Goal: Transaction & Acquisition: Purchase product/service

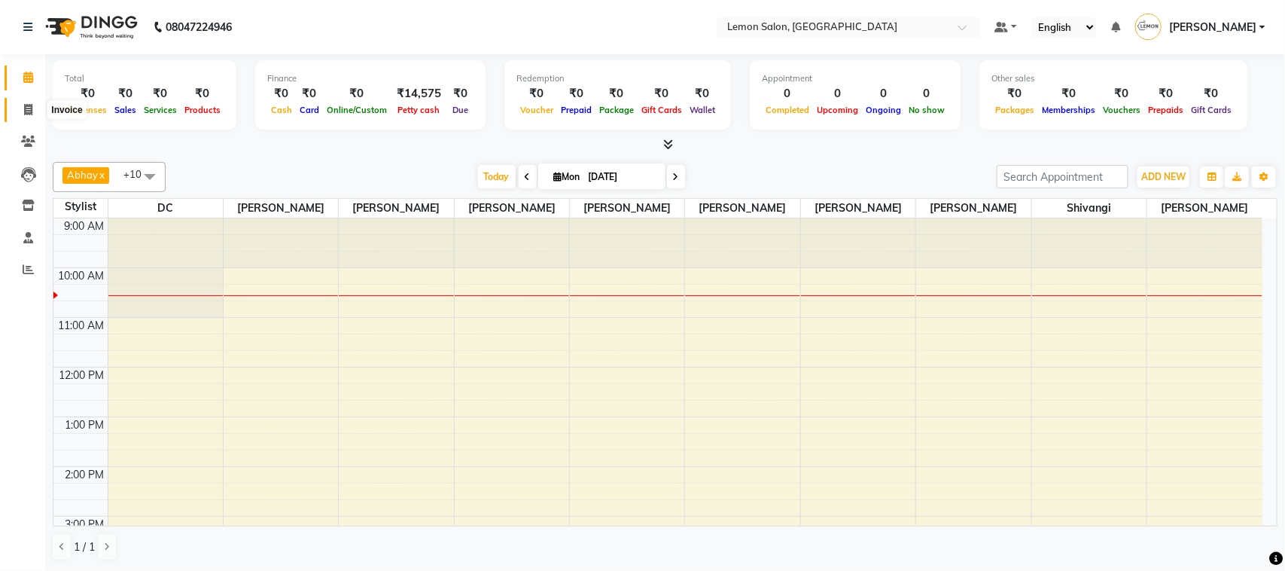
click at [16, 114] on span at bounding box center [28, 110] width 26 height 17
select select "service"
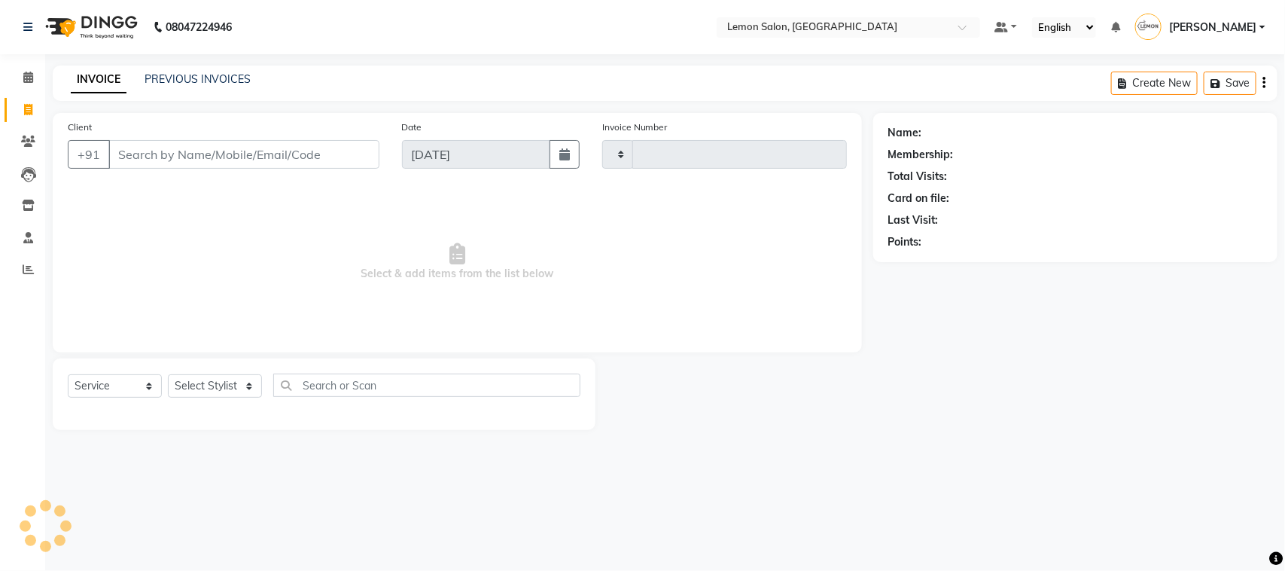
type input "1313"
select select "561"
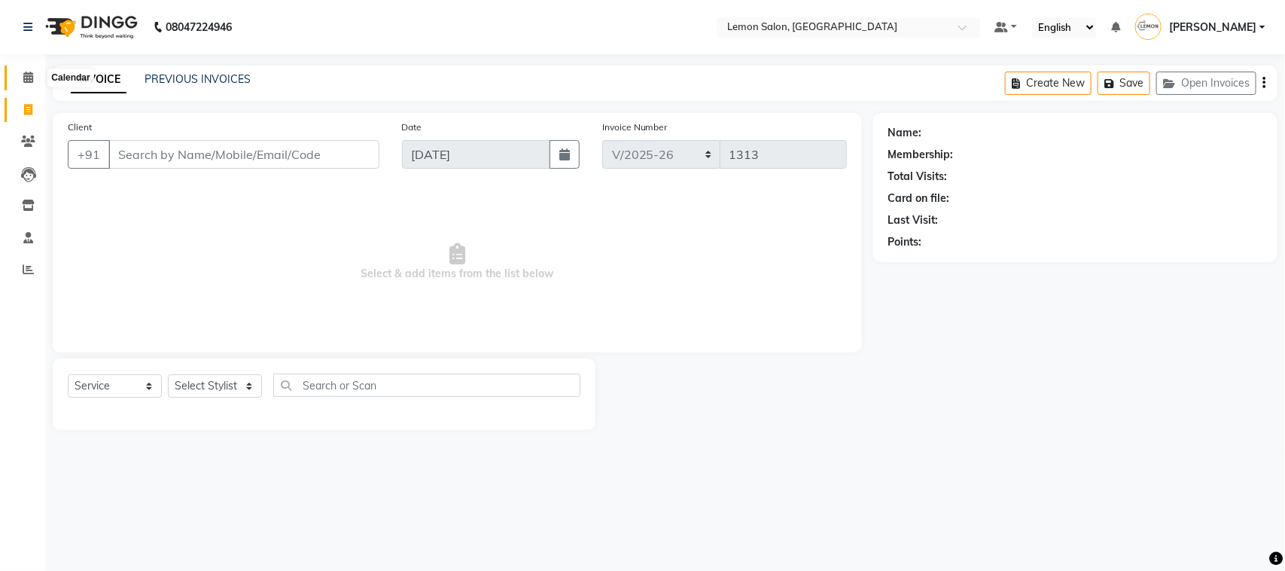
click at [27, 72] on icon at bounding box center [28, 77] width 10 height 11
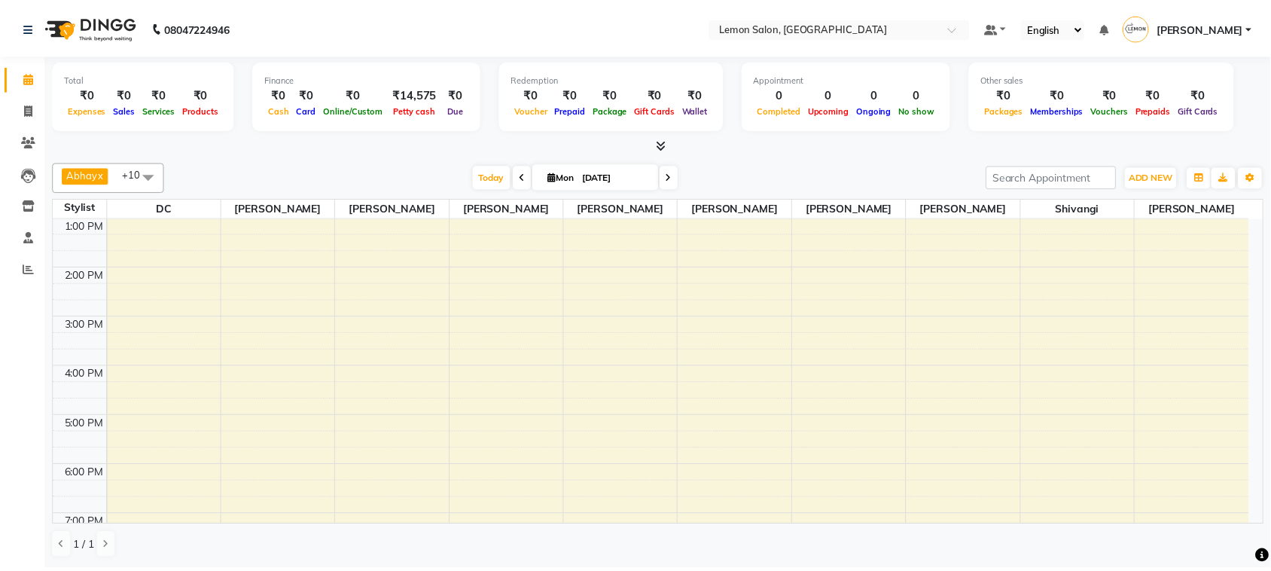
scroll to position [395, 0]
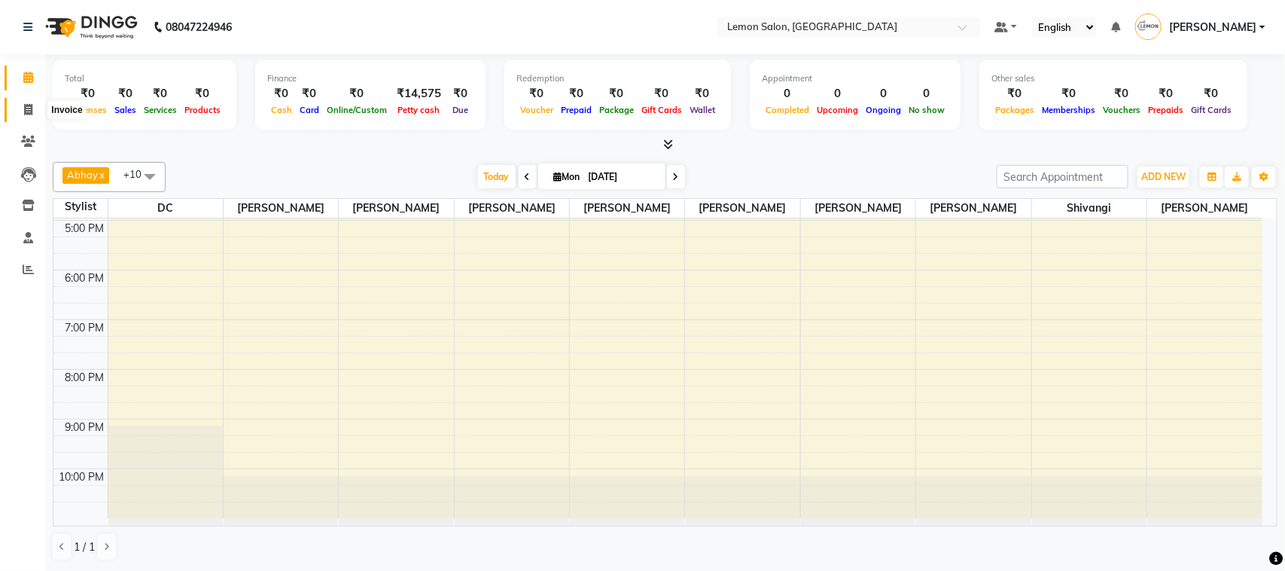
click at [30, 102] on span at bounding box center [28, 110] width 26 height 17
select select "561"
select select "service"
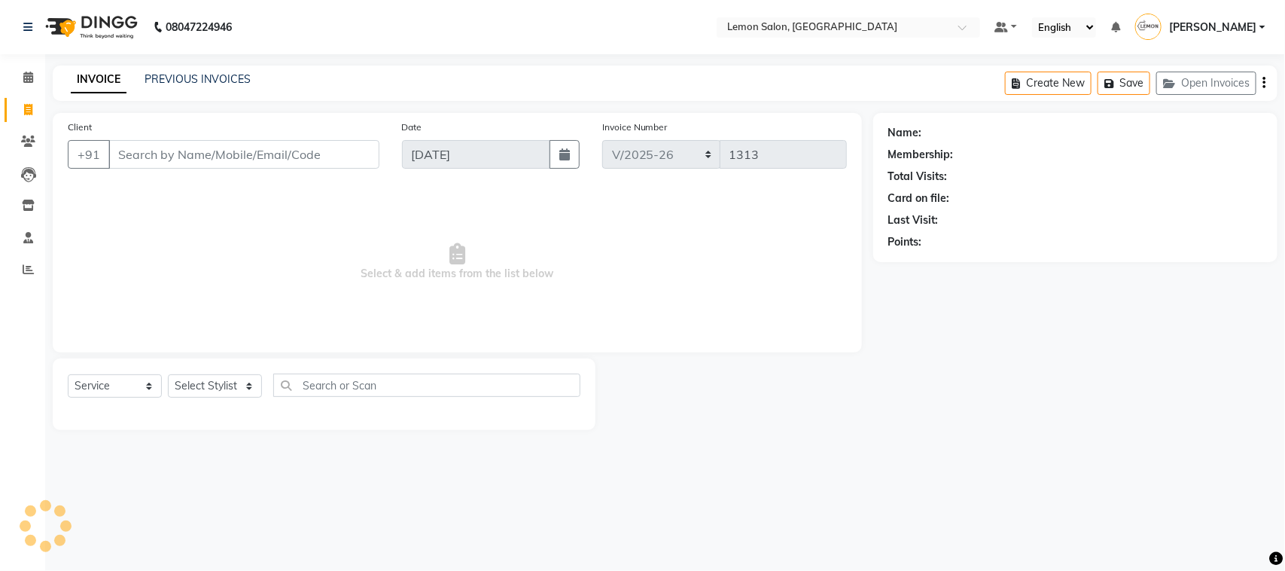
click at [196, 145] on input "Client" at bounding box center [243, 154] width 271 height 29
click at [200, 375] on select "Select Stylist Aminul Asif Shaikh Ayesha Roundhal DC Ganesh Motewad Jenny Shah …" at bounding box center [215, 385] width 94 height 23
select select "88320"
click at [168, 374] on select "Select Stylist Aminul Asif Shaikh Ayesha Roundhal DC Ganesh Motewad Jenny Shah …" at bounding box center [215, 385] width 94 height 23
click at [388, 392] on input "text" at bounding box center [426, 385] width 307 height 23
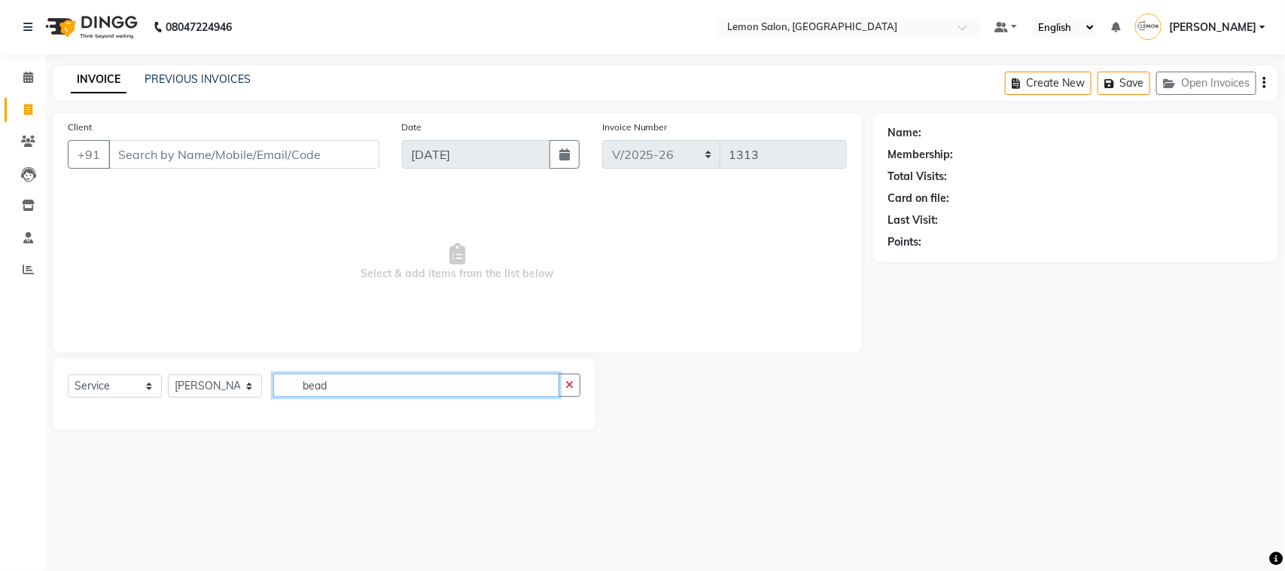
type input "bead"
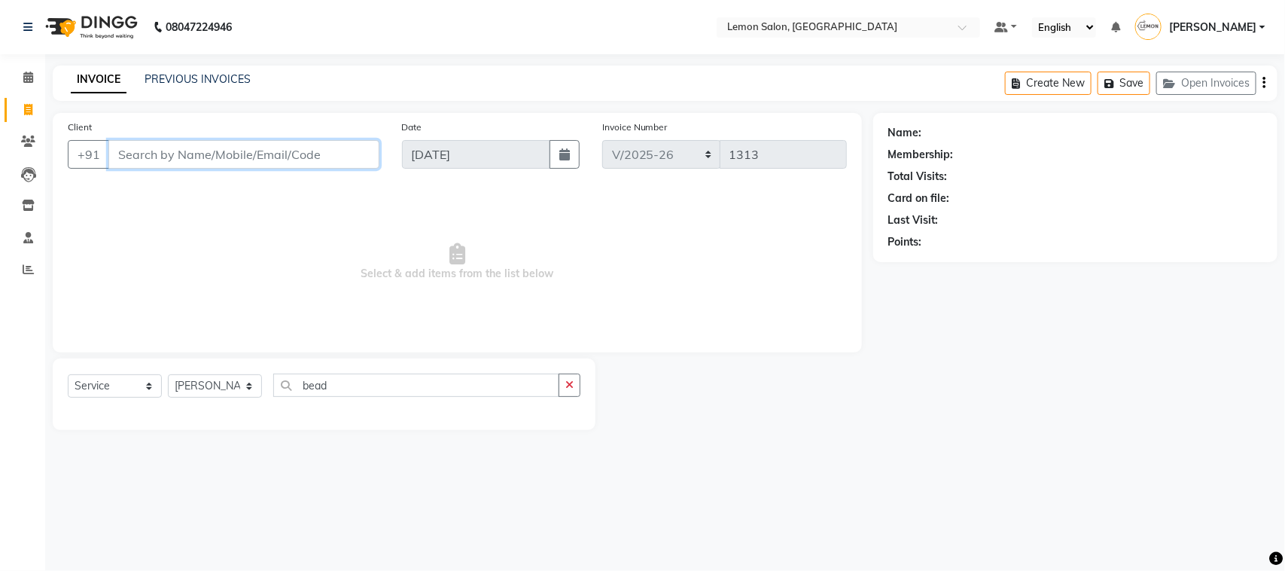
click at [333, 151] on input "Client" at bounding box center [243, 154] width 271 height 29
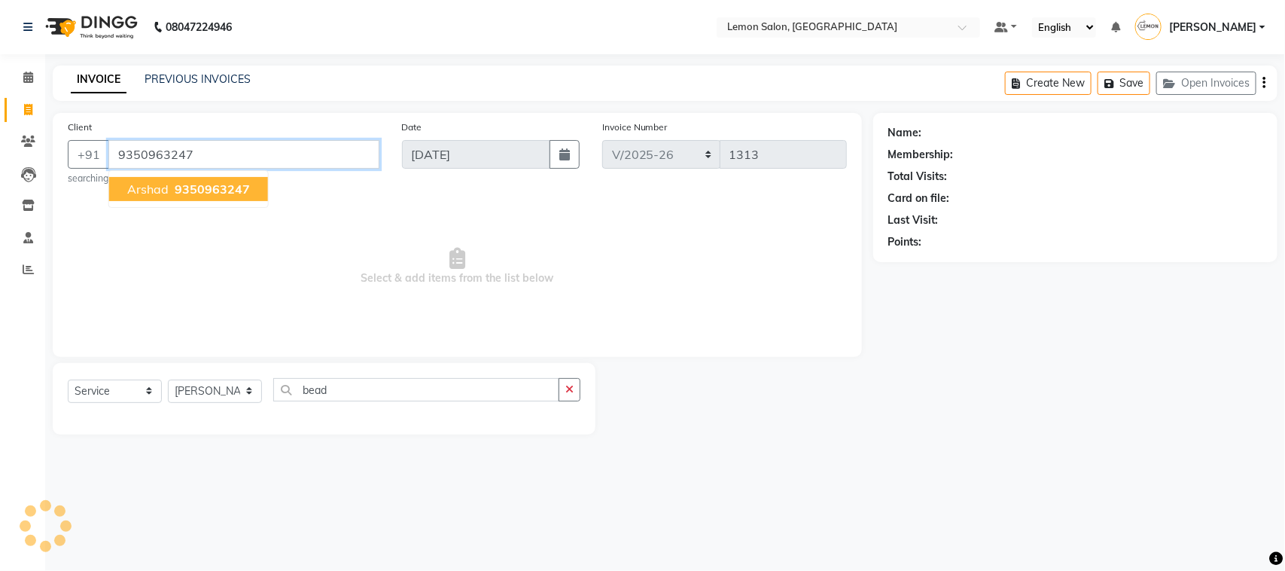
type input "9350963247"
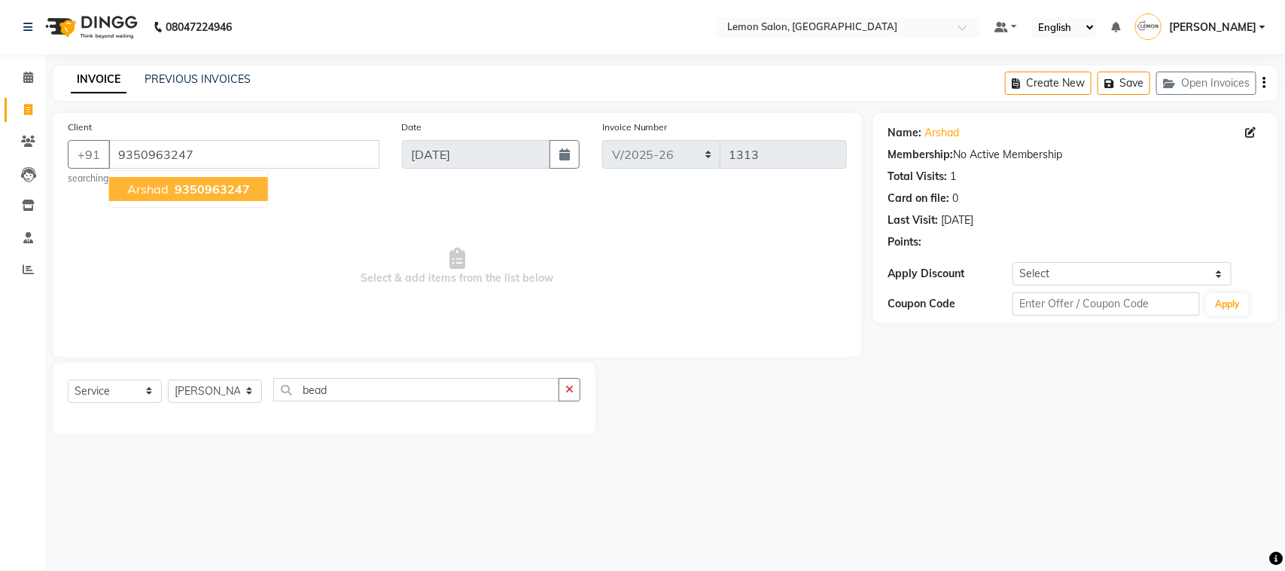
click at [145, 181] on span "Arshad" at bounding box center [147, 188] width 41 height 15
click at [184, 393] on select "Select Stylist Aminul Asif Shaikh Ayesha Roundhal DC Ganesh Motewad Jenny Shah …" at bounding box center [215, 391] width 94 height 23
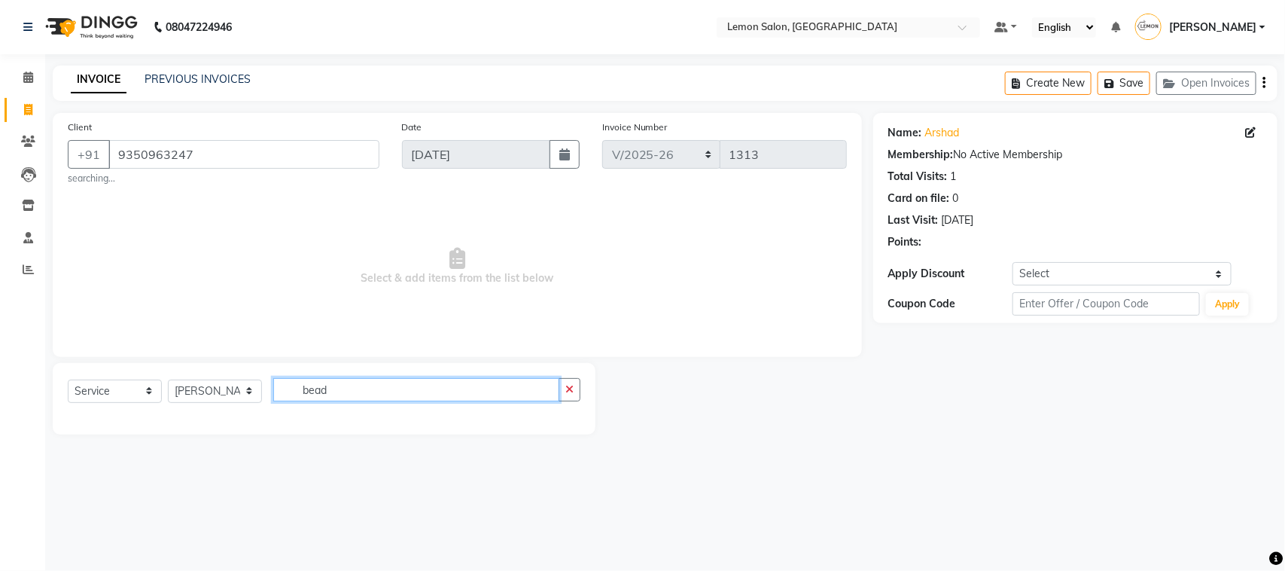
click at [465, 395] on input "bead" at bounding box center [416, 389] width 286 height 23
type input "bea"
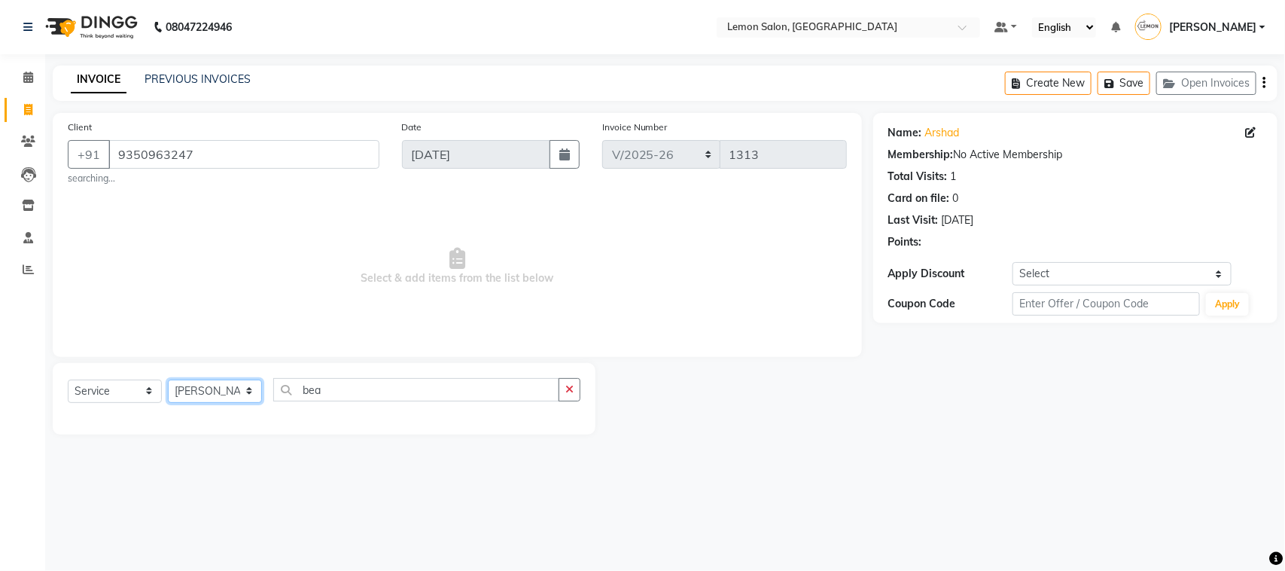
click at [213, 386] on select "Select Stylist Aminul Asif Shaikh Ayesha Roundhal DC Ganesh Motewad Jenny Shah …" at bounding box center [215, 391] width 94 height 23
select select "60400"
click at [168, 380] on select "Select Stylist Aminul Asif Shaikh Ayesha Roundhal DC Ganesh Motewad Jenny Shah …" at bounding box center [215, 391] width 94 height 23
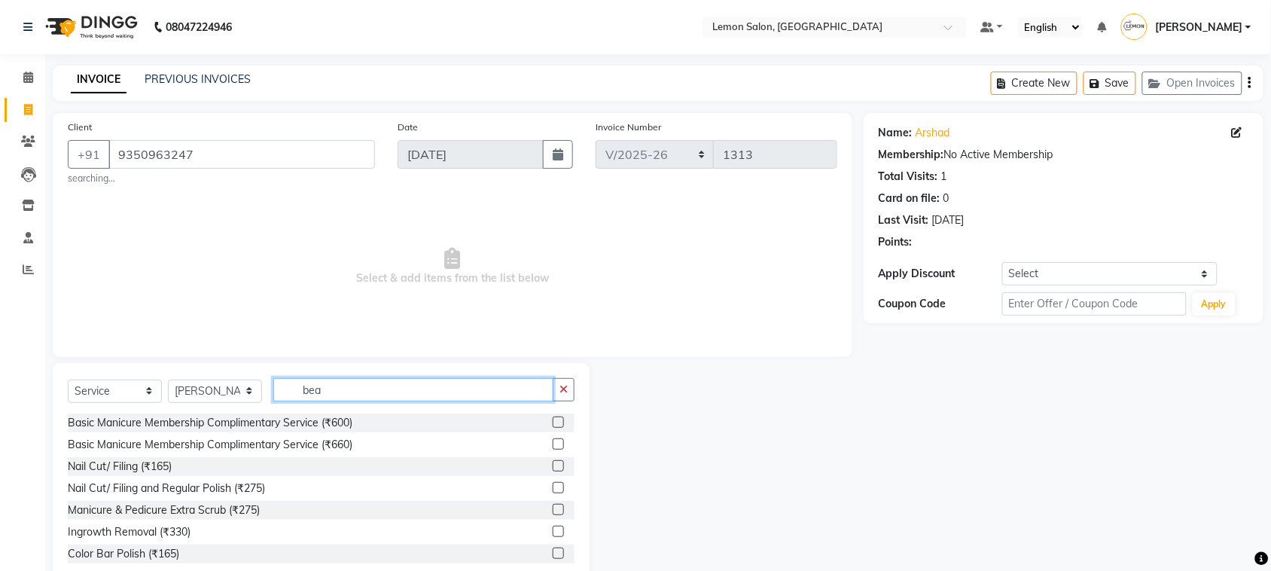
click at [358, 397] on input "bea" at bounding box center [413, 389] width 280 height 23
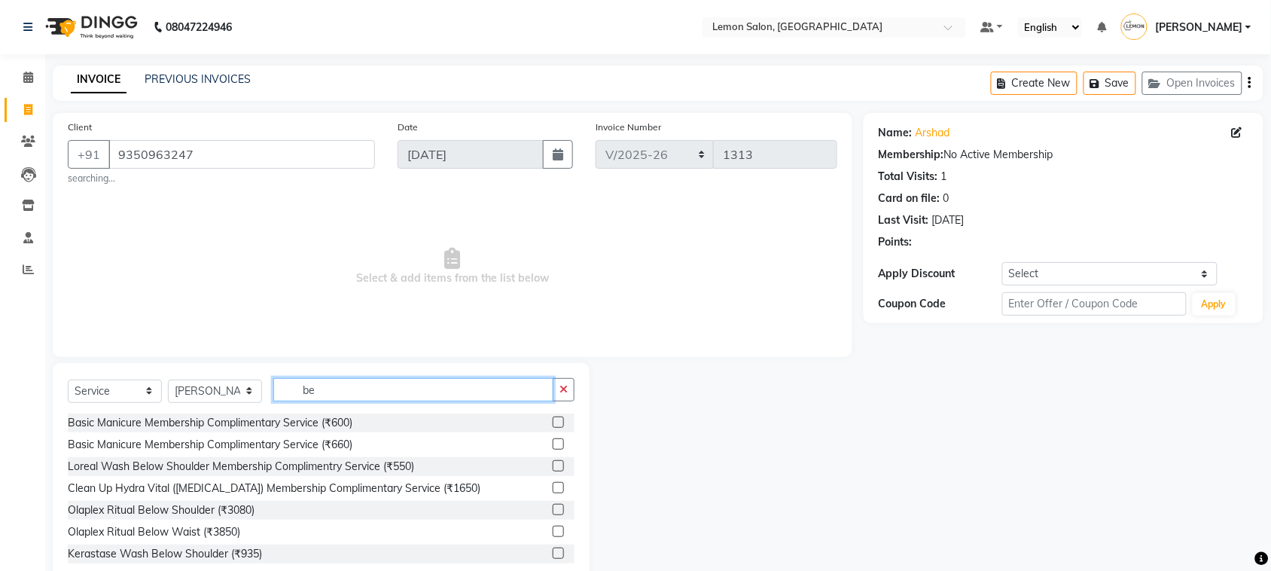
type input "bea"
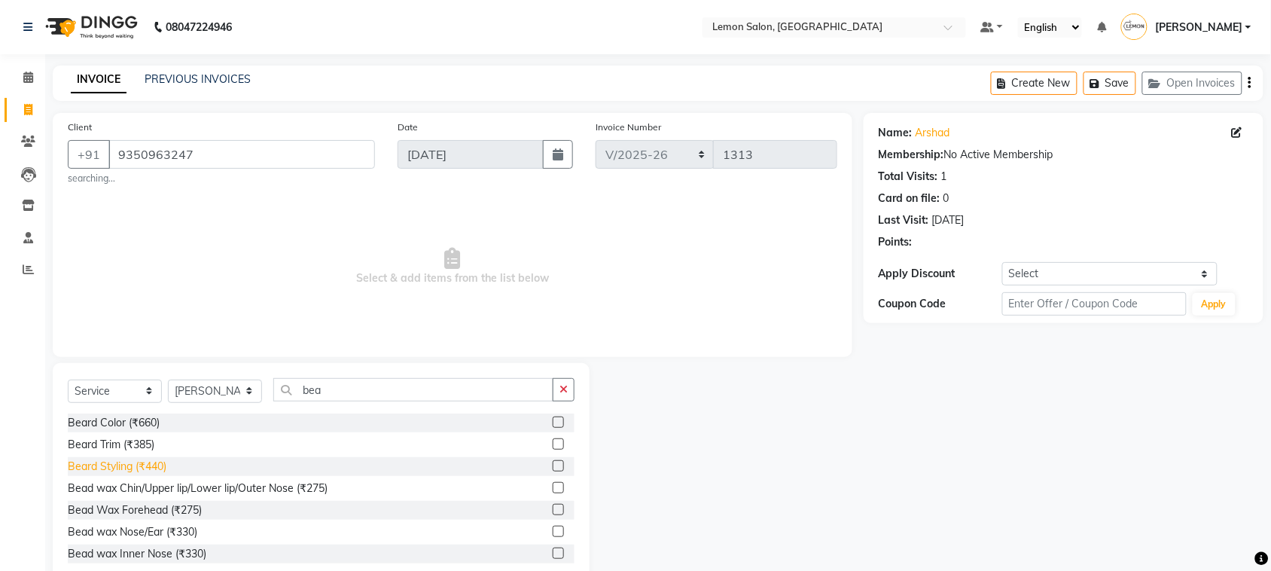
click at [96, 467] on div "Beard Styling (₹440)" at bounding box center [117, 467] width 99 height 16
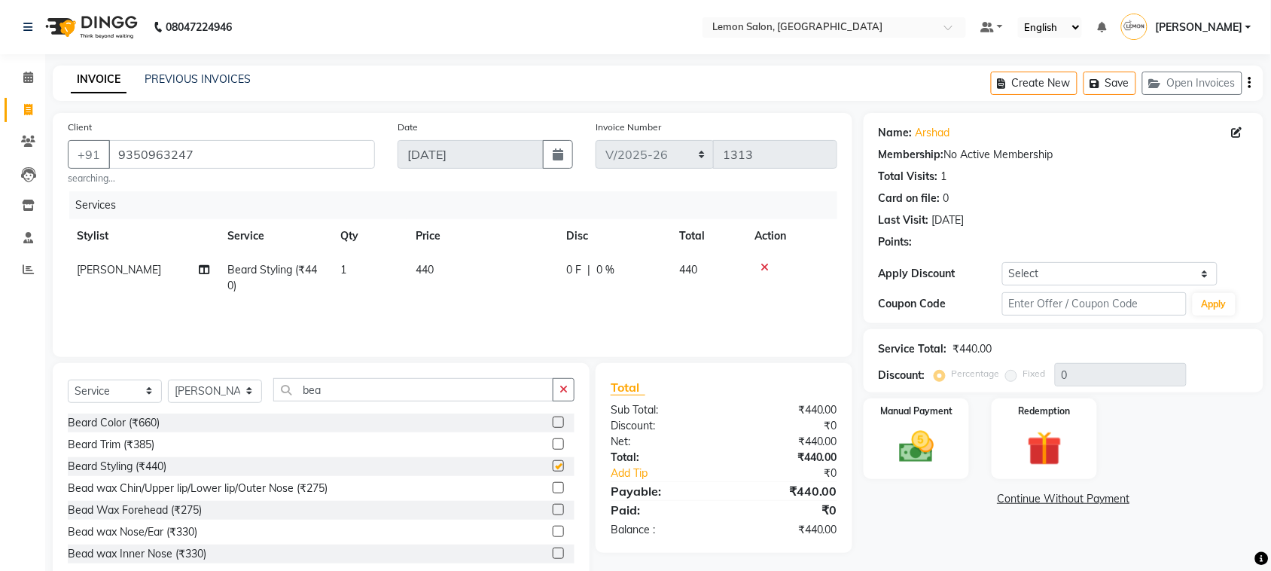
checkbox input "false"
click at [224, 381] on select "Select Stylist Aminul Asif Shaikh Ayesha Roundhal DC Ganesh Motewad Jenny Shah …" at bounding box center [215, 391] width 94 height 23
click at [88, 275] on span "Saif Salmani" at bounding box center [119, 270] width 84 height 14
select select "60400"
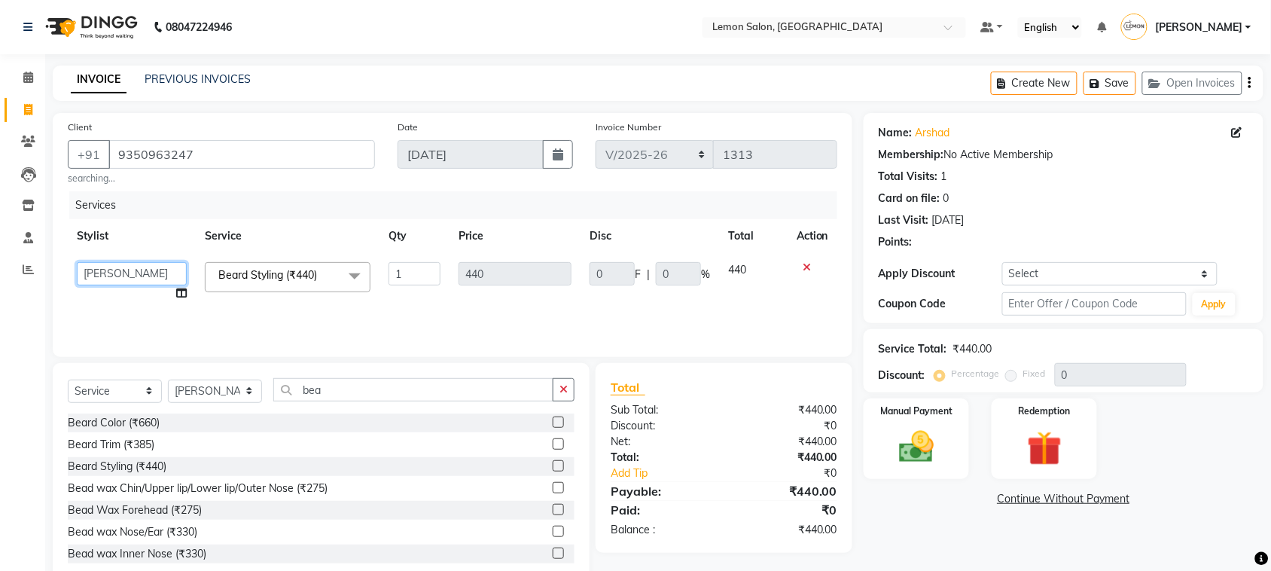
click at [91, 270] on select "Aminul Asif Shaikh Ayesha Roundhal DC Ganesh Motewad Jenny Shah Mohd Ayan Mohd …" at bounding box center [132, 273] width 110 height 23
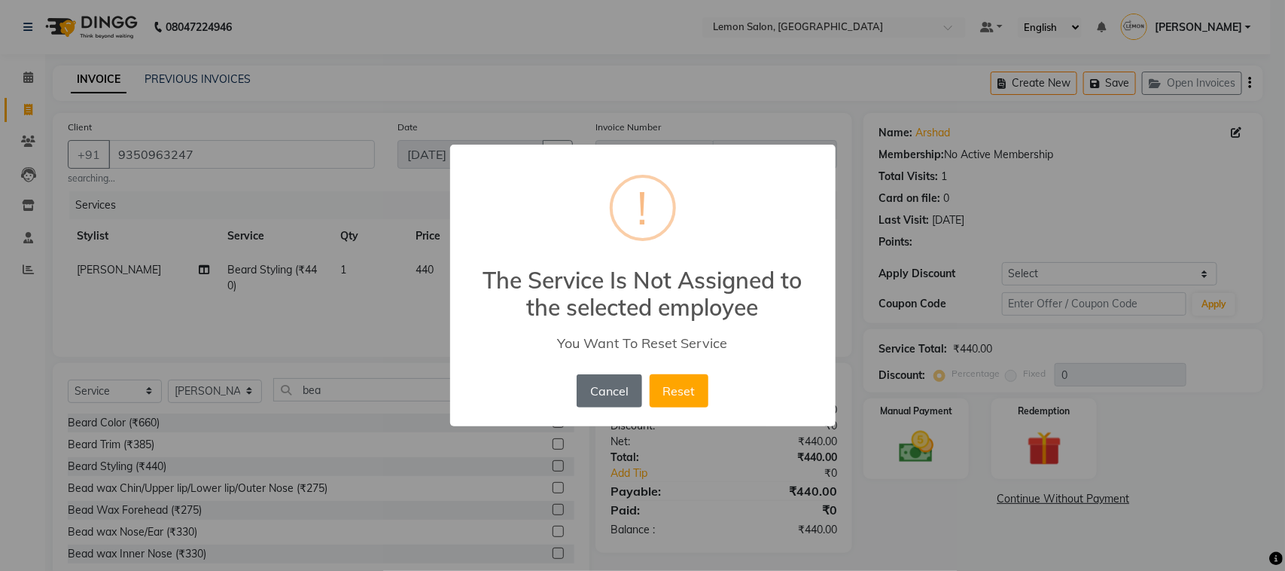
click at [601, 388] on button "Cancel" at bounding box center [609, 390] width 65 height 33
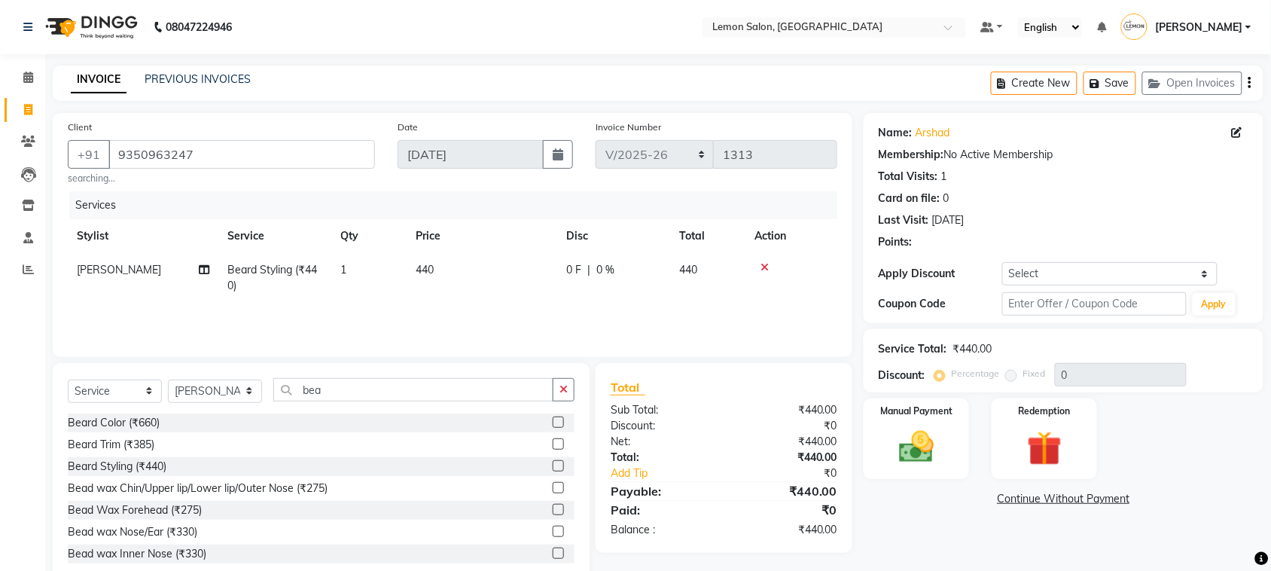
click at [142, 273] on td "Saif Salmani" at bounding box center [143, 278] width 151 height 50
select select "60400"
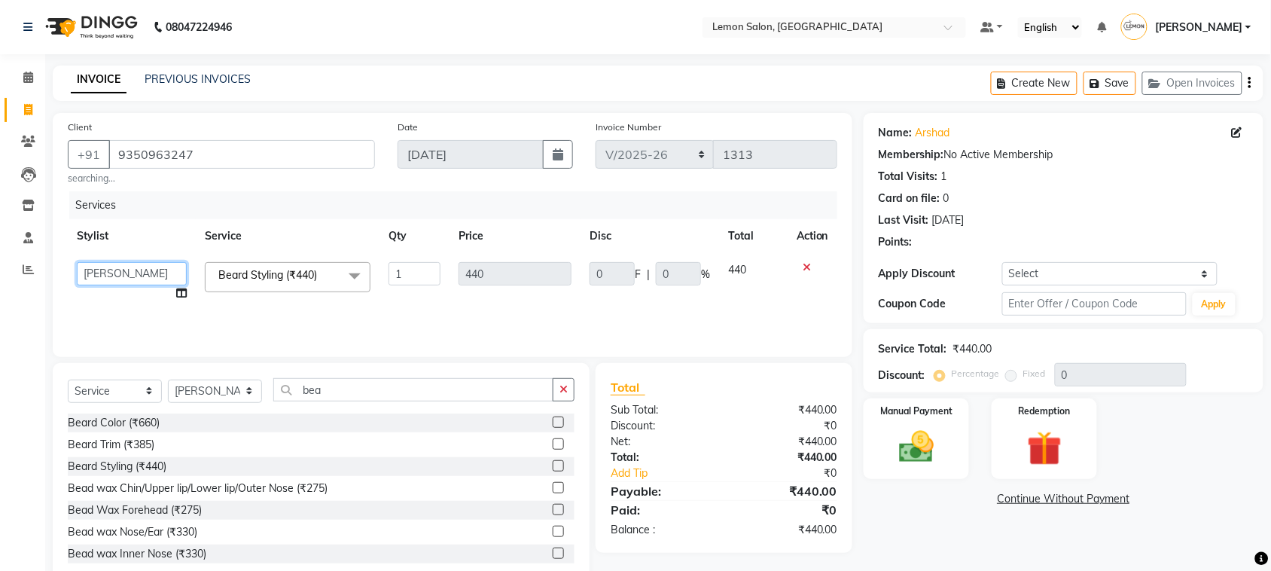
click at [139, 273] on select "Aminul Asif Shaikh Ayesha Roundhal DC Ganesh Motewad Jenny Shah Mohd Ayan Mohd …" at bounding box center [132, 273] width 110 height 23
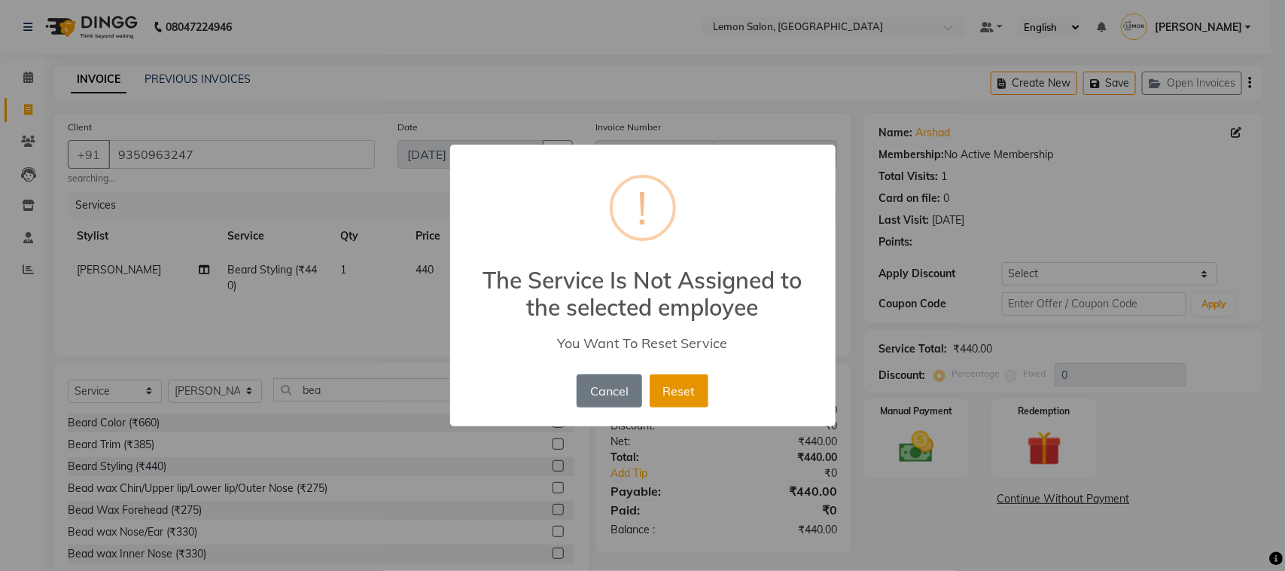
click at [704, 400] on button "Reset" at bounding box center [679, 390] width 59 height 33
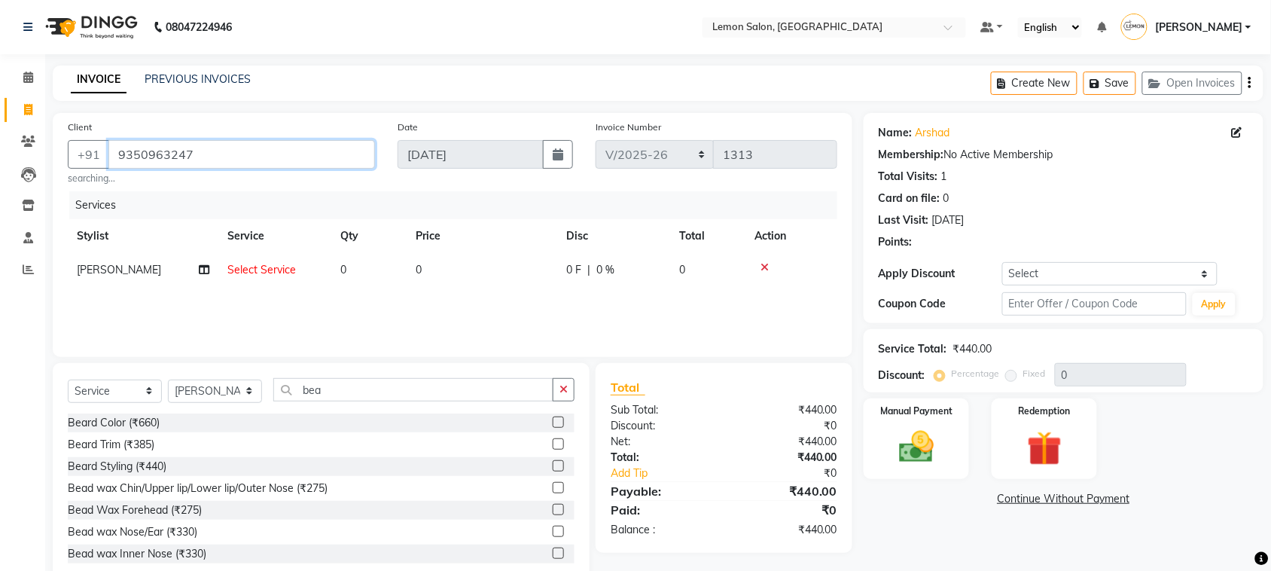
click at [294, 152] on input "9350963247" at bounding box center [241, 154] width 267 height 29
click at [315, 267] on td "Select Service" at bounding box center [274, 270] width 113 height 34
select select "88320"
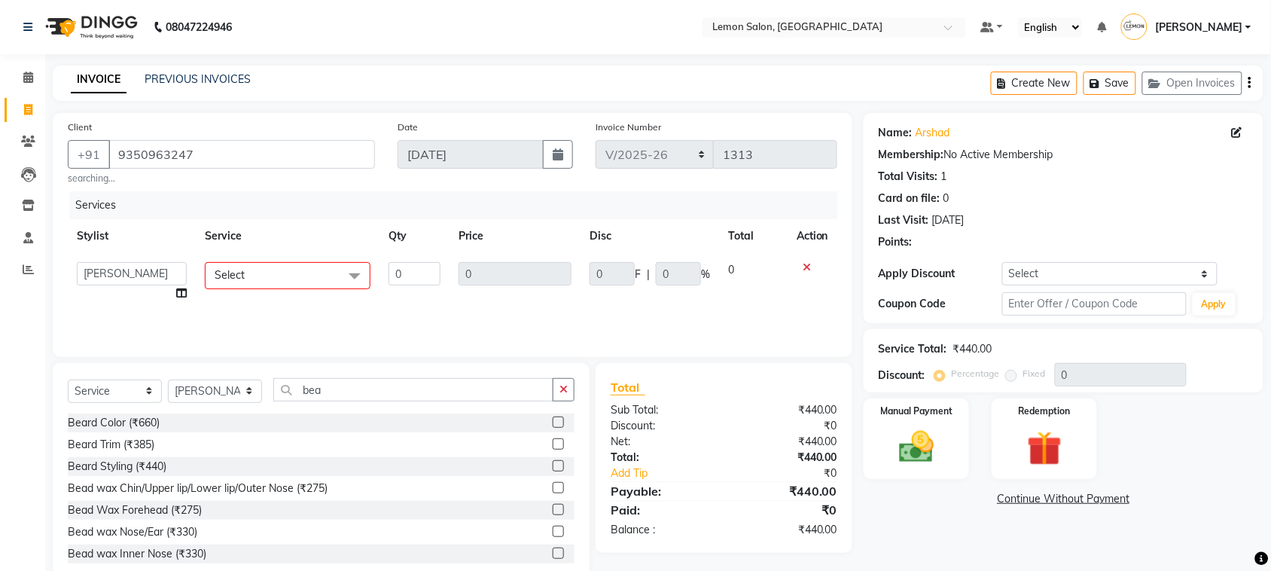
click at [315, 267] on span "Select" at bounding box center [288, 275] width 166 height 26
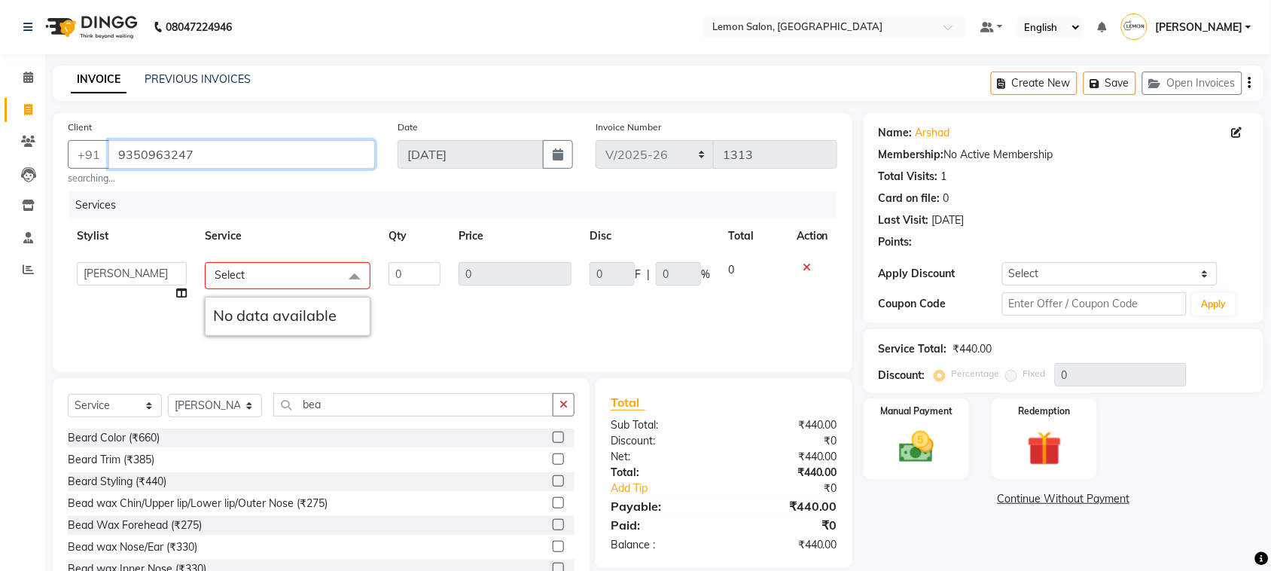
click at [233, 140] on input "9350963247" at bounding box center [241, 154] width 267 height 29
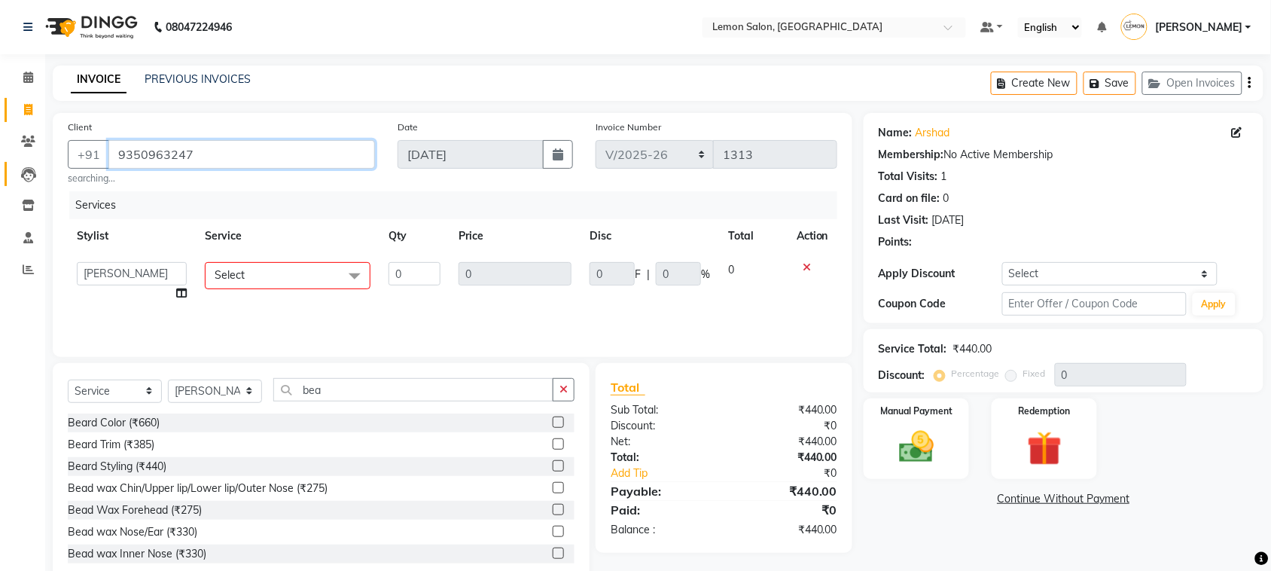
drag, startPoint x: 233, startPoint y: 139, endPoint x: 11, endPoint y: 169, distance: 224.2
click at [11, 169] on app-home "08047224946 Select Location × Lemon Salon, Malad Default Panel My Panel English…" at bounding box center [635, 304] width 1271 height 608
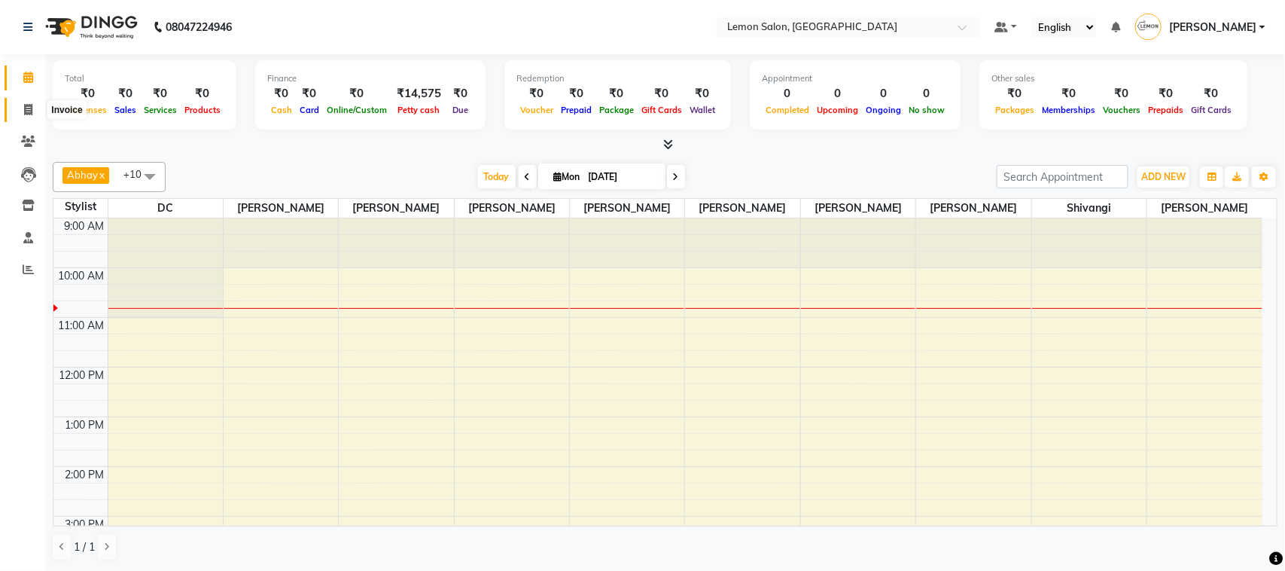
click at [31, 115] on span at bounding box center [28, 110] width 26 height 17
select select "561"
select select "service"
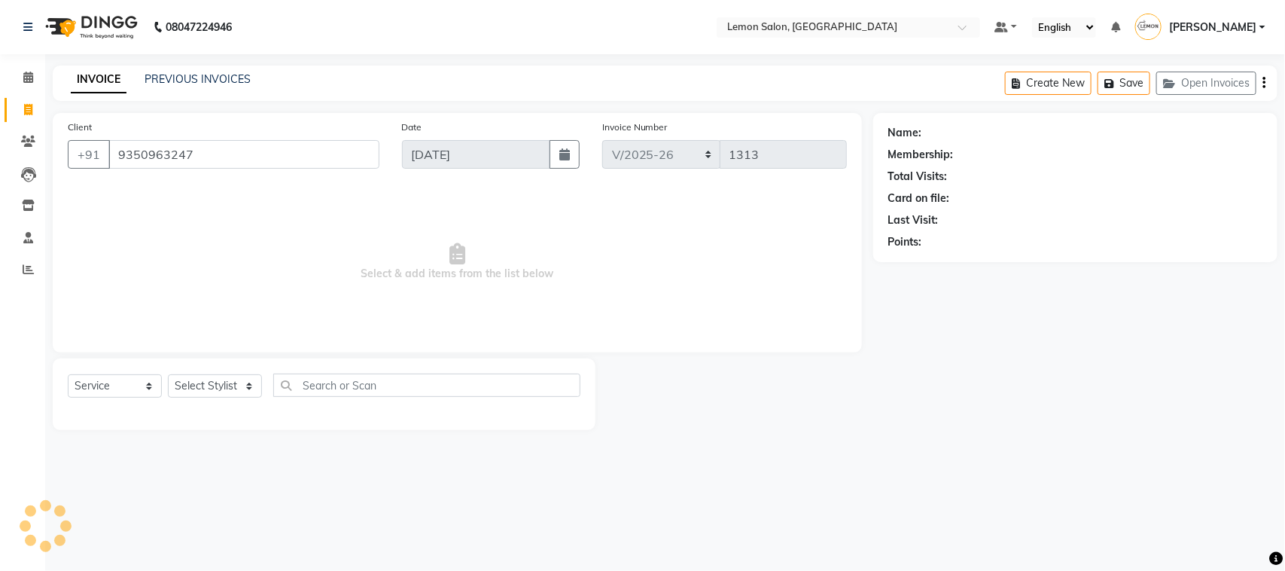
type input "9350963247"
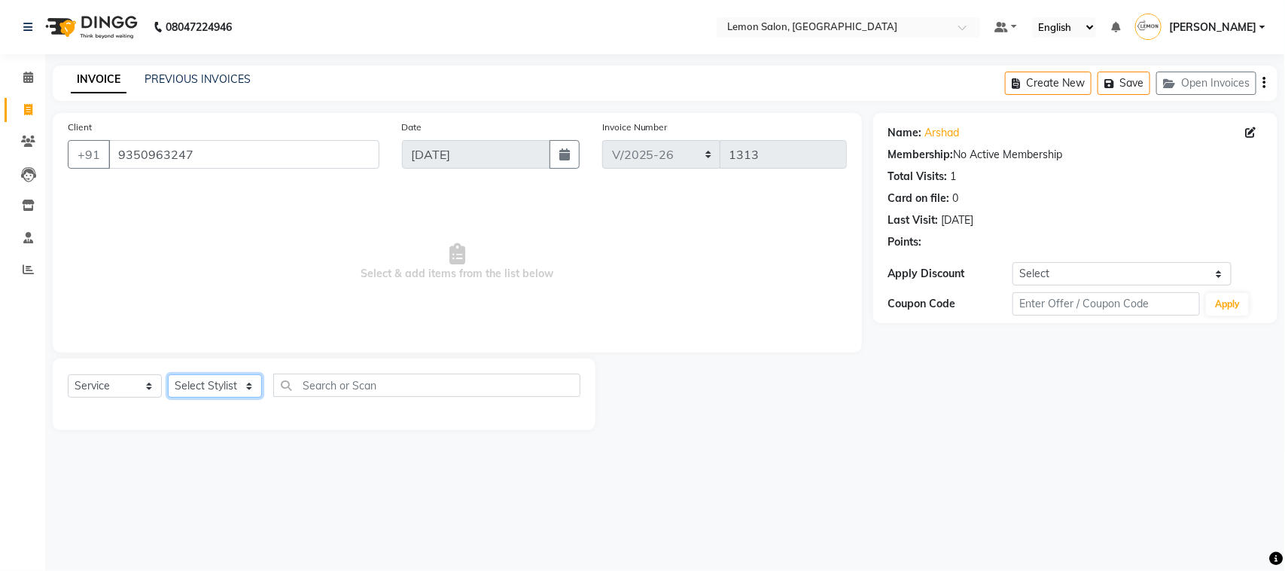
click at [251, 389] on select "Select Stylist Aminul [PERSON_NAME] [PERSON_NAME] DC [PERSON_NAME] [PERSON_NAME…" at bounding box center [215, 385] width 94 height 23
select select "88320"
click at [168, 374] on select "Select Stylist Aminul [PERSON_NAME] [PERSON_NAME] DC [PERSON_NAME] [PERSON_NAME…" at bounding box center [215, 385] width 94 height 23
click at [389, 378] on input "text" at bounding box center [426, 385] width 307 height 23
type input "c"
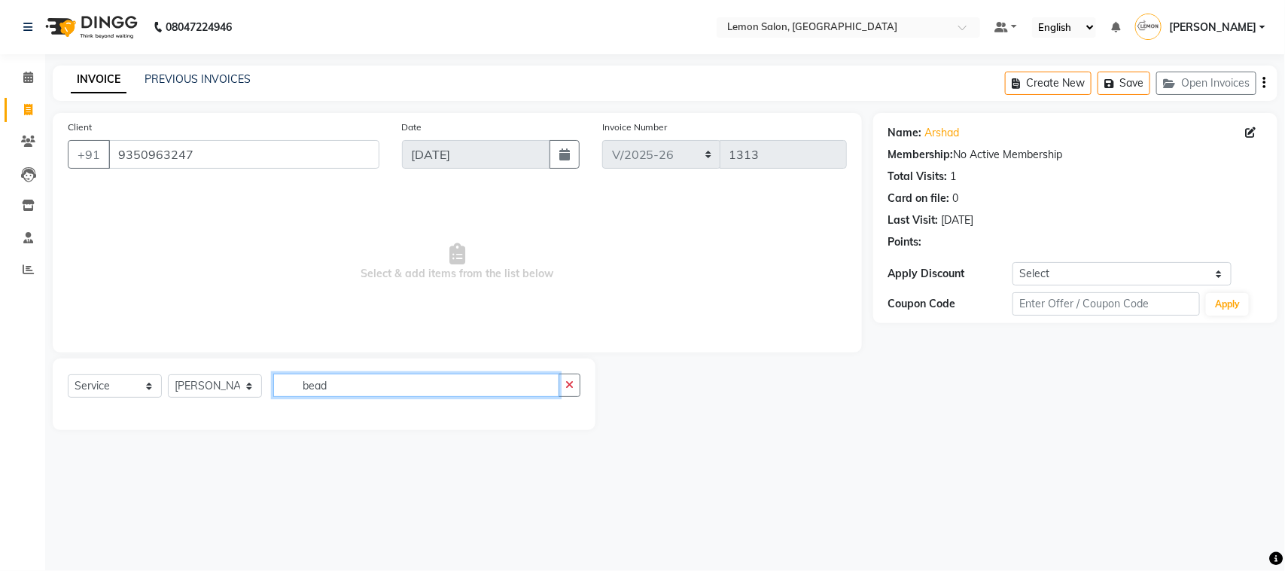
click at [390, 377] on input "bead" at bounding box center [416, 385] width 286 height 23
type input "bread"
click at [392, 377] on input "bread" at bounding box center [416, 385] width 286 height 23
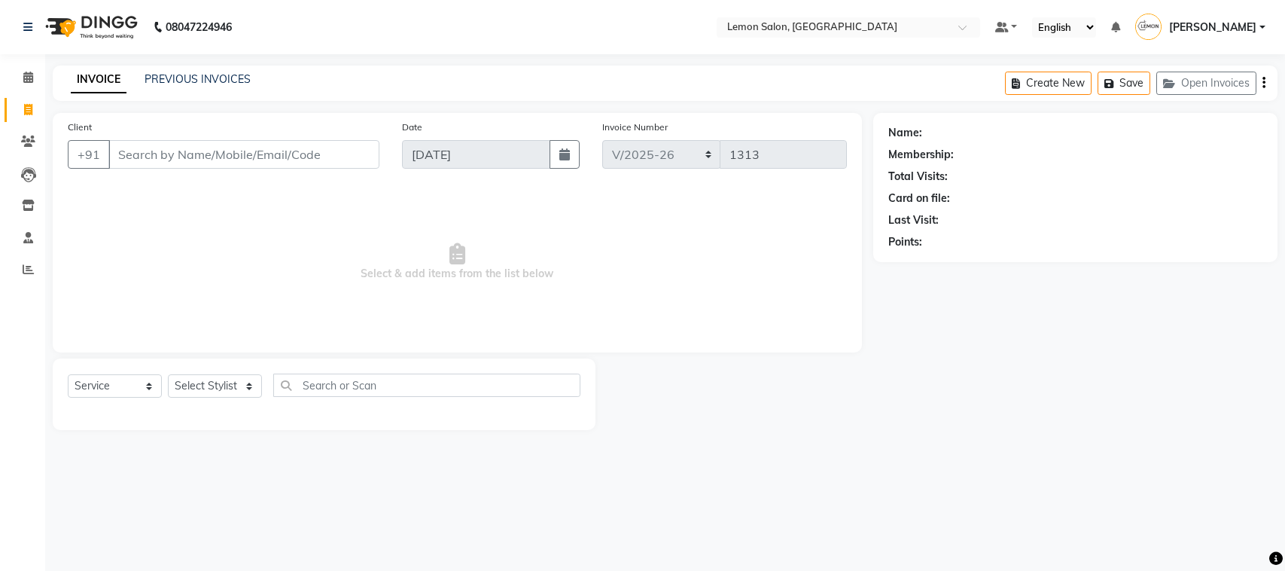
select select "561"
select select "service"
click at [202, 159] on input "Client" at bounding box center [243, 154] width 271 height 29
click at [237, 374] on select "Select Stylist Aminul Asif Shaikh Ayesha Roundhal DC Ganesh Motewad Jenny Shah …" at bounding box center [215, 385] width 94 height 23
click at [168, 374] on select "Select Stylist Aminul Asif Shaikh Ayesha Roundhal DC Ganesh Motewad Jenny Shah …" at bounding box center [215, 385] width 94 height 23
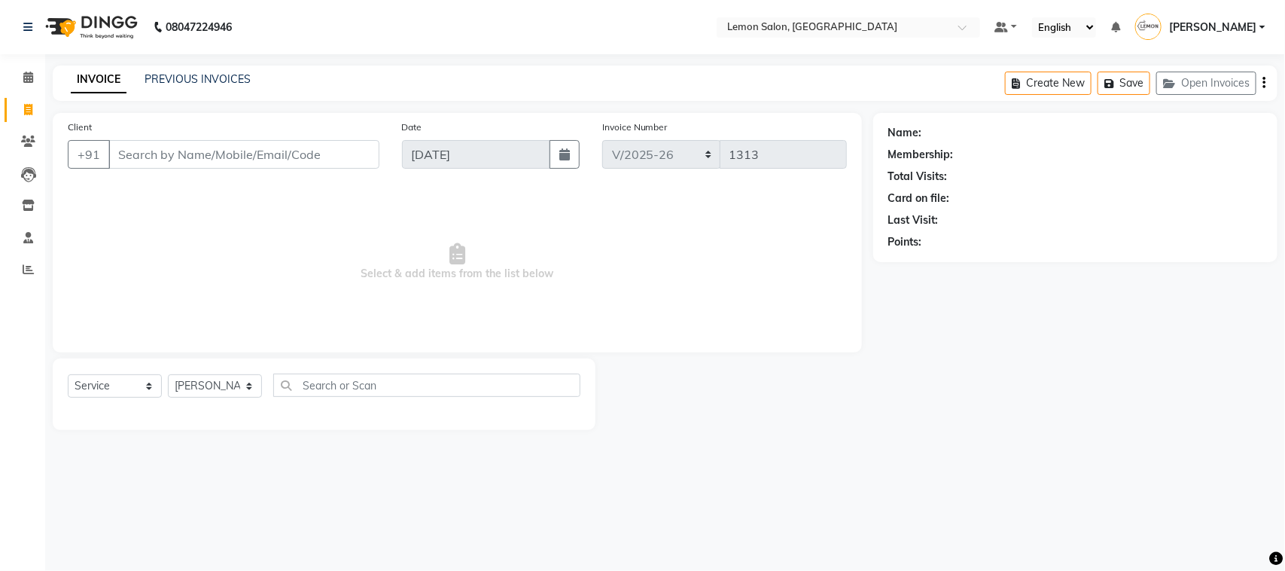
click at [303, 366] on div "Select Service Product Membership Package Voucher Prepaid Gift Card Select Styl…" at bounding box center [324, 394] width 543 height 72
click at [314, 374] on input "text" at bounding box center [426, 385] width 307 height 23
click at [235, 381] on select "Select Stylist Aminul Asif Shaikh Ayesha Roundhal DC Ganesh Motewad Jenny Shah …" at bounding box center [215, 385] width 94 height 23
select select "71945"
click at [168, 374] on select "Select Stylist Aminul Asif Shaikh Ayesha Roundhal DC Ganesh Motewad Jenny Shah …" at bounding box center [215, 385] width 94 height 23
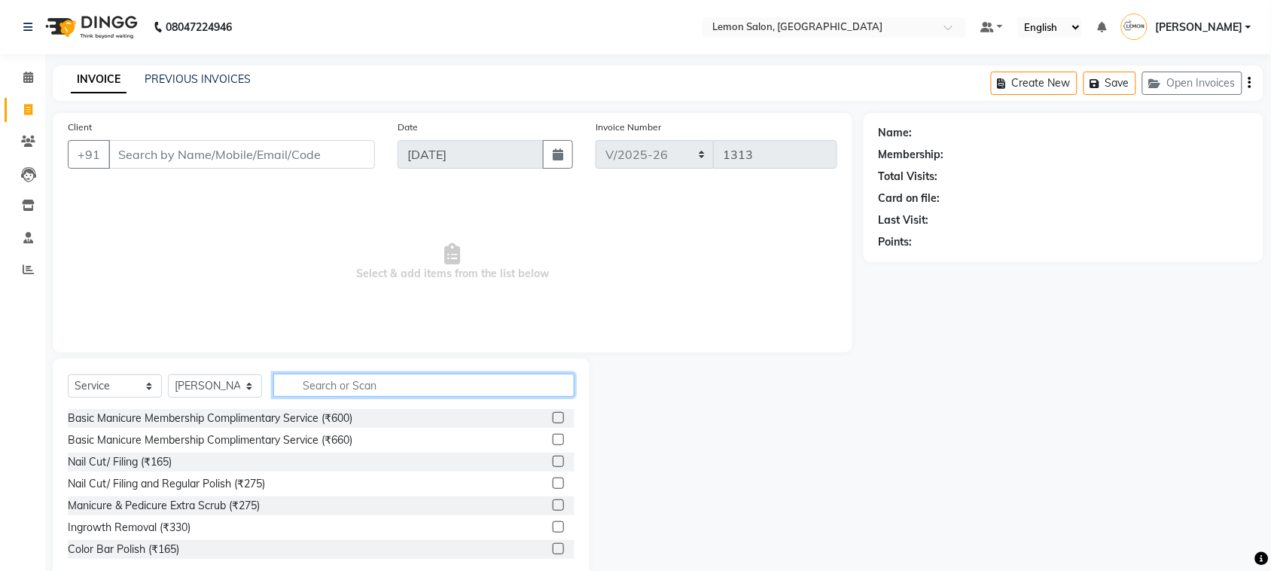
click at [303, 378] on input "text" at bounding box center [423, 385] width 301 height 23
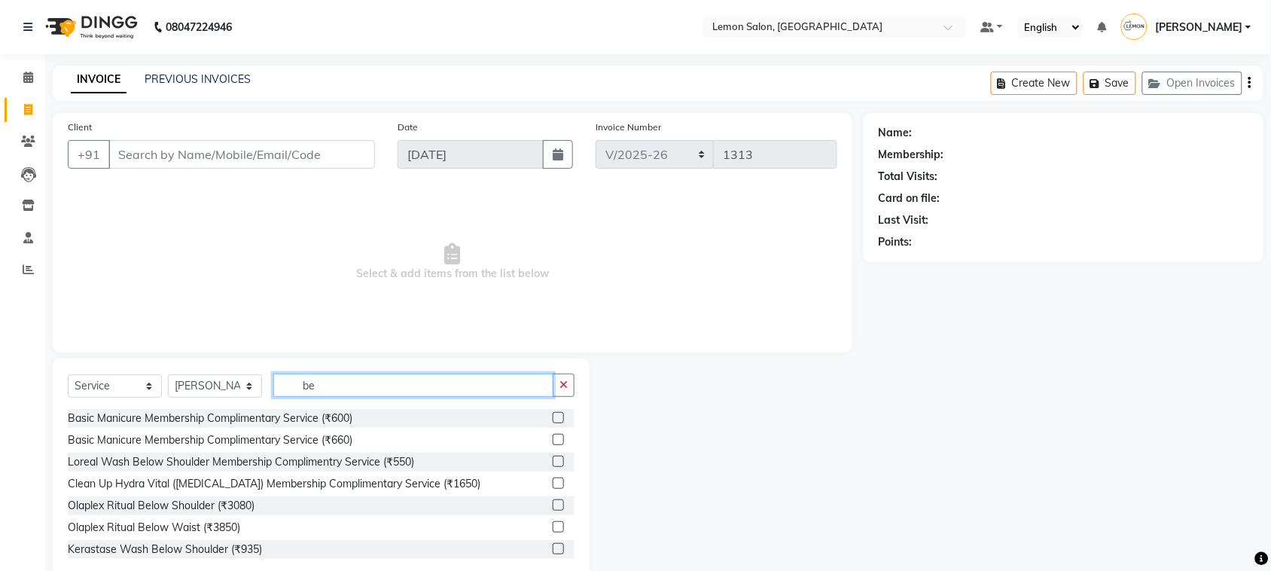
type input "bea"
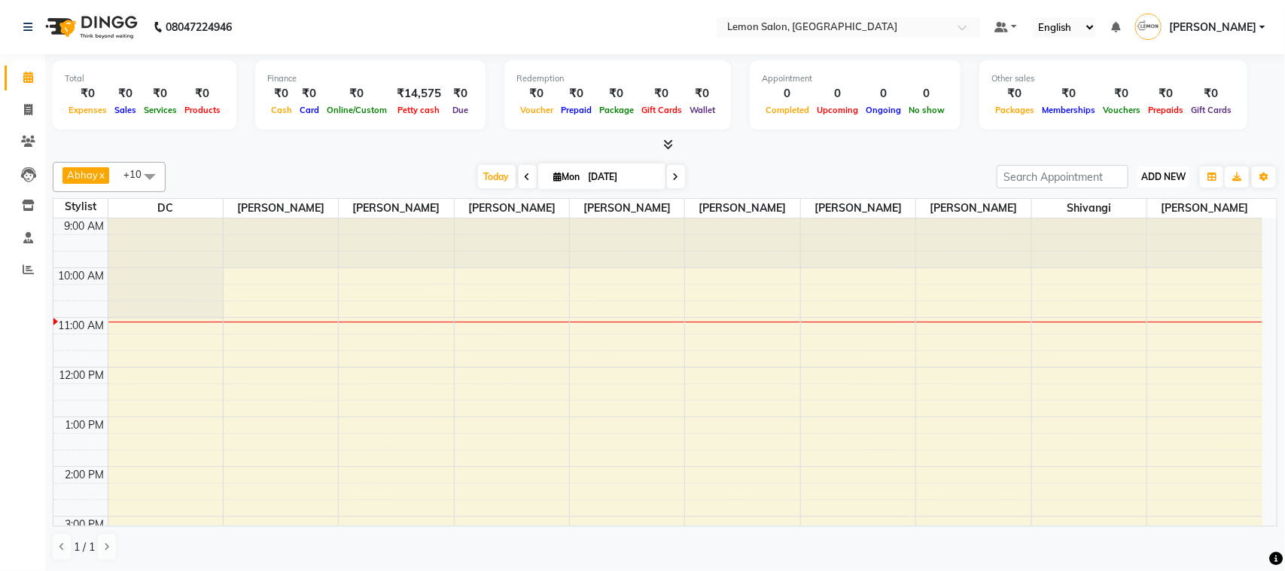
click at [1169, 184] on button "ADD NEW Toggle Dropdown" at bounding box center [1164, 176] width 52 height 21
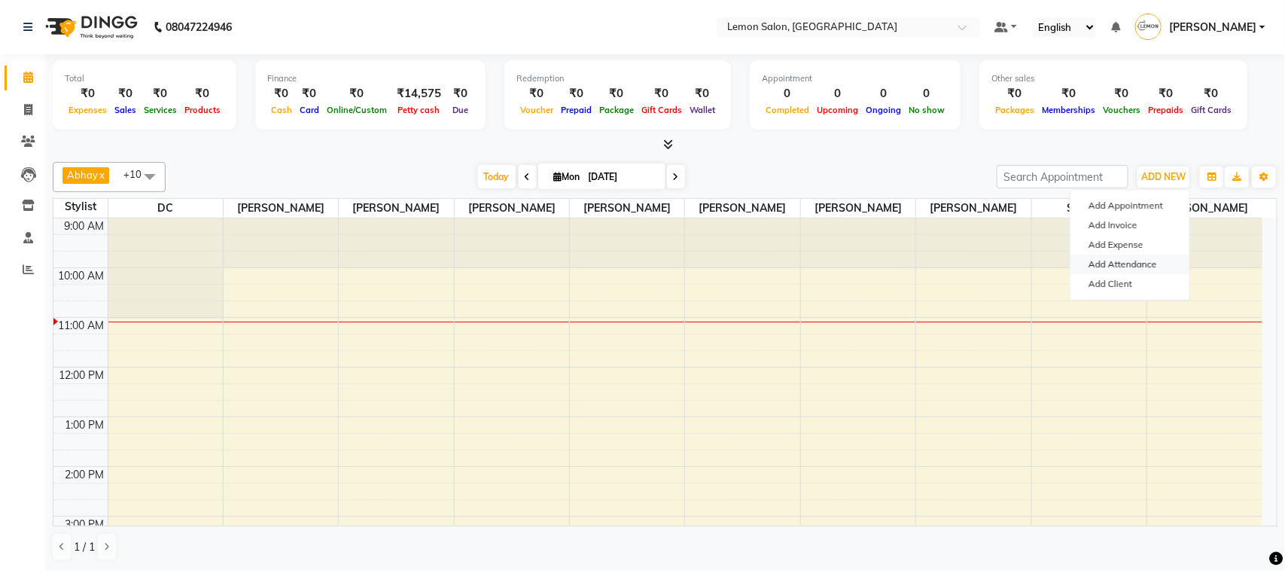
click at [1146, 258] on link "Add Attendance" at bounding box center [1130, 265] width 119 height 20
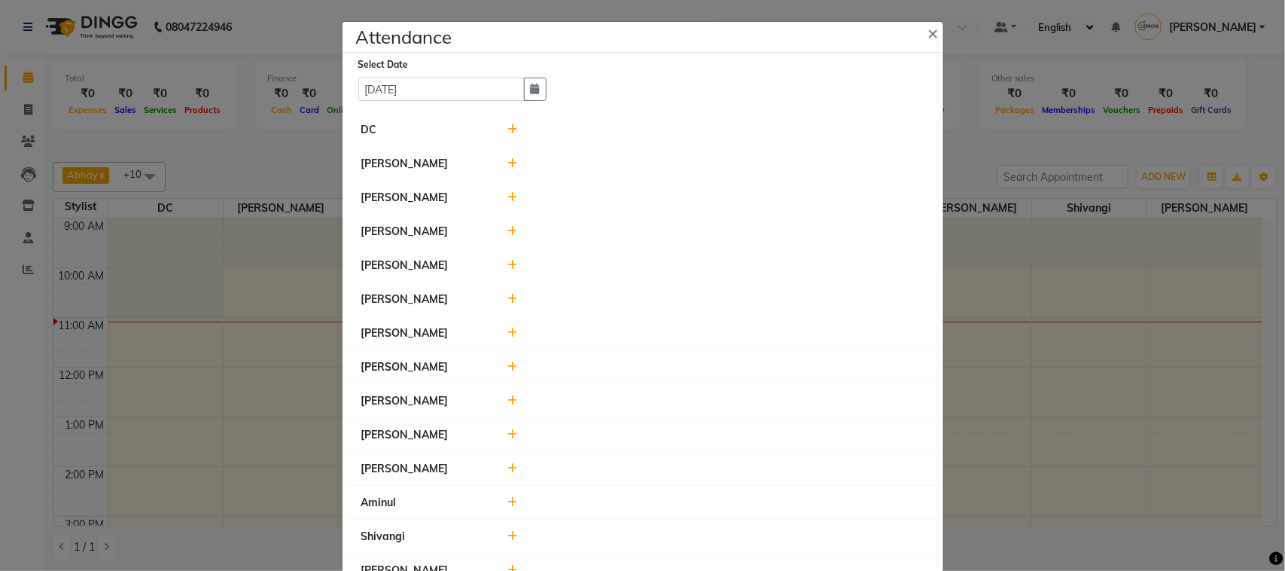
click at [1041, 128] on ngb-modal-window "Attendance × Select Date 01-09-2025 DC Jenny Shah Ayesha Roundhal Siddhesh Lave…" at bounding box center [642, 285] width 1285 height 571
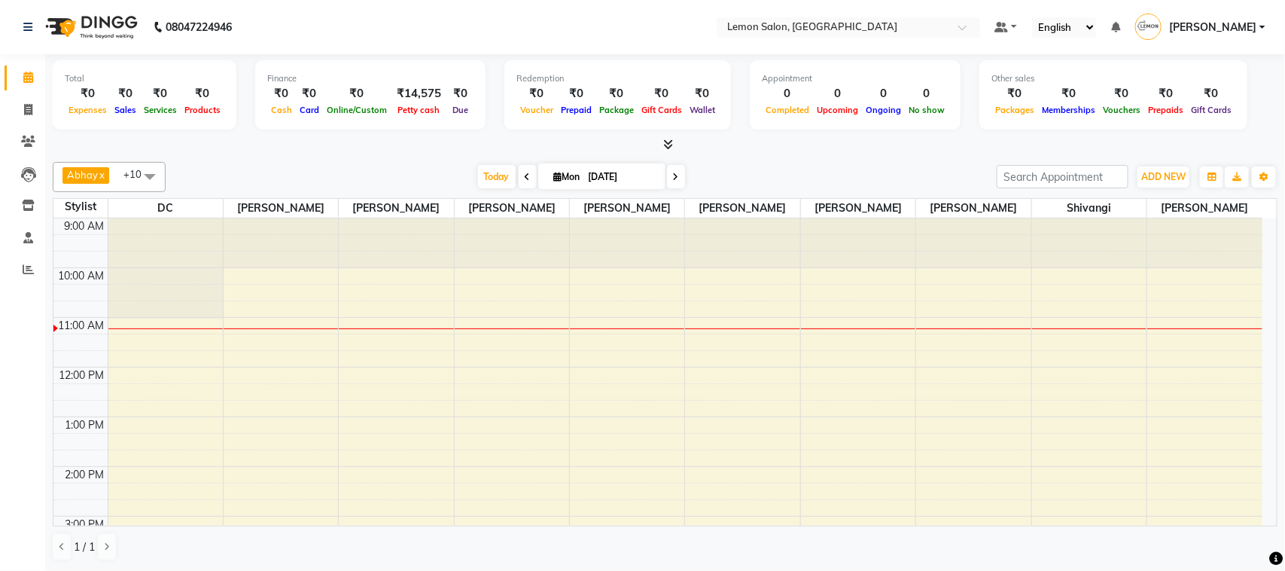
click at [1236, 20] on span "[PERSON_NAME]" at bounding box center [1212, 28] width 87 height 16
click at [1196, 104] on link "Sign out" at bounding box center [1189, 107] width 138 height 23
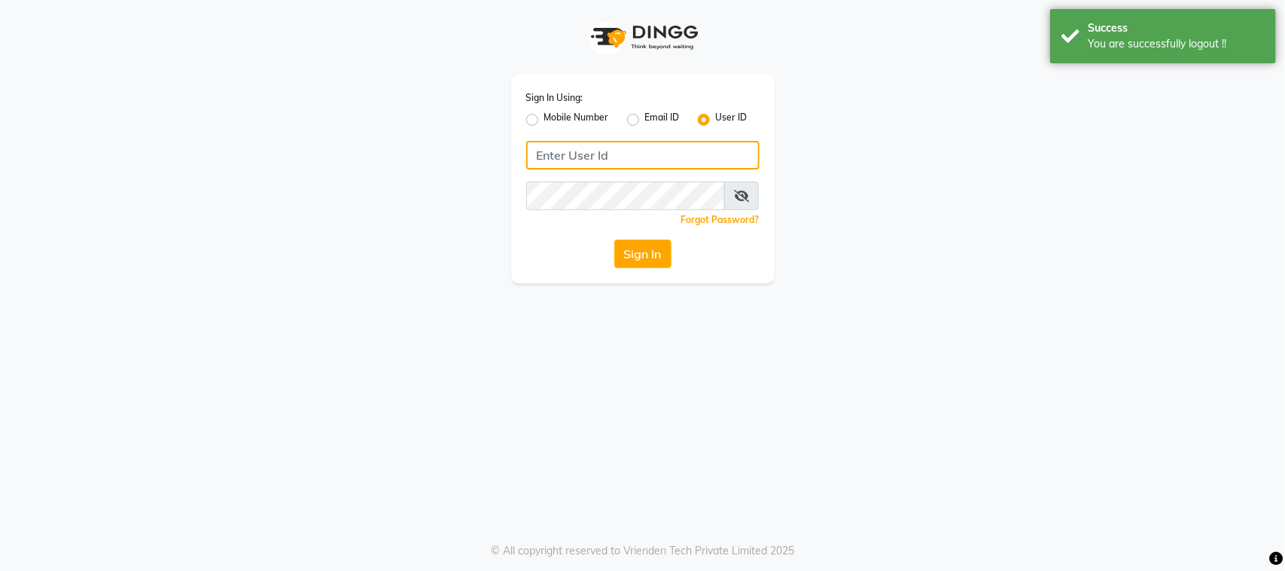
type input "9167849534"
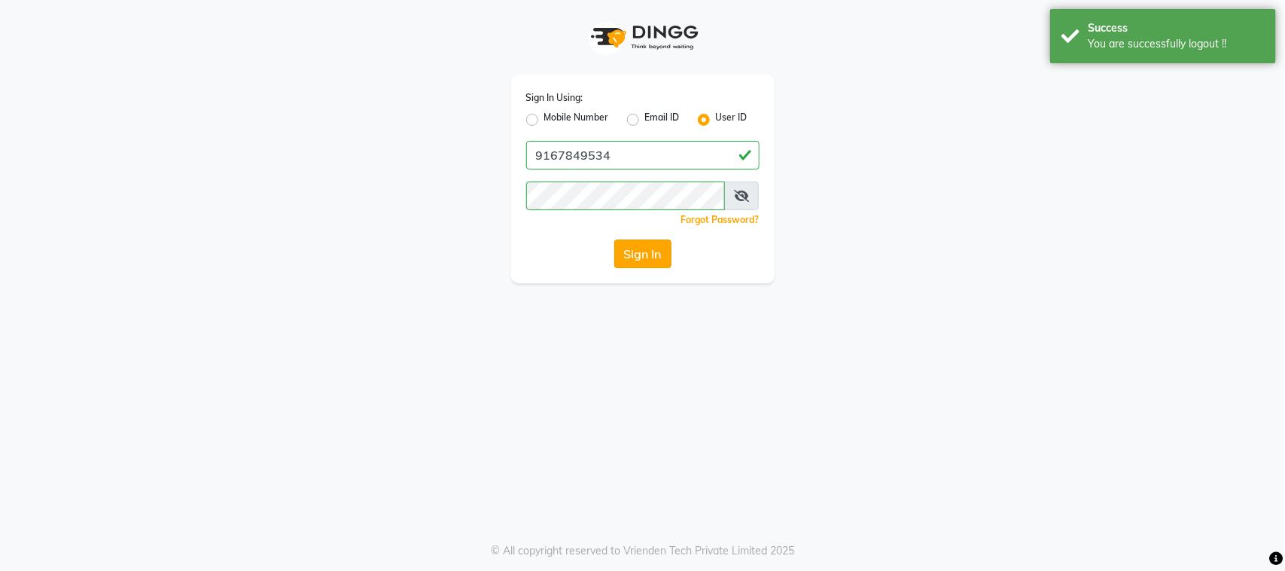
click at [635, 262] on button "Sign In" at bounding box center [642, 253] width 57 height 29
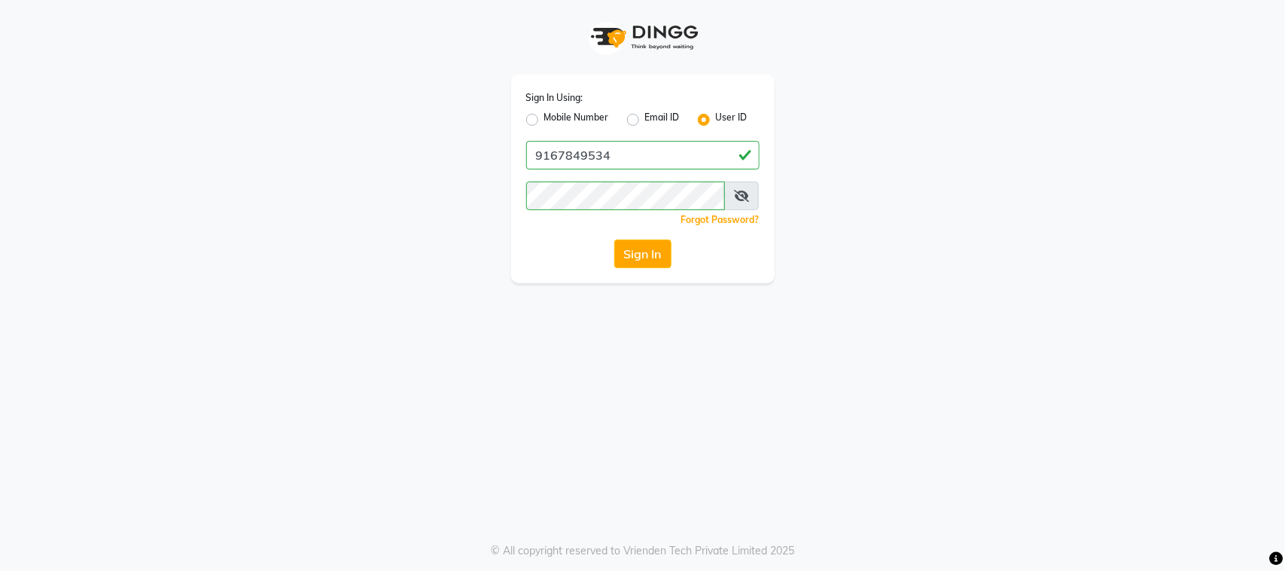
click at [739, 202] on span at bounding box center [741, 195] width 35 height 29
click at [735, 194] on icon at bounding box center [741, 196] width 15 height 12
click at [532, 111] on div "Mobile Number" at bounding box center [567, 120] width 83 height 18
click at [544, 121] on label "Mobile Number" at bounding box center [576, 120] width 65 height 18
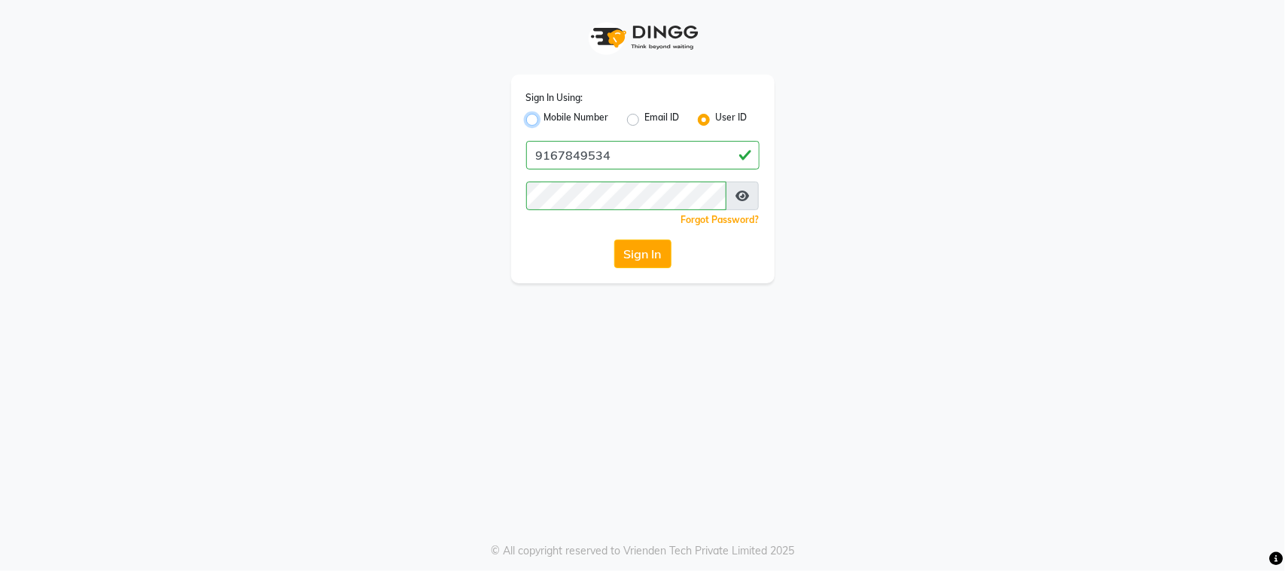
click at [544, 120] on input "Mobile Number" at bounding box center [549, 116] width 10 height 10
radio input "true"
radio input "false"
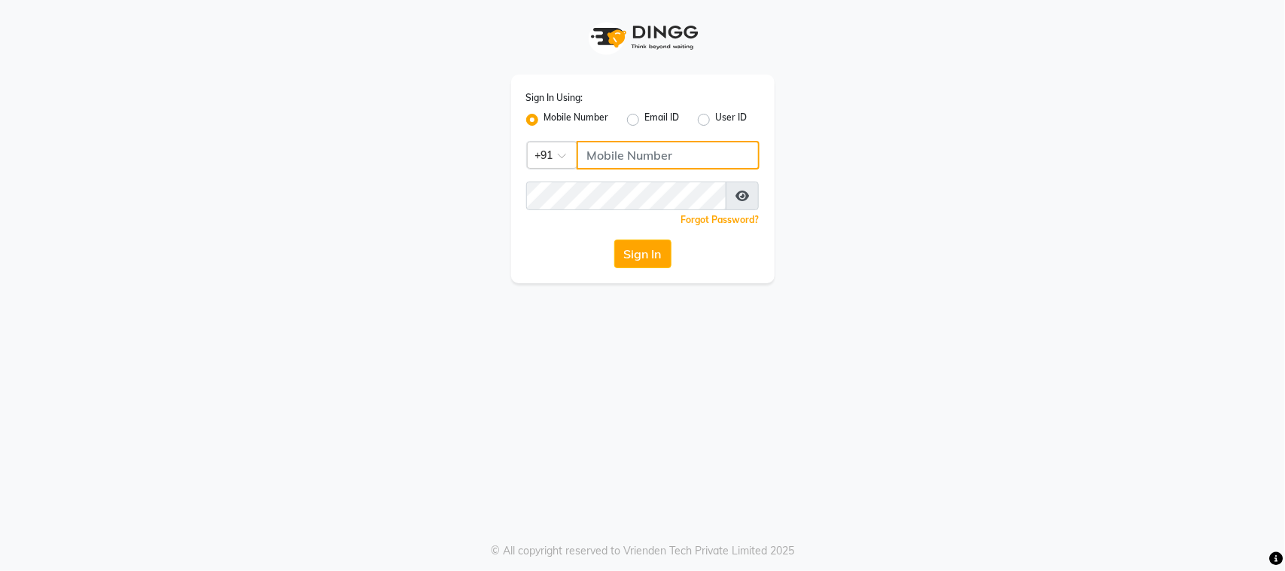
click at [620, 166] on input "Username" at bounding box center [668, 155] width 183 height 29
click at [660, 247] on button "Sign In" at bounding box center [642, 253] width 57 height 29
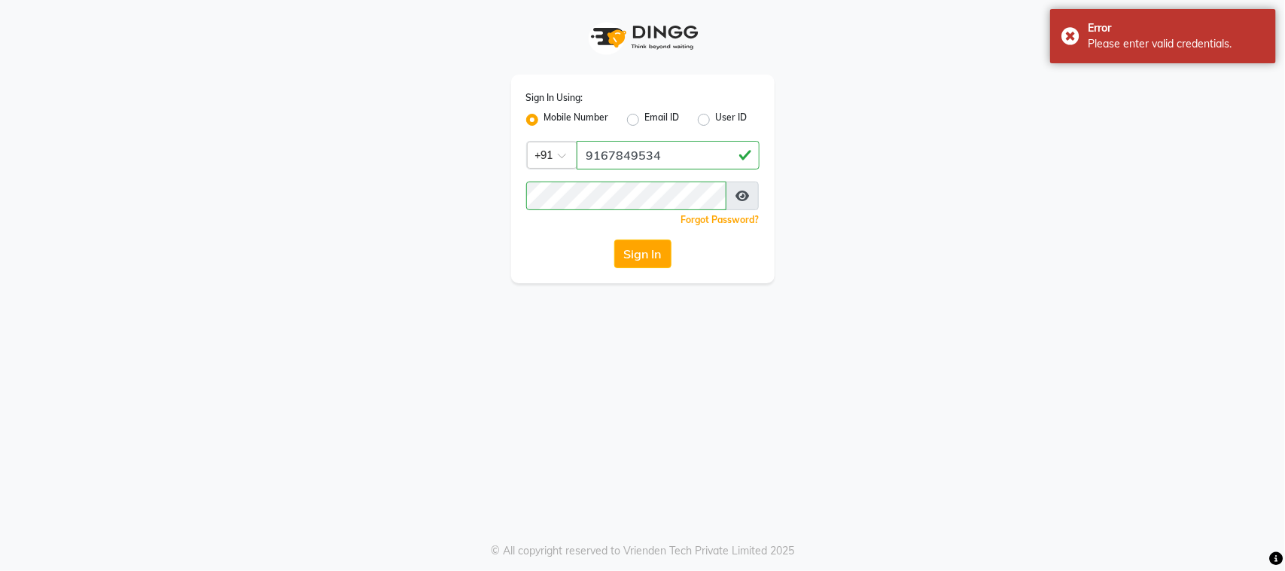
click at [770, 122] on div "Sign In Using: Mobile Number Email ID User ID Country Code × +91 9167849534 Rem…" at bounding box center [643, 179] width 264 height 209
click at [618, 266] on button "Sign In" at bounding box center [642, 253] width 57 height 29
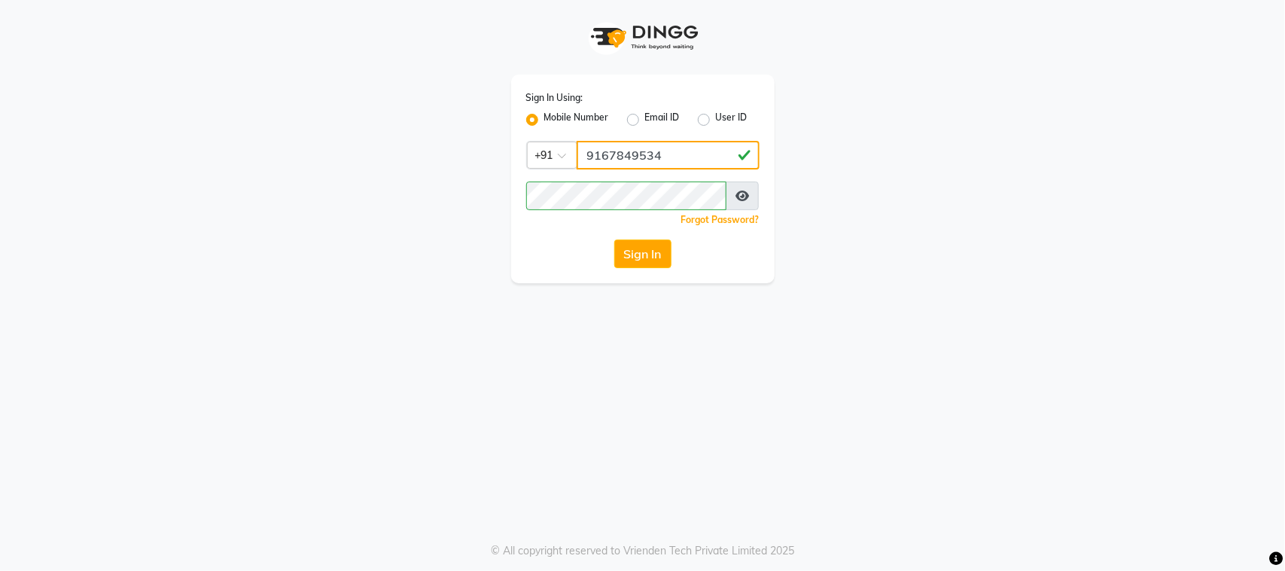
click at [672, 141] on input "9167849534" at bounding box center [668, 155] width 183 height 29
click at [629, 260] on button "Sign In" at bounding box center [642, 253] width 57 height 29
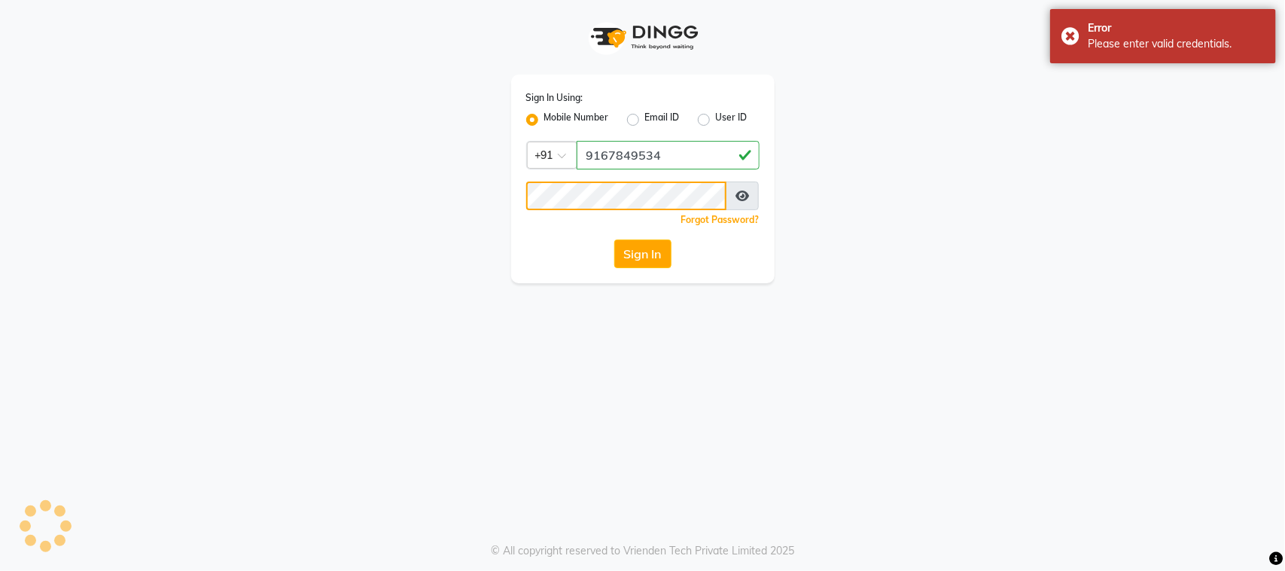
click at [614, 239] on button "Sign In" at bounding box center [642, 253] width 57 height 29
click at [520, 233] on div "Sign In Using: Mobile Number Email ID User ID Country Code × +91 9167849534 Rem…" at bounding box center [643, 179] width 264 height 209
click at [642, 242] on button "Sign In" at bounding box center [642, 253] width 57 height 29
click at [642, 243] on button "Sign In" at bounding box center [642, 253] width 57 height 29
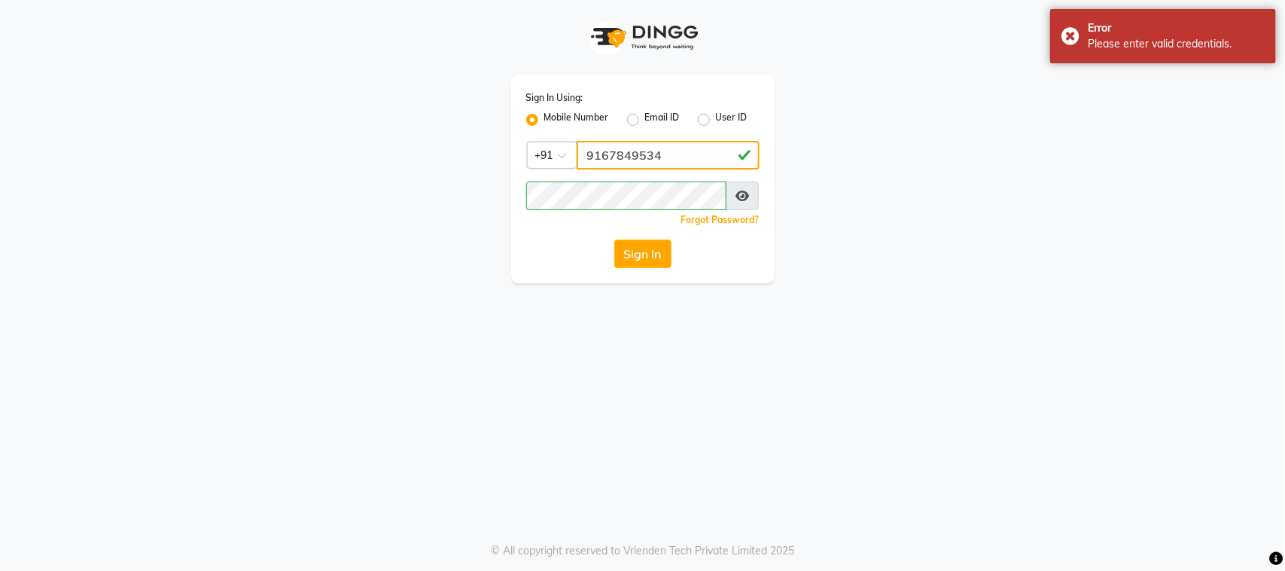
click at [716, 160] on input "9167849534" at bounding box center [668, 155] width 183 height 29
click at [717, 162] on input "9167849534" at bounding box center [668, 155] width 183 height 29
type input "9"
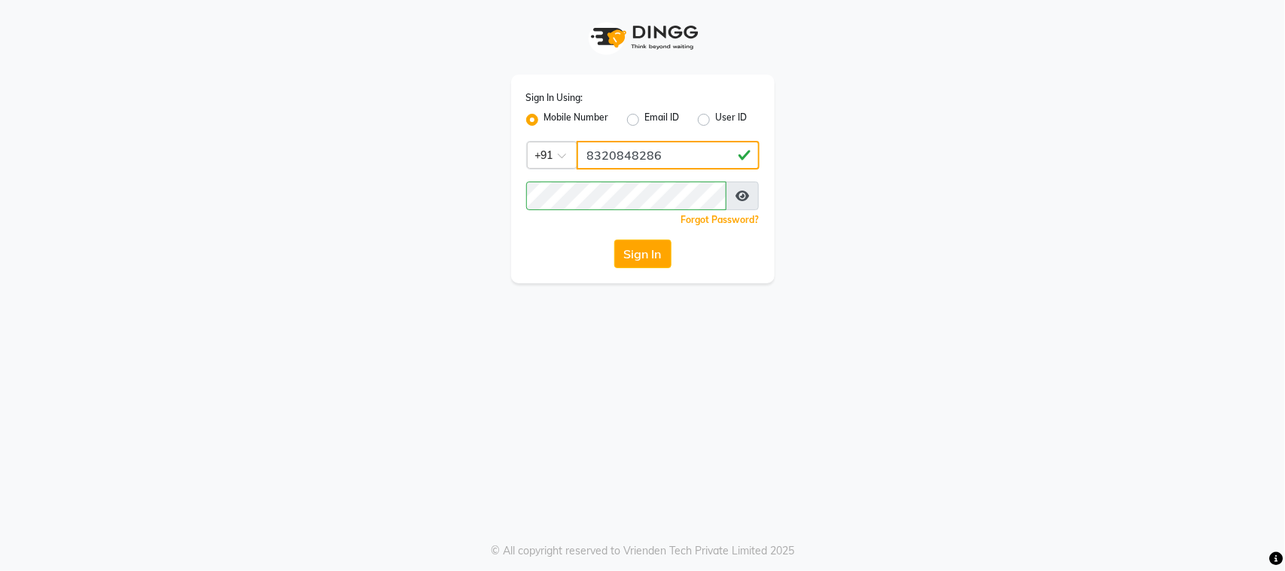
type input "8320848286"
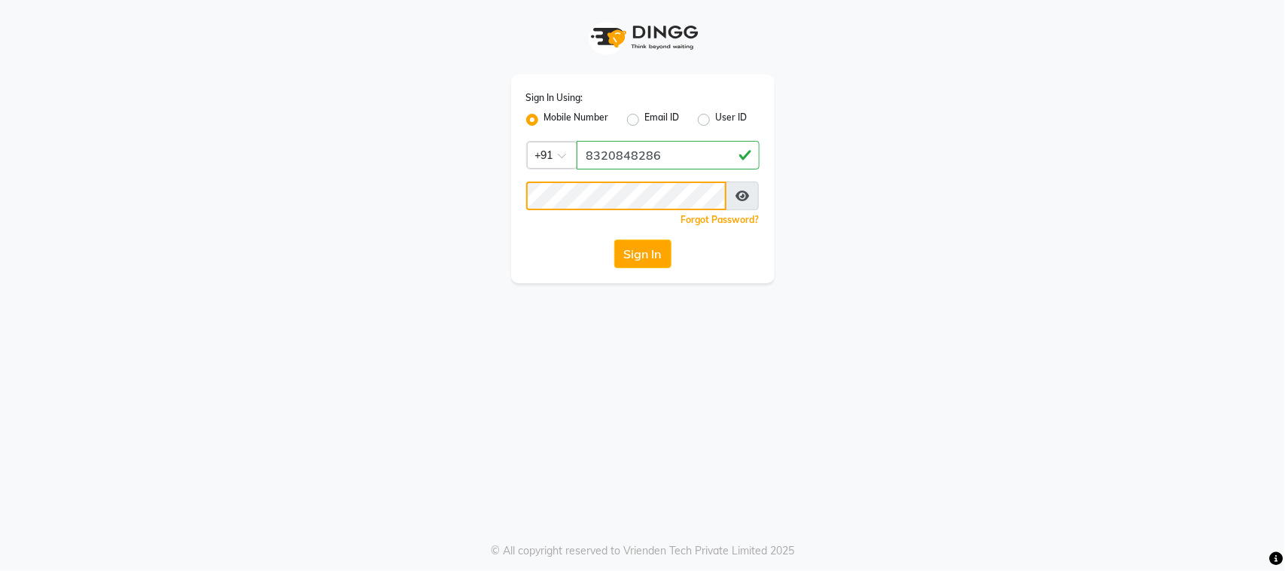
click at [614, 239] on button "Sign In" at bounding box center [642, 253] width 57 height 29
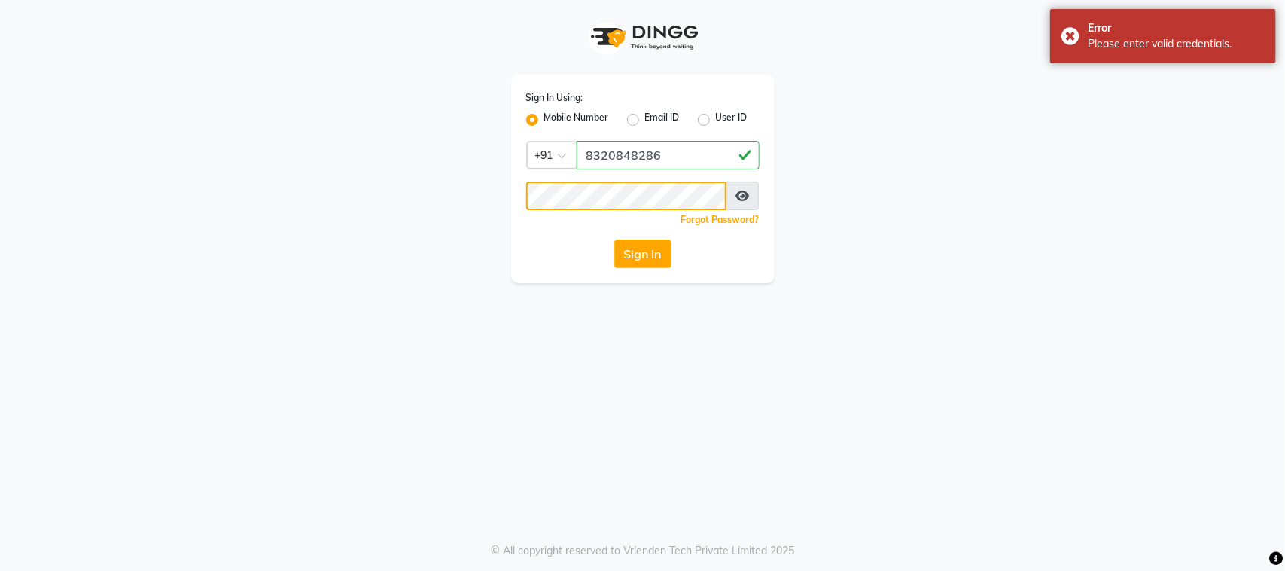
click at [614, 239] on button "Sign In" at bounding box center [642, 253] width 57 height 29
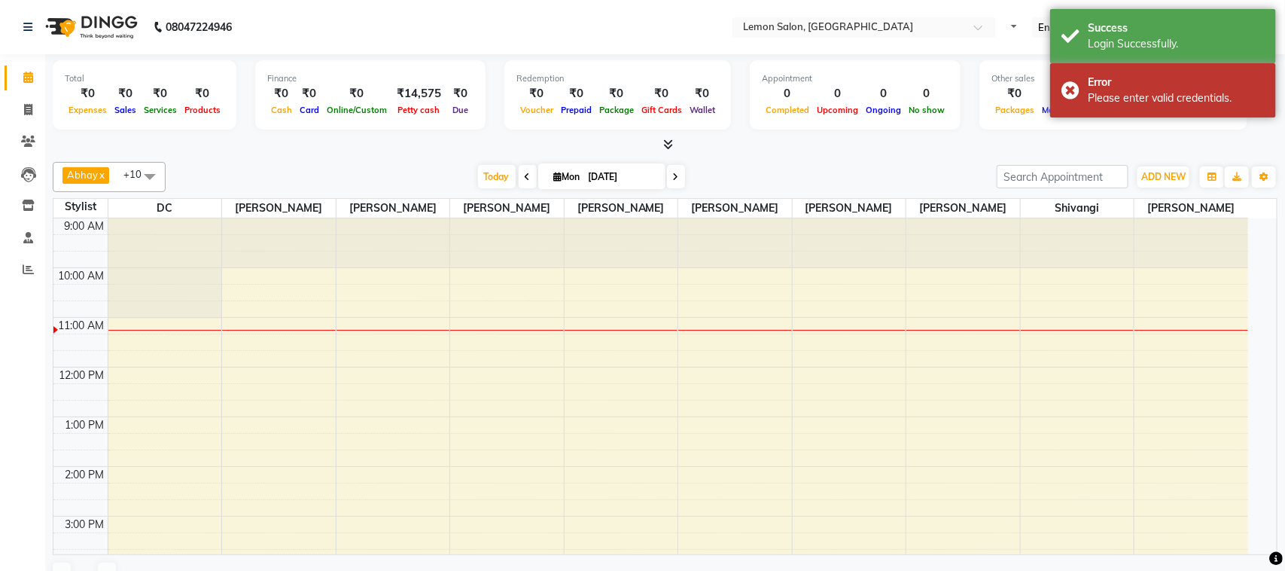
select select "en"
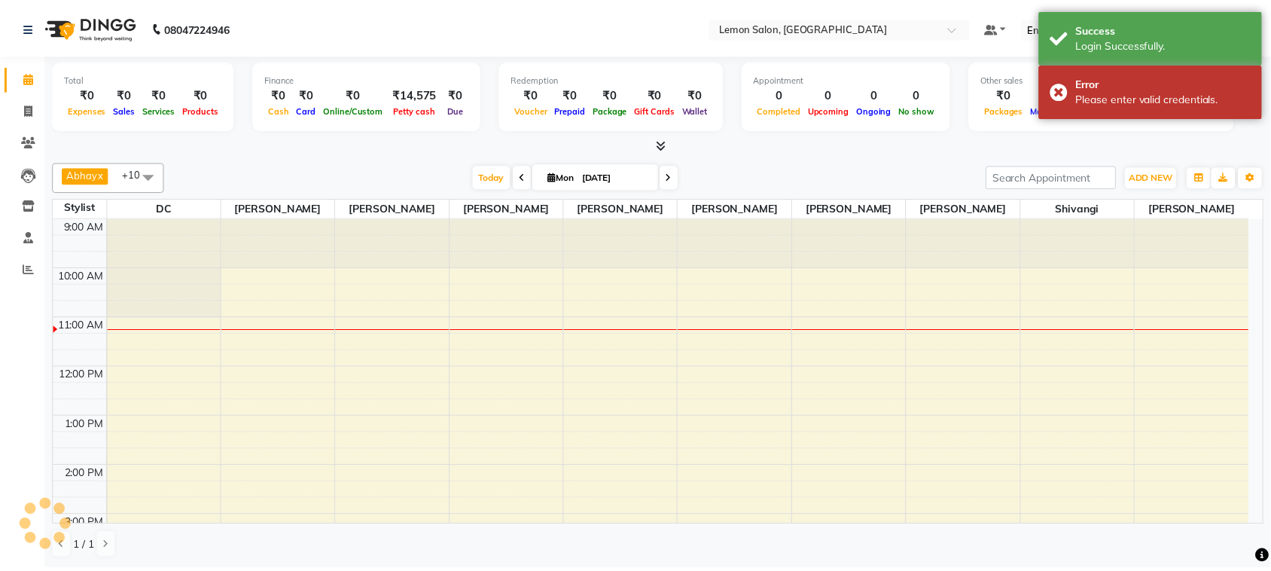
scroll to position [100, 0]
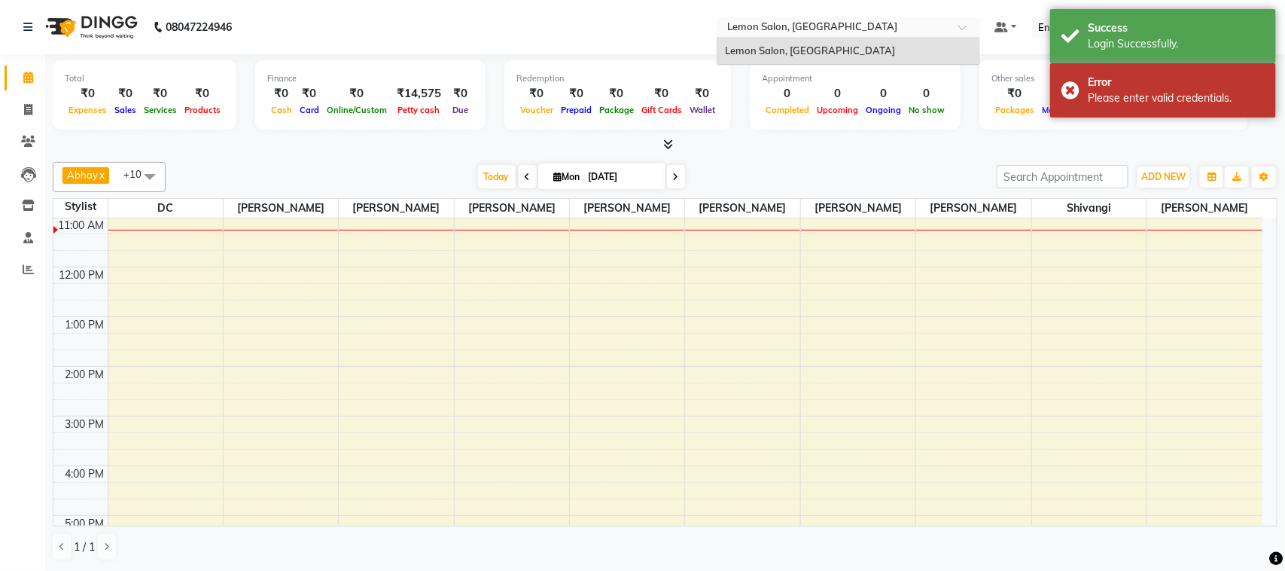
click at [868, 20] on div "× Lemon Salon, Malad" at bounding box center [812, 27] width 170 height 15
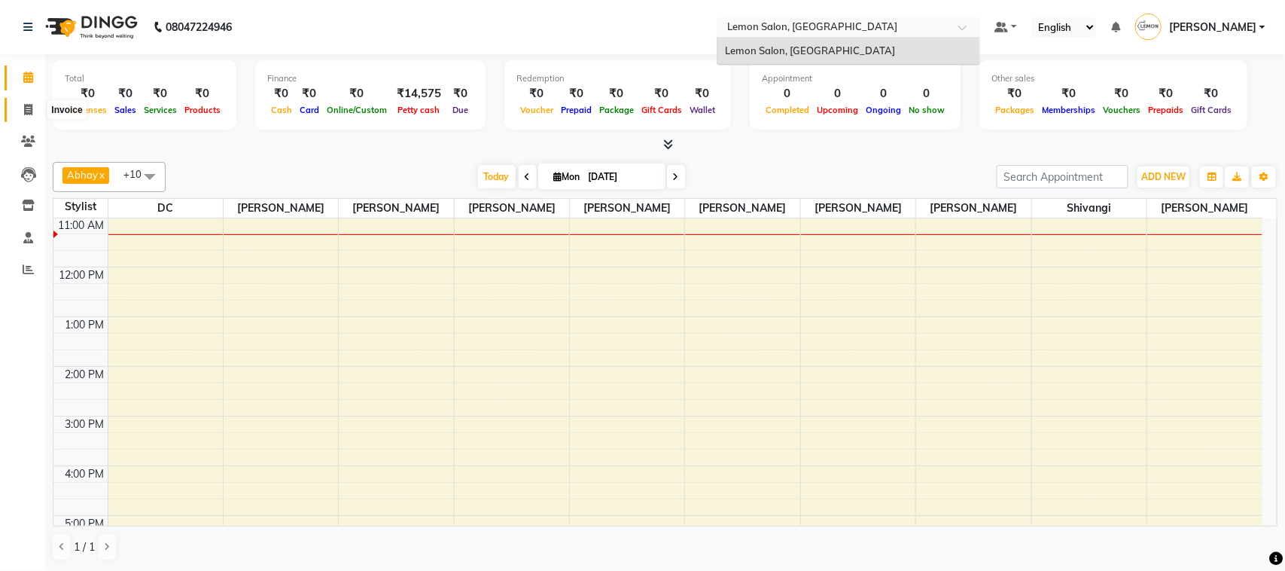
click at [26, 108] on icon at bounding box center [28, 109] width 8 height 11
select select "service"
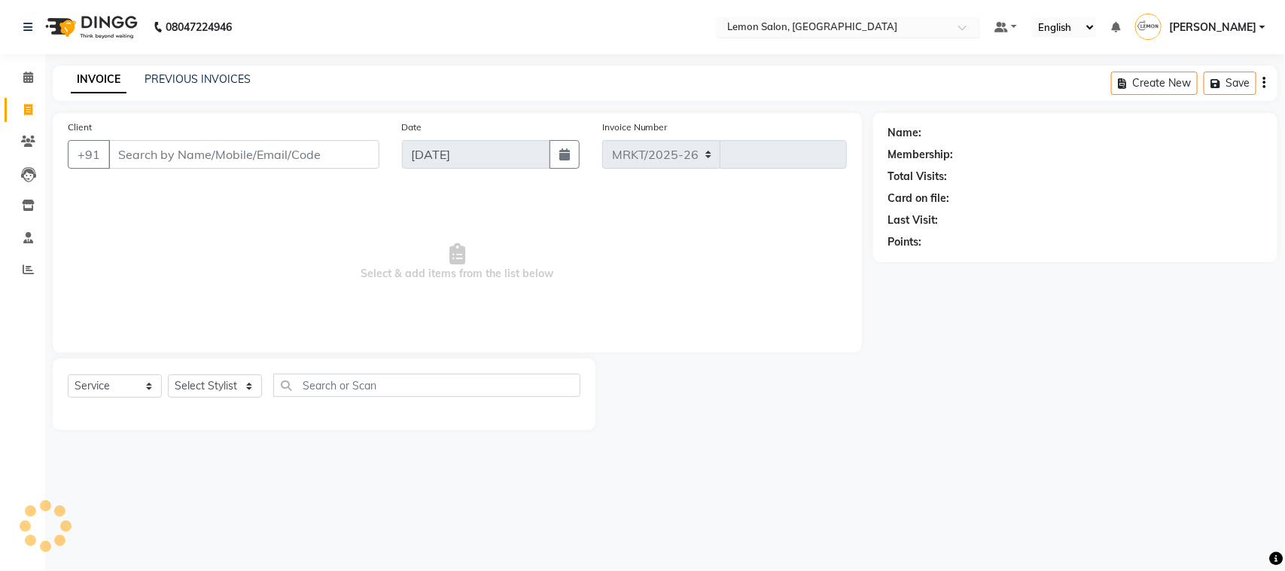
select select "561"
type input "1313"
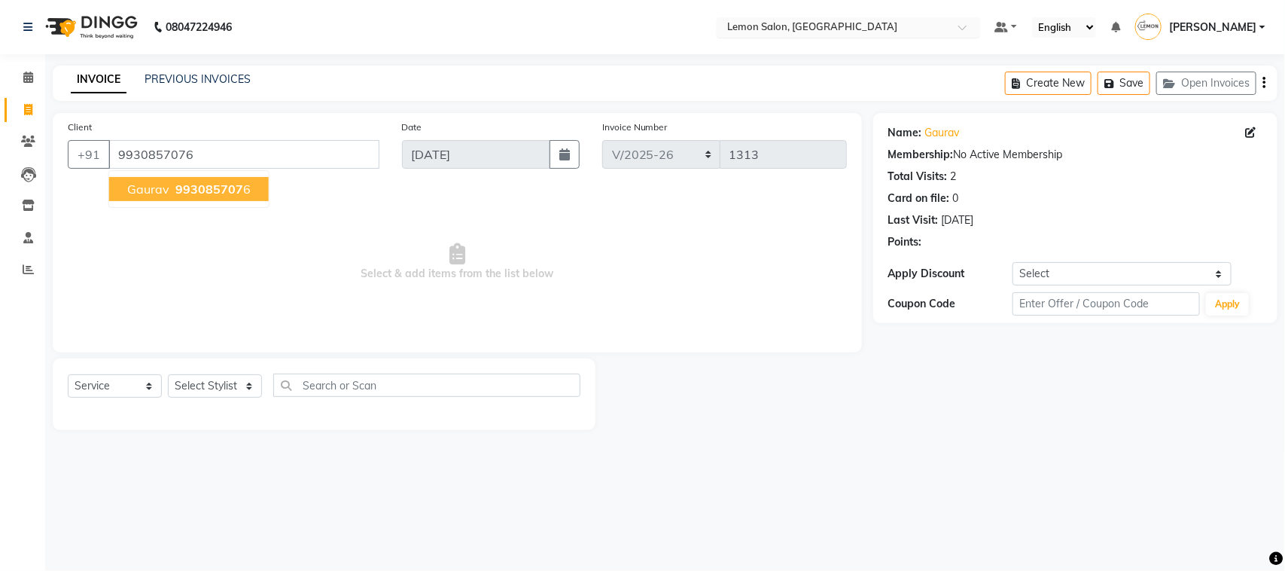
click at [276, 168] on div "+91 9930857076 gaurav 993085707 6" at bounding box center [224, 154] width 312 height 29
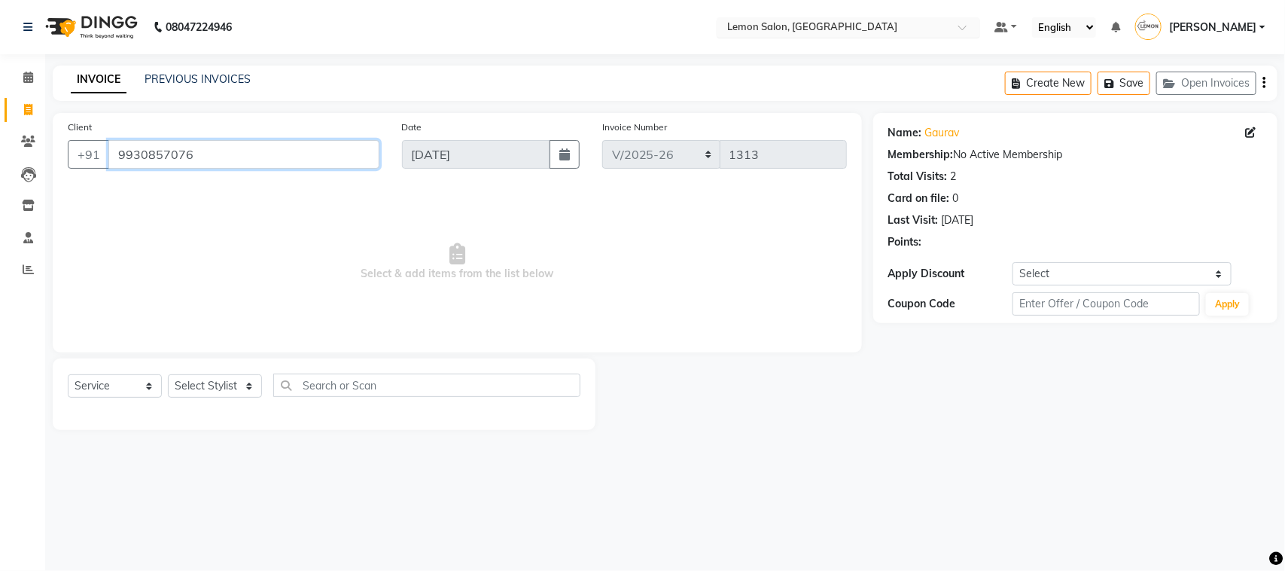
click at [275, 149] on input "9930857076" at bounding box center [243, 154] width 271 height 29
type input "9"
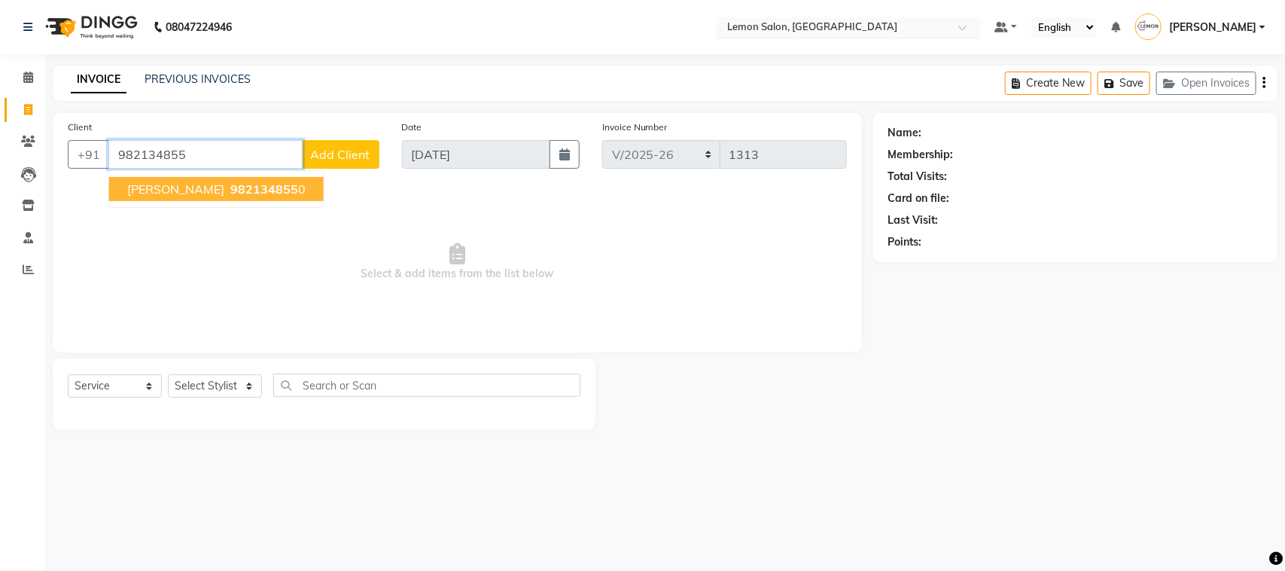
click at [230, 190] on span "982134855" at bounding box center [264, 188] width 68 height 15
type input "9821348550"
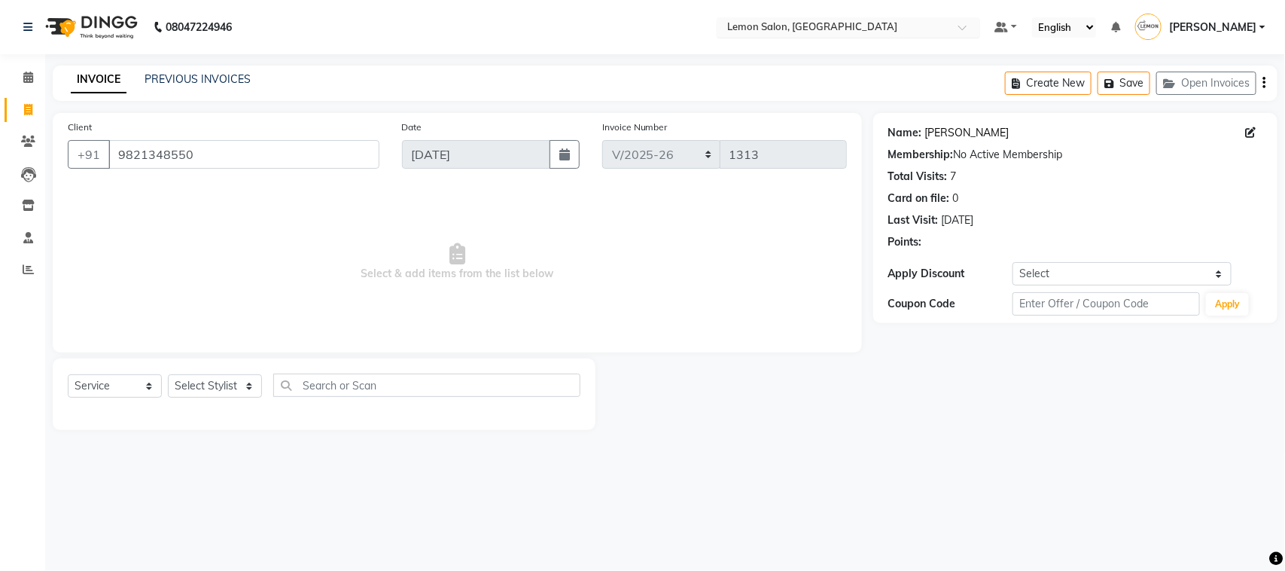
click at [929, 136] on link "Amee" at bounding box center [968, 133] width 84 height 16
click at [28, 80] on icon at bounding box center [28, 77] width 10 height 11
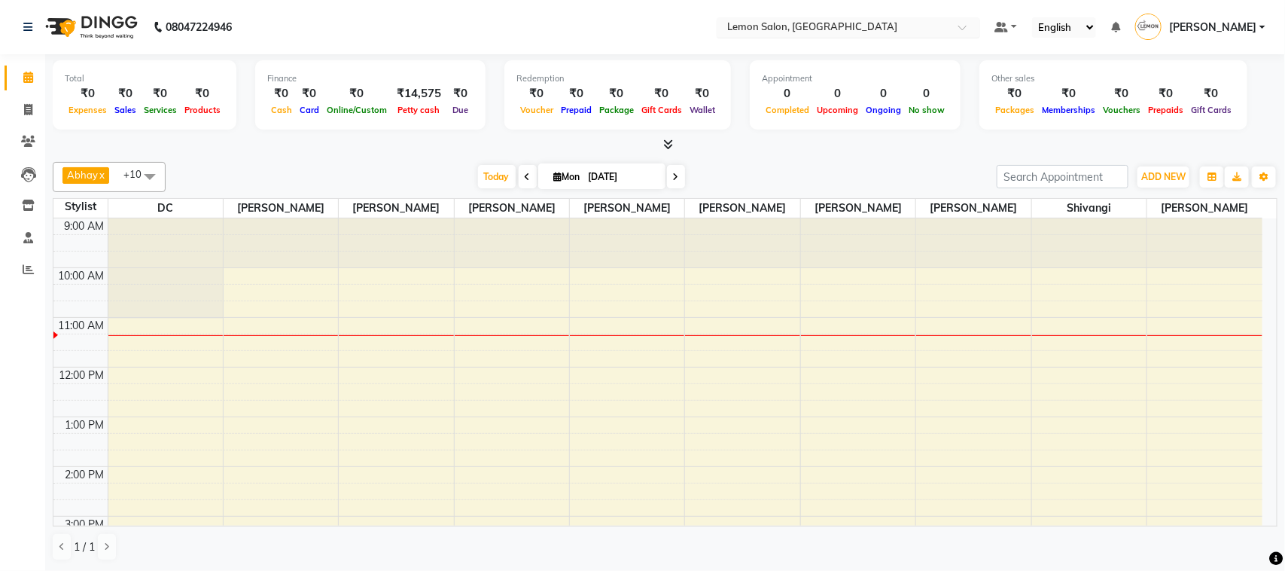
click at [144, 181] on span at bounding box center [150, 176] width 30 height 29
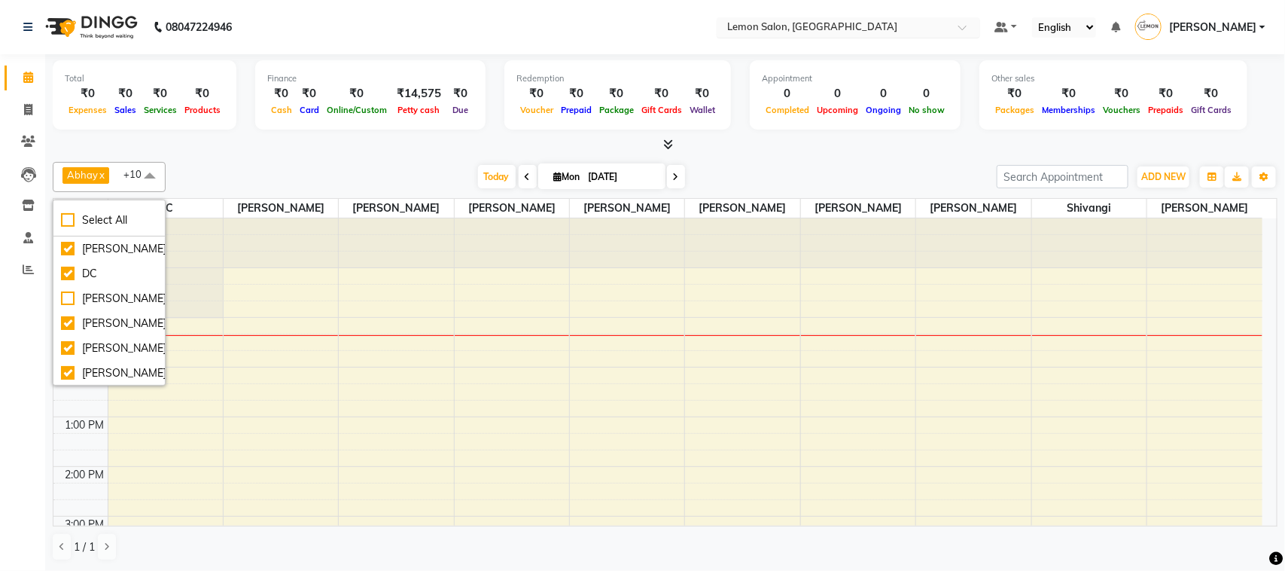
click at [186, 160] on div "Abhay x Ayesha Roundhal x DC x Jenny Shah x Mohd Ayan x Mohd Furkan x Pooja Gun…" at bounding box center [665, 361] width 1225 height 411
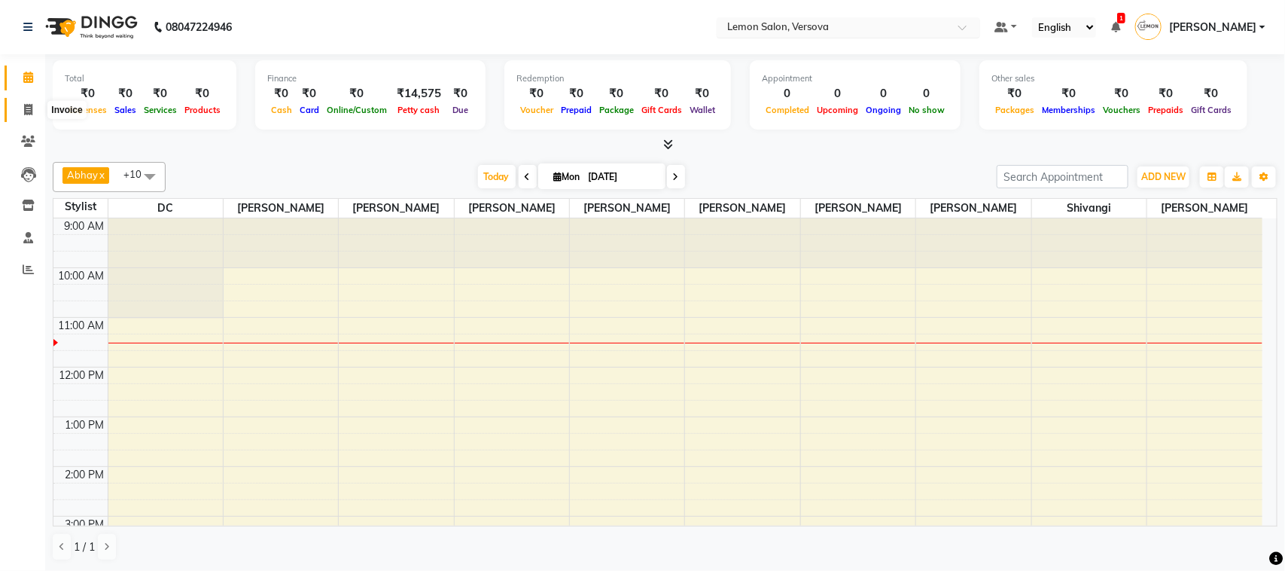
click at [23, 107] on span at bounding box center [28, 110] width 26 height 17
select select "service"
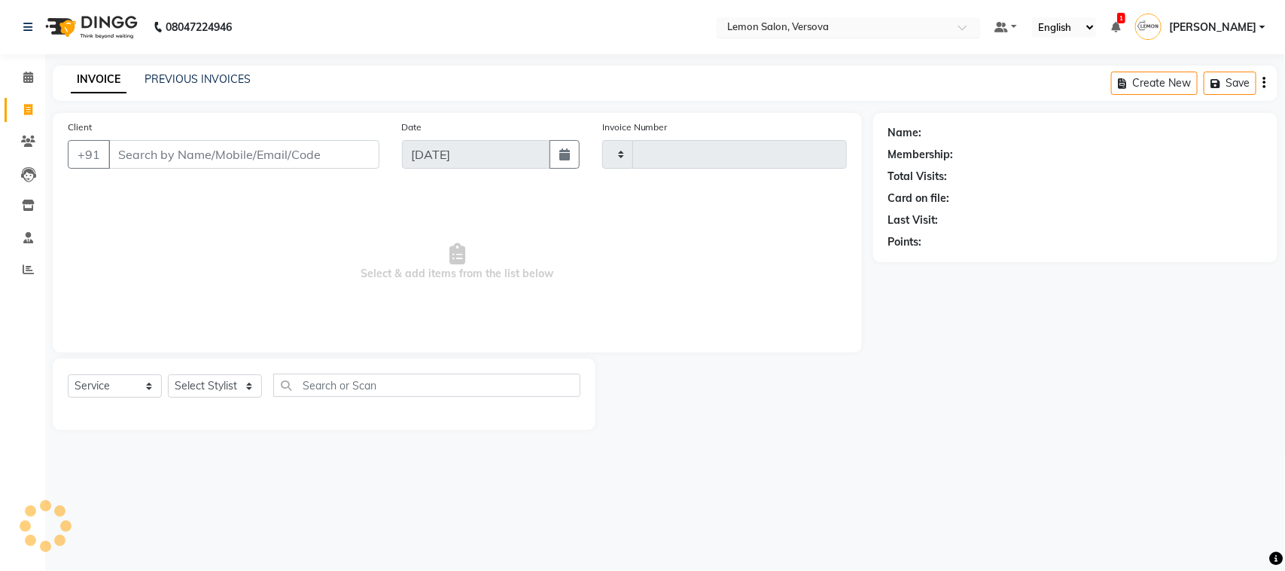
type input "2341"
select select "564"
click at [128, 145] on input "Client" at bounding box center [243, 154] width 271 height 29
click at [242, 384] on select "Select Stylist Alim Shah Asif Salmani DC Gufran Salmani Margaret Marshak D,souz…" at bounding box center [226, 385] width 117 height 23
select select "7410"
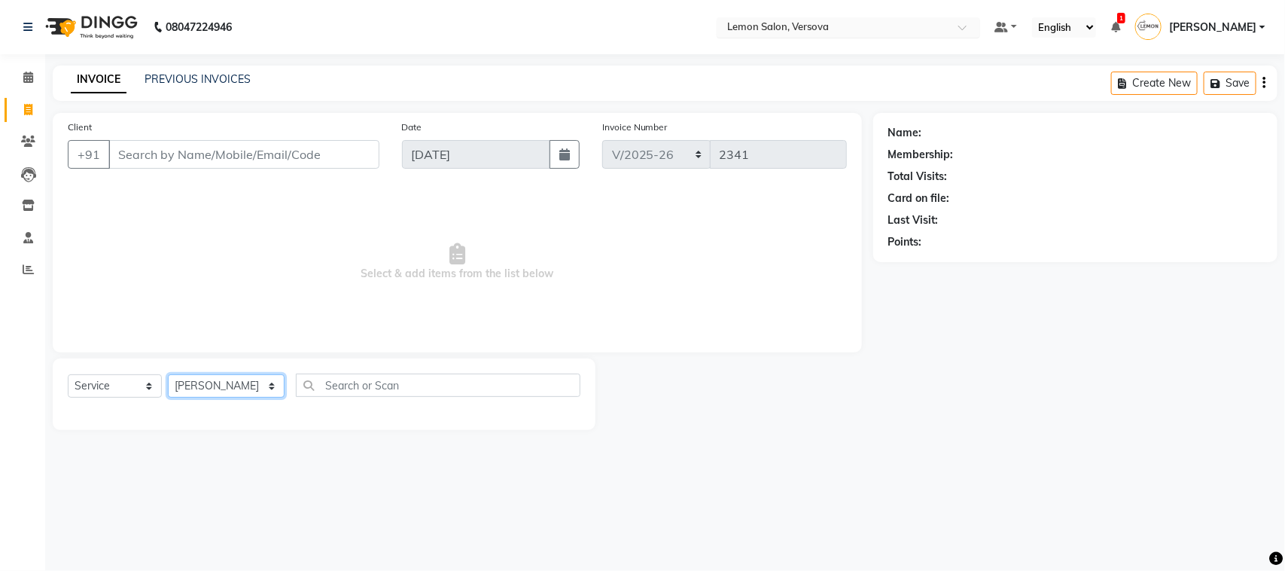
click at [168, 374] on select "Select Stylist Alim Shah Asif Salmani DC Gufran Salmani Margaret Marshak D,souz…" at bounding box center [226, 385] width 117 height 23
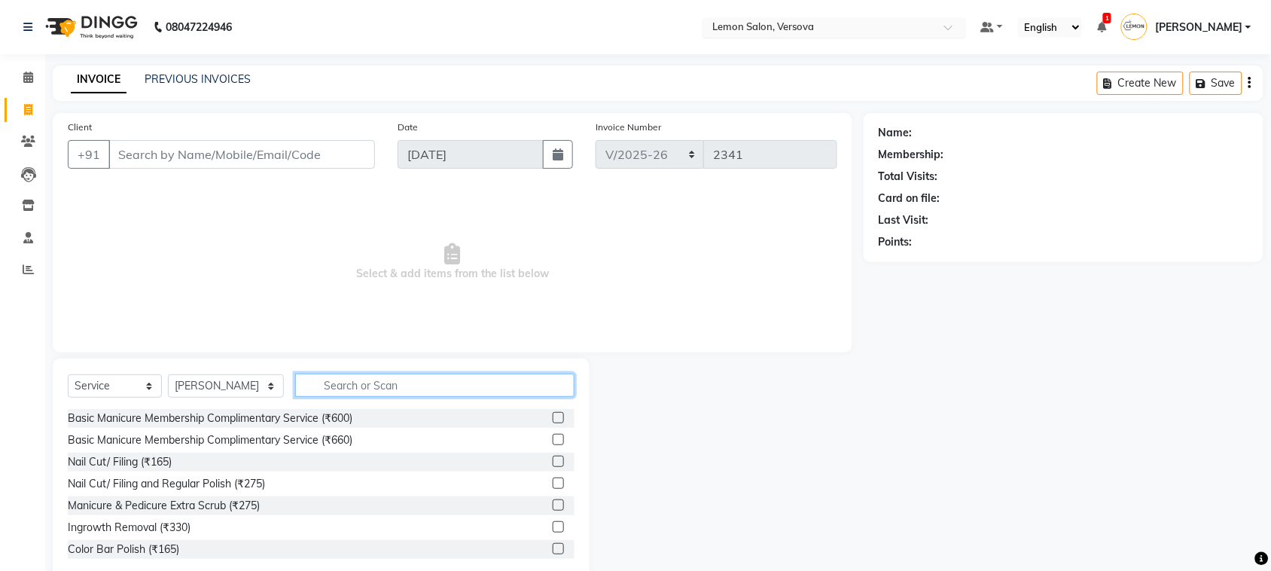
click at [371, 375] on input "text" at bounding box center [434, 385] width 279 height 23
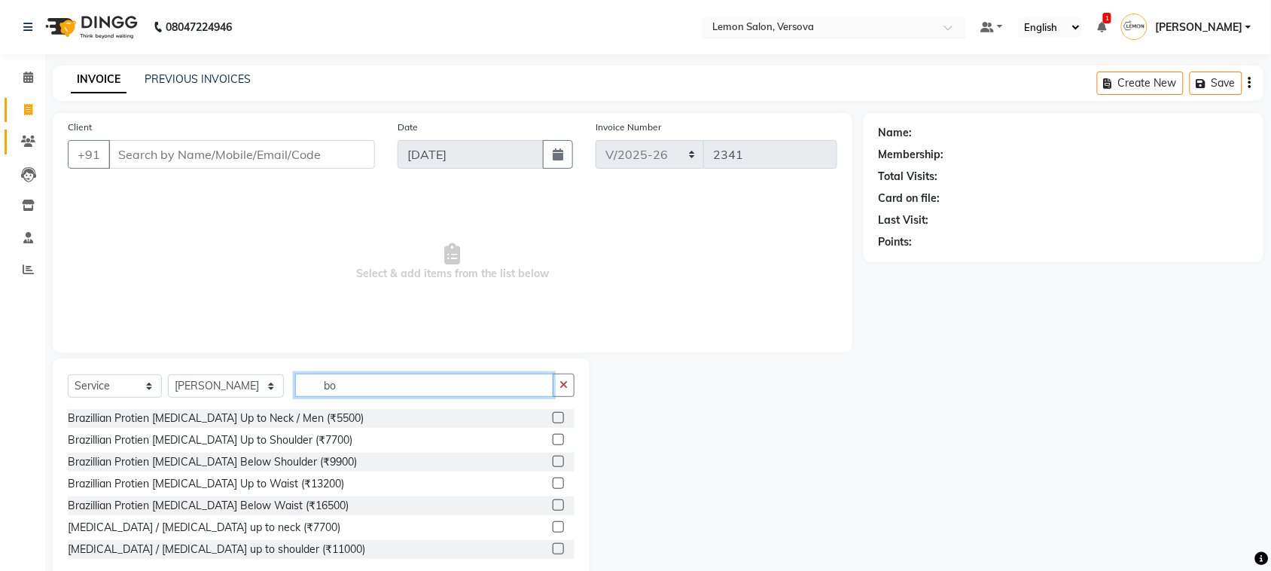
type input "b"
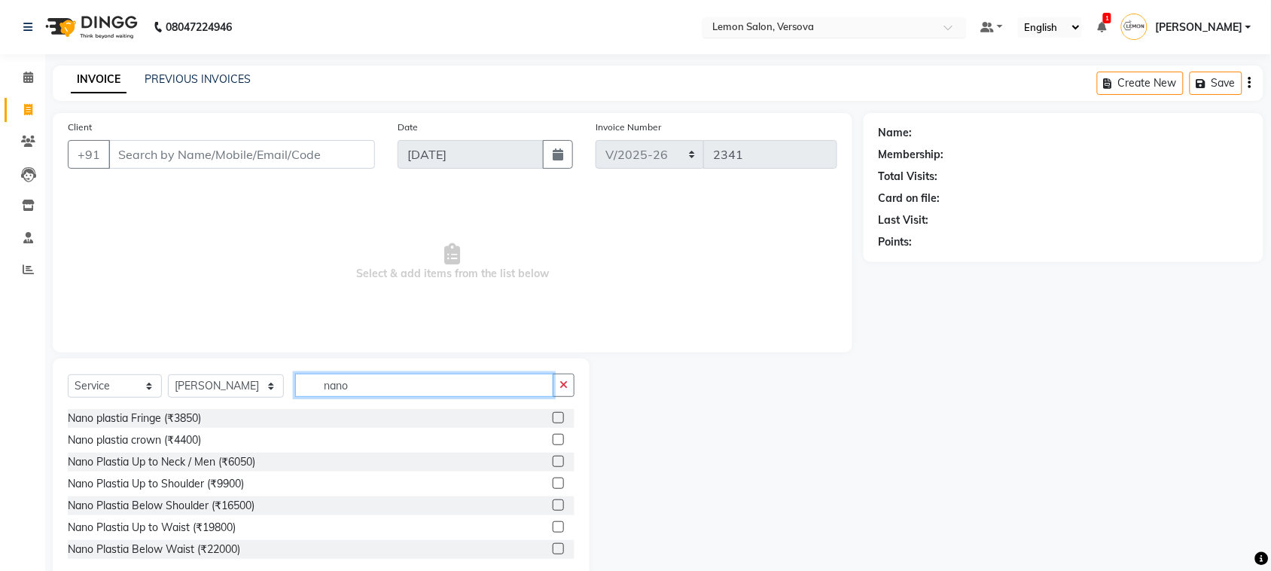
type input "nano"
click at [208, 152] on input "Client" at bounding box center [241, 154] width 267 height 29
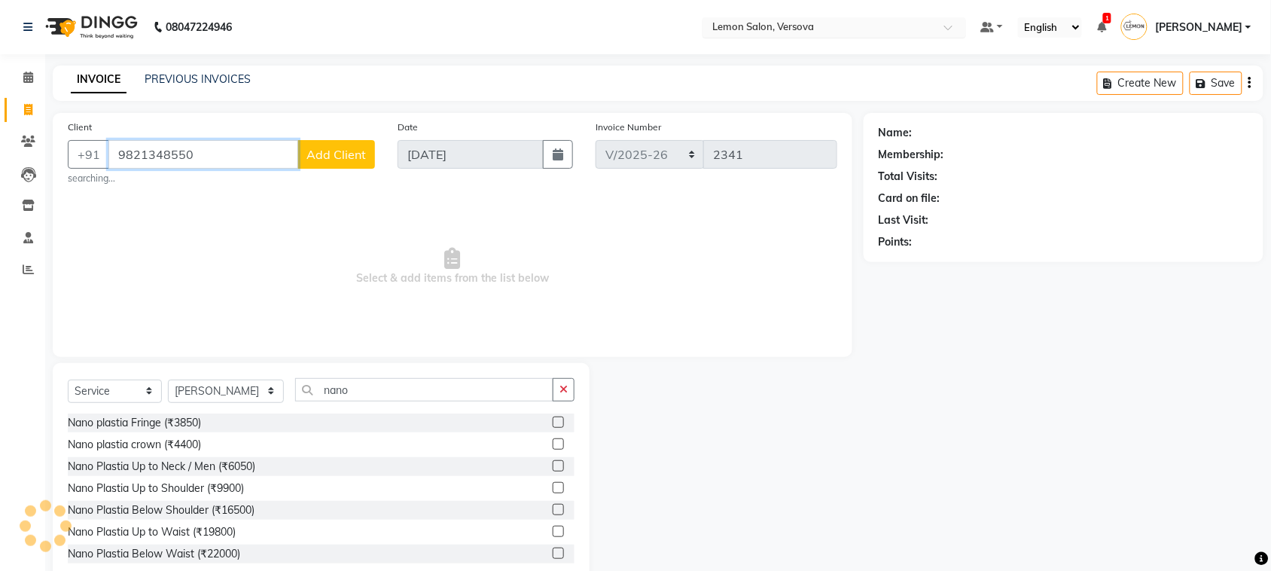
type input "9821348550"
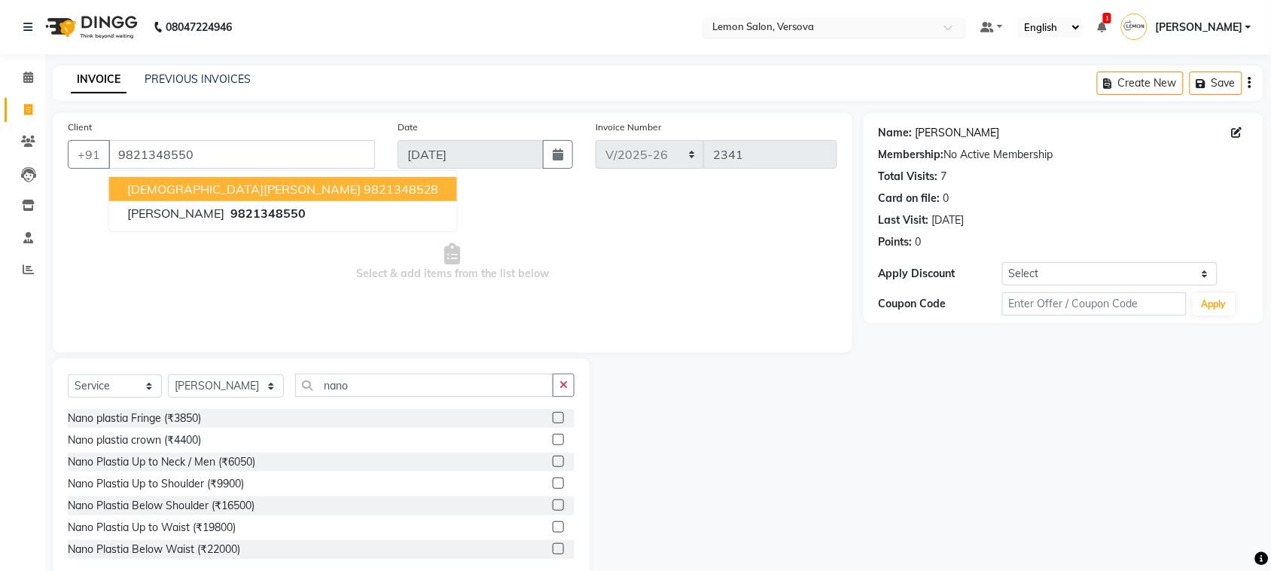
click at [927, 132] on link "Amee" at bounding box center [958, 133] width 84 height 16
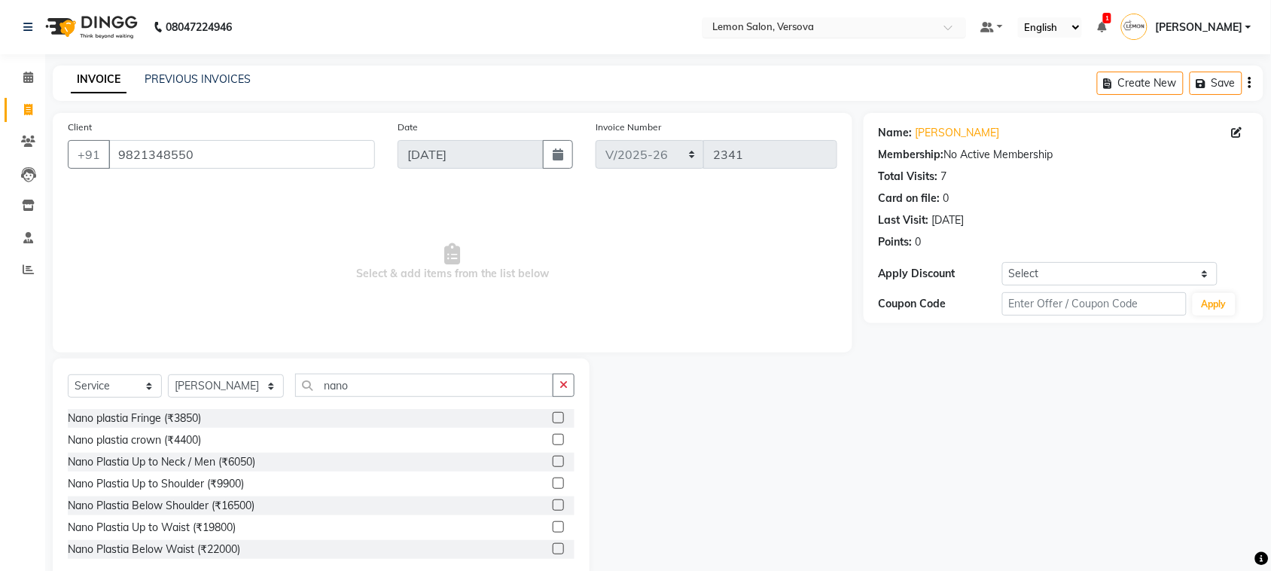
click at [555, 378] on button "button" at bounding box center [564, 385] width 22 height 23
type input "glob"
click at [563, 377] on button "button" at bounding box center [564, 385] width 22 height 23
type input "n"
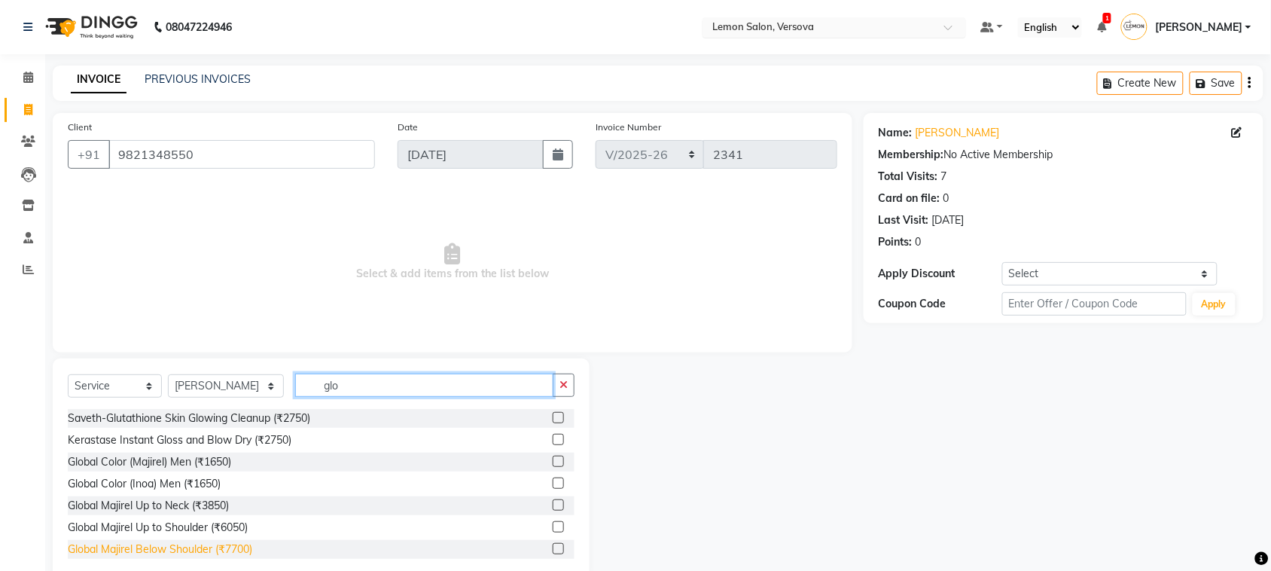
type input "glo"
click at [196, 553] on div "Global Majirel Below Shoulder (₹7700)" at bounding box center [160, 549] width 184 height 16
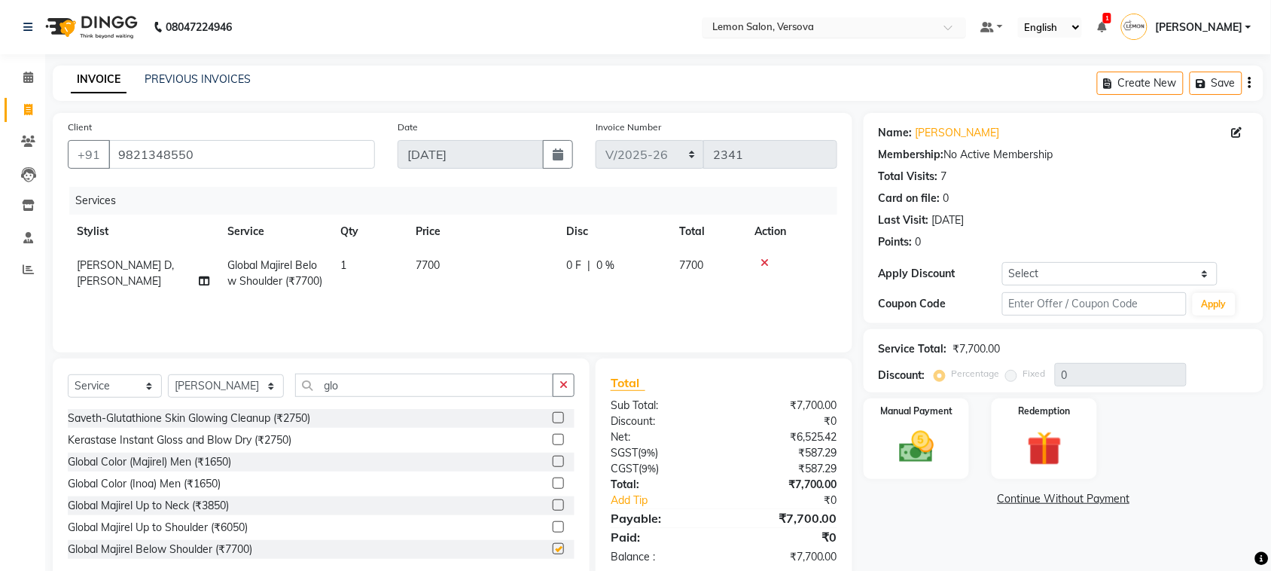
checkbox input "false"
click at [563, 395] on button "button" at bounding box center [564, 385] width 22 height 23
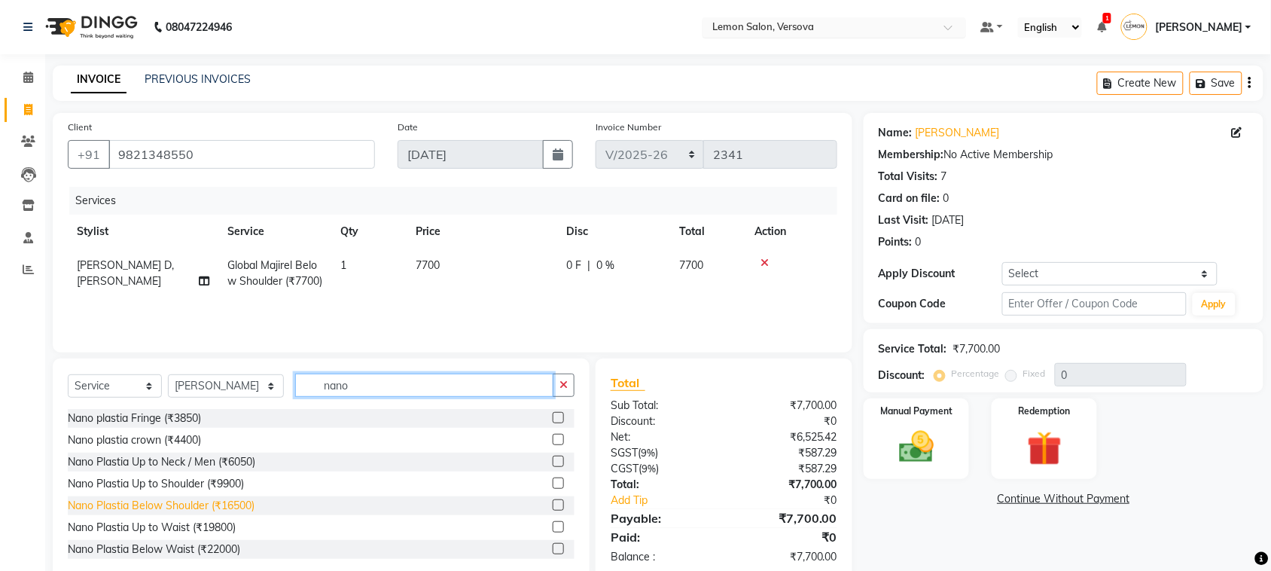
type input "nano"
click at [220, 501] on div "Nano Plastia Below Shoulder (₹16500)" at bounding box center [161, 506] width 187 height 16
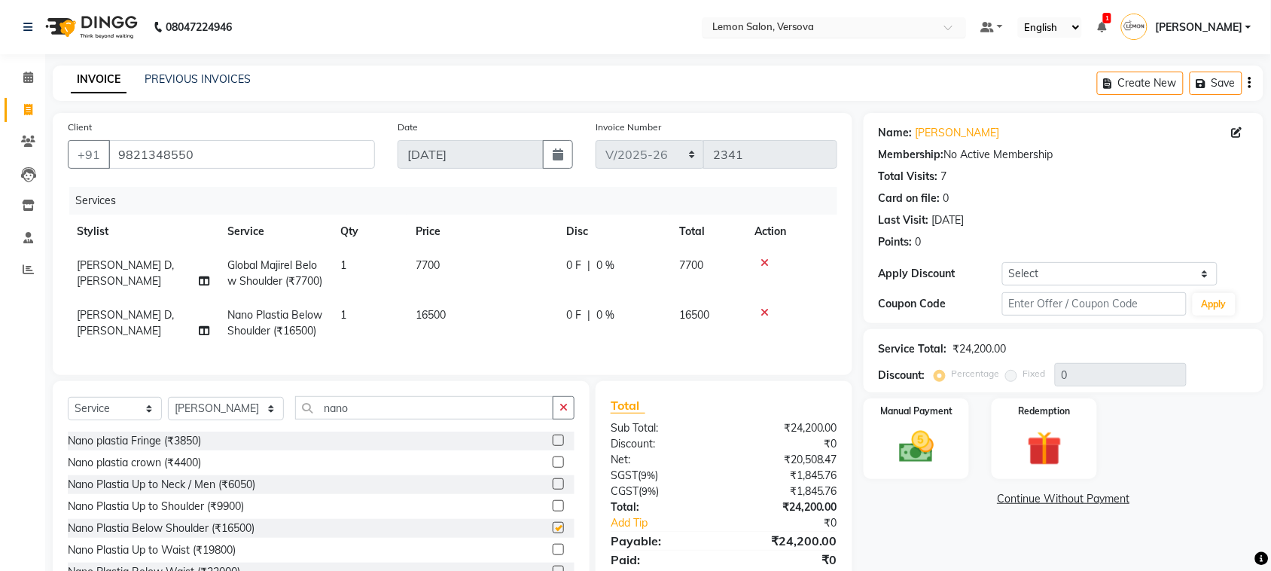
checkbox input "false"
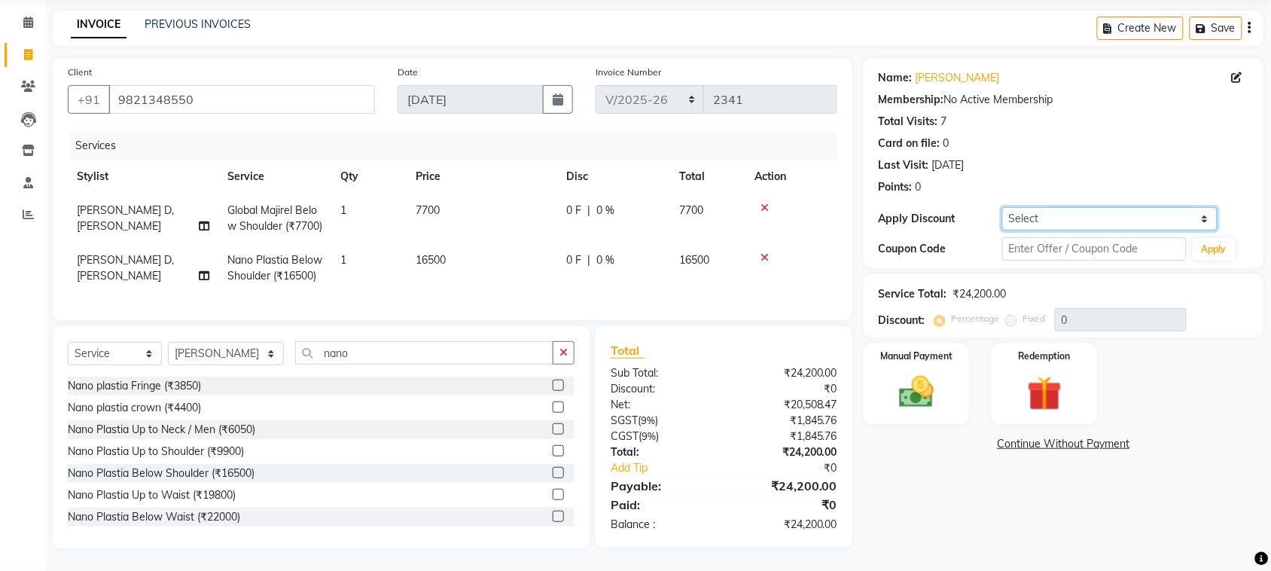
click at [1067, 207] on select "Select Coupon → Abc" at bounding box center [1109, 218] width 215 height 23
select select "1: Object"
click at [1002, 207] on select "Select Coupon → Abc" at bounding box center [1109, 218] width 215 height 23
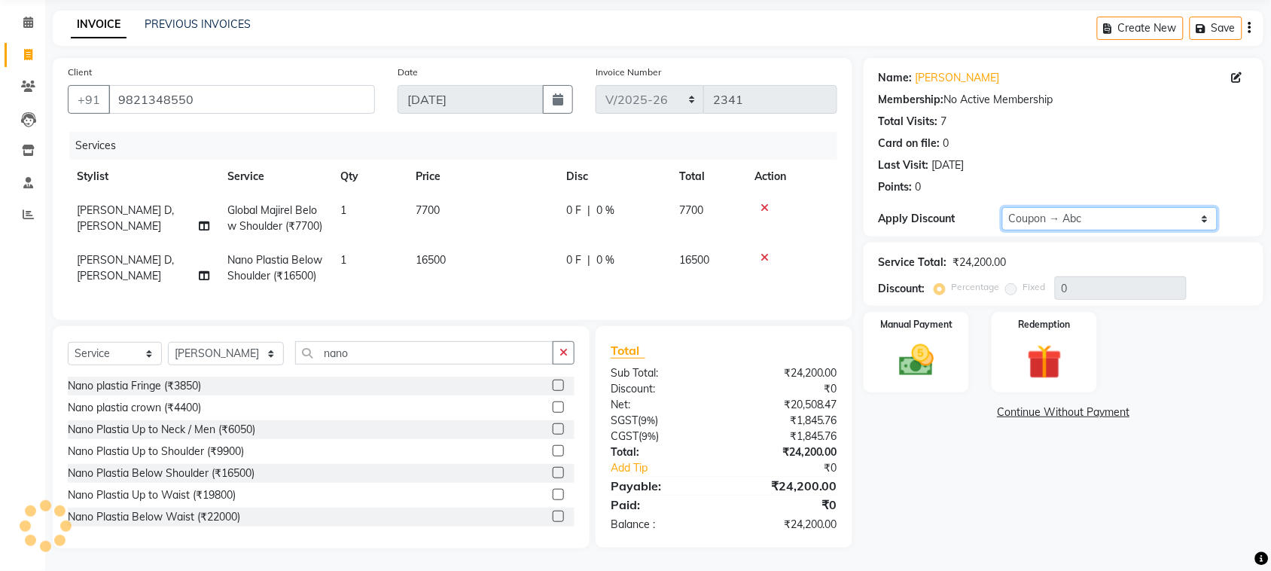
type input "20"
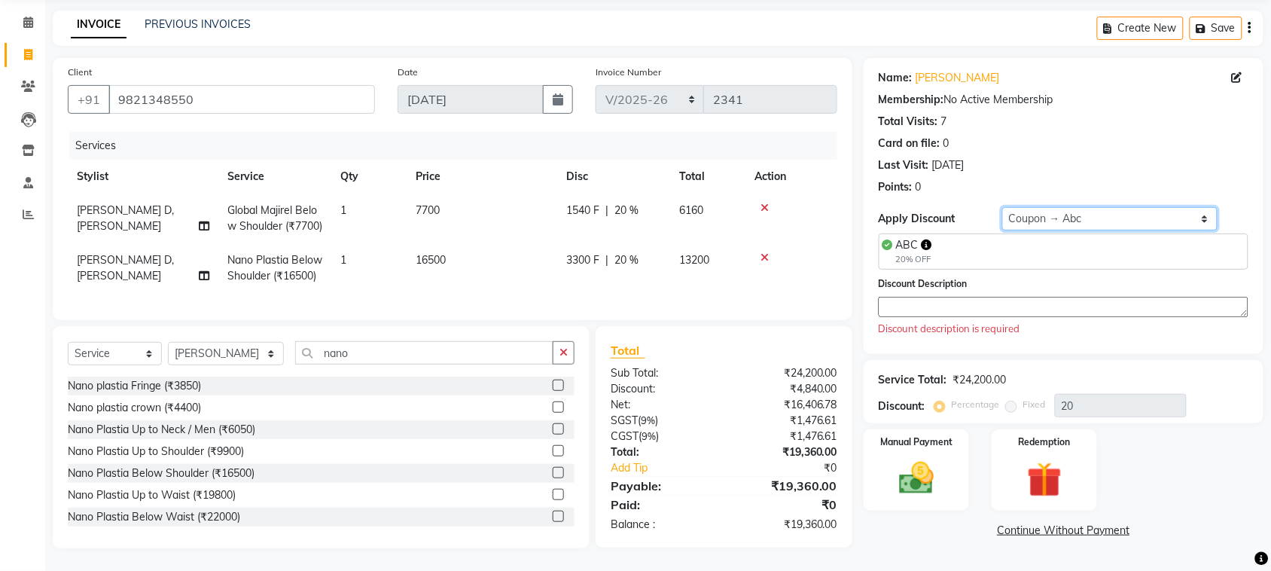
click at [1097, 207] on select "Select Coupon → Abc" at bounding box center [1109, 218] width 215 height 23
select select "0:"
click at [1002, 207] on select "Select Coupon → Abc" at bounding box center [1109, 218] width 215 height 23
type input "0"
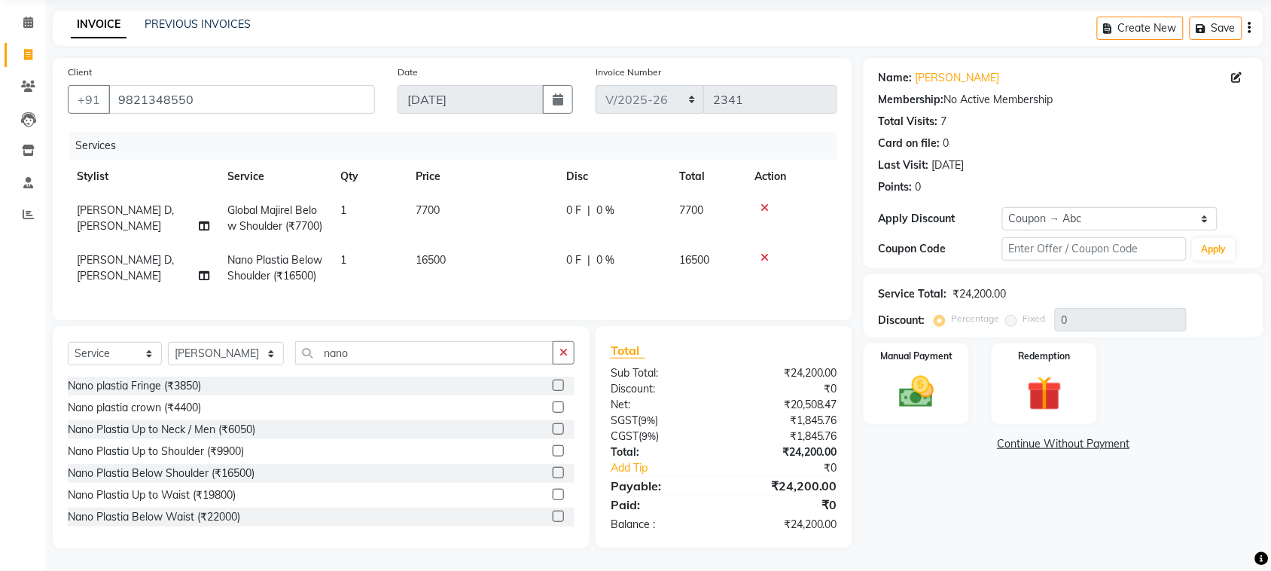
click at [894, 436] on link "Continue Without Payment" at bounding box center [1064, 444] width 394 height 16
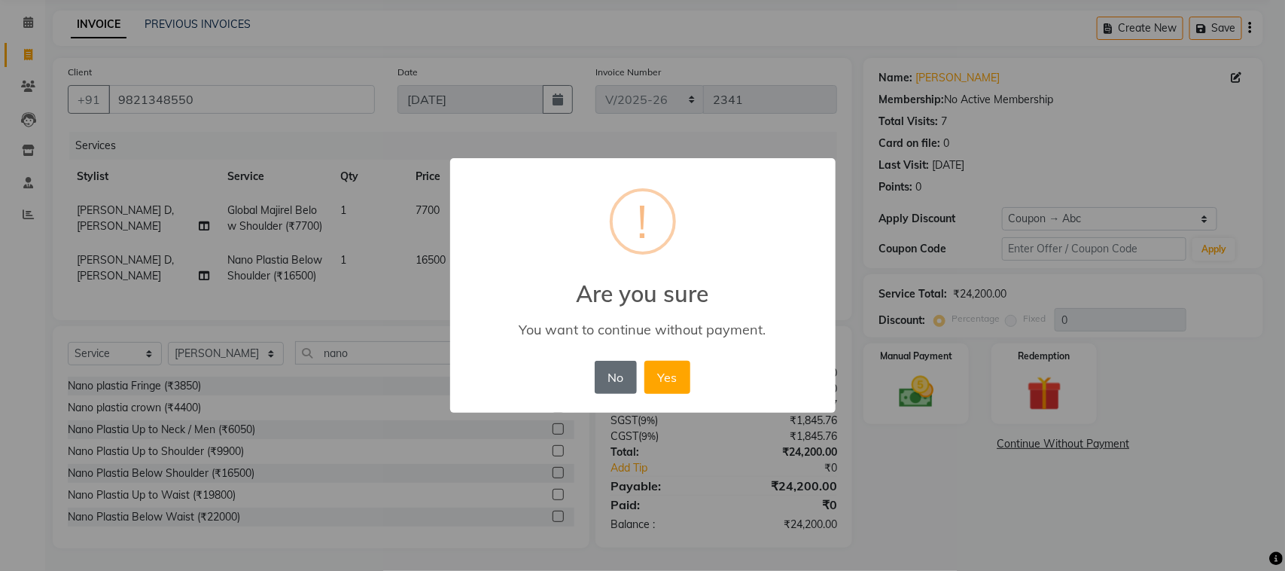
click at [626, 378] on button "No" at bounding box center [616, 377] width 42 height 33
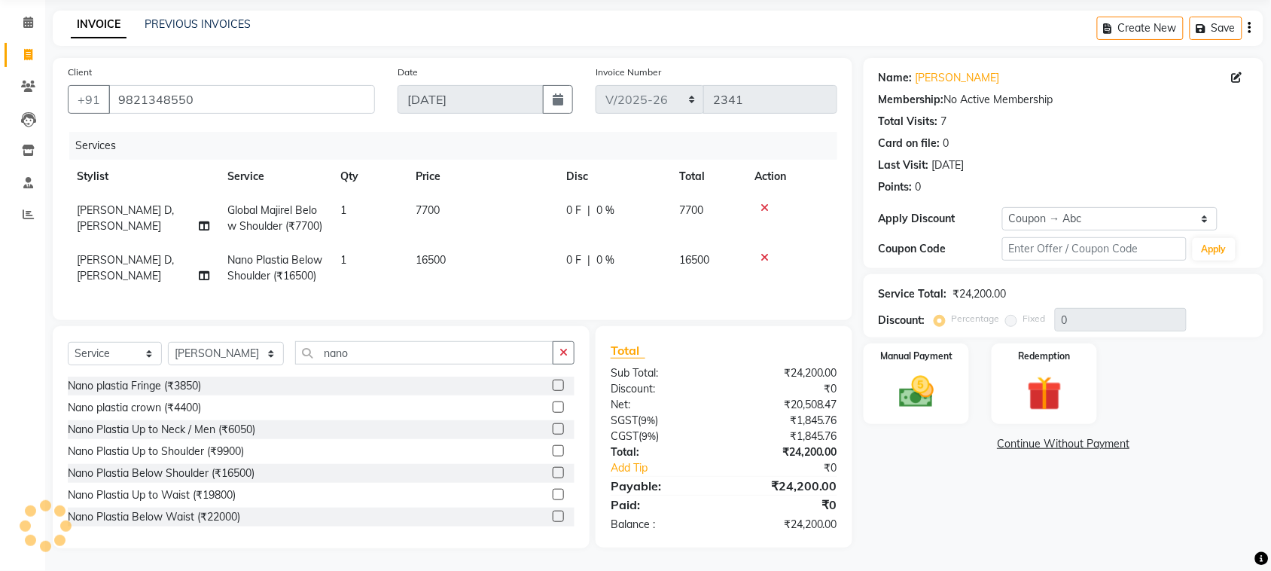
click at [157, 203] on span "Margaret Marshak D,souza" at bounding box center [125, 217] width 97 height 29
select select "7410"
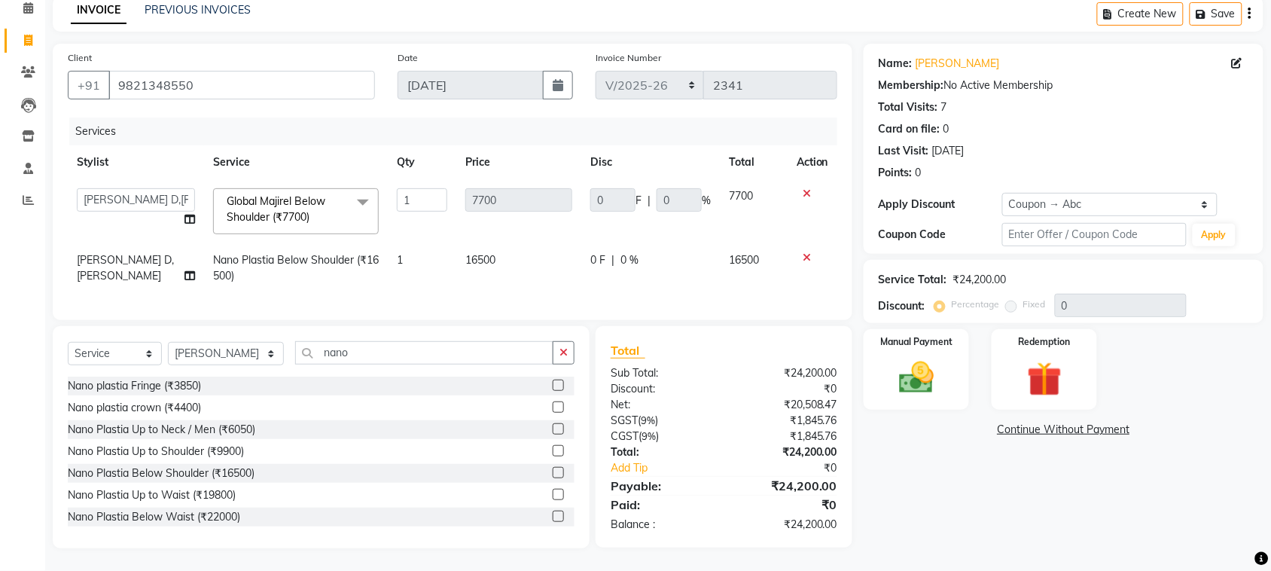
scroll to position [83, 0]
click at [157, 160] on th "Stylist" at bounding box center [136, 162] width 136 height 34
click at [155, 188] on select "Alim Shah Asif Salmani DC Gufran Salmani Margaret Marshak D,souza Milind Kumar …" at bounding box center [136, 199] width 118 height 23
select select "7405"
click at [133, 269] on td "Margaret Marshak D,souza" at bounding box center [136, 268] width 136 height 50
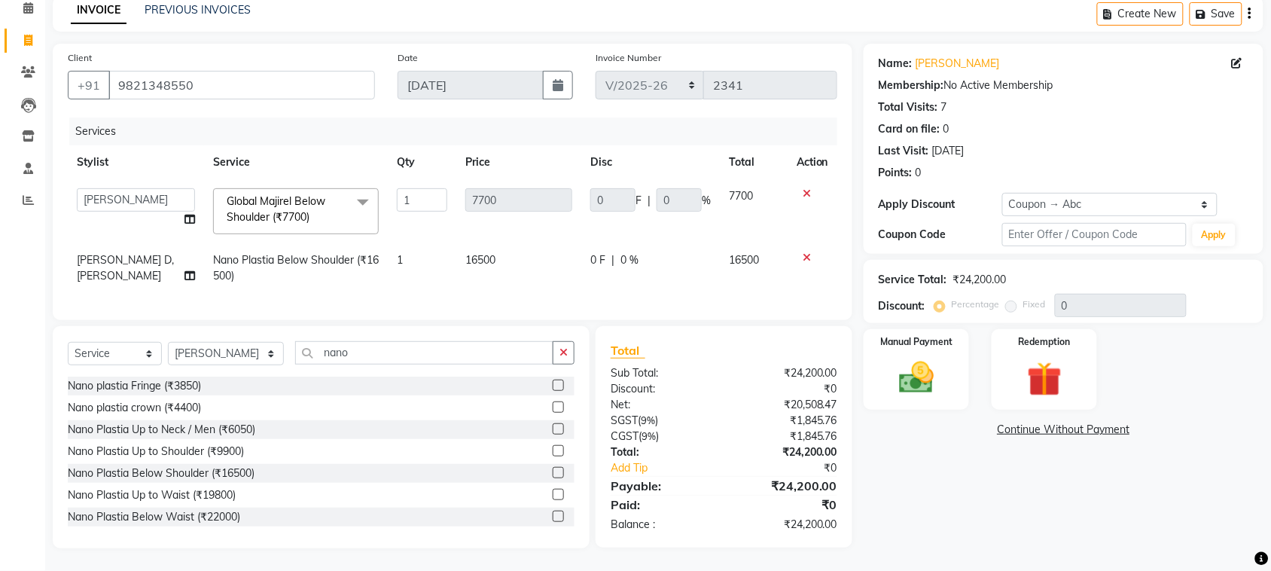
select select "7410"
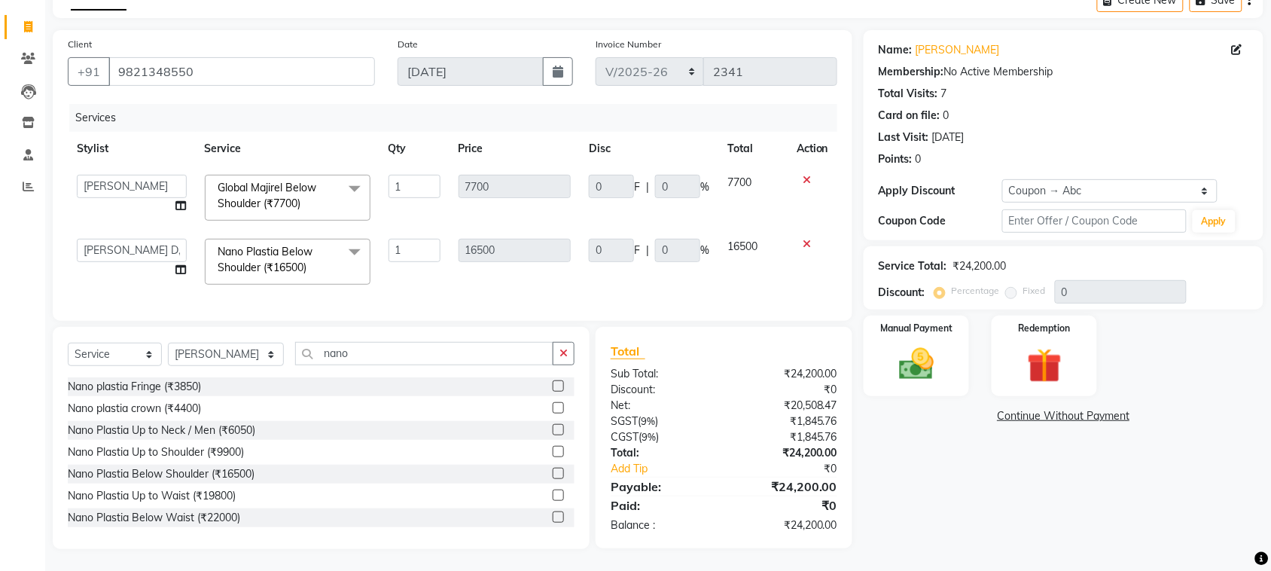
click at [133, 262] on td "Alim Shah Asif Salmani DC Gufran Salmani Margaret Marshak D,souza Milind Kumar …" at bounding box center [132, 262] width 128 height 64
click at [142, 249] on select "Alim Shah Asif Salmani DC Gufran Salmani Margaret Marshak D,souza Milind Kumar …" at bounding box center [132, 250] width 110 height 23
select select "7405"
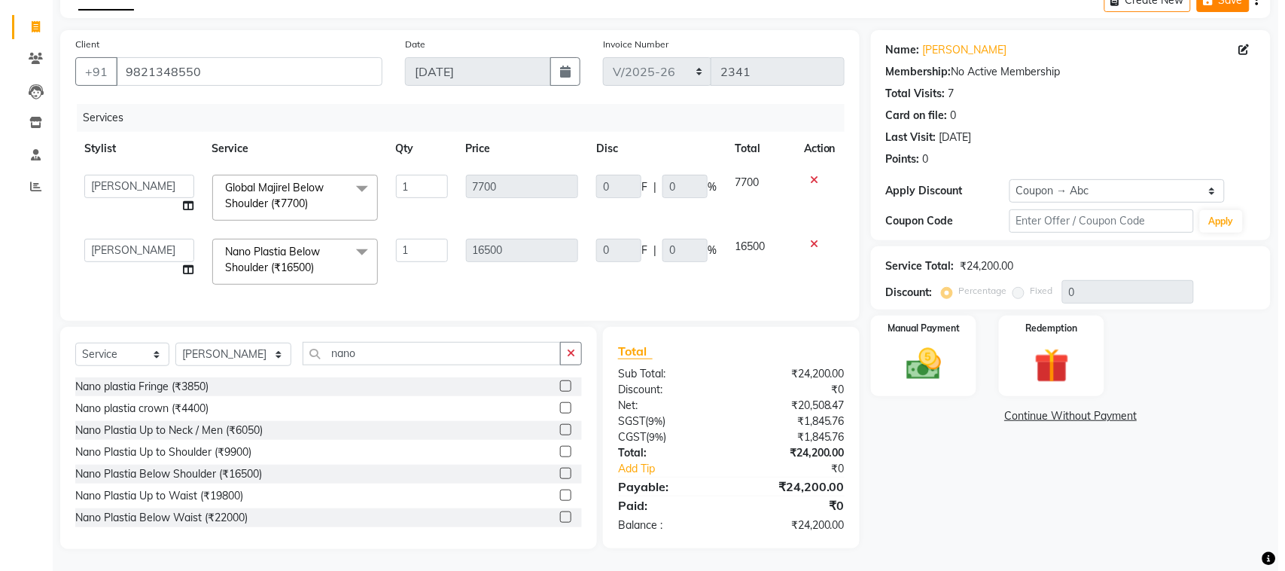
scroll to position [0, 0]
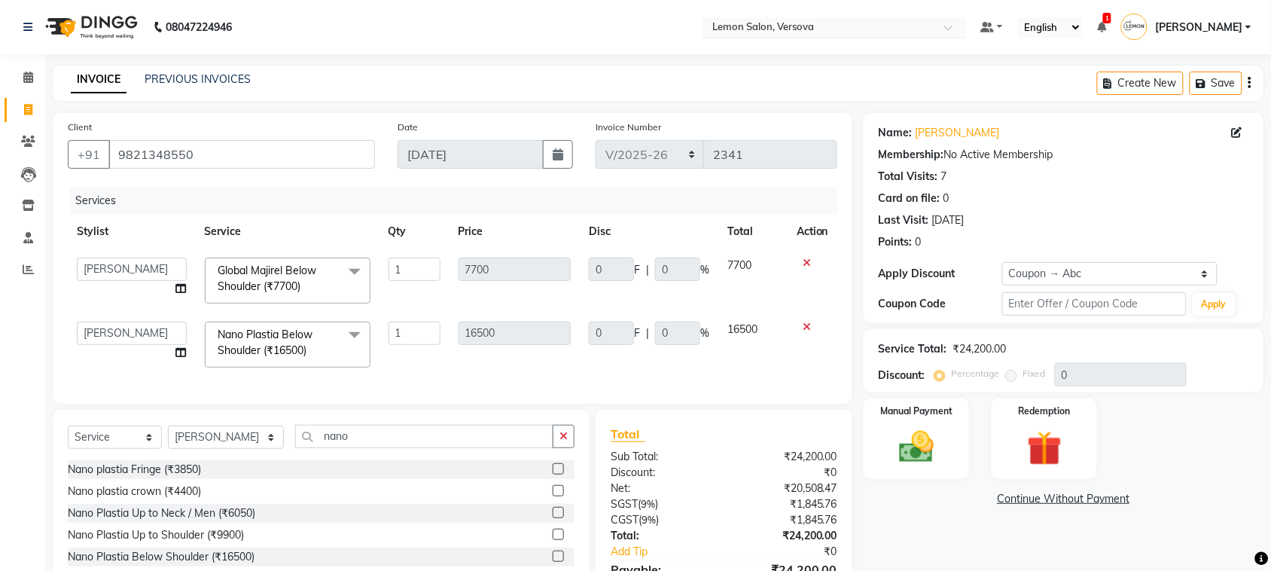
click at [1202, 96] on div "Create New Save" at bounding box center [1180, 83] width 166 height 35
click at [1203, 84] on icon "button" at bounding box center [1204, 83] width 15 height 11
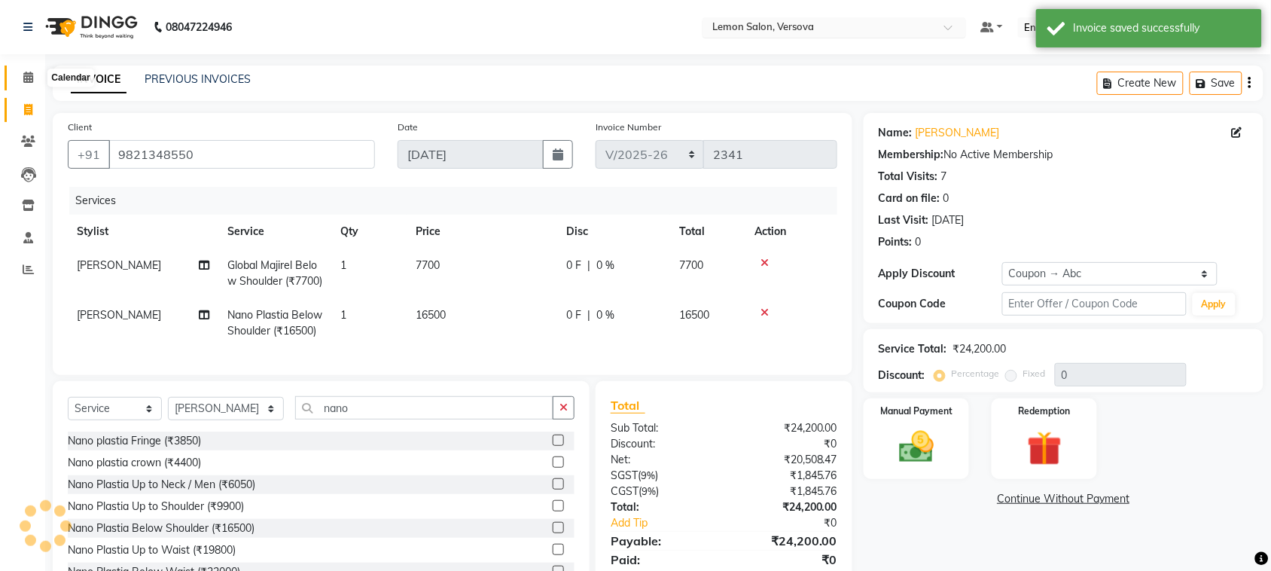
click at [26, 76] on icon at bounding box center [28, 77] width 10 height 11
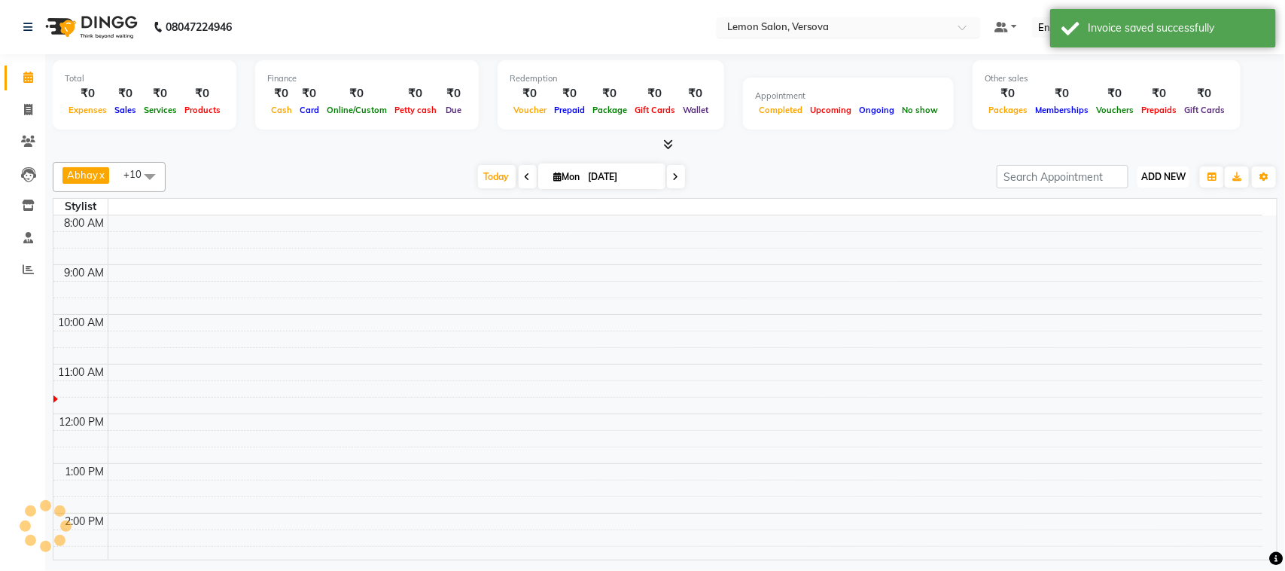
click at [1168, 181] on span "ADD NEW" at bounding box center [1164, 176] width 44 height 11
click at [21, 108] on span at bounding box center [28, 110] width 26 height 17
select select "service"
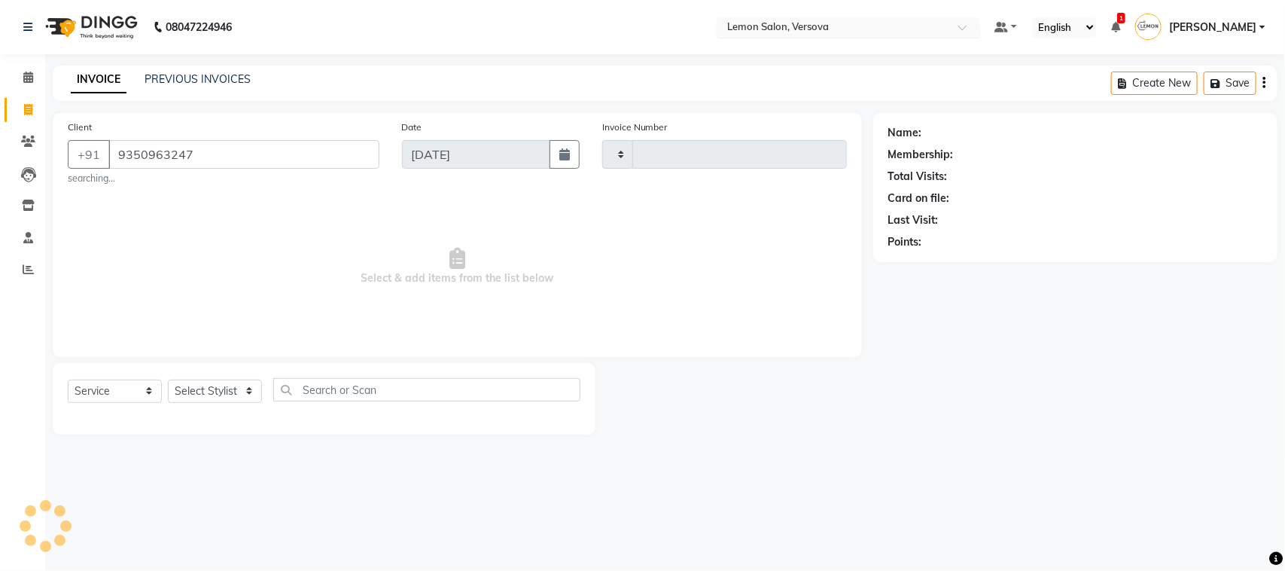
type input "9350963247"
click at [226, 398] on select "Select Stylist" at bounding box center [215, 391] width 94 height 23
click at [236, 390] on select "Select Stylist" at bounding box center [215, 391] width 94 height 23
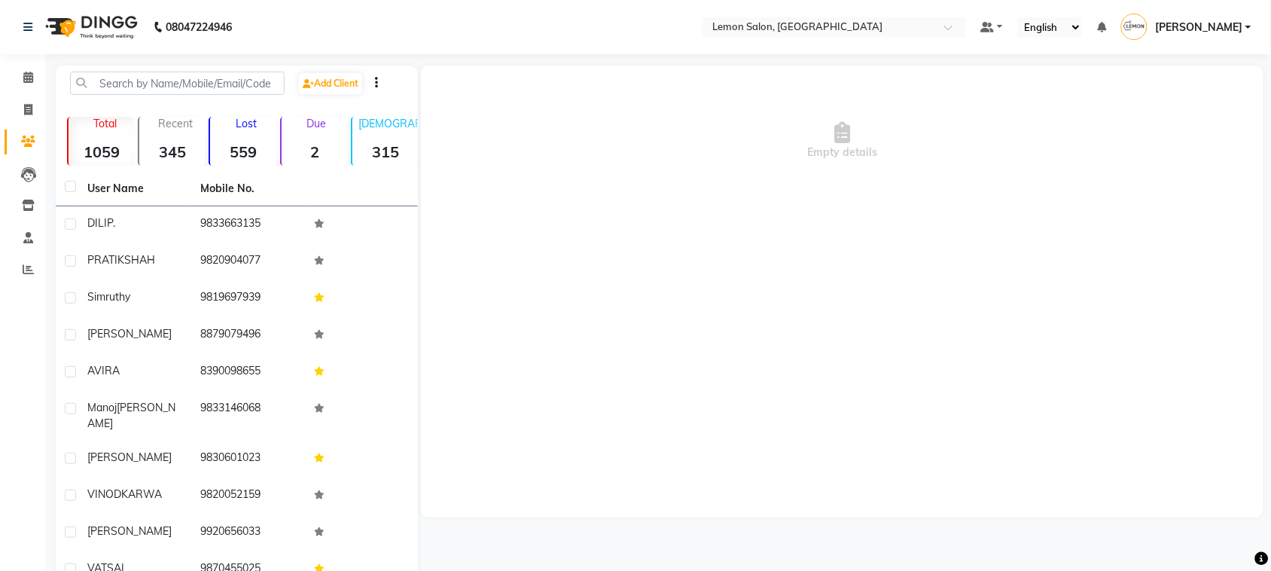
click at [489, 170] on div "Empty details" at bounding box center [842, 141] width 843 height 151
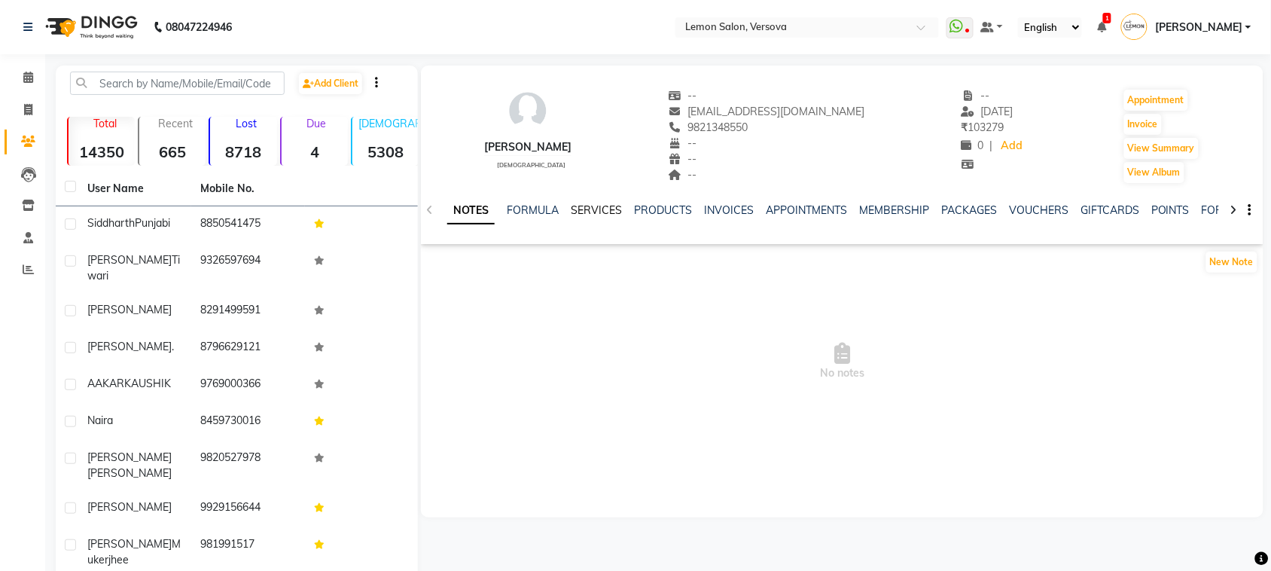
click at [577, 212] on link "SERVICES" at bounding box center [596, 210] width 51 height 14
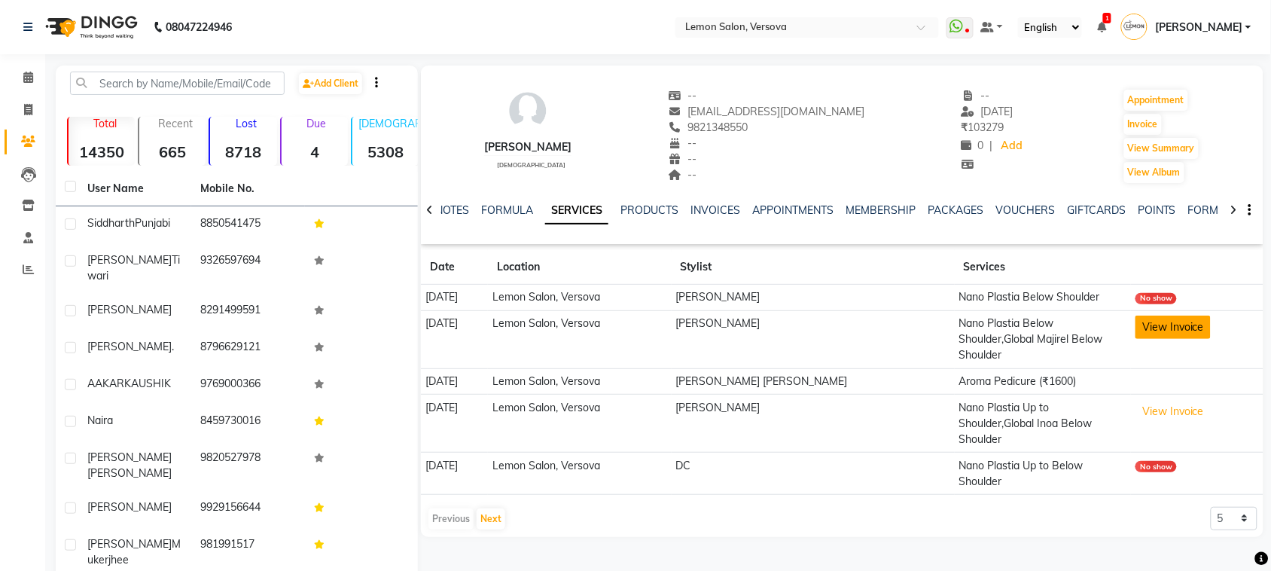
click at [1169, 328] on button "View Invoice" at bounding box center [1173, 327] width 75 height 23
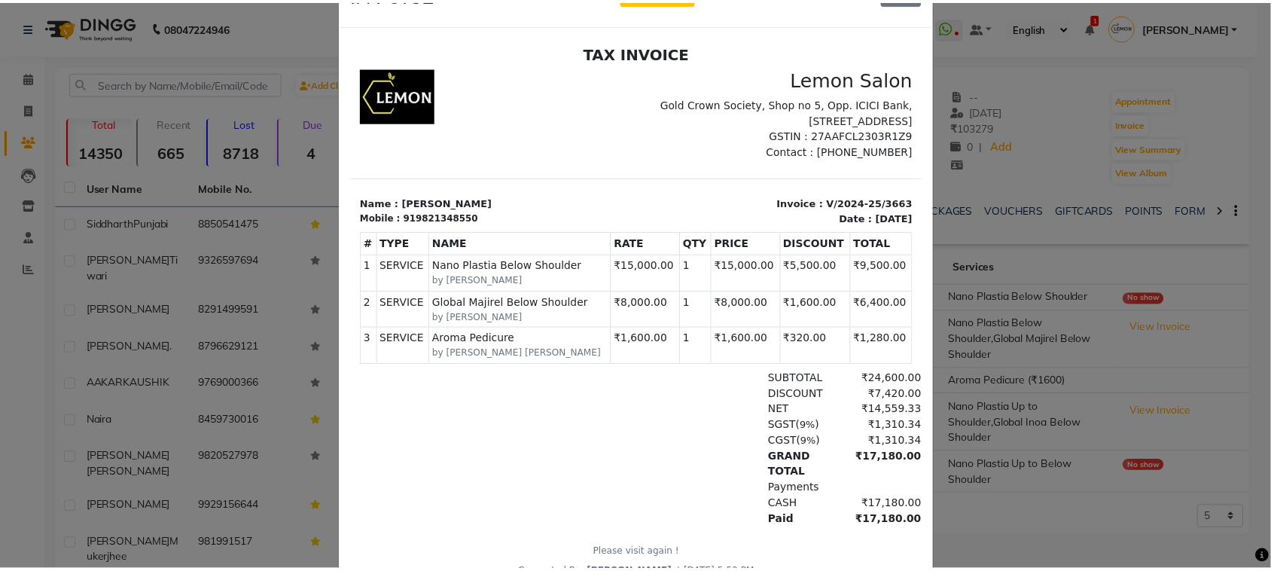
scroll to position [109, 0]
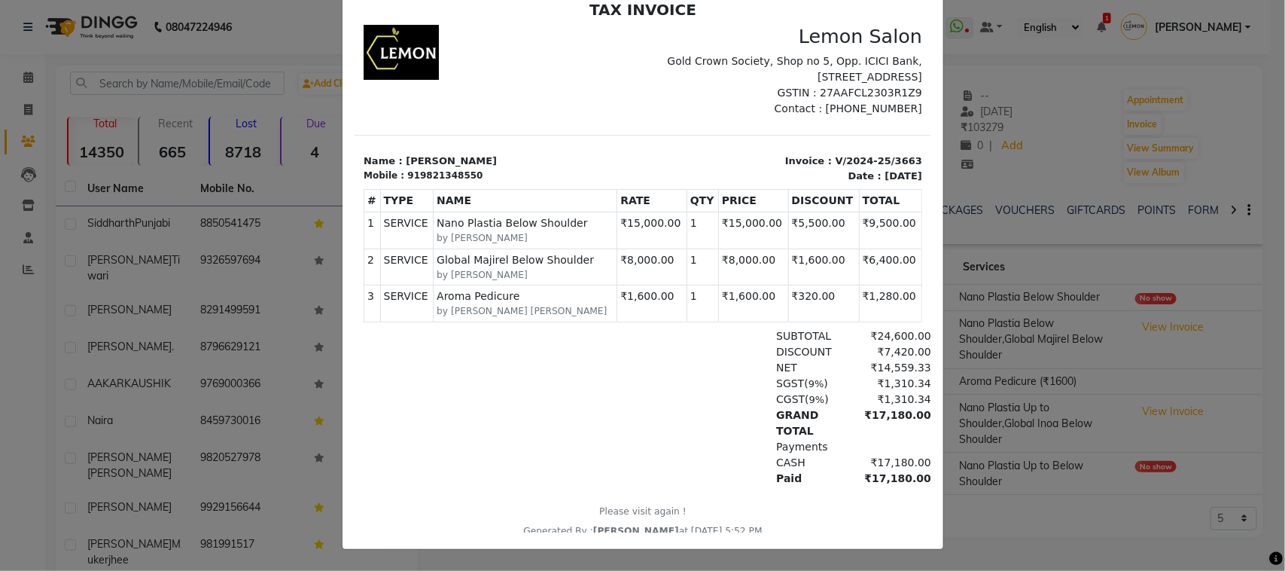
click at [1109, 211] on ngb-modal-window "INVOICE View Invoice Close" at bounding box center [642, 285] width 1285 height 571
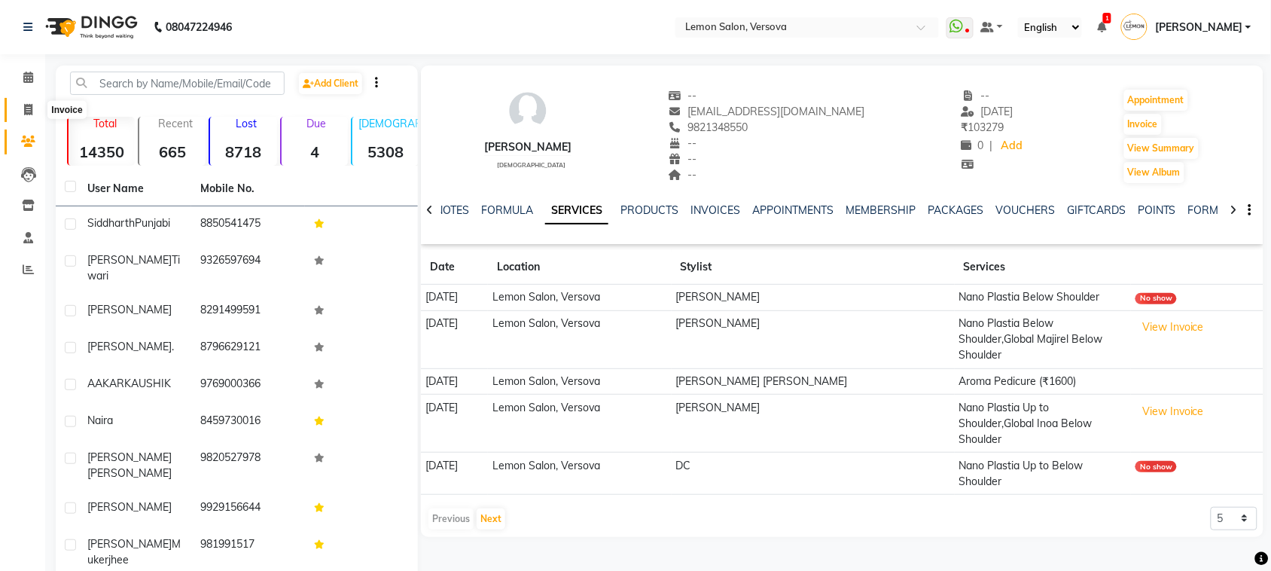
click at [20, 114] on span at bounding box center [28, 110] width 26 height 17
select select "service"
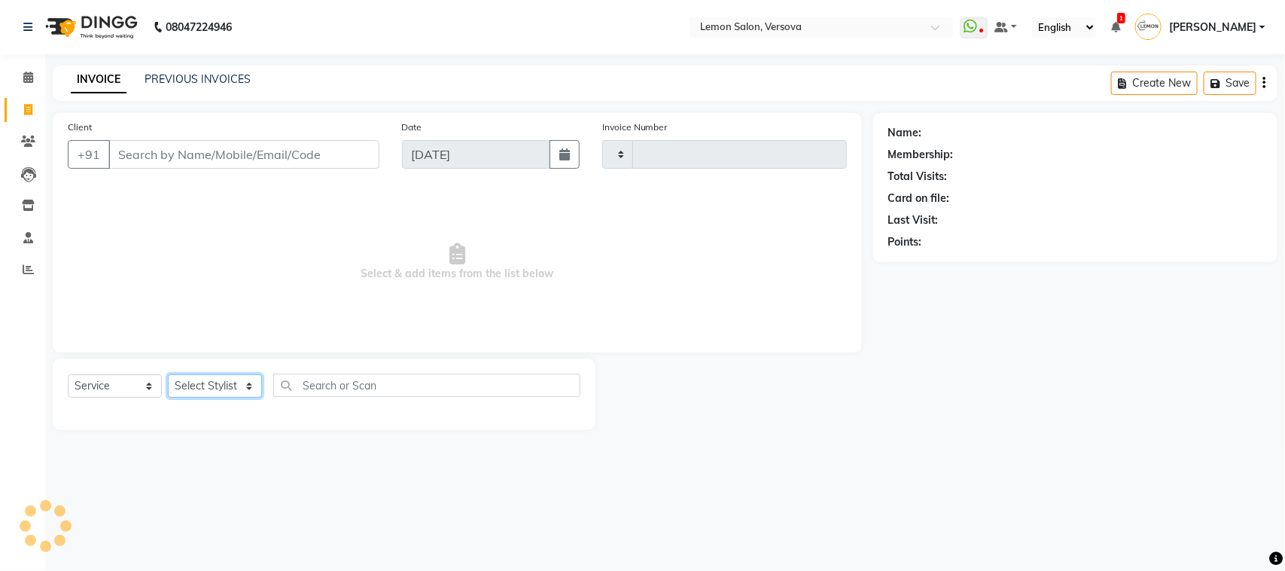
click at [245, 385] on select "Select Stylist" at bounding box center [215, 385] width 94 height 23
type input "2341"
select select "564"
select select "7410"
click at [168, 374] on select "Select Stylist [PERSON_NAME] [PERSON_NAME] DC [PERSON_NAME] [PERSON_NAME],[PERS…" at bounding box center [226, 385] width 117 height 23
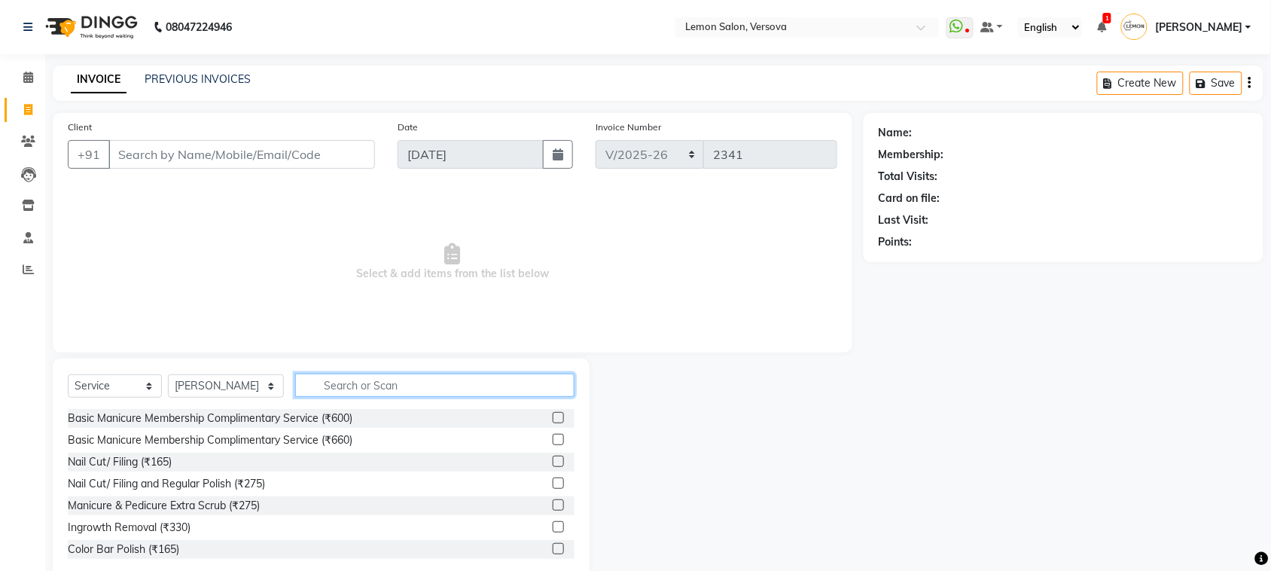
click at [320, 380] on input "text" at bounding box center [434, 385] width 279 height 23
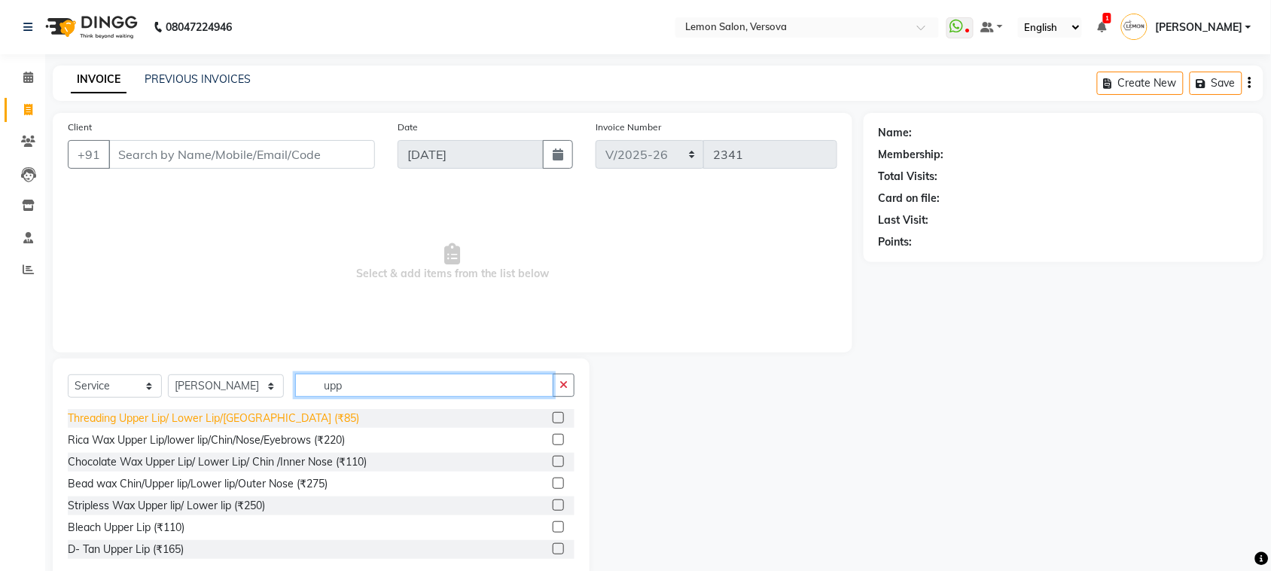
type input "upp"
click at [245, 416] on div "Threading Upper Lip/ Lower Lip/[GEOGRAPHIC_DATA] (₹85)" at bounding box center [213, 418] width 291 height 16
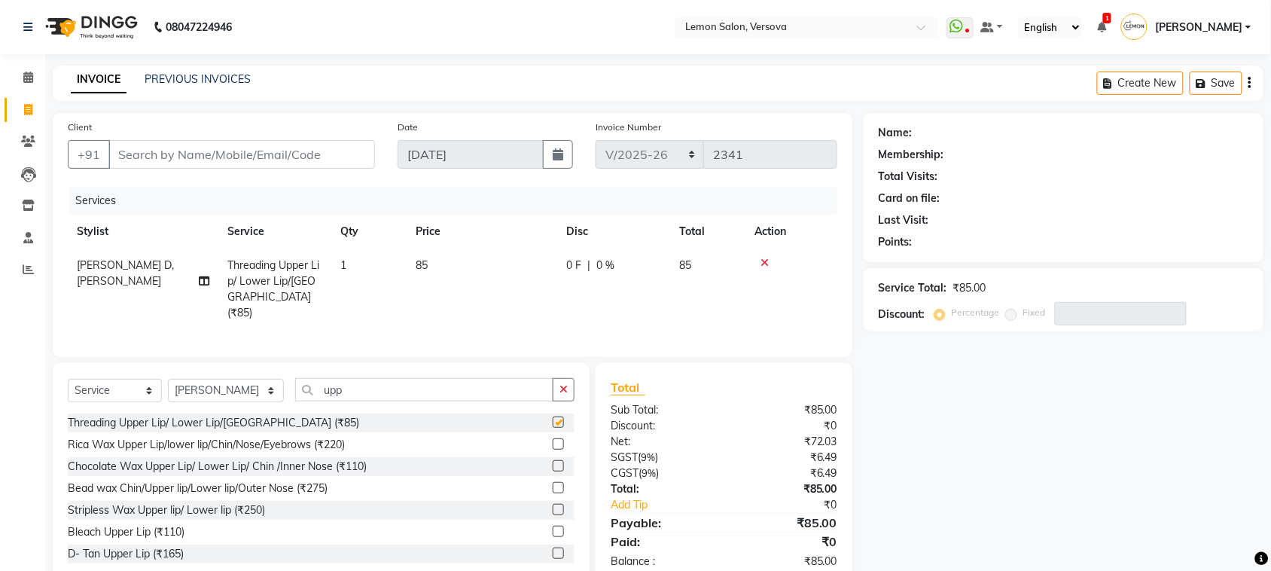
checkbox input "false"
click at [574, 396] on button "button" at bounding box center [564, 389] width 22 height 23
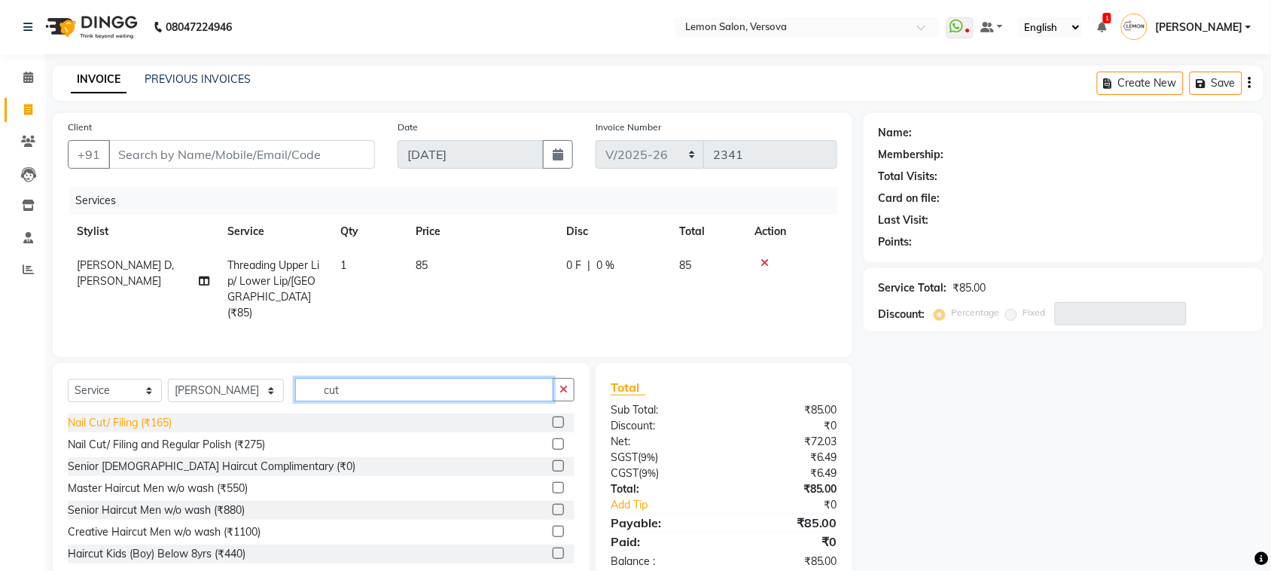
type input "cut"
click at [163, 424] on div "Nail Cut/ Filing (₹165)" at bounding box center [120, 423] width 104 height 16
checkbox input "false"
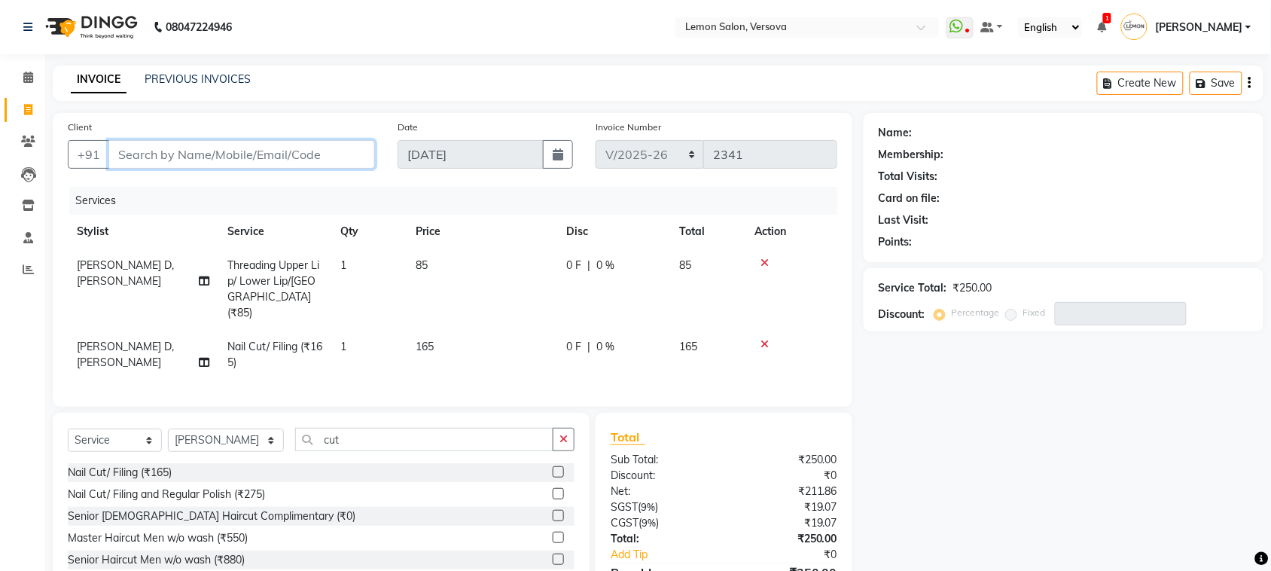
click at [322, 148] on input "Client" at bounding box center [241, 154] width 267 height 29
type input "9"
type input "0"
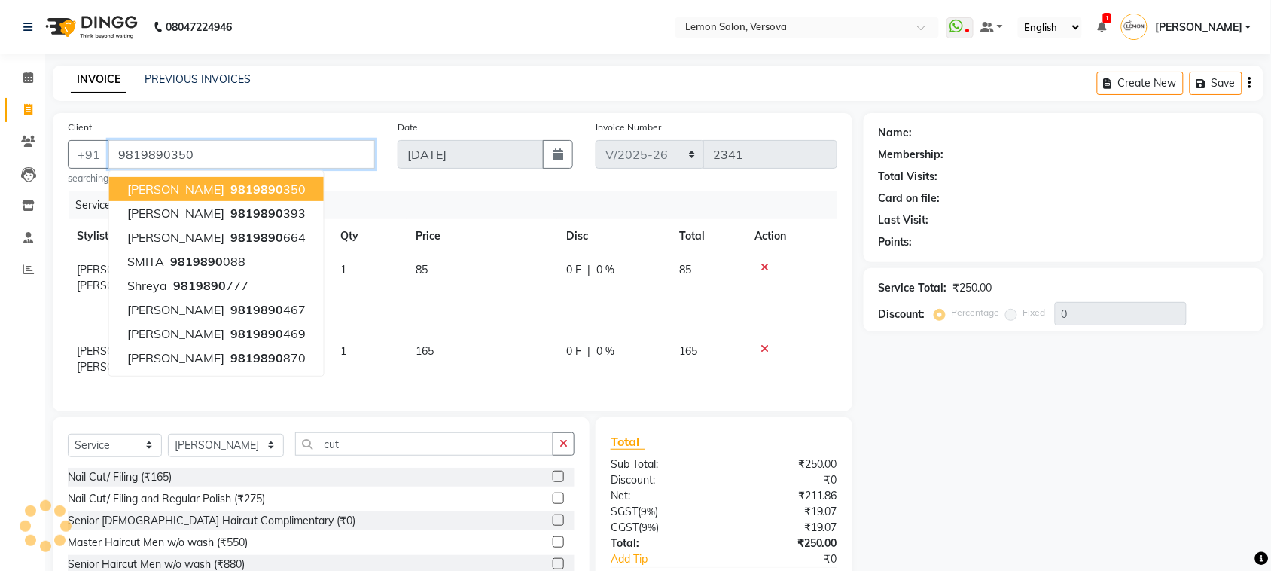
type input "9819890350"
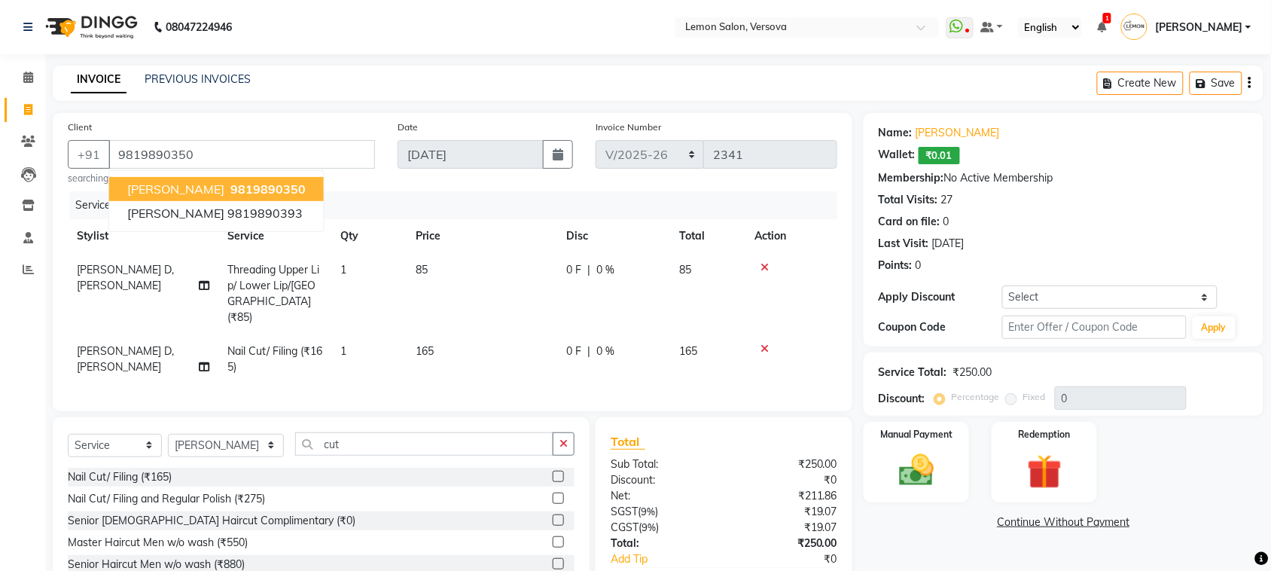
click at [317, 197] on button "NAZIA DESHMUKH 9819890350" at bounding box center [216, 189] width 215 height 24
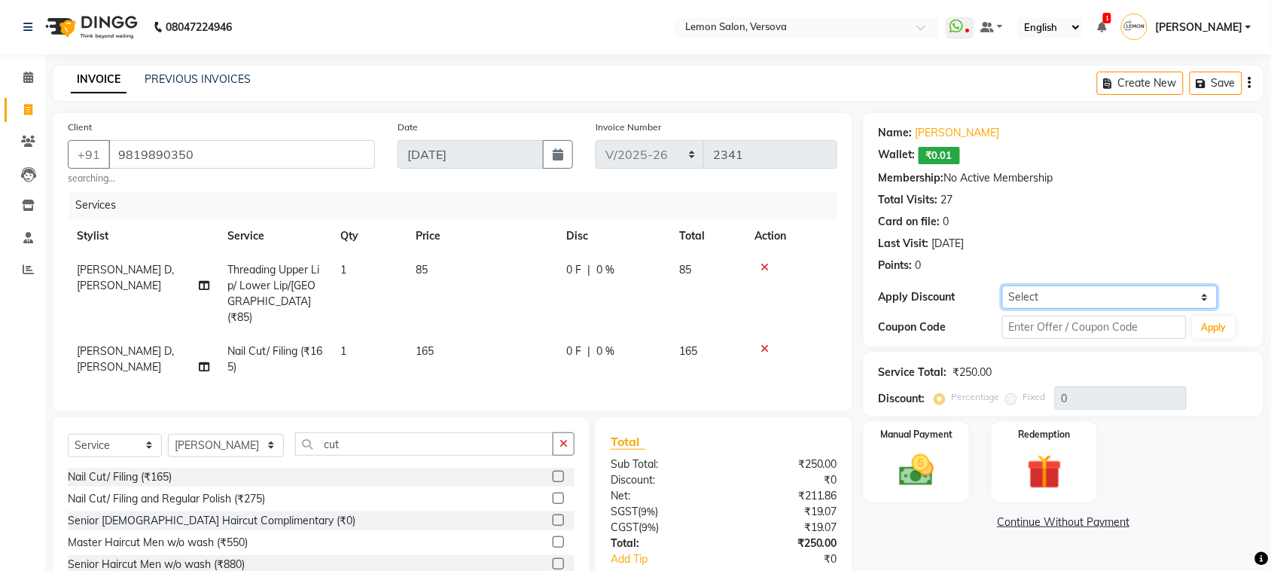
click at [1105, 291] on select "Select Coupon → Abc" at bounding box center [1109, 296] width 215 height 23
select select "1: Object"
click at [1002, 285] on select "Select Coupon → Abc" at bounding box center [1109, 296] width 215 height 23
type input "20"
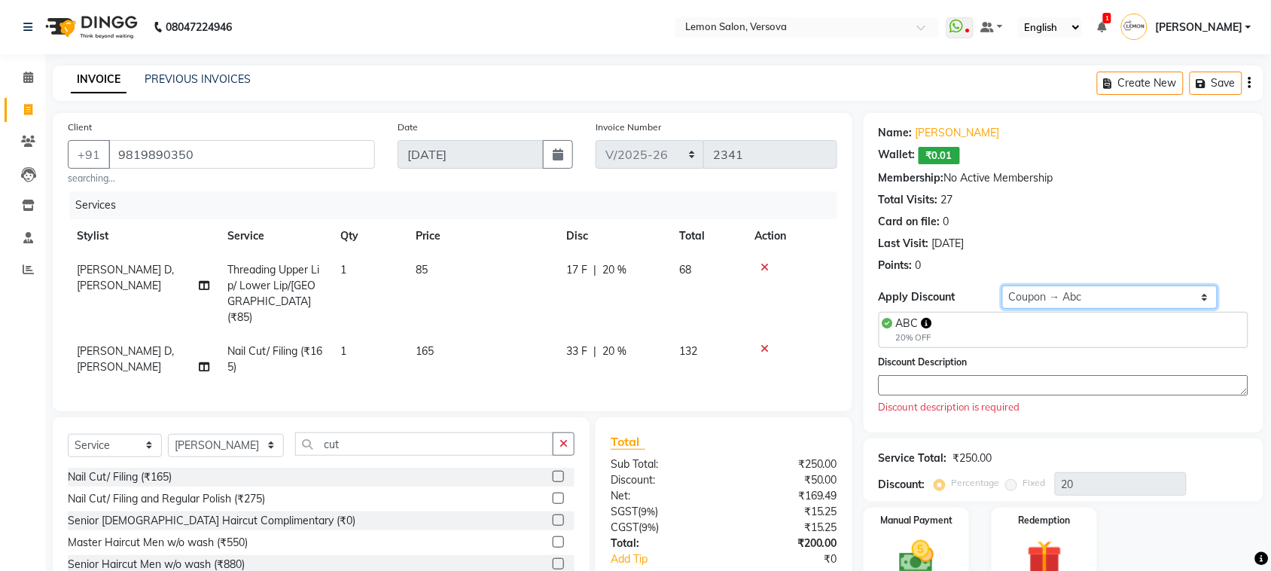
click at [1139, 299] on select "Select Coupon → Abc" at bounding box center [1109, 296] width 215 height 23
click at [1134, 385] on textarea at bounding box center [1064, 385] width 370 height 20
type textarea "0"
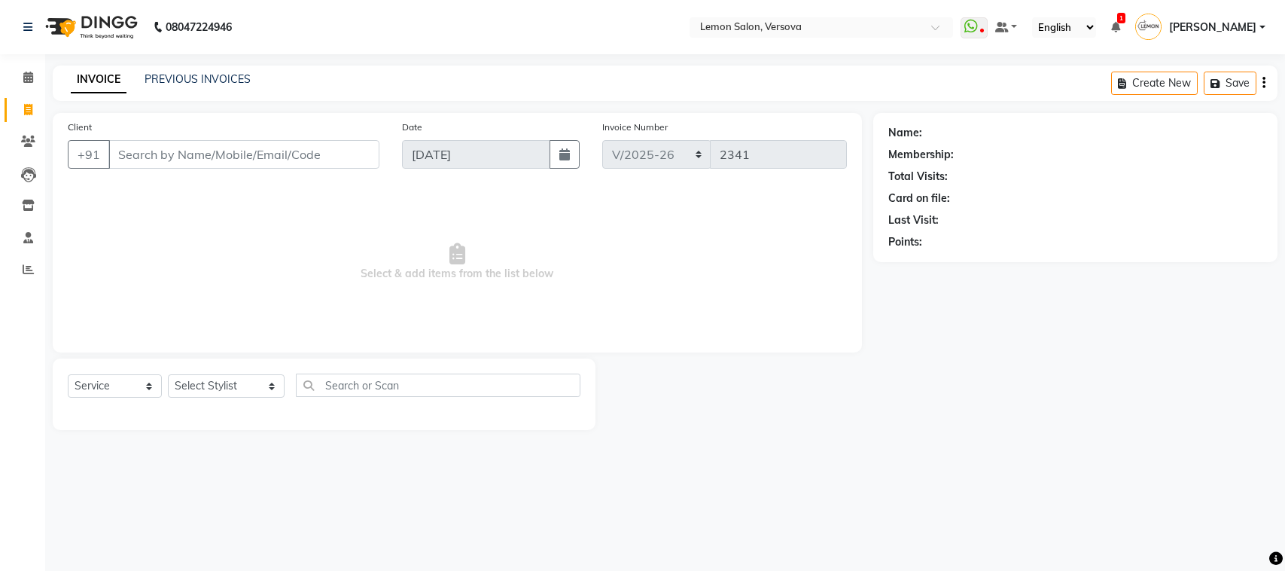
select select "564"
select select "service"
click at [19, 85] on span at bounding box center [28, 77] width 26 height 17
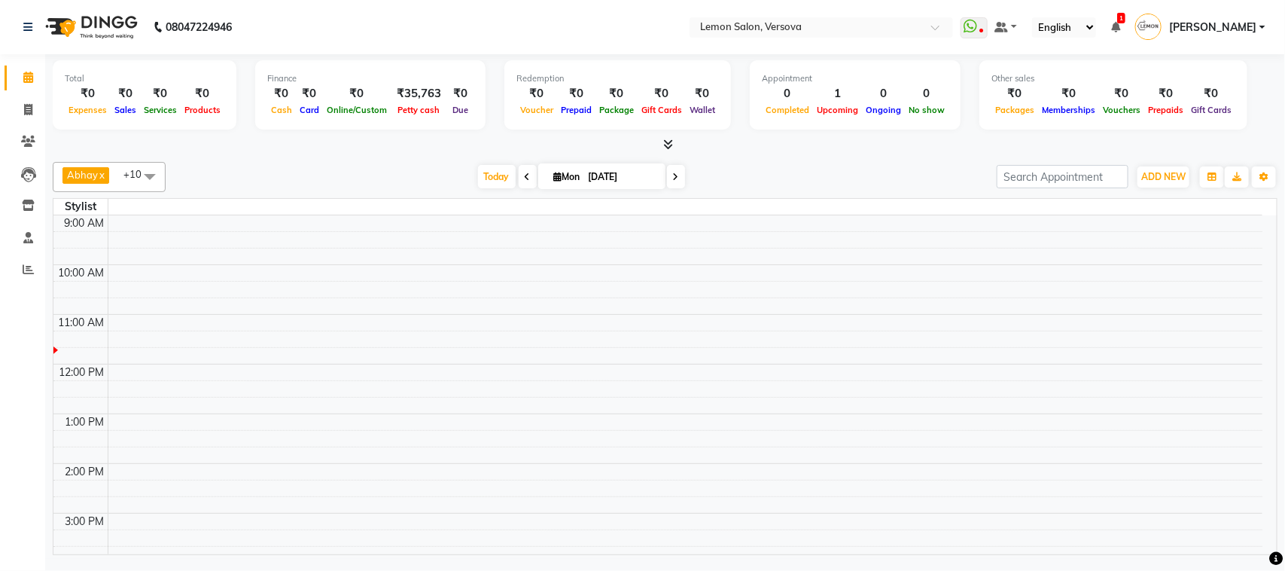
click at [144, 182] on span at bounding box center [150, 176] width 30 height 29
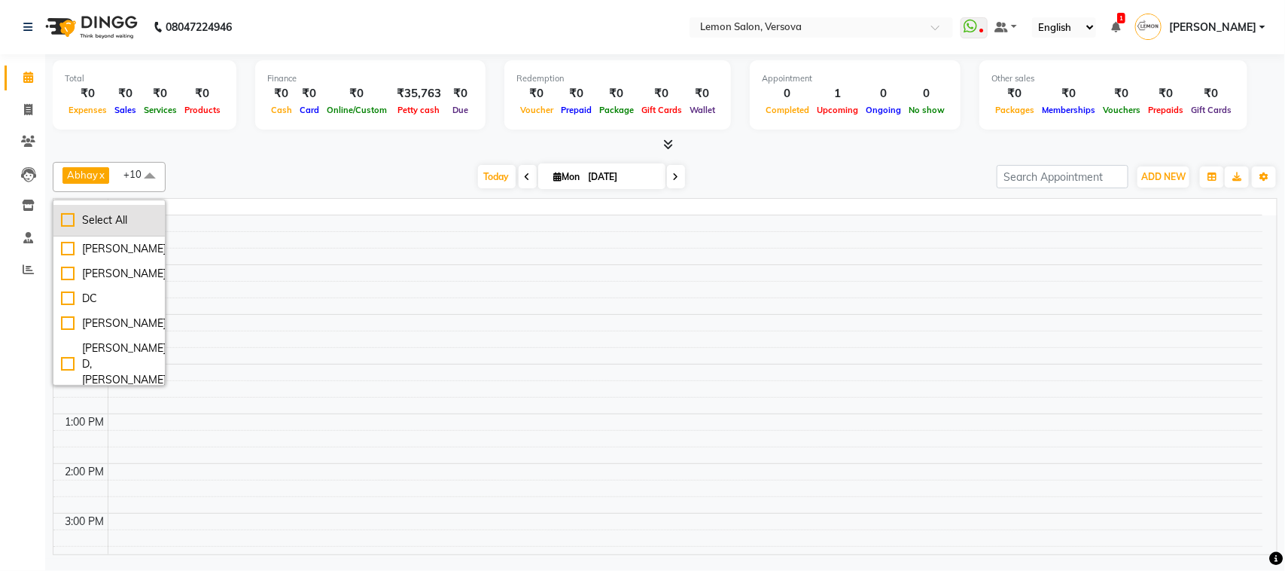
click at [144, 206] on li "Select All" at bounding box center [108, 221] width 111 height 32
checkbox input "true"
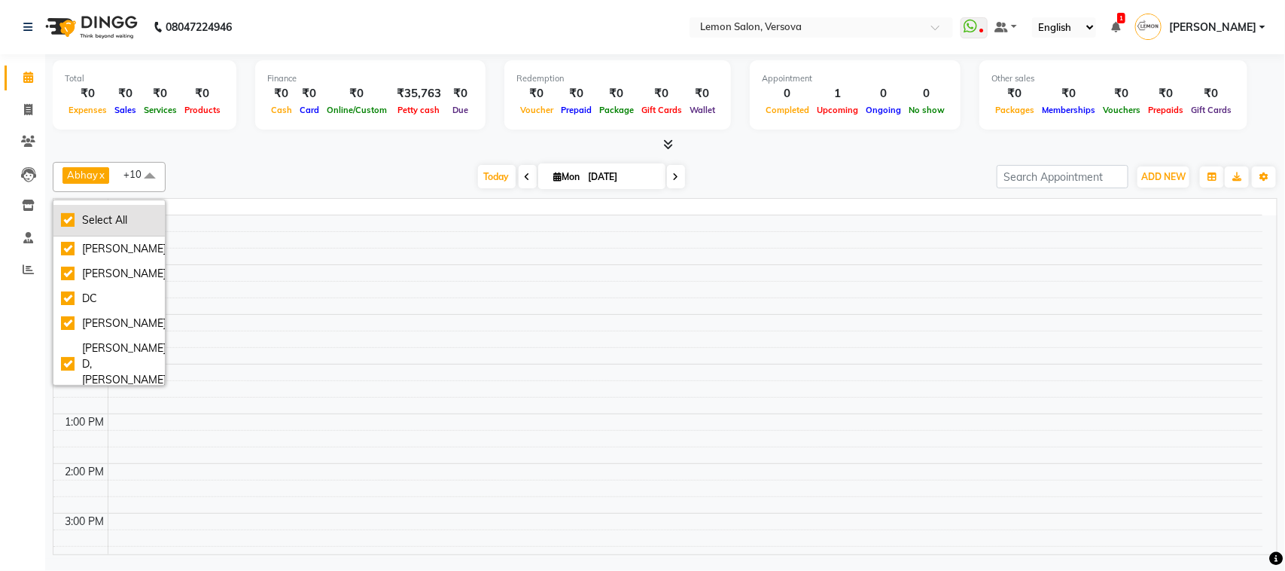
checkbox input "true"
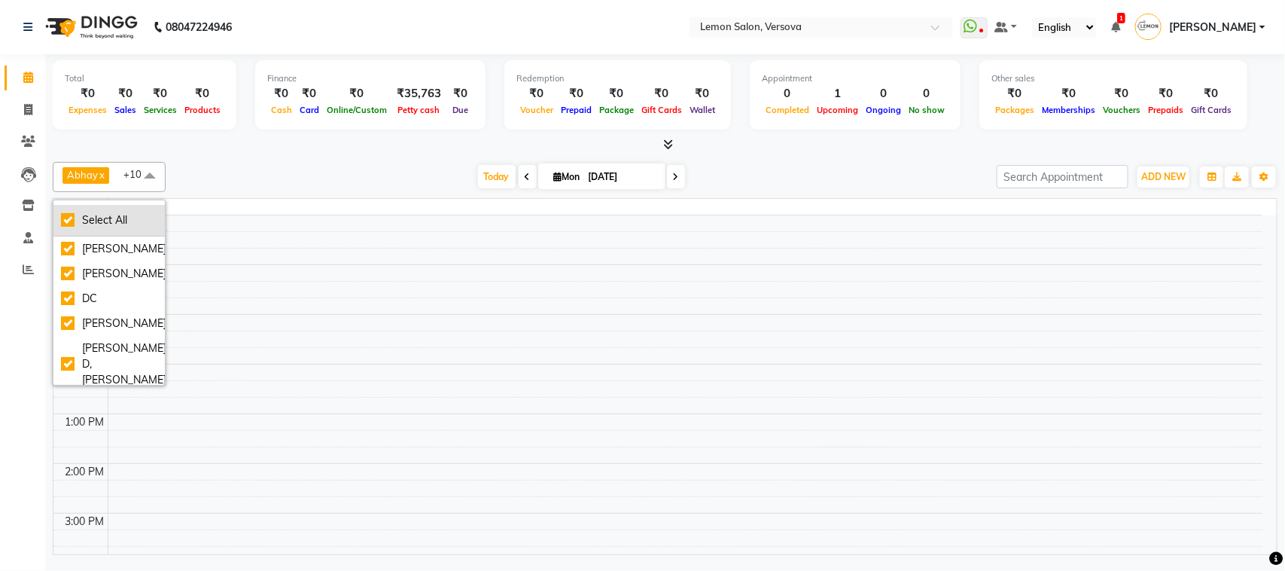
checkbox input "true"
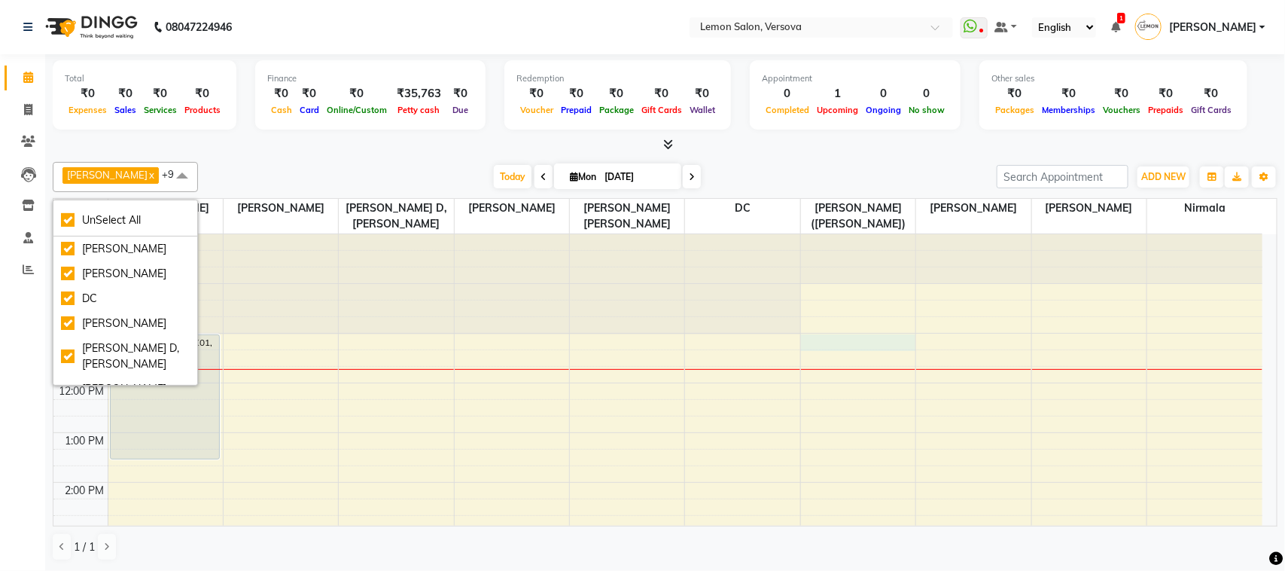
click at [841, 340] on div "9:00 AM 10:00 AM 11:00 AM 12:00 PM 1:00 PM 2:00 PM 3:00 PM 4:00 PM 5:00 PM 6:00…" at bounding box center [657, 581] width 1209 height 695
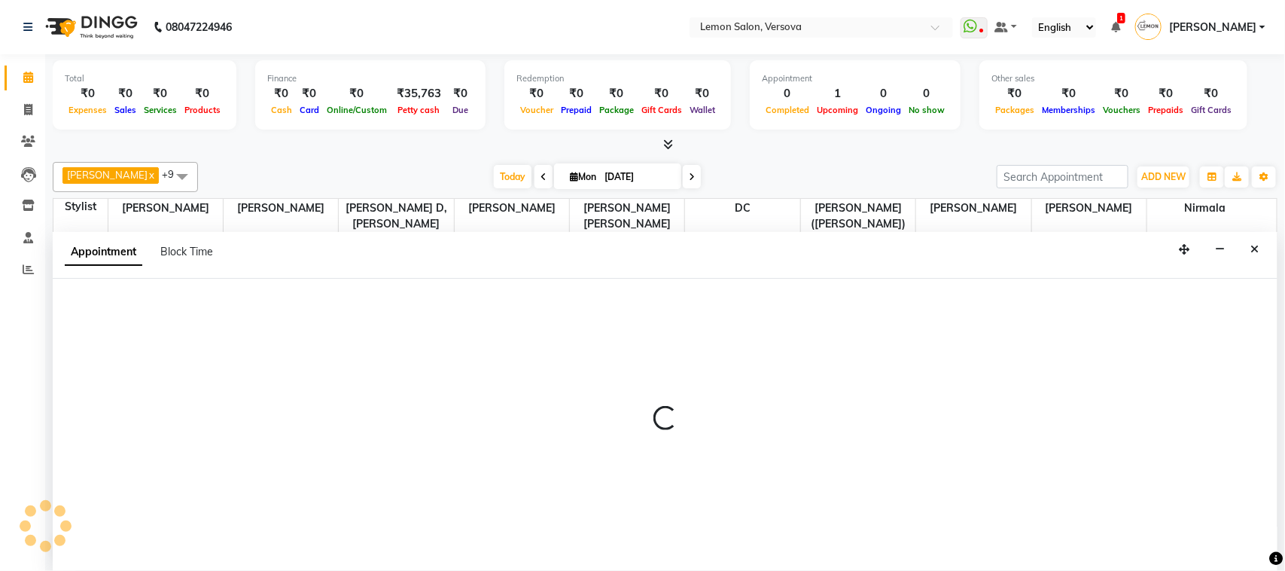
select select "20640"
select select "660"
select select "tentative"
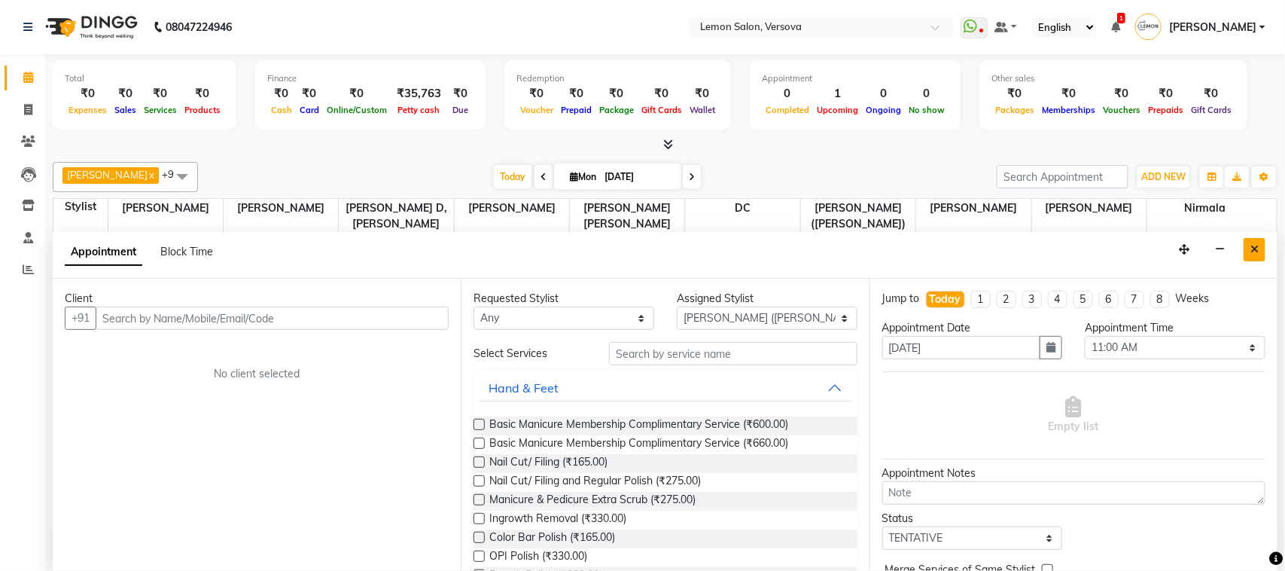
click at [1252, 256] on button "Close" at bounding box center [1255, 249] width 22 height 23
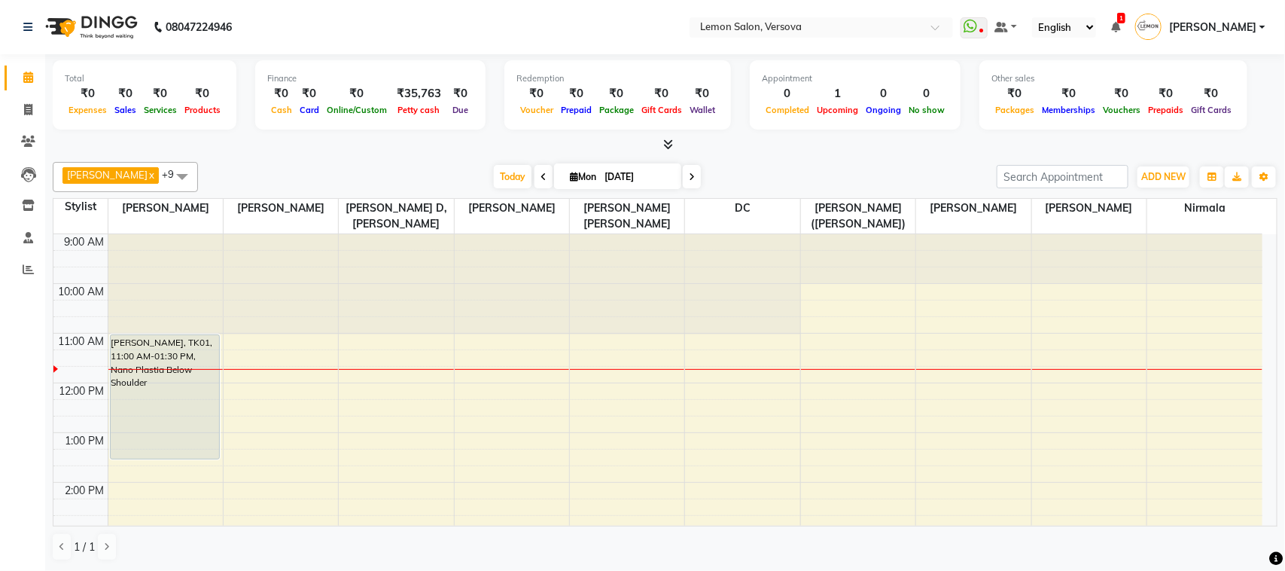
click at [611, 480] on div "9:00 AM 10:00 AM 11:00 AM 12:00 PM 1:00 PM 2:00 PM 3:00 PM 4:00 PM 5:00 PM 6:00…" at bounding box center [657, 581] width 1209 height 695
select select "7578"
select select "tentative"
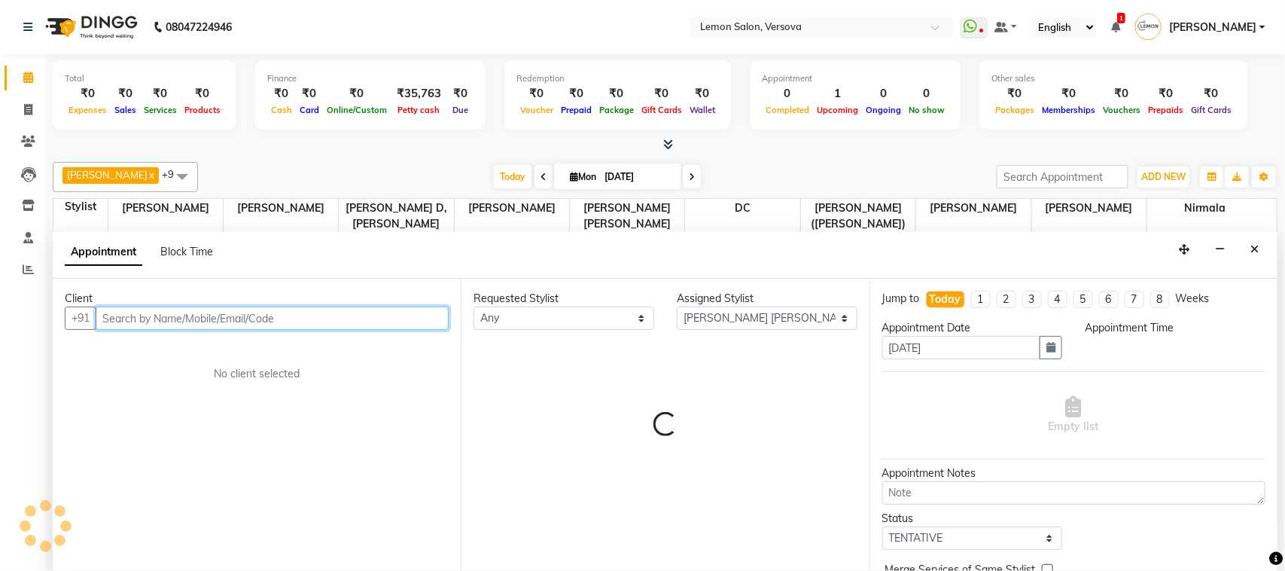
select select "825"
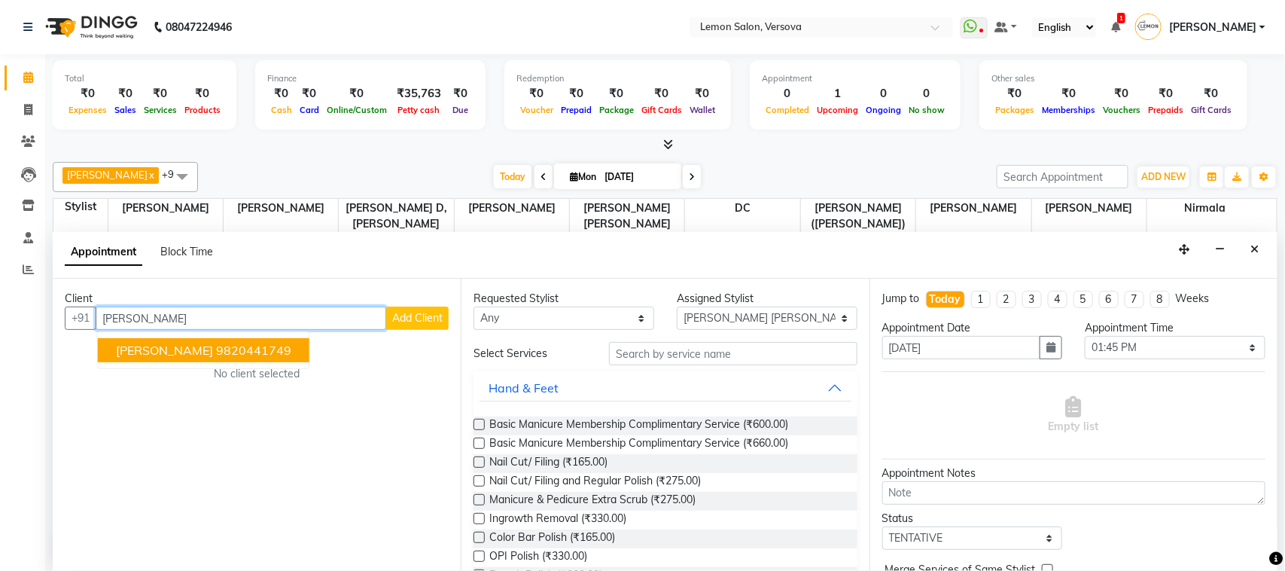
click at [253, 340] on button "[PERSON_NAME] 9820441749" at bounding box center [204, 350] width 212 height 24
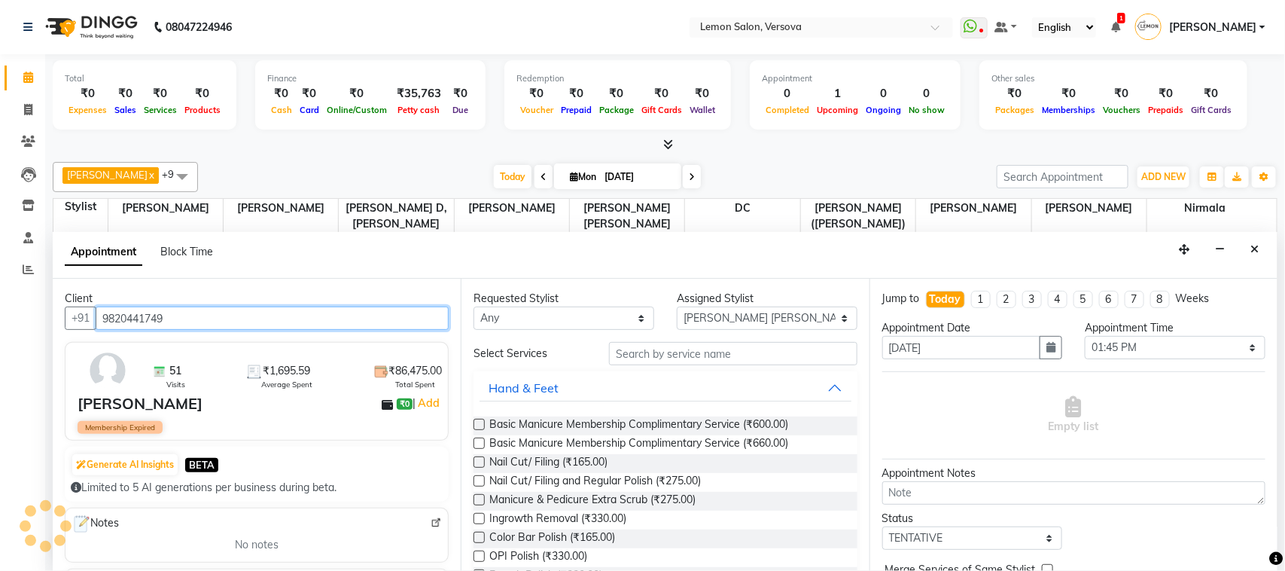
type input "9820441749"
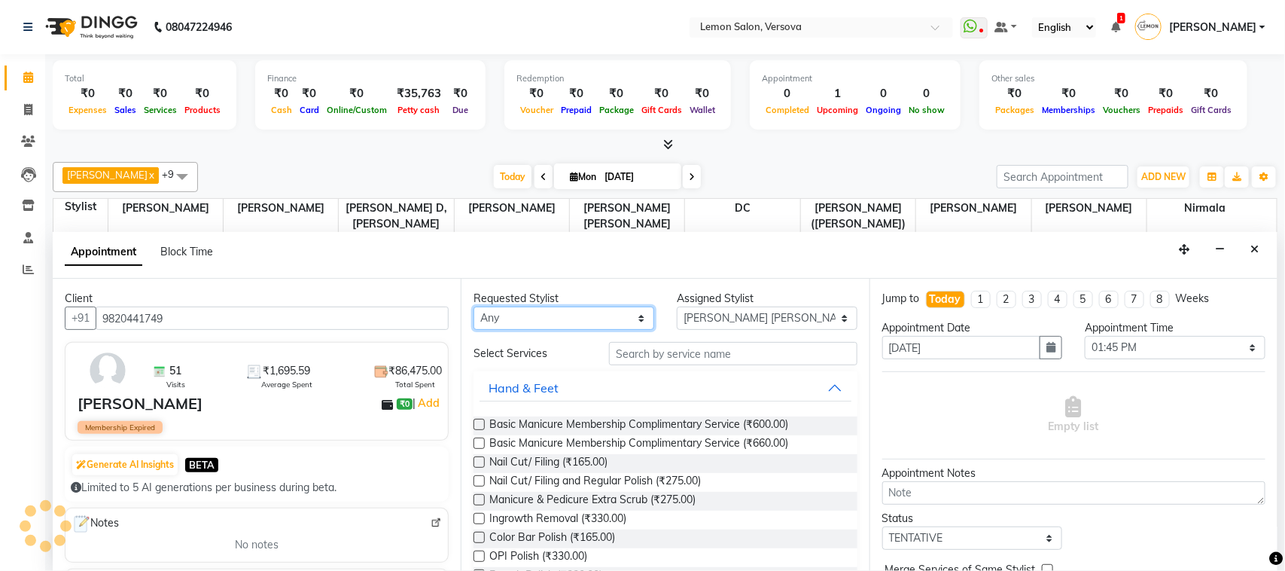
click at [610, 316] on select "Any [PERSON_NAME] [PERSON_NAME] DC [PERSON_NAME] [PERSON_NAME],[PERSON_NAME] [P…" at bounding box center [564, 317] width 181 height 23
click at [102, 297] on div "Client" at bounding box center [257, 299] width 384 height 16
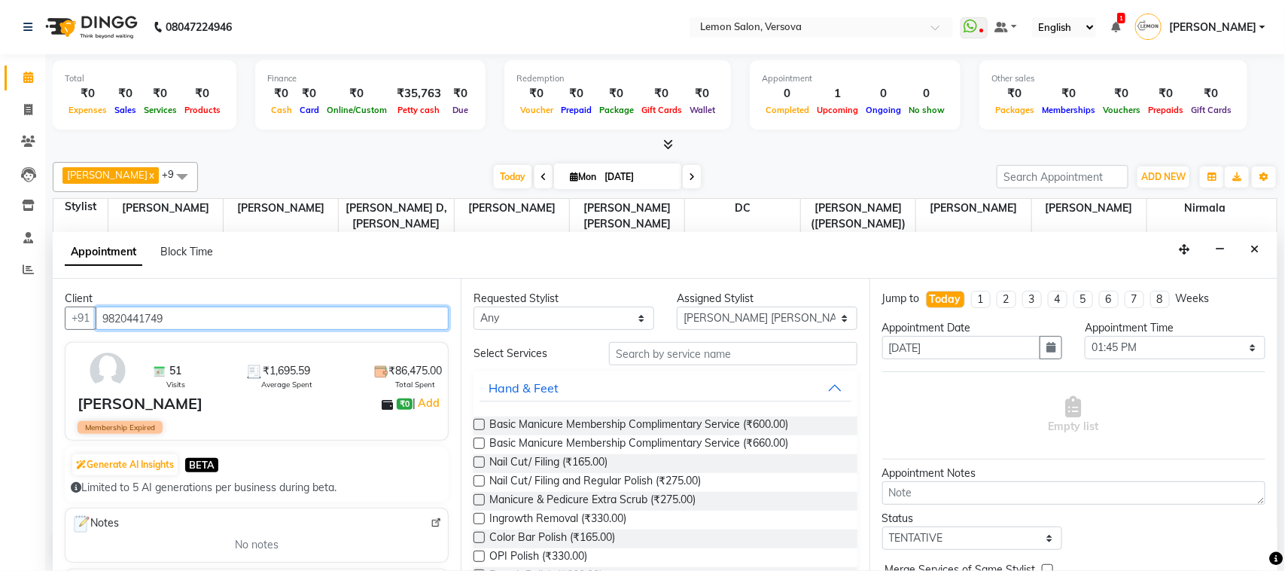
drag, startPoint x: 186, startPoint y: 316, endPoint x: 0, endPoint y: 328, distance: 186.3
click at [0, 328] on app-home "08047224946 Select Location × Lemon Salon, Versova WhatsApp Status ✕ Status: Di…" at bounding box center [642, 285] width 1285 height 571
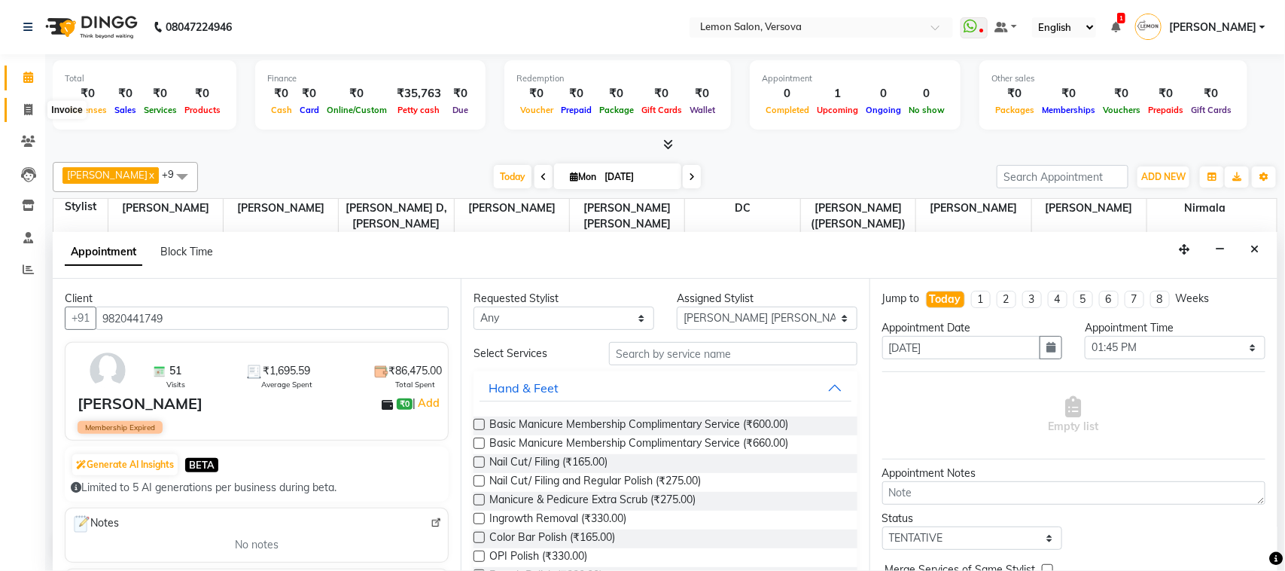
click at [31, 114] on icon at bounding box center [28, 109] width 8 height 11
select select "564"
select select "service"
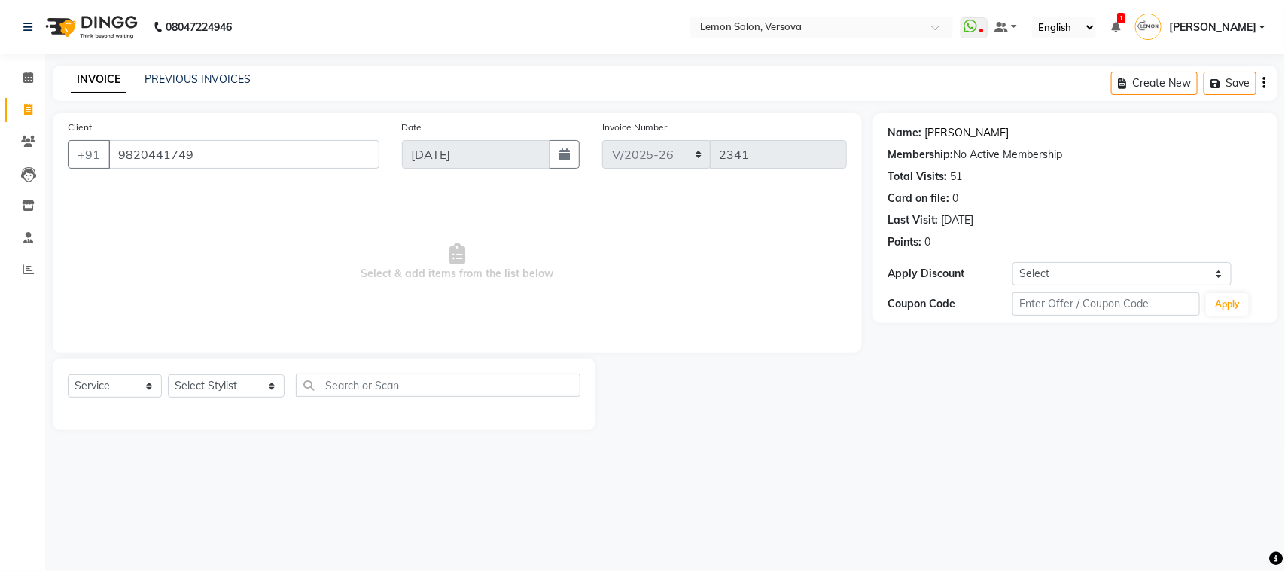
click at [962, 133] on link "Sangeeta Gupta" at bounding box center [968, 133] width 84 height 16
click at [292, 163] on input "9820441749" at bounding box center [243, 154] width 271 height 29
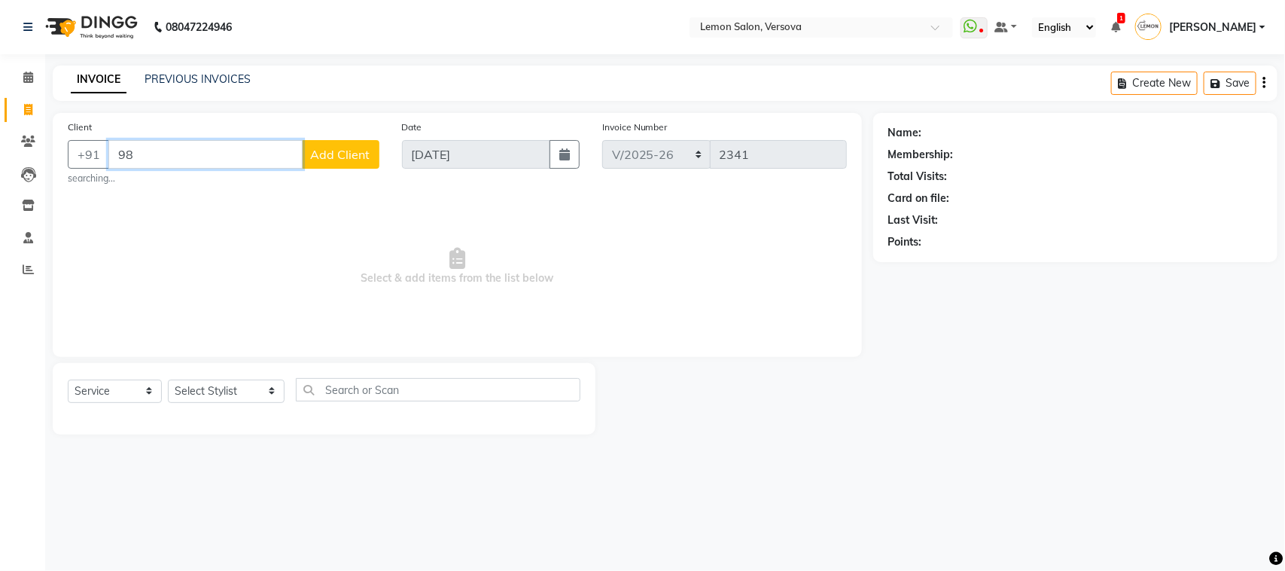
type input "9"
paste input "9820441749"
type input "9820441749"
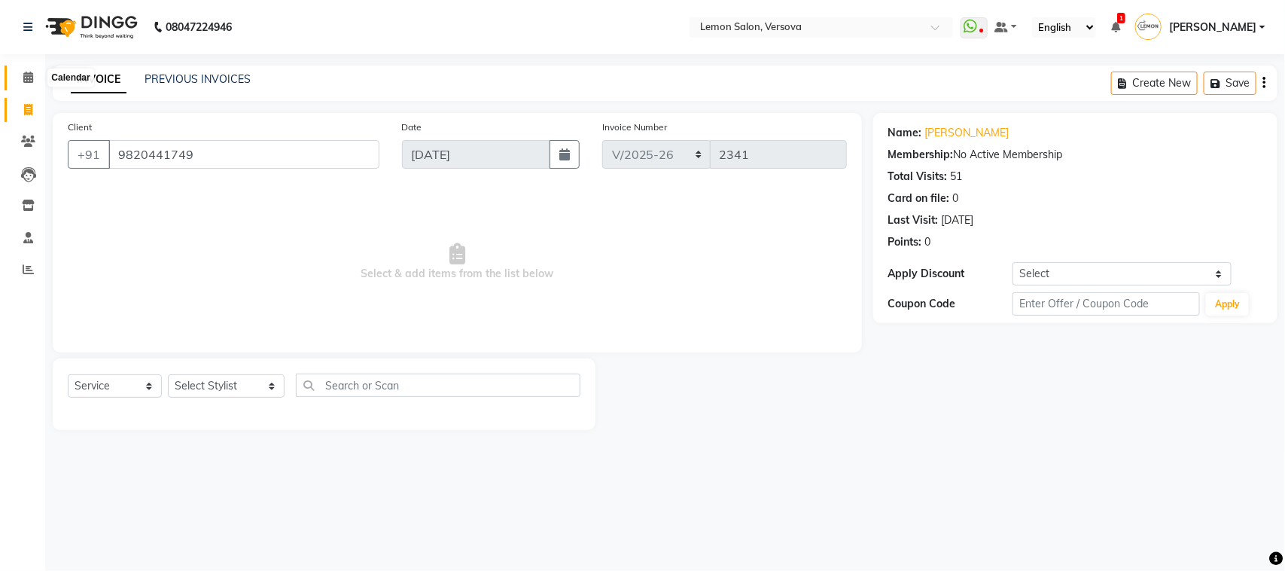
click at [17, 70] on span at bounding box center [28, 77] width 26 height 17
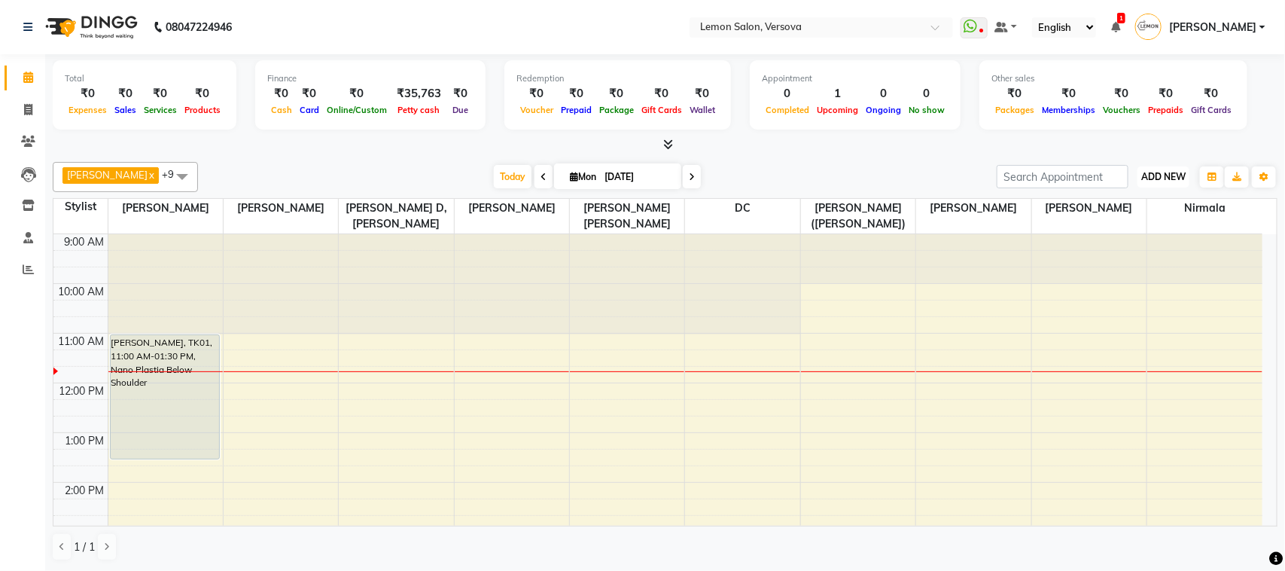
click at [1167, 172] on span "ADD NEW" at bounding box center [1164, 176] width 44 height 11
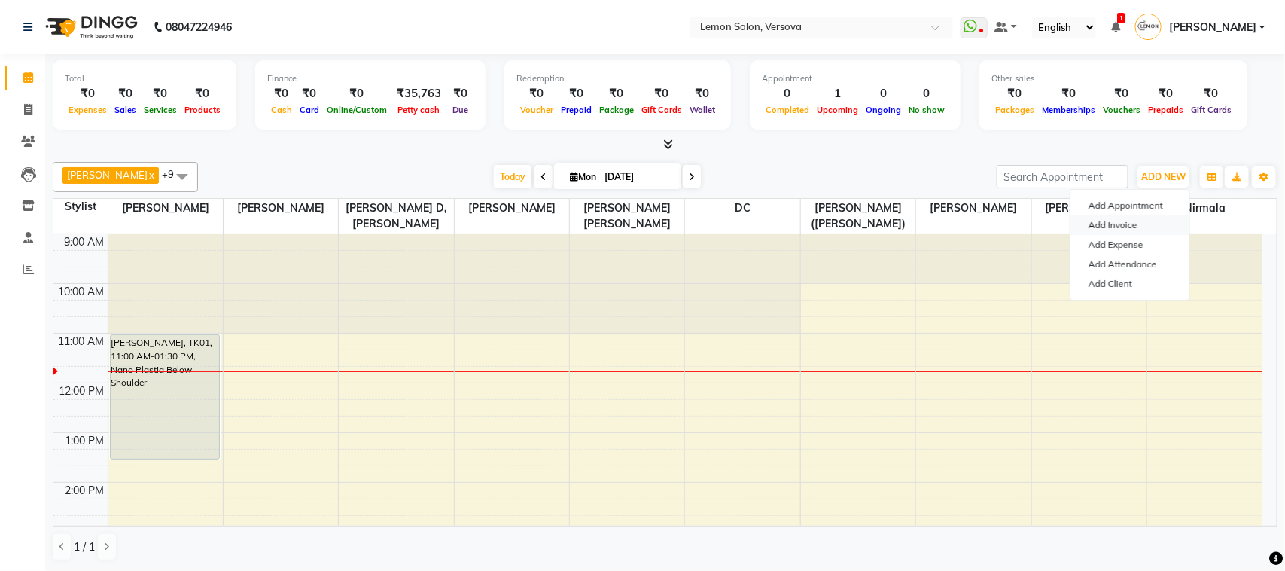
click at [1115, 224] on link "Add Invoice" at bounding box center [1130, 225] width 119 height 20
select select "564"
select select "service"
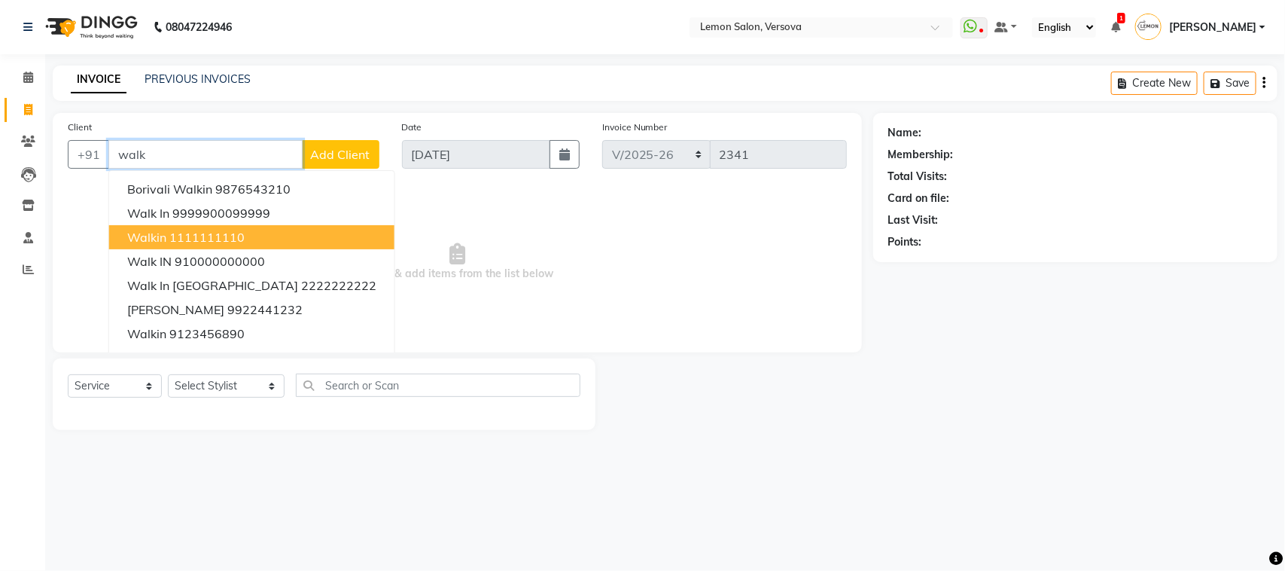
click at [296, 226] on button "Walkin 1111111110" at bounding box center [251, 237] width 285 height 24
type input "1111111110"
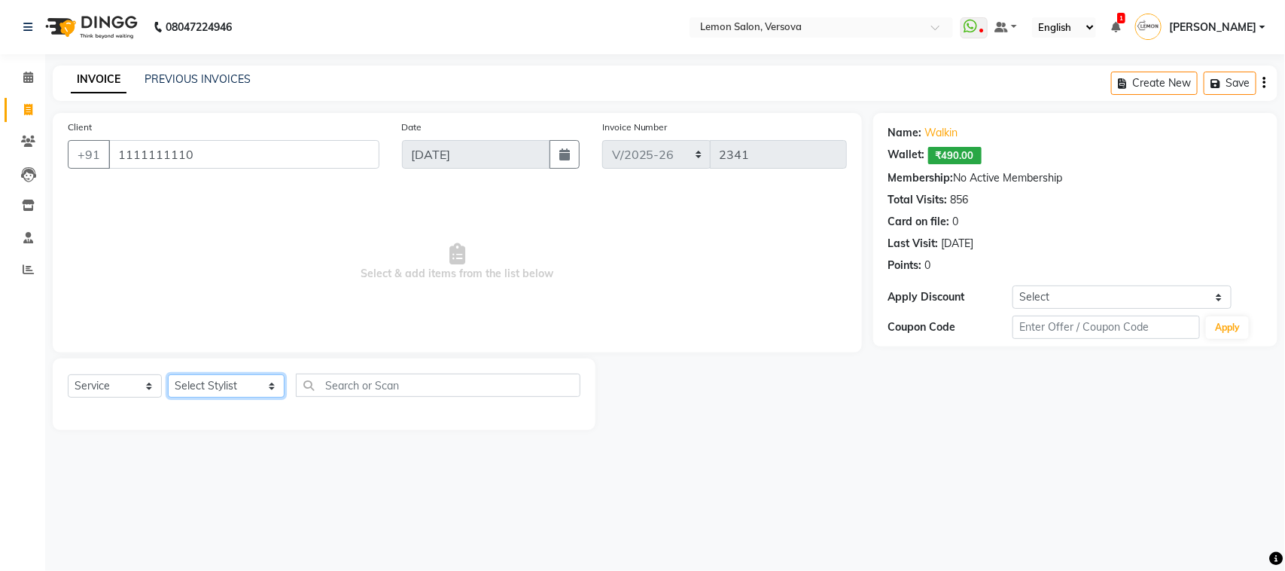
click at [242, 380] on select "Select Stylist Alim Shah Asif Salmani DC Gufran Salmani Margaret Marshak D,souz…" at bounding box center [226, 385] width 117 height 23
select select "7405"
click at [168, 374] on select "Select Stylist Alim Shah Asif Salmani DC Gufran Salmani Margaret Marshak D,souz…" at bounding box center [226, 385] width 117 height 23
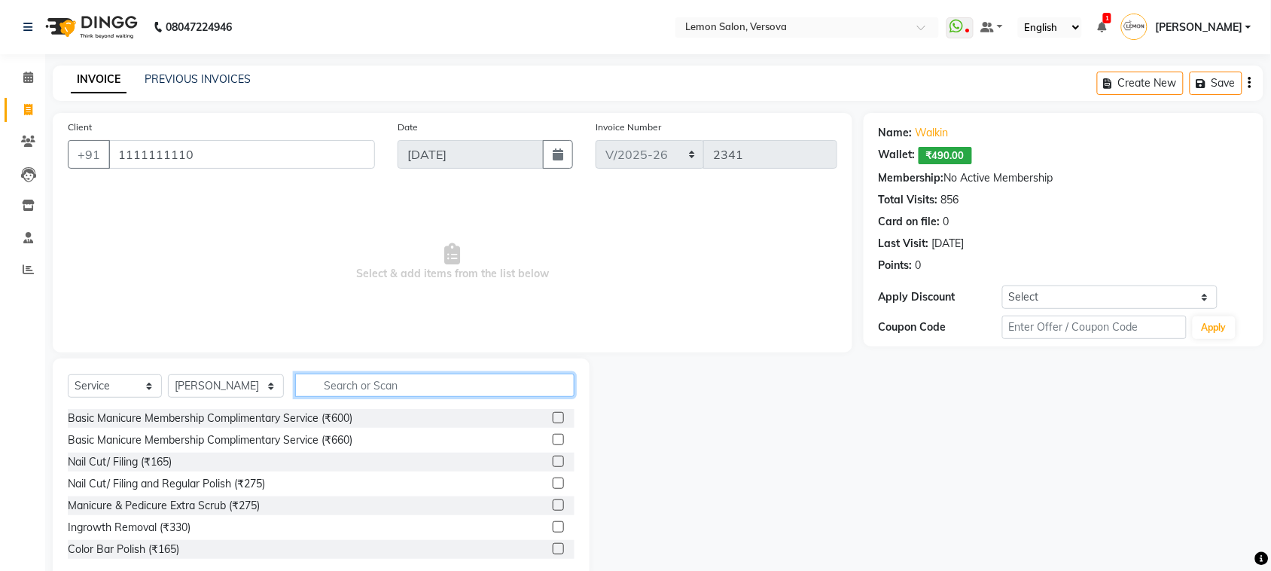
click at [400, 374] on input "text" at bounding box center [434, 385] width 279 height 23
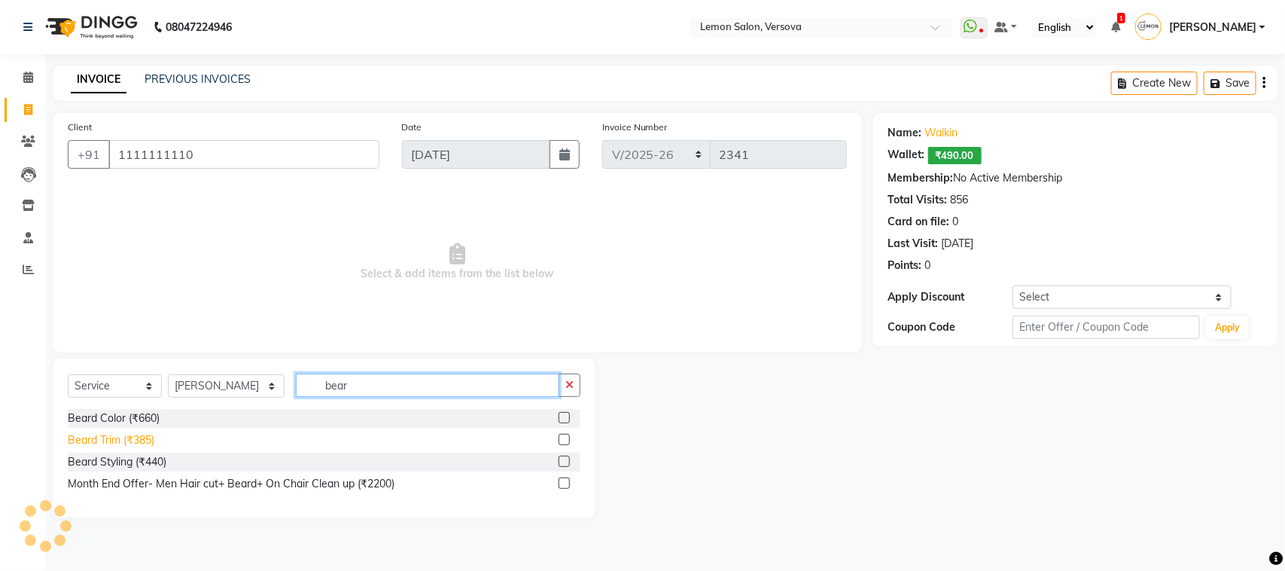
type input "bear"
click at [93, 445] on div "Beard Trim (₹385)" at bounding box center [111, 440] width 87 height 16
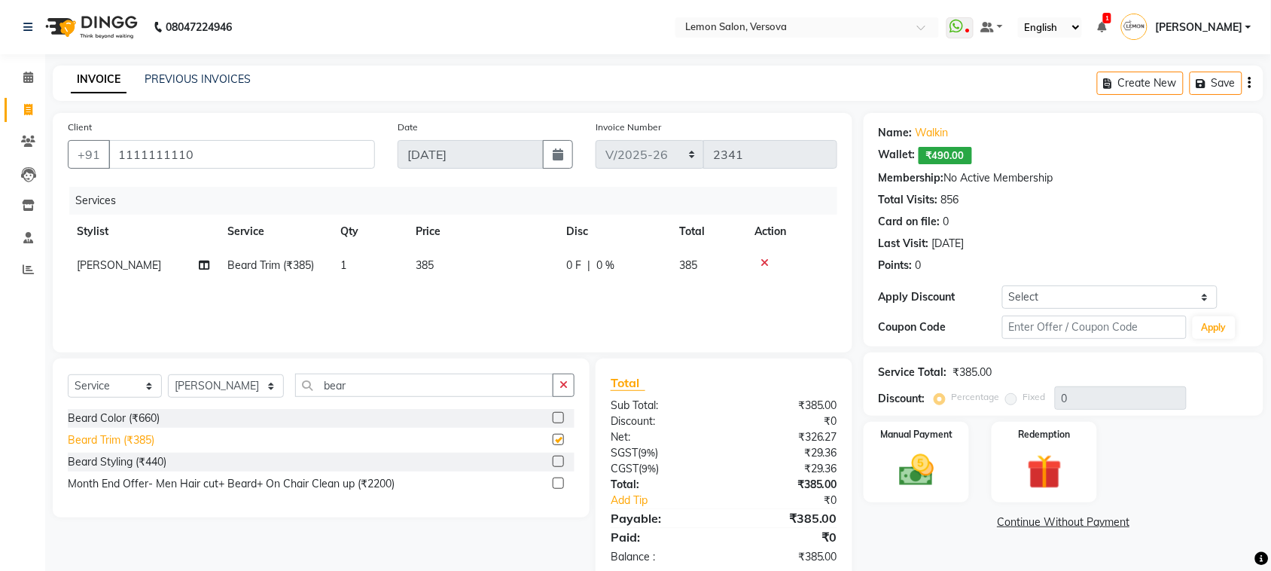
checkbox input "false"
click at [96, 456] on div "Beard Styling (₹440)" at bounding box center [117, 462] width 99 height 16
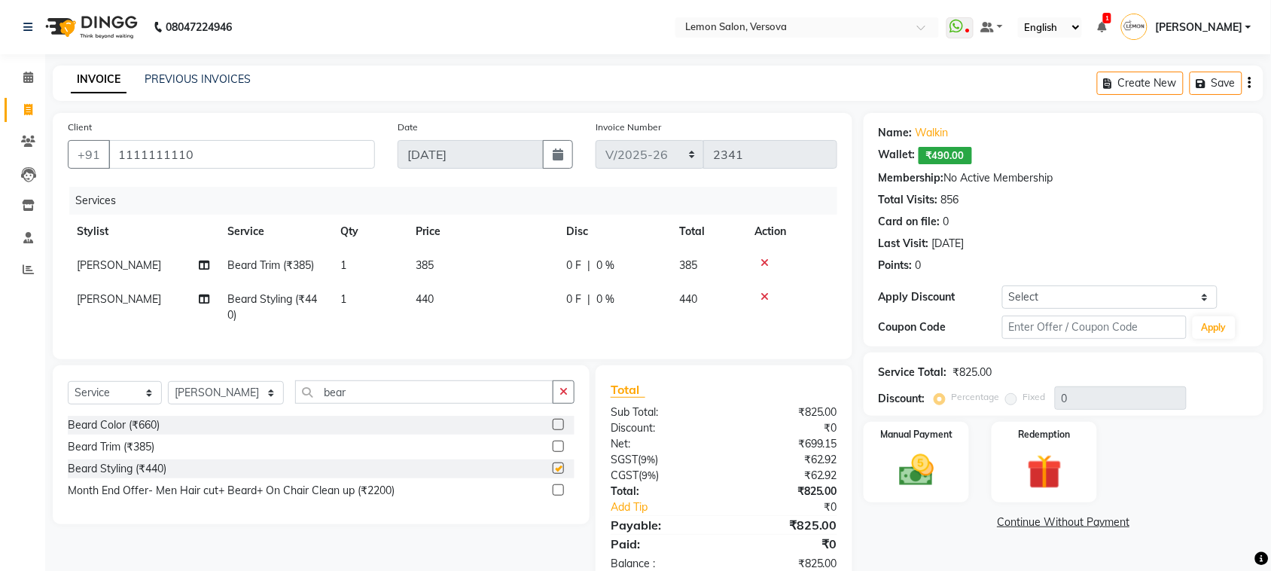
checkbox input "false"
click at [768, 262] on icon at bounding box center [765, 263] width 8 height 11
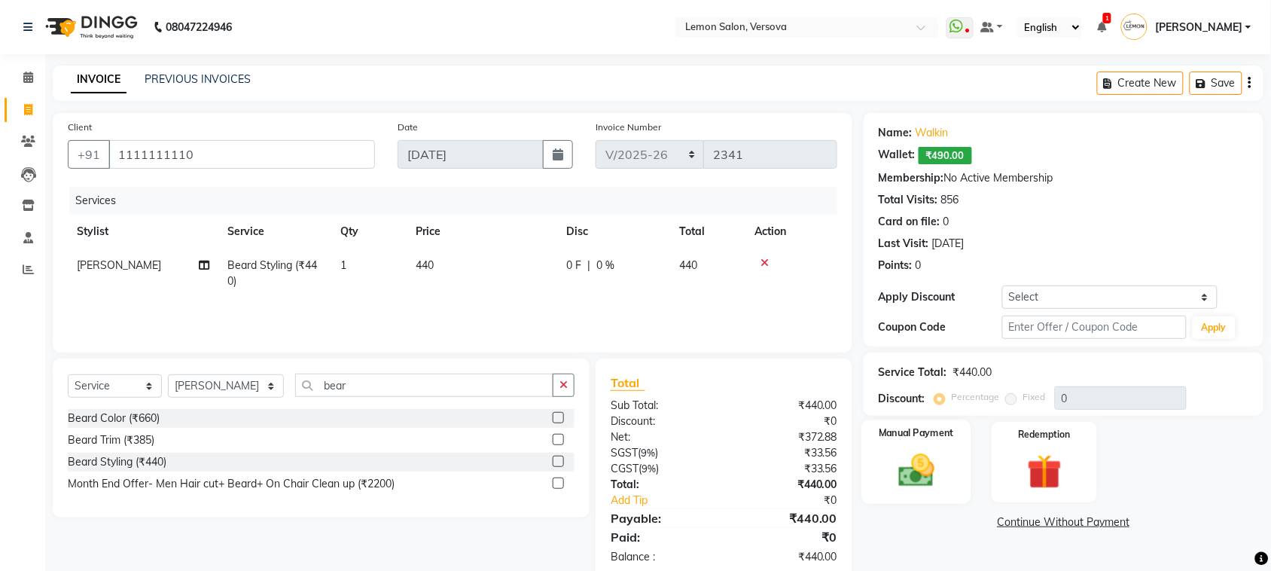
click at [917, 486] on img at bounding box center [916, 470] width 59 height 41
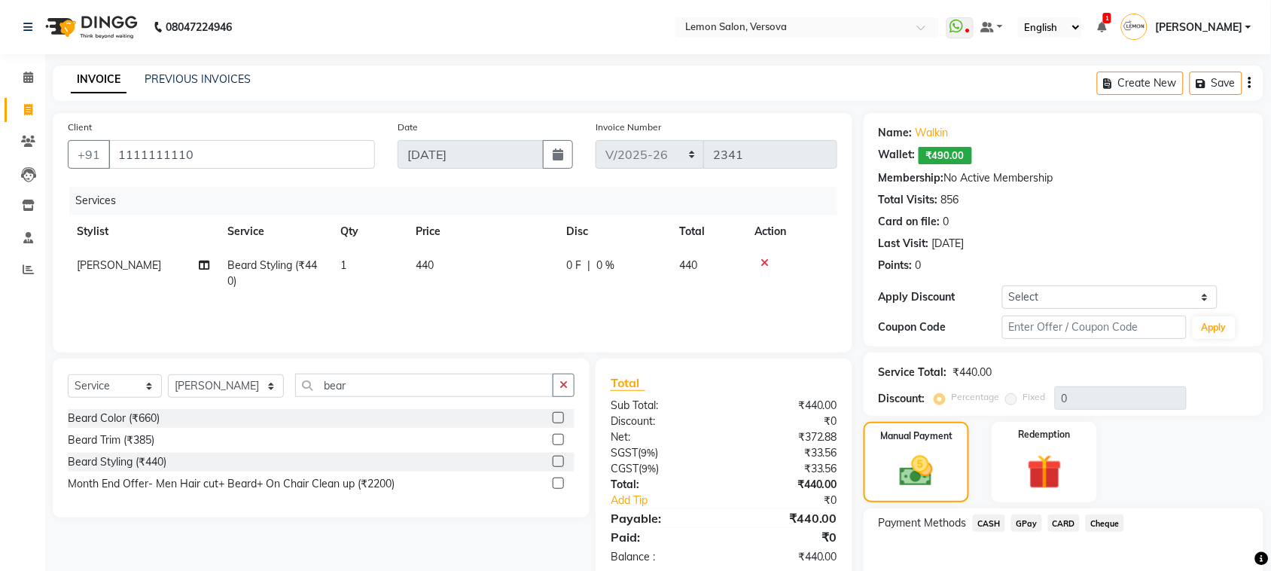
scroll to position [81, 0]
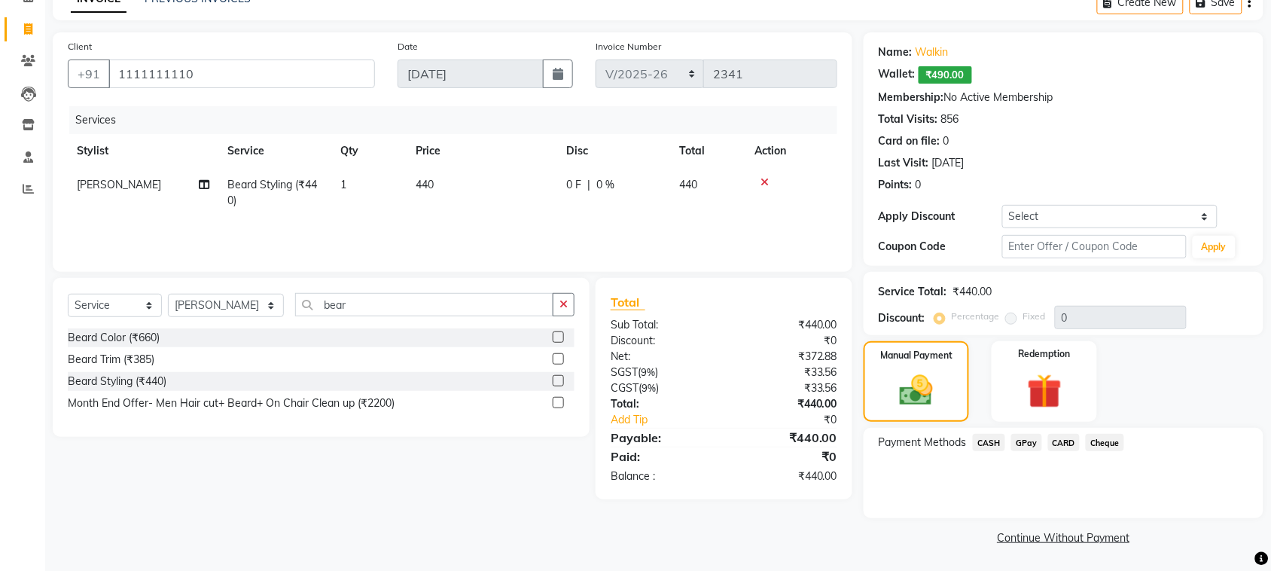
click at [1029, 444] on span "GPay" at bounding box center [1026, 442] width 31 height 17
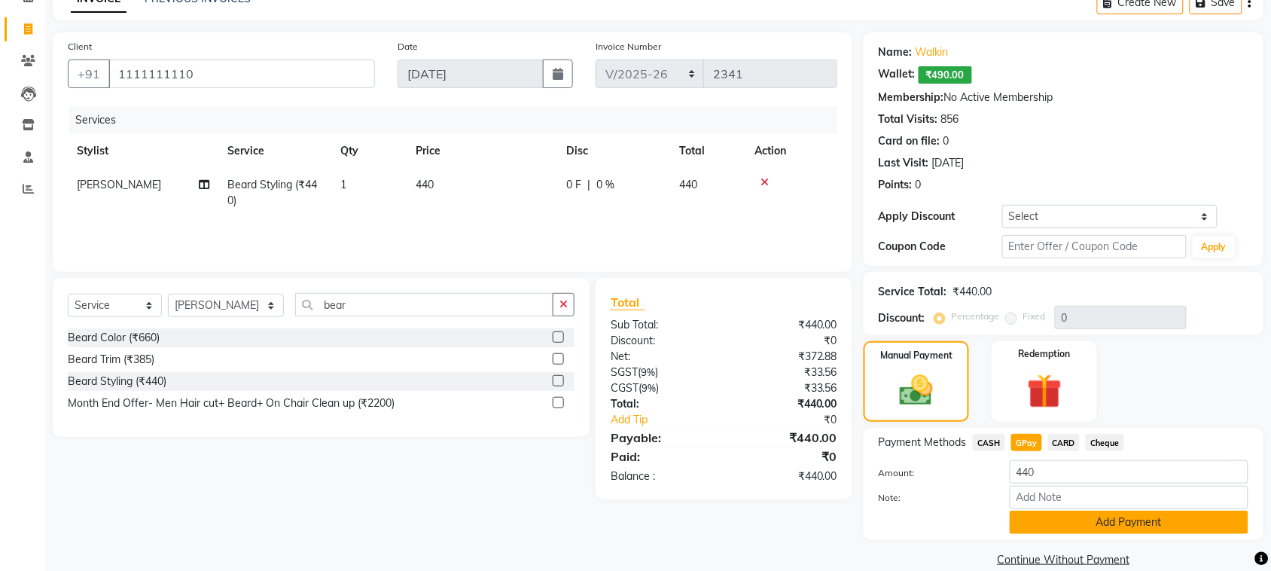
click at [1068, 531] on button "Add Payment" at bounding box center [1129, 522] width 239 height 23
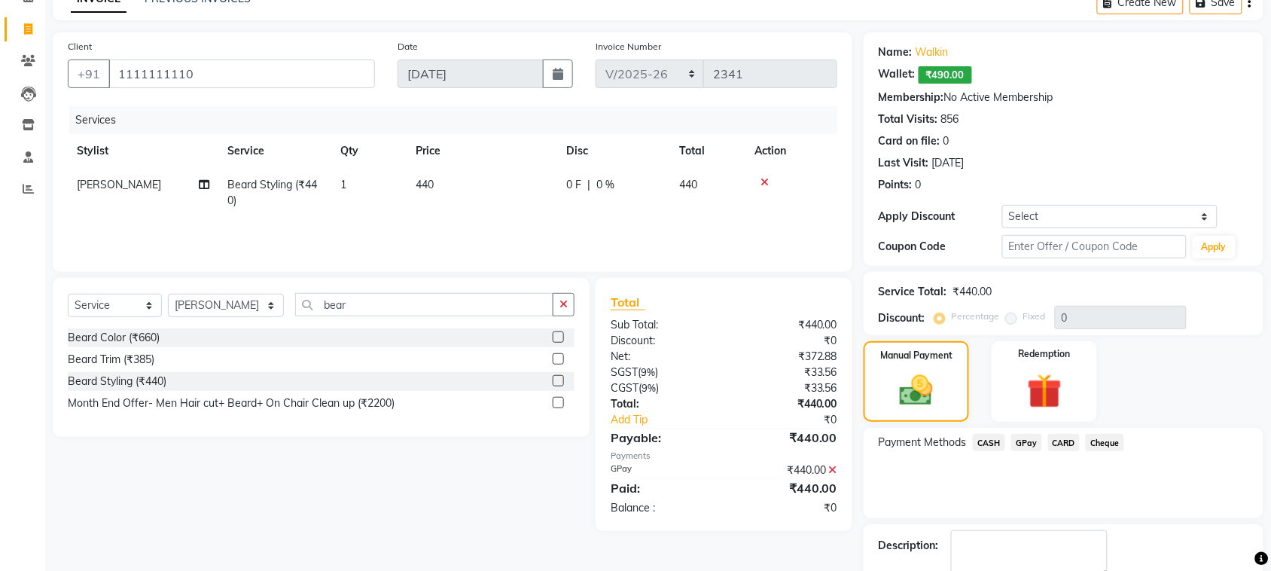
scroll to position [166, 0]
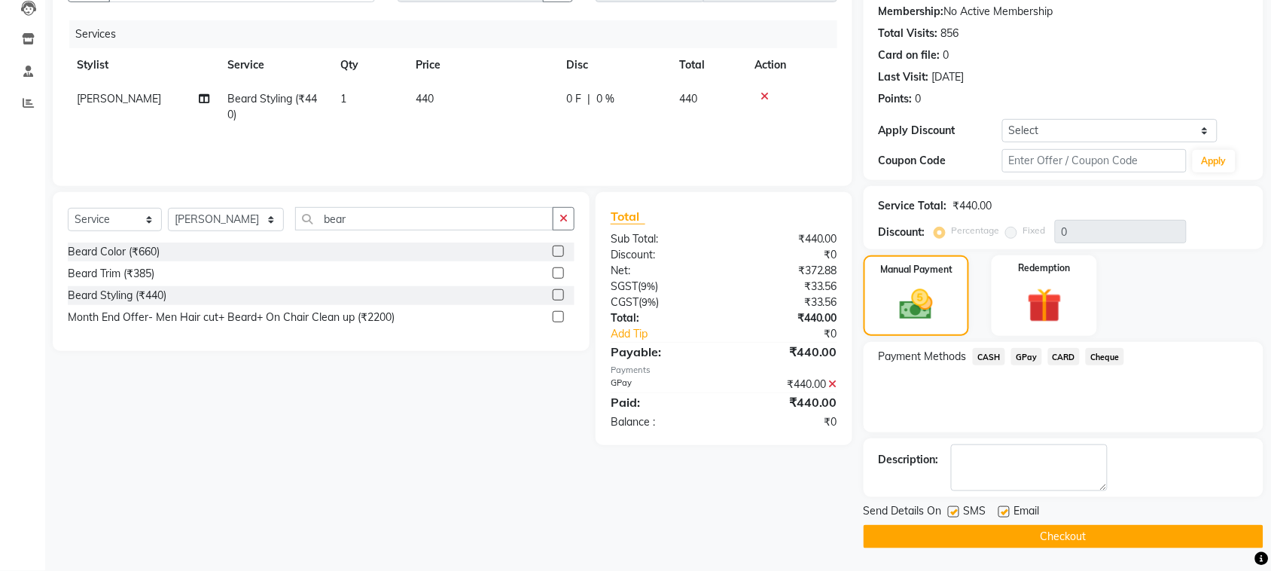
click at [951, 513] on label at bounding box center [953, 511] width 11 height 11
click at [951, 513] on input "checkbox" at bounding box center [953, 513] width 10 height 10
checkbox input "false"
click at [1005, 513] on label at bounding box center [1004, 511] width 11 height 11
click at [1005, 513] on input "checkbox" at bounding box center [1004, 513] width 10 height 10
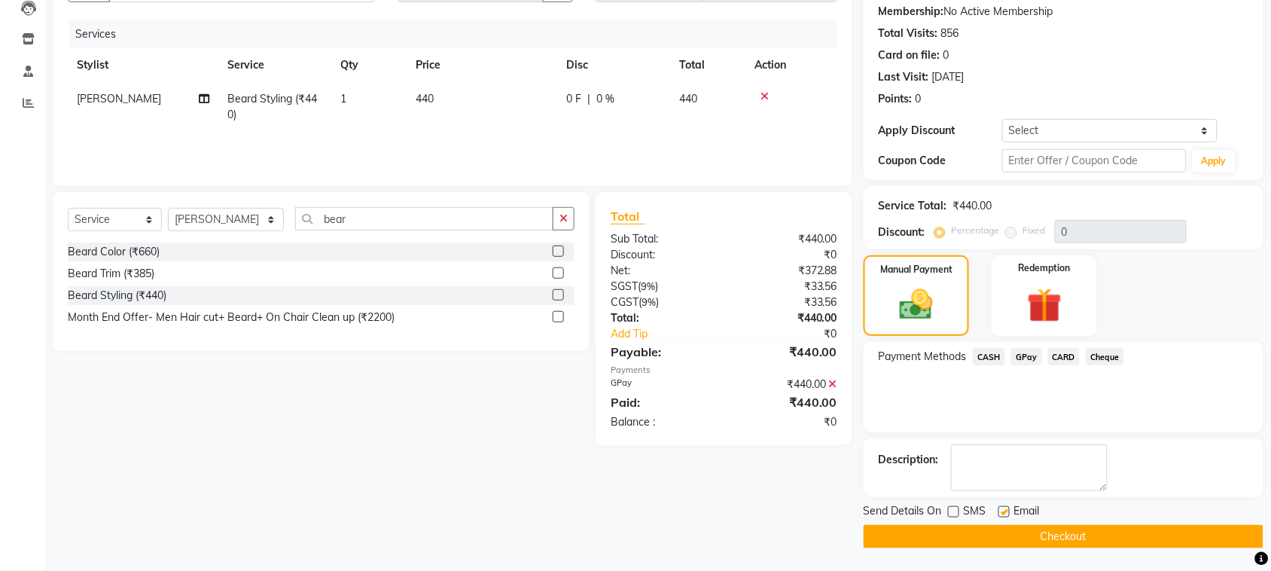
checkbox input "false"
click at [1011, 532] on button "Checkout" at bounding box center [1064, 536] width 400 height 23
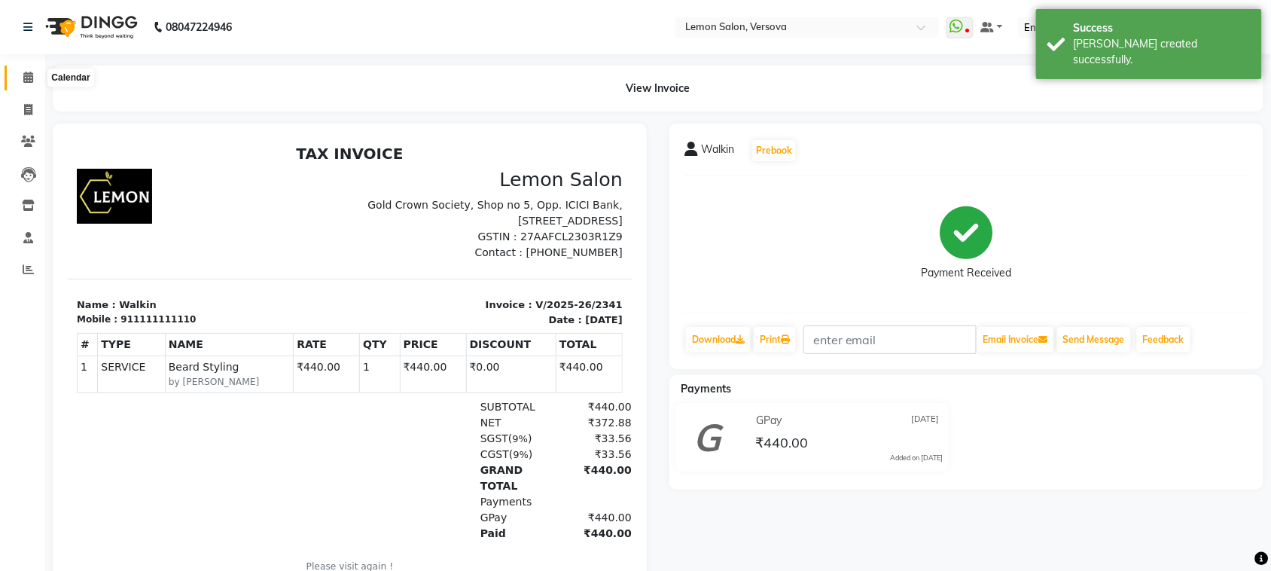
click at [23, 79] on icon at bounding box center [28, 77] width 10 height 11
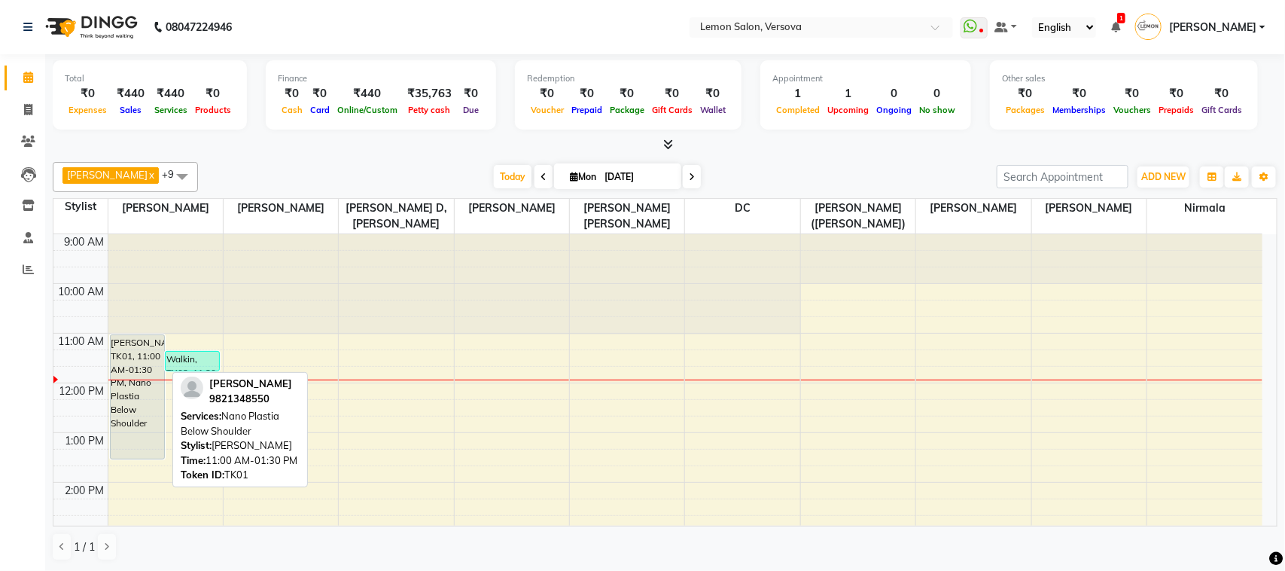
click at [149, 420] on div "[PERSON_NAME], TK01, 11:00 AM-01:30 PM, Nano Plastia Below Shoulder" at bounding box center [137, 397] width 53 height 124
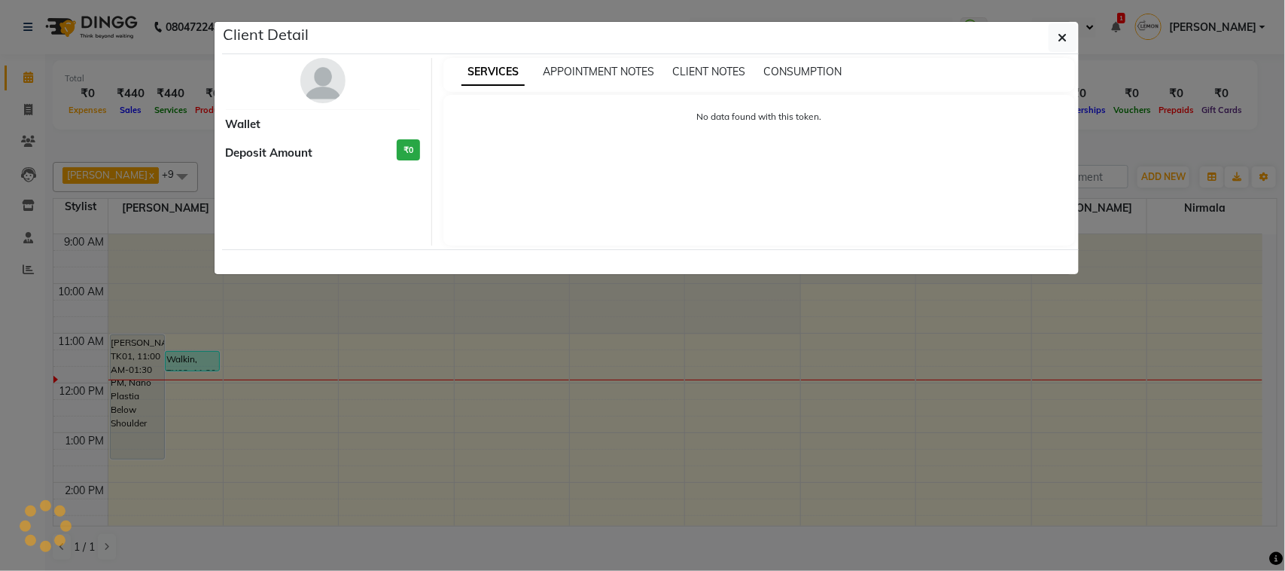
select select "7"
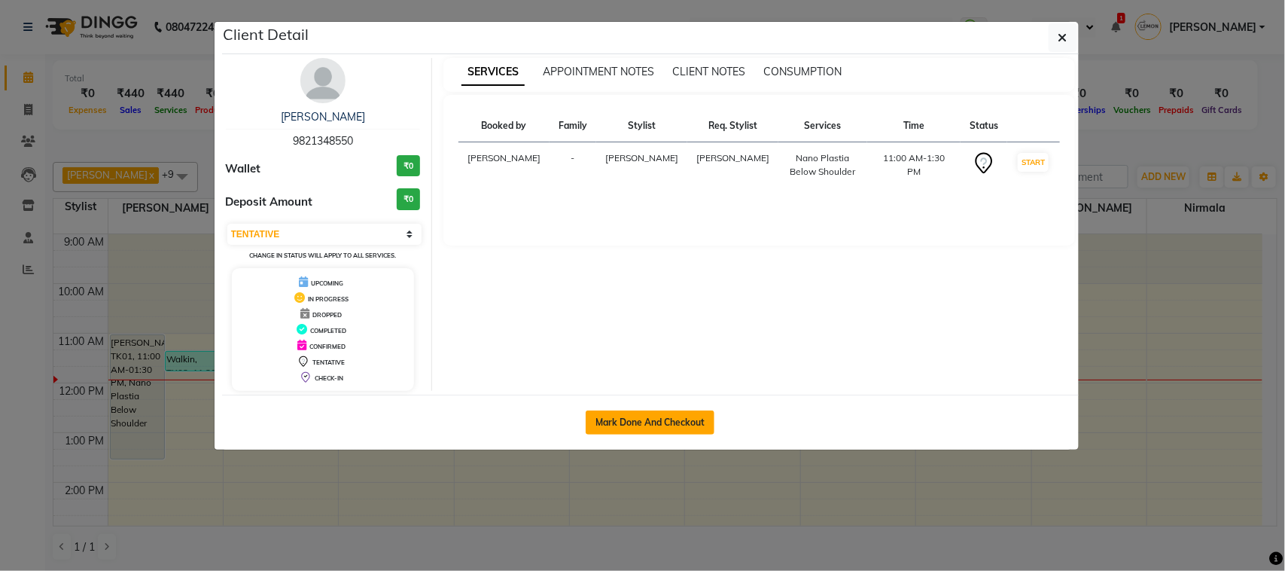
click at [698, 420] on button "Mark Done And Checkout" at bounding box center [650, 422] width 129 height 24
select select "564"
select select "service"
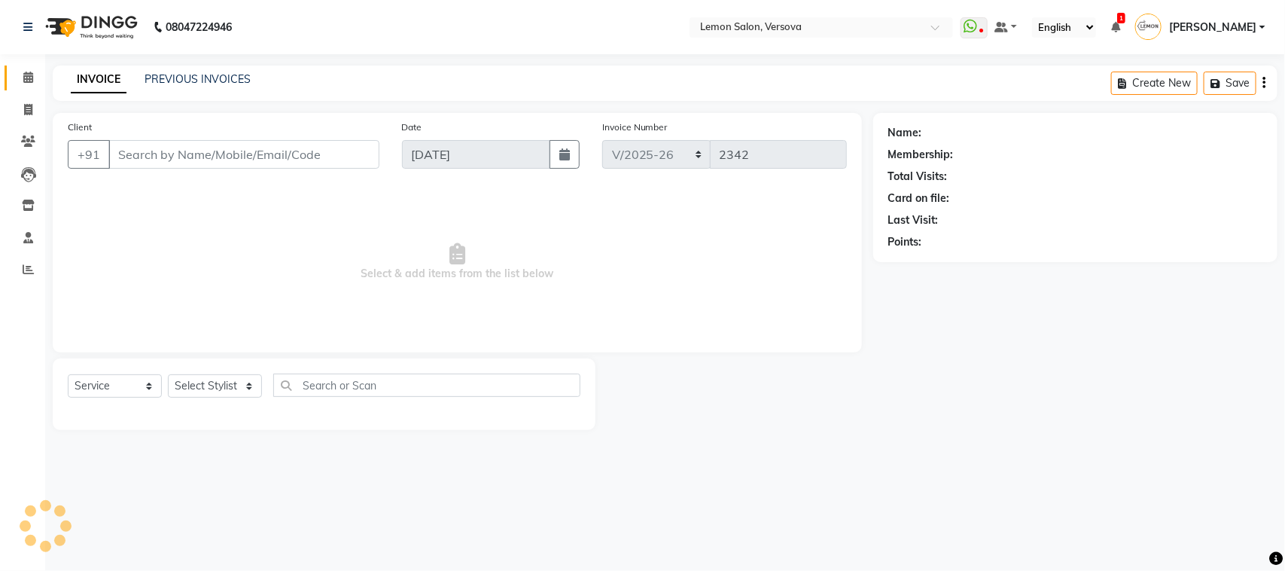
type input "9821348550"
select select "7405"
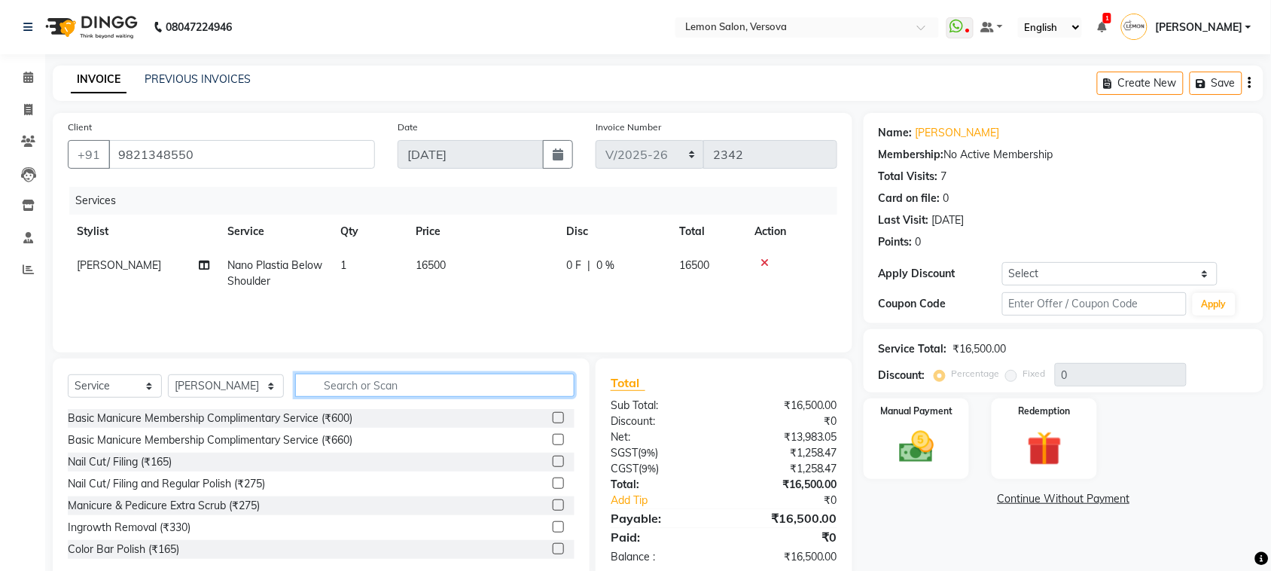
click at [348, 388] on input "text" at bounding box center [434, 385] width 279 height 23
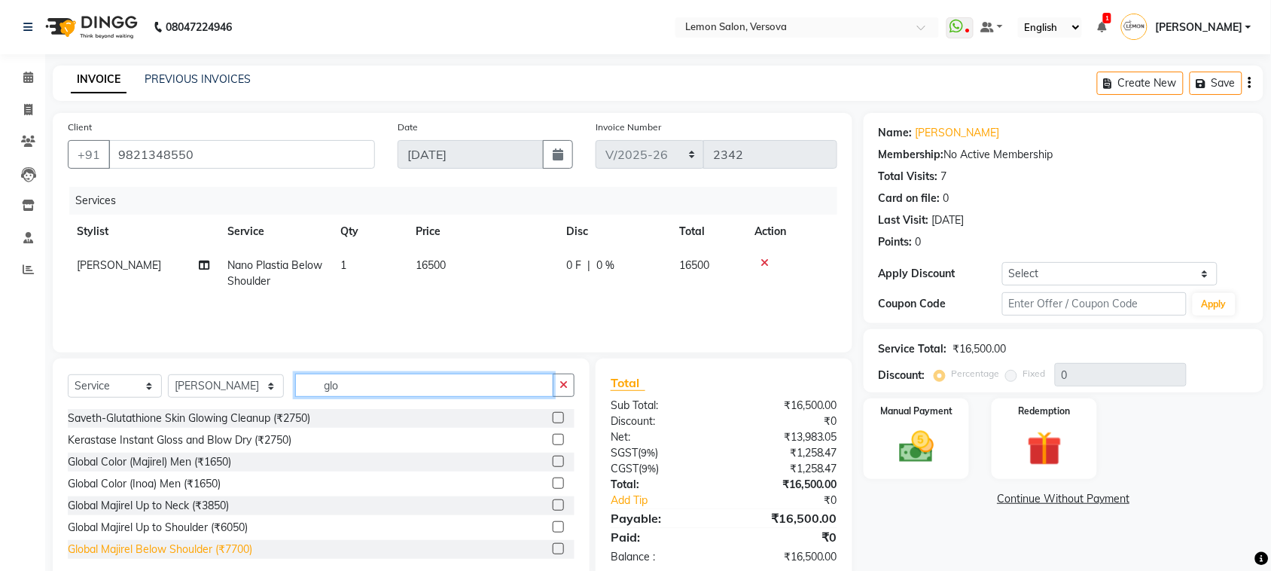
type input "glo"
click at [170, 550] on div "Global Majirel Below Shoulder (₹7700)" at bounding box center [160, 549] width 184 height 16
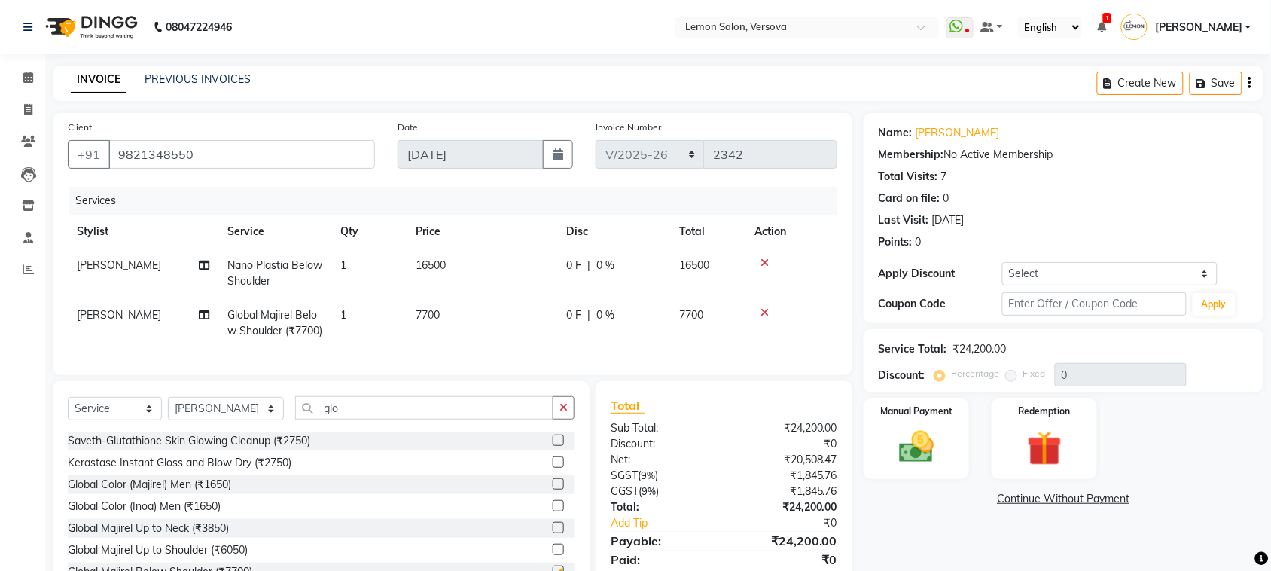
checkbox input "false"
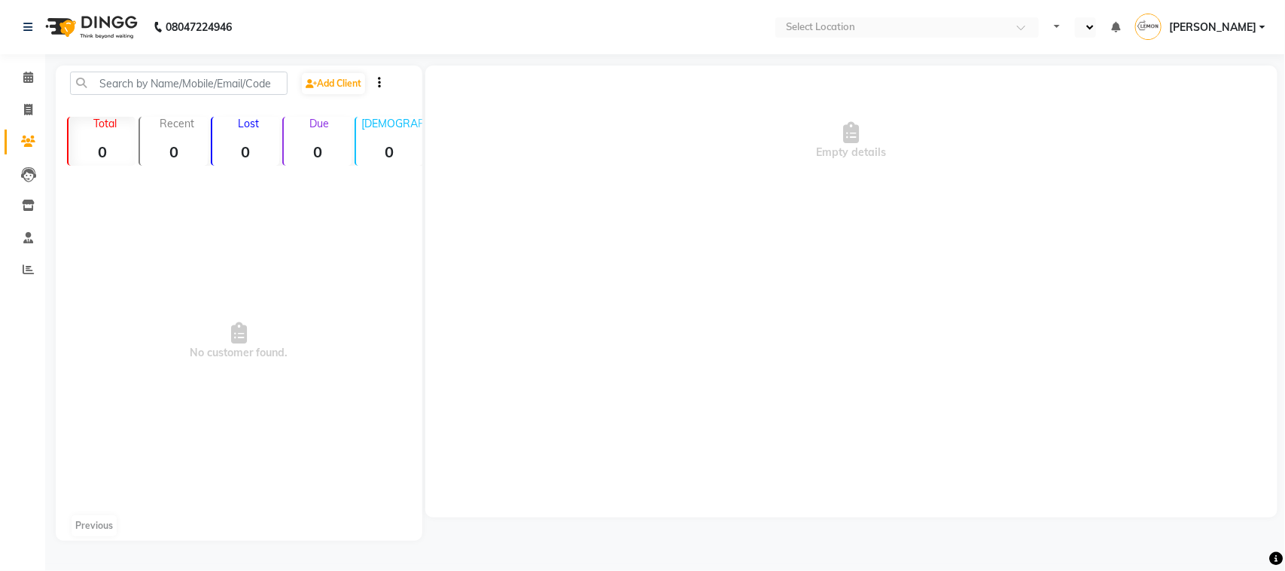
select select "en"
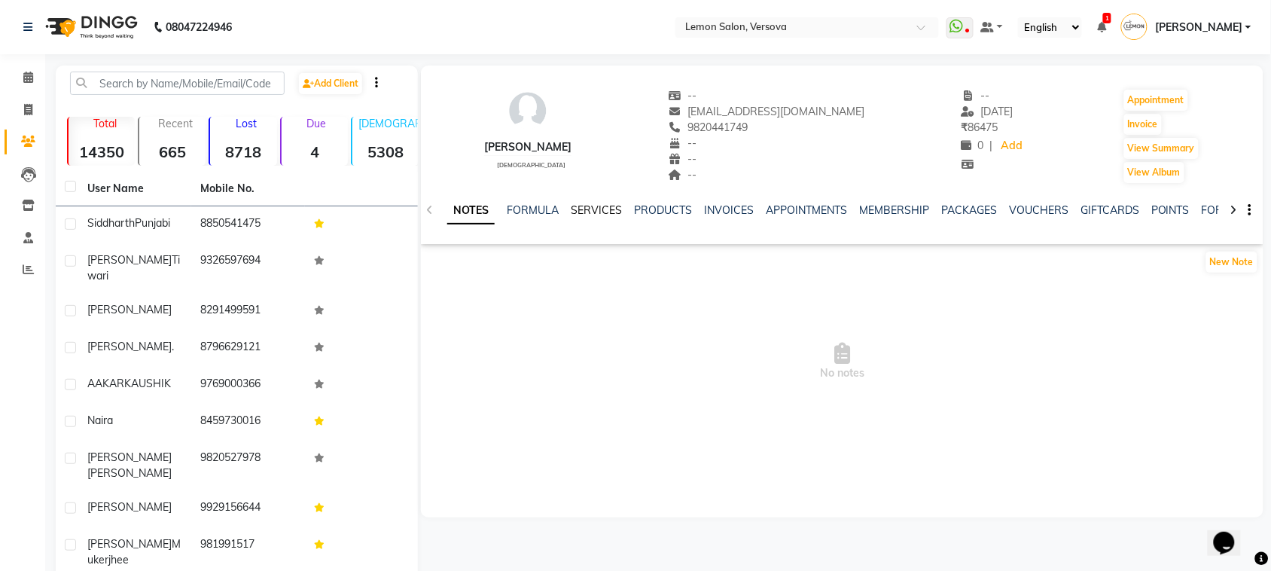
click at [596, 209] on link "SERVICES" at bounding box center [596, 210] width 51 height 14
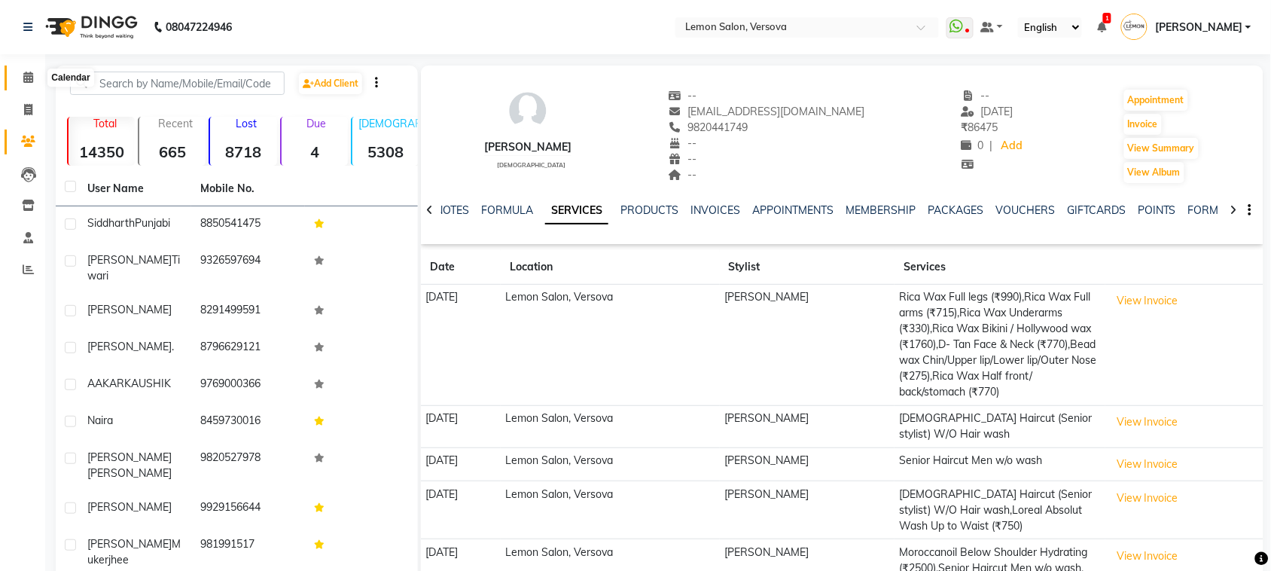
click at [17, 70] on span at bounding box center [28, 77] width 26 height 17
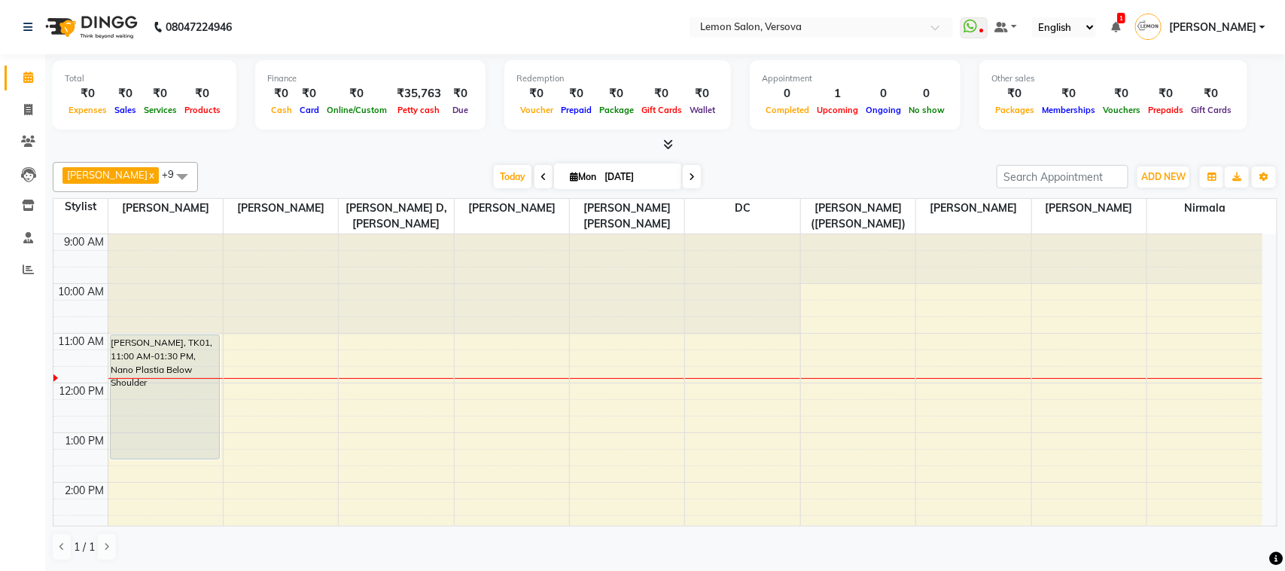
click at [19, 95] on li "Invoice" at bounding box center [22, 110] width 45 height 32
drag, startPoint x: 20, startPoint y: 125, endPoint x: 39, endPoint y: 92, distance: 38.5
click at [20, 126] on li "Clients" at bounding box center [22, 142] width 45 height 32
click at [39, 92] on li "Calendar" at bounding box center [22, 78] width 45 height 32
click at [32, 110] on span at bounding box center [28, 110] width 26 height 17
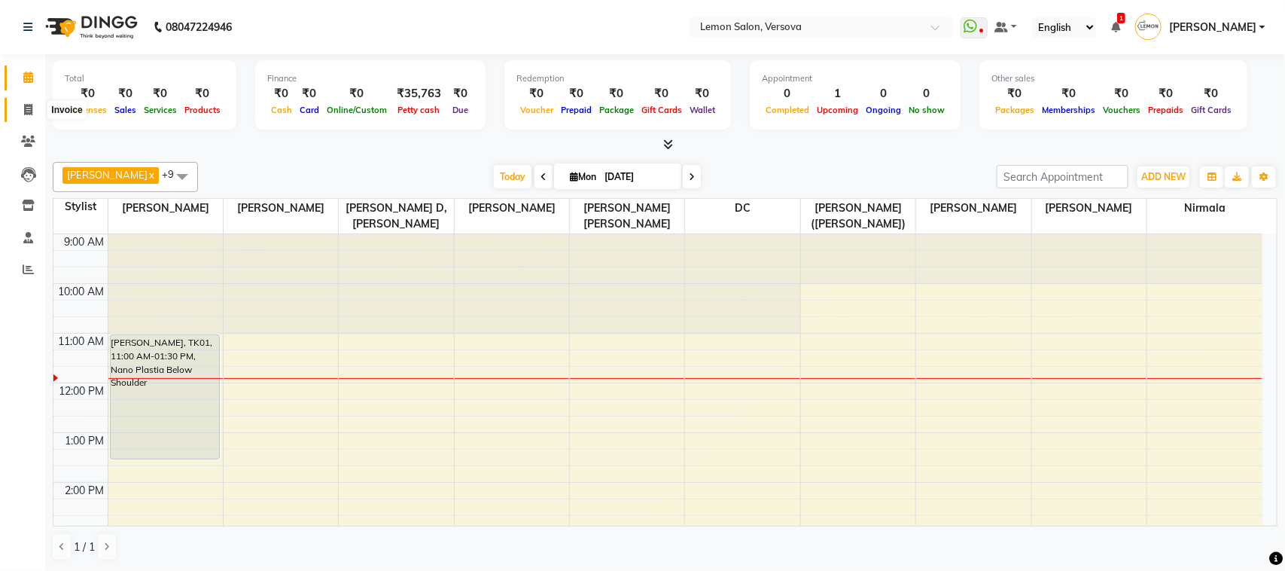
select select "564"
select select "service"
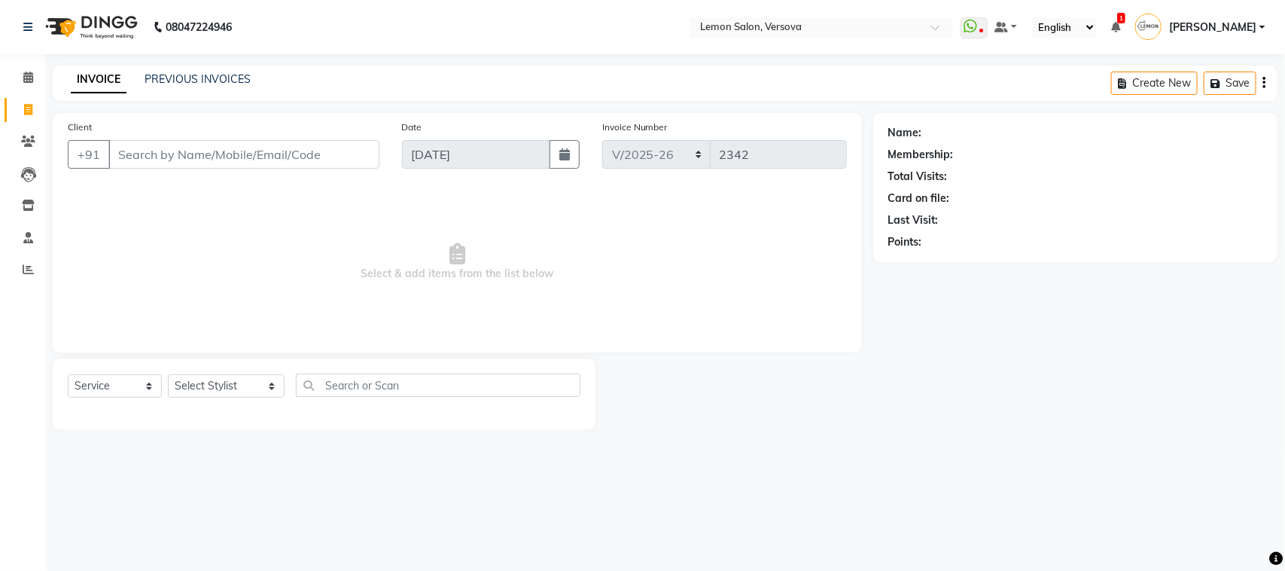
click at [1263, 77] on button "button" at bounding box center [1264, 83] width 3 height 35
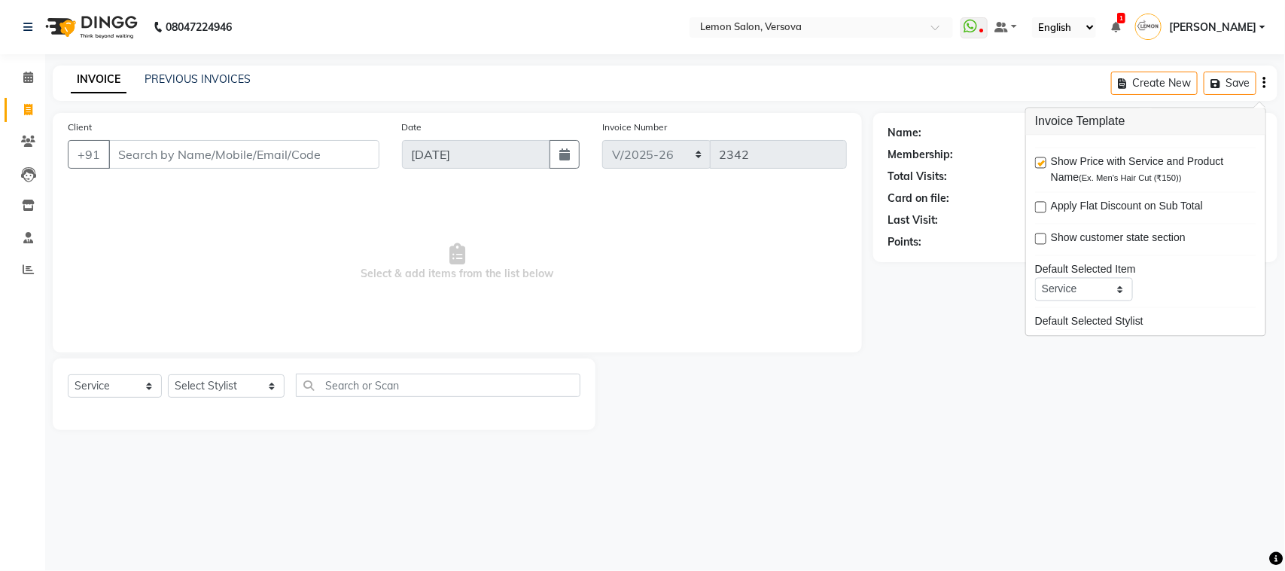
click at [157, 300] on span "Select & add items from the list below" at bounding box center [457, 262] width 779 height 151
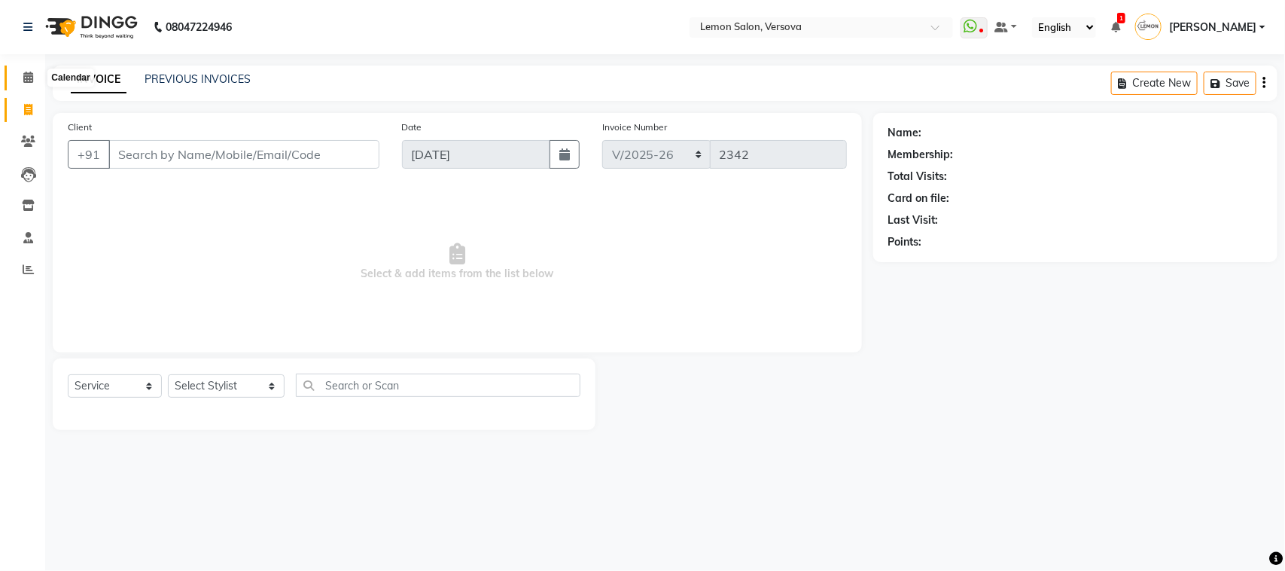
click at [32, 81] on icon at bounding box center [28, 77] width 10 height 11
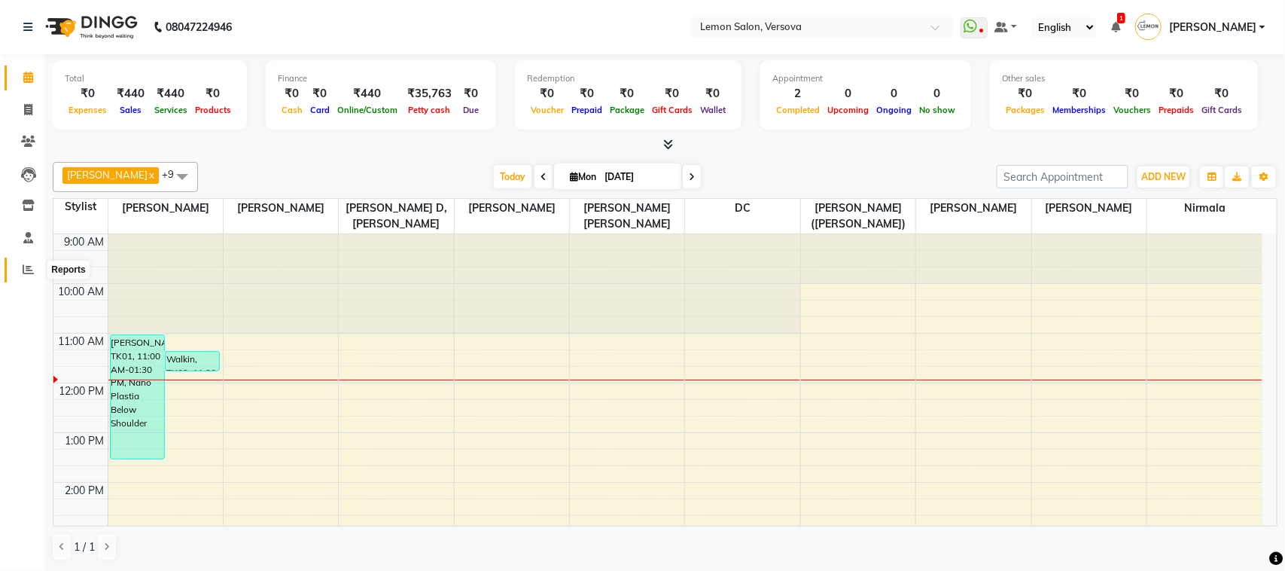
click at [17, 262] on span at bounding box center [28, 269] width 26 height 17
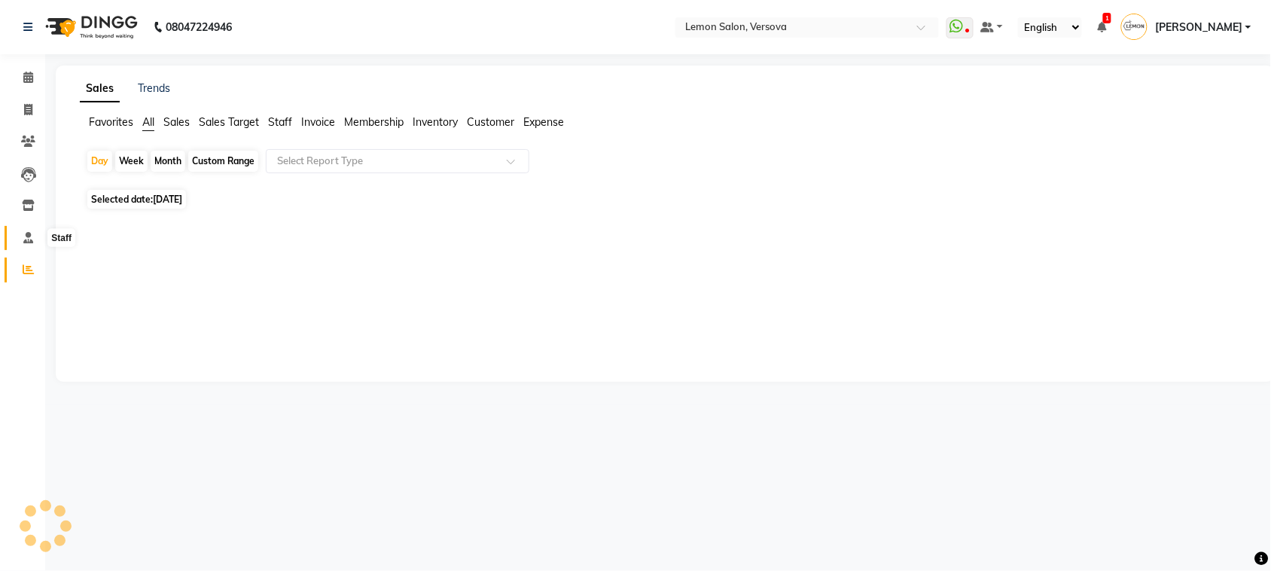
click at [38, 230] on span at bounding box center [28, 238] width 26 height 17
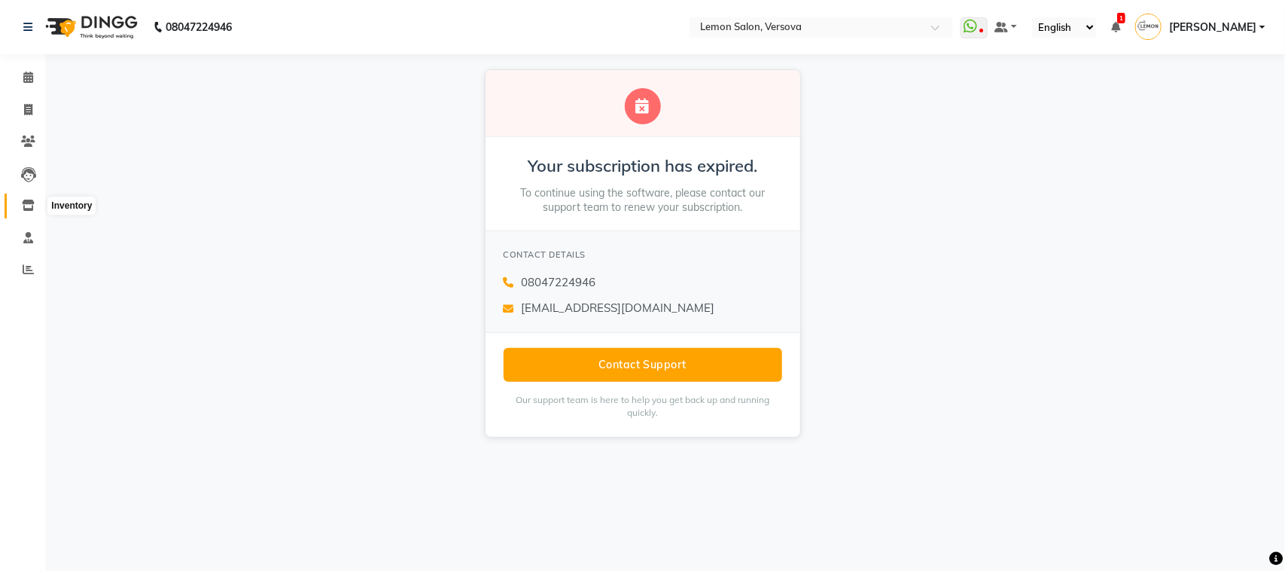
click at [34, 212] on span at bounding box center [28, 205] width 26 height 17
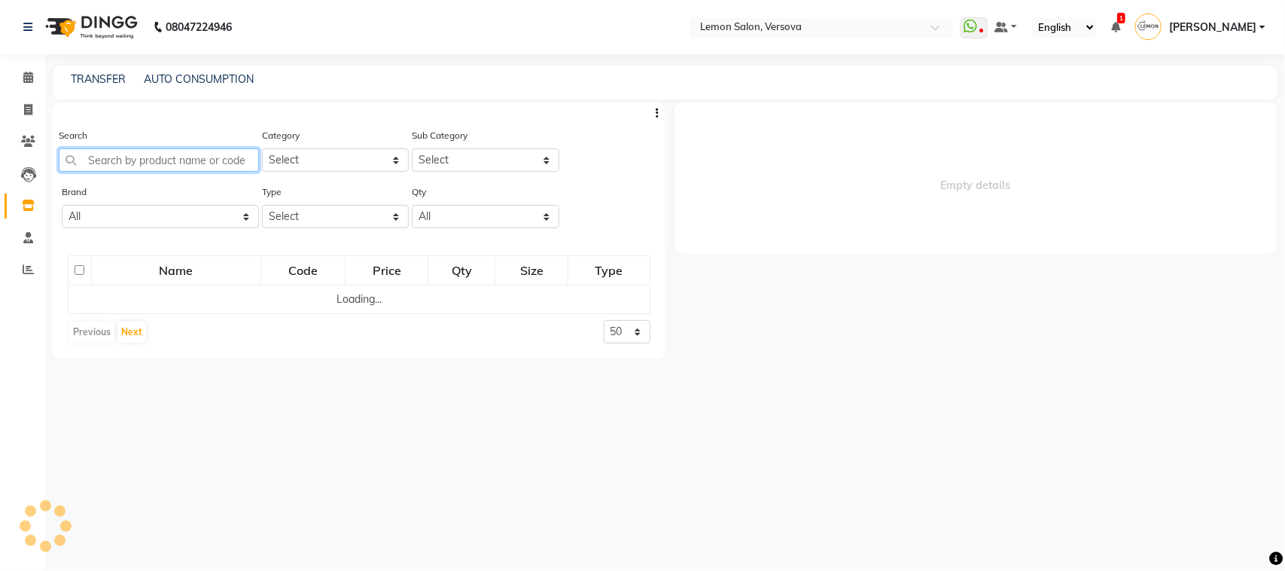
click at [175, 153] on input "text" at bounding box center [159, 159] width 200 height 23
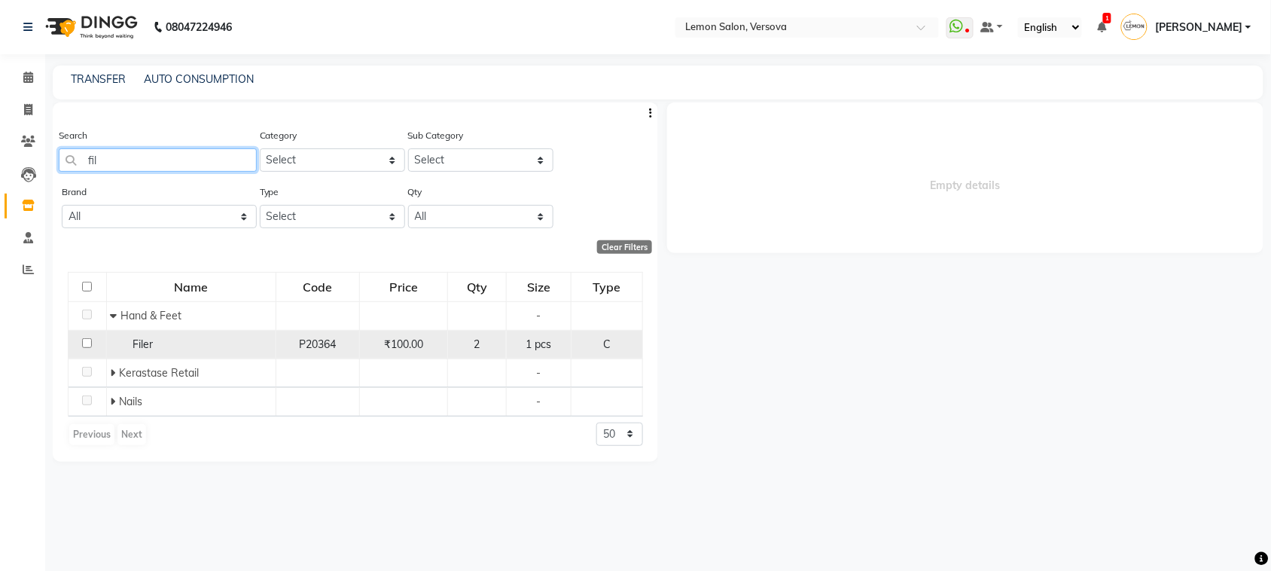
type input "fil"
click at [84, 345] on input "checkbox" at bounding box center [87, 343] width 10 height 10
checkbox input "true"
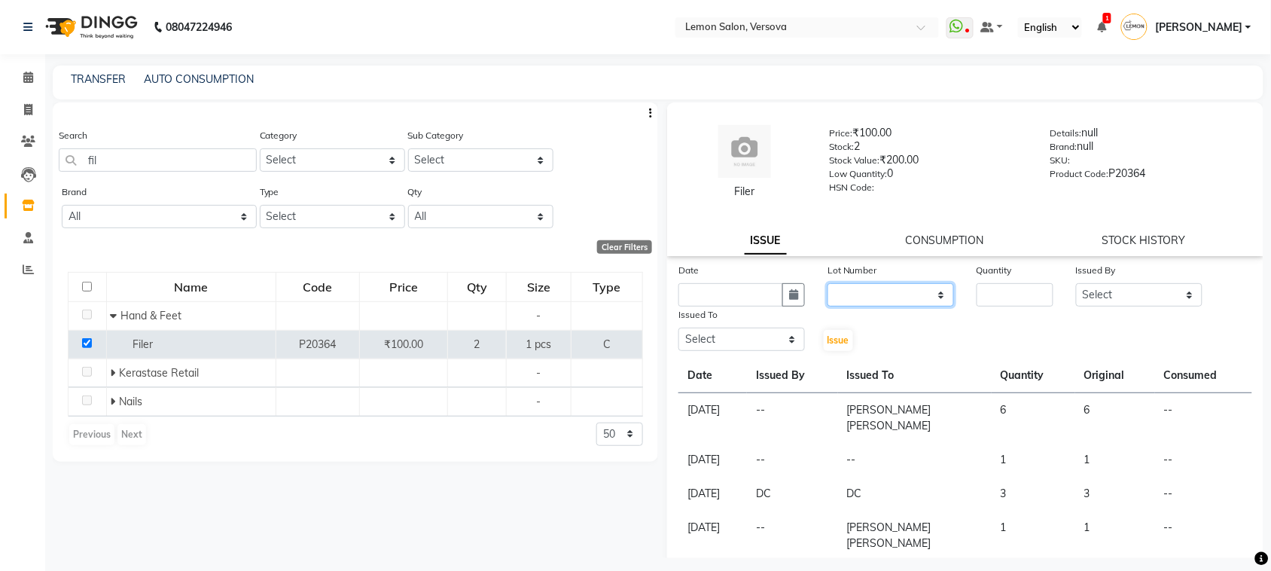
click at [868, 298] on select "None" at bounding box center [891, 294] width 127 height 23
select select "0: null"
click at [828, 283] on select "None" at bounding box center [891, 294] width 127 height 23
click at [1032, 294] on input "number" at bounding box center [1015, 294] width 77 height 23
type input "1"
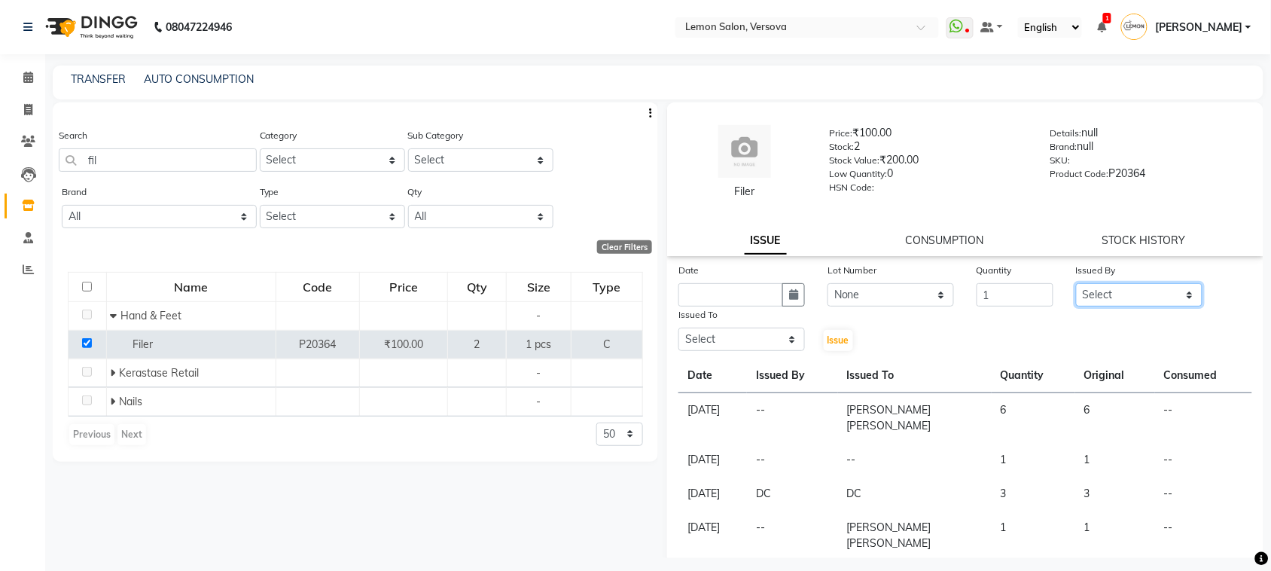
click at [1101, 299] on select "Select Alim Shah Asif Salmani DC Gufran Salmani Margaret Marshak D,souza Milind…" at bounding box center [1139, 294] width 127 height 23
select select "7886"
click at [1076, 283] on select "Select Alim Shah Asif Salmani DC Gufran Salmani Margaret Marshak D,souza Milind…" at bounding box center [1139, 294] width 127 height 23
click at [734, 337] on select "Select Alim Shah Asif Salmani DC Gufran Salmani Margaret Marshak D,souza Milind…" at bounding box center [742, 339] width 127 height 23
select select "7886"
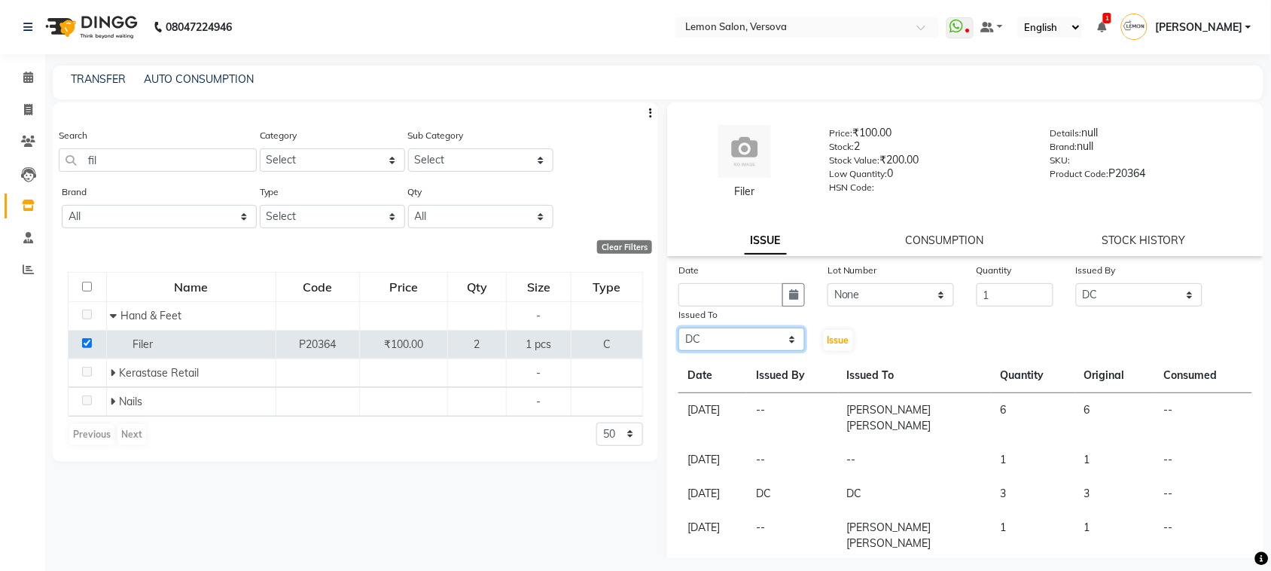
click at [679, 328] on select "Select Alim Shah Asif Salmani DC Gufran Salmani Margaret Marshak D,souza Milind…" at bounding box center [742, 339] width 127 height 23
click at [789, 294] on icon "button" at bounding box center [793, 294] width 9 height 11
select select "9"
select select "2025"
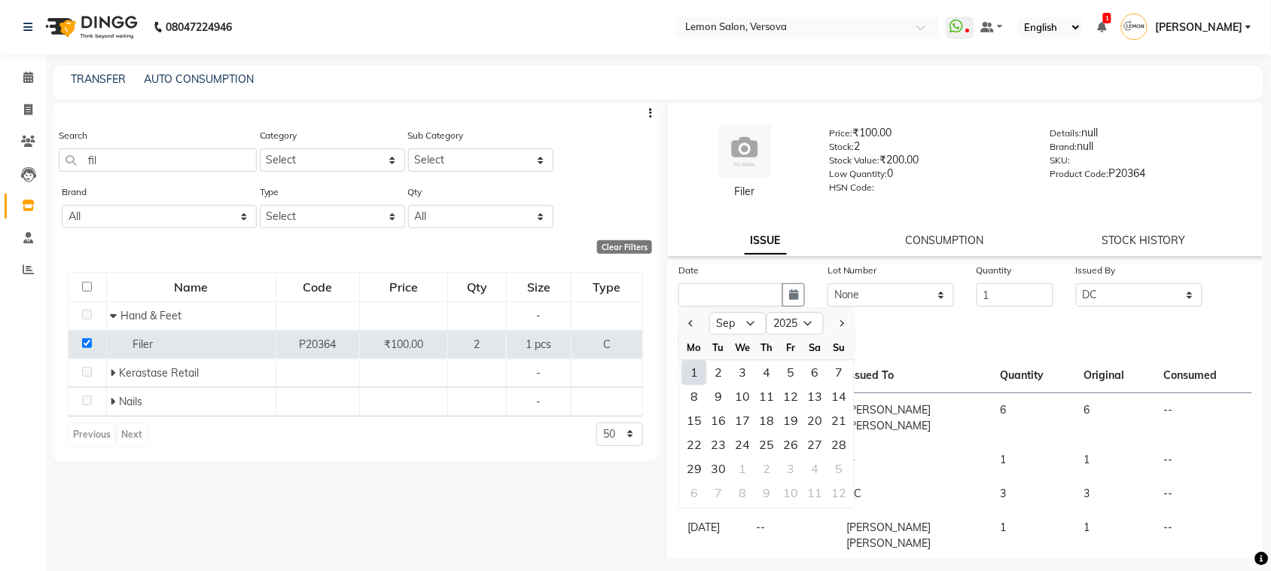
click at [697, 365] on div "1" at bounding box center [694, 373] width 24 height 24
type input "[DATE]"
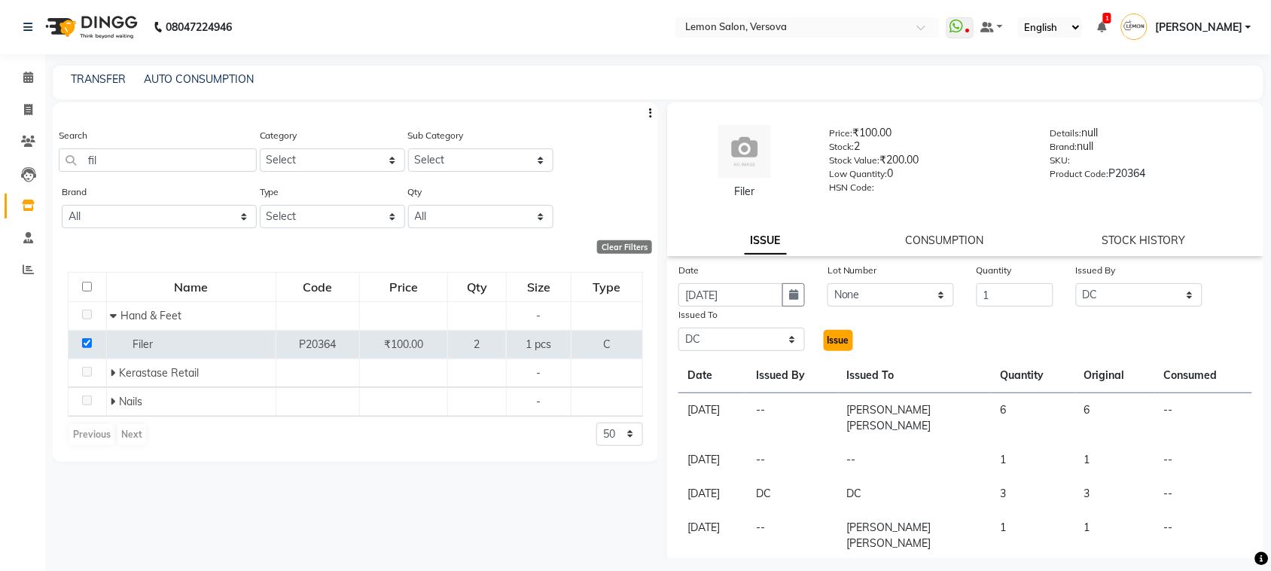
click at [832, 337] on span "Issue" at bounding box center [839, 339] width 22 height 11
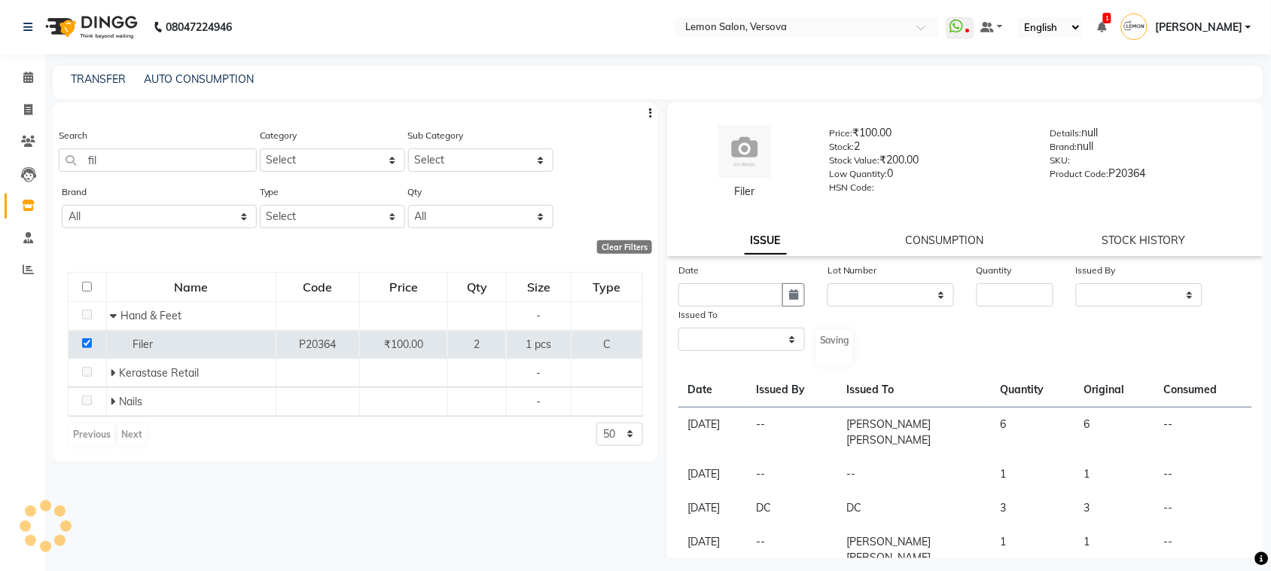
select select
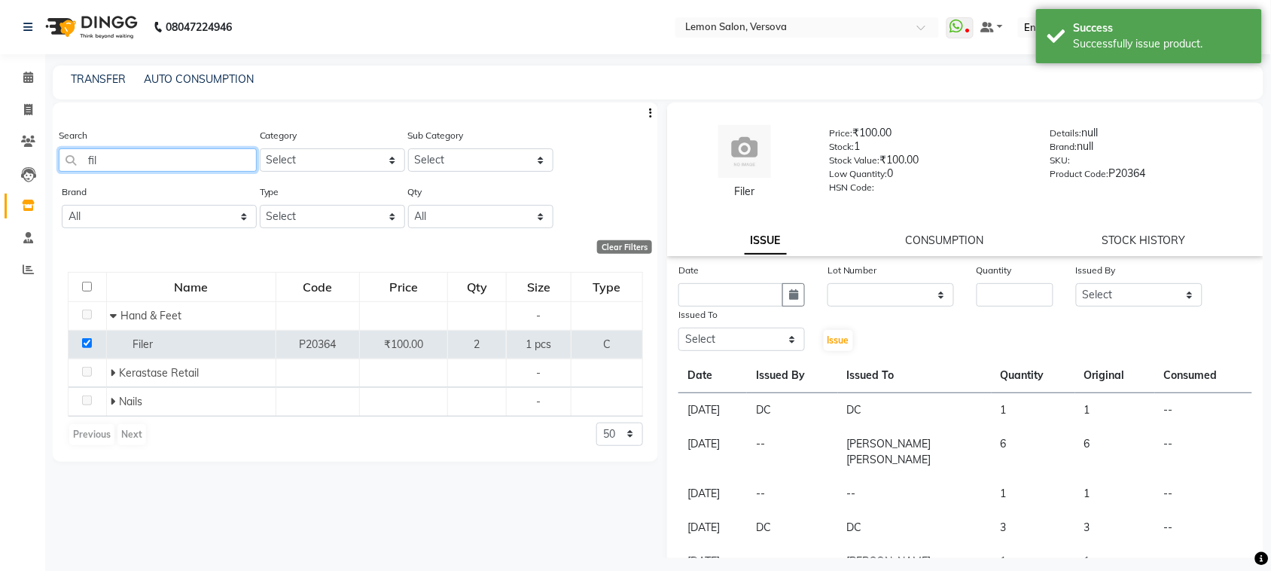
click at [231, 167] on input "fil" at bounding box center [158, 159] width 198 height 23
type input "f"
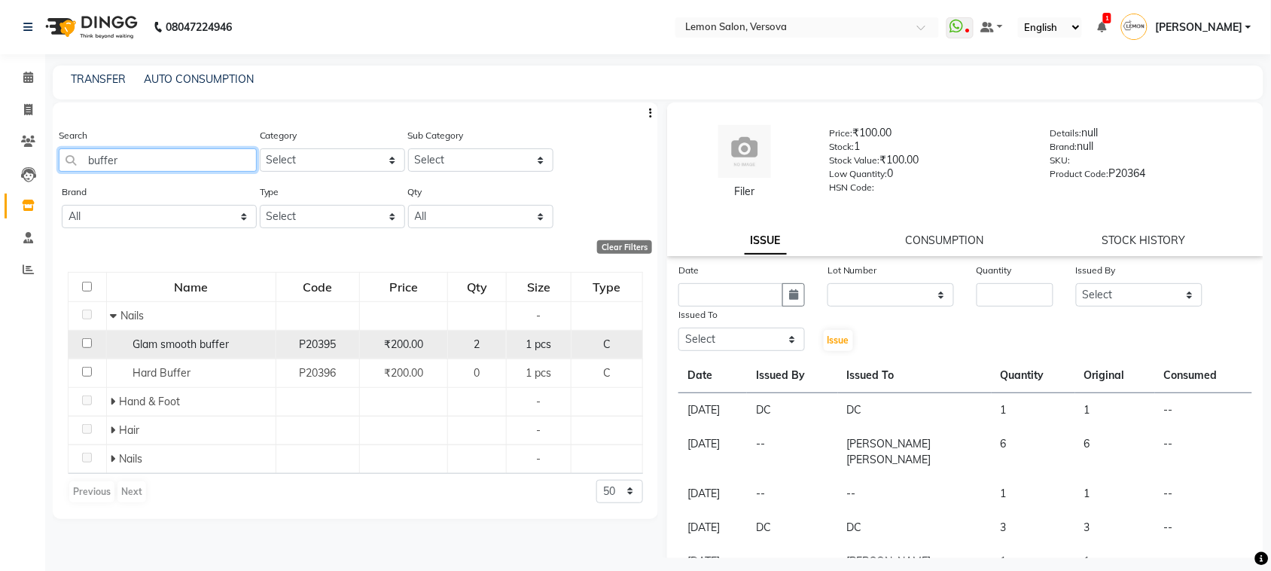
type input "buffer"
click at [83, 343] on input "checkbox" at bounding box center [87, 343] width 10 height 10
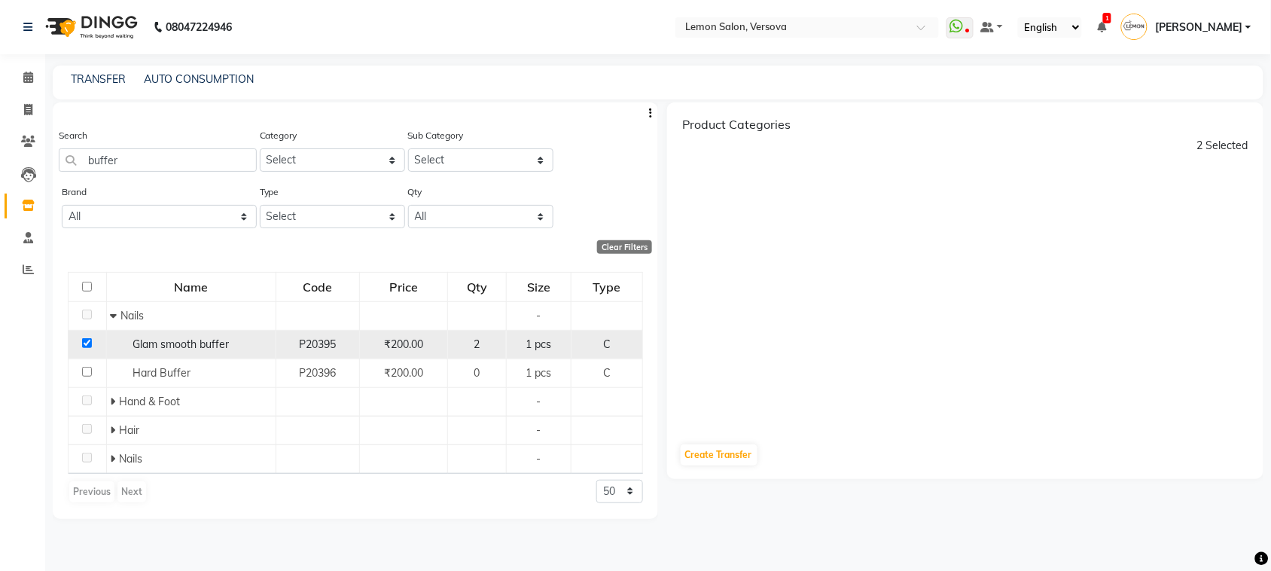
click at [83, 343] on input "checkbox" at bounding box center [87, 343] width 10 height 10
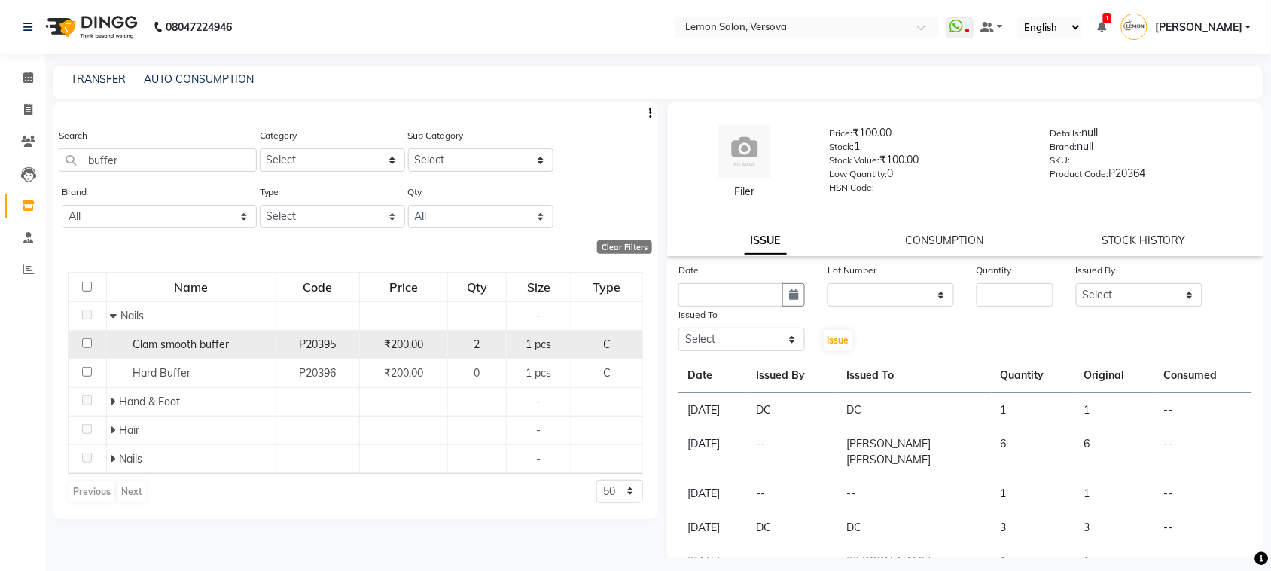
click at [83, 343] on input "checkbox" at bounding box center [87, 343] width 10 height 10
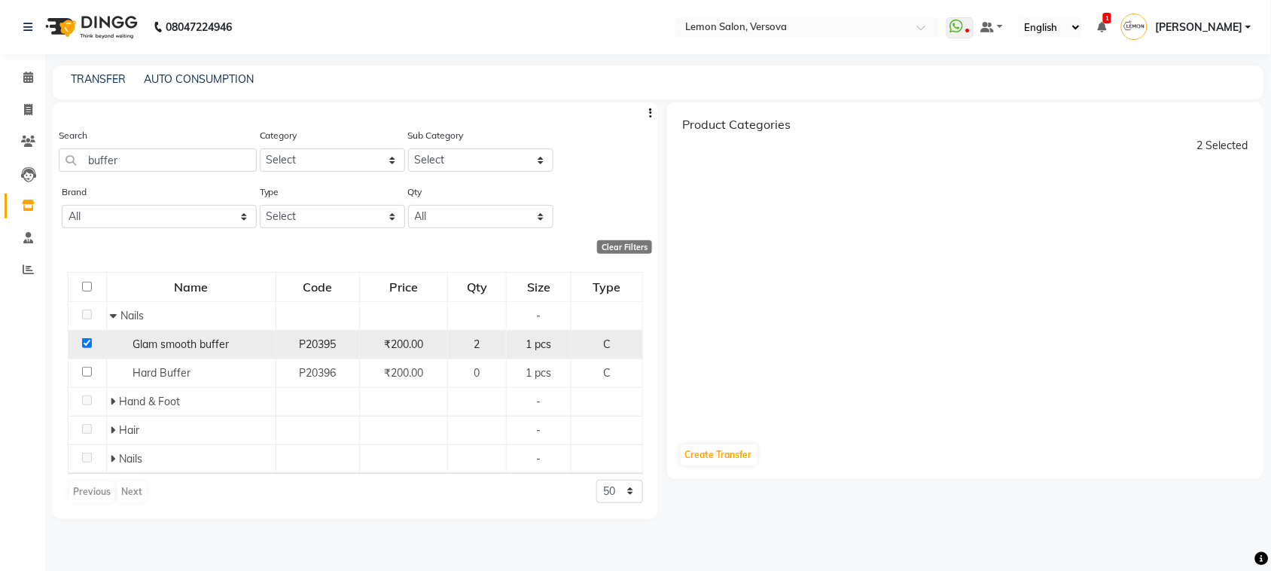
click at [83, 343] on input "checkbox" at bounding box center [87, 343] width 10 height 10
checkbox input "false"
select select
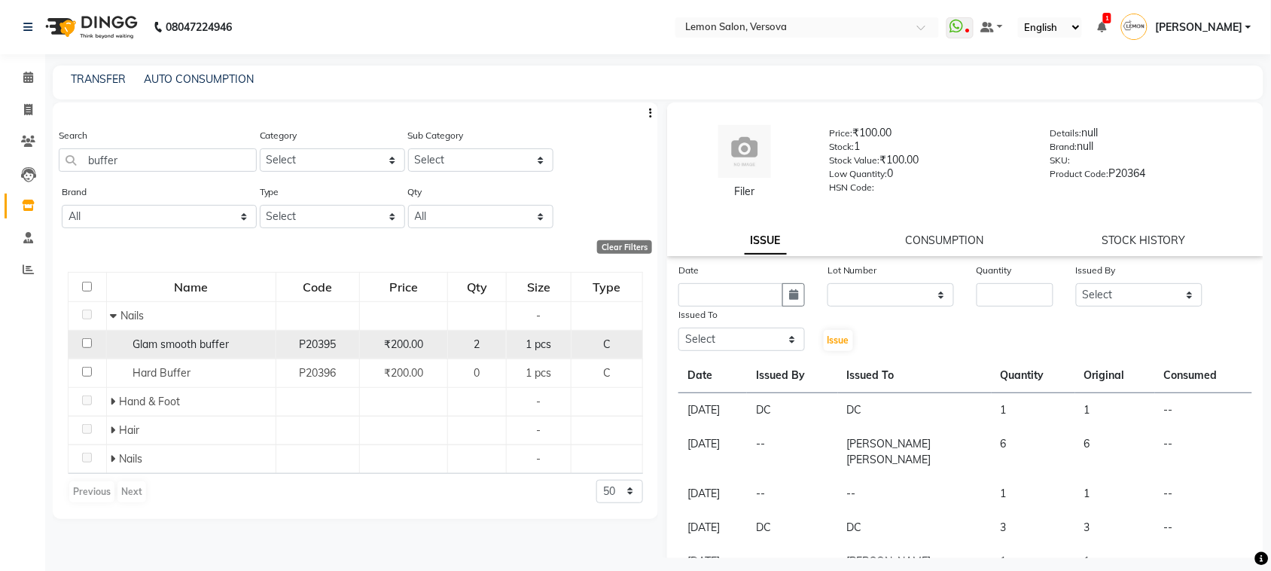
click at [91, 343] on input "checkbox" at bounding box center [87, 343] width 10 height 10
checkbox input "true"
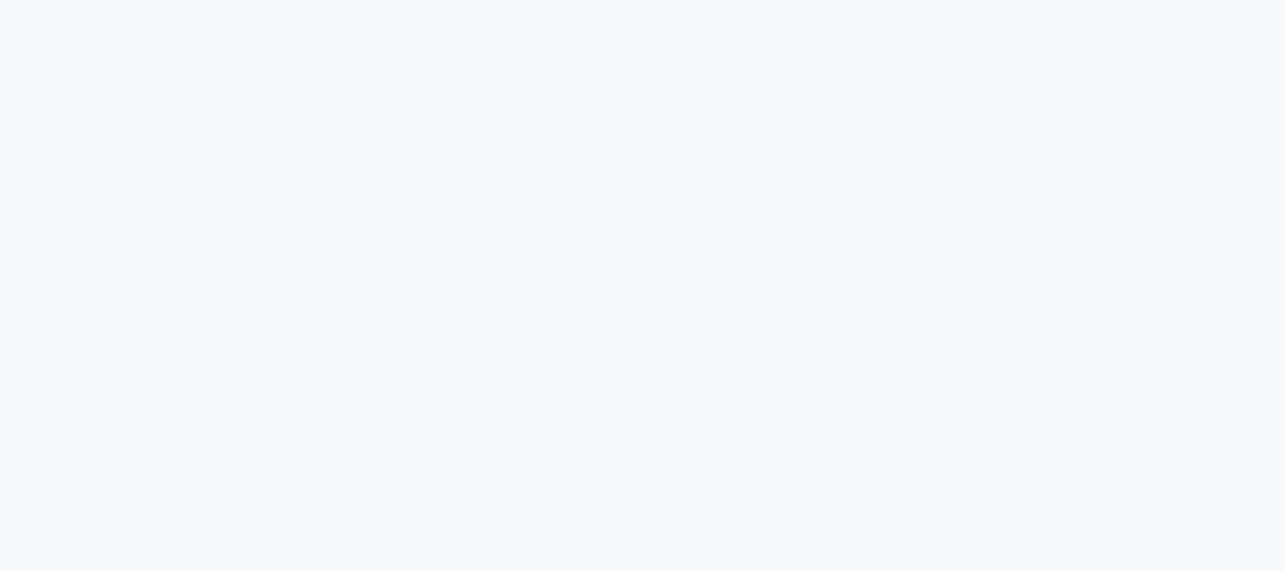
select select
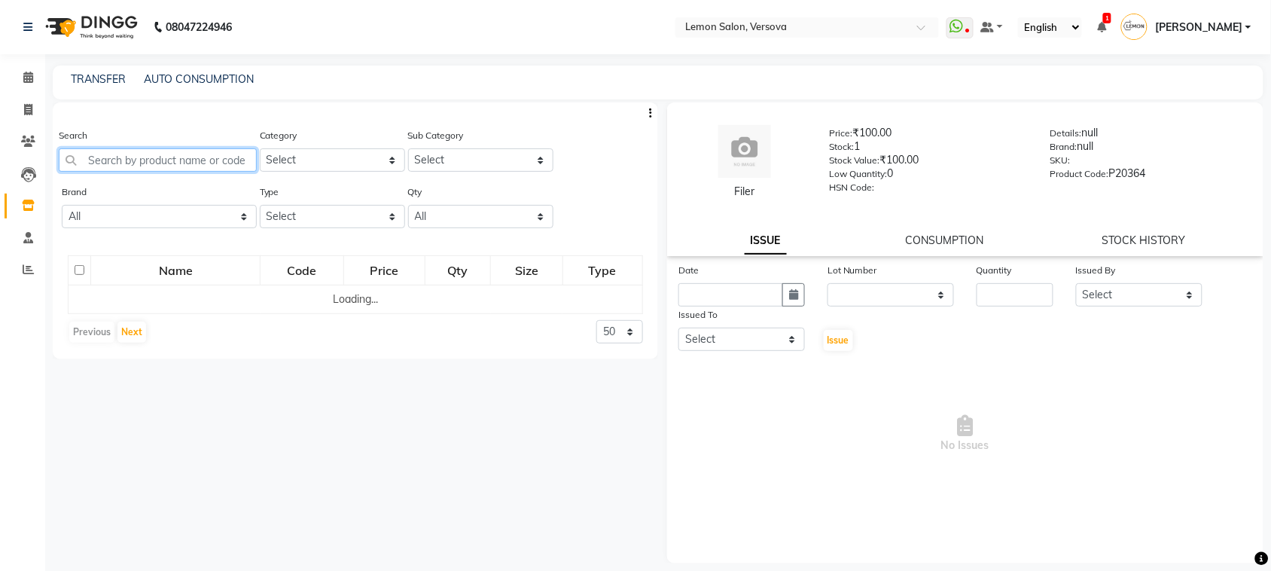
drag, startPoint x: 0, startPoint y: 0, endPoint x: 175, endPoint y: 155, distance: 233.6
click at [175, 155] on input "text" at bounding box center [158, 159] width 198 height 23
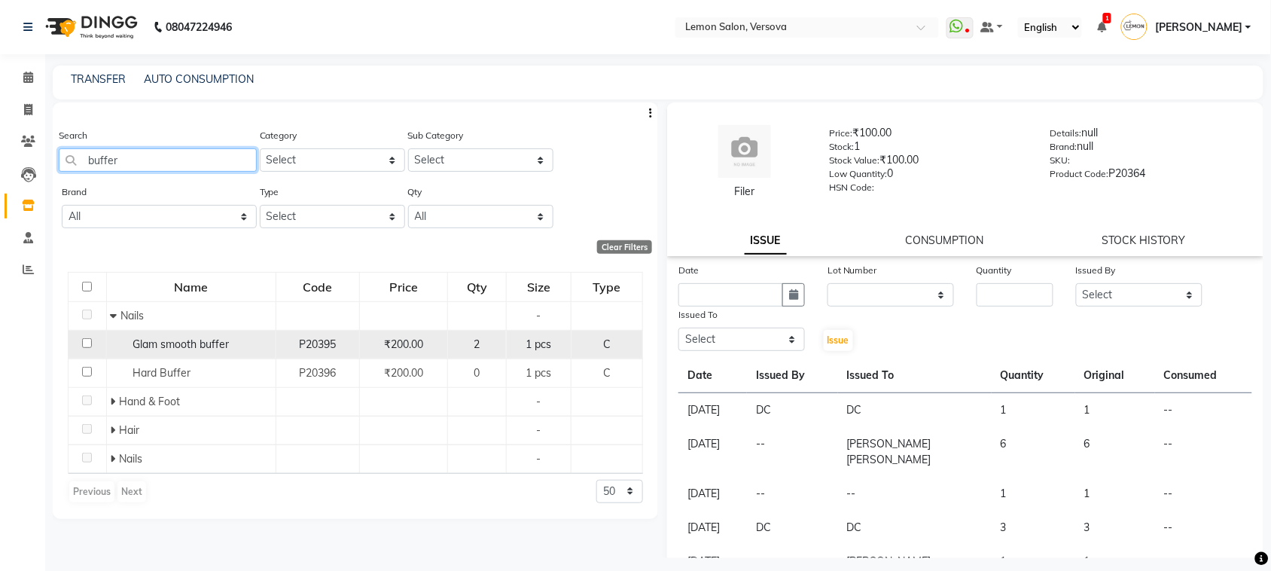
type input "buffer"
click at [88, 341] on input "checkbox" at bounding box center [87, 343] width 10 height 10
checkbox input "true"
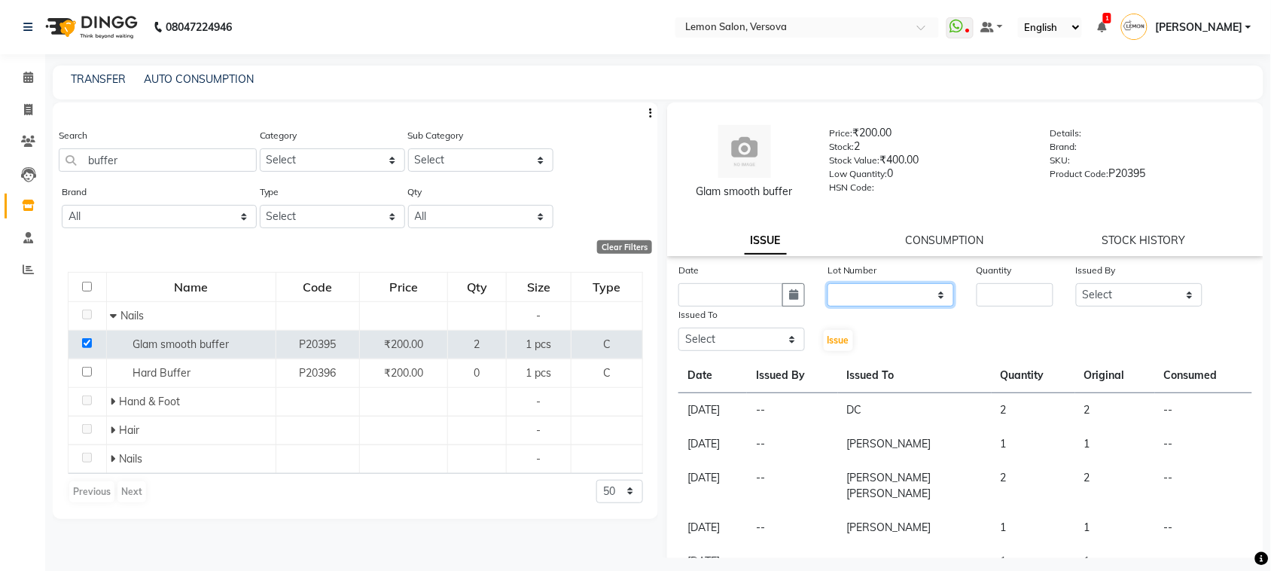
click at [909, 291] on select "None" at bounding box center [891, 294] width 127 height 23
select select "0: null"
click at [828, 283] on select "None" at bounding box center [891, 294] width 127 height 23
click at [1041, 301] on input "number" at bounding box center [1015, 294] width 77 height 23
type input "1"
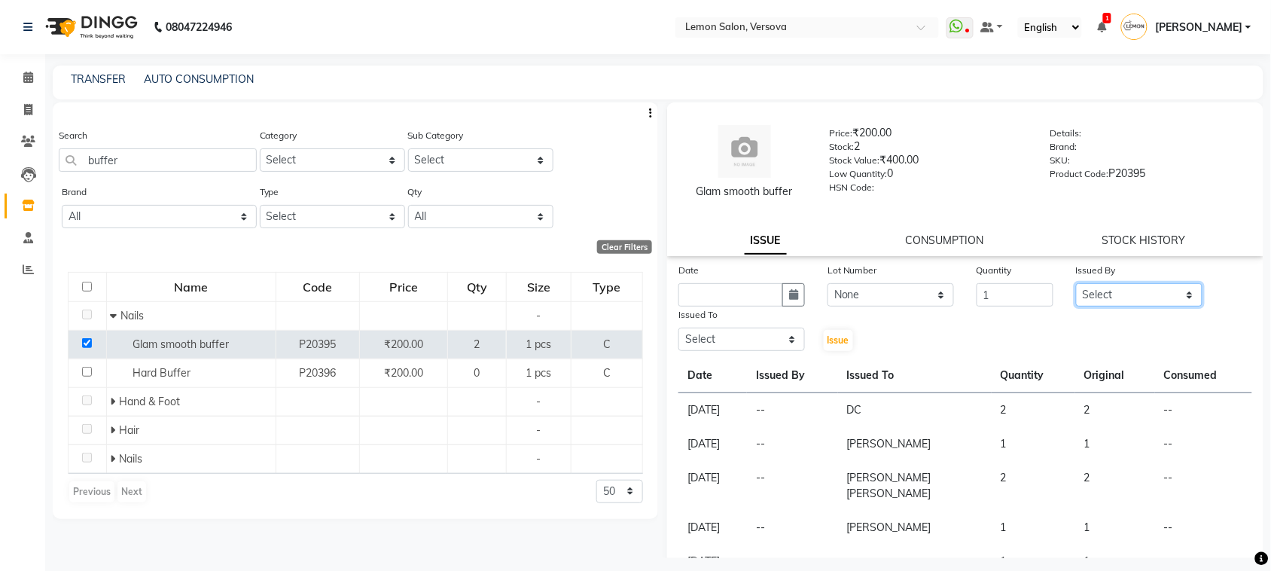
click at [1115, 290] on select "Select [PERSON_NAME] [PERSON_NAME] DC [PERSON_NAME] [PERSON_NAME],[PERSON_NAME]…" at bounding box center [1139, 294] width 127 height 23
select select "7886"
click at [1076, 283] on select "Select [PERSON_NAME] [PERSON_NAME] DC [PERSON_NAME] [PERSON_NAME],[PERSON_NAME]…" at bounding box center [1139, 294] width 127 height 23
click at [691, 332] on select "Select [PERSON_NAME] [PERSON_NAME] DC [PERSON_NAME] [PERSON_NAME],[PERSON_NAME]…" at bounding box center [742, 339] width 127 height 23
select select "7886"
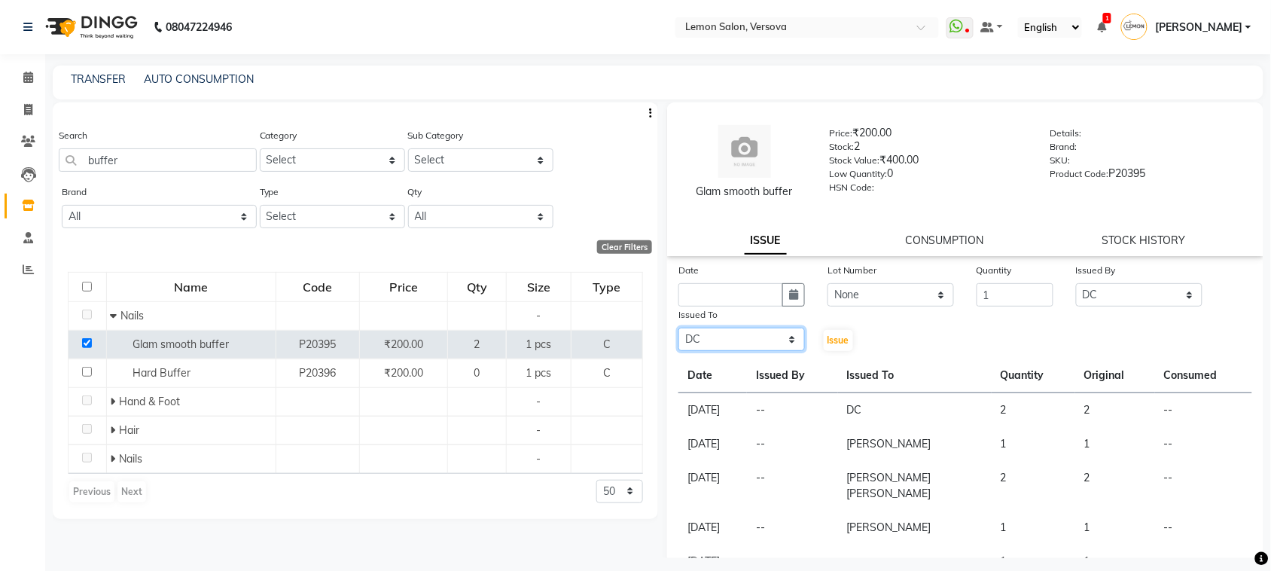
click at [679, 328] on select "Select [PERSON_NAME] [PERSON_NAME] DC [PERSON_NAME] [PERSON_NAME],[PERSON_NAME]…" at bounding box center [742, 339] width 127 height 23
click at [788, 287] on button "button" at bounding box center [793, 294] width 23 height 23
select select "9"
select select "2025"
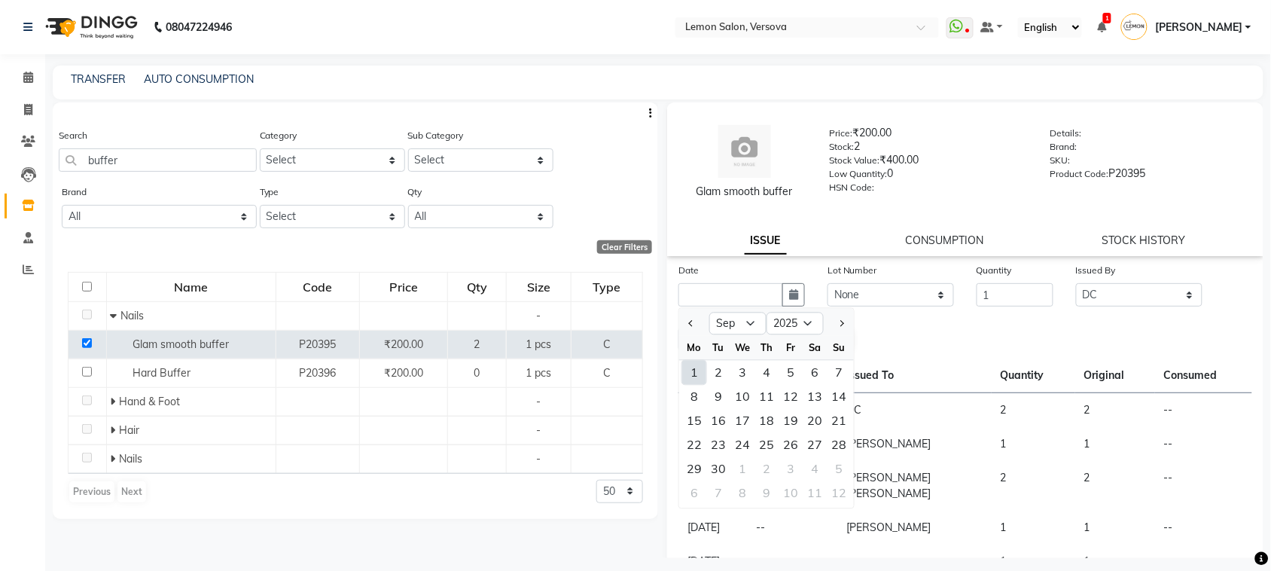
click at [684, 374] on div "1" at bounding box center [694, 373] width 24 height 24
type input "[DATE]"
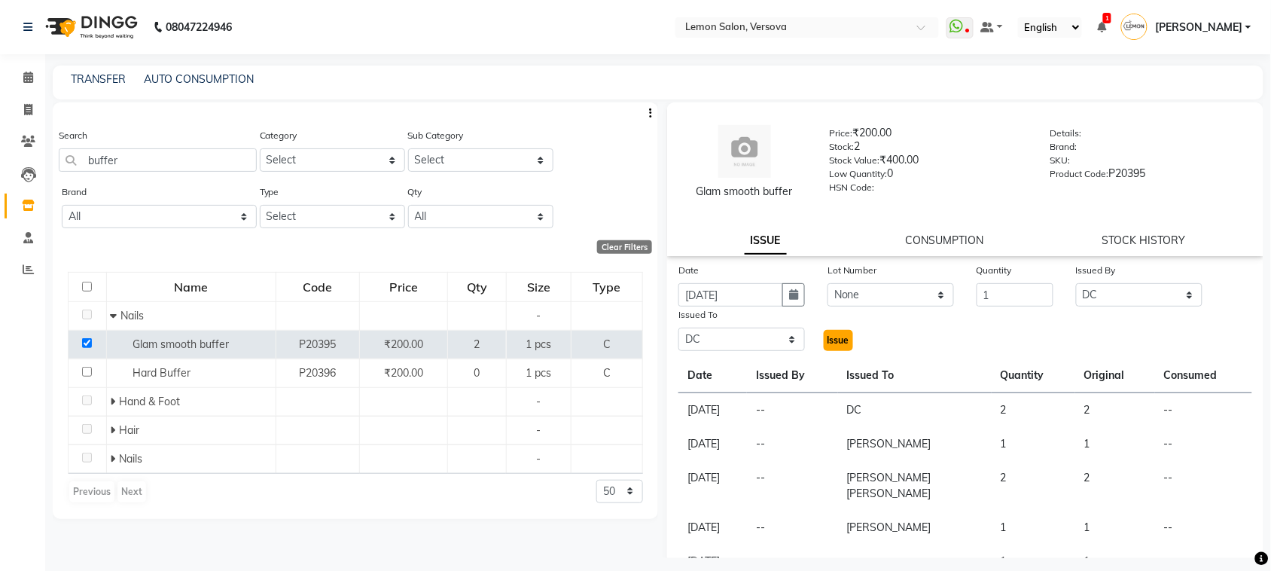
click at [843, 348] on button "Issue" at bounding box center [838, 340] width 29 height 21
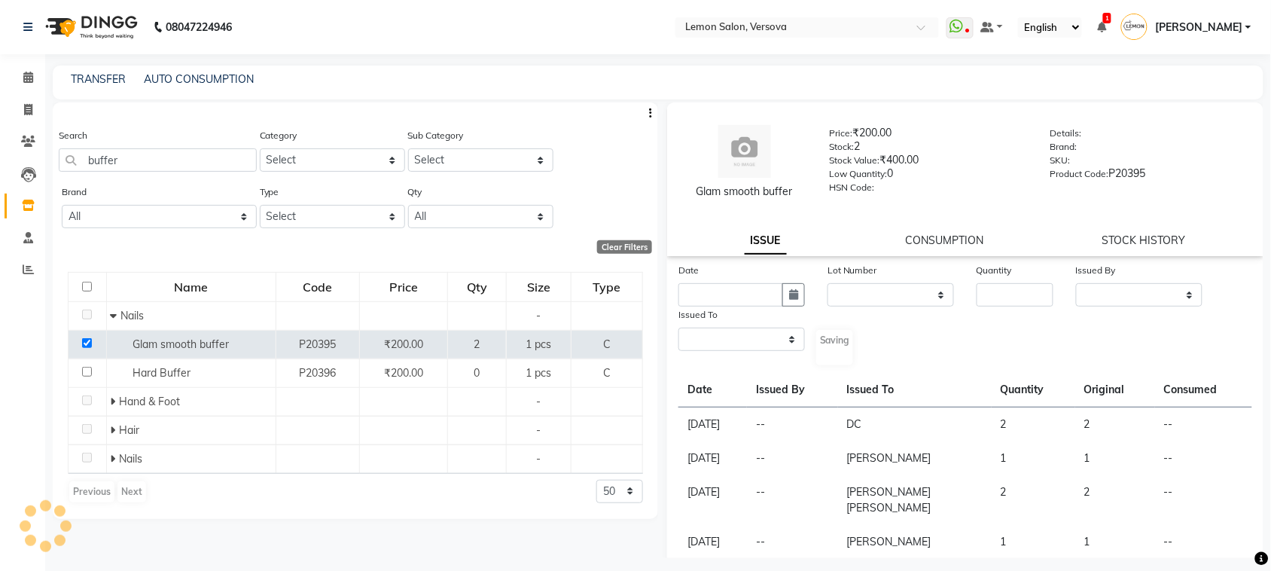
select select
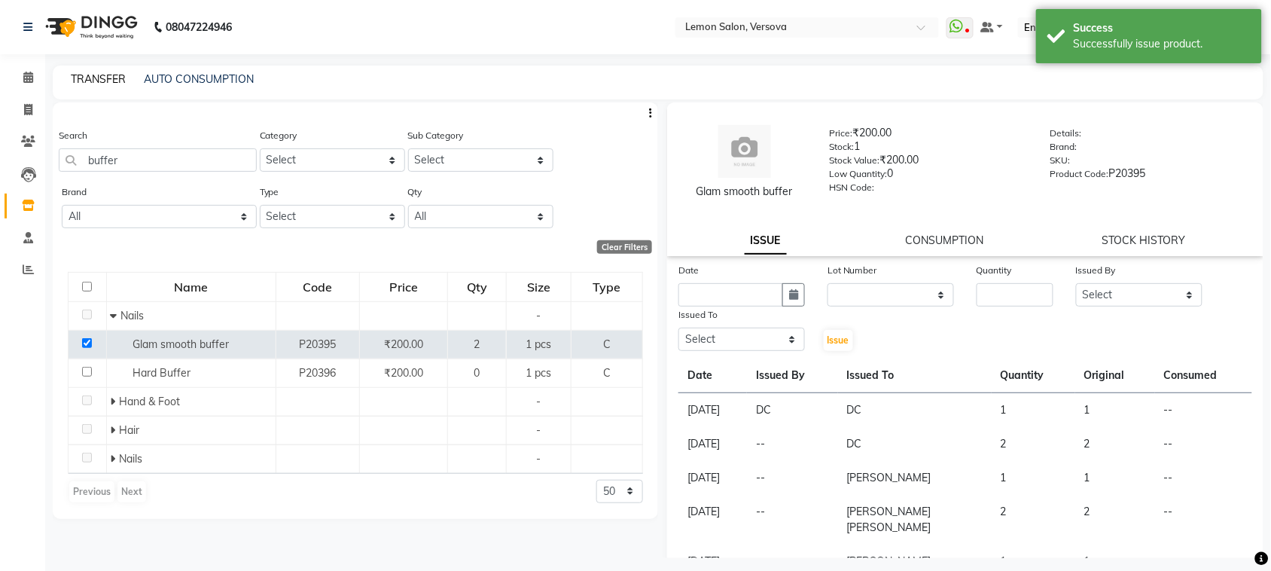
click at [99, 79] on link "TRANSFER" at bounding box center [98, 79] width 55 height 14
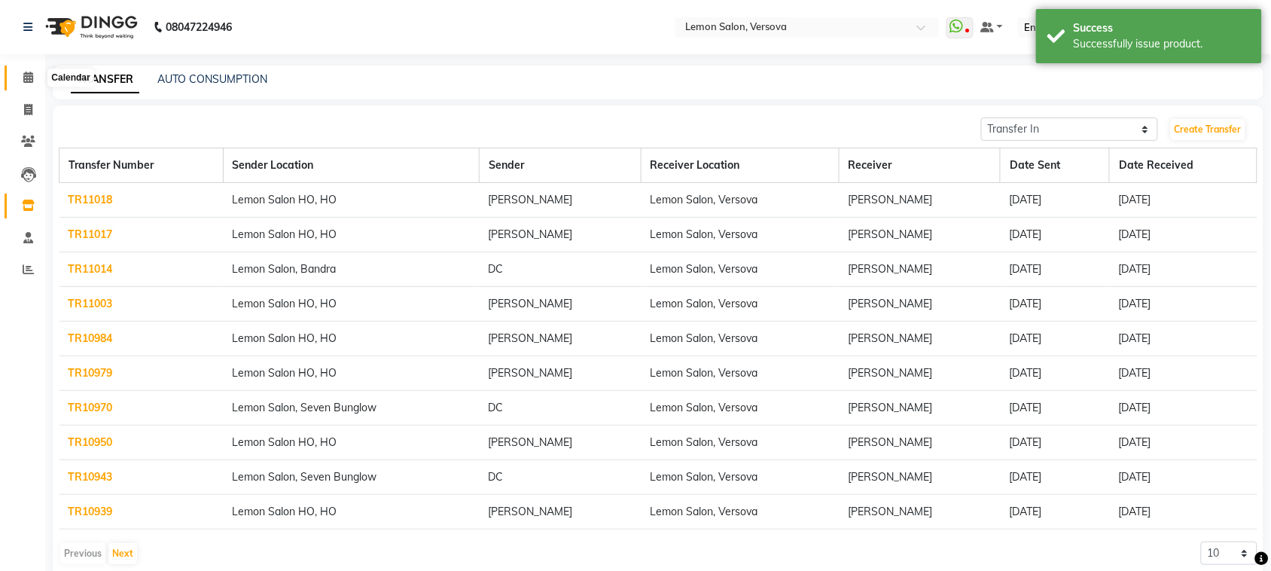
click at [26, 70] on span at bounding box center [28, 77] width 26 height 17
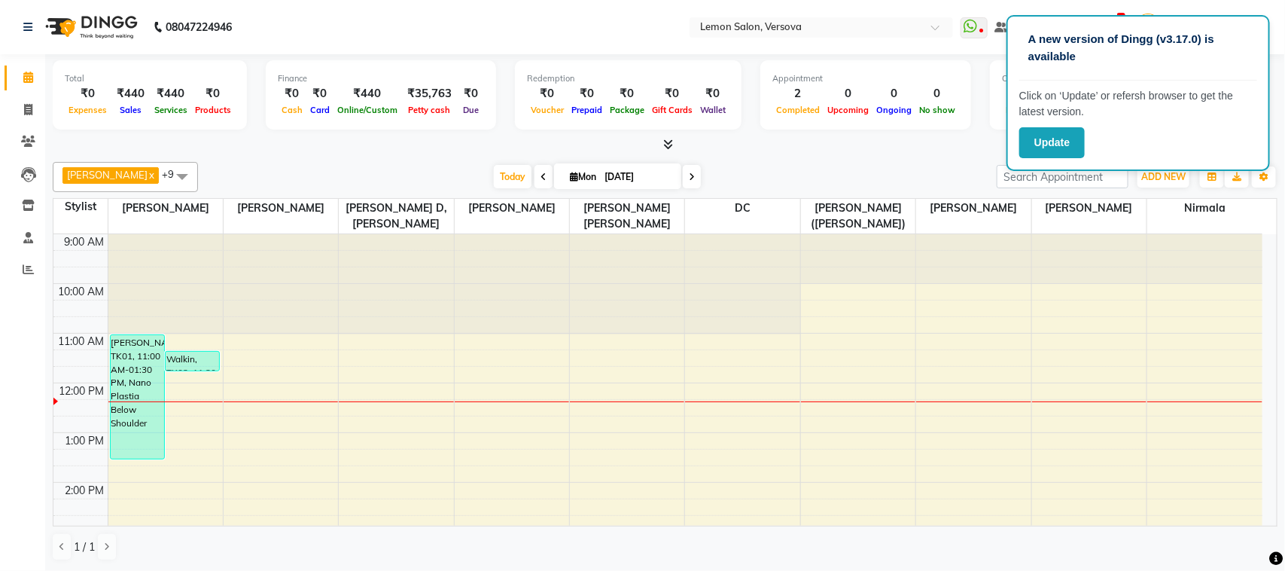
click at [748, 363] on div "9:00 AM 10:00 AM 11:00 AM 12:00 PM 1:00 PM 2:00 PM 3:00 PM 4:00 PM 5:00 PM 6:00…" at bounding box center [657, 581] width 1209 height 695
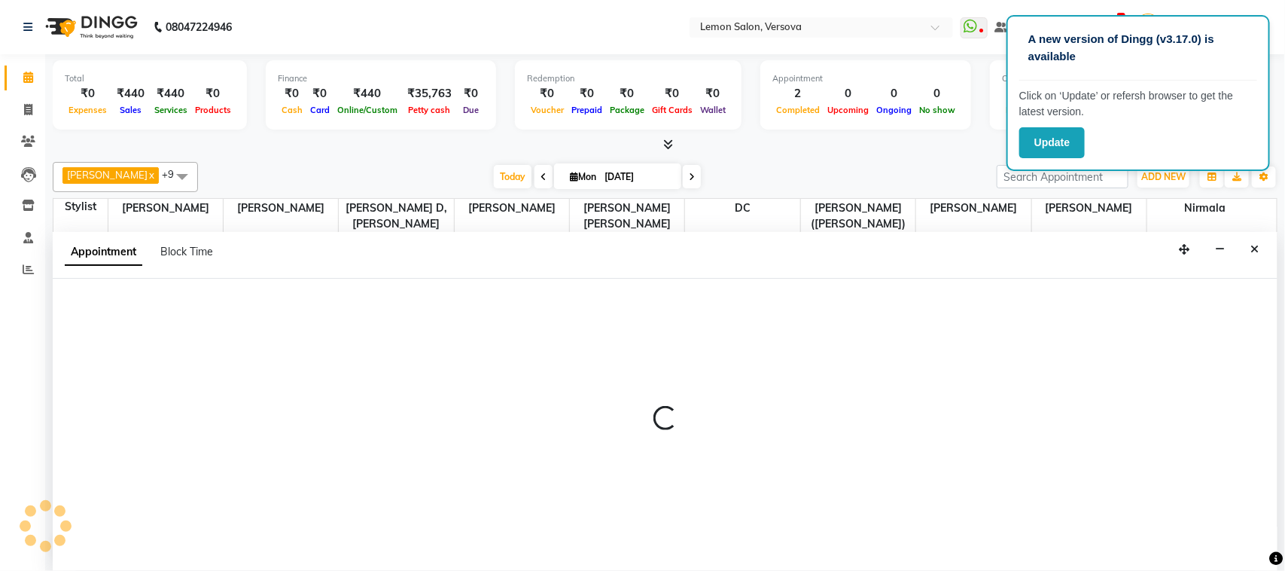
select select "7886"
select select "tentative"
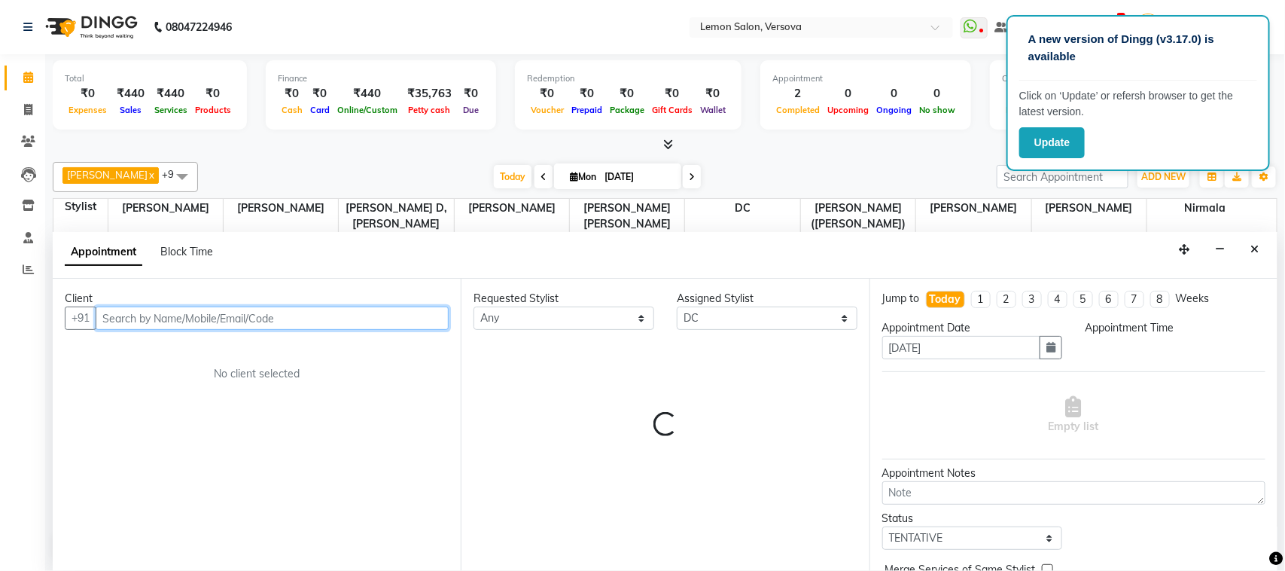
select select "675"
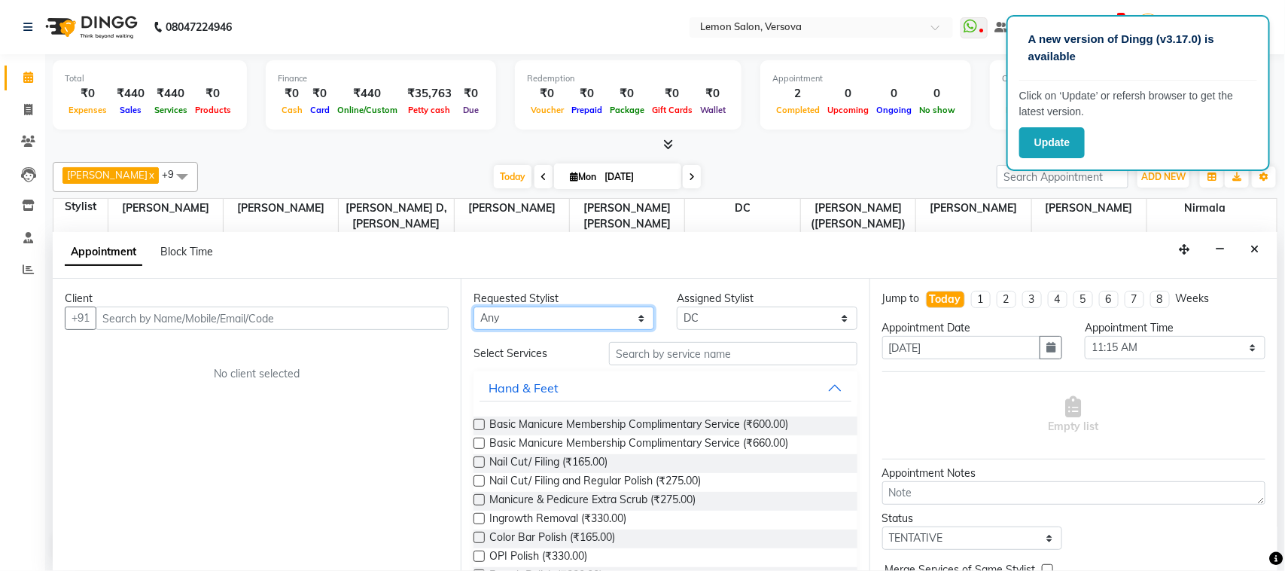
click at [569, 313] on select "Any Alim Shah Asif Salmani DC Gufran Salmani Margaret Marshak D,souza Milind Ku…" at bounding box center [564, 317] width 181 height 23
select select "7408"
click at [474, 307] on select "Any Alim Shah Asif Salmani DC Gufran Salmani Margaret Marshak D,souza Milind Ku…" at bounding box center [564, 317] width 181 height 23
select select "7408"
click at [1141, 359] on select "Select 10:00 AM 10:15 AM 10:30 AM 10:45 AM 11:00 AM 11:15 AM 11:30 AM 11:45 AM …" at bounding box center [1175, 347] width 181 height 23
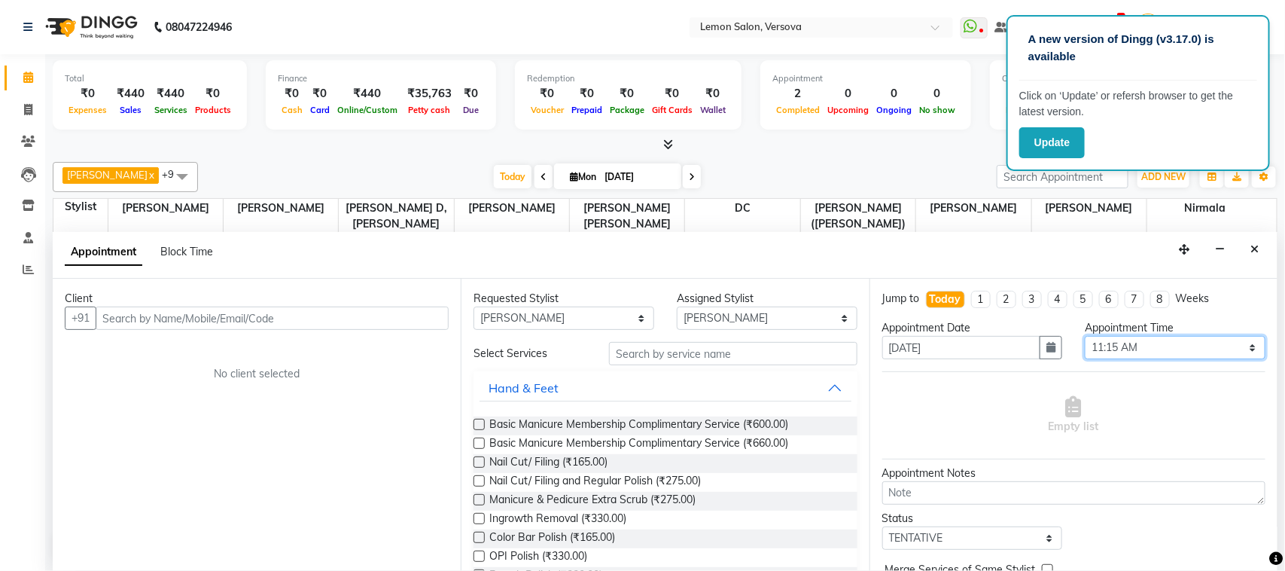
select select "780"
click at [1085, 337] on select "Select 10:00 AM 10:15 AM 10:30 AM 10:45 AM 11:00 AM 11:15 AM 11:30 AM 11:45 AM …" at bounding box center [1175, 347] width 181 height 23
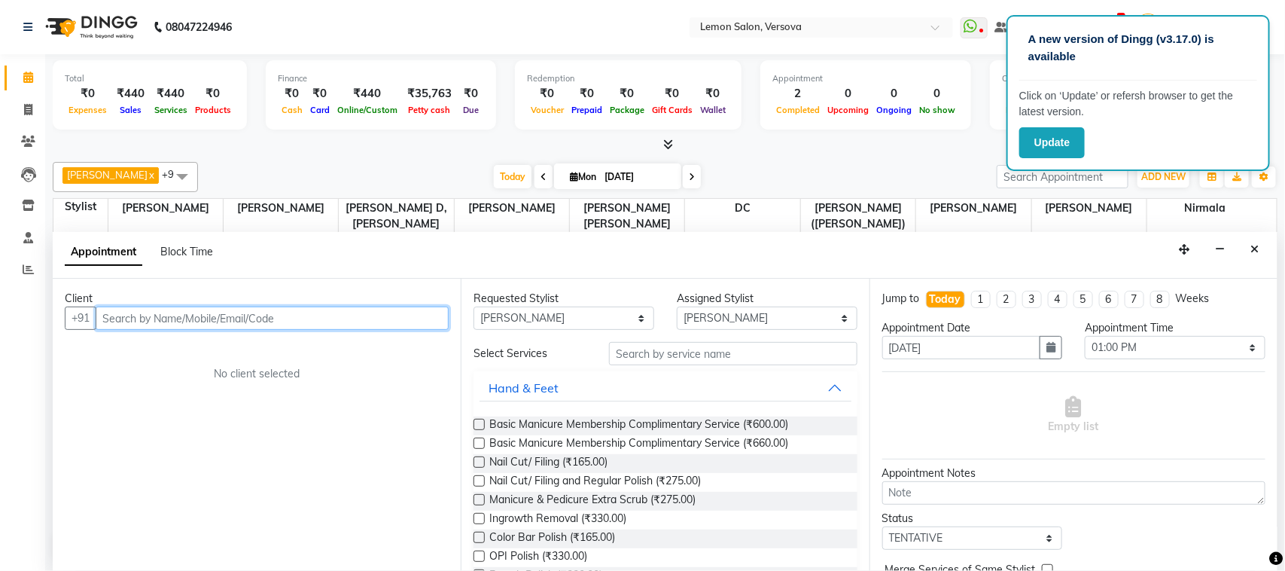
click at [303, 306] on input "text" at bounding box center [272, 317] width 353 height 23
click at [318, 325] on input "text" at bounding box center [272, 317] width 353 height 23
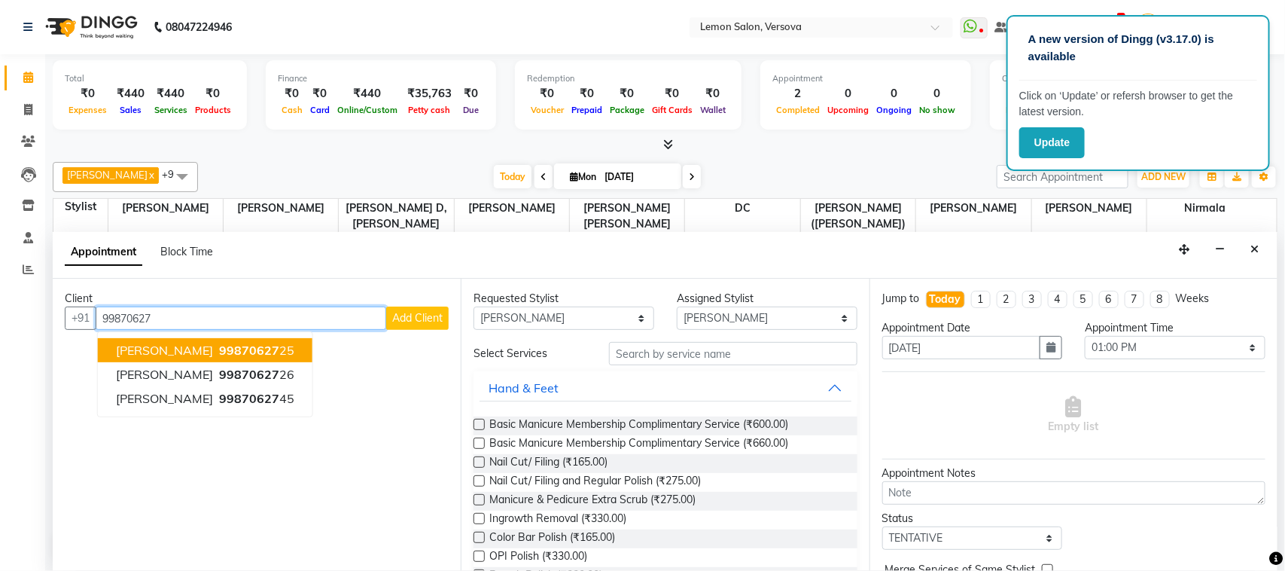
click at [223, 356] on span "99870627" at bounding box center [249, 350] width 60 height 15
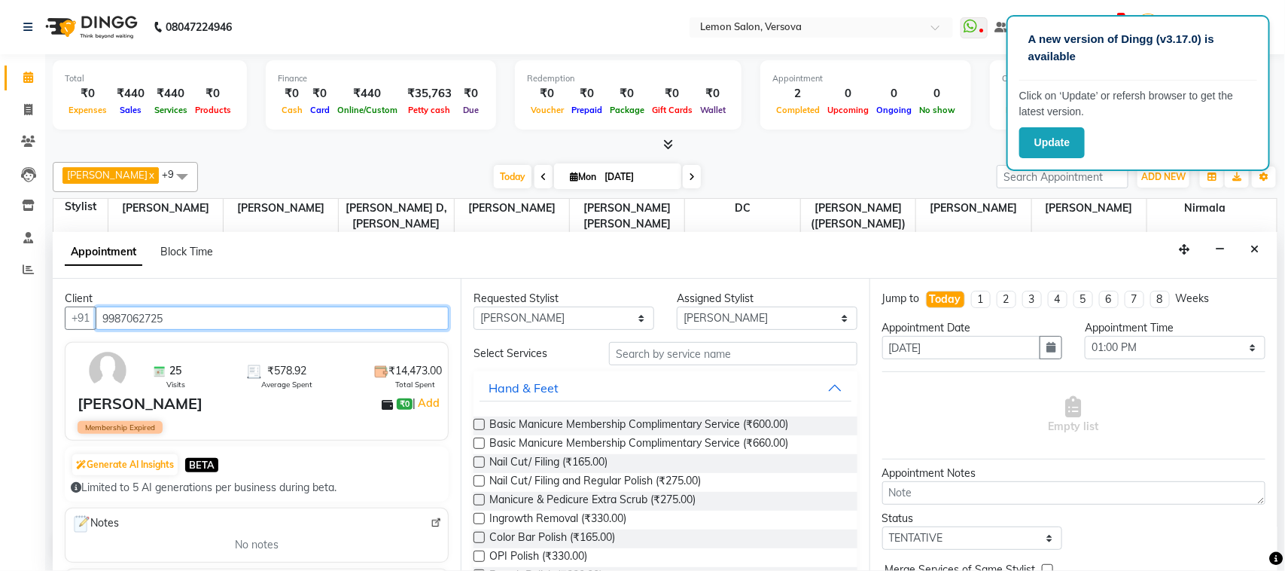
type input "9987062725"
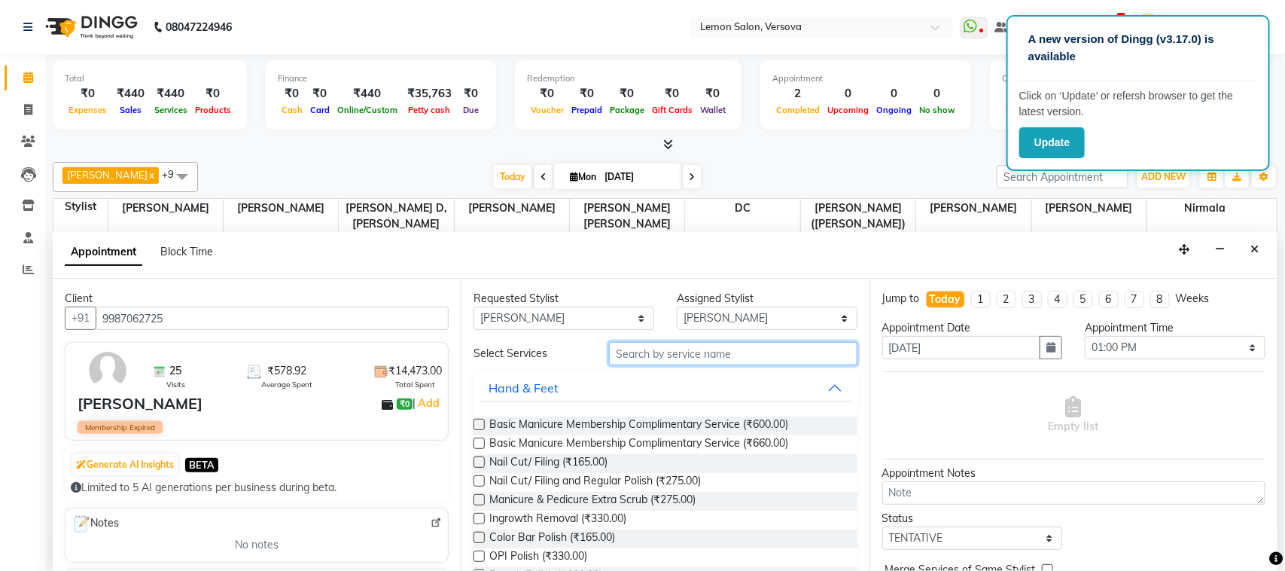
click at [747, 347] on input "text" at bounding box center [733, 353] width 249 height 23
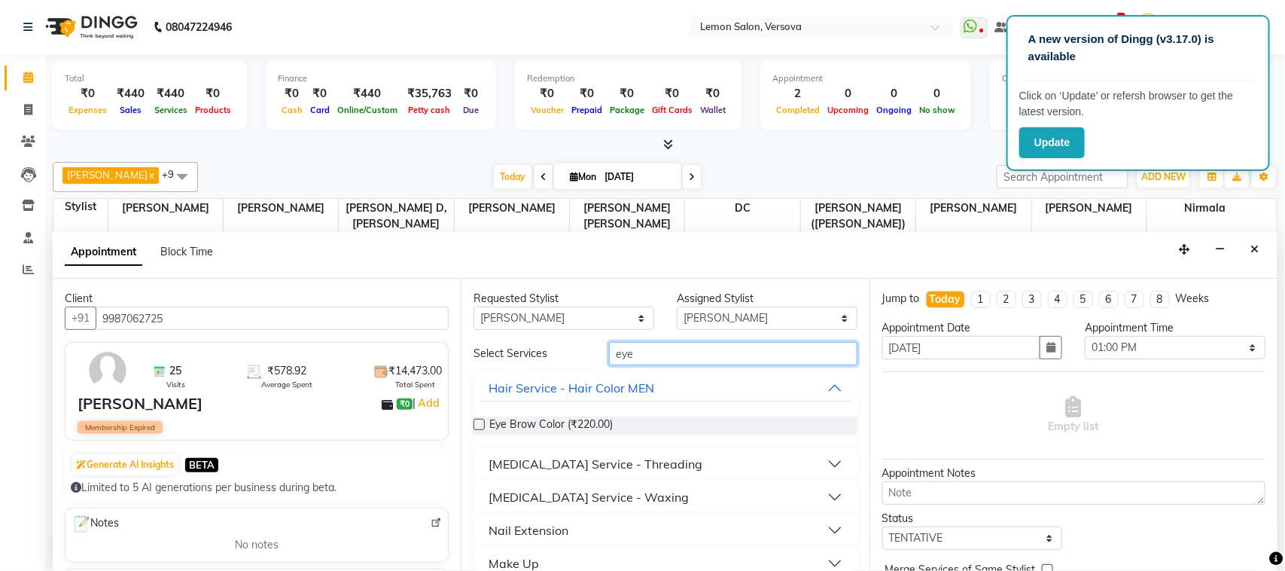
type input "eye"
click at [557, 456] on div "Skin Care Service - Threading" at bounding box center [596, 464] width 214 height 18
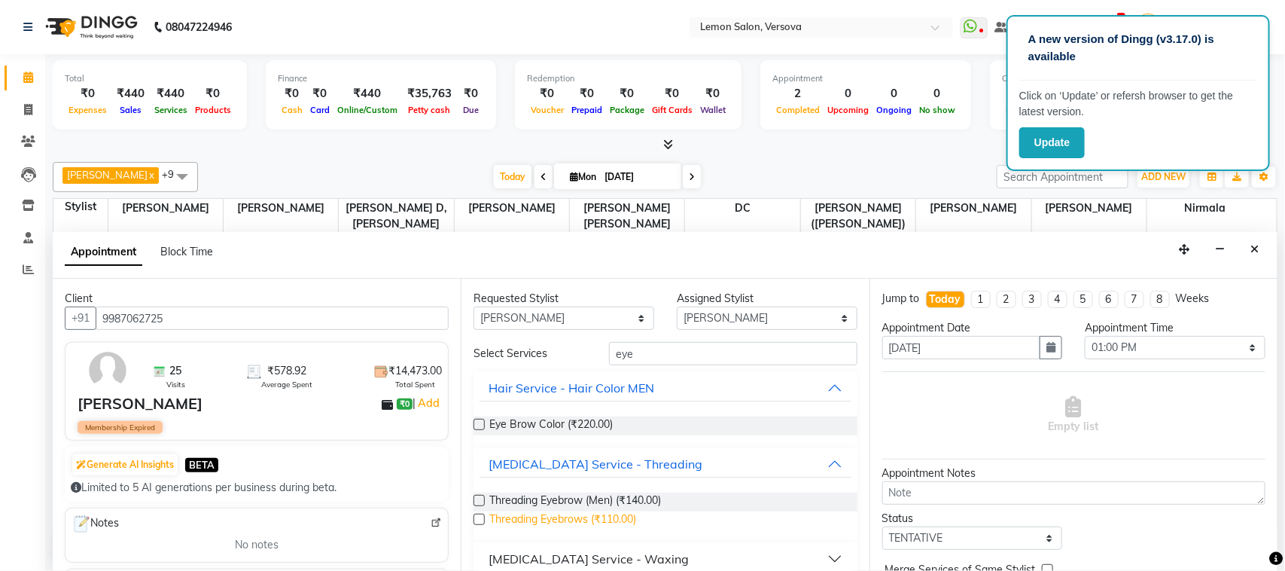
click at [570, 518] on span "Threading Eyebrows (₹110.00)" at bounding box center [562, 520] width 147 height 19
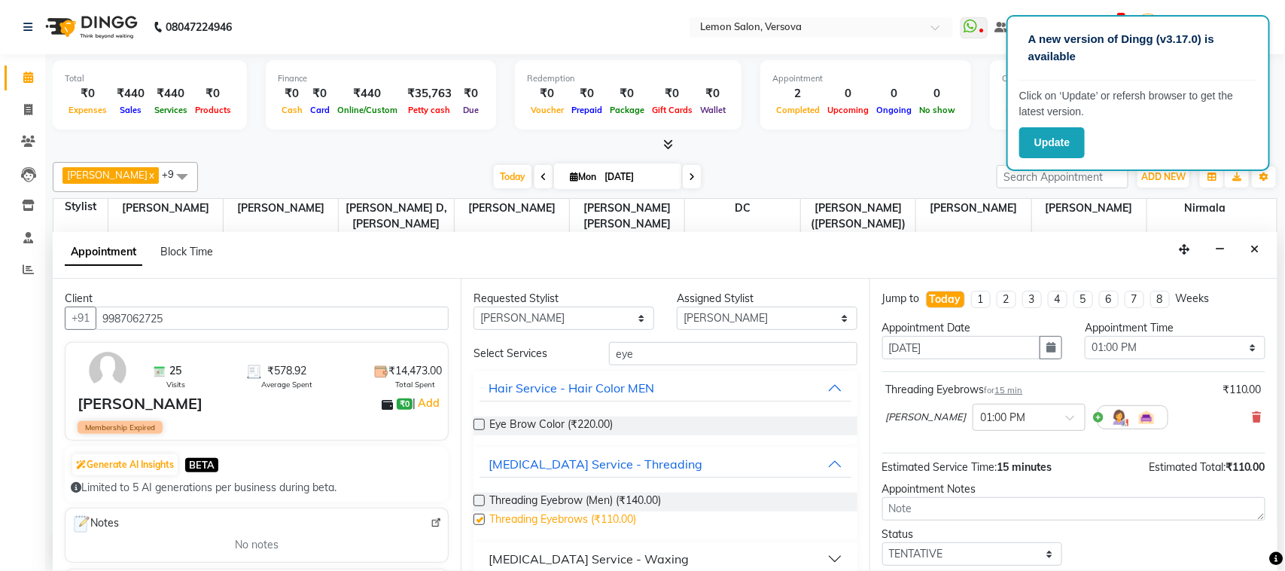
checkbox input "false"
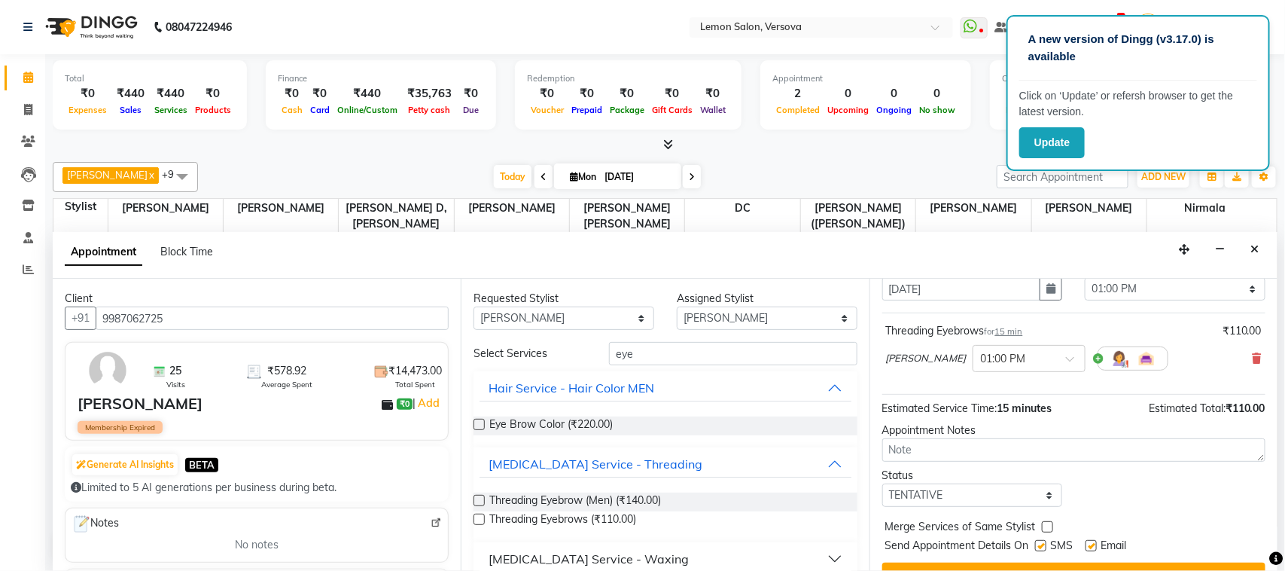
scroll to position [91, 0]
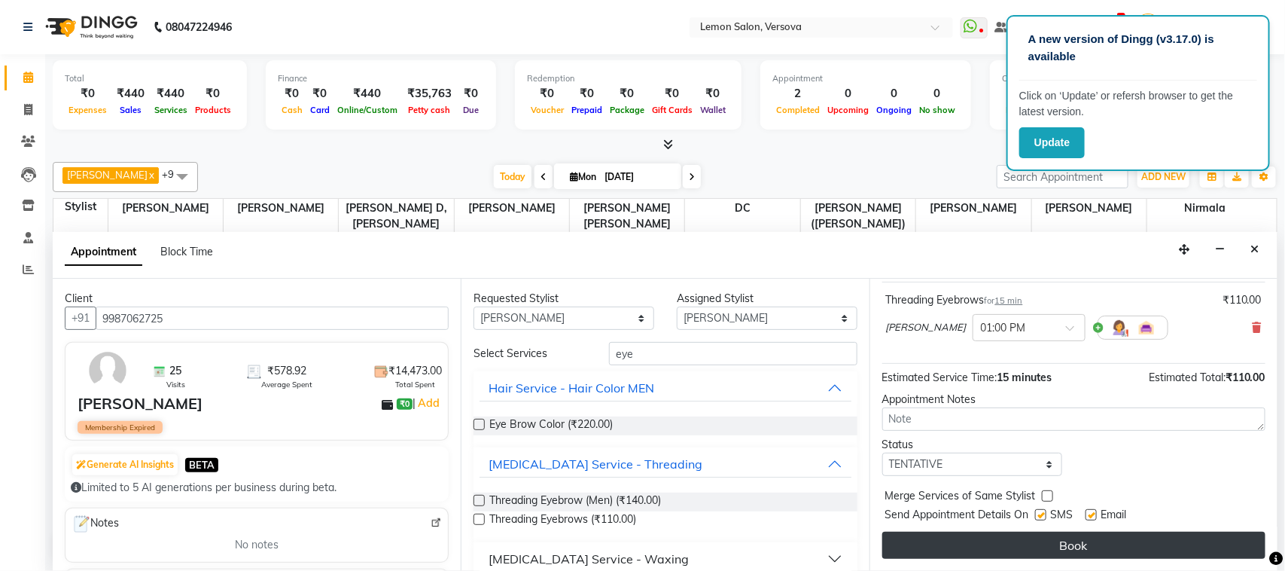
click at [1137, 543] on button "Book" at bounding box center [1074, 545] width 383 height 27
click at [1137, 543] on div "Book" at bounding box center [1074, 545] width 383 height 27
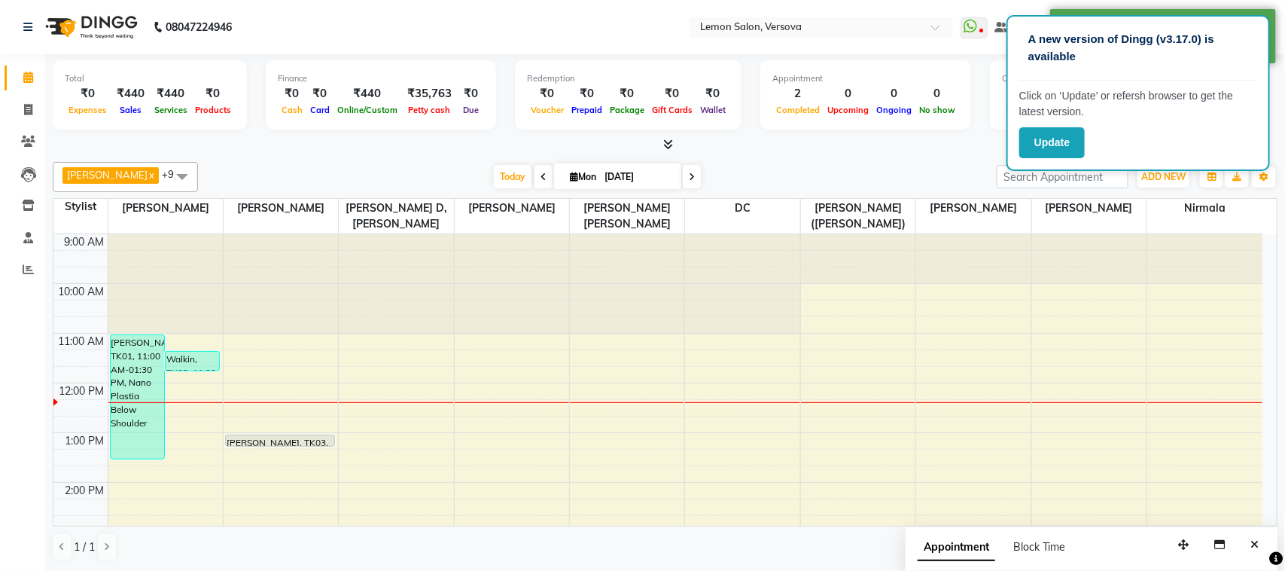
click at [965, 8] on nav "08047224946 Select Location × Lemon Salon, Versova WhatsApp Status ✕ Status: Di…" at bounding box center [642, 27] width 1285 height 54
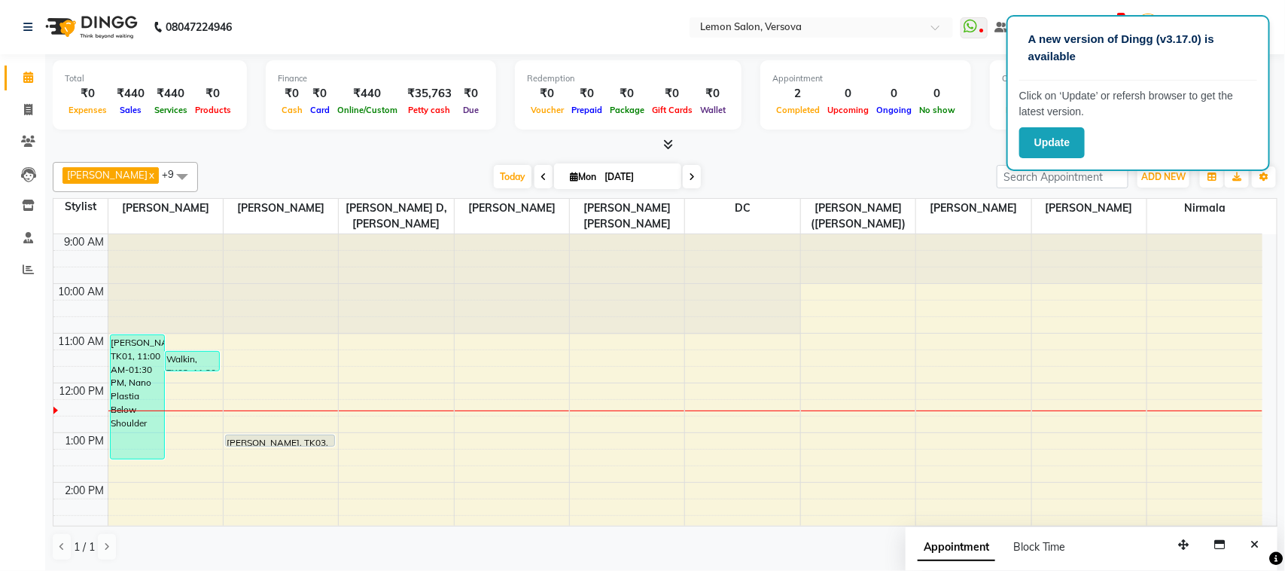
click at [901, 143] on div at bounding box center [665, 145] width 1225 height 16
click at [1181, 175] on span "ADD NEW" at bounding box center [1164, 176] width 44 height 11
click at [1113, 264] on link "Add Attendance" at bounding box center [1130, 265] width 119 height 20
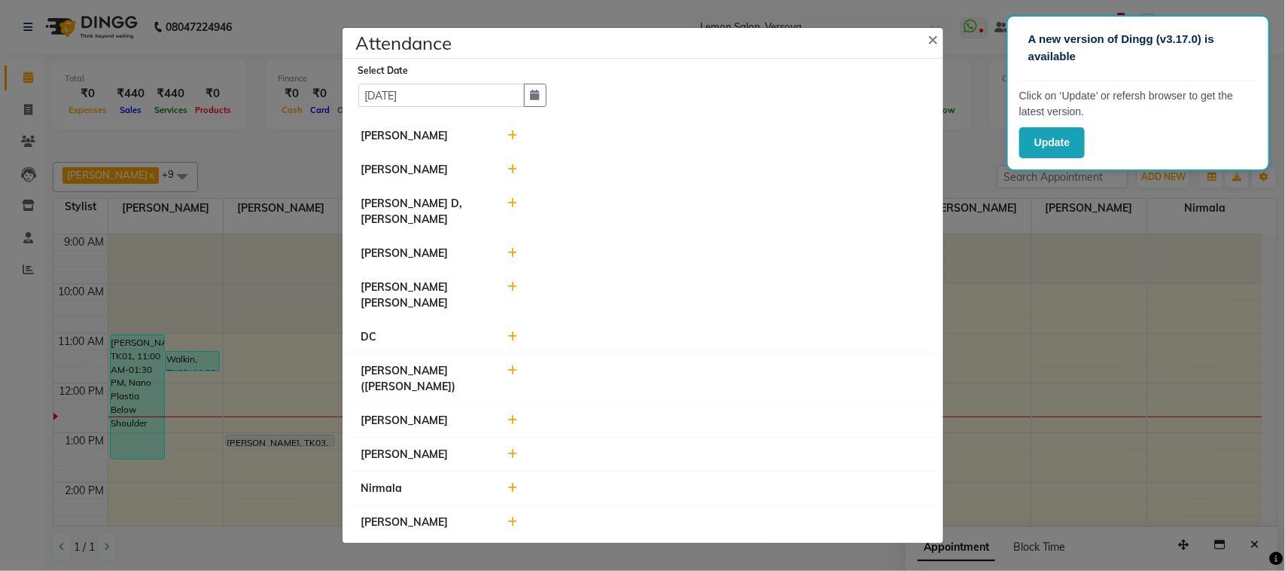
click at [509, 141] on icon at bounding box center [513, 135] width 10 height 11
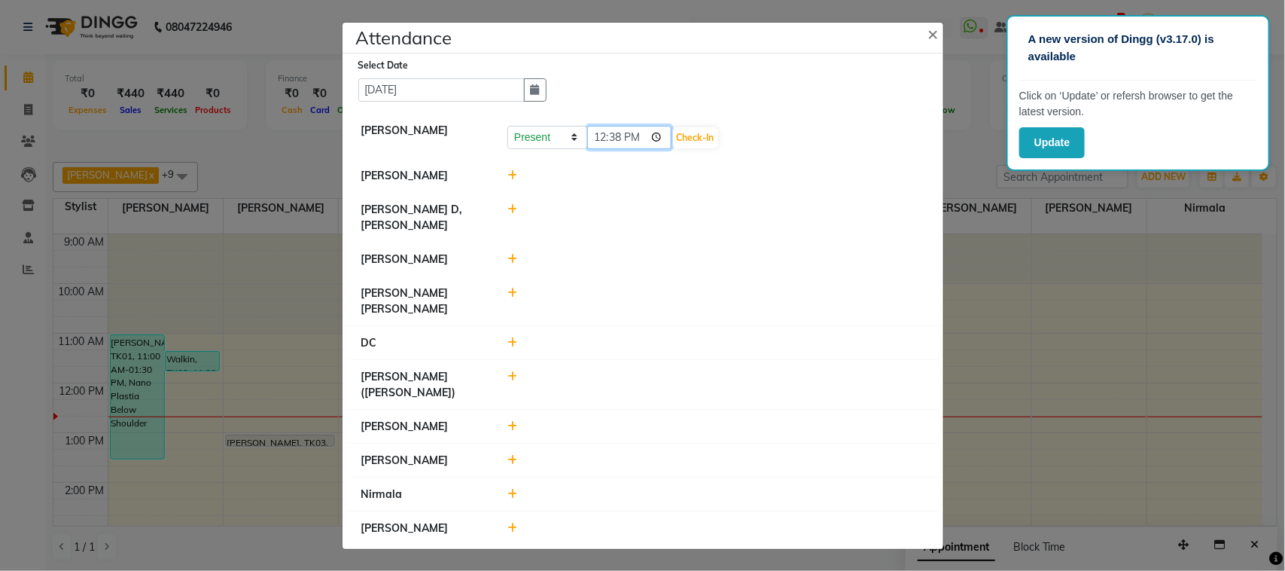
click at [657, 145] on input "12:38" at bounding box center [629, 137] width 84 height 23
type input "09:58"
click at [702, 144] on button "Check-In" at bounding box center [695, 137] width 45 height 21
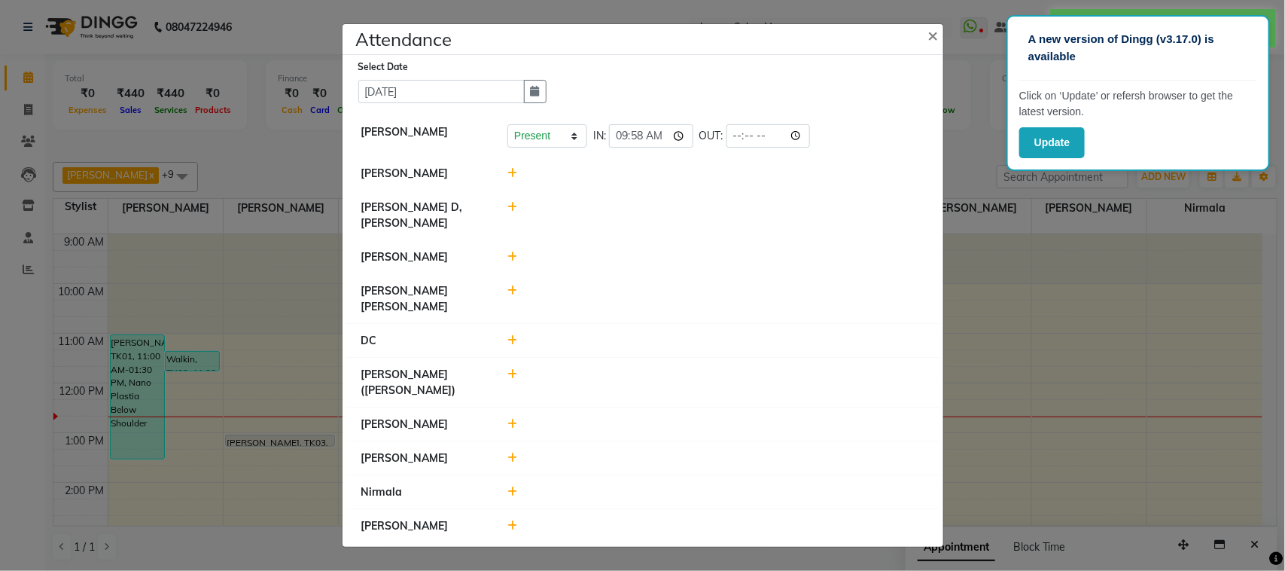
click at [509, 178] on icon at bounding box center [513, 173] width 10 height 11
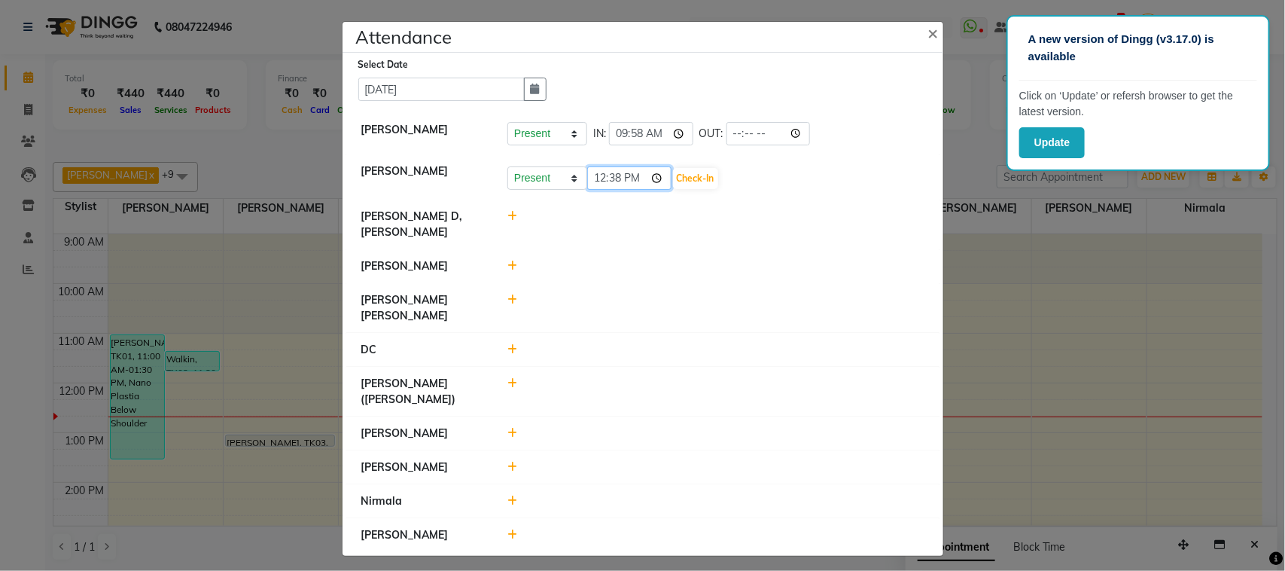
click at [661, 185] on input "12:38" at bounding box center [629, 177] width 84 height 23
type input "12:06"
click at [709, 184] on button "Check-In" at bounding box center [695, 178] width 45 height 21
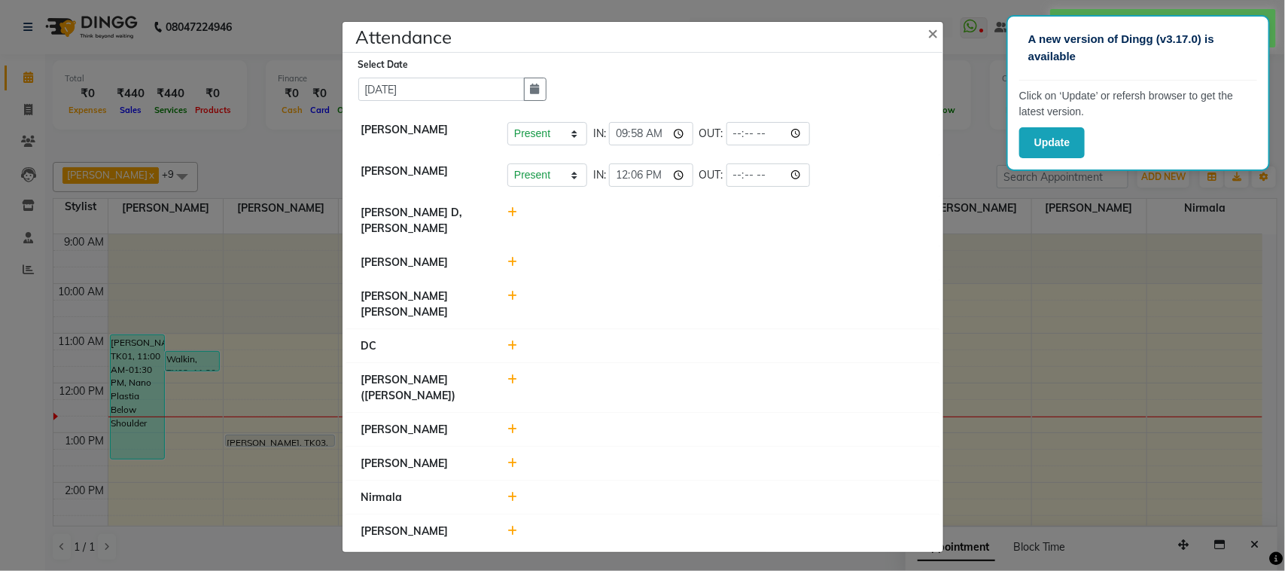
click at [513, 218] on icon at bounding box center [513, 212] width 10 height 11
click at [656, 223] on input "12:38" at bounding box center [629, 219] width 84 height 23
type input "10:08"
click at [700, 227] on button "Check-In" at bounding box center [695, 219] width 45 height 21
click at [512, 267] on icon at bounding box center [513, 262] width 10 height 11
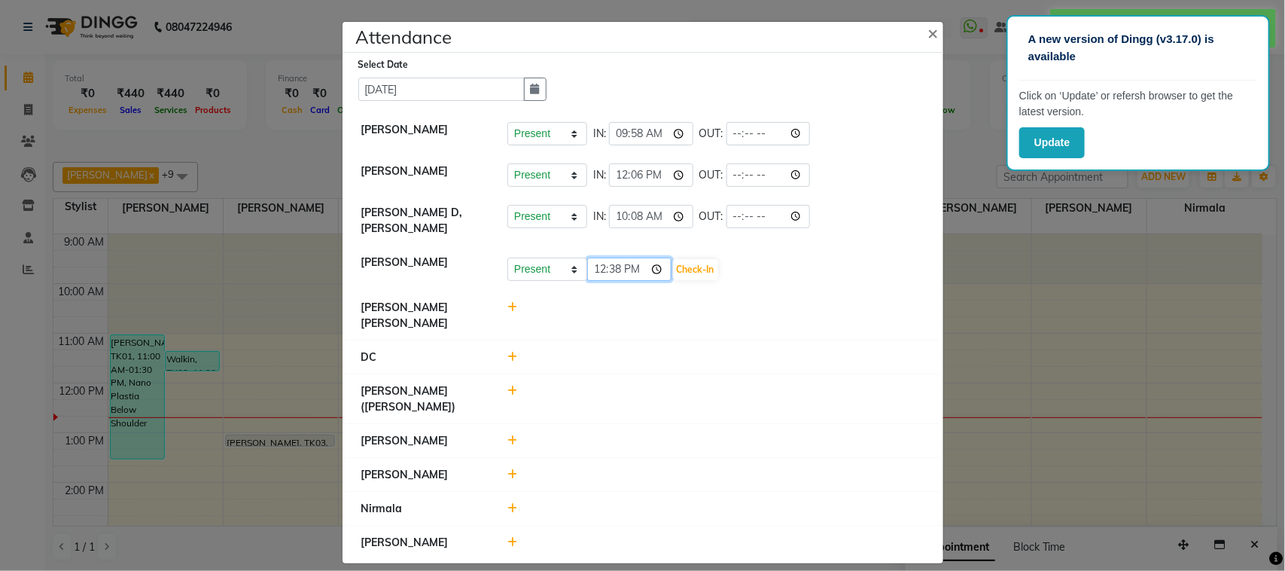
click at [659, 268] on input "12:38" at bounding box center [629, 269] width 84 height 23
type input "10:59"
click at [697, 270] on button "Check-In" at bounding box center [695, 269] width 45 height 21
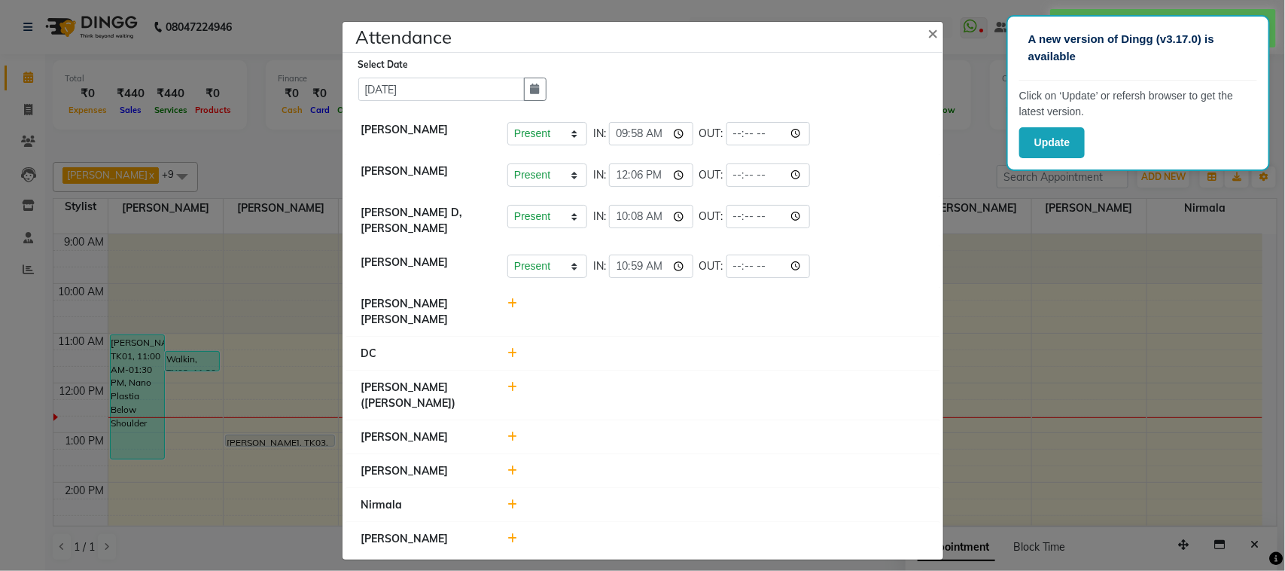
click at [513, 313] on div at bounding box center [716, 312] width 440 height 32
click at [508, 301] on icon at bounding box center [513, 303] width 10 height 11
click at [650, 307] on input "12:39" at bounding box center [629, 310] width 84 height 23
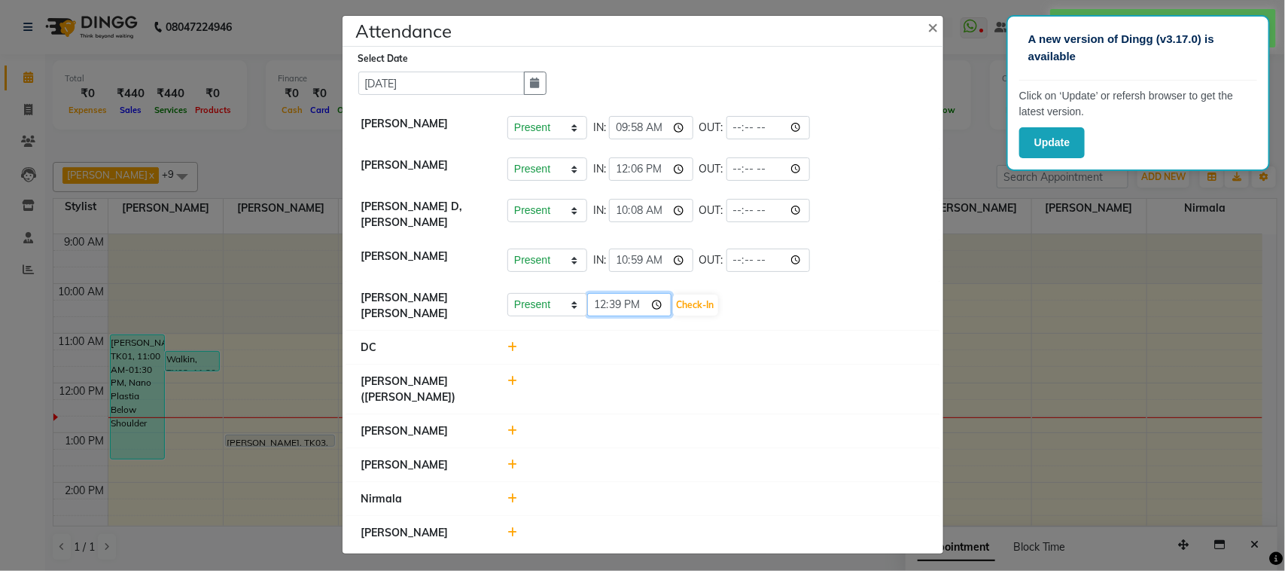
scroll to position [8, 0]
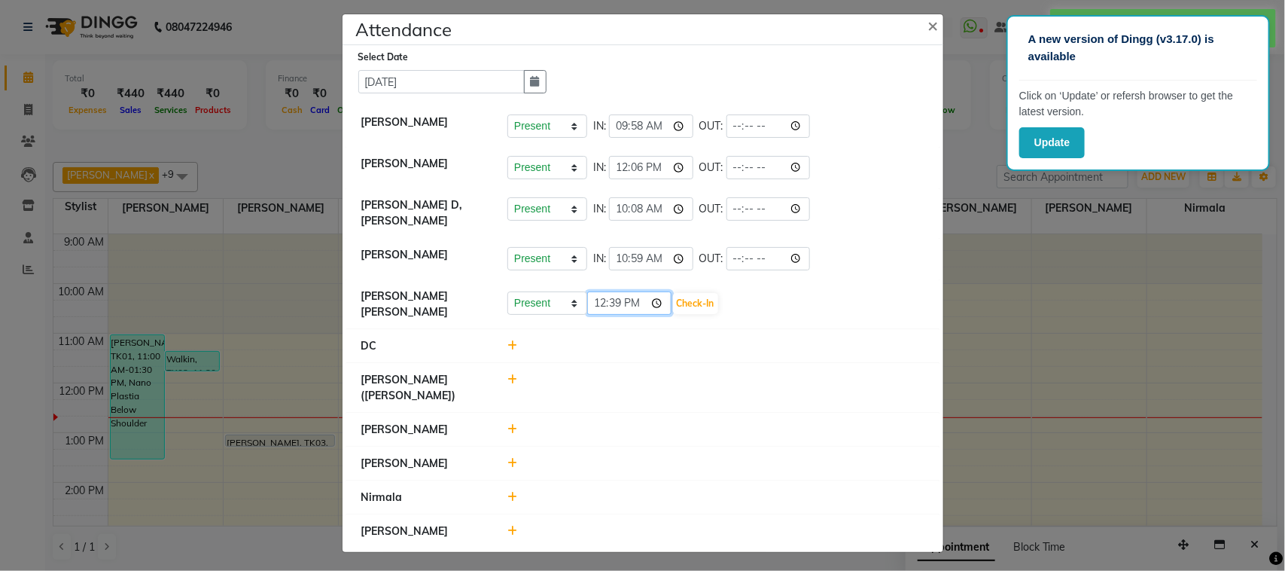
click at [656, 306] on input "12:39" at bounding box center [629, 302] width 84 height 23
type input "10:24"
click at [694, 311] on button "Check-In" at bounding box center [695, 303] width 45 height 21
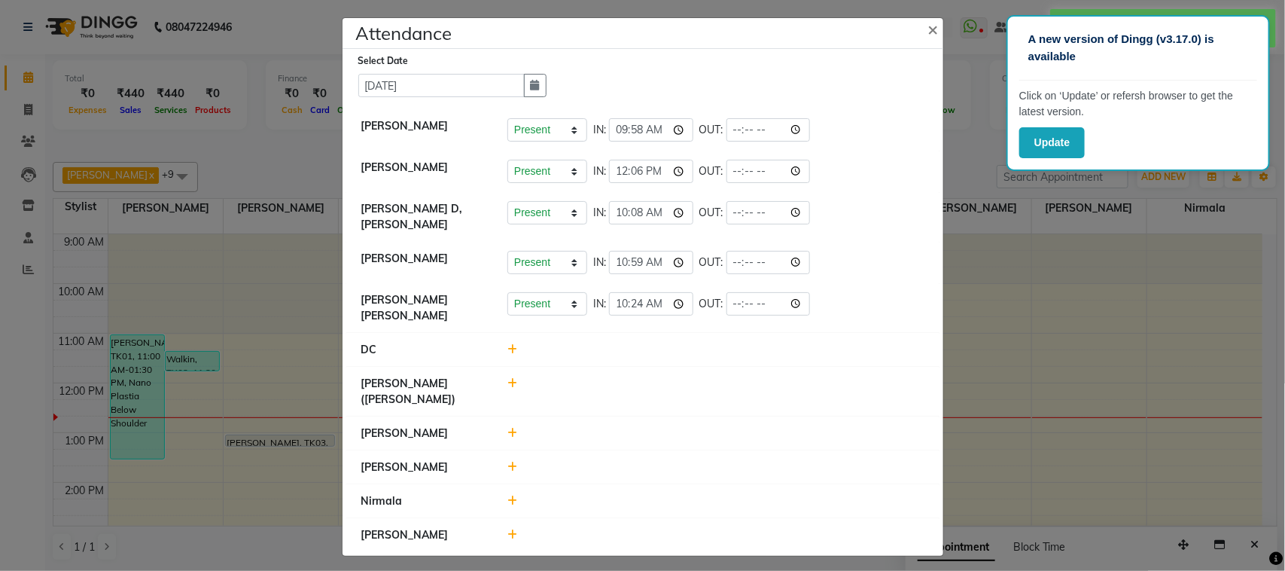
click at [508, 381] on icon at bounding box center [513, 383] width 10 height 11
click at [654, 389] on input "12:39" at bounding box center [629, 390] width 84 height 23
type input "11:04"
click at [700, 389] on button "Check-In" at bounding box center [695, 390] width 45 height 21
drag, startPoint x: 502, startPoint y: 496, endPoint x: 505, endPoint y: 486, distance: 9.3
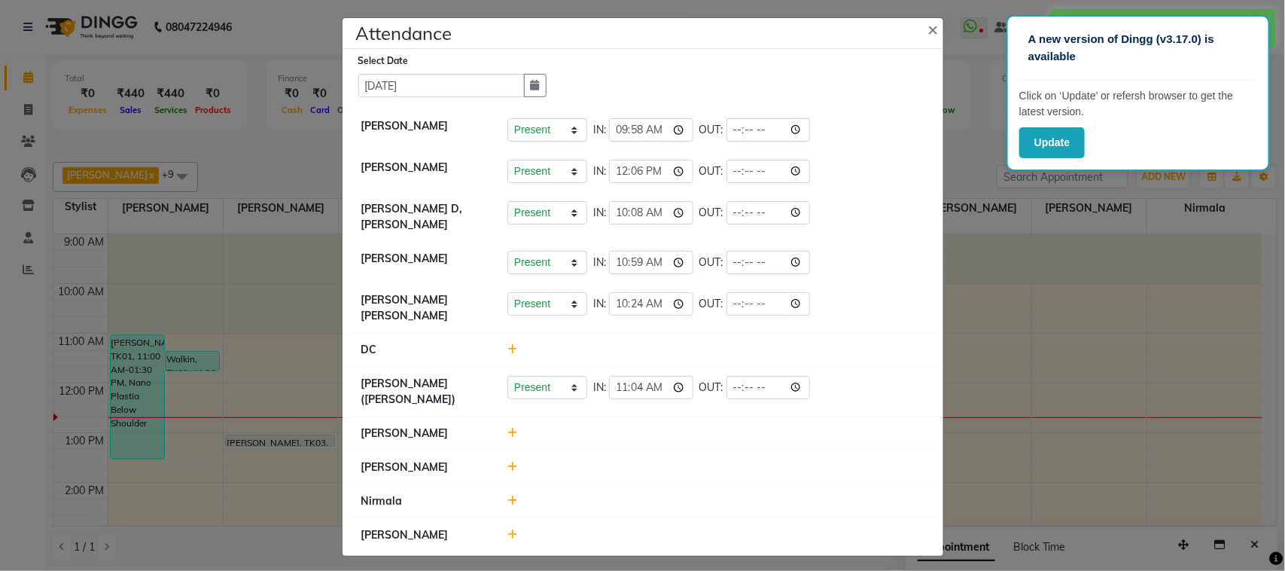
click at [499, 484] on li "Nirmala" at bounding box center [642, 501] width 593 height 35
click at [508, 497] on icon at bounding box center [513, 501] width 10 height 11
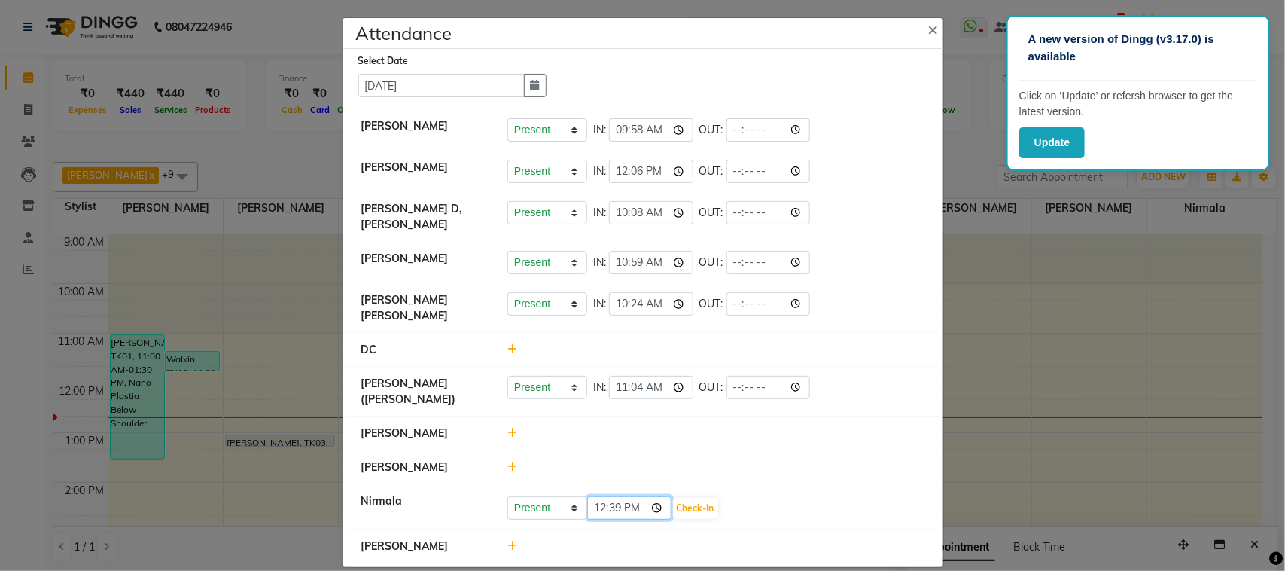
click at [652, 501] on input "12:39" at bounding box center [629, 507] width 84 height 23
type input "09:58"
click at [695, 505] on button "Check-In" at bounding box center [695, 508] width 45 height 21
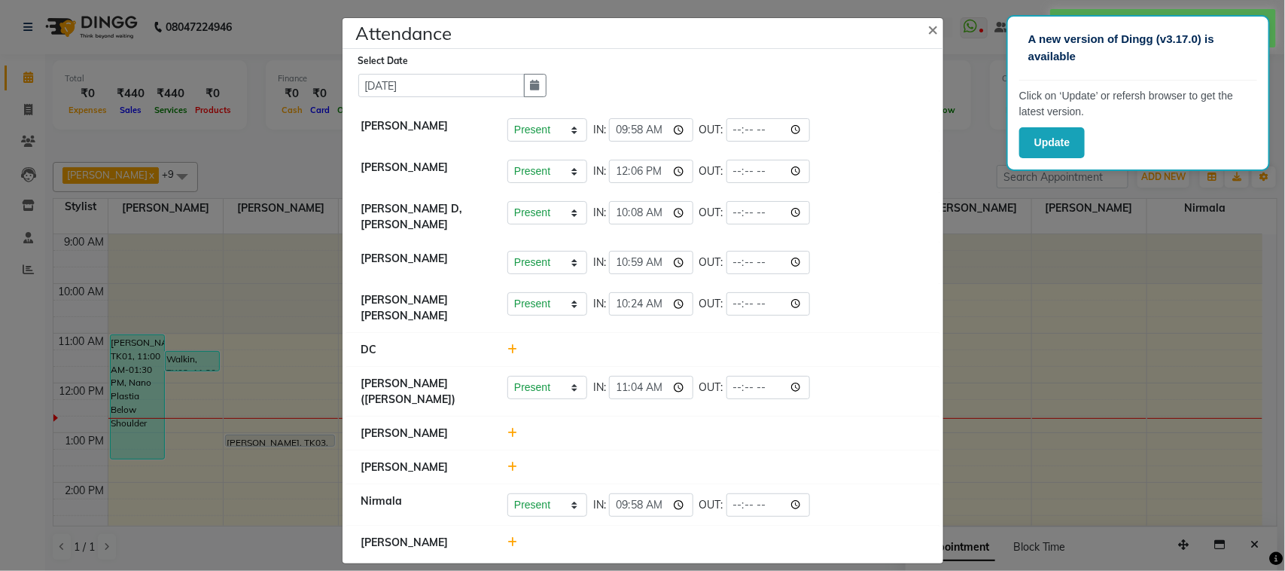
scroll to position [11, 0]
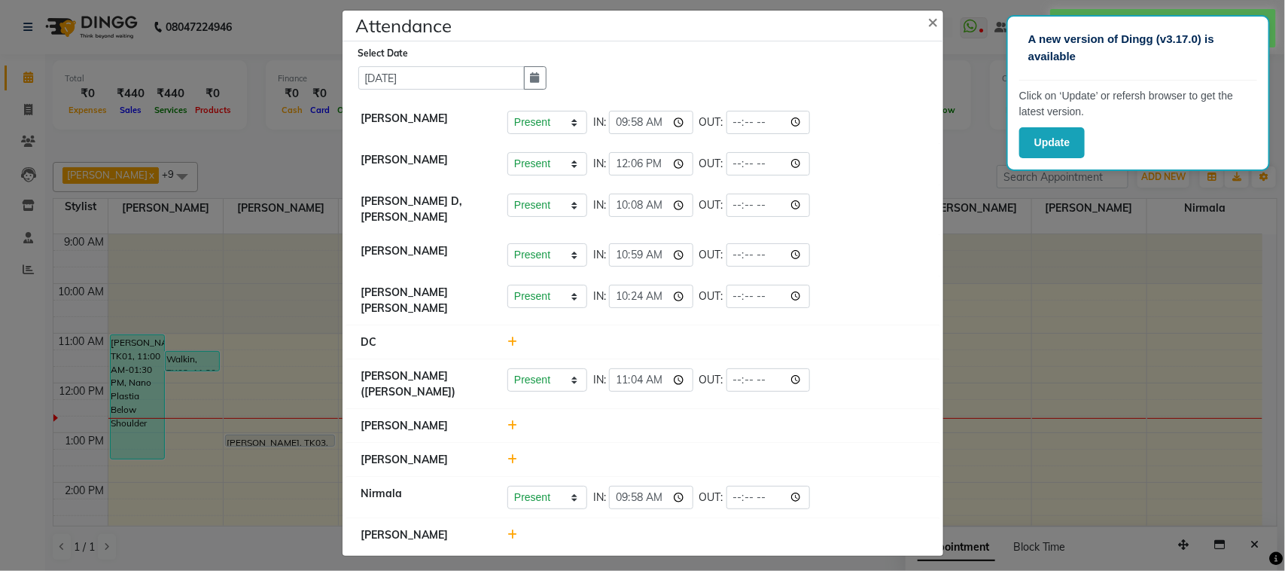
click at [508, 529] on icon at bounding box center [513, 534] width 10 height 11
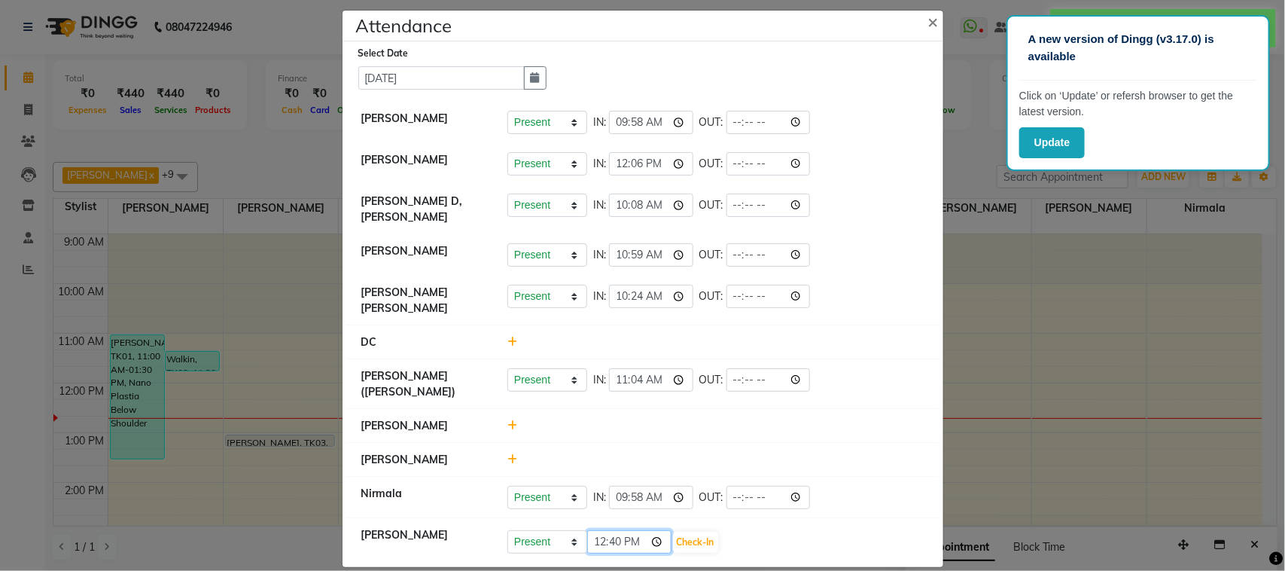
click at [654, 531] on input "12:40" at bounding box center [629, 541] width 84 height 23
type input "10:19"
click at [779, 343] on li "DC" at bounding box center [642, 342] width 593 height 35
click at [697, 544] on button "Check-In" at bounding box center [695, 542] width 45 height 21
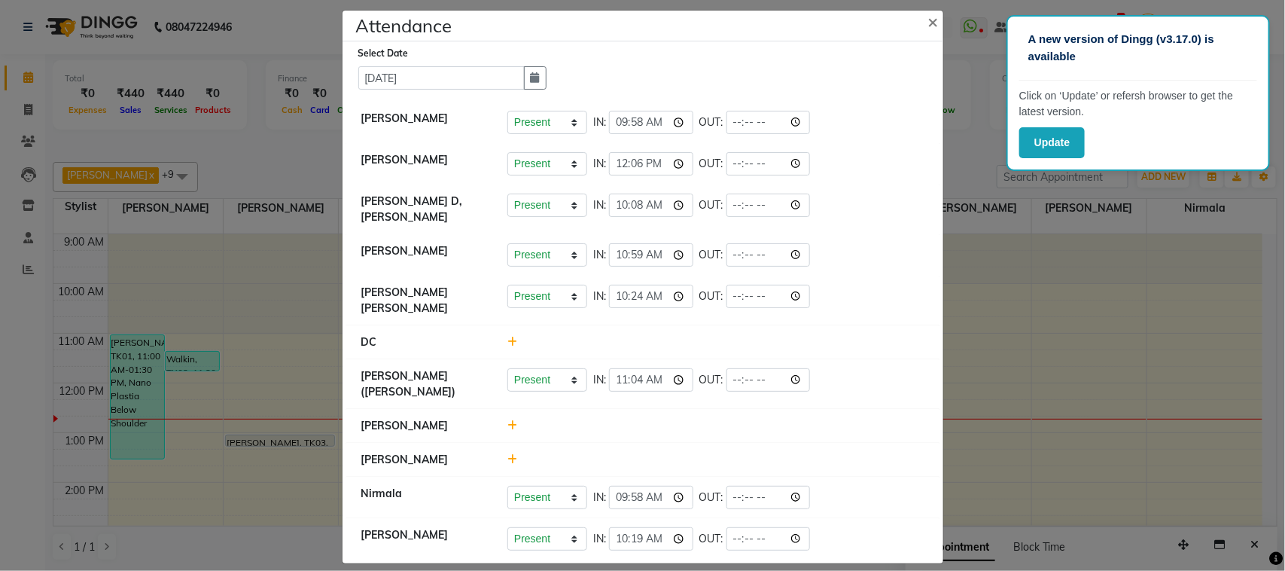
click at [508, 454] on icon at bounding box center [513, 459] width 10 height 11
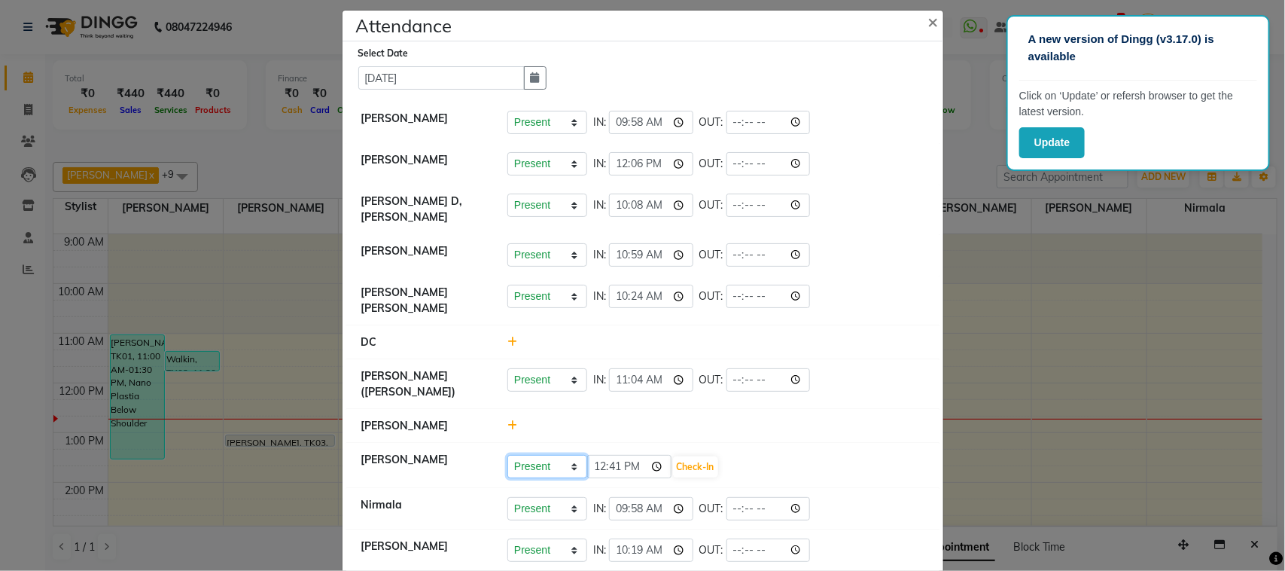
click at [548, 455] on select "Present Absent Late Half Day Weekly Off" at bounding box center [548, 466] width 80 height 23
select select "A"
click at [508, 455] on select "Present Absent Late Half Day Weekly Off" at bounding box center [548, 466] width 80 height 23
click at [604, 458] on button "Save" at bounding box center [603, 466] width 29 height 21
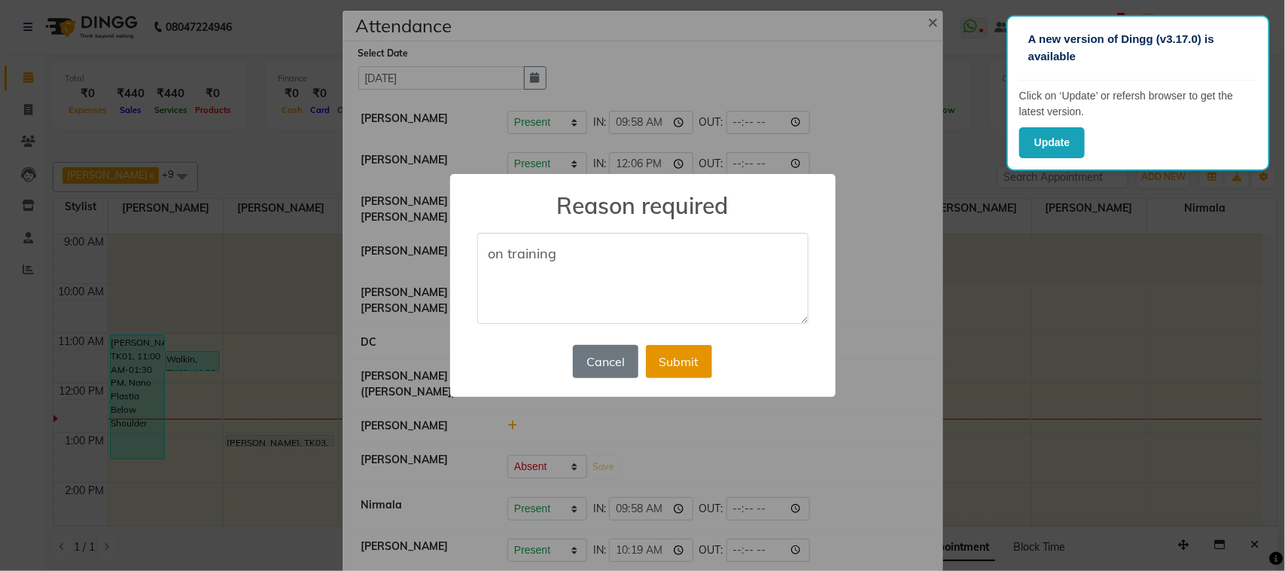
type textarea "on training"
click at [688, 375] on button "Submit" at bounding box center [679, 361] width 66 height 33
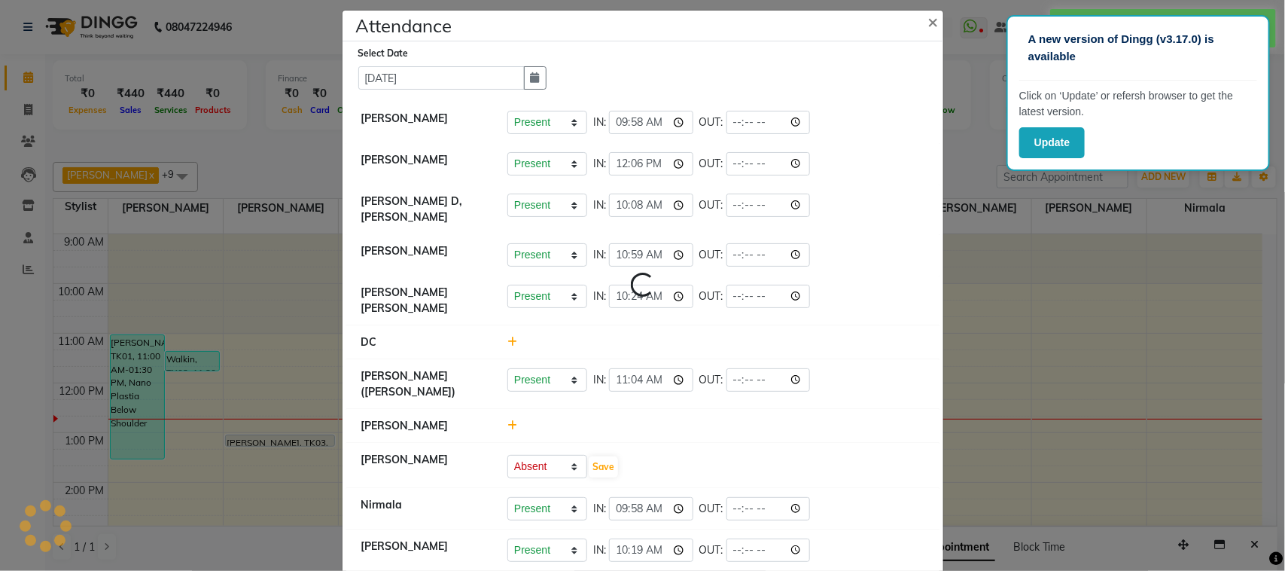
select select "A"
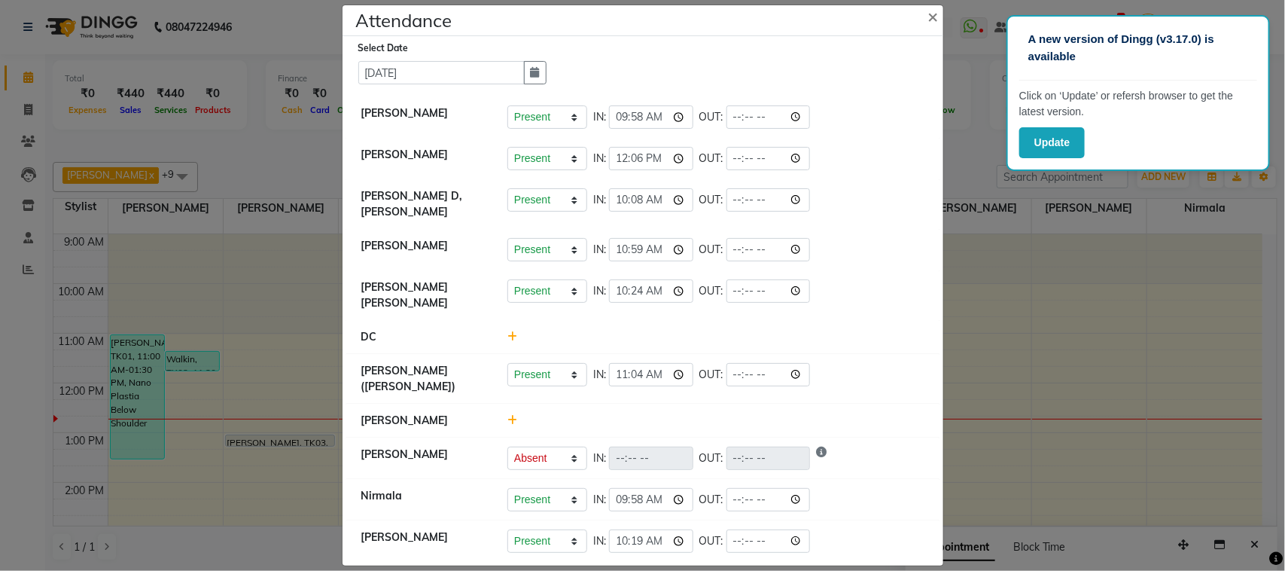
scroll to position [26, 0]
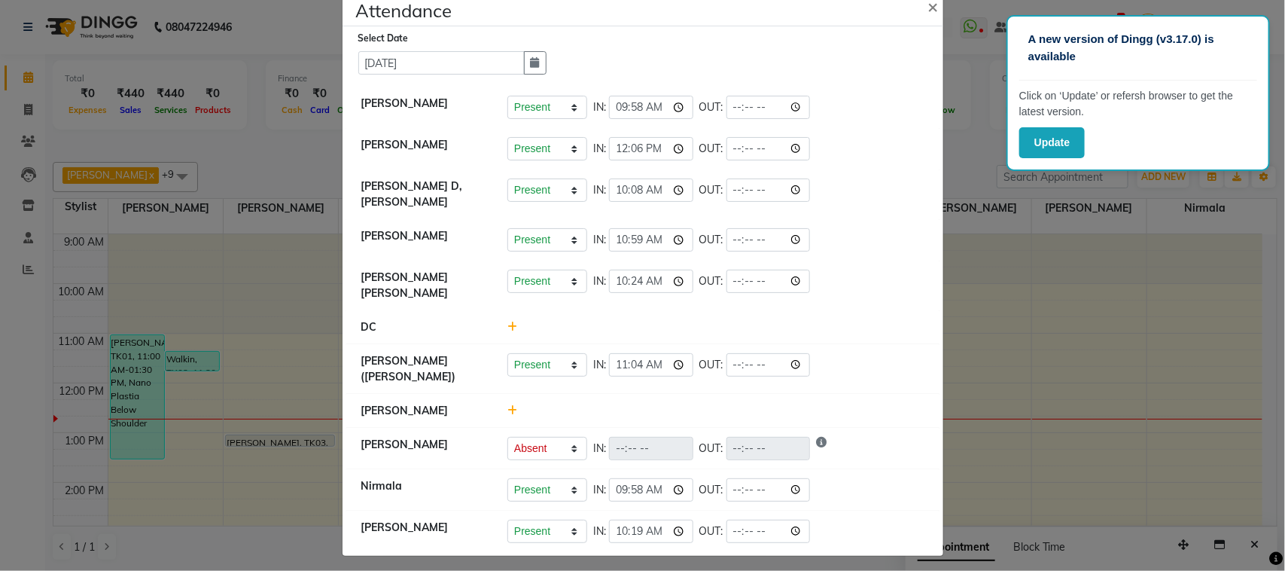
click at [946, 256] on ngb-modal-window "Attendance × Select Date 01-09-2025 Asif Salmani Present Absent Late Half Day W…" at bounding box center [642, 285] width 1285 height 571
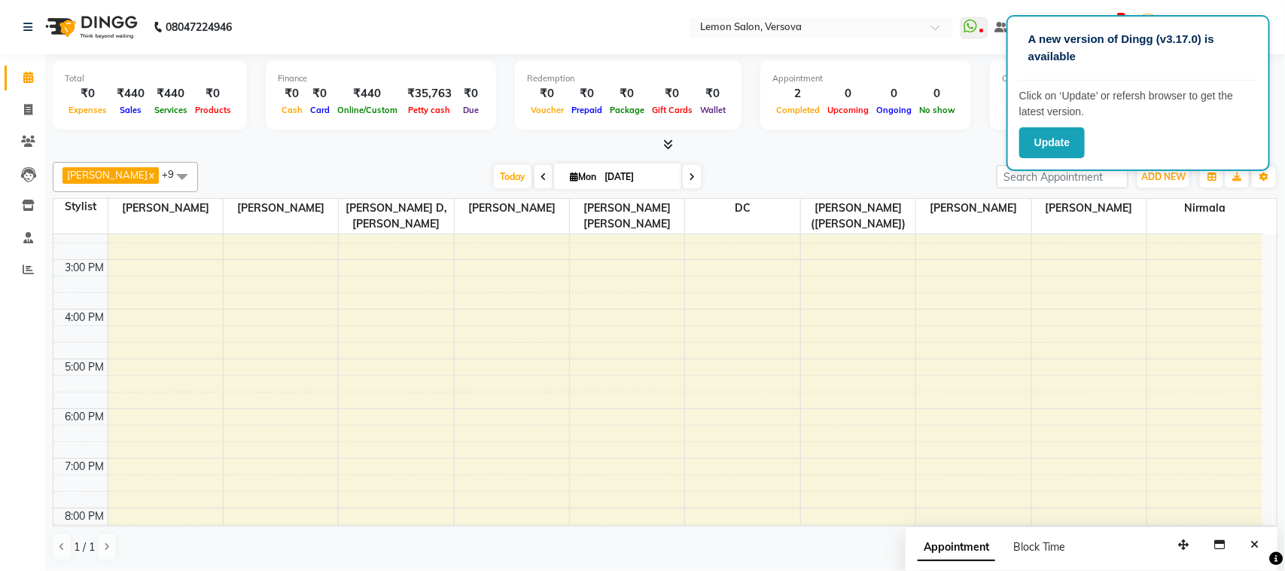
scroll to position [188, 0]
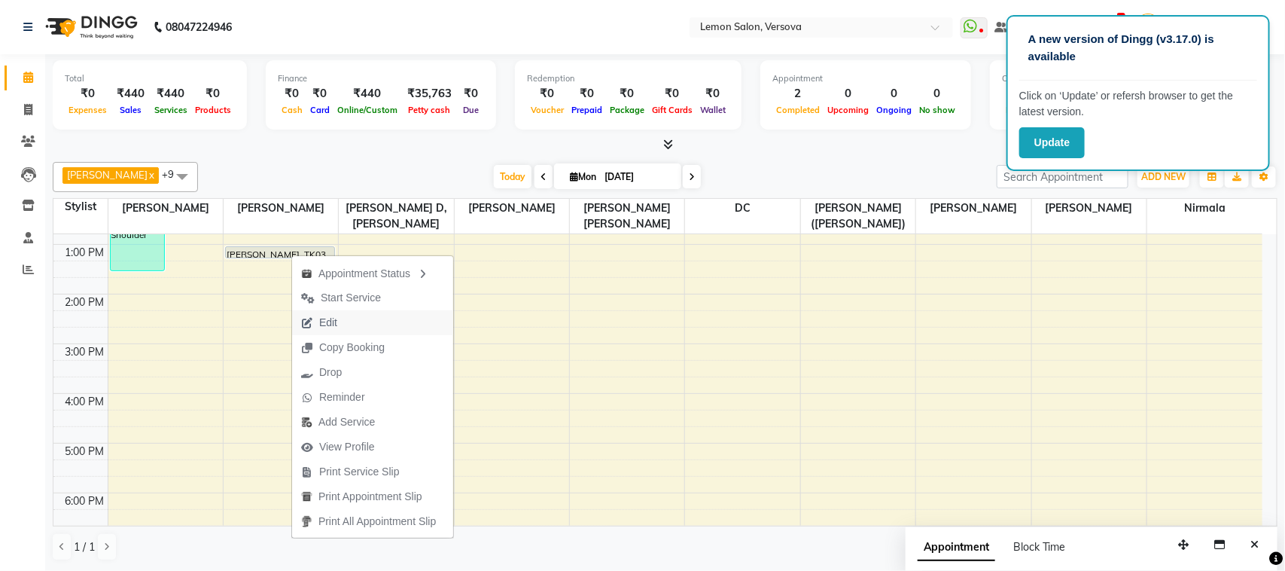
click at [330, 322] on span "Edit" at bounding box center [328, 323] width 18 height 16
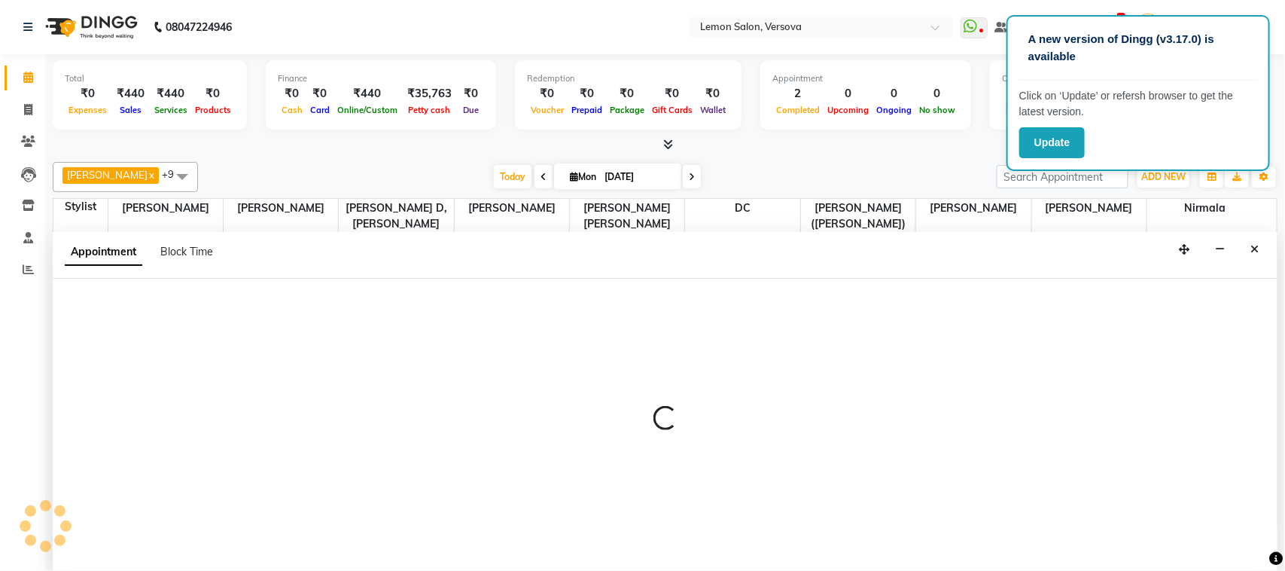
select select "tentative"
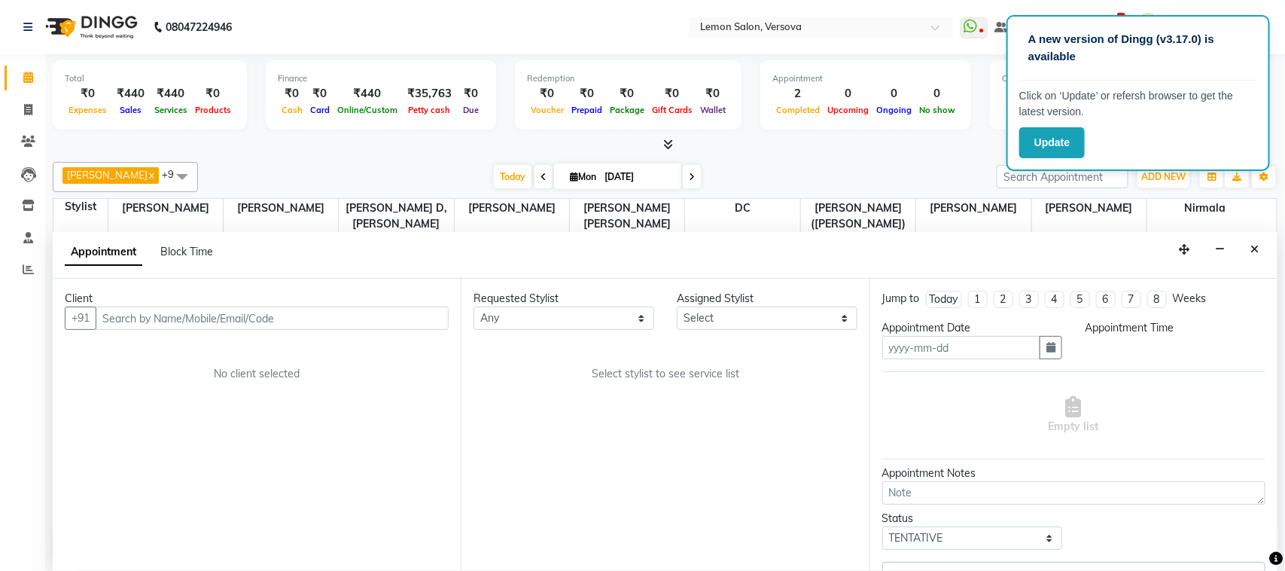
type input "[DATE]"
select select "780"
select select "7408"
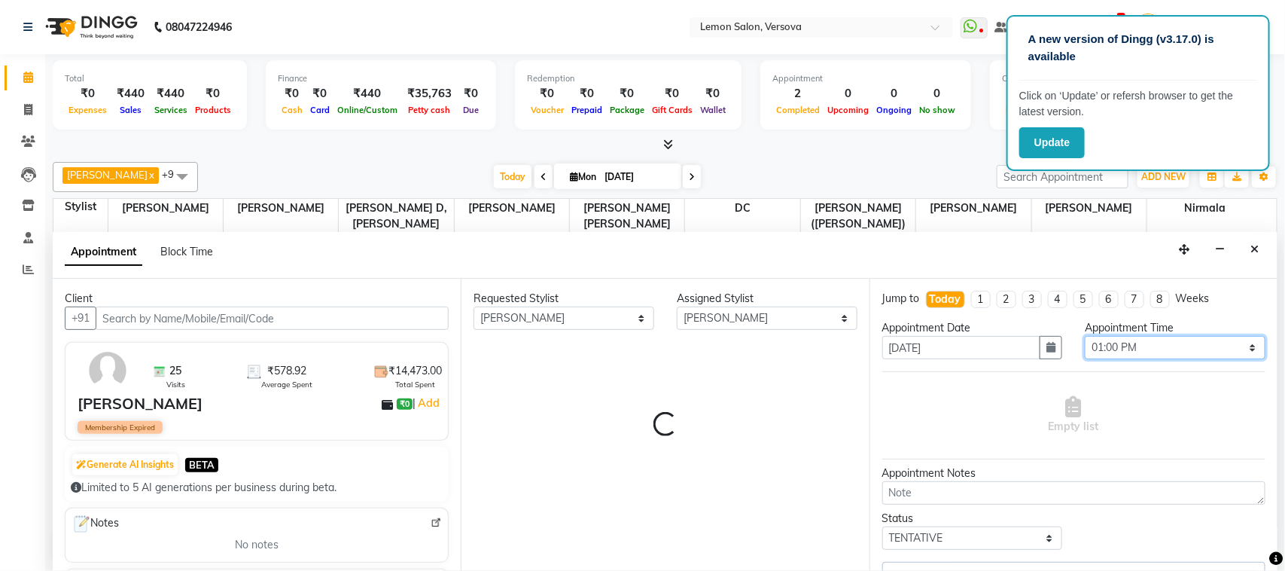
click at [1112, 359] on select "Select 10:00 AM 10:15 AM 10:30 AM 10:45 AM 11:00 AM 11:15 AM 11:30 AM 11:45 AM …" at bounding box center [1175, 347] width 181 height 23
select select "753"
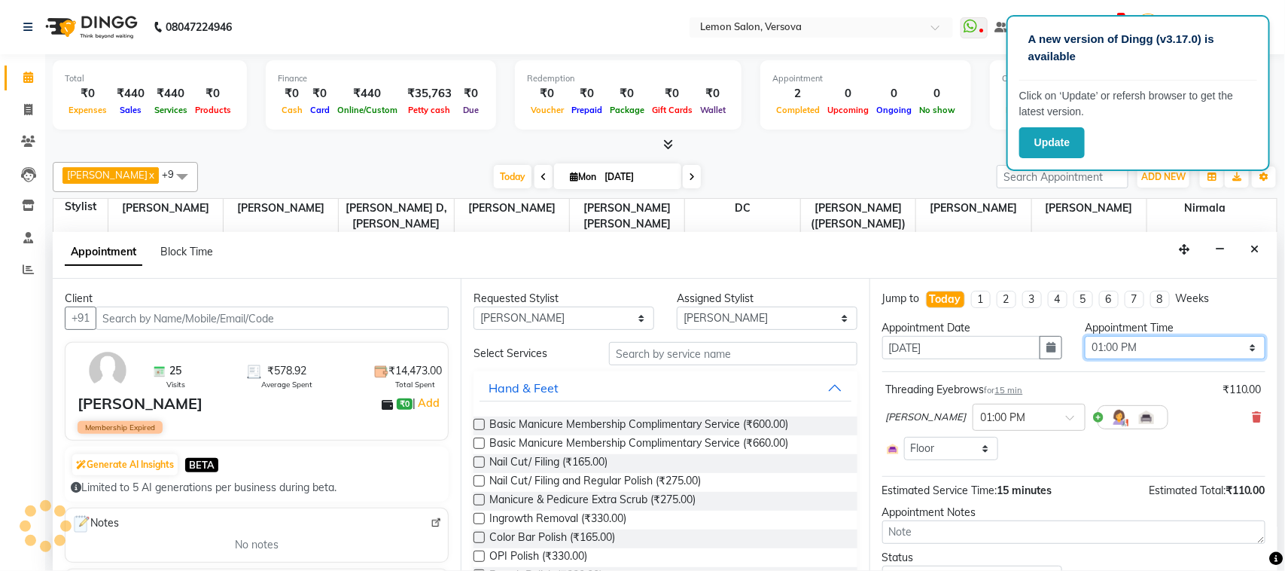
scroll to position [151, 0]
select select "810"
click at [1085, 337] on select "Select 10:00 AM 10:15 AM 10:30 AM 10:45 AM 11:00 AM 11:15 AM 11:30 AM 11:45 AM …" at bounding box center [1175, 347] width 181 height 23
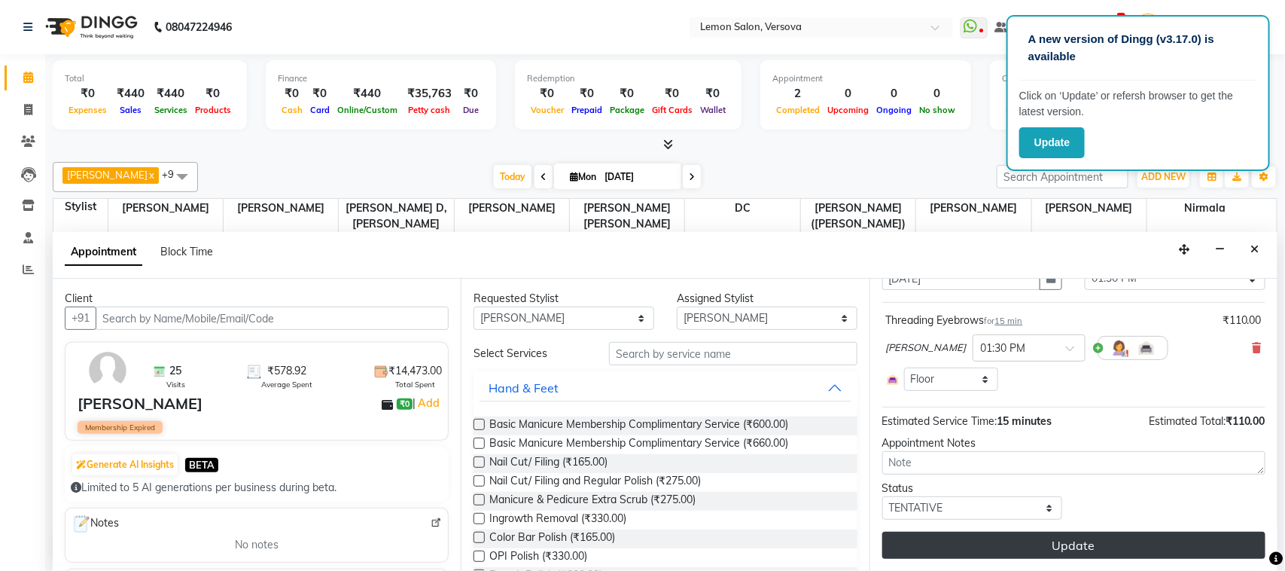
click at [1116, 552] on button "Update" at bounding box center [1074, 545] width 383 height 27
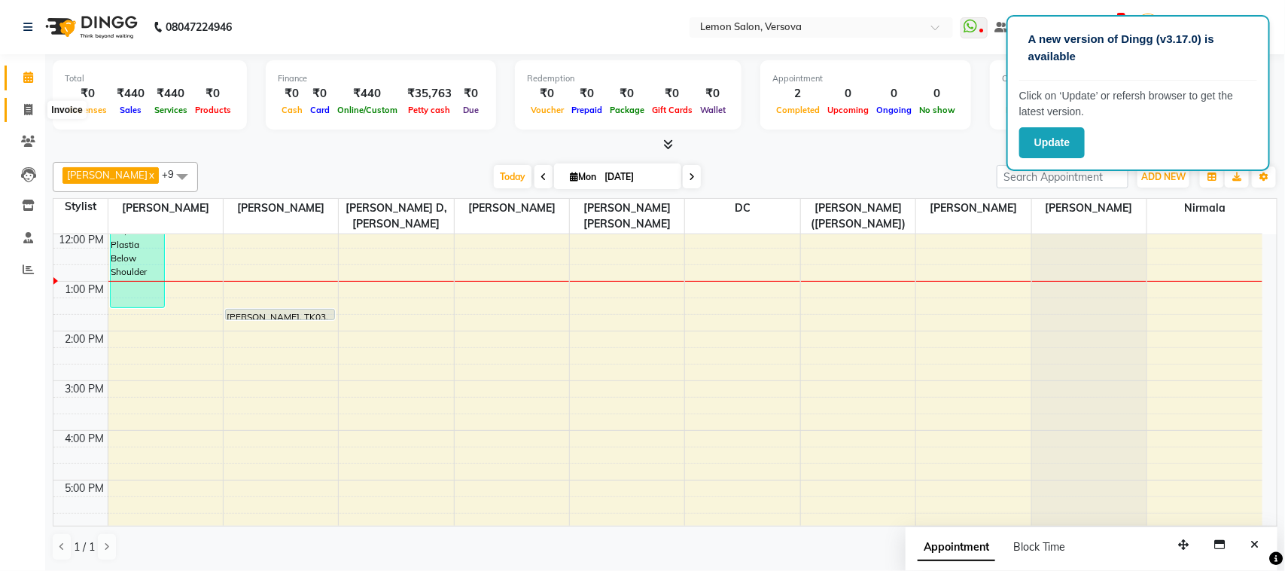
click at [29, 106] on icon at bounding box center [28, 109] width 8 height 11
select select "service"
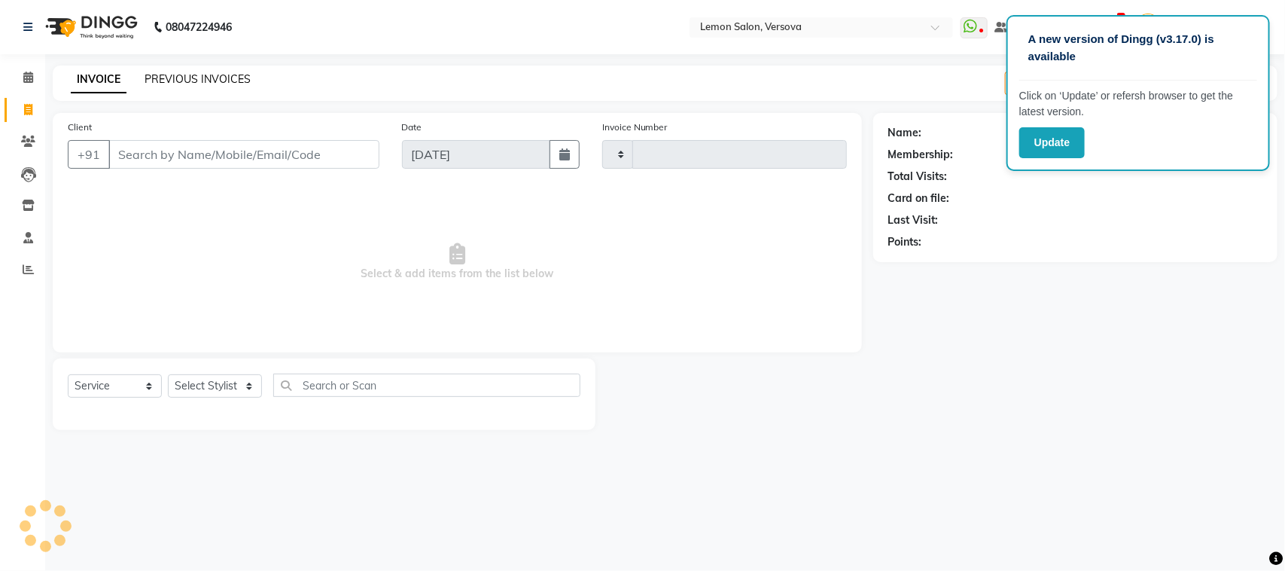
type input "2342"
click at [198, 84] on link "PREVIOUS INVOICES" at bounding box center [198, 79] width 106 height 14
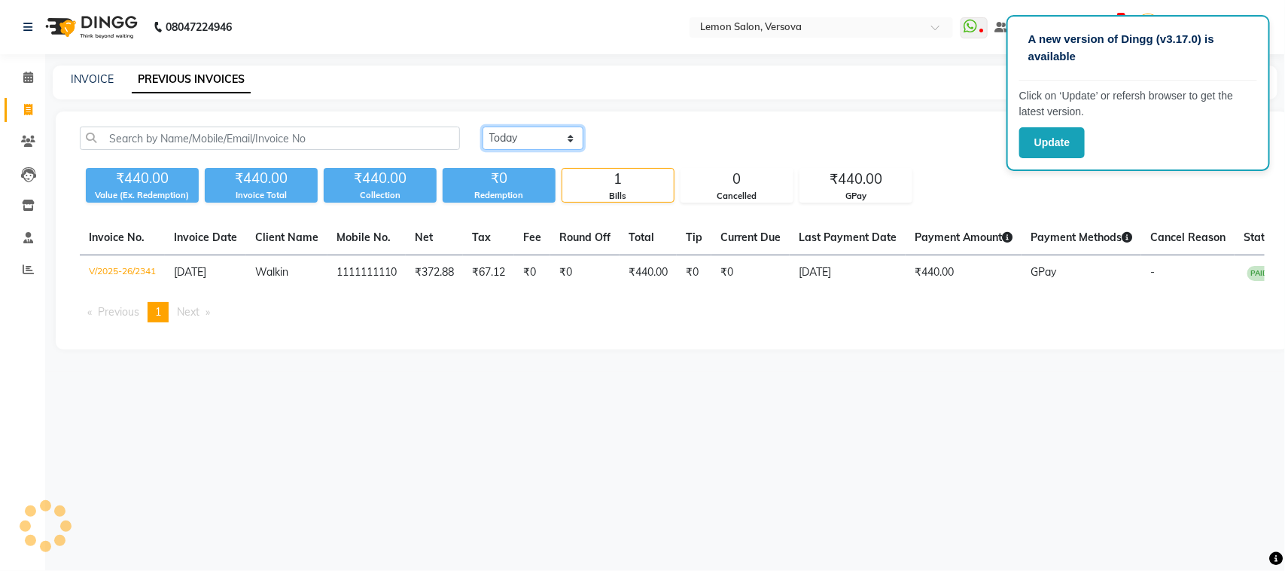
click at [514, 144] on select "Today Yesterday Custom Range" at bounding box center [533, 138] width 101 height 23
select select "yesterday"
click at [483, 127] on select "Today Yesterday Custom Range" at bounding box center [533, 138] width 101 height 23
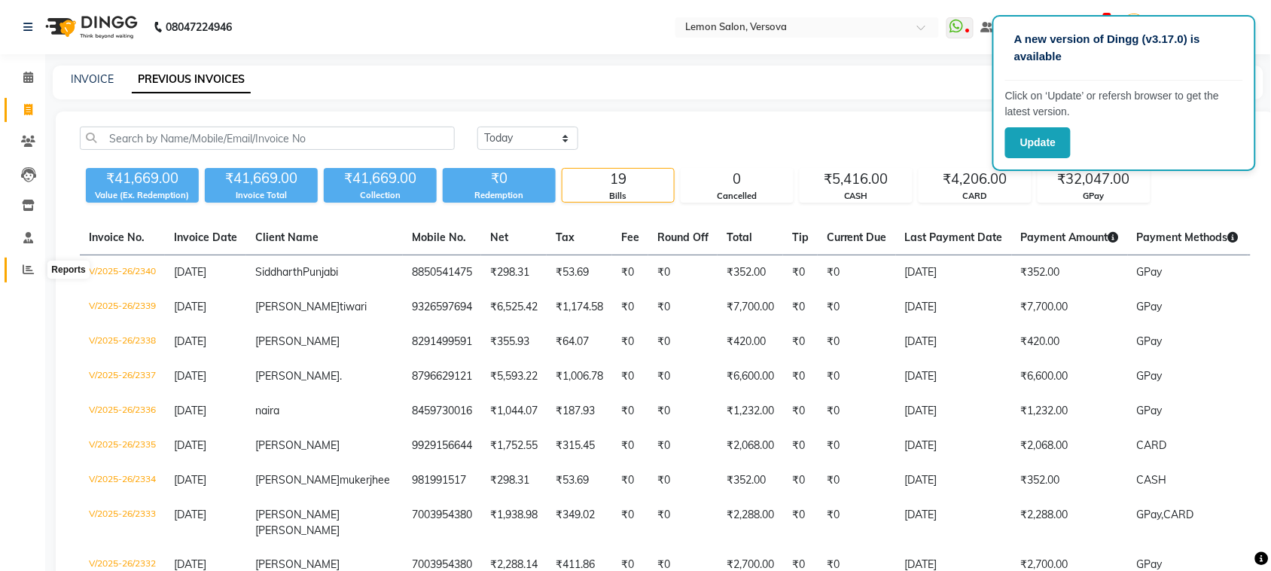
click at [24, 266] on icon at bounding box center [28, 269] width 11 height 11
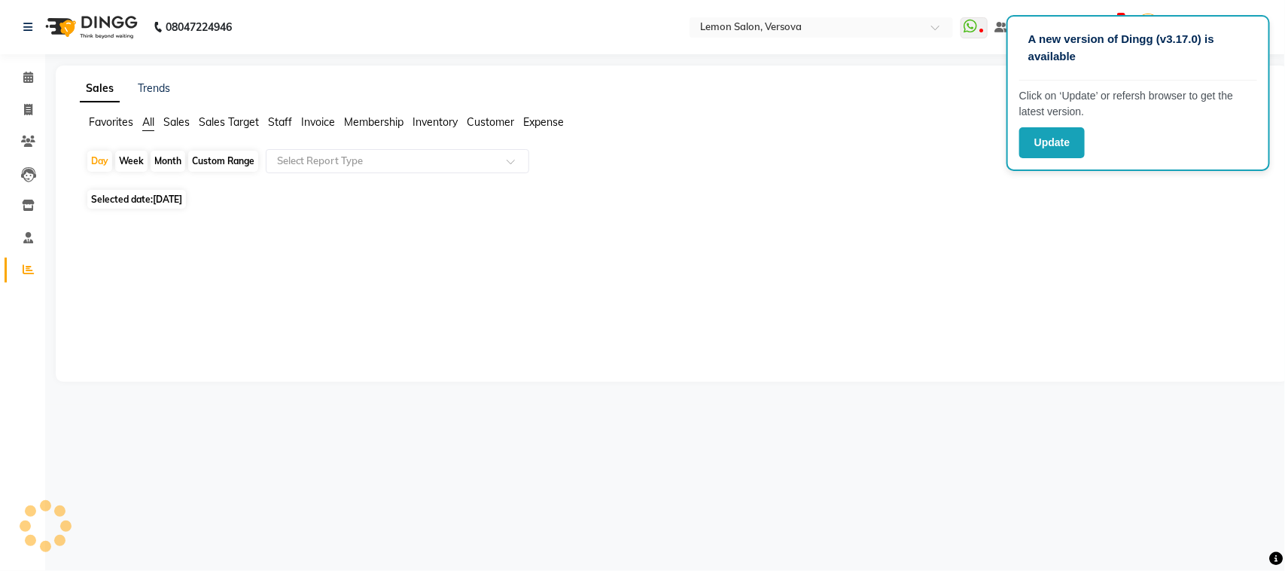
click at [532, 125] on span "Expense" at bounding box center [543, 122] width 41 height 14
click at [492, 184] on div "Selected date: 01-09-2025" at bounding box center [675, 190] width 1179 height 16
click at [107, 182] on span "Selected date: 01-09-2025" at bounding box center [136, 190] width 99 height 19
select select "9"
select select "2025"
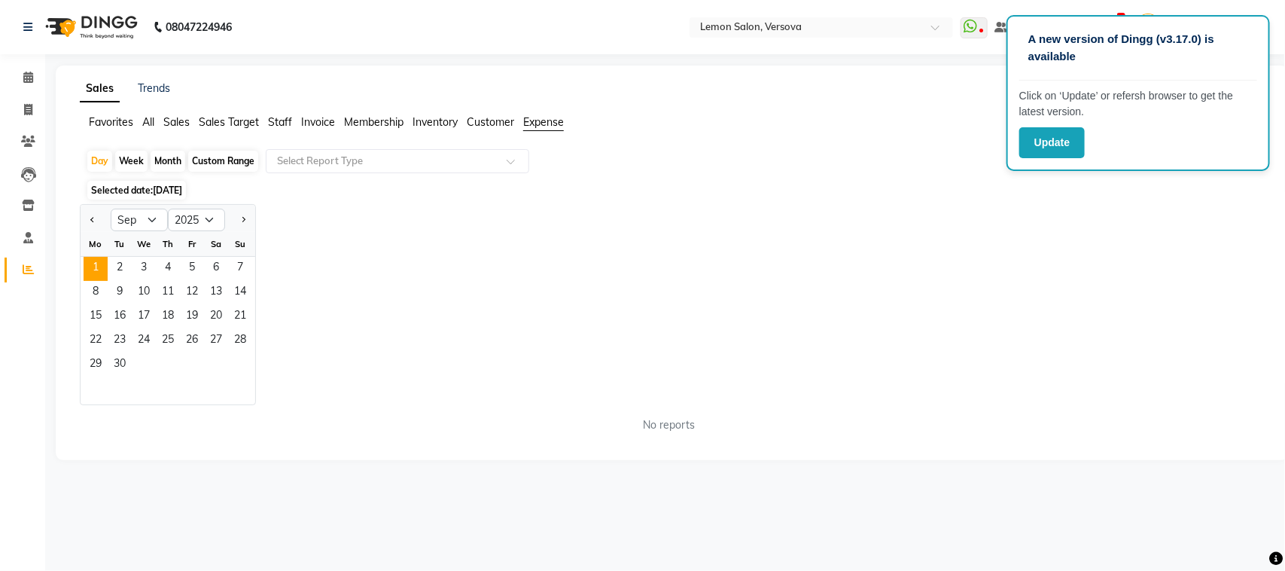
click at [85, 213] on div at bounding box center [96, 220] width 30 height 24
click at [87, 222] on button "Previous month" at bounding box center [93, 220] width 12 height 24
select select "8"
click at [242, 359] on span "31" at bounding box center [240, 365] width 24 height 24
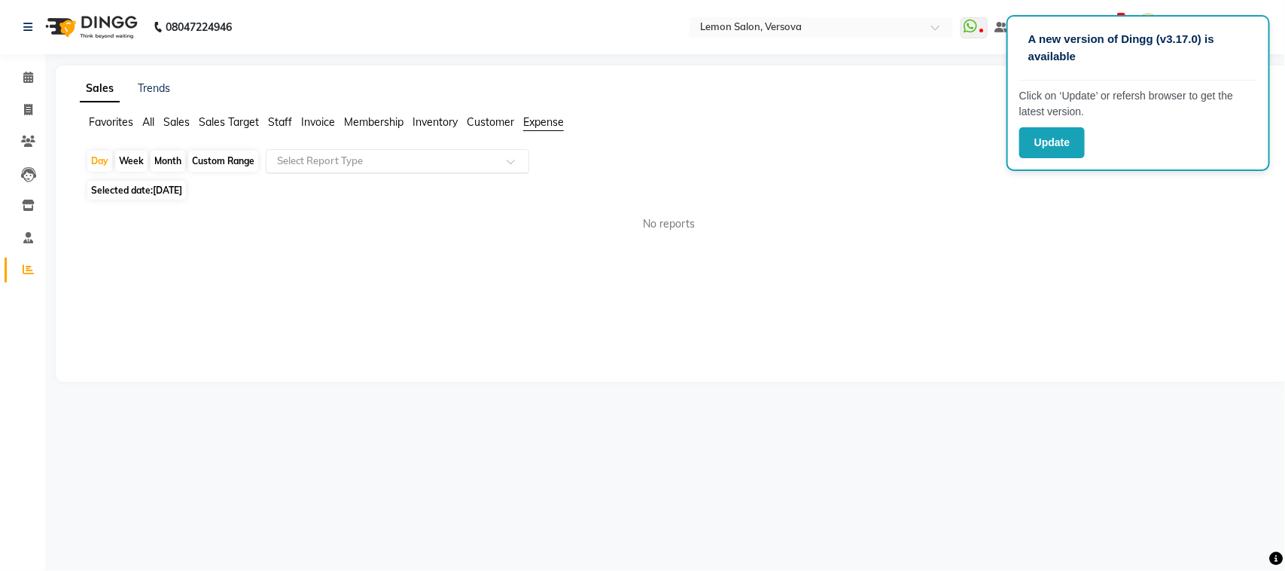
click at [314, 159] on input "text" at bounding box center [382, 161] width 217 height 15
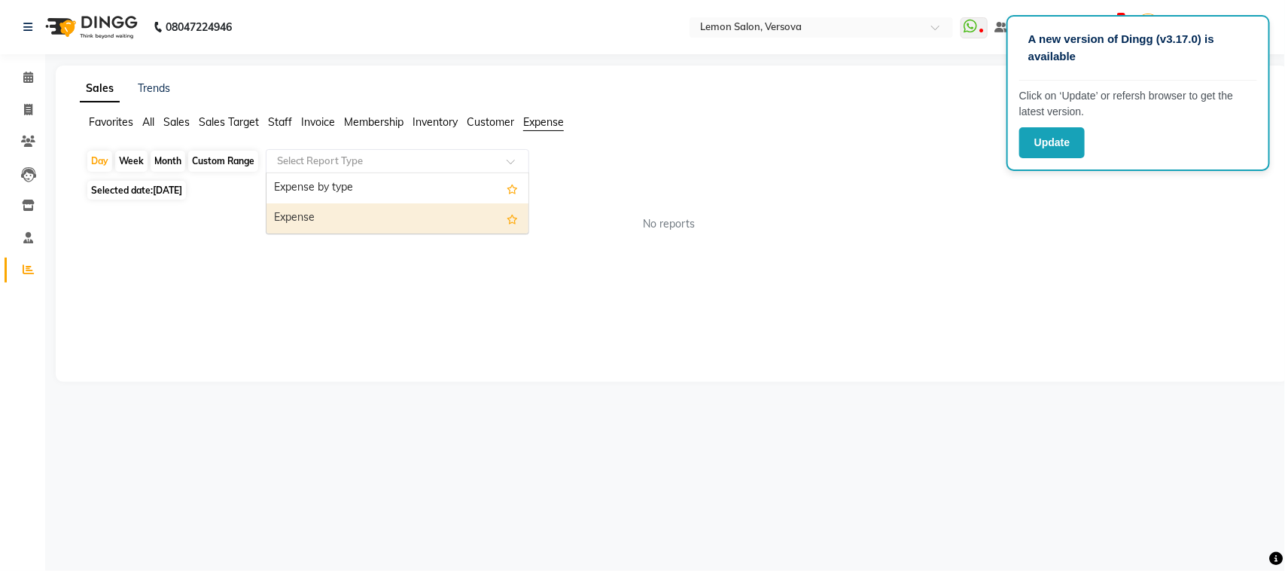
click at [298, 217] on div "Expense" at bounding box center [398, 218] width 262 height 30
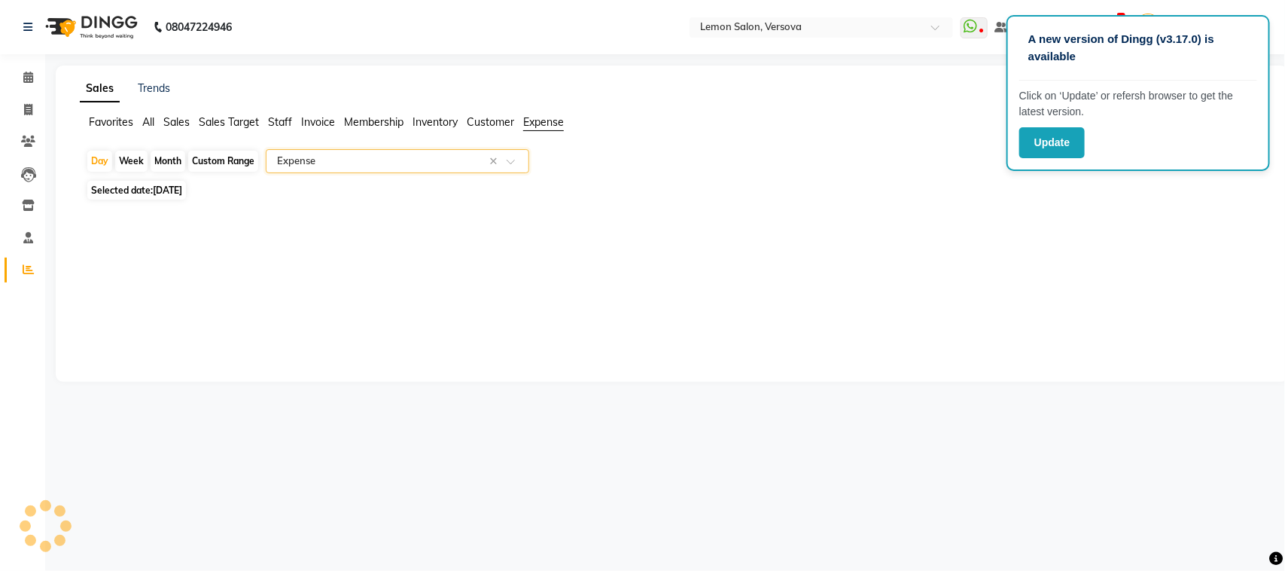
select select "csv"
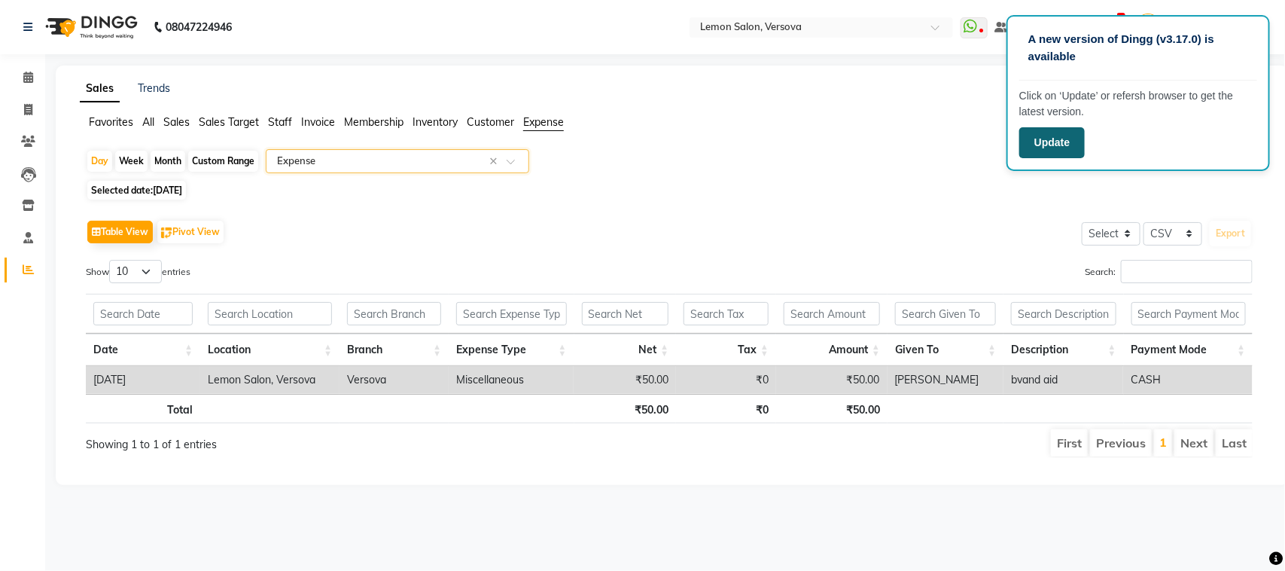
click at [1022, 139] on button "Update" at bounding box center [1053, 142] width 66 height 31
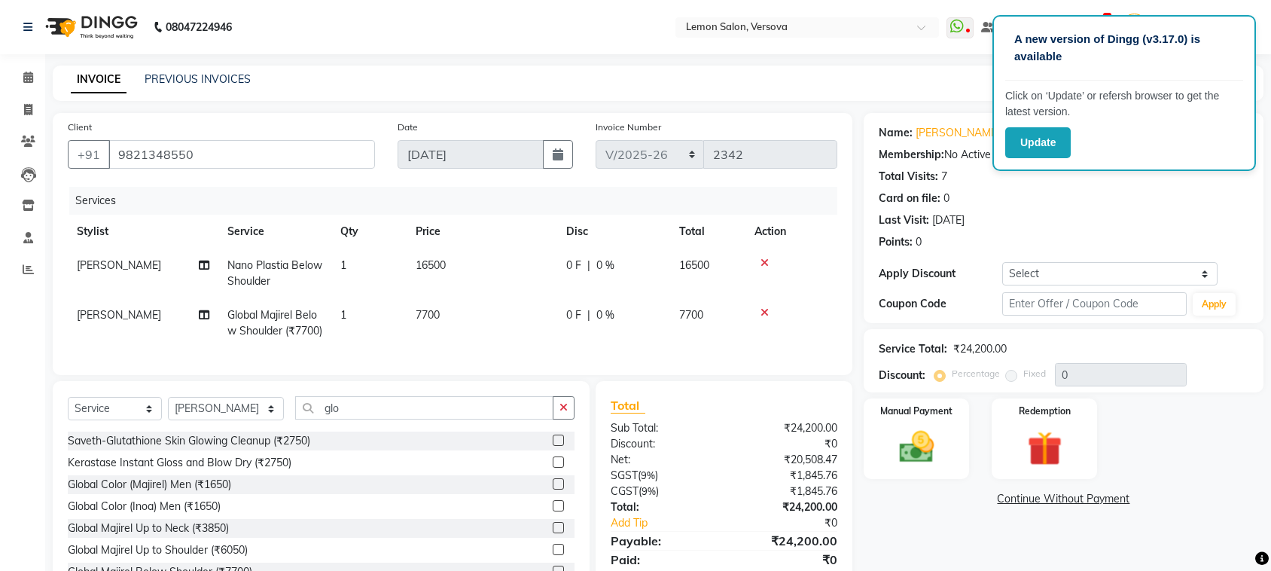
select select "564"
select select "service"
select select "7405"
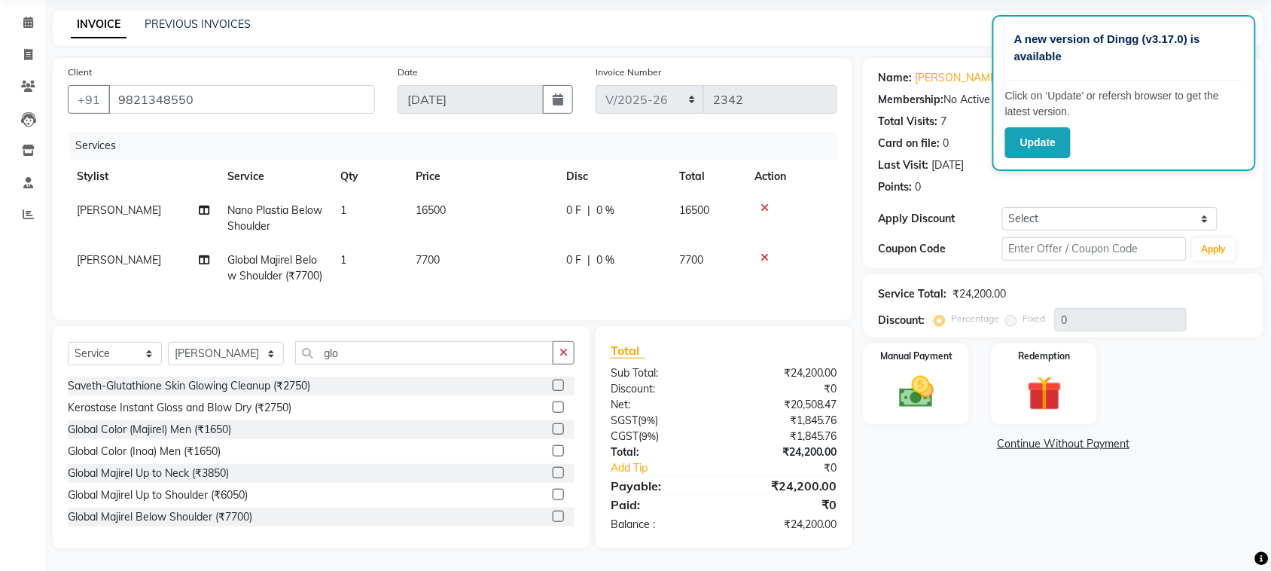
click at [875, 487] on div "Name: [PERSON_NAME] Membership: No Active Membership Total Visits: 7 Card on fi…" at bounding box center [1069, 303] width 411 height 490
click at [1216, 17] on button "Save" at bounding box center [1216, 28] width 53 height 23
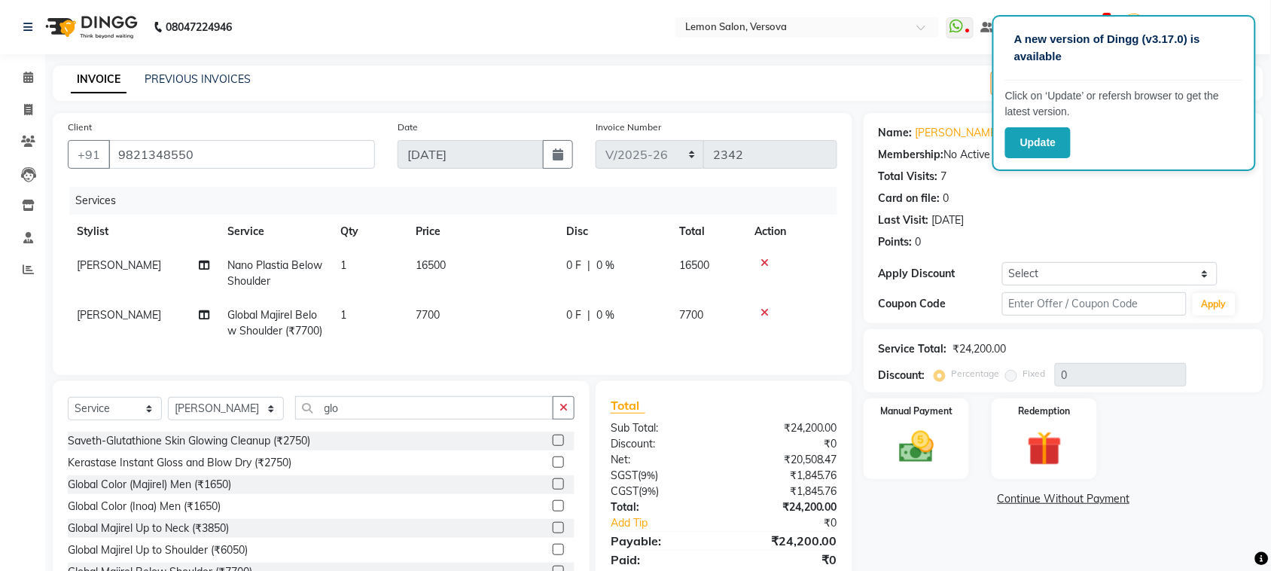
scroll to position [84, 0]
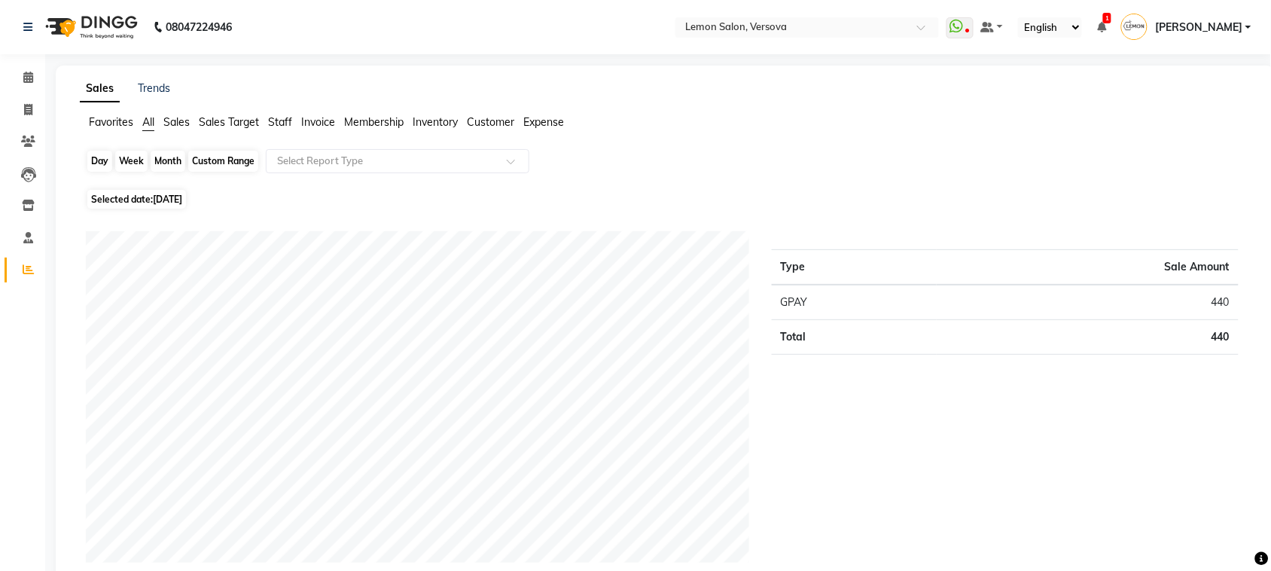
click at [92, 160] on div "Day" at bounding box center [99, 161] width 25 height 21
select select "9"
select select "2025"
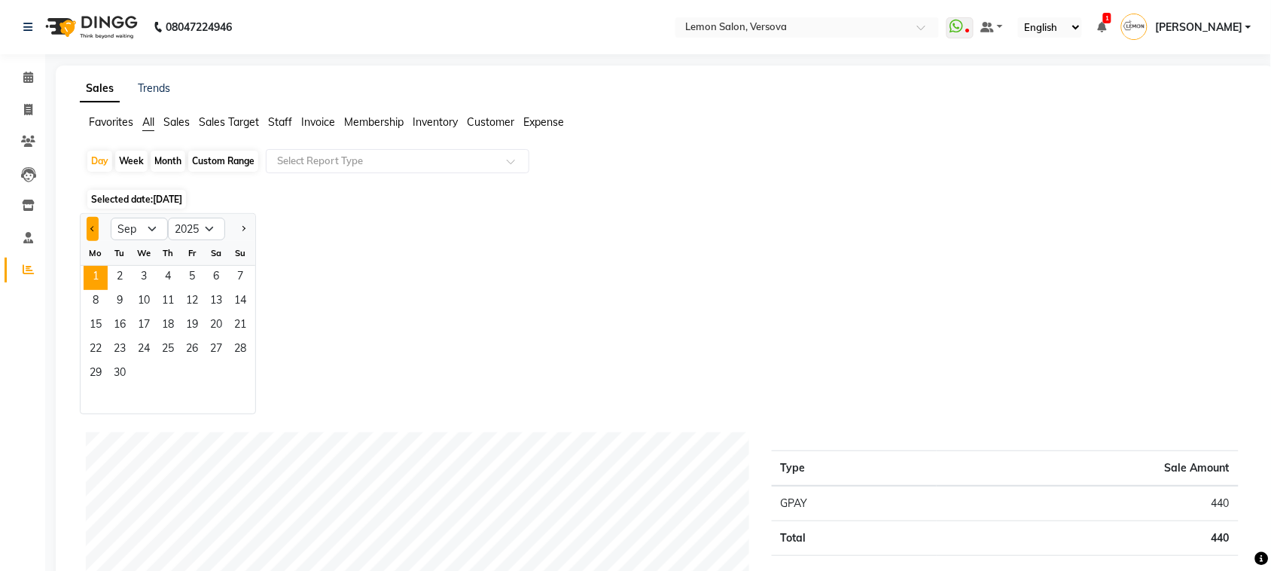
click at [89, 236] on button "Previous month" at bounding box center [93, 229] width 12 height 24
select select "8"
click at [238, 375] on span "31" at bounding box center [240, 374] width 24 height 24
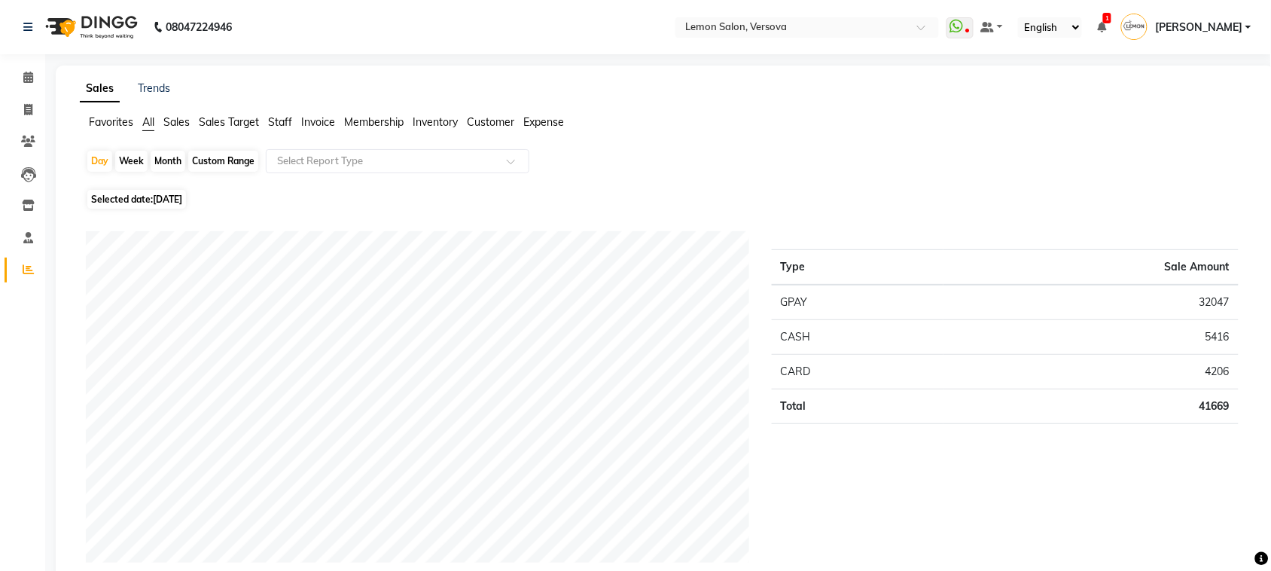
click at [532, 118] on span "Expense" at bounding box center [543, 122] width 41 height 14
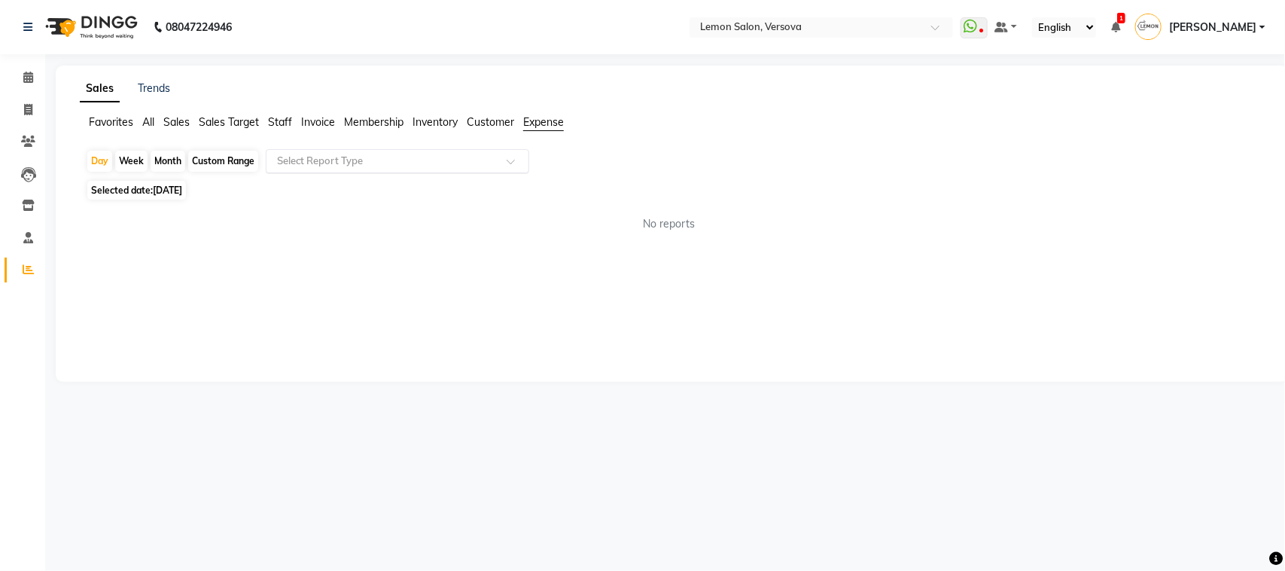
click at [512, 151] on div "Select Report Type" at bounding box center [398, 161] width 264 height 24
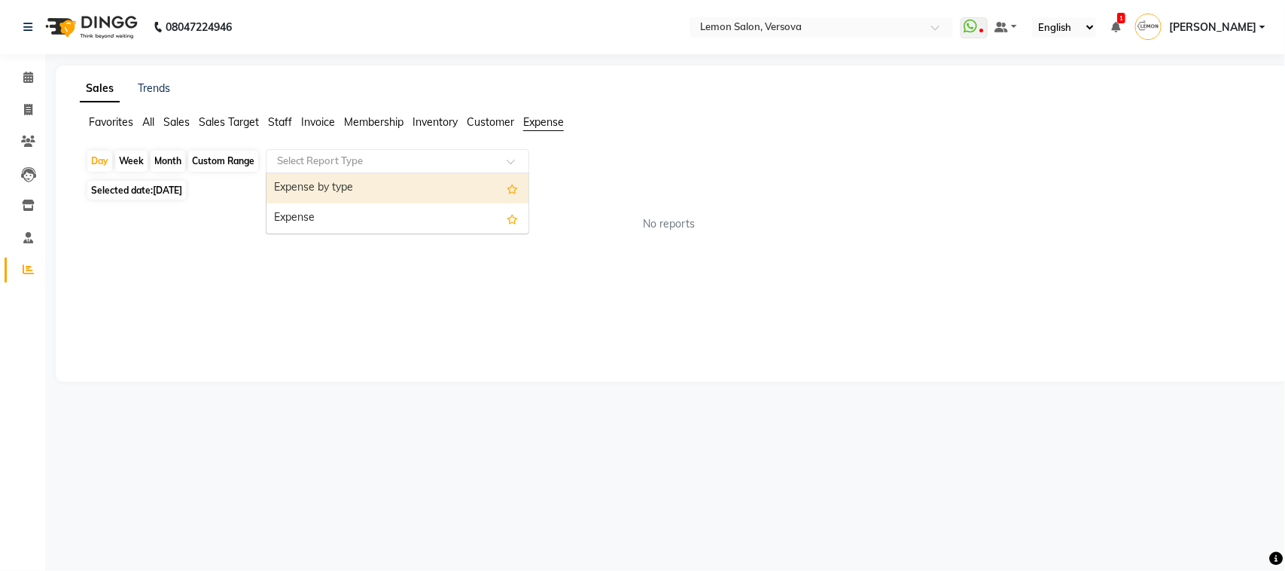
click at [496, 175] on div "Expense by type" at bounding box center [398, 188] width 262 height 30
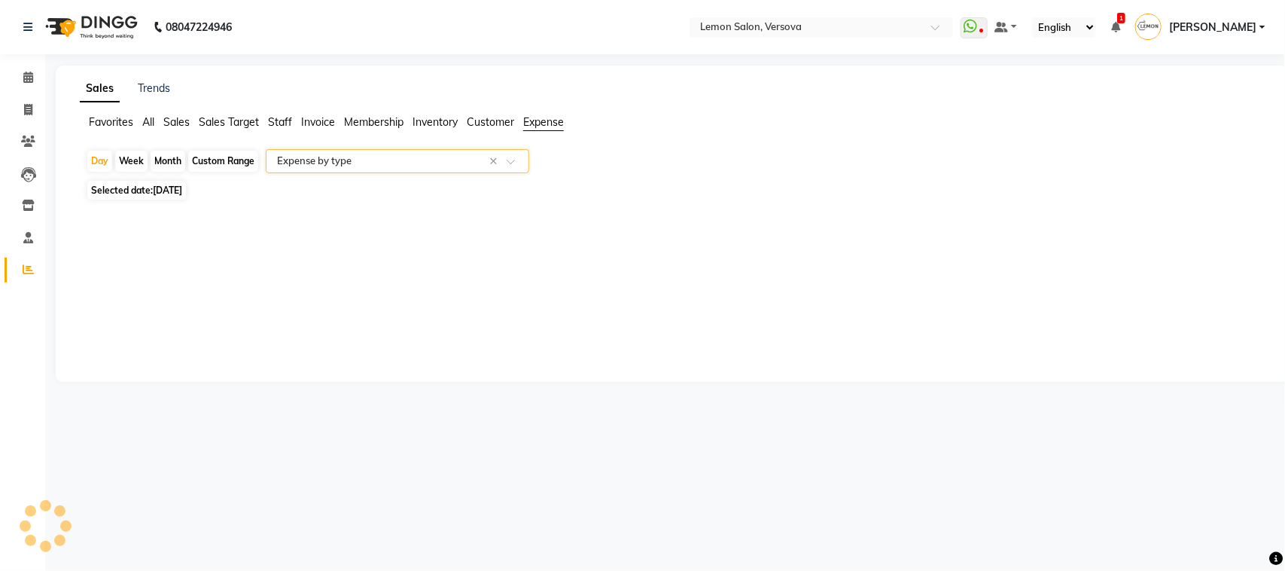
select select "csv"
click at [31, 94] on li "Invoice" at bounding box center [22, 110] width 45 height 32
click at [26, 84] on span at bounding box center [28, 77] width 26 height 17
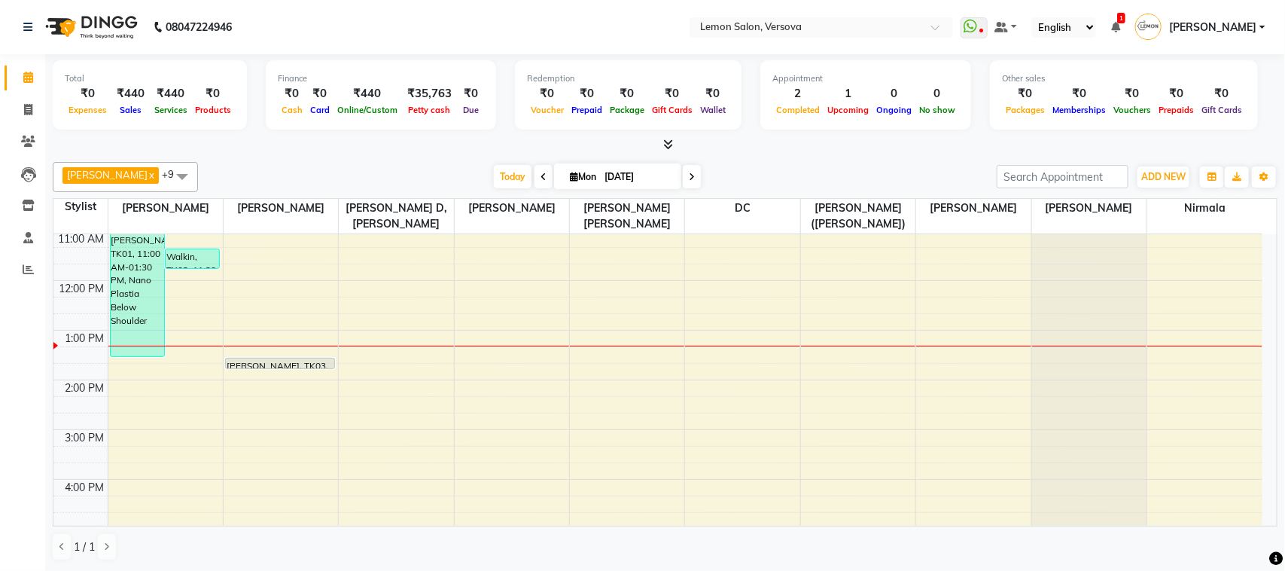
scroll to position [105, 0]
click at [20, 107] on span at bounding box center [28, 110] width 26 height 17
select select "564"
select select "service"
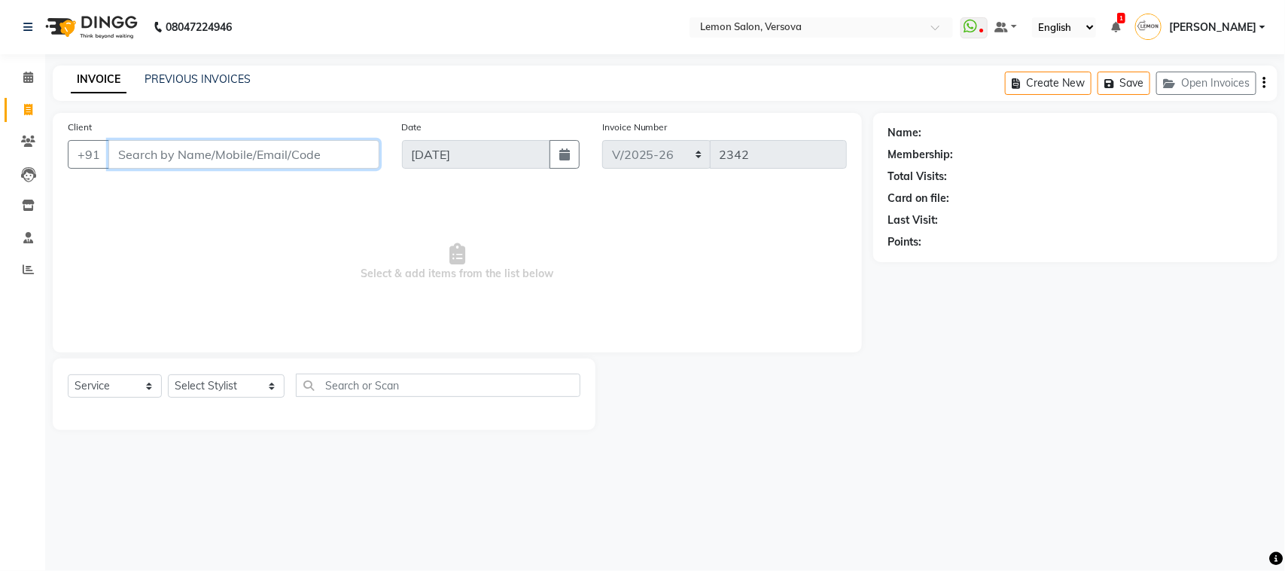
click at [127, 145] on input "Client" at bounding box center [243, 154] width 271 height 29
click at [21, 80] on span at bounding box center [28, 77] width 26 height 17
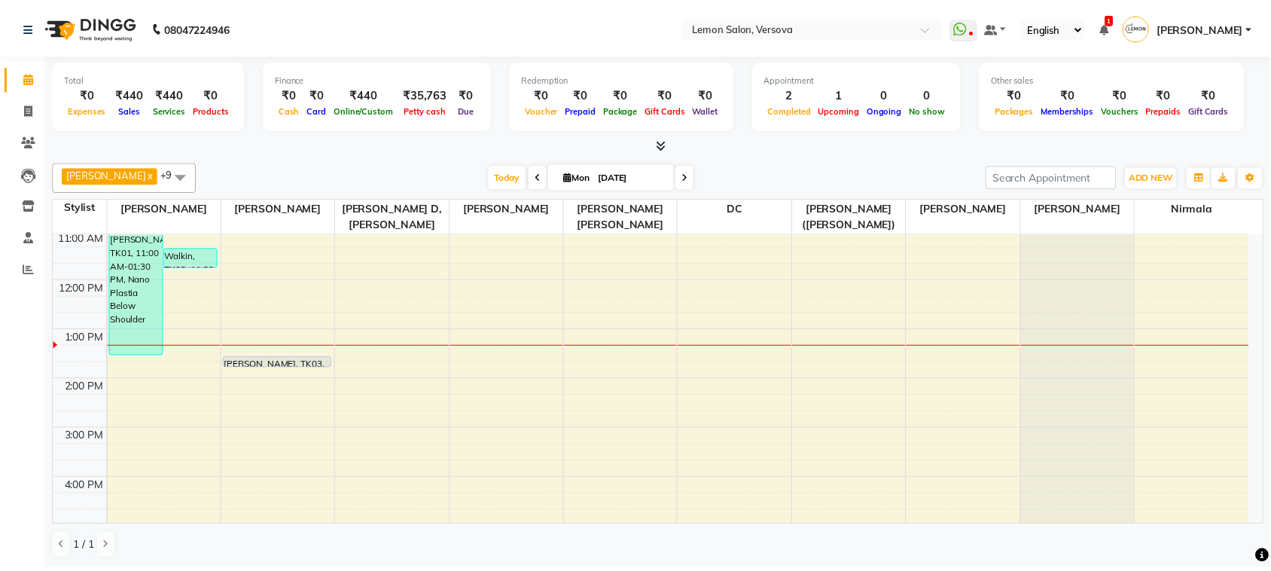
scroll to position [106, 0]
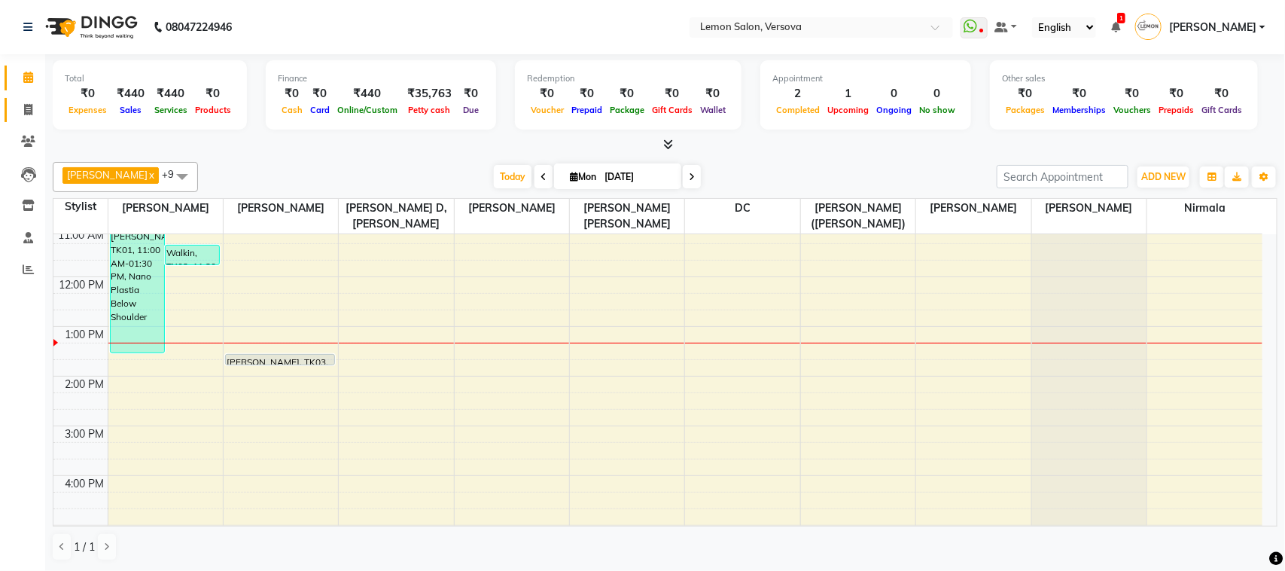
click at [23, 98] on link "Invoice" at bounding box center [23, 110] width 36 height 25
select select "service"
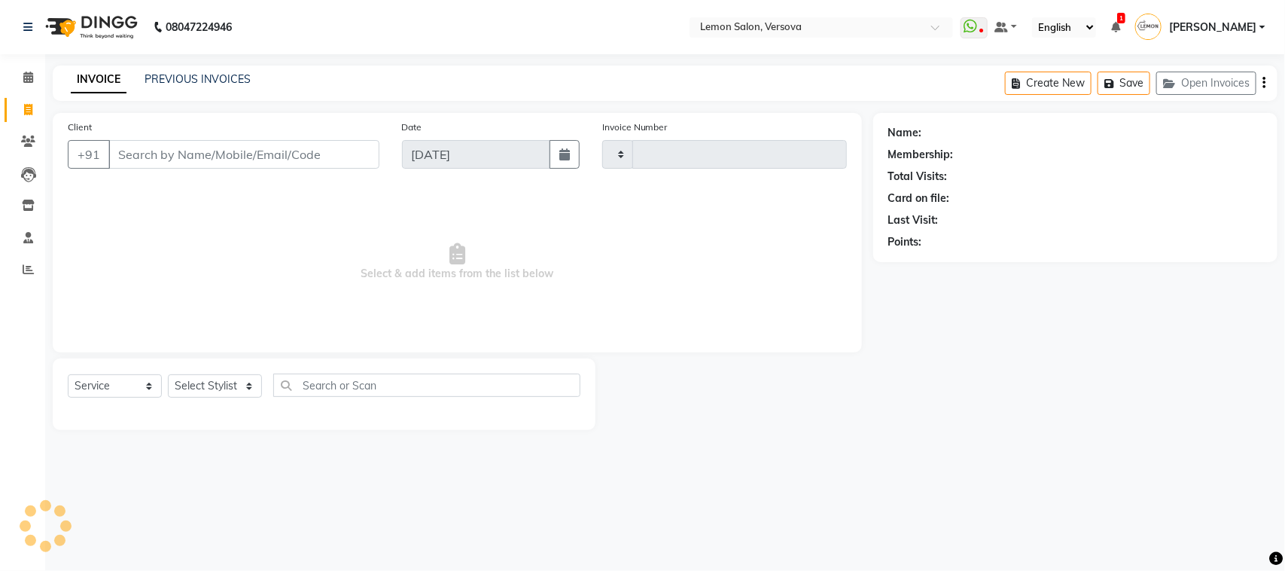
type input "2342"
select select "564"
click at [28, 76] on icon at bounding box center [28, 77] width 10 height 11
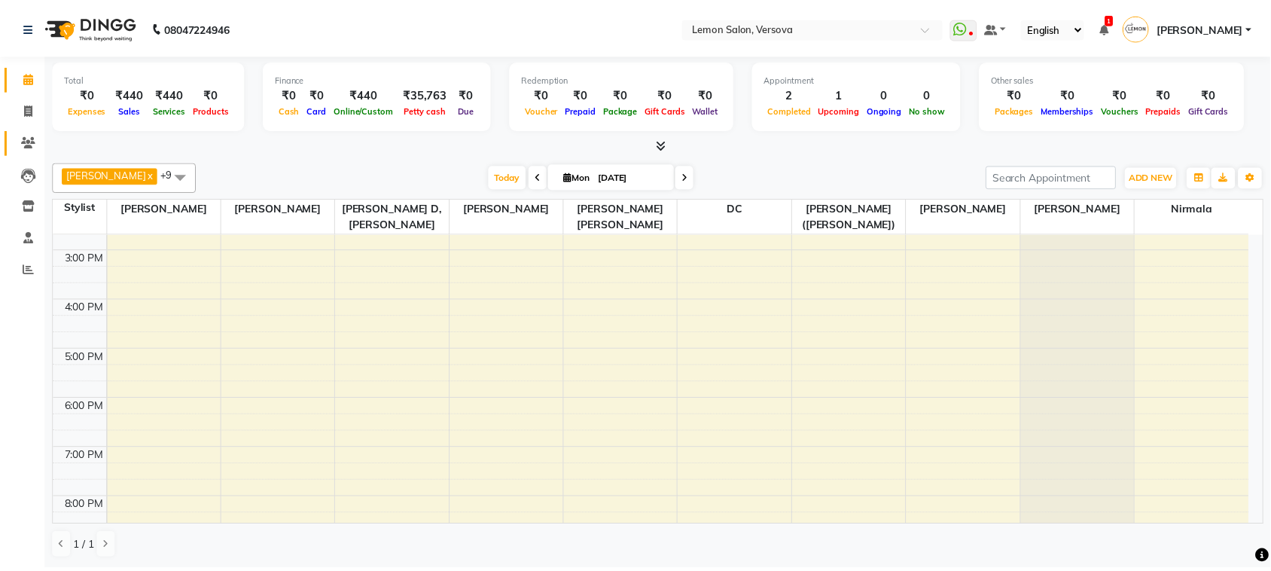
scroll to position [94, 0]
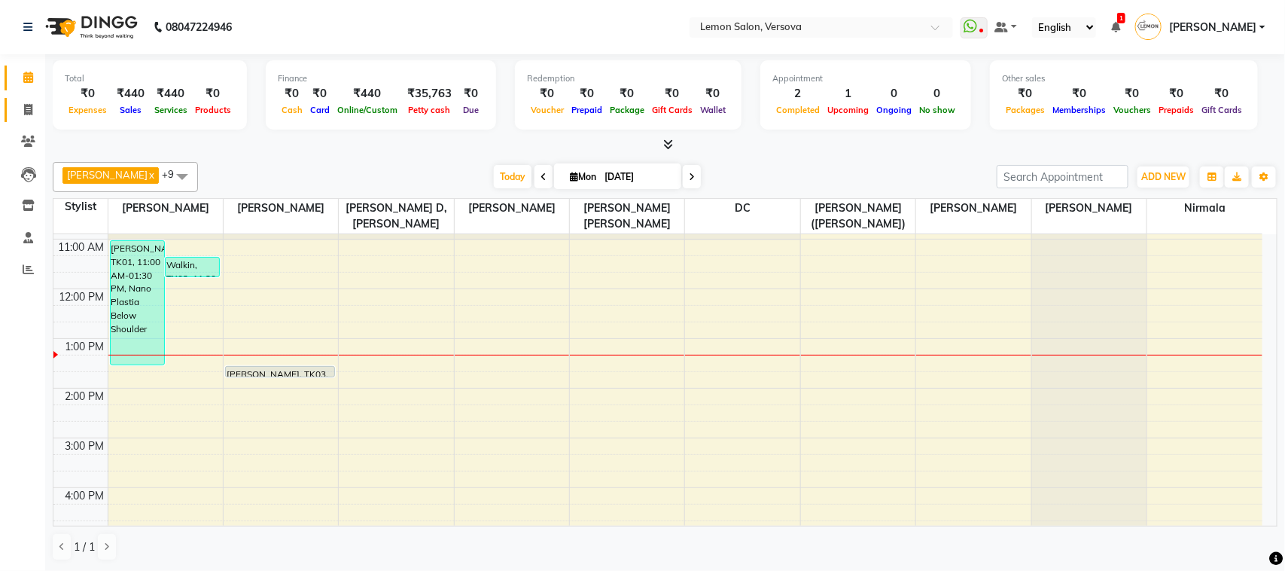
click at [23, 99] on link "Invoice" at bounding box center [23, 110] width 36 height 25
select select "564"
select select "service"
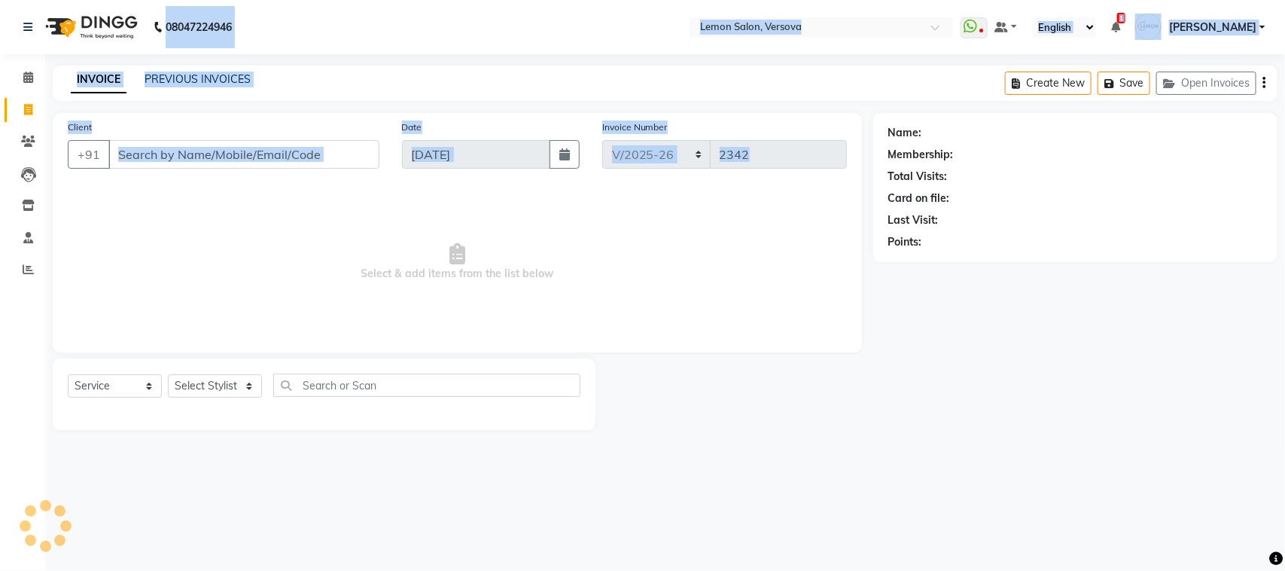
drag, startPoint x: 175, startPoint y: 72, endPoint x: 200, endPoint y: 222, distance: 151.9
click at [197, 213] on app-home "08047224946 Select Location × Lemon Salon, Versova WhatsApp Status ✕ Status: Di…" at bounding box center [642, 226] width 1285 height 453
click at [156, 211] on span "Select & add items from the list below" at bounding box center [457, 262] width 779 height 151
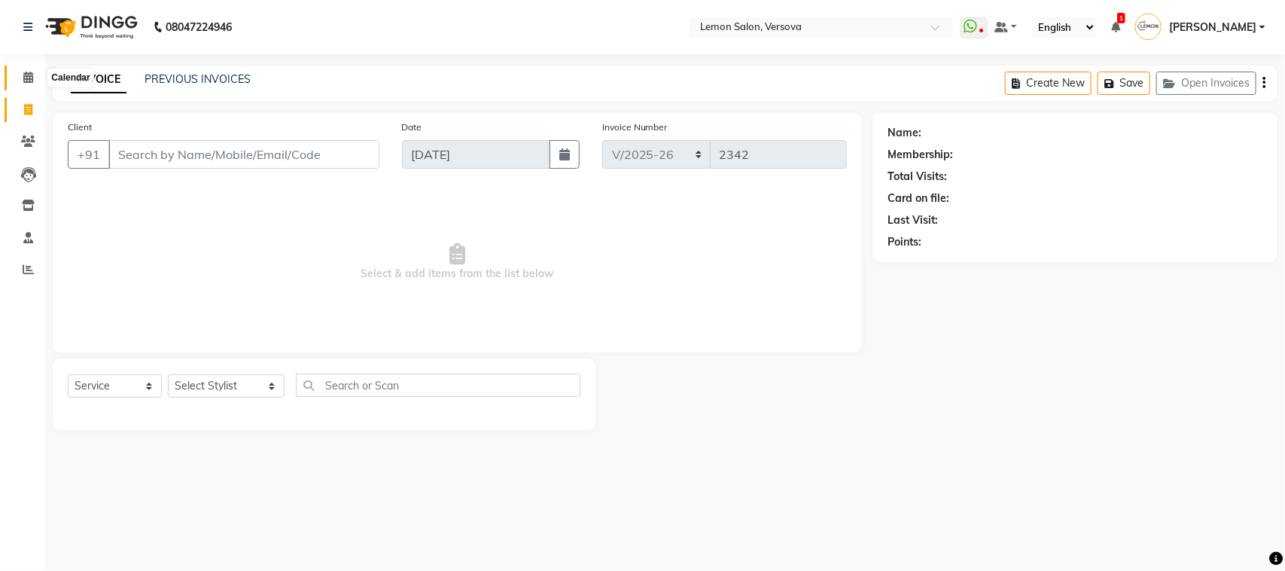
click at [23, 69] on span at bounding box center [28, 77] width 26 height 17
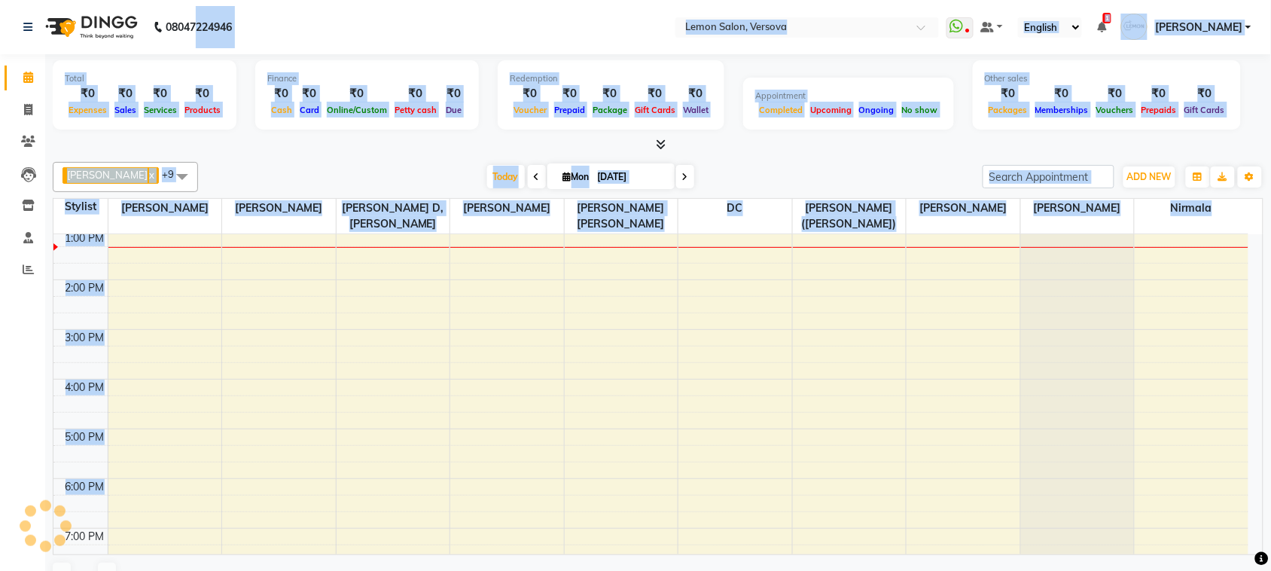
scroll to position [29, 0]
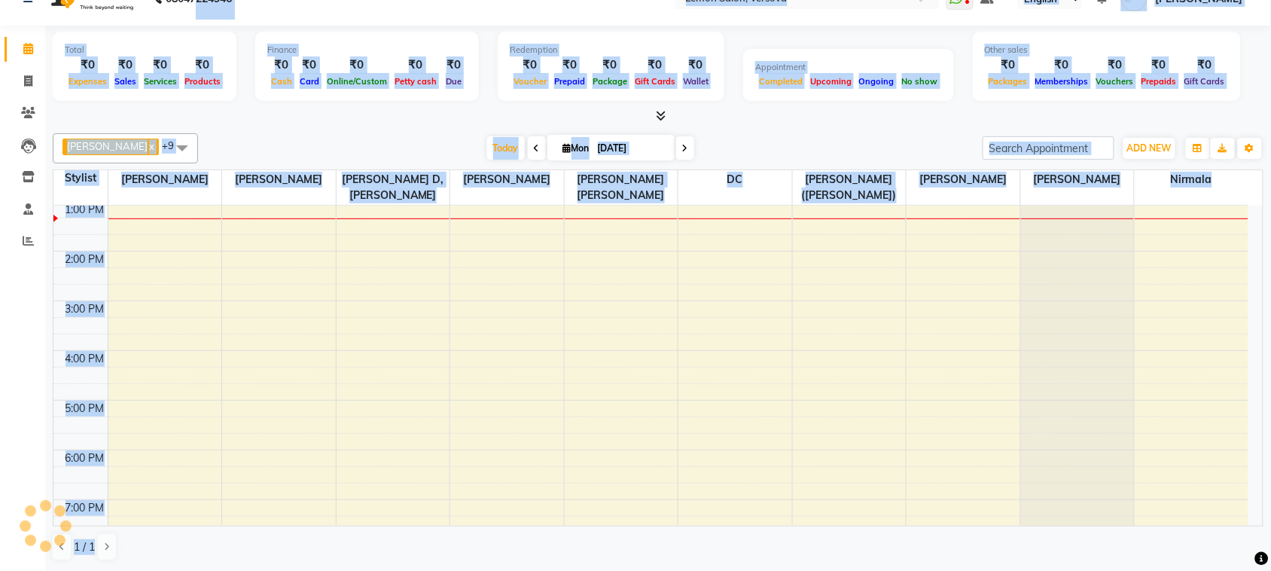
drag, startPoint x: 200, startPoint y: 23, endPoint x: 1274, endPoint y: 608, distance: 1223.2
click at [1271, 542] on html "08047224946 Select Location × Lemon Salon, Versova WhatsApp Status ✕ Status: Di…" at bounding box center [635, 256] width 1271 height 571
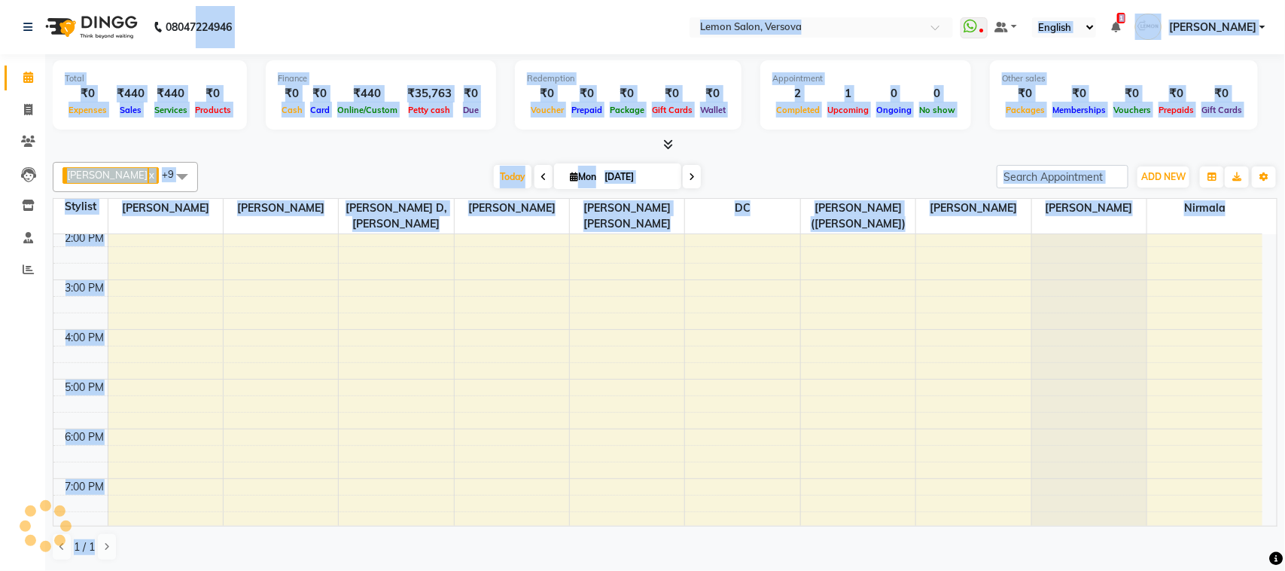
scroll to position [0, 0]
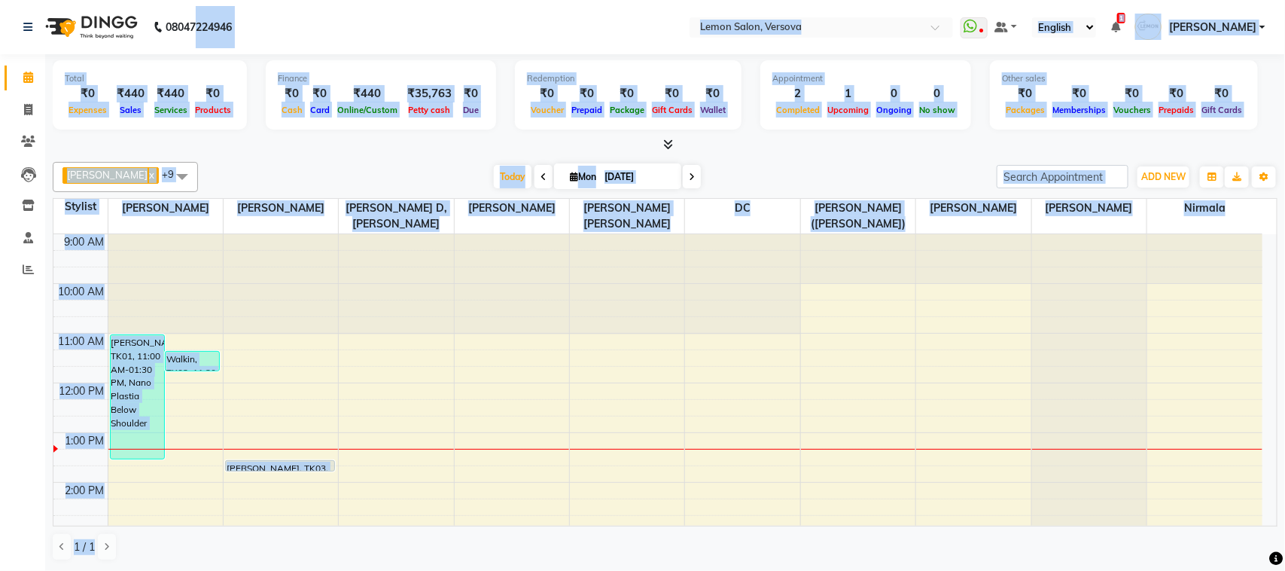
click at [407, 166] on div "Today Mon 01-09-2025" at bounding box center [598, 177] width 784 height 23
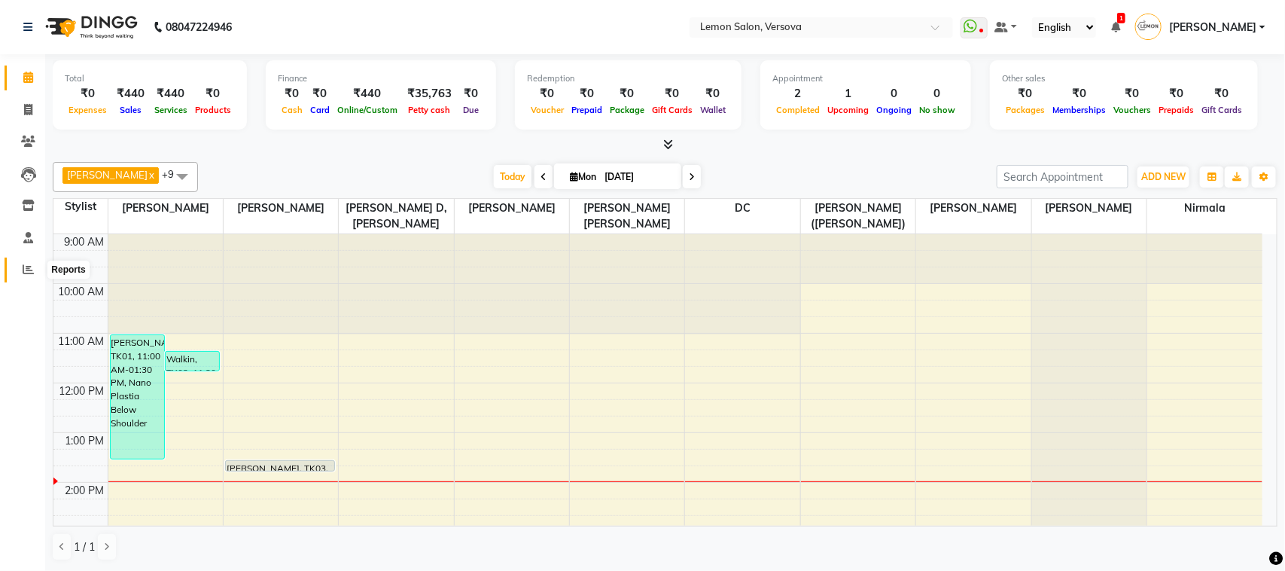
click at [30, 270] on icon at bounding box center [28, 269] width 11 height 11
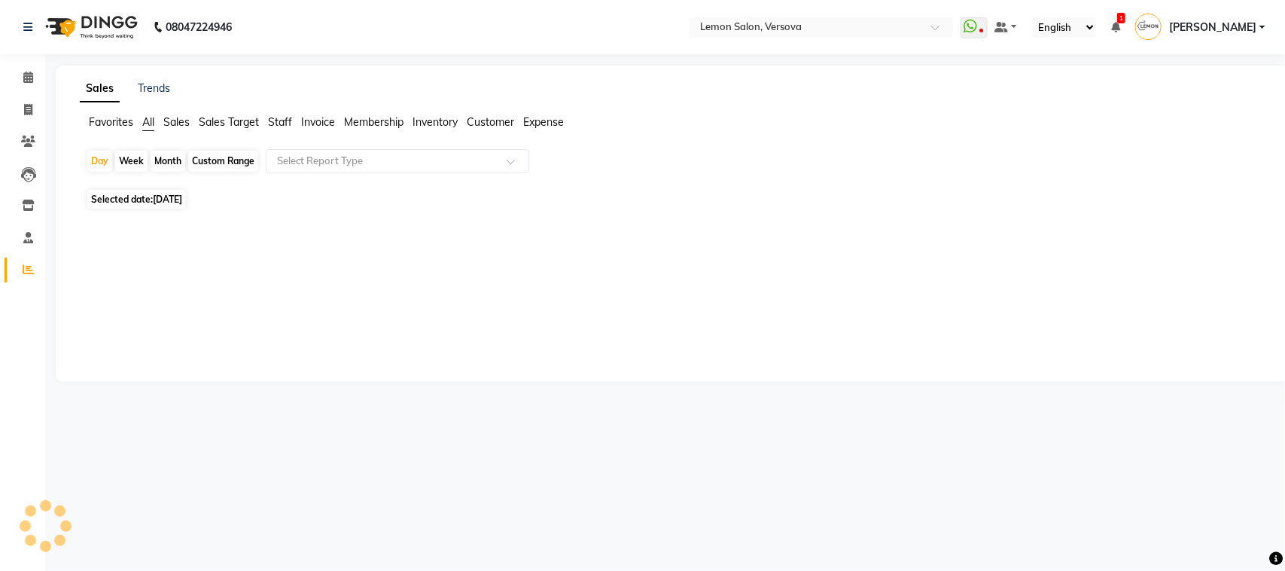
click at [167, 172] on div "Day Week Month Custom Range Select Report Type" at bounding box center [672, 167] width 1173 height 36
click at [181, 167] on div "Month" at bounding box center [168, 161] width 35 height 21
select select "9"
select select "2025"
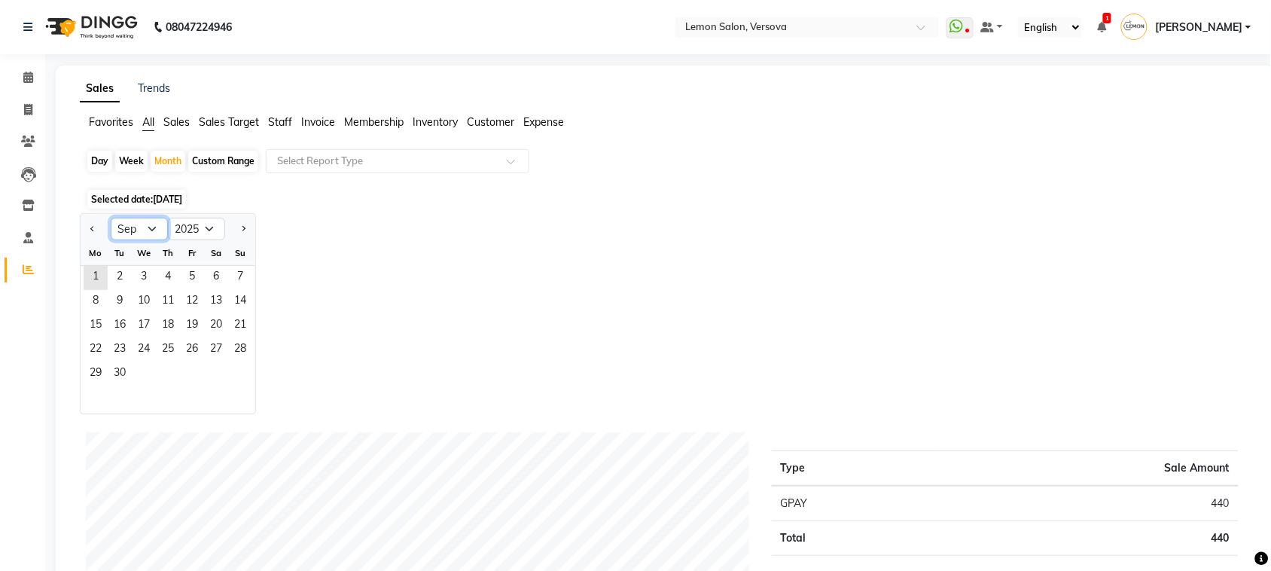
click at [139, 222] on select "Jan Feb Mar Apr May Jun Jul Aug Sep Oct Nov Dec" at bounding box center [139, 229] width 57 height 23
select select "8"
click at [111, 218] on select "Jan Feb Mar Apr May Jun Jul Aug Sep Oct Nov Dec" at bounding box center [139, 229] width 57 height 23
click at [190, 273] on span "1" at bounding box center [192, 278] width 24 height 24
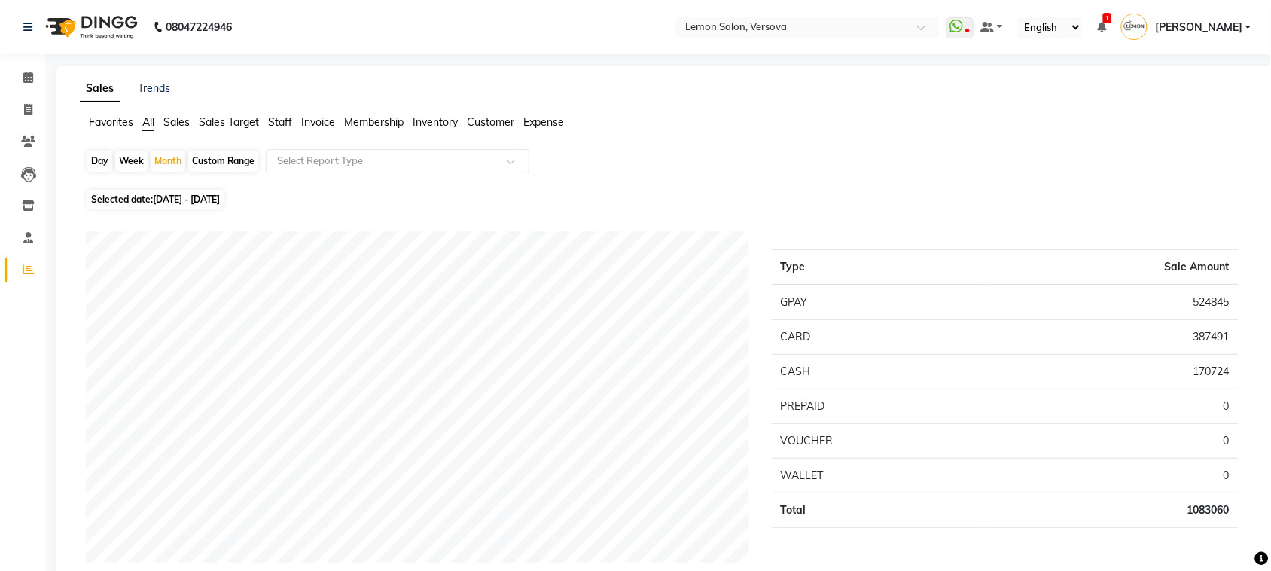
click at [242, 117] on span "Sales Target" at bounding box center [229, 122] width 60 height 14
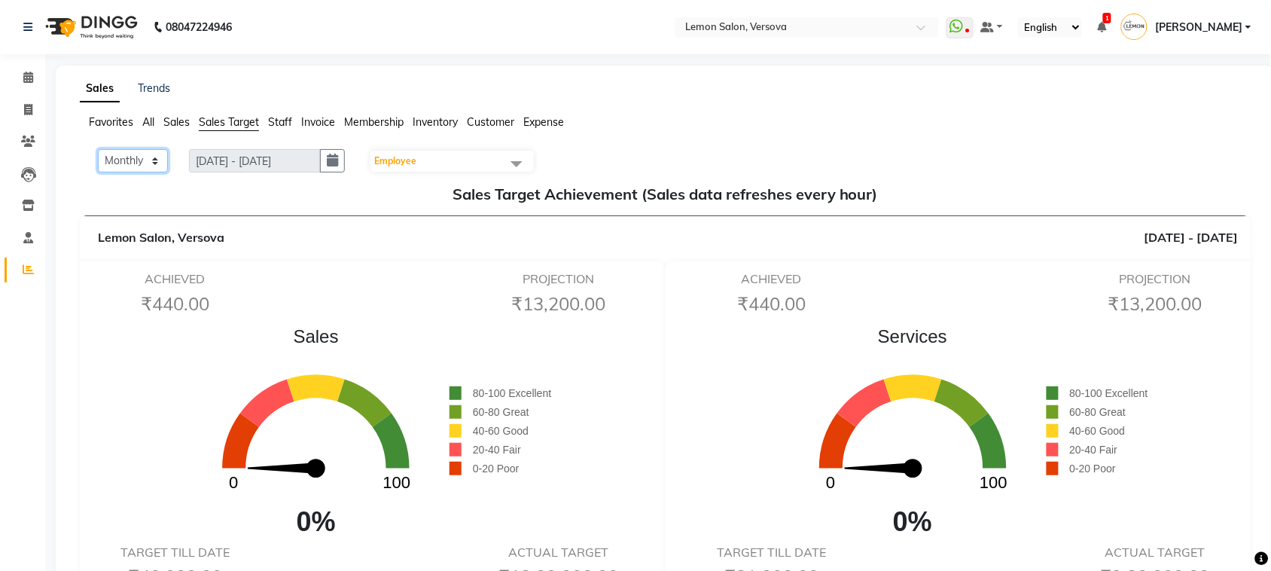
click at [158, 159] on select "Monthly Weekly" at bounding box center [133, 160] width 70 height 23
click at [333, 156] on button "button" at bounding box center [332, 160] width 25 height 23
select select "9"
select select "2025"
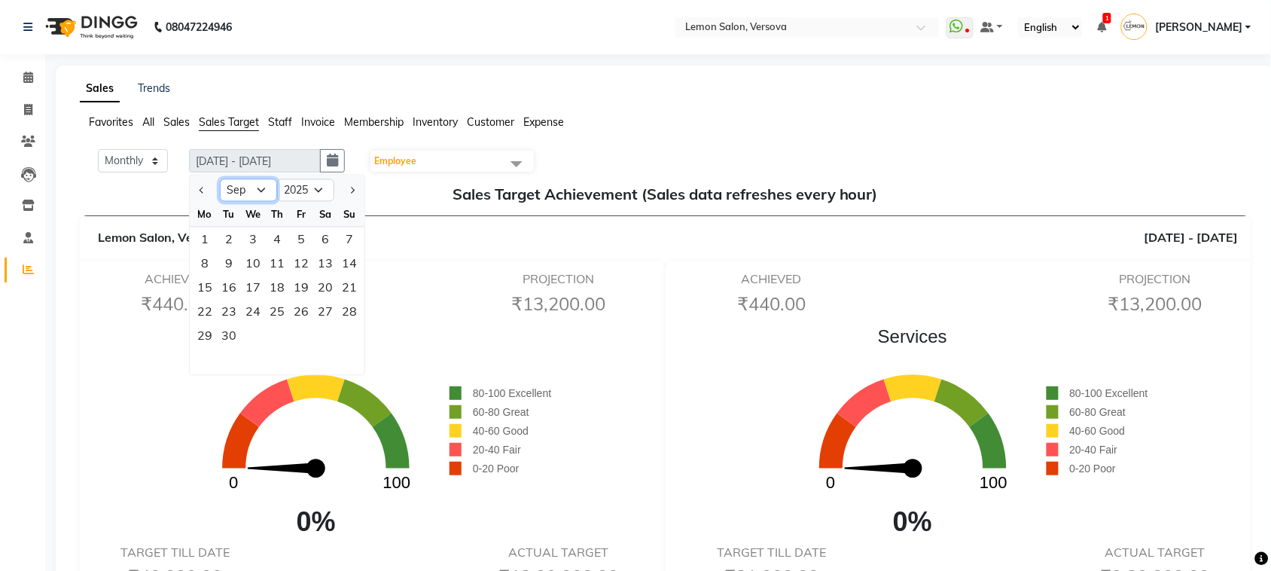
click at [261, 183] on select "Jan Feb Mar Apr May Jun Jul Aug Sep Oct Nov Dec" at bounding box center [248, 190] width 57 height 23
select select "8"
click at [221, 179] on select "Jan Feb Mar Apr May Jun Jul Aug Sep Oct Nov Dec" at bounding box center [248, 190] width 57 height 23
click at [296, 233] on div "1" at bounding box center [301, 239] width 24 height 24
type input "01-08-2025 - 31-08-2025"
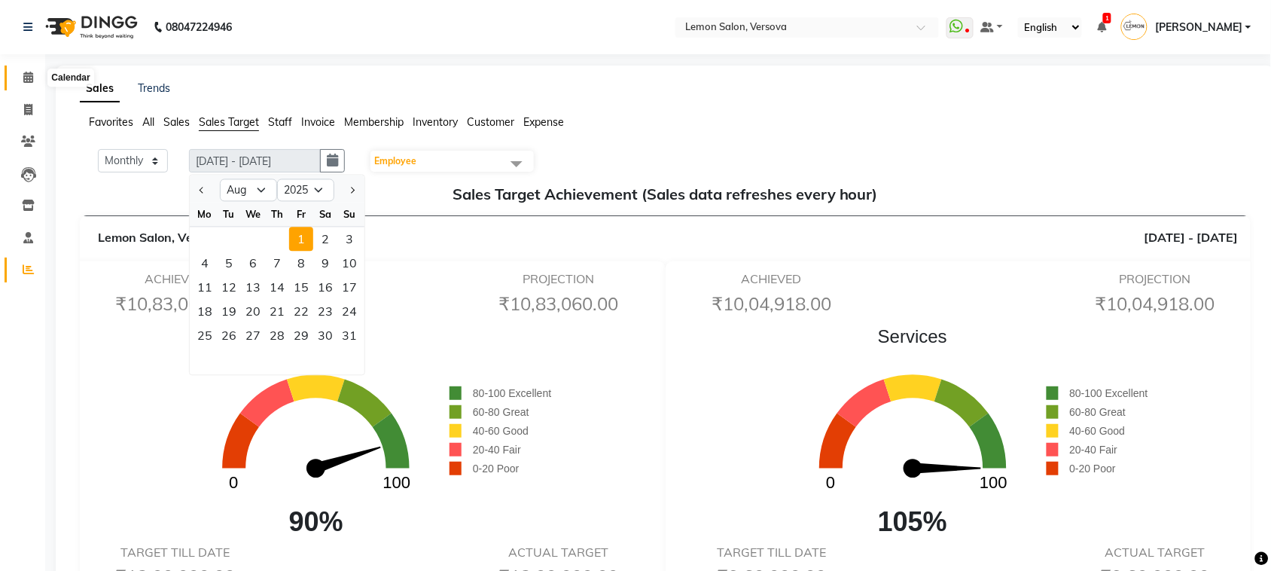
click at [27, 74] on icon at bounding box center [28, 77] width 10 height 11
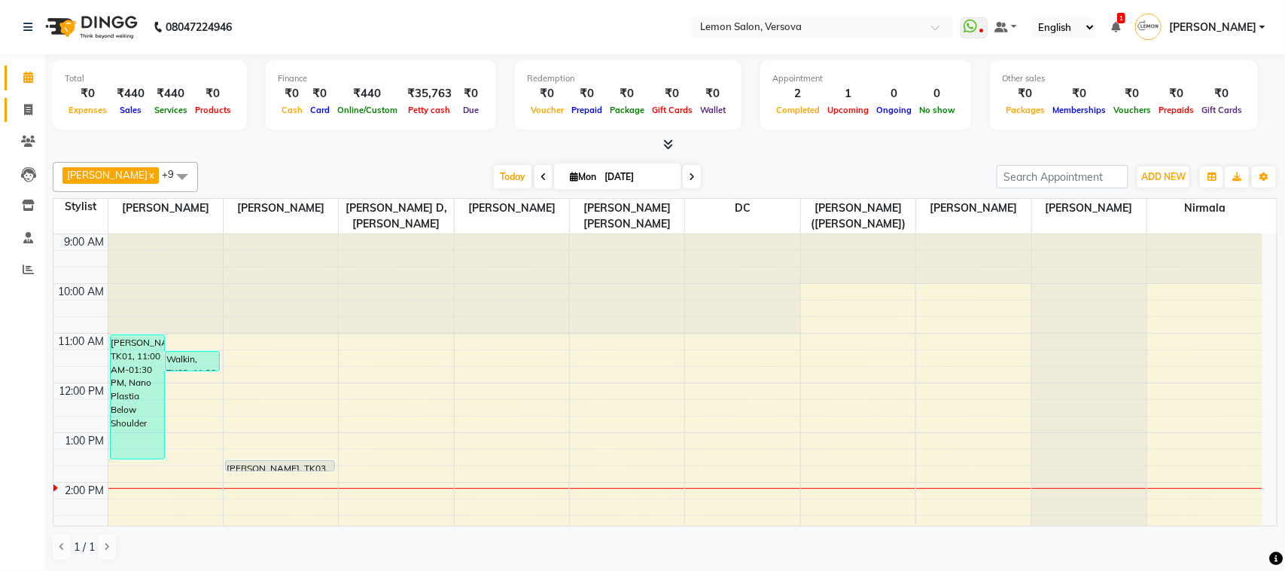
click at [11, 111] on link "Invoice" at bounding box center [23, 110] width 36 height 25
select select "service"
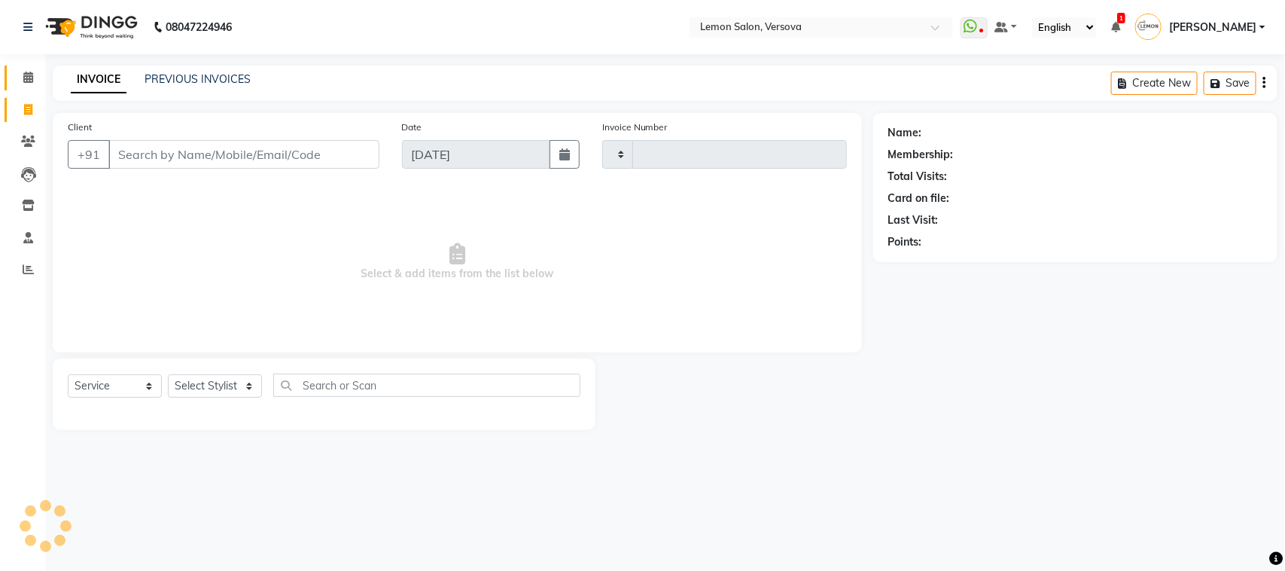
type input "2342"
select select "564"
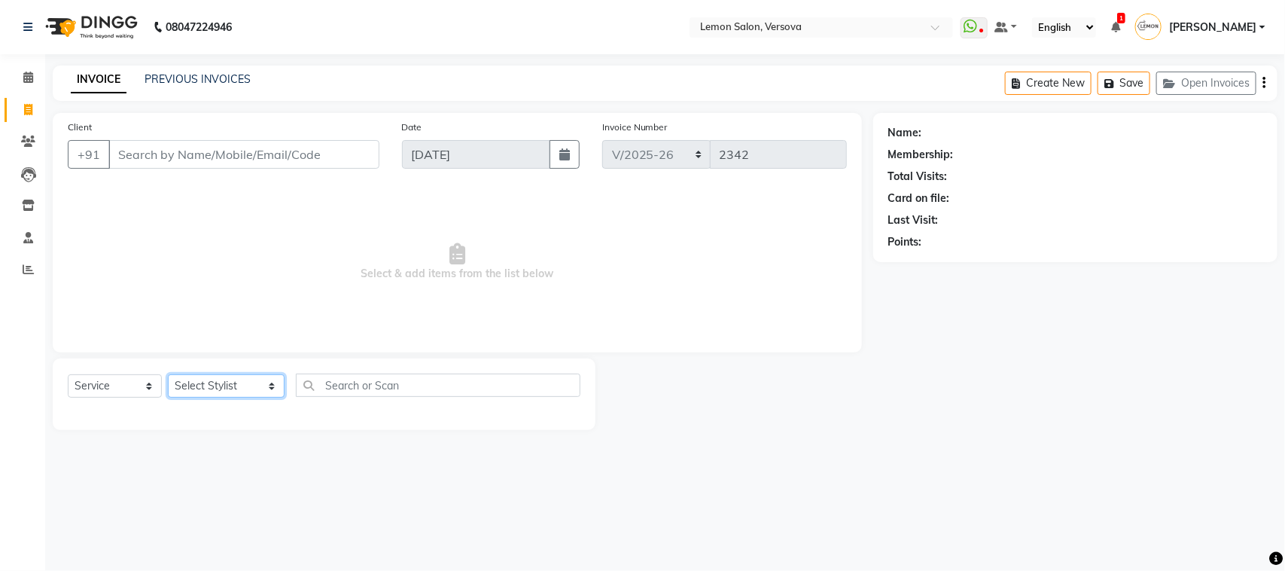
click at [249, 374] on select "Select Stylist [PERSON_NAME] [PERSON_NAME] DC [PERSON_NAME] [PERSON_NAME],[PERS…" at bounding box center [226, 385] width 117 height 23
select select "7408"
click at [168, 374] on select "Select Stylist [PERSON_NAME] [PERSON_NAME] DC [PERSON_NAME] [PERSON_NAME],[PERS…" at bounding box center [226, 385] width 117 height 23
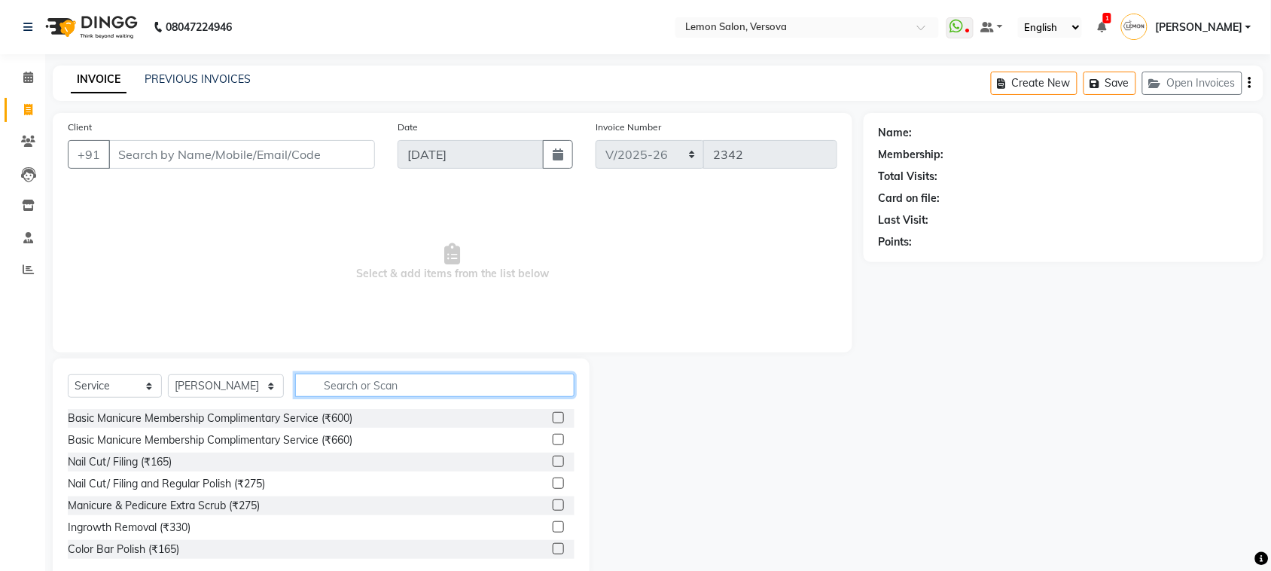
click at [363, 385] on input "text" at bounding box center [434, 385] width 279 height 23
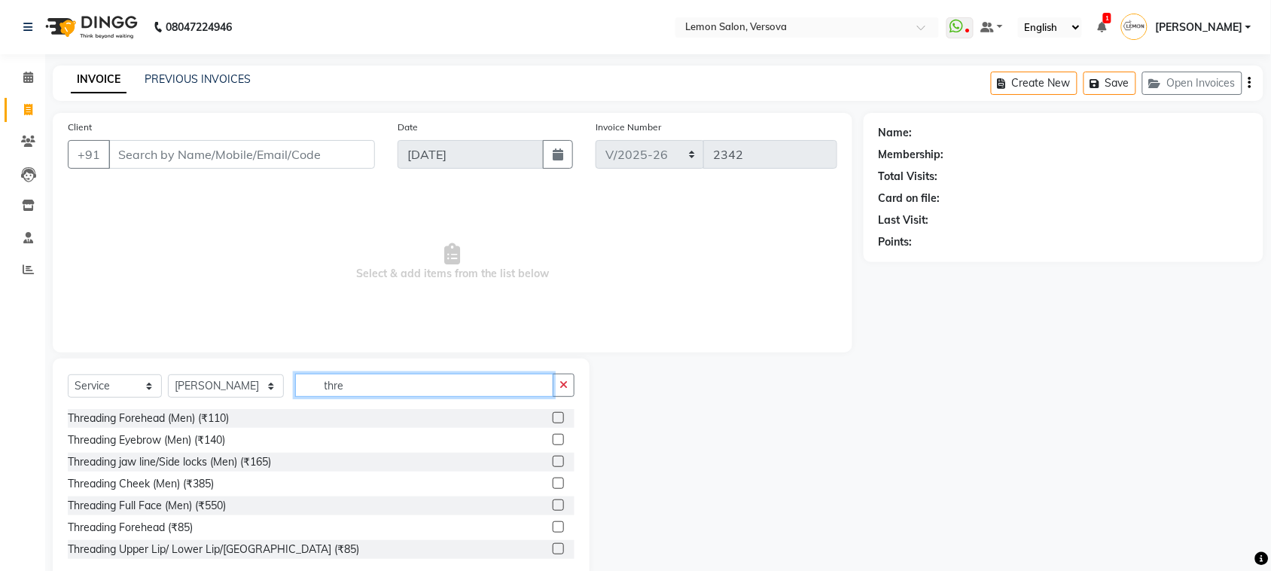
scroll to position [32, 0]
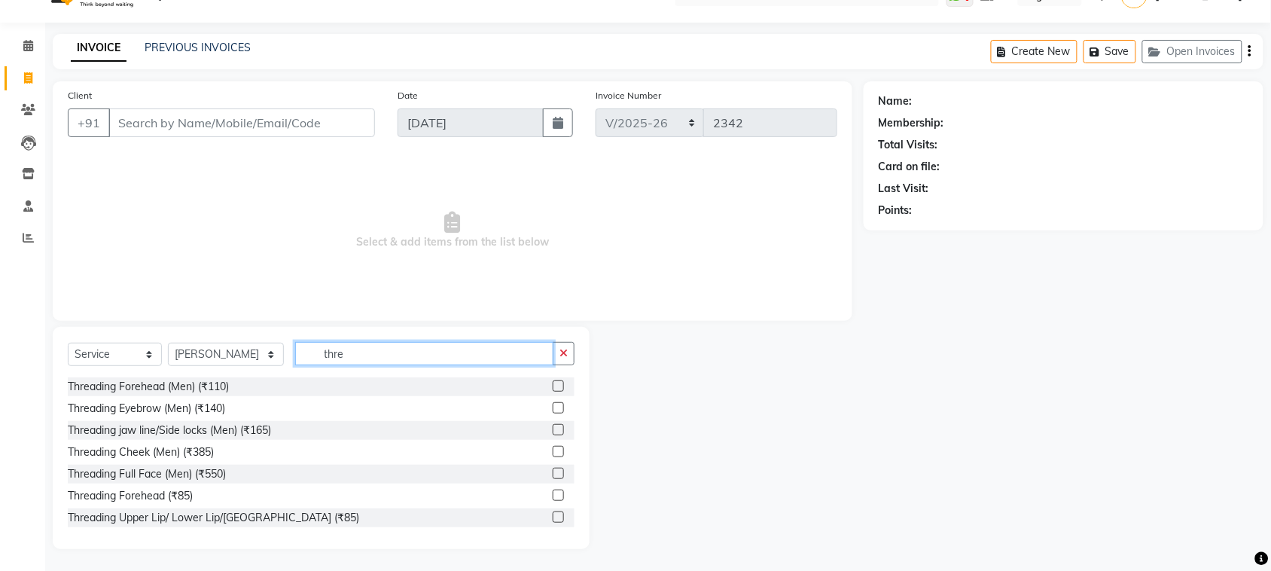
type input "thre"
click at [310, 117] on input "Client" at bounding box center [241, 122] width 267 height 29
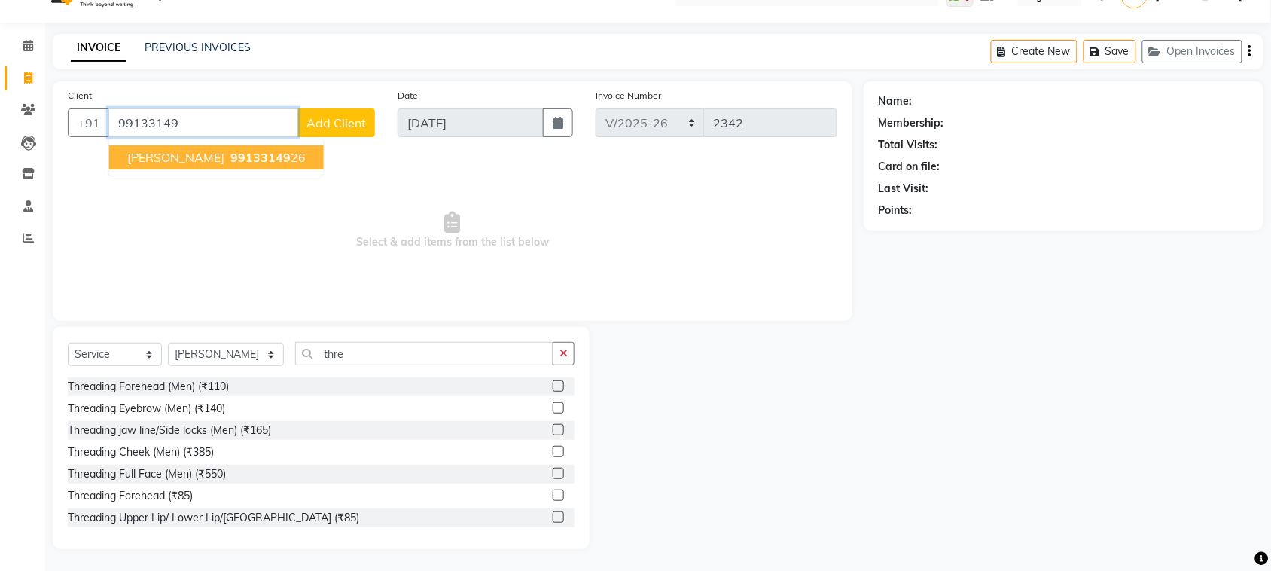
click at [230, 156] on span "99133149" at bounding box center [260, 157] width 60 height 15
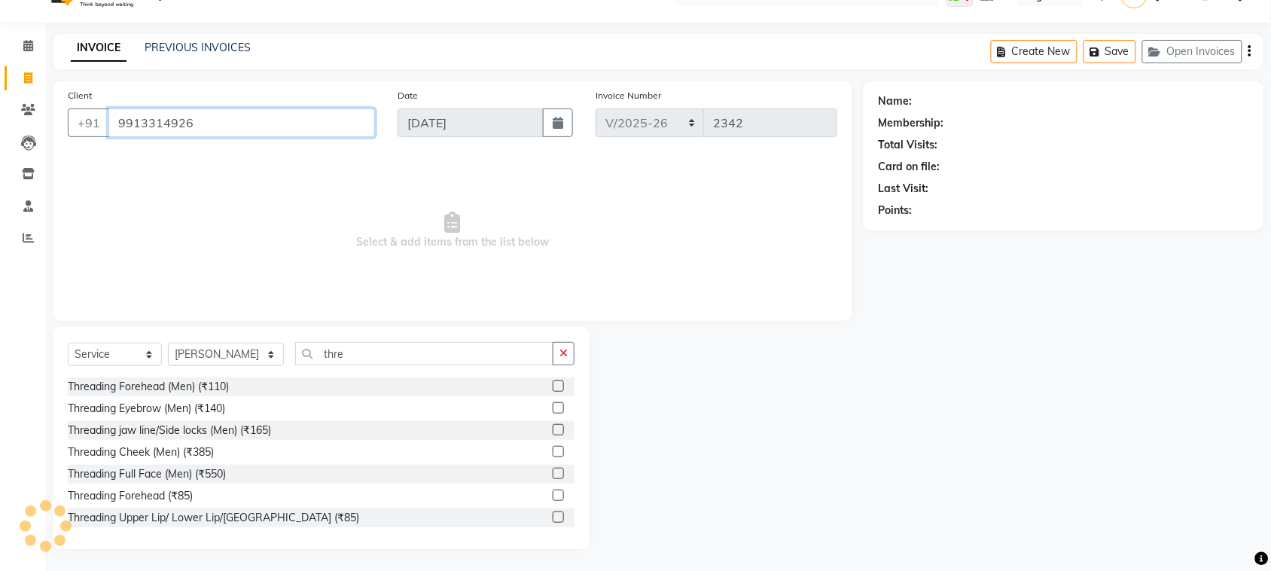
type input "9913314926"
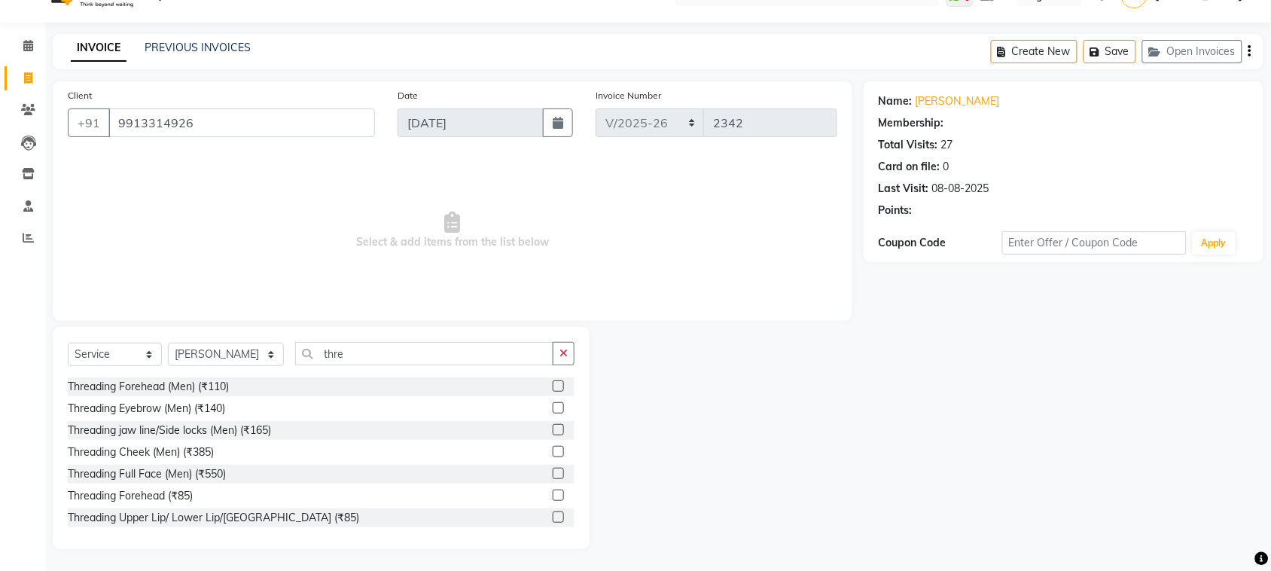
select select "1: Object"
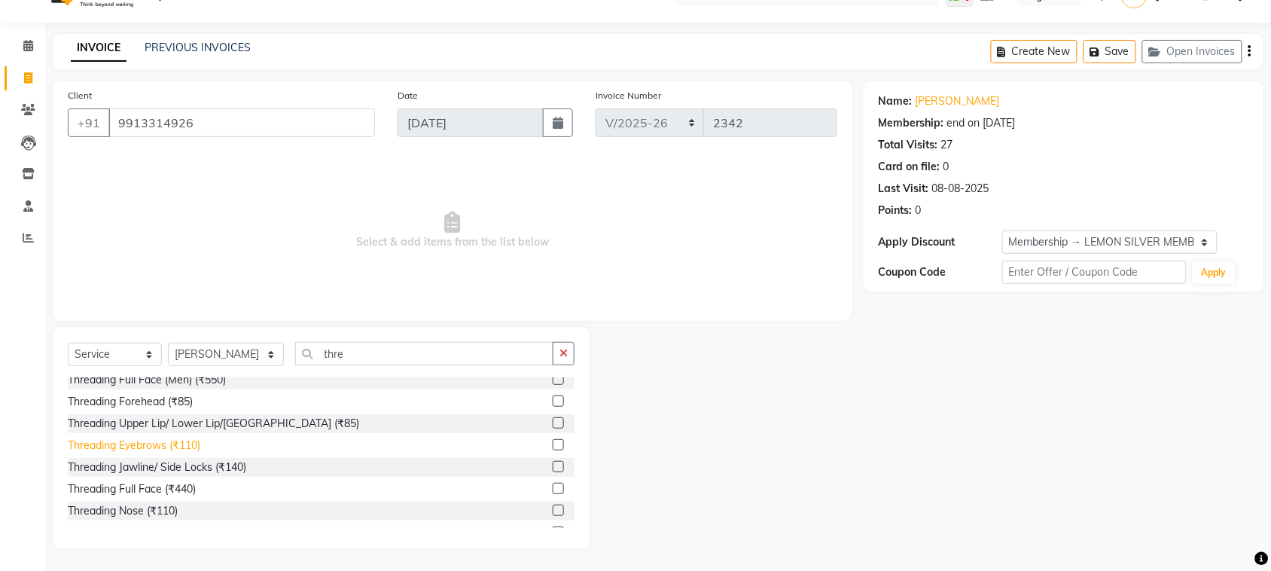
scroll to position [0, 0]
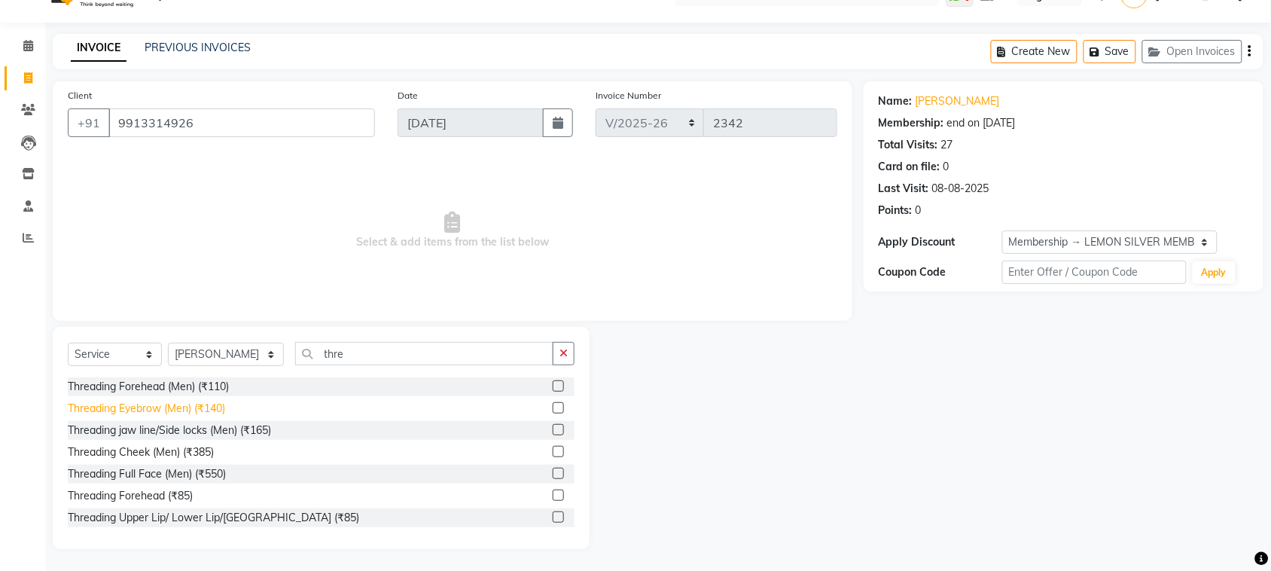
click at [189, 404] on div "Threading Eyebrow (Men) (₹140)" at bounding box center [146, 409] width 157 height 16
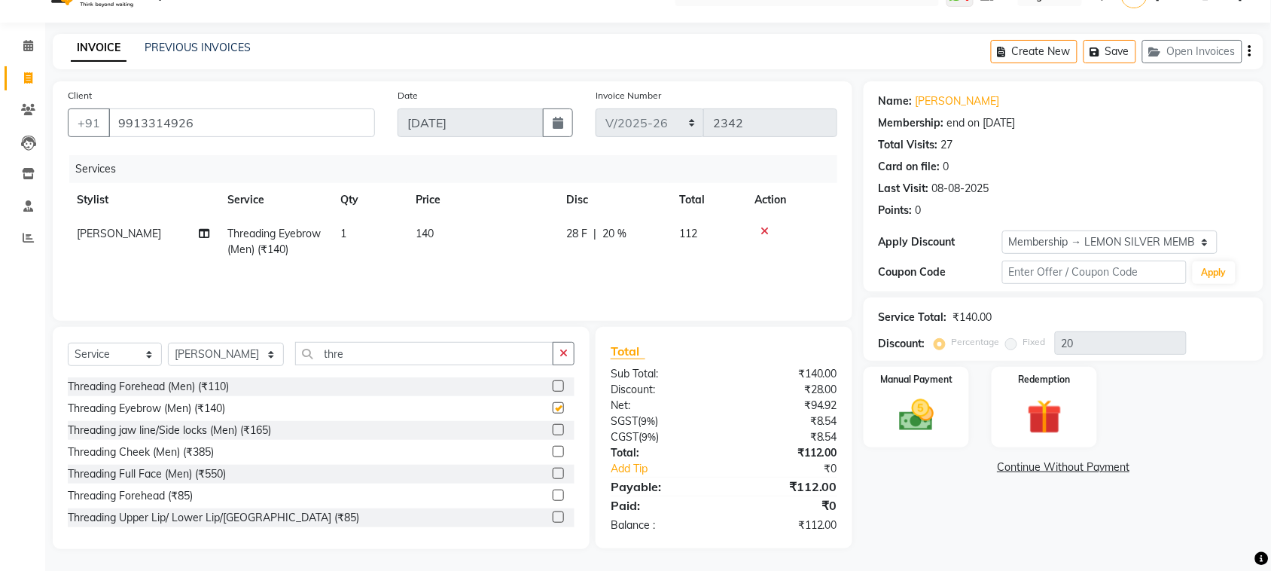
checkbox input "false"
click at [936, 401] on img at bounding box center [916, 415] width 59 height 41
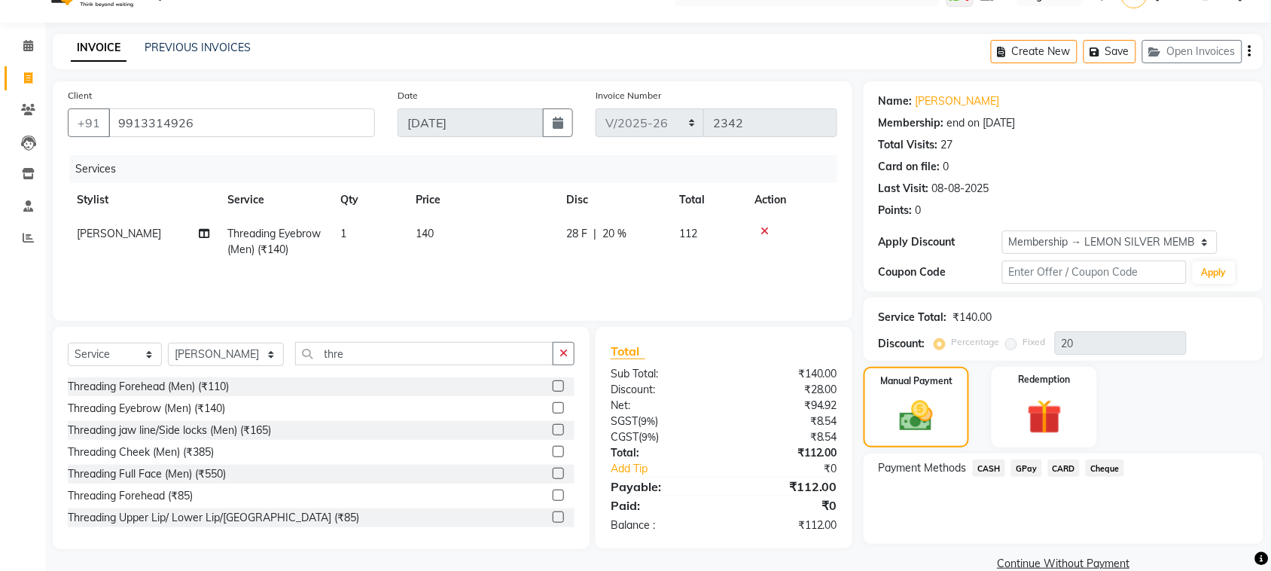
click at [1033, 462] on span "GPay" at bounding box center [1026, 467] width 31 height 17
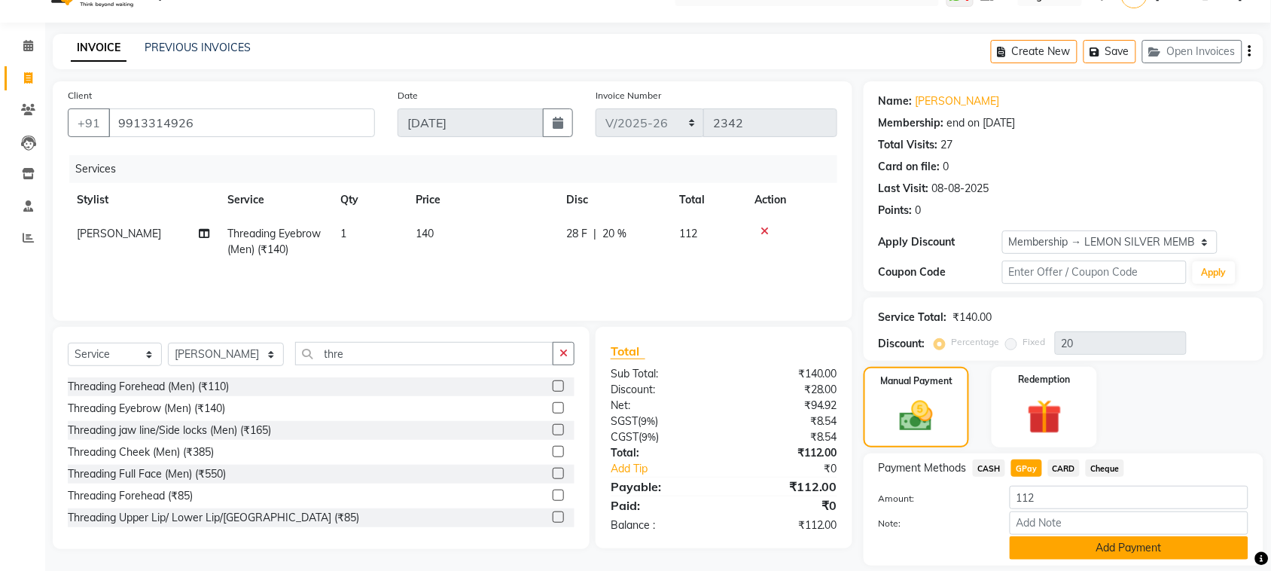
click at [1037, 542] on button "Add Payment" at bounding box center [1129, 547] width 239 height 23
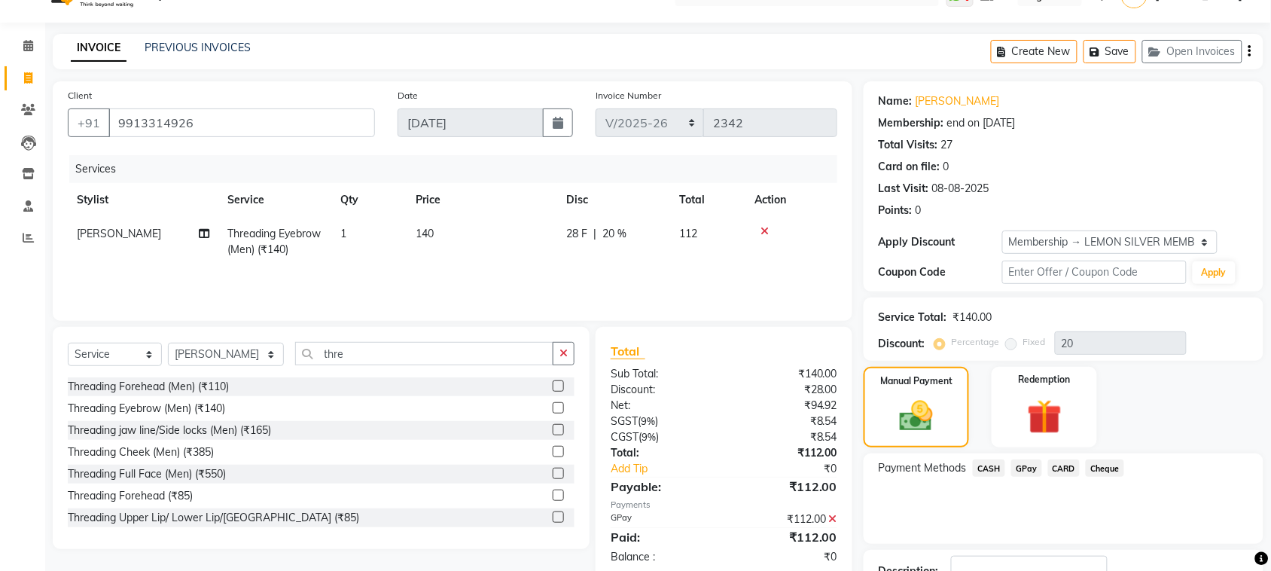
scroll to position [144, 0]
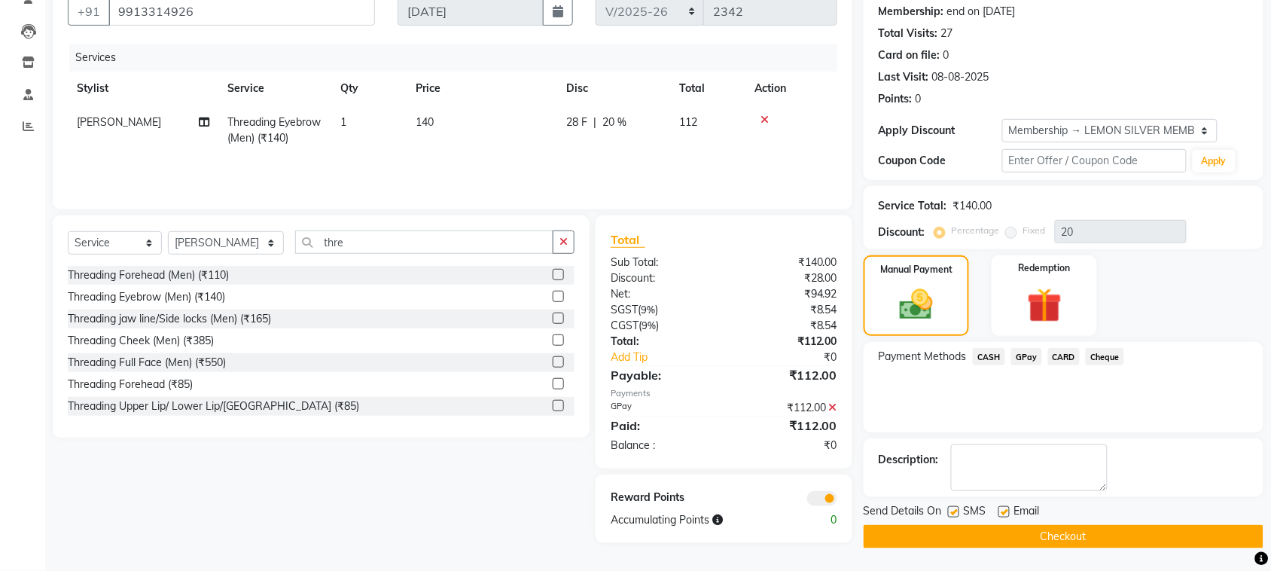
click at [959, 514] on label at bounding box center [953, 511] width 11 height 11
click at [958, 514] on input "checkbox" at bounding box center [953, 513] width 10 height 10
checkbox input "false"
click at [1000, 510] on label at bounding box center [1004, 511] width 11 height 11
click at [1000, 510] on input "checkbox" at bounding box center [1004, 513] width 10 height 10
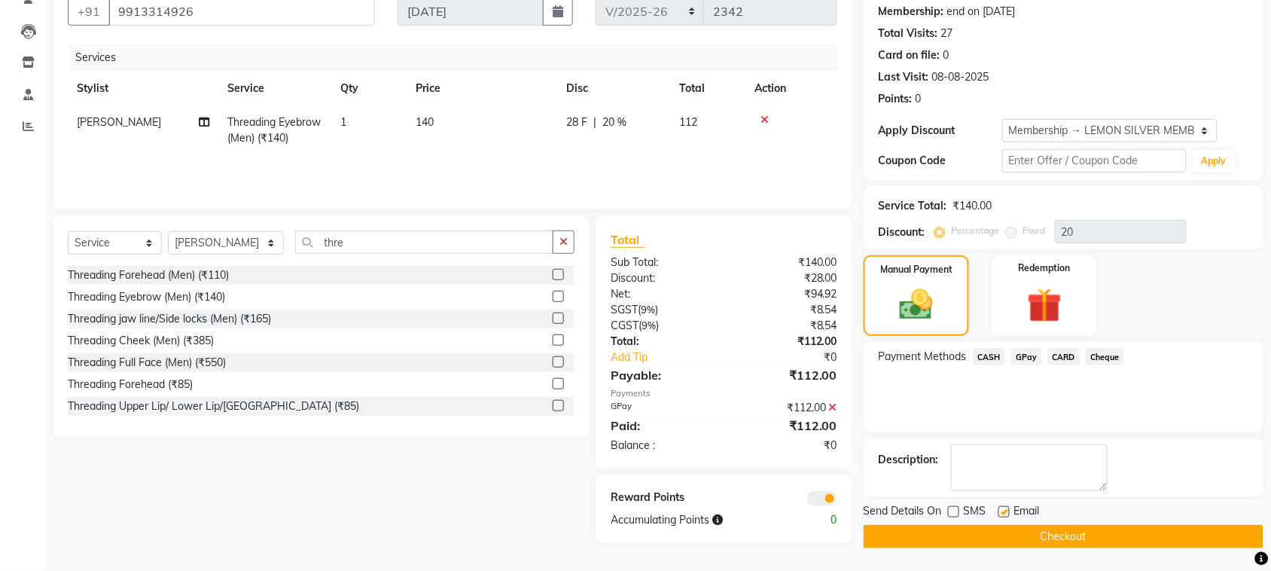
checkbox input "false"
click at [1040, 529] on button "Checkout" at bounding box center [1064, 536] width 400 height 23
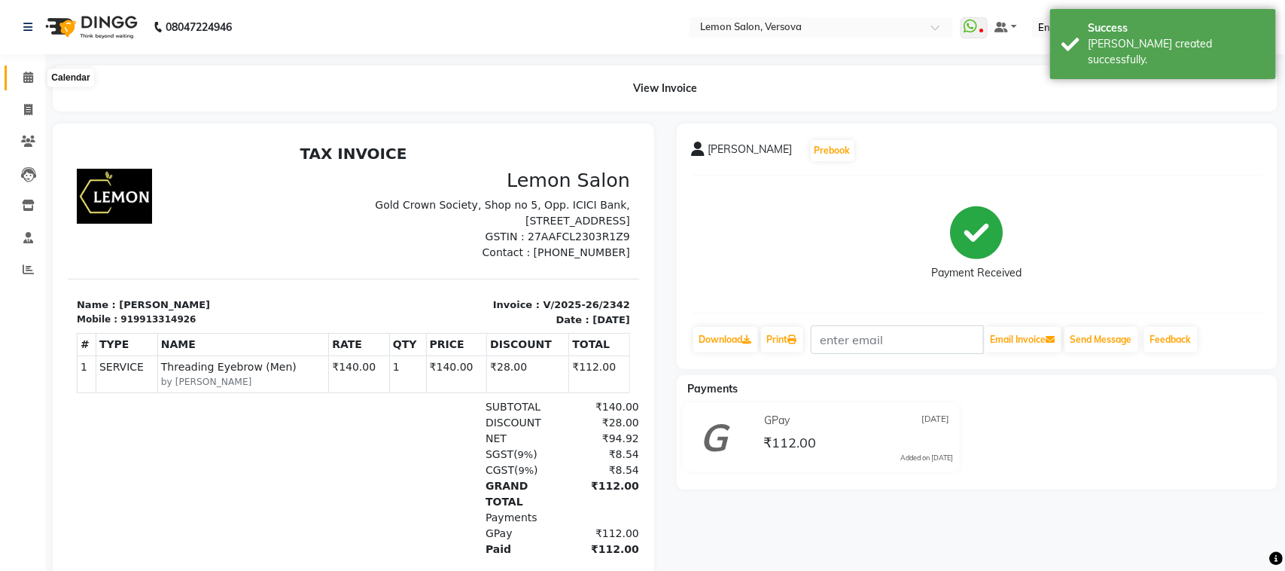
click at [30, 70] on span at bounding box center [28, 77] width 26 height 17
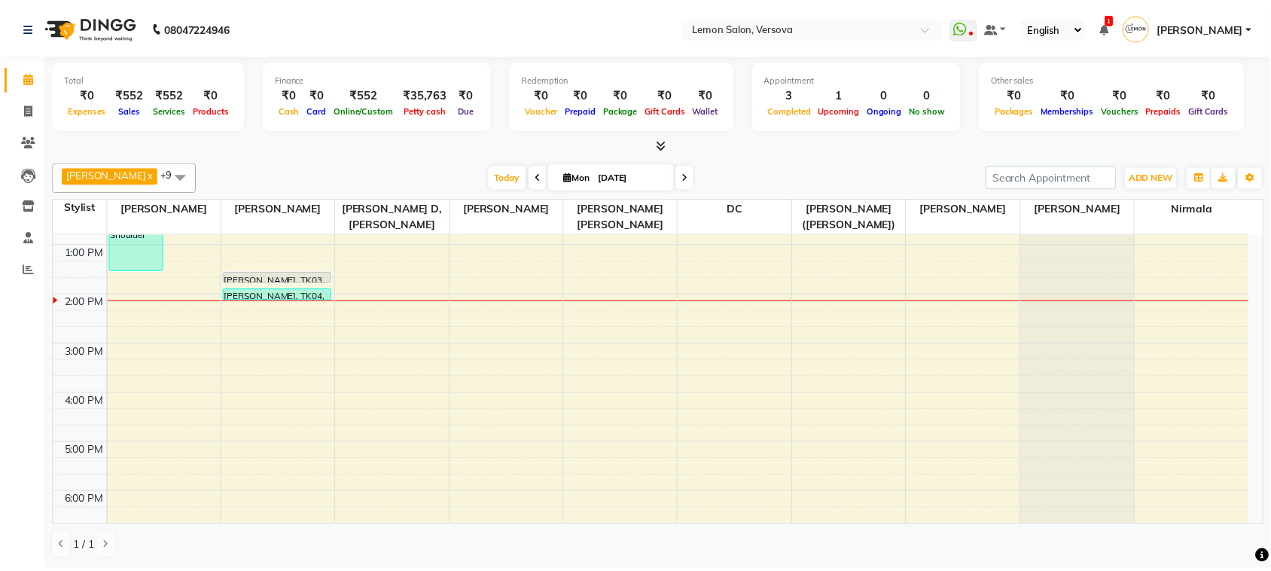
scroll to position [411, 0]
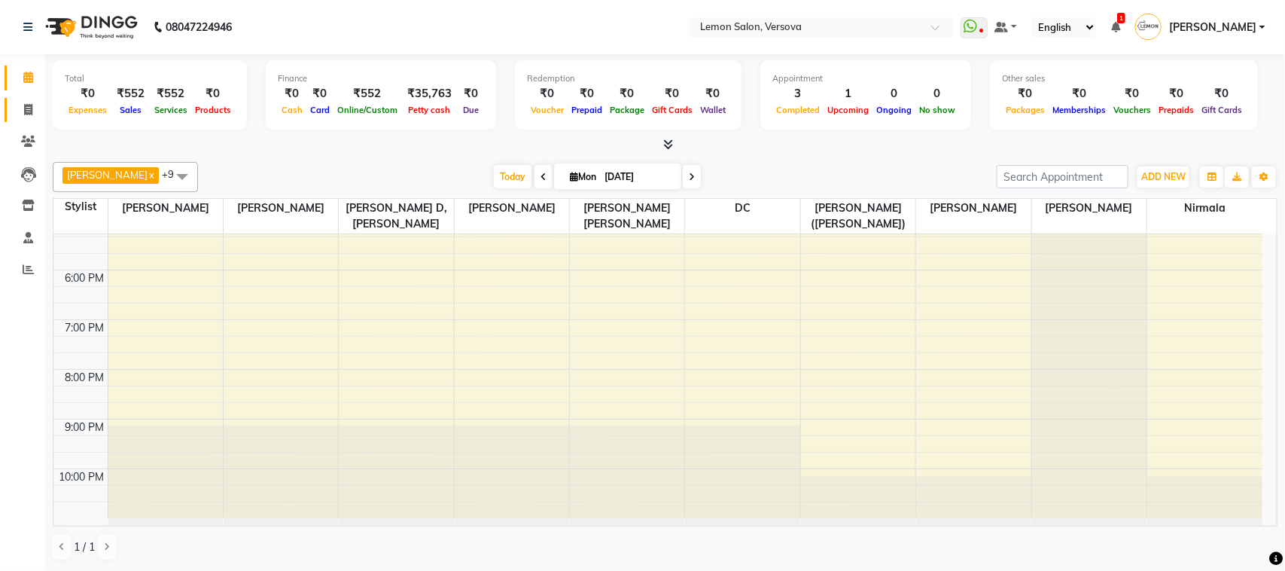
click at [23, 98] on link "Invoice" at bounding box center [23, 110] width 36 height 25
select select "564"
select select "service"
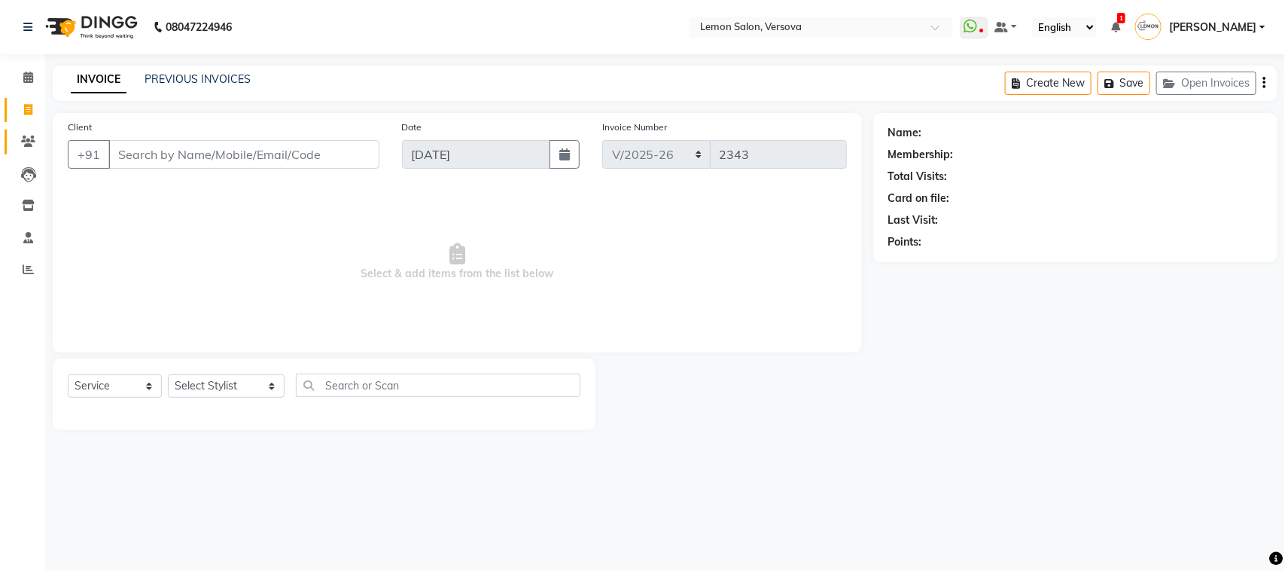
click at [20, 130] on link "Clients" at bounding box center [23, 142] width 36 height 25
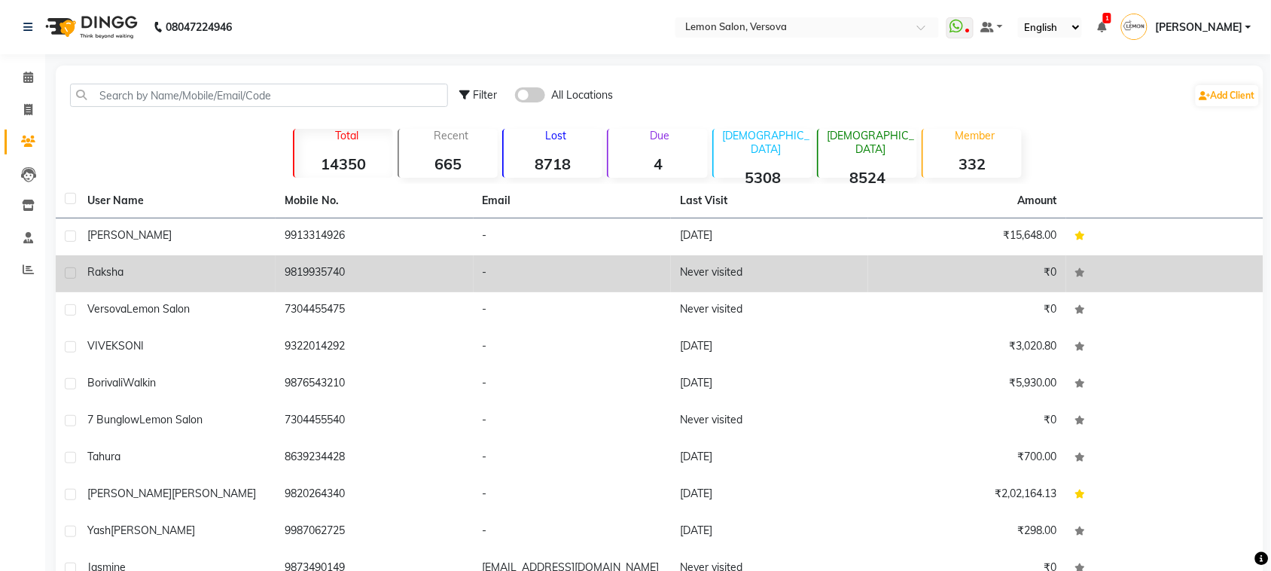
click at [355, 264] on td "9819935740" at bounding box center [374, 273] width 197 height 37
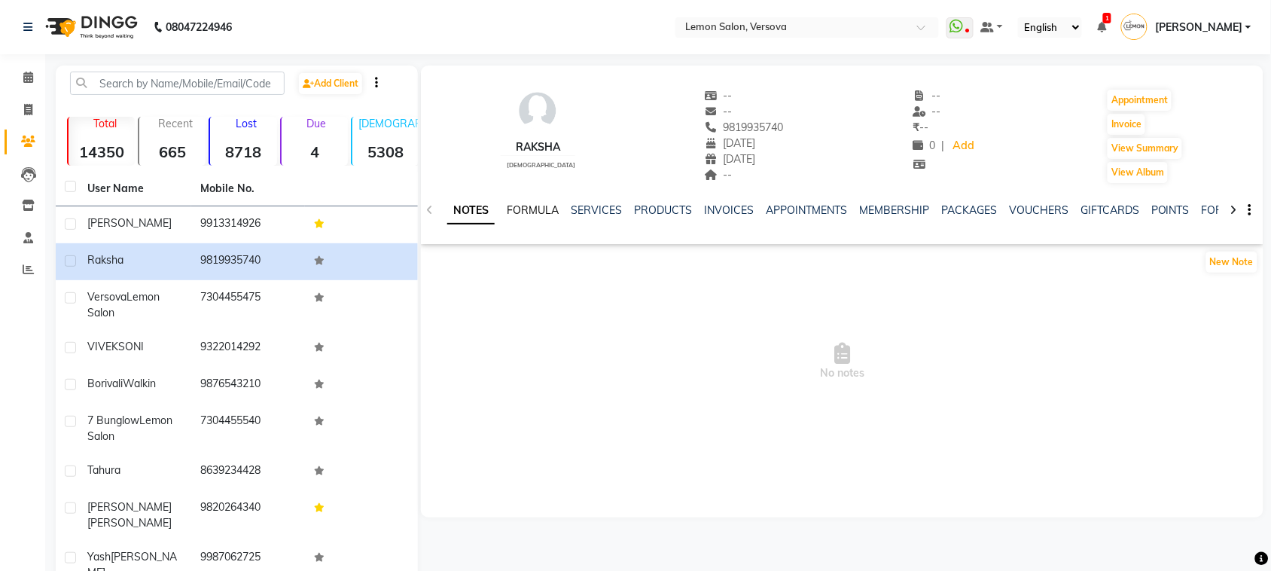
click at [544, 213] on link "FORMULA" at bounding box center [533, 210] width 52 height 14
click at [587, 206] on link "SERVICES" at bounding box center [594, 210] width 51 height 14
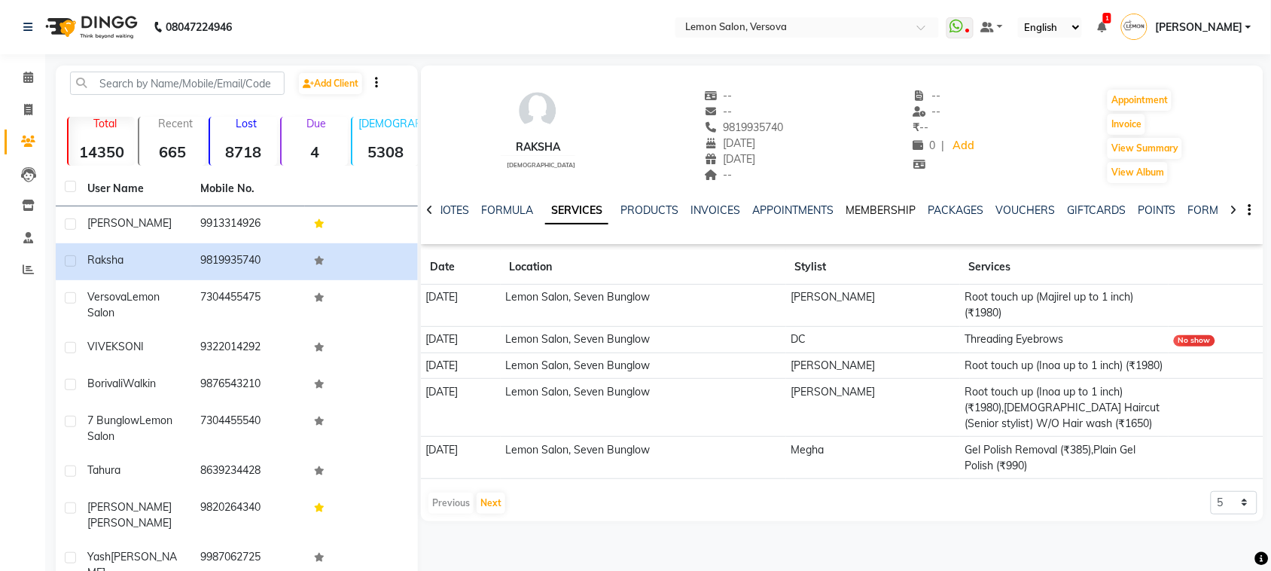
click at [890, 209] on link "MEMBERSHIP" at bounding box center [881, 210] width 70 height 14
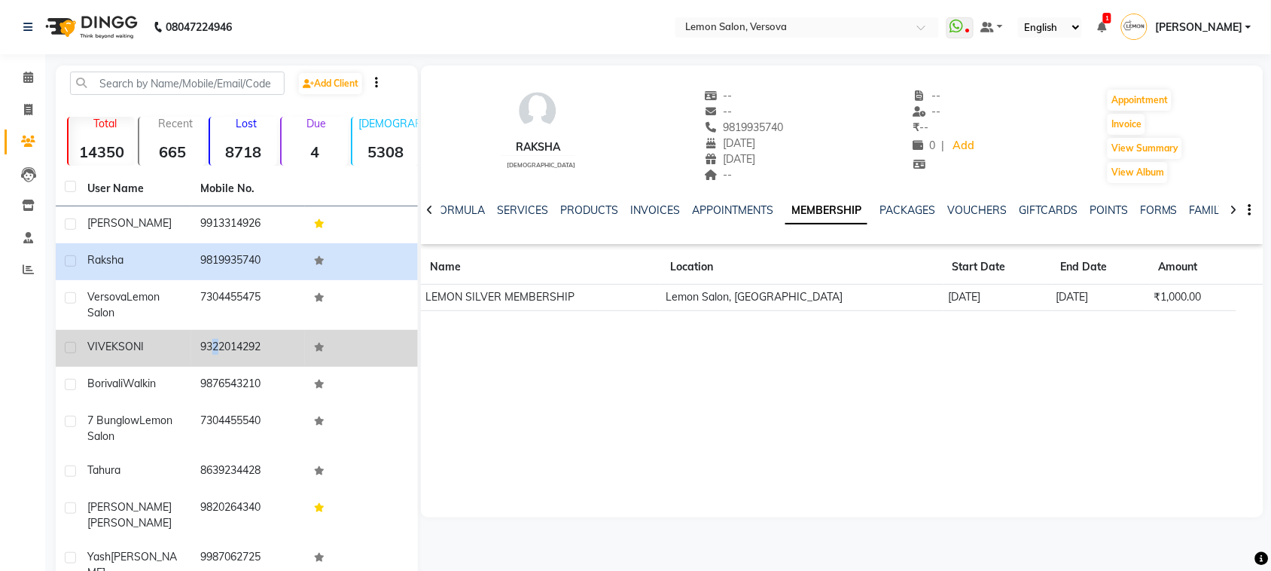
click at [203, 349] on td "9322014292" at bounding box center [247, 348] width 113 height 37
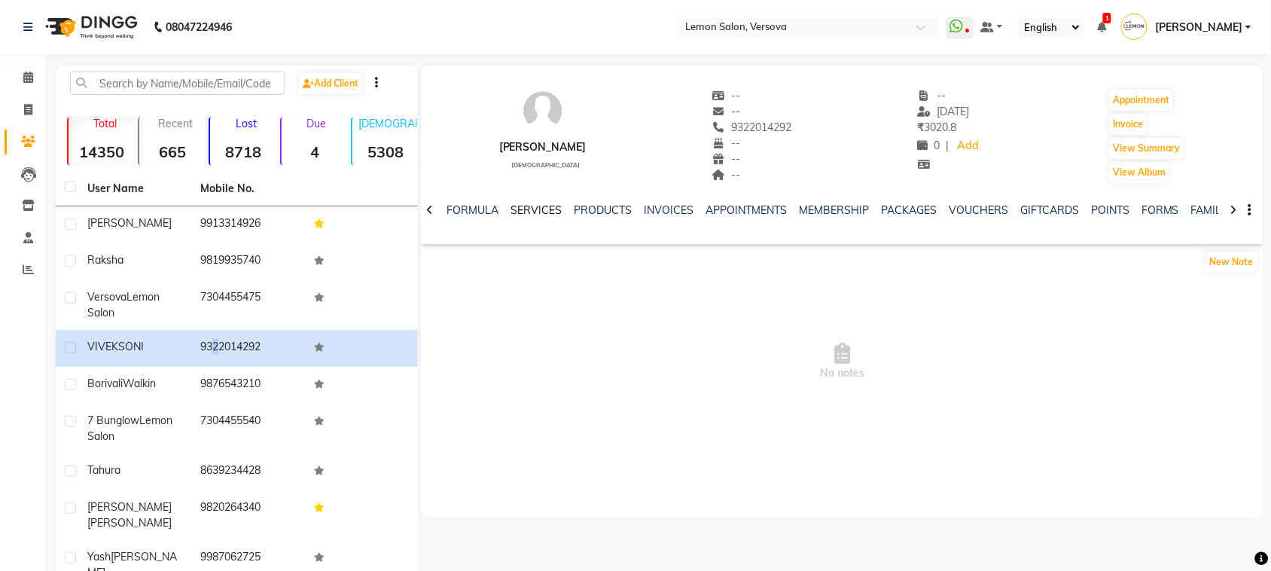
click at [540, 212] on link "SERVICES" at bounding box center [536, 210] width 51 height 14
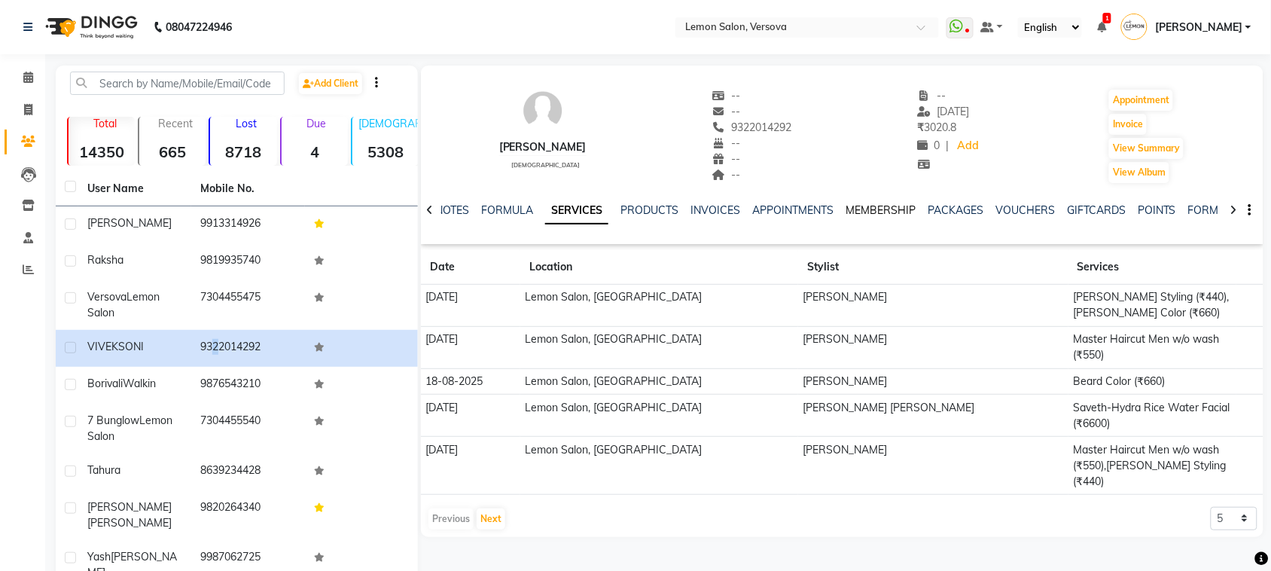
click at [859, 213] on link "MEMBERSHIP" at bounding box center [881, 210] width 70 height 14
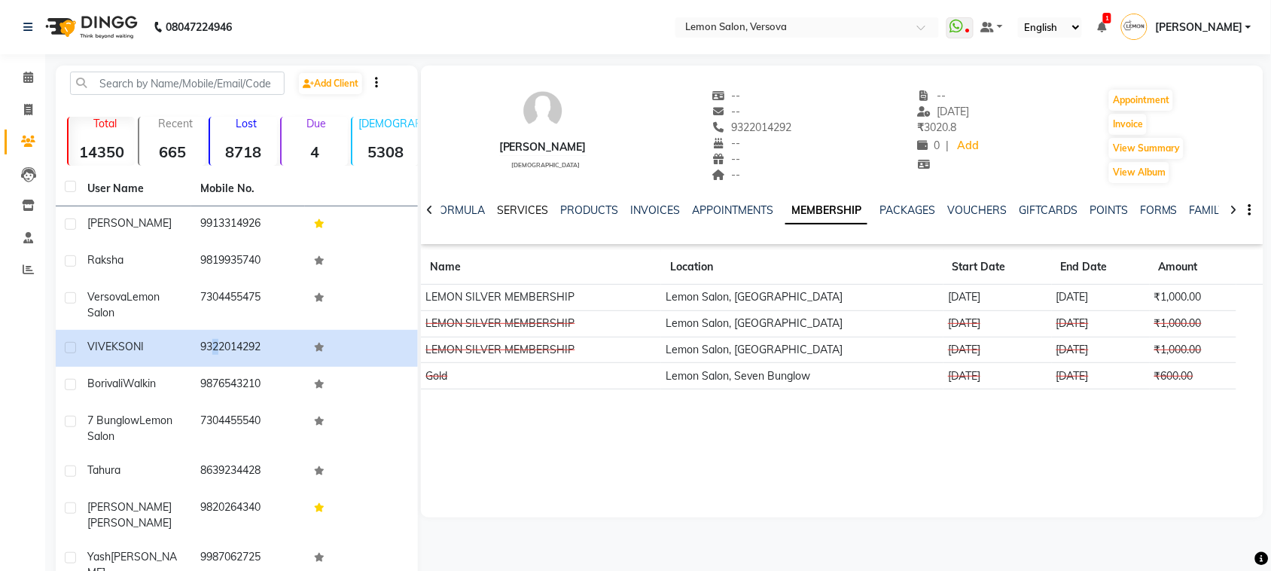
click at [529, 208] on link "SERVICES" at bounding box center [522, 210] width 51 height 14
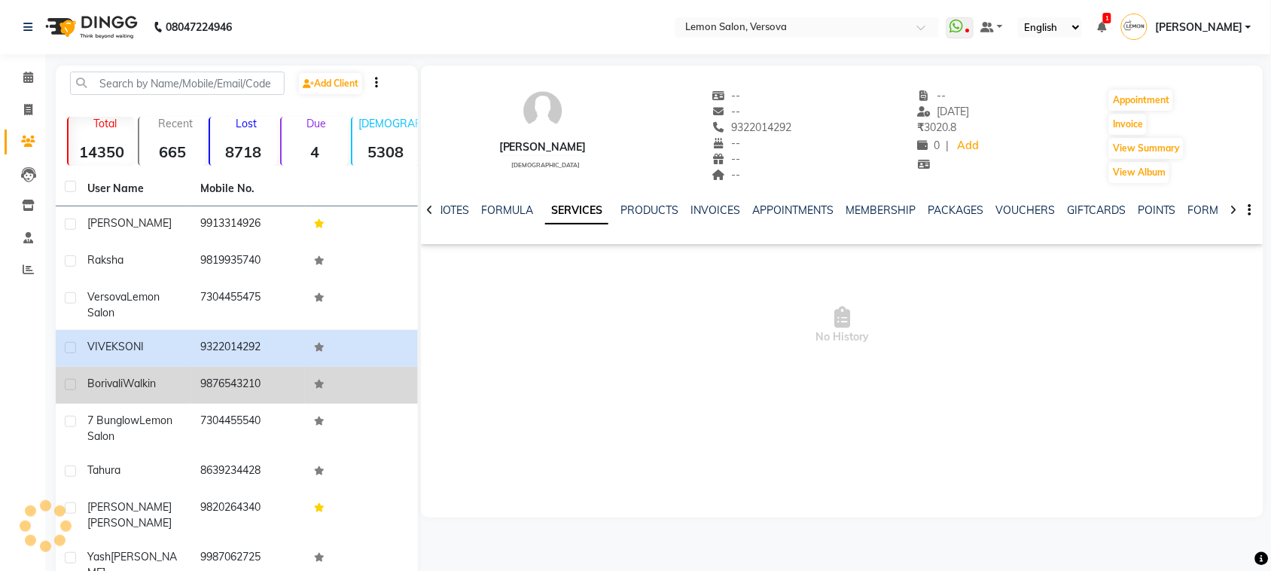
click at [271, 381] on td "9876543210" at bounding box center [247, 385] width 113 height 37
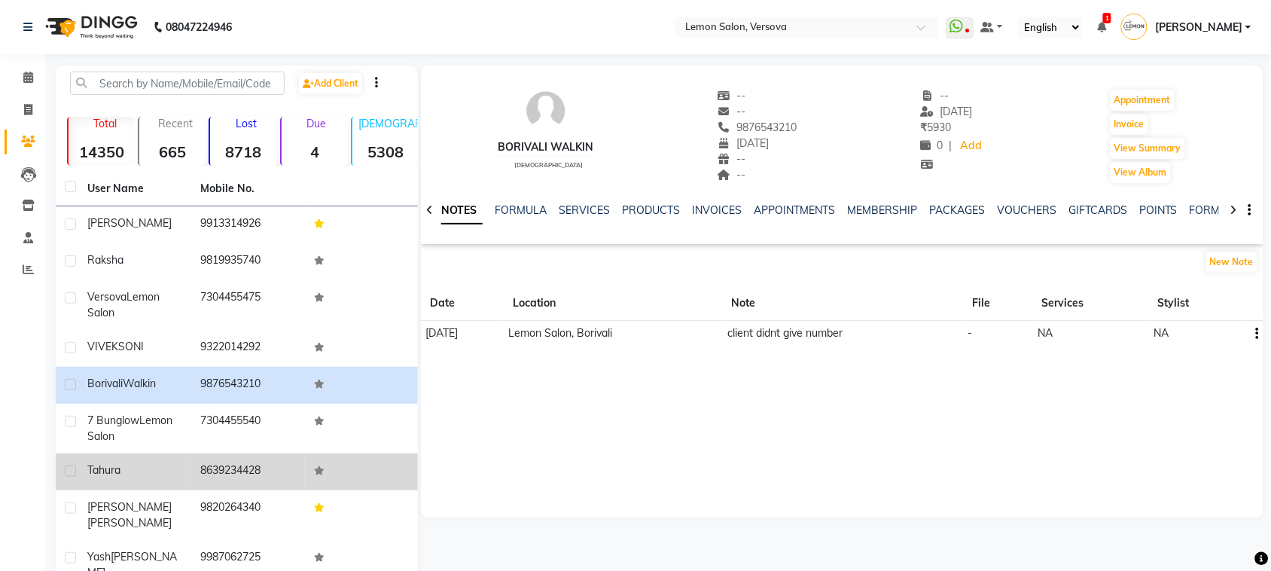
click at [218, 461] on td "8639234428" at bounding box center [247, 471] width 113 height 37
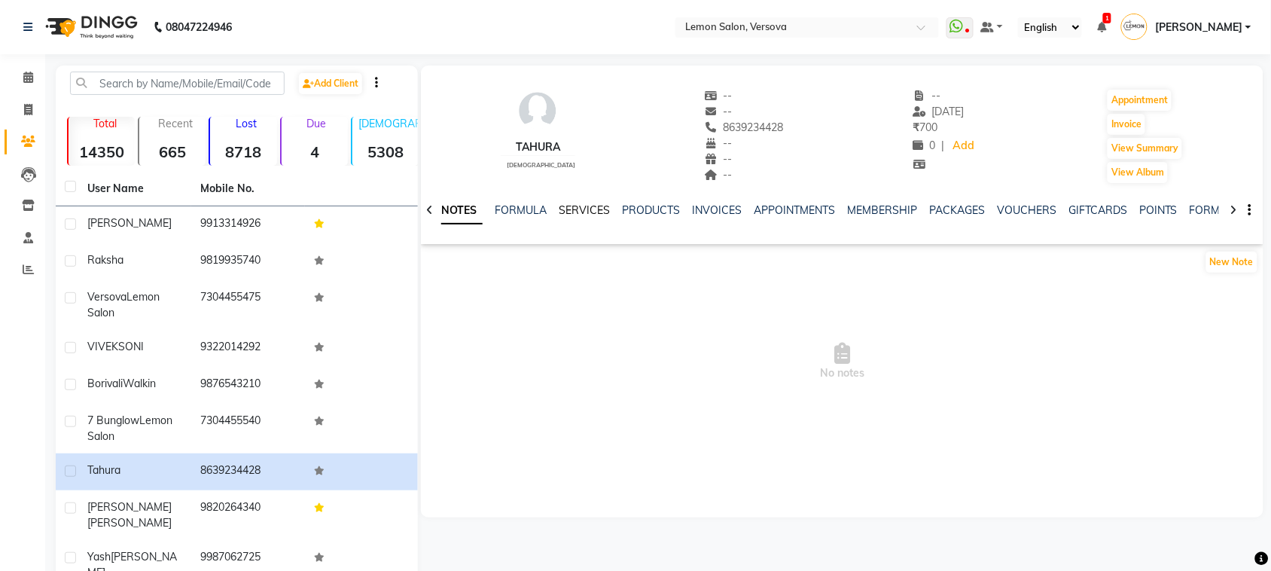
click at [597, 206] on link "SERVICES" at bounding box center [584, 210] width 51 height 14
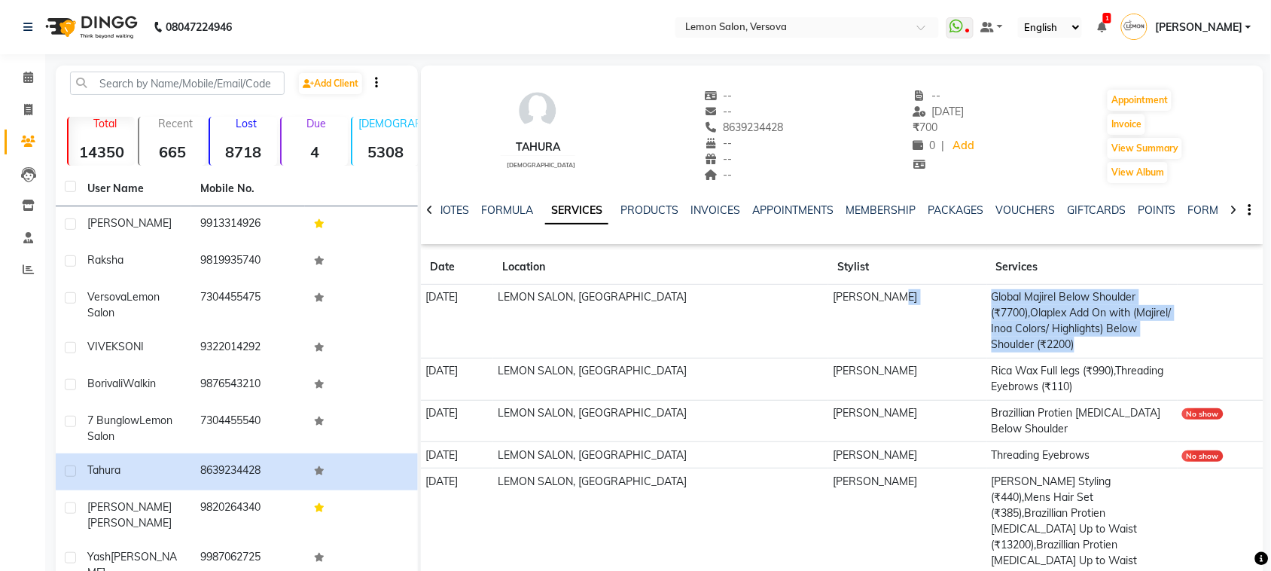
drag, startPoint x: 971, startPoint y: 291, endPoint x: 1139, endPoint y: 351, distance: 177.7
click at [1139, 351] on tr "28-07-2025 LEMON SALON, Lokhandwala Aalam Saifi Global Majirel Below Shoulder (…" at bounding box center [842, 322] width 843 height 74
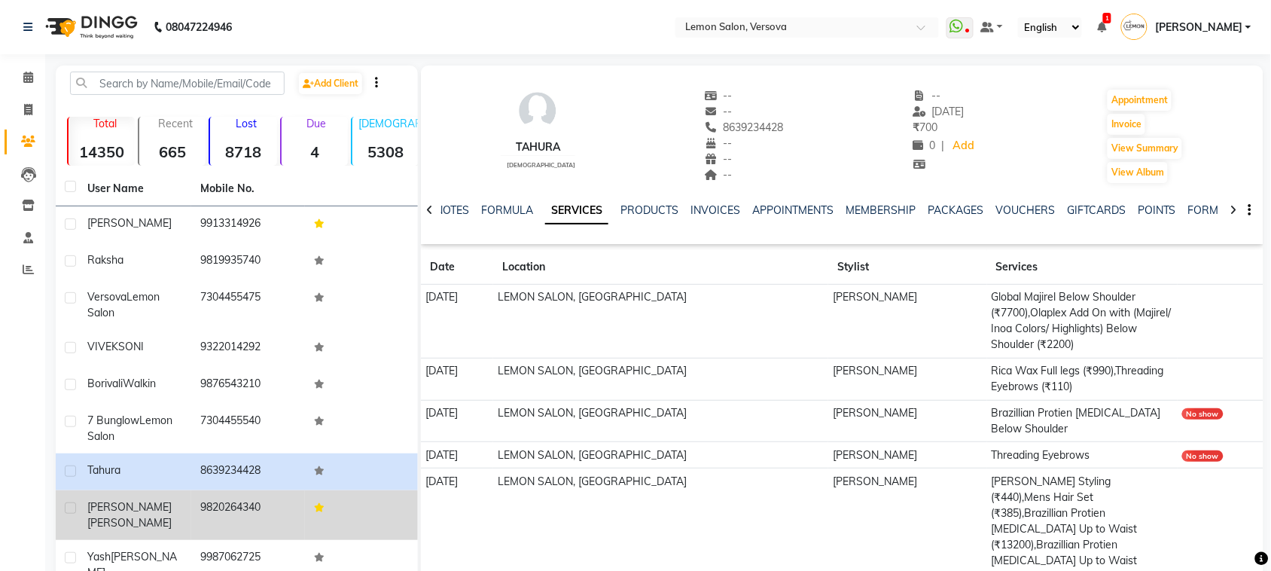
click at [224, 499] on td "9820264340" at bounding box center [247, 515] width 113 height 50
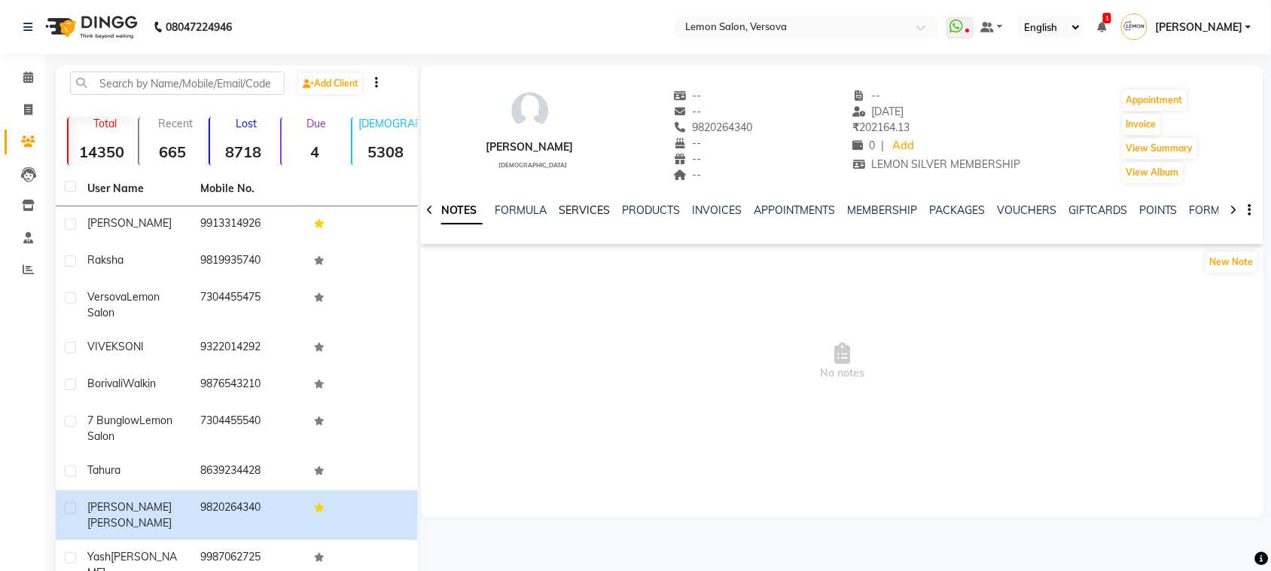
click at [560, 215] on link "SERVICES" at bounding box center [584, 210] width 51 height 14
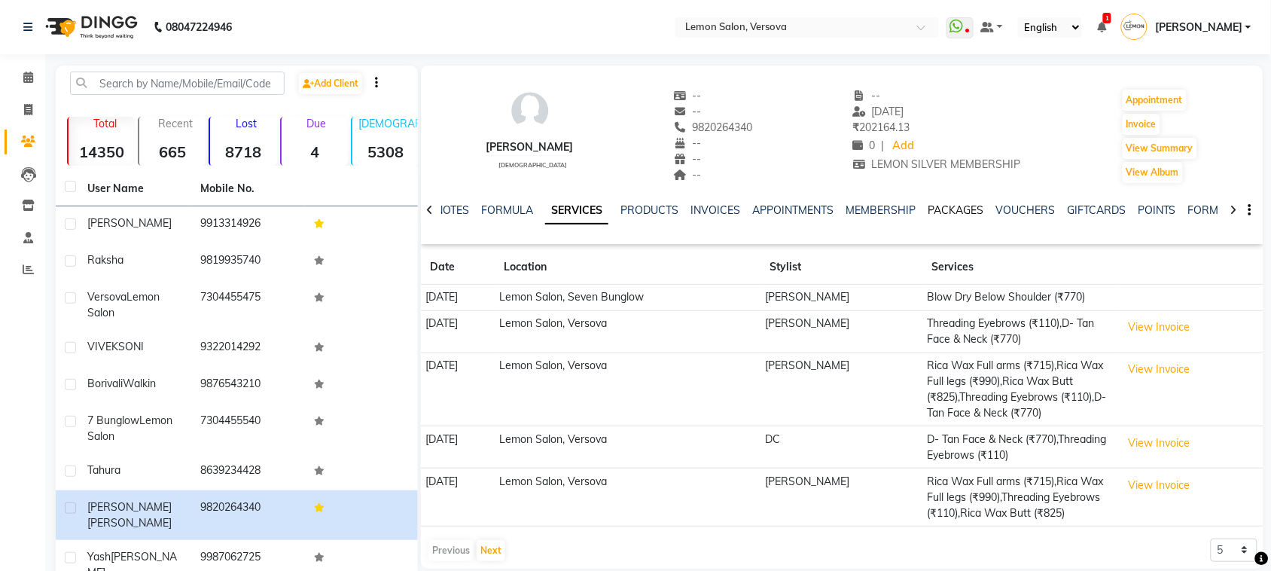
scroll to position [94, 0]
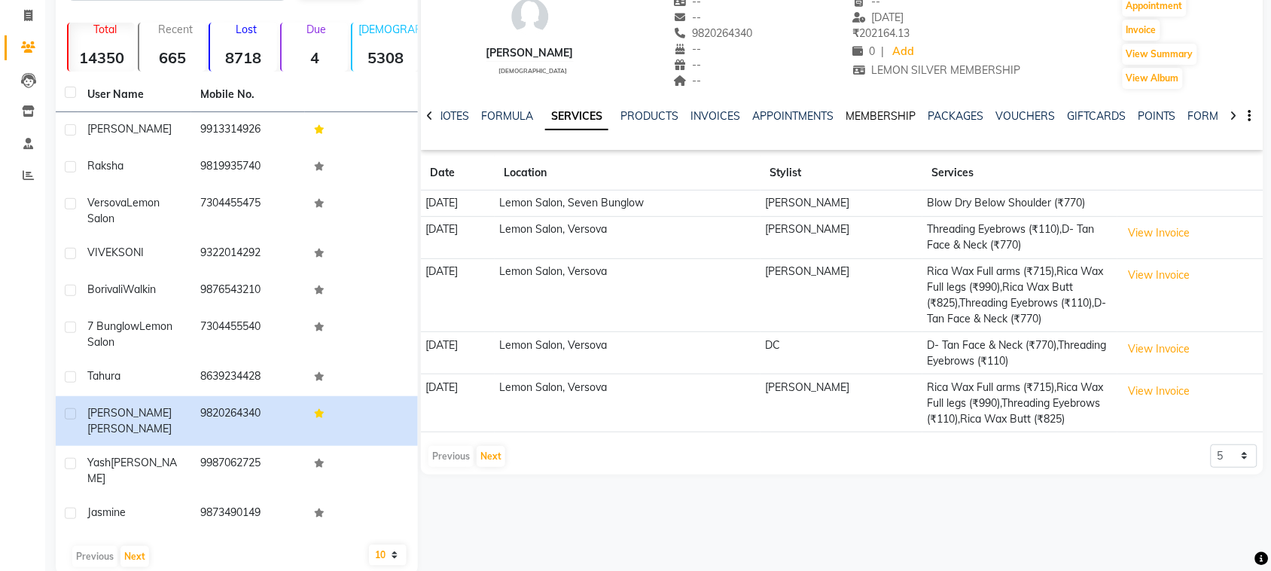
click at [874, 113] on link "MEMBERSHIP" at bounding box center [881, 116] width 70 height 14
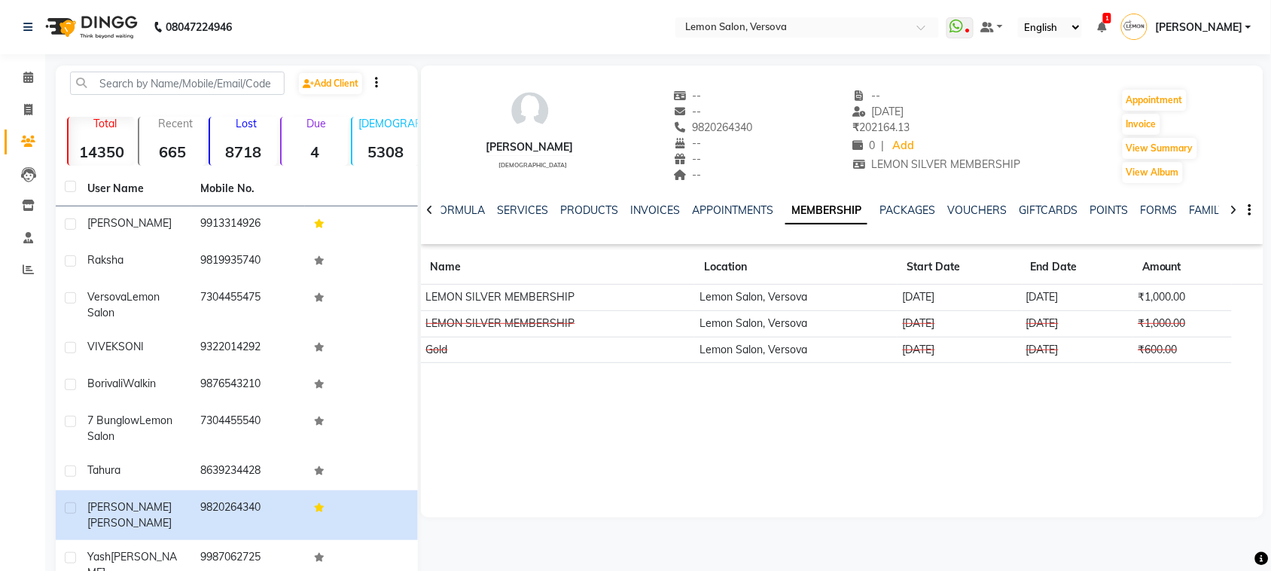
scroll to position [94, 0]
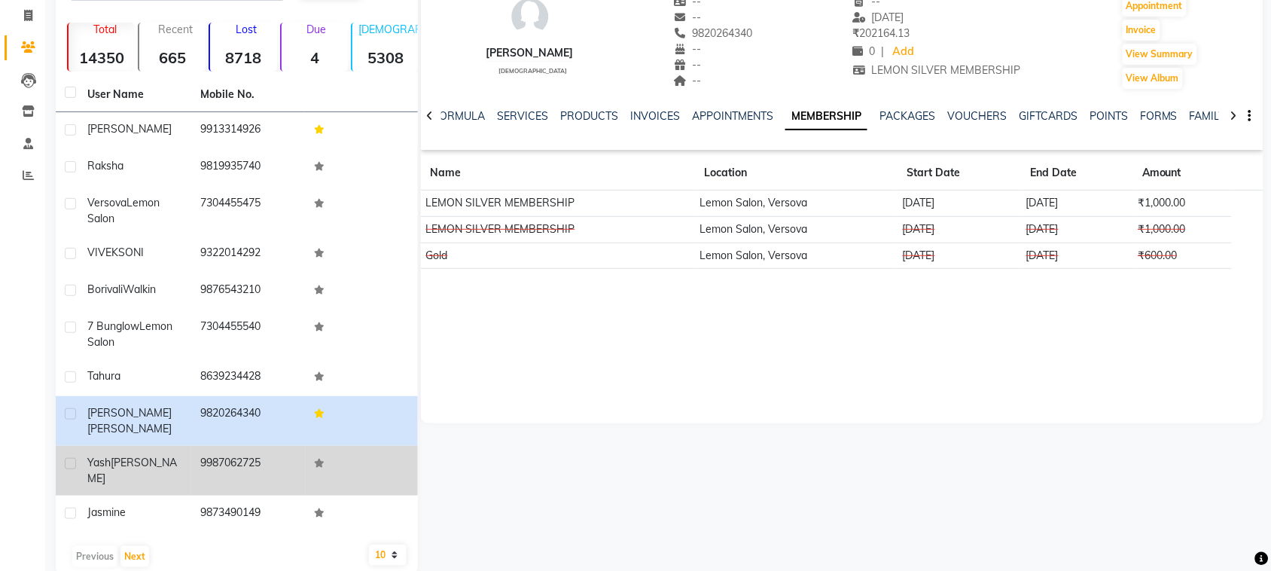
click at [151, 463] on td "Yash Thakkar" at bounding box center [134, 471] width 113 height 50
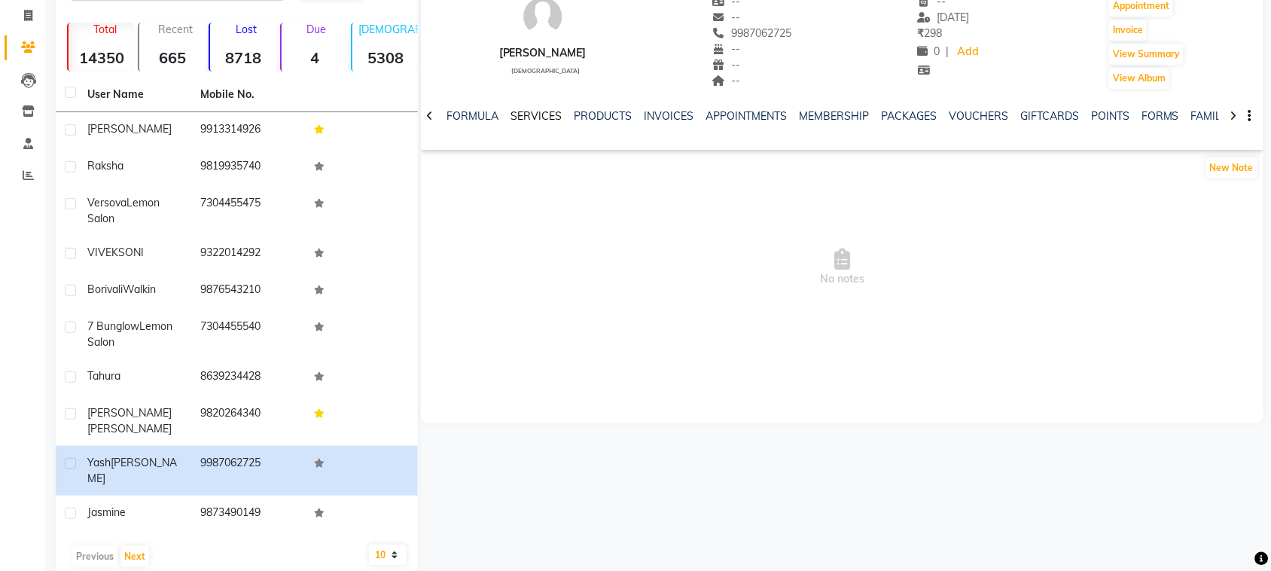
click at [546, 115] on link "SERVICES" at bounding box center [536, 116] width 51 height 14
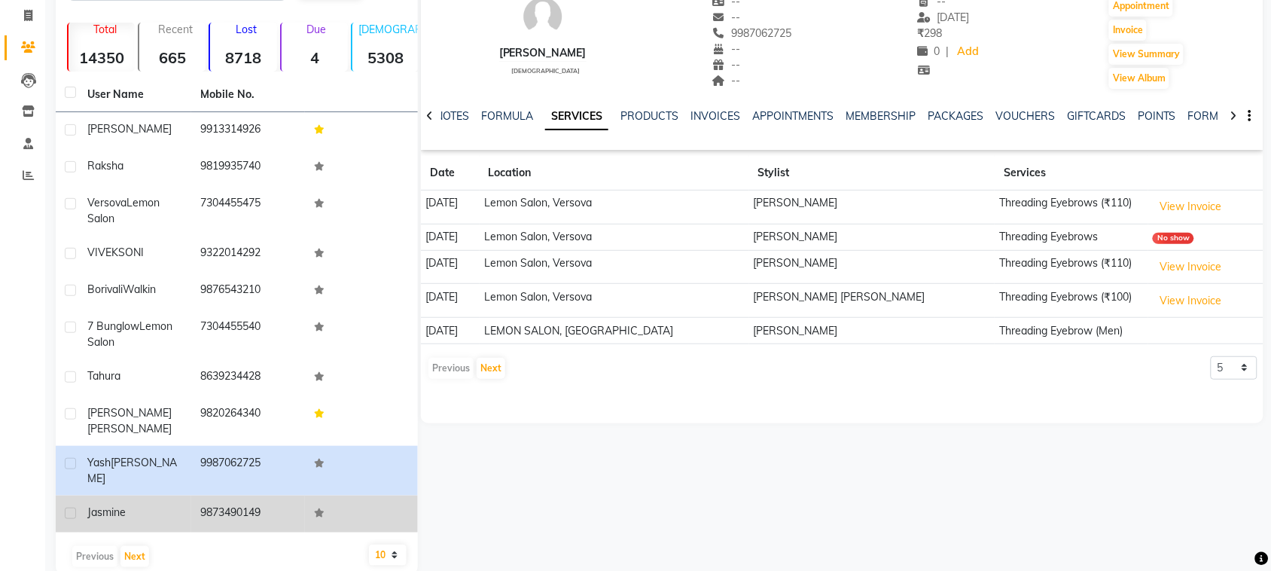
click at [197, 496] on td "9873490149" at bounding box center [247, 514] width 113 height 37
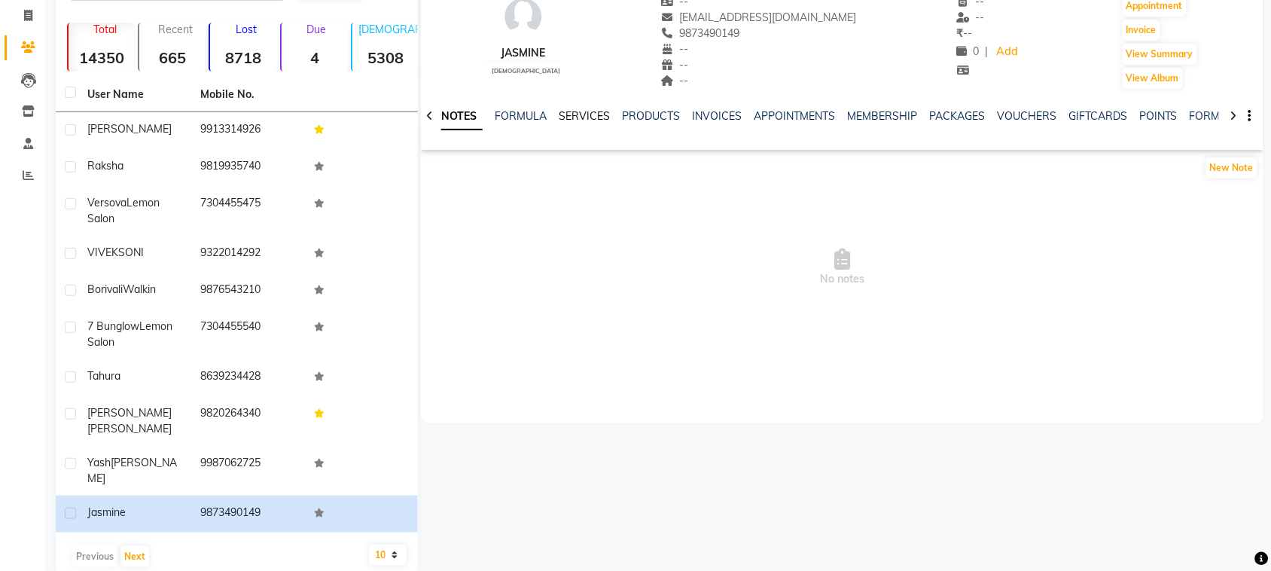
click at [588, 119] on link "SERVICES" at bounding box center [584, 116] width 51 height 14
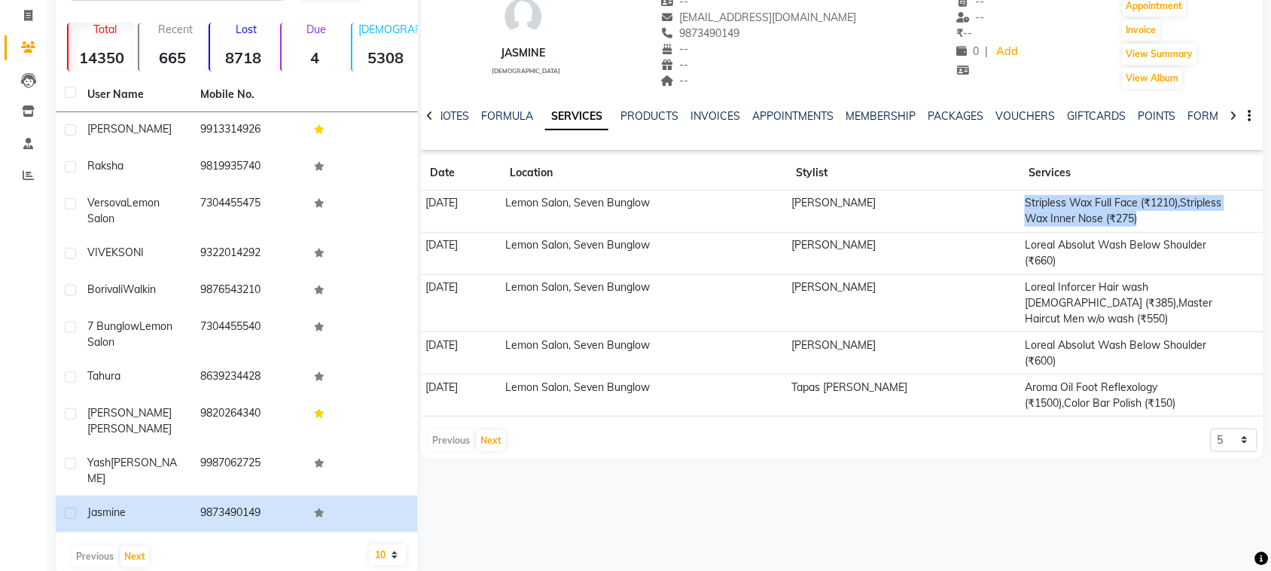
drag, startPoint x: 929, startPoint y: 194, endPoint x: 1192, endPoint y: 217, distance: 264.5
click at [1192, 217] on tr "01-09-2025 Lemon Salon, Seven Bunglow Nakusha Sunar Stripless Wax Full Face (₹1…" at bounding box center [842, 212] width 843 height 42
click at [852, 114] on link "MEMBERSHIP" at bounding box center [881, 116] width 70 height 14
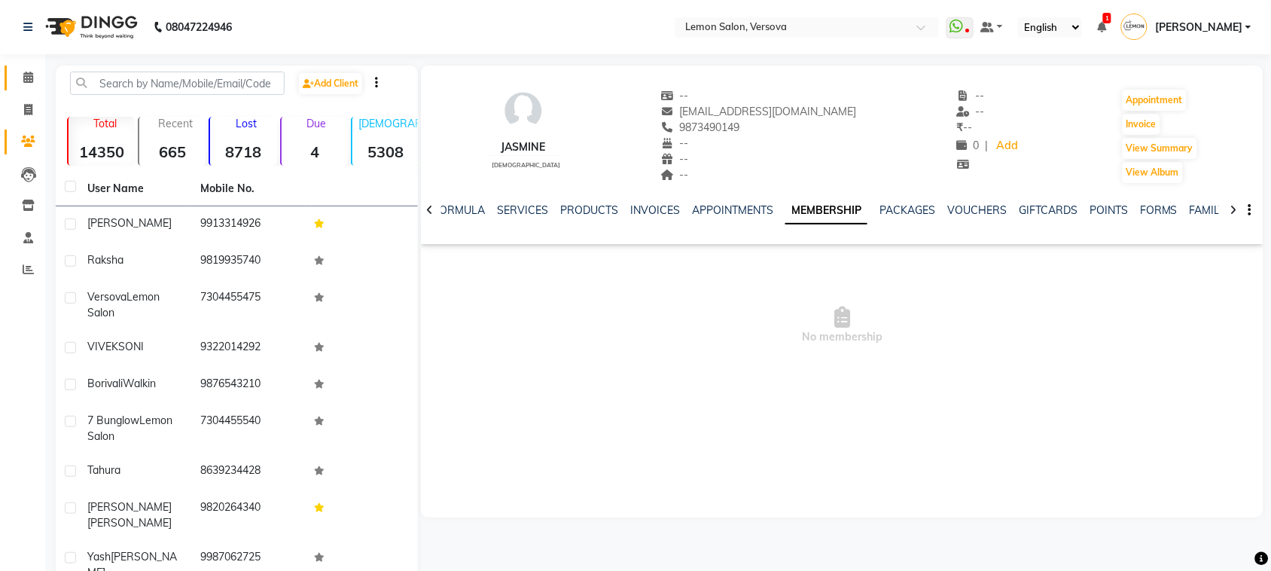
click at [12, 70] on link "Calendar" at bounding box center [23, 78] width 36 height 25
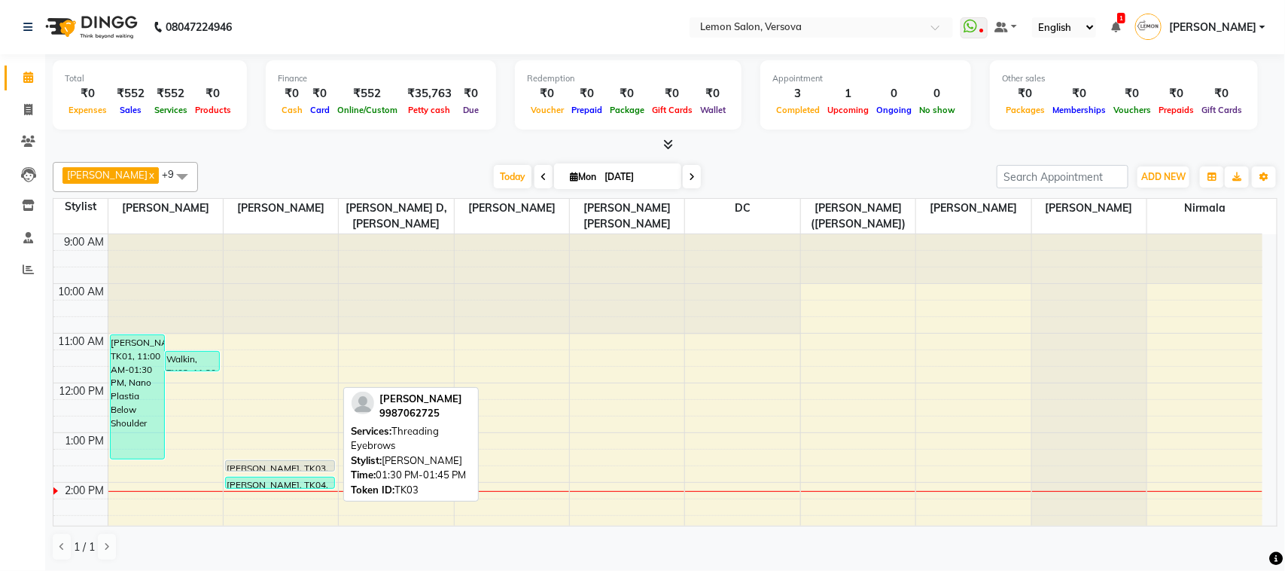
click at [295, 472] on div at bounding box center [280, 471] width 109 height 6
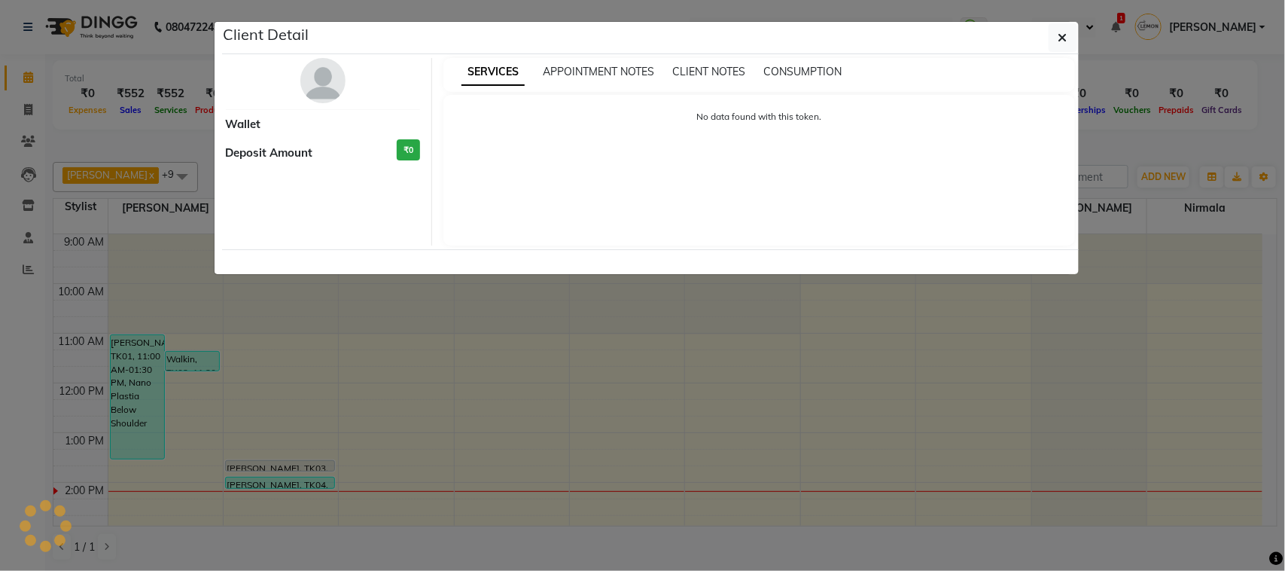
select select "7"
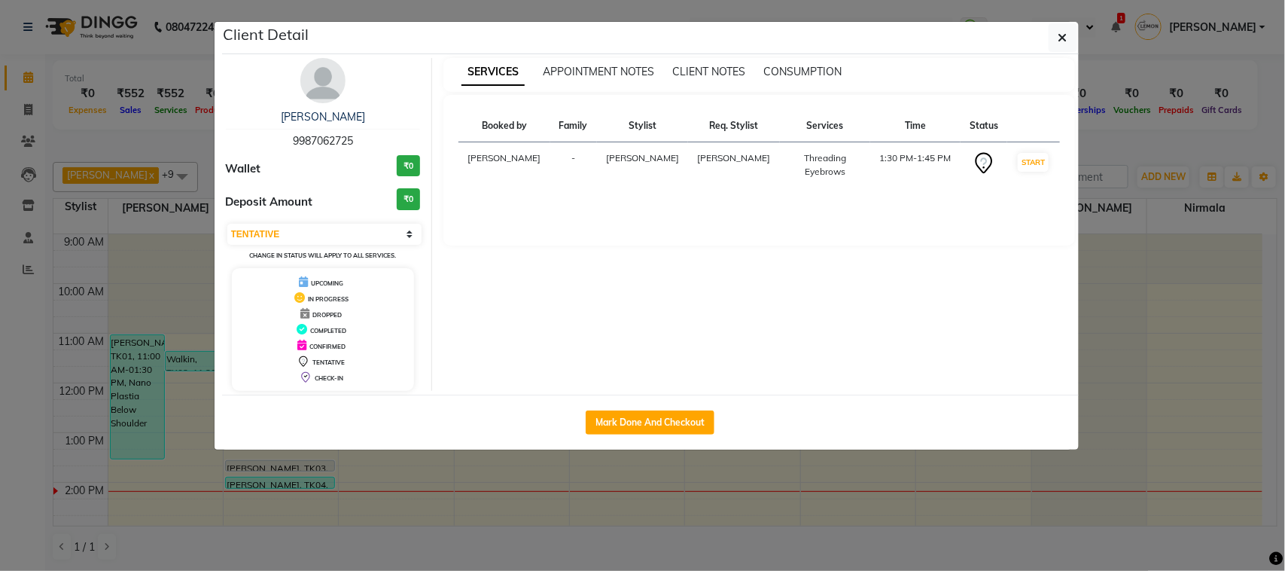
click at [316, 73] on img at bounding box center [322, 80] width 45 height 45
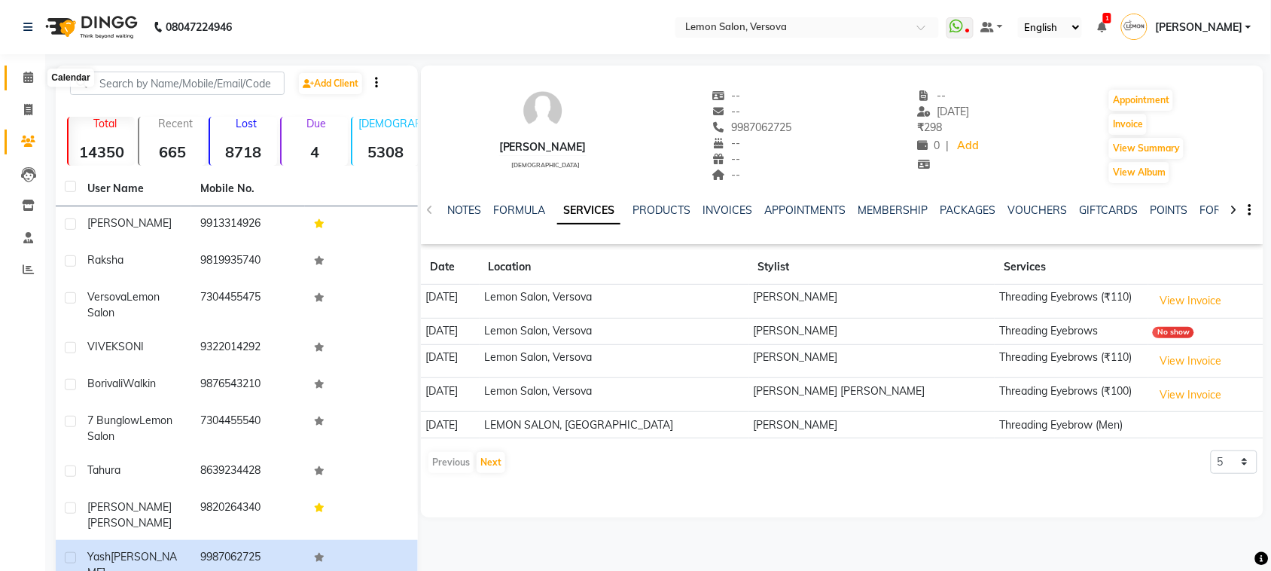
click at [21, 76] on span at bounding box center [28, 77] width 26 height 17
drag, startPoint x: 21, startPoint y: 76, endPoint x: 44, endPoint y: 76, distance: 22.6
click at [21, 76] on span at bounding box center [28, 77] width 26 height 17
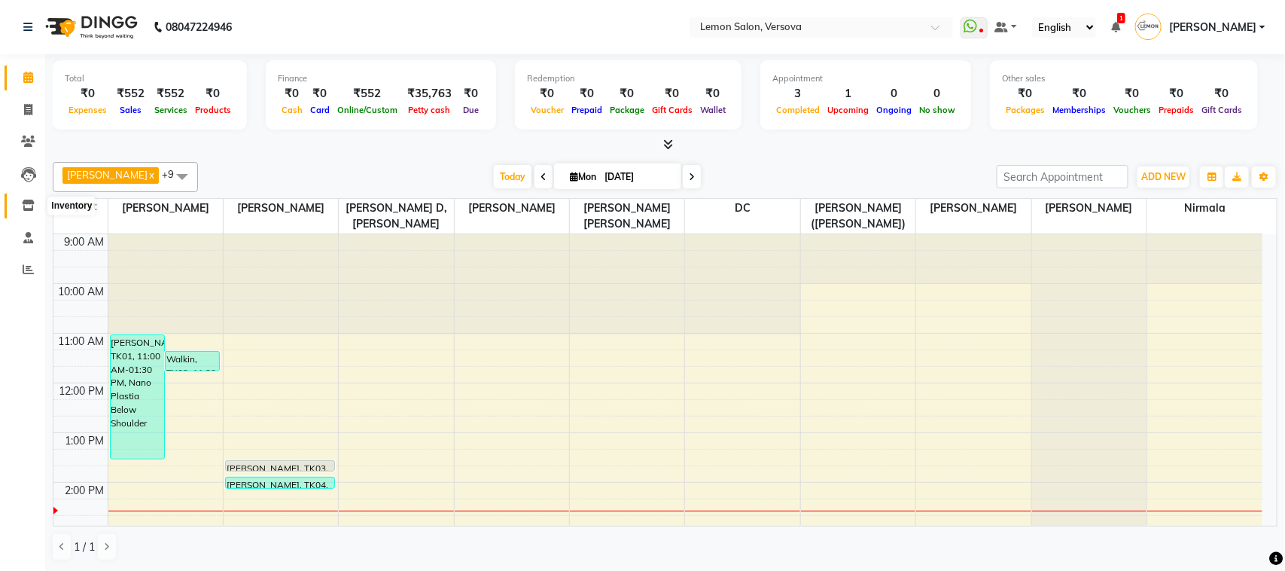
click at [32, 209] on icon at bounding box center [28, 205] width 13 height 11
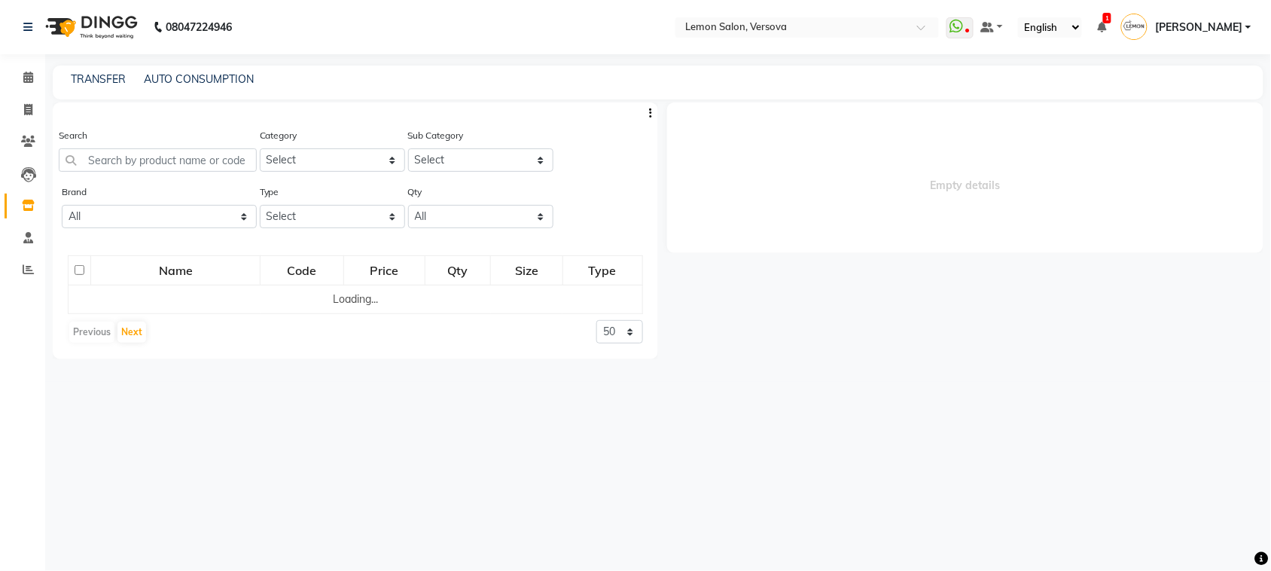
select select
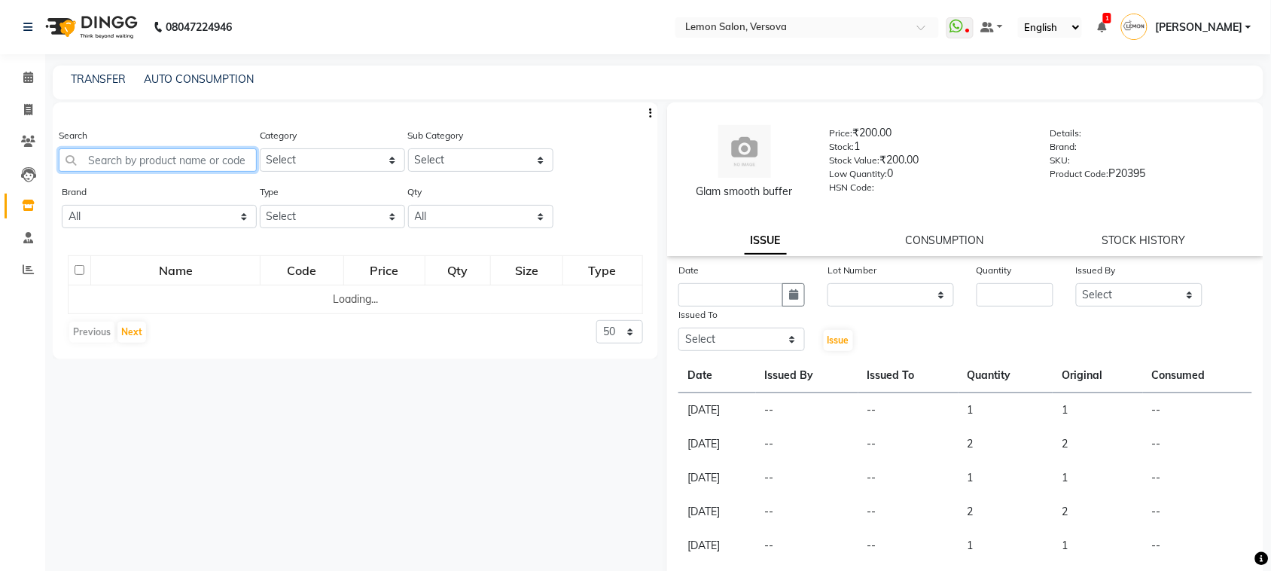
click at [106, 151] on input "text" at bounding box center [158, 159] width 198 height 23
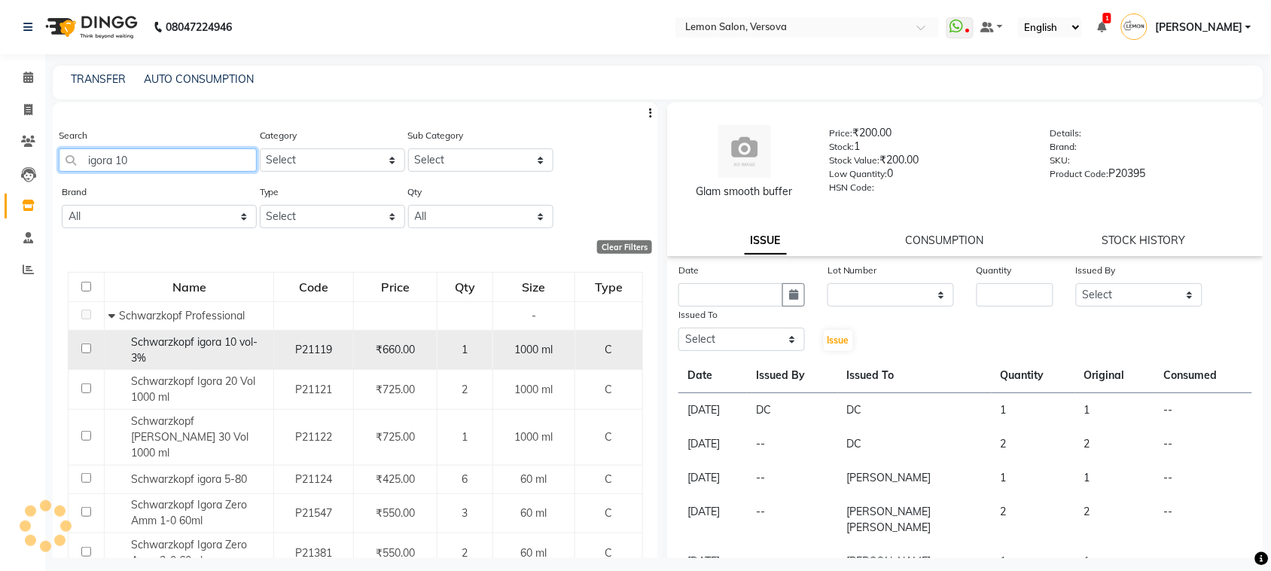
type input "igora 10"
click at [233, 354] on div "Schwarzkopf igora 10 vol-3%" at bounding box center [188, 350] width 161 height 32
select select
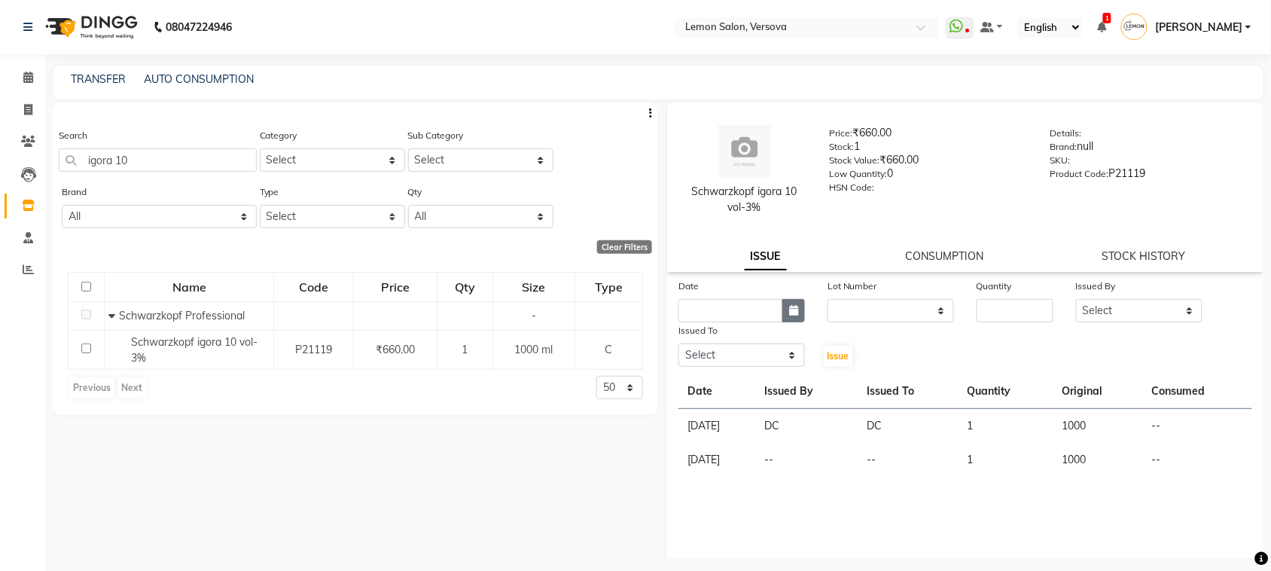
click at [798, 305] on button "button" at bounding box center [793, 310] width 23 height 23
select select "9"
select select "2025"
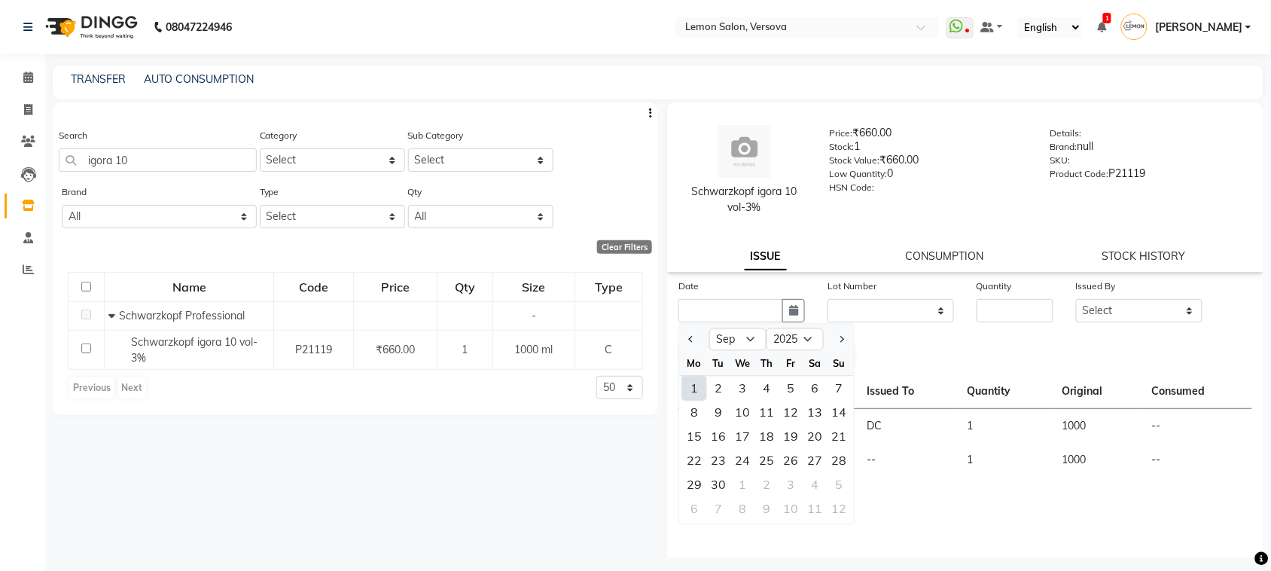
click at [695, 386] on div "1" at bounding box center [694, 389] width 24 height 24
type input "[DATE]"
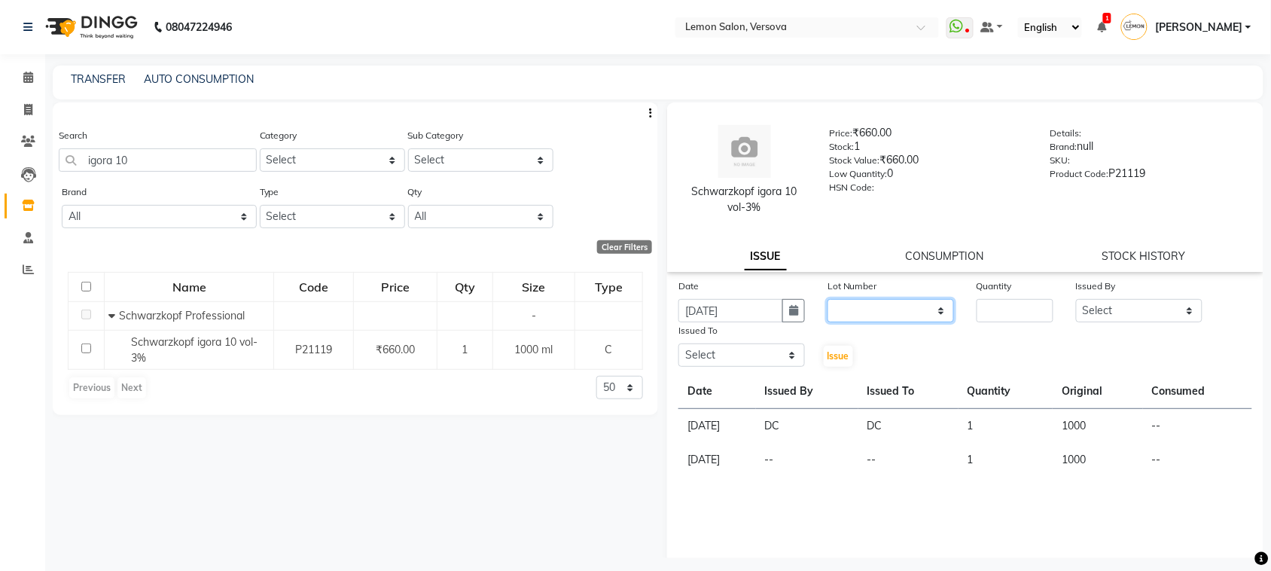
click at [920, 301] on select "None" at bounding box center [891, 310] width 127 height 23
select select "0: null"
click at [828, 299] on select "None" at bounding box center [891, 310] width 127 height 23
click at [1036, 319] on input "number" at bounding box center [1015, 310] width 77 height 23
type input "1"
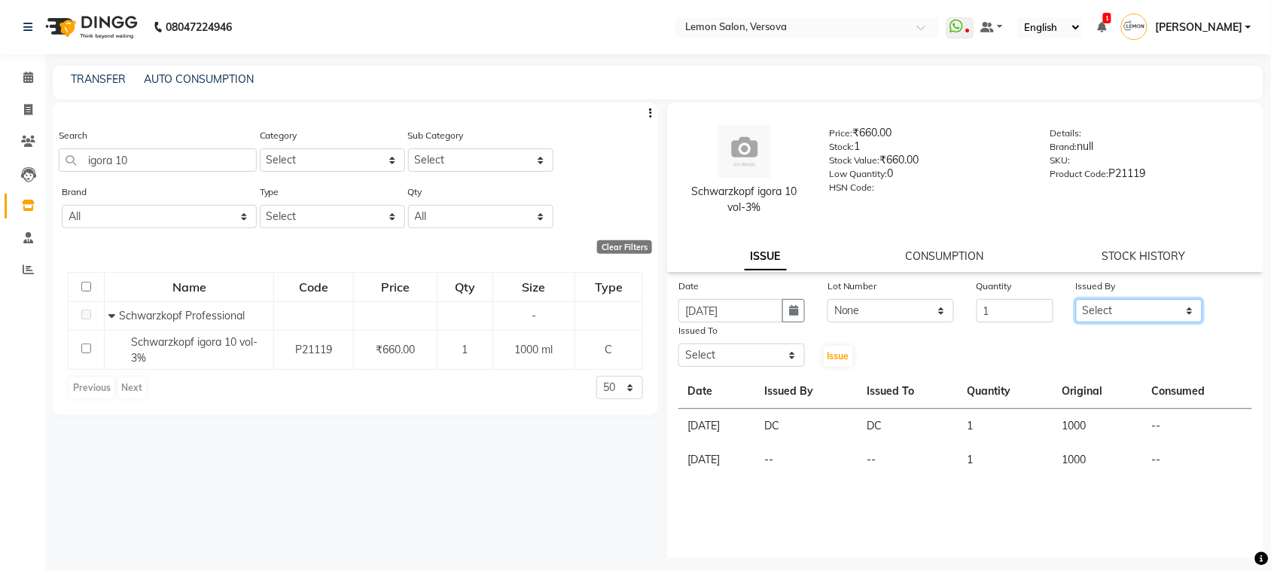
click at [1168, 315] on select "Select Alim Shah Asif Salmani DC Gufran Salmani Margaret Marshak D,souza Milind…" at bounding box center [1139, 310] width 127 height 23
select select "7886"
click at [1076, 299] on select "Select Alim Shah Asif Salmani DC Gufran Salmani Margaret Marshak D,souza Milind…" at bounding box center [1139, 310] width 127 height 23
drag, startPoint x: 785, startPoint y: 343, endPoint x: 791, endPoint y: 320, distance: 23.9
click at [791, 320] on div "Date 01-09-2025 Lot Number None Quantity 1 Issued By Select Alim Shah Asif Salm…" at bounding box center [965, 323] width 596 height 90
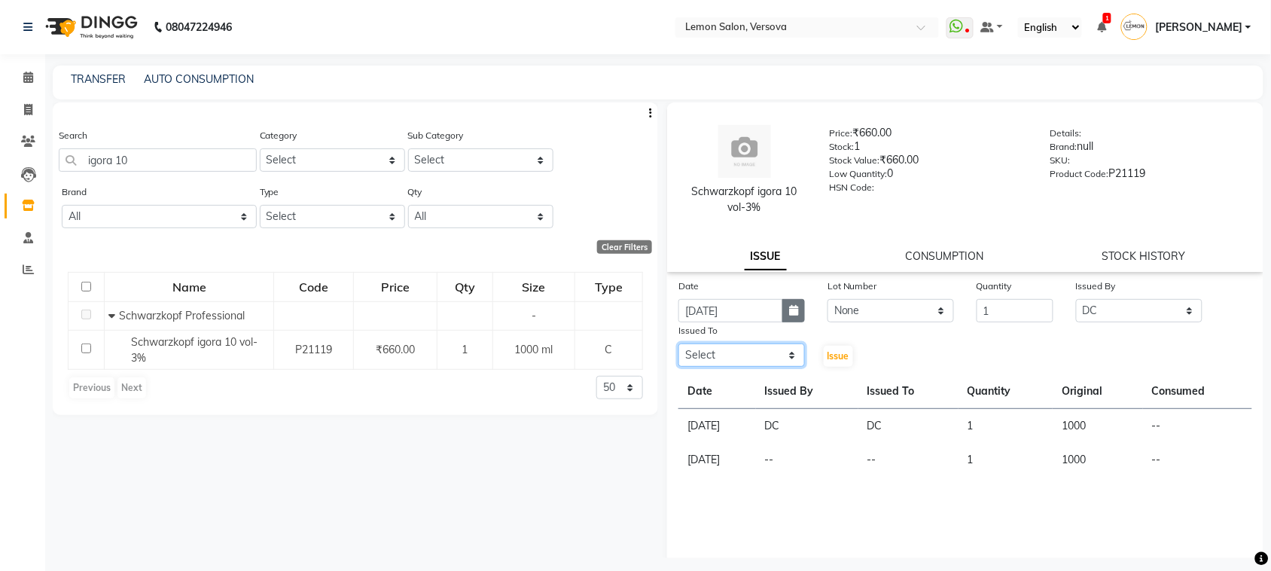
select select "7886"
click at [679, 343] on select "Select Alim Shah Asif Salmani DC Gufran Salmani Margaret Marshak D,souza Milind…" at bounding box center [742, 354] width 127 height 23
click at [832, 354] on span "Issue" at bounding box center [839, 355] width 22 height 11
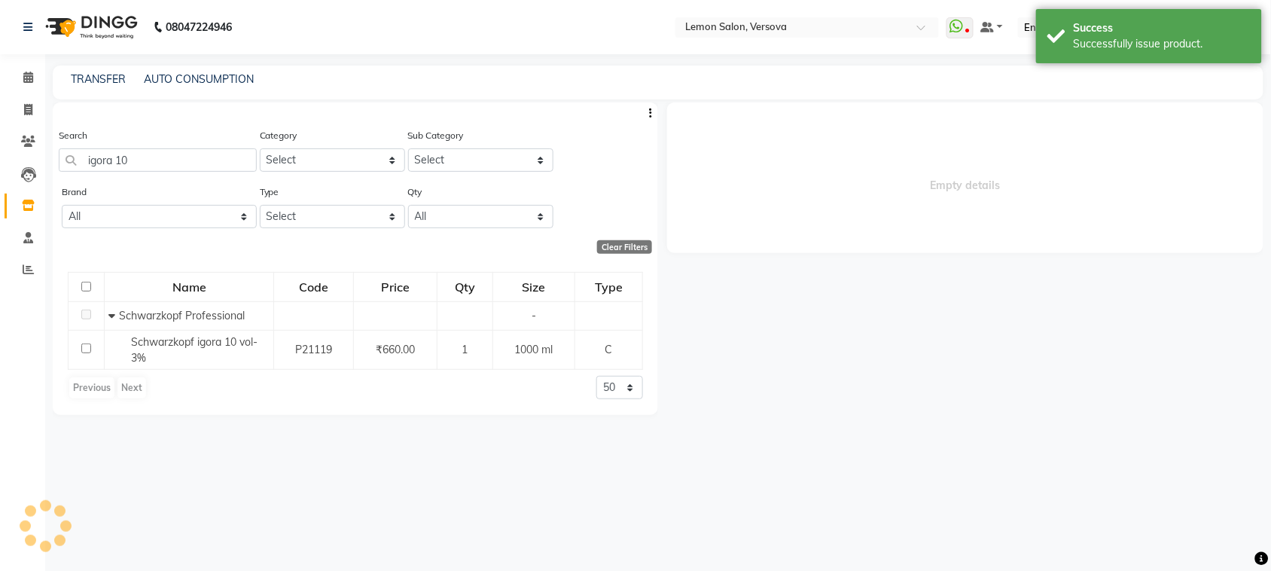
select select
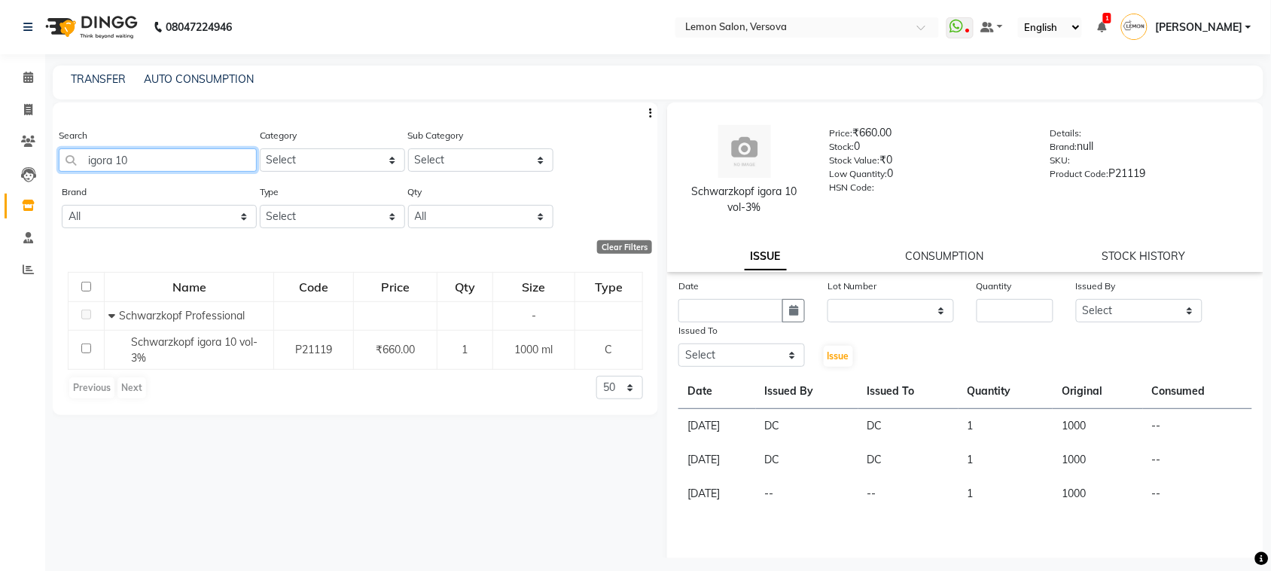
click at [125, 167] on input "igora 10" at bounding box center [158, 159] width 198 height 23
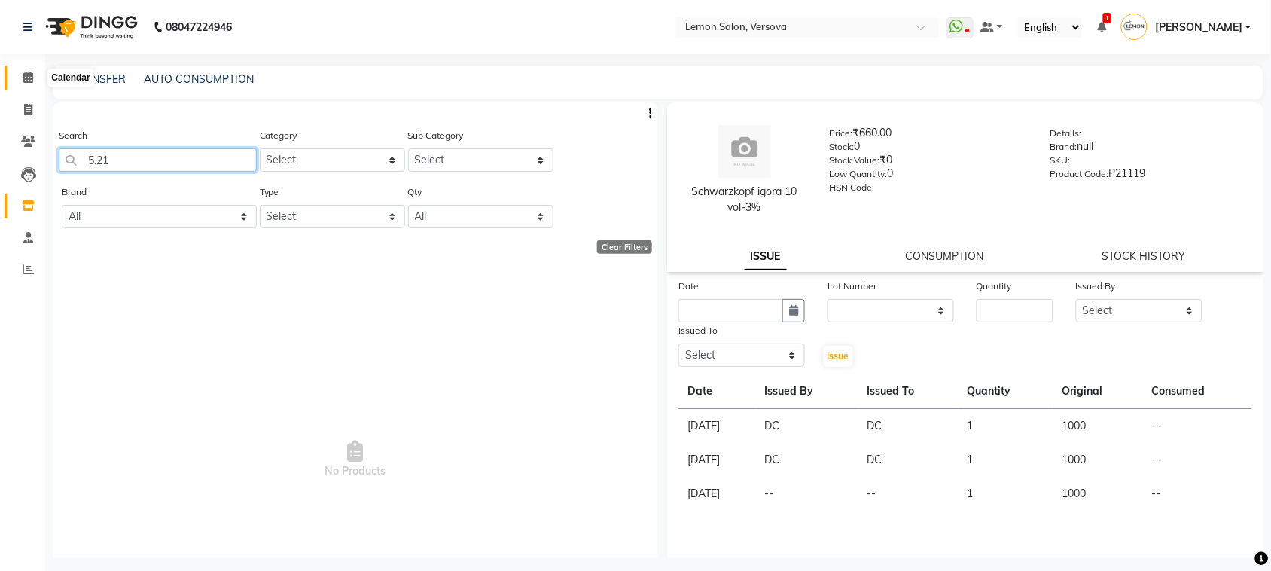
type input "5.21"
click at [32, 81] on span at bounding box center [28, 77] width 26 height 17
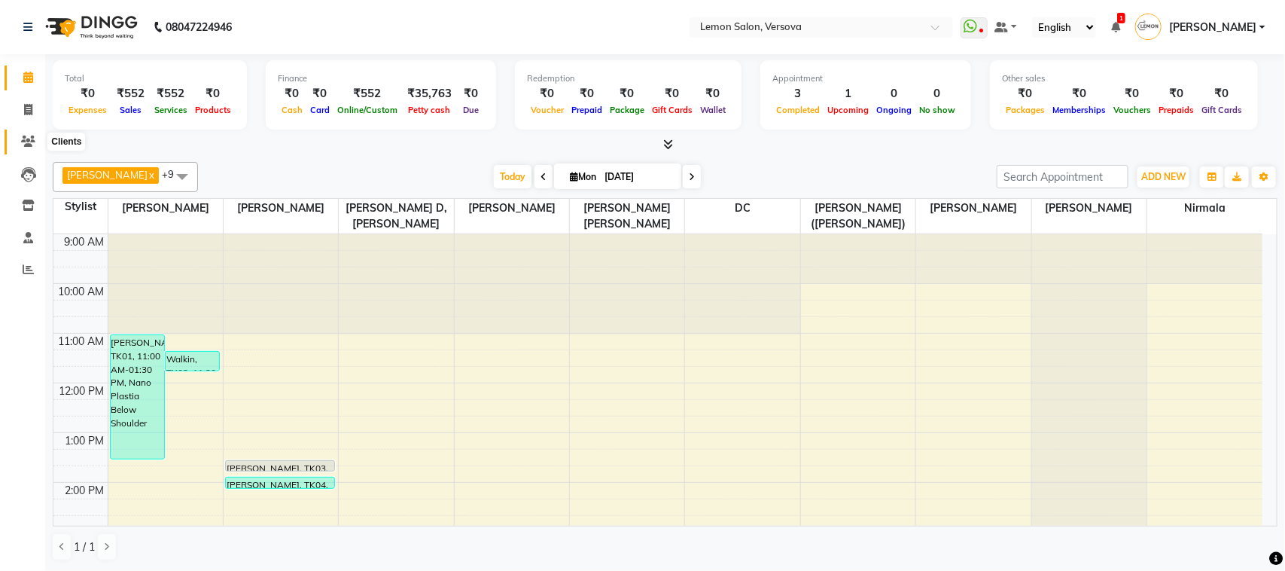
click at [17, 138] on span at bounding box center [28, 141] width 26 height 17
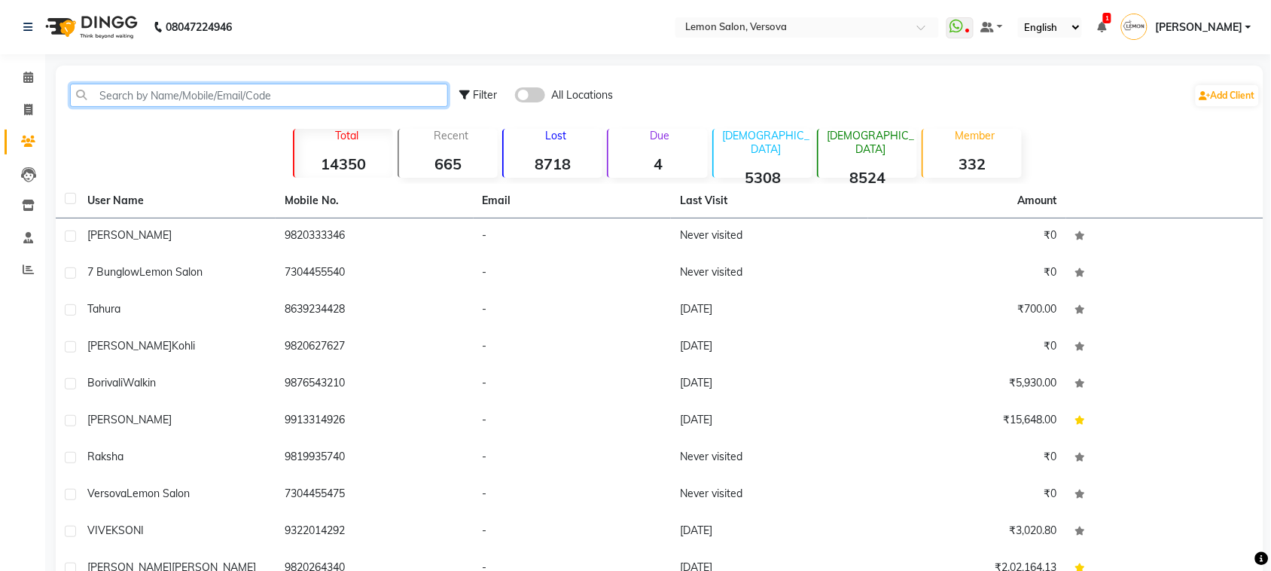
click at [110, 99] on input "text" at bounding box center [259, 95] width 378 height 23
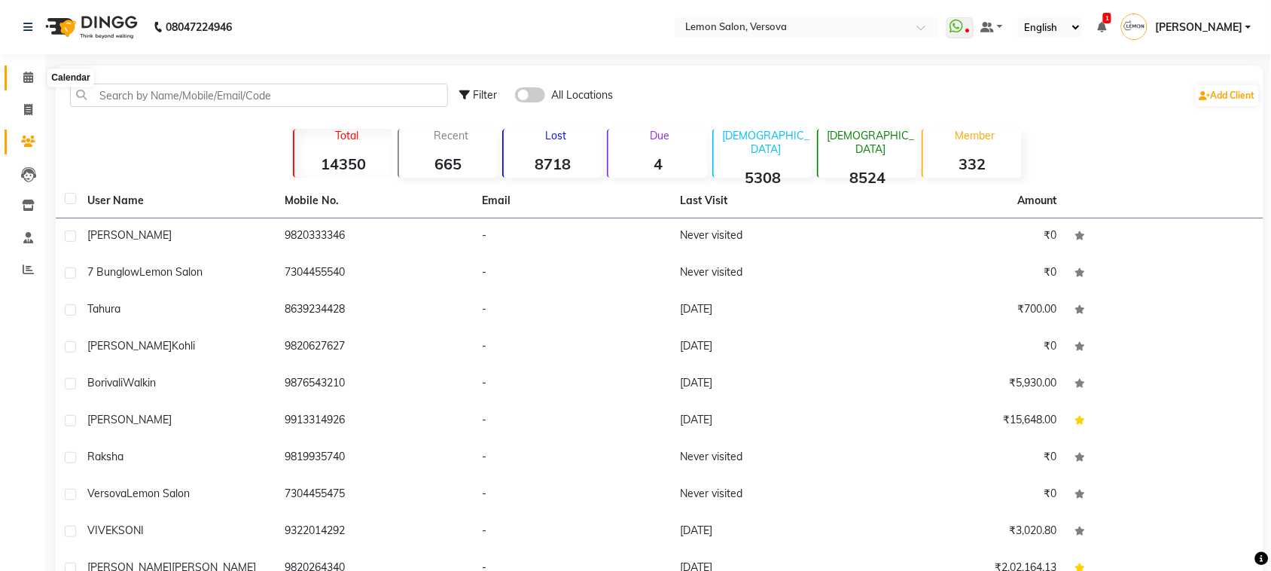
click at [24, 69] on span at bounding box center [28, 77] width 26 height 17
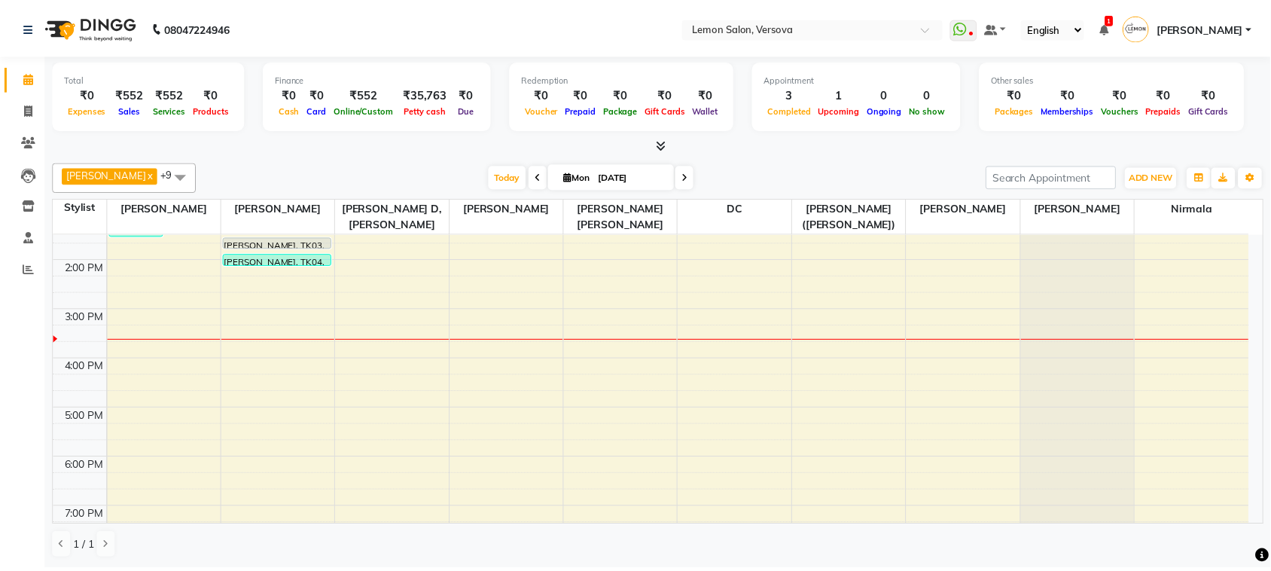
scroll to position [411, 0]
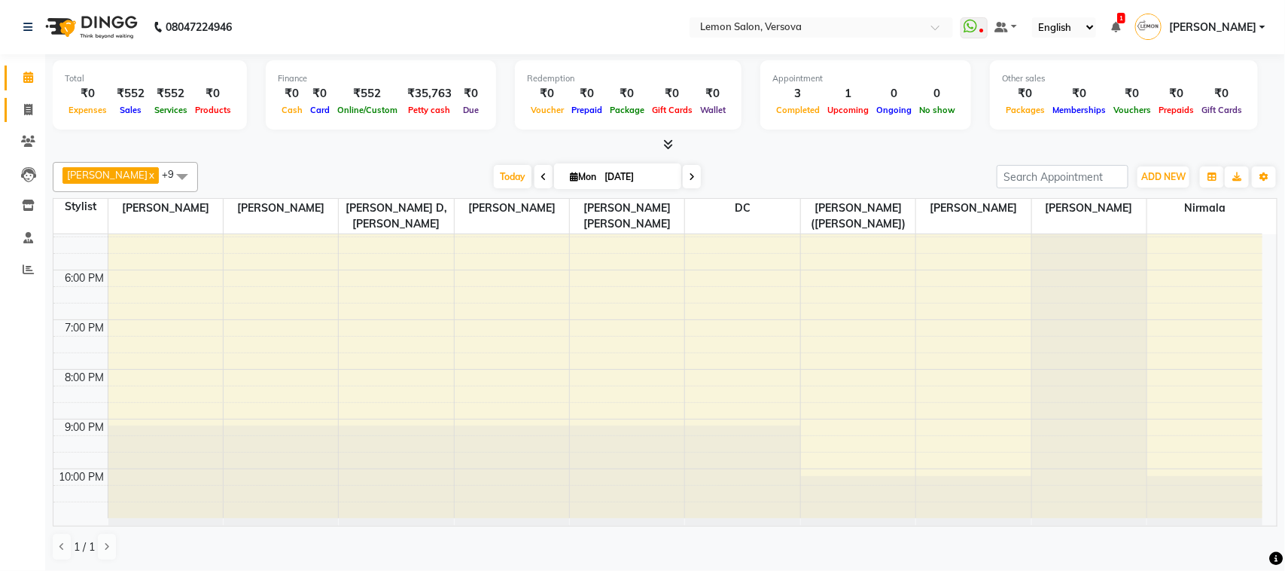
click at [8, 111] on link "Invoice" at bounding box center [23, 110] width 36 height 25
select select "service"
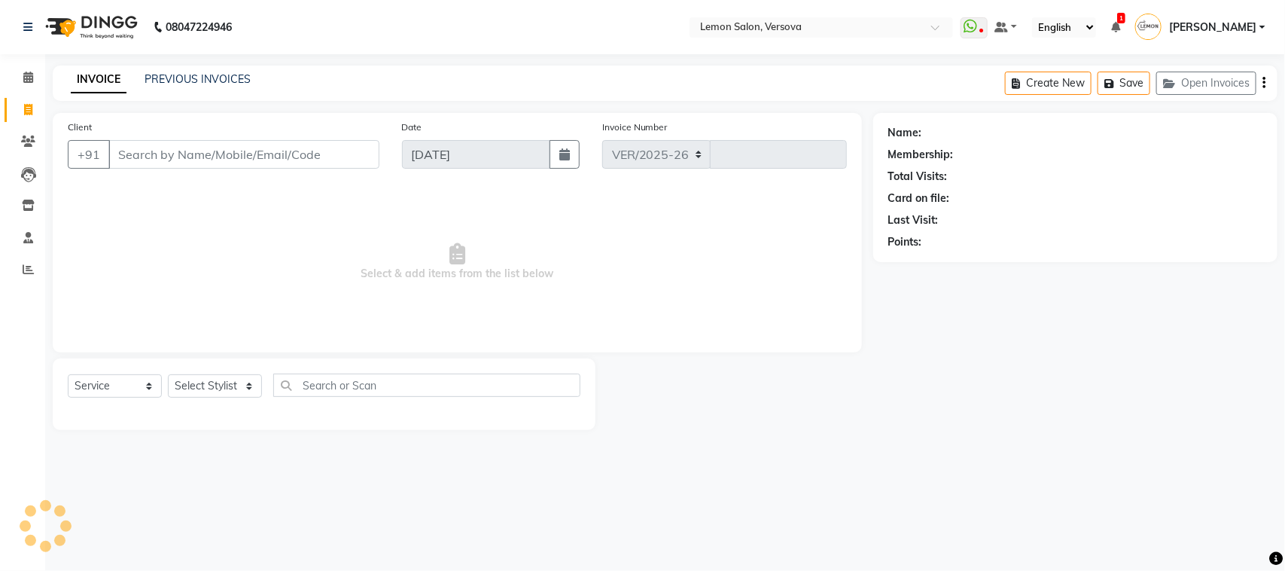
select select "564"
type input "2343"
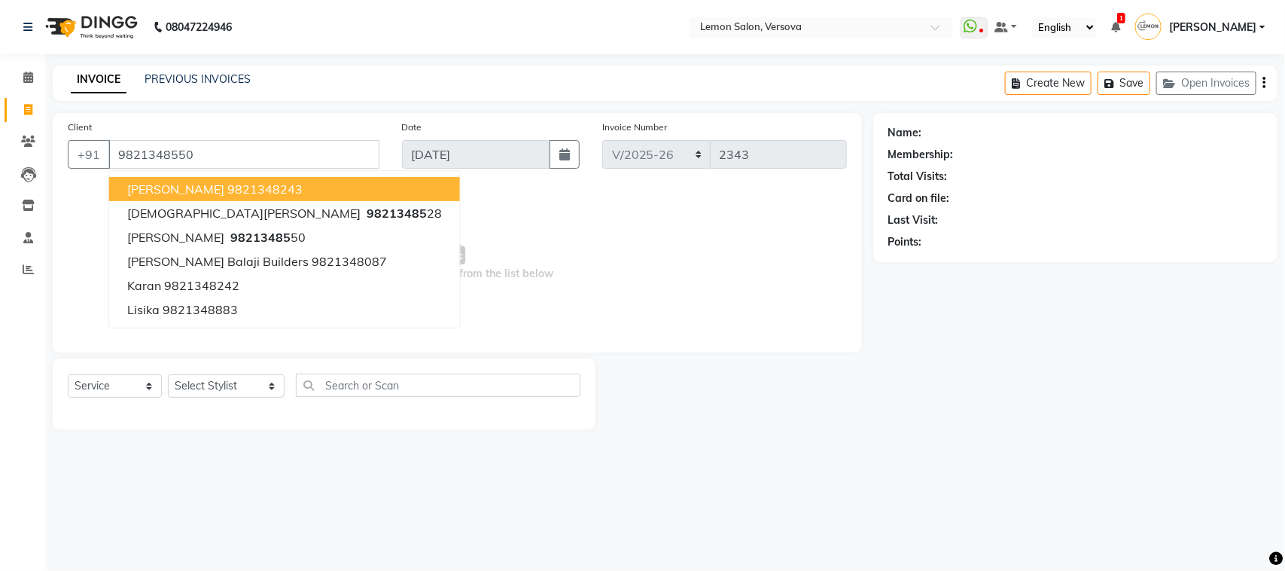
type input "9821348550"
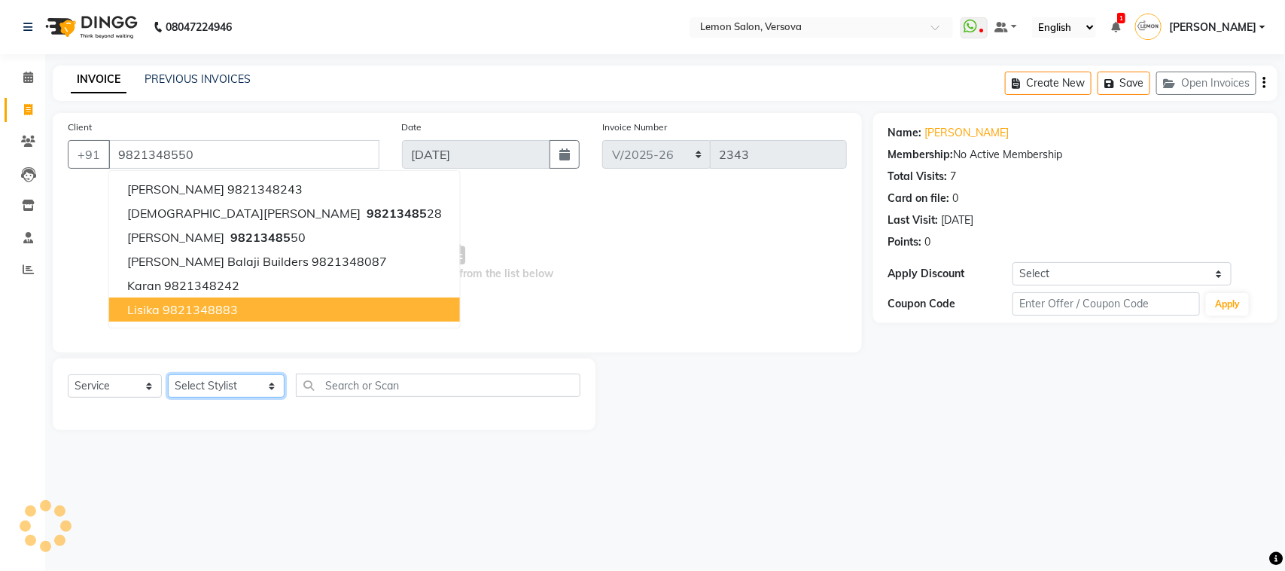
click at [218, 386] on select "Select Stylist Alim Shah Asif Salmani DC Gufran Salmani Margaret Marshak D,souz…" at bounding box center [226, 385] width 117 height 23
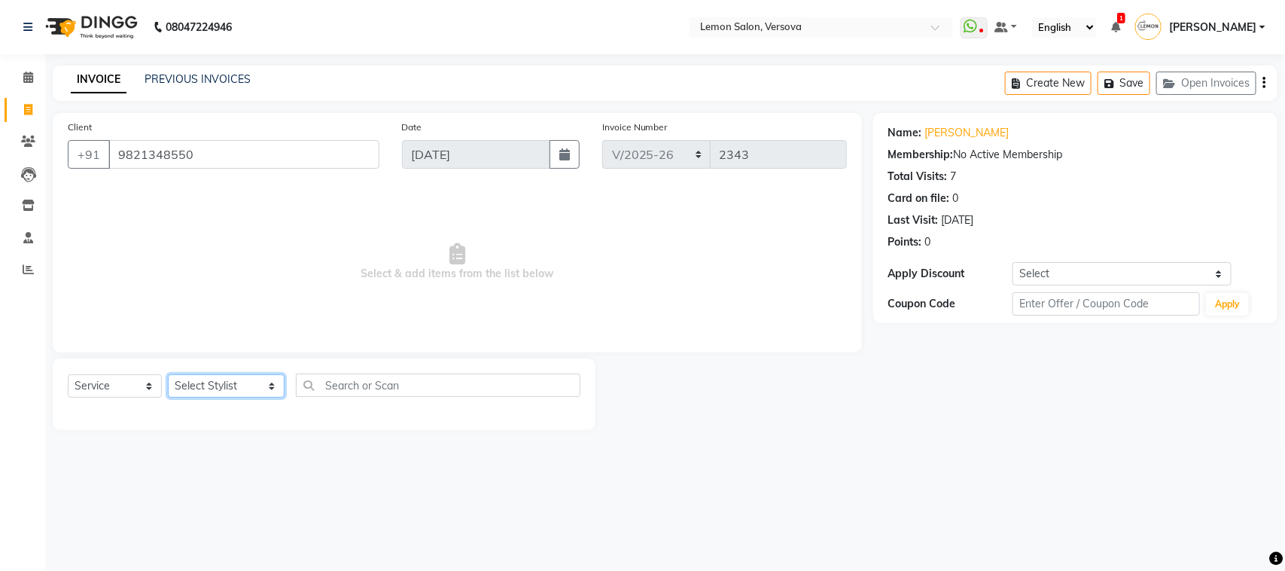
select select "7408"
click at [168, 374] on select "Select Stylist Alim Shah Asif Salmani DC Gufran Salmani Margaret Marshak D,souz…" at bounding box center [226, 385] width 117 height 23
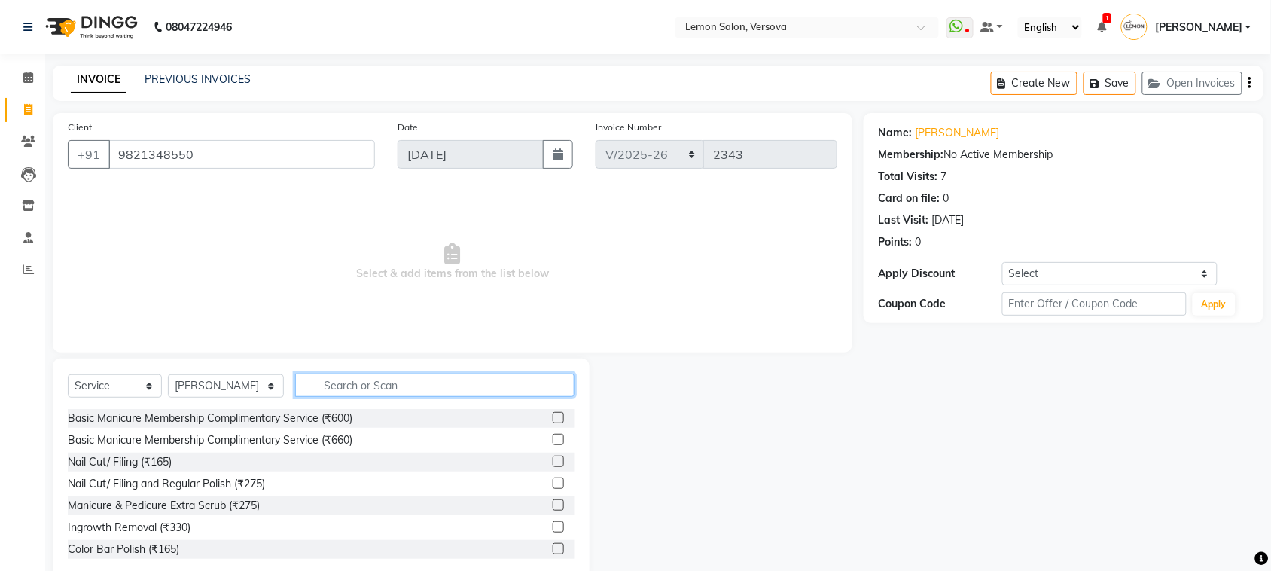
click at [317, 380] on input "text" at bounding box center [434, 385] width 279 height 23
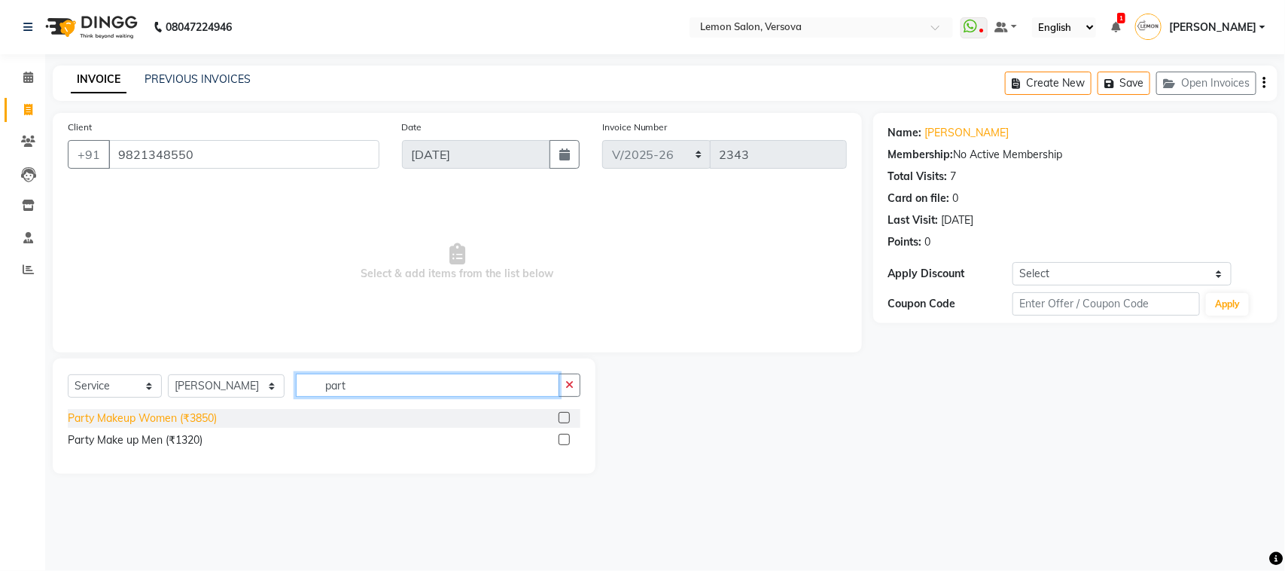
type input "part"
click at [198, 423] on div "Party Makeup Women (₹3850)" at bounding box center [142, 418] width 149 height 16
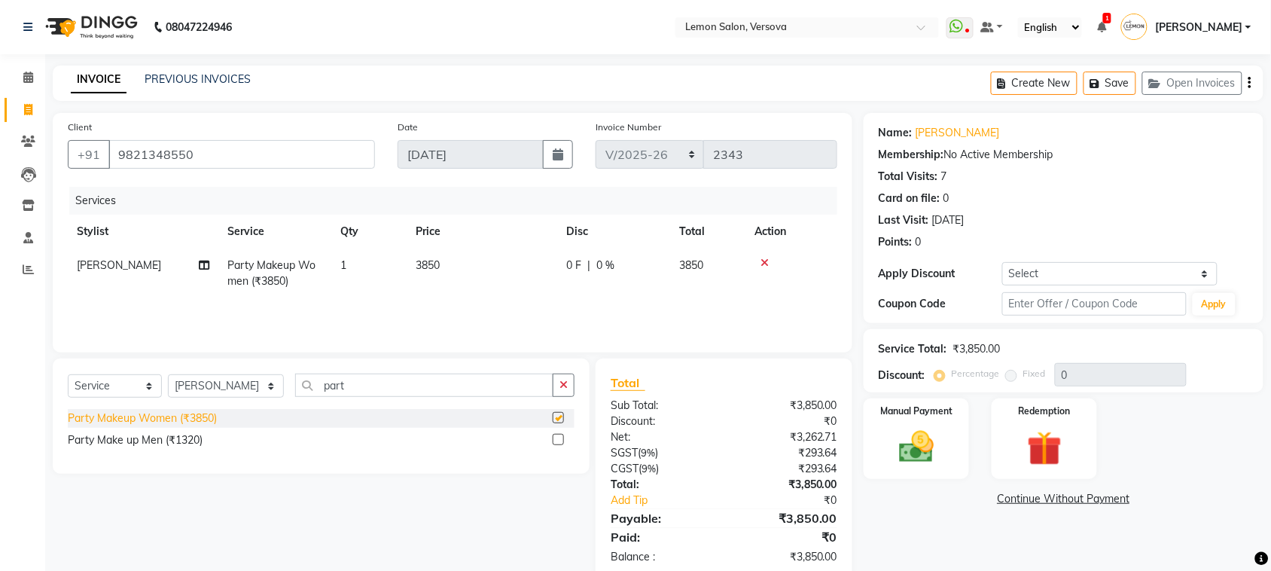
checkbox input "false"
click at [322, 392] on input "part" at bounding box center [424, 385] width 258 height 23
click at [335, 381] on input "part" at bounding box center [424, 385] width 258 height 23
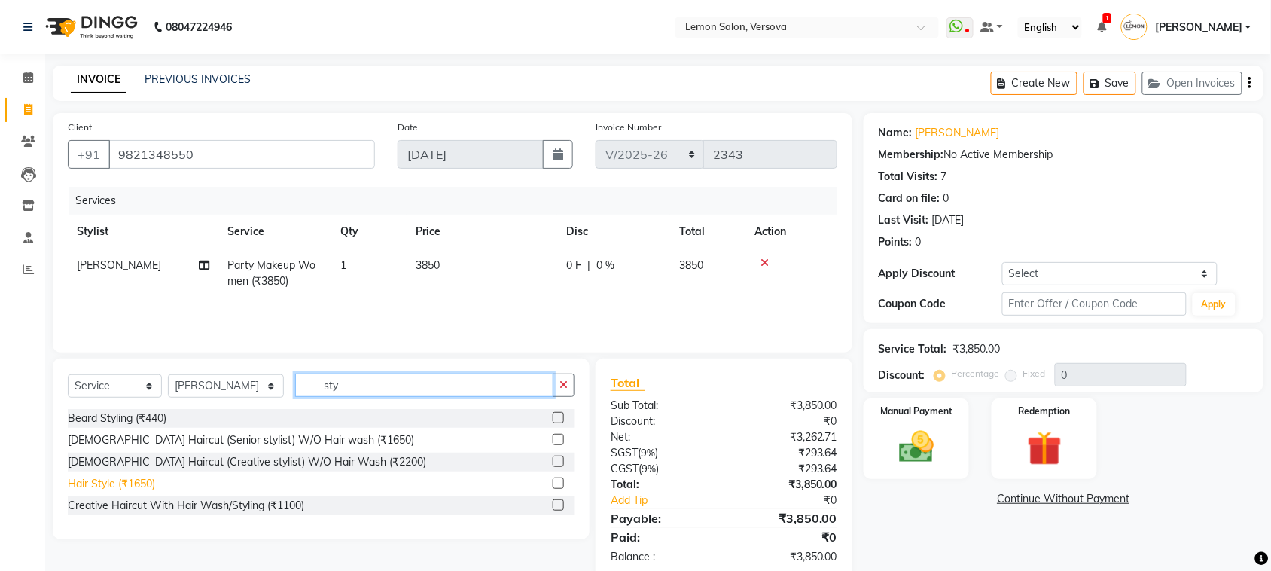
type input "sty"
click at [137, 483] on div "Hair Style (₹1650)" at bounding box center [111, 484] width 87 height 16
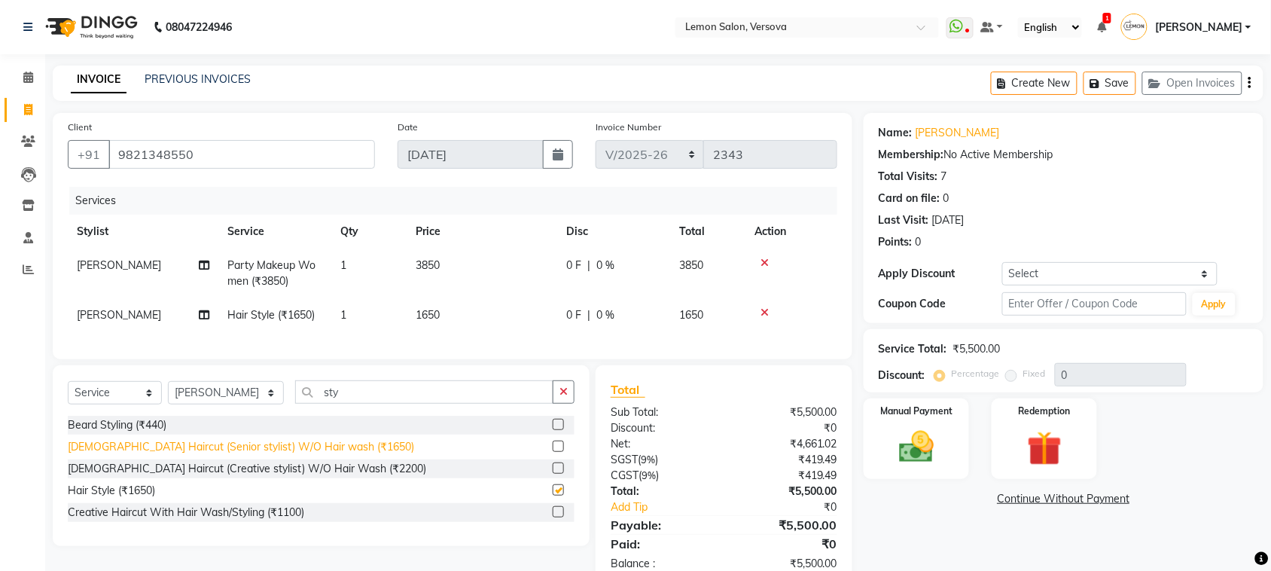
checkbox input "false"
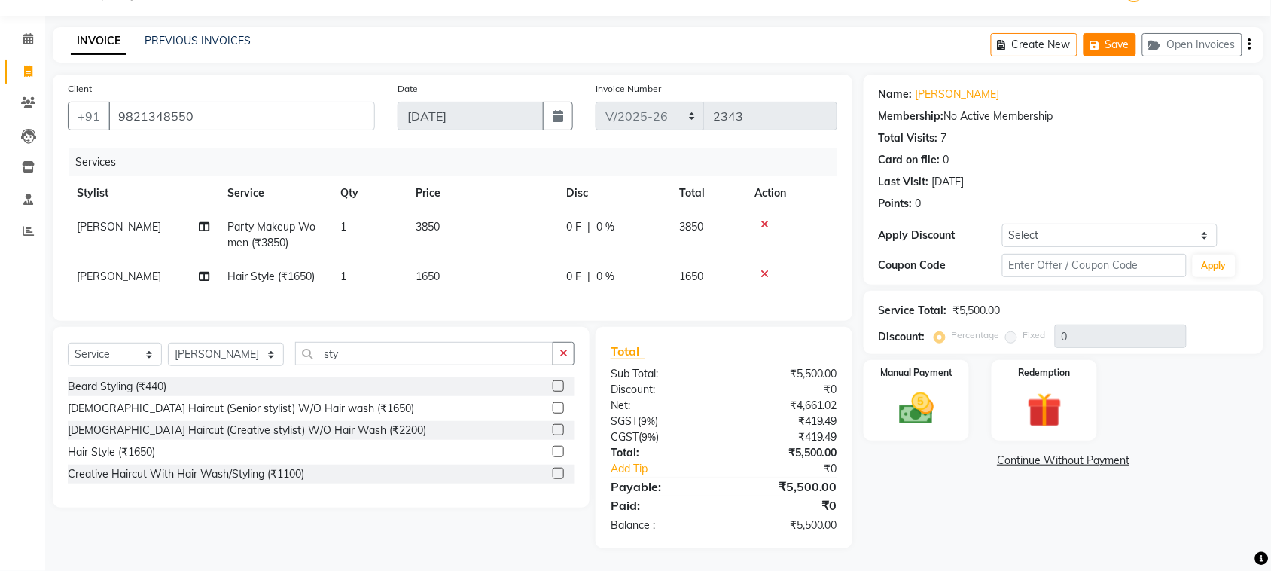
click at [1116, 33] on button "Save" at bounding box center [1110, 44] width 53 height 23
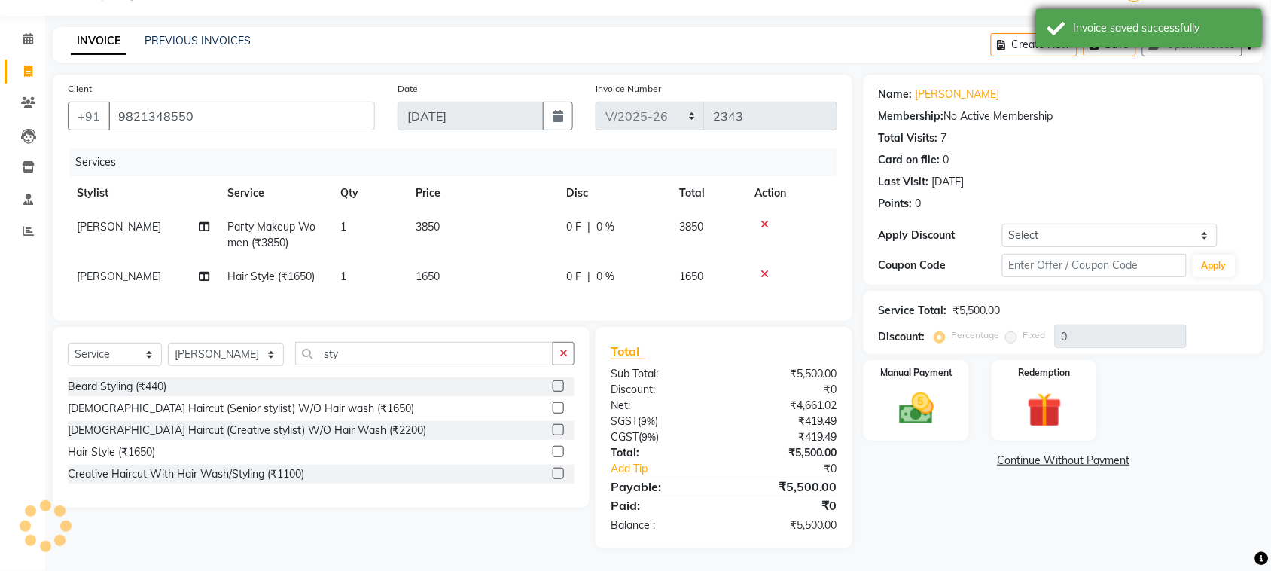
click at [1099, 43] on div "Invoice saved successfully" at bounding box center [1149, 28] width 226 height 38
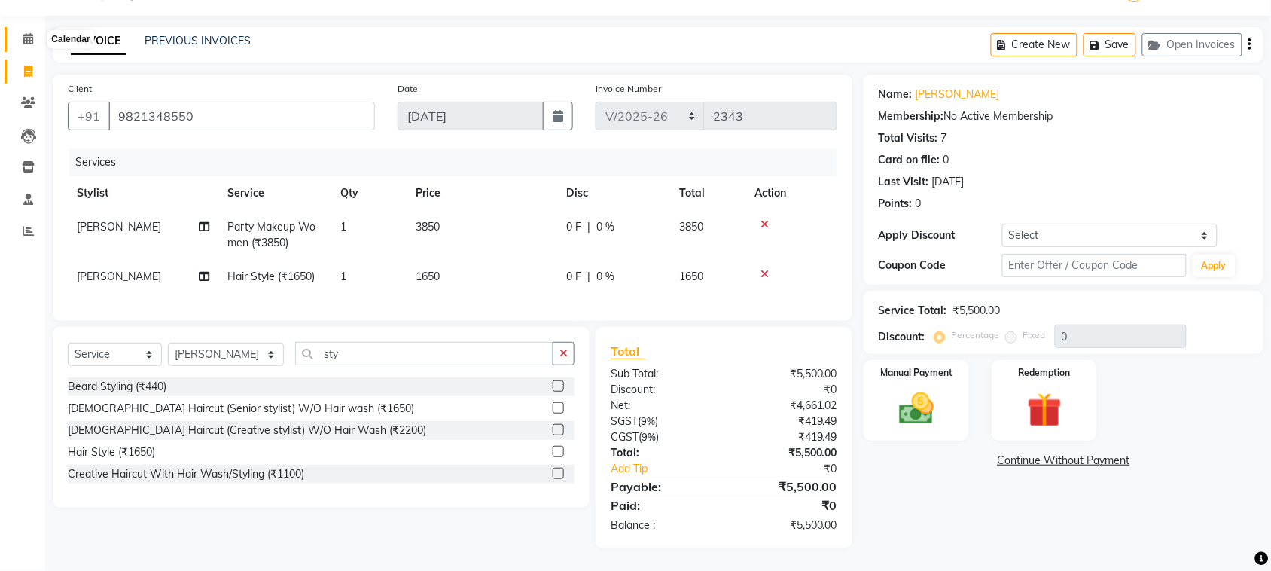
click at [23, 33] on icon at bounding box center [28, 38] width 10 height 11
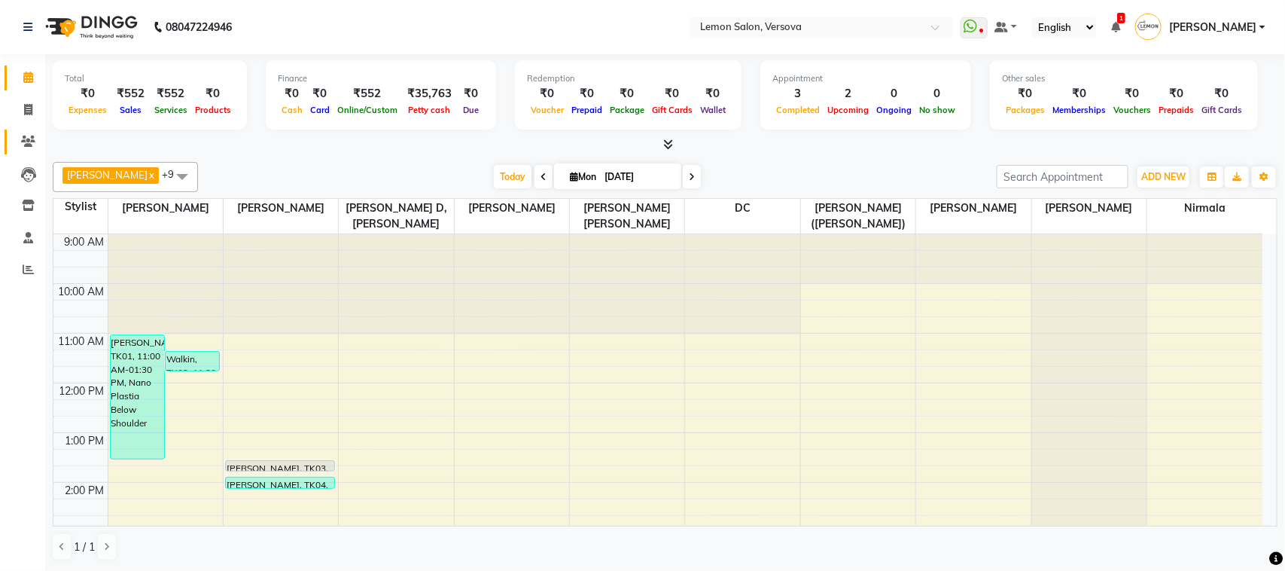
click at [8, 143] on link "Clients" at bounding box center [23, 142] width 36 height 25
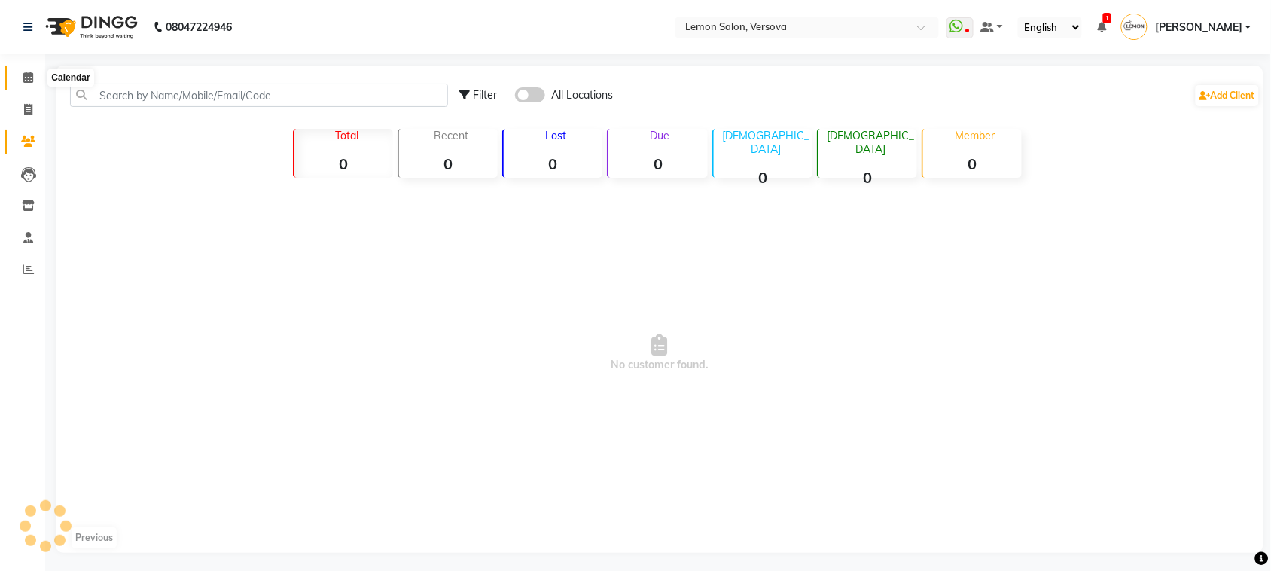
click at [32, 73] on span at bounding box center [28, 77] width 26 height 17
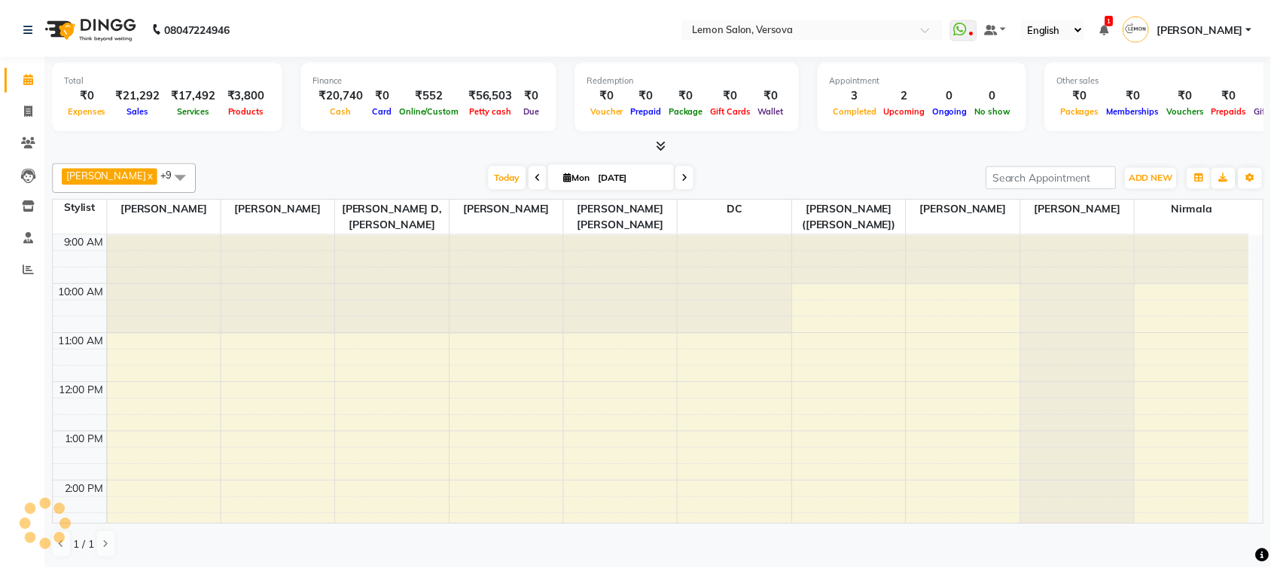
scroll to position [302, 0]
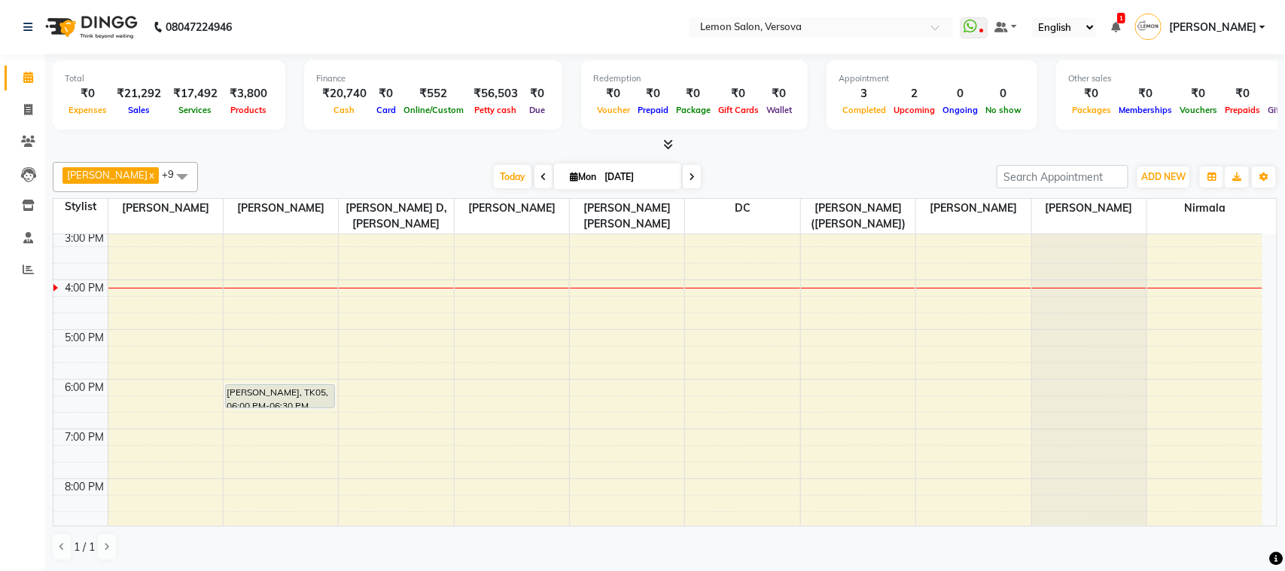
click at [2, 137] on li "Clients" at bounding box center [22, 142] width 45 height 32
click at [21, 119] on link "Invoice" at bounding box center [23, 110] width 36 height 25
select select "564"
select select "service"
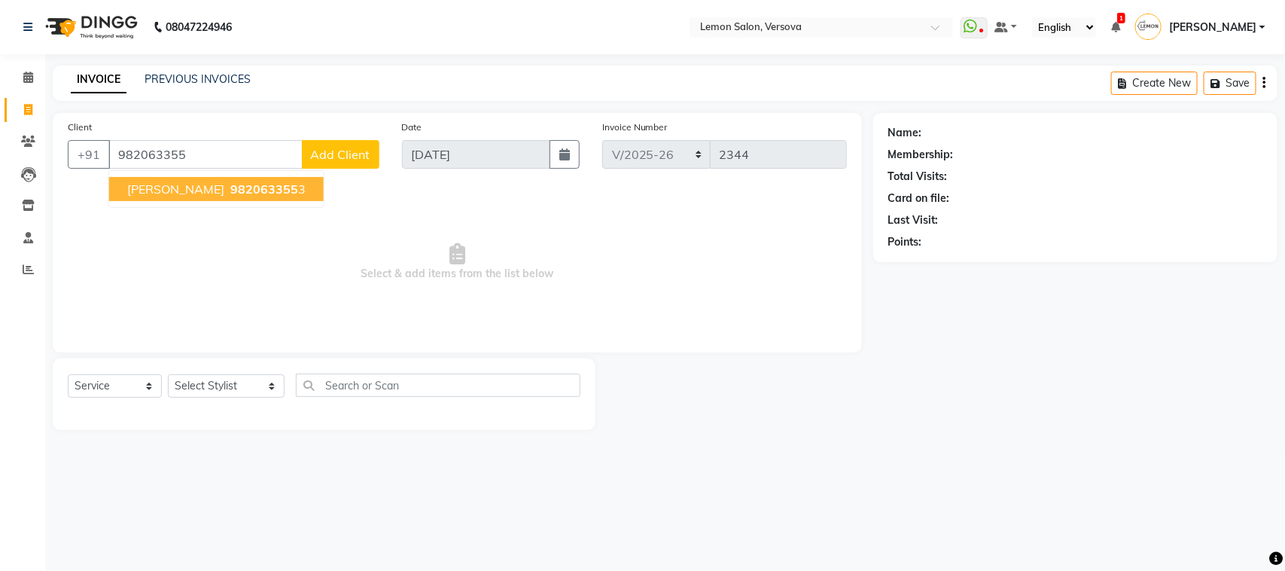
click at [257, 179] on button "Ronak Kapoor 982063355 3" at bounding box center [216, 189] width 215 height 24
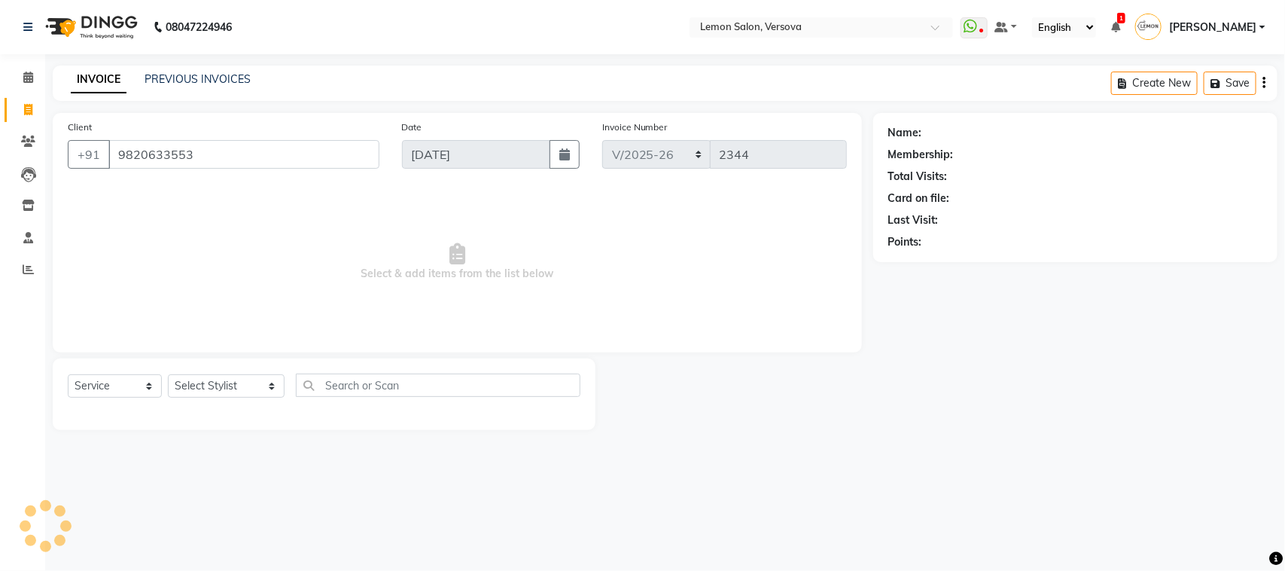
type input "9820633553"
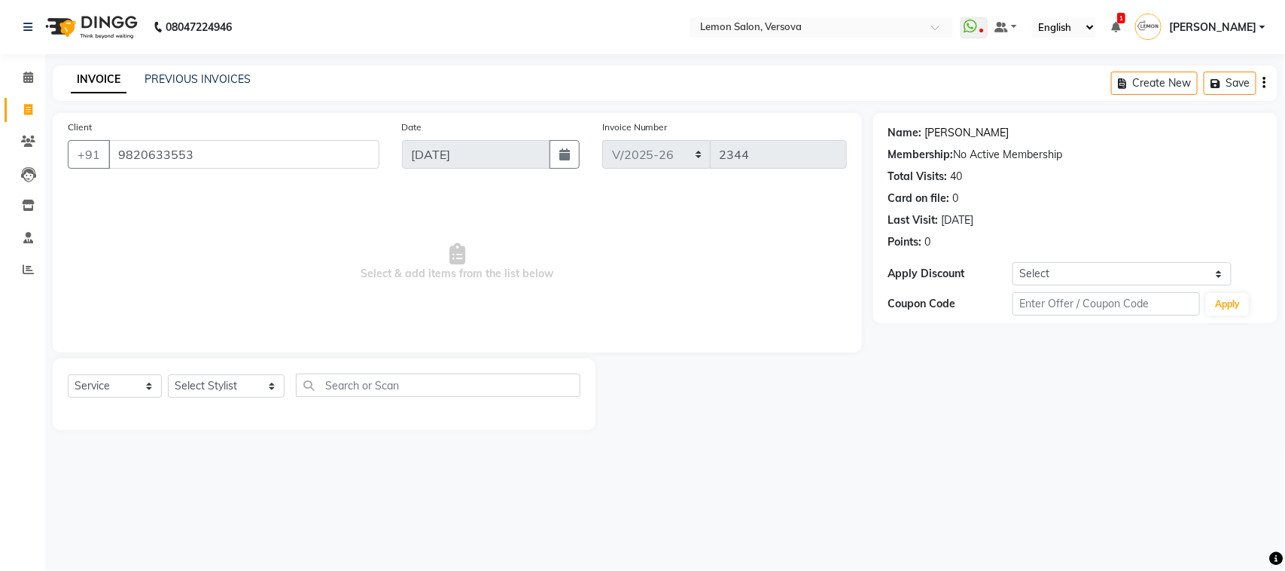
click at [955, 129] on link "[PERSON_NAME]" at bounding box center [968, 133] width 84 height 16
click at [102, 378] on select "Select Service Product Membership Package Voucher Prepaid Gift Card" at bounding box center [115, 385] width 94 height 23
select select "membership"
click at [68, 374] on select "Select Service Product Membership Package Voucher Prepaid Gift Card" at bounding box center [115, 385] width 94 height 23
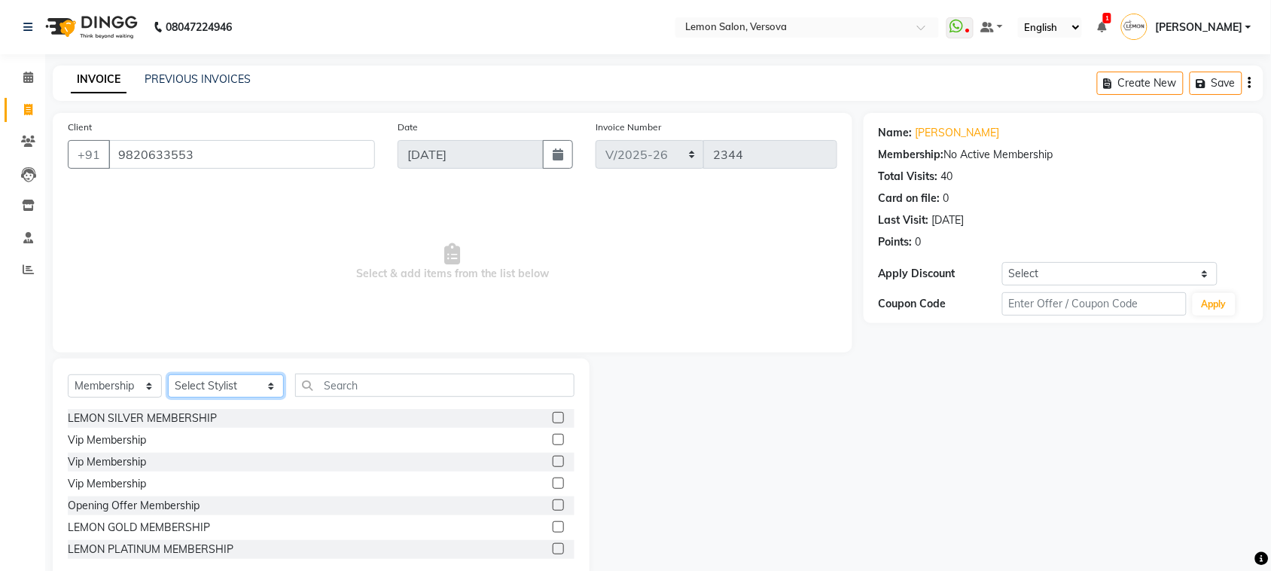
click at [220, 382] on select "Select Stylist Alim Shah Asif Salmani DC Gufran Salmani Margaret Marshak D,souz…" at bounding box center [226, 385] width 116 height 23
select select "7886"
click at [168, 374] on select "Select Stylist Alim Shah Asif Salmani DC Gufran Salmani Margaret Marshak D,souz…" at bounding box center [226, 385] width 116 height 23
click at [136, 407] on div "Select Service Product Membership Package Voucher Prepaid Gift Card Select Styl…" at bounding box center [321, 391] width 507 height 35
click at [139, 419] on div "LEMON SILVER MEMBERSHIP" at bounding box center [142, 418] width 149 height 16
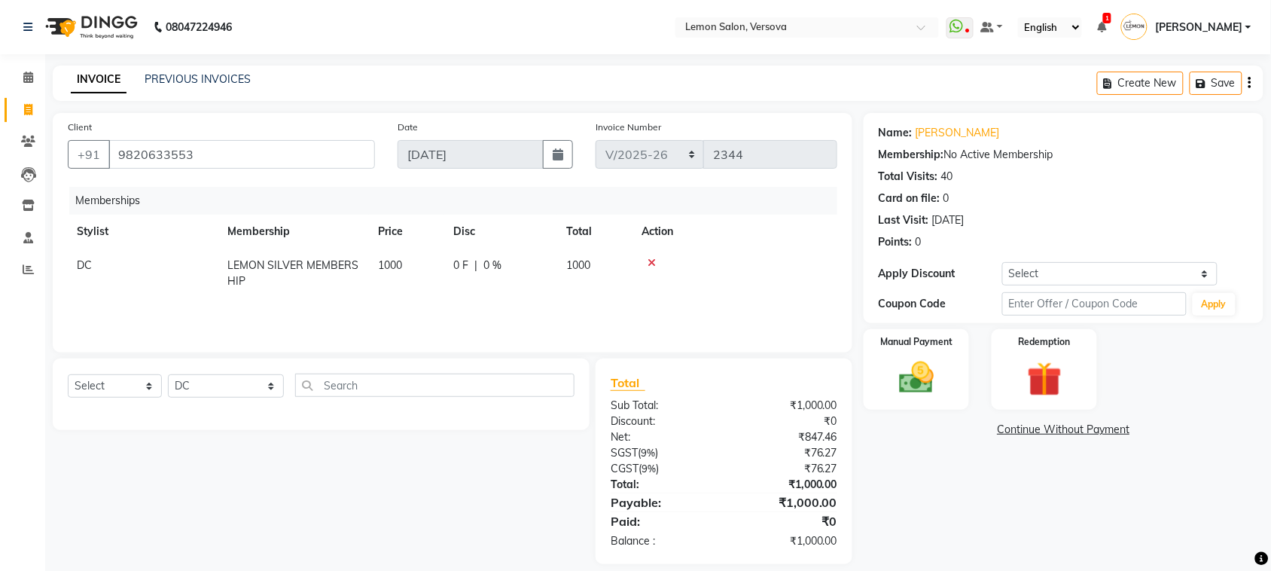
click at [226, 371] on div "Select Service Product Package Voucher Prepaid Gift Card Select Stylist Alim Sh…" at bounding box center [321, 394] width 537 height 72
click at [137, 375] on select "Select Service Product Package Voucher Prepaid Gift Card" at bounding box center [115, 385] width 94 height 23
select select "service"
click at [68, 374] on select "Select Service Product Package Voucher Prepaid Gift Card" at bounding box center [115, 385] width 94 height 23
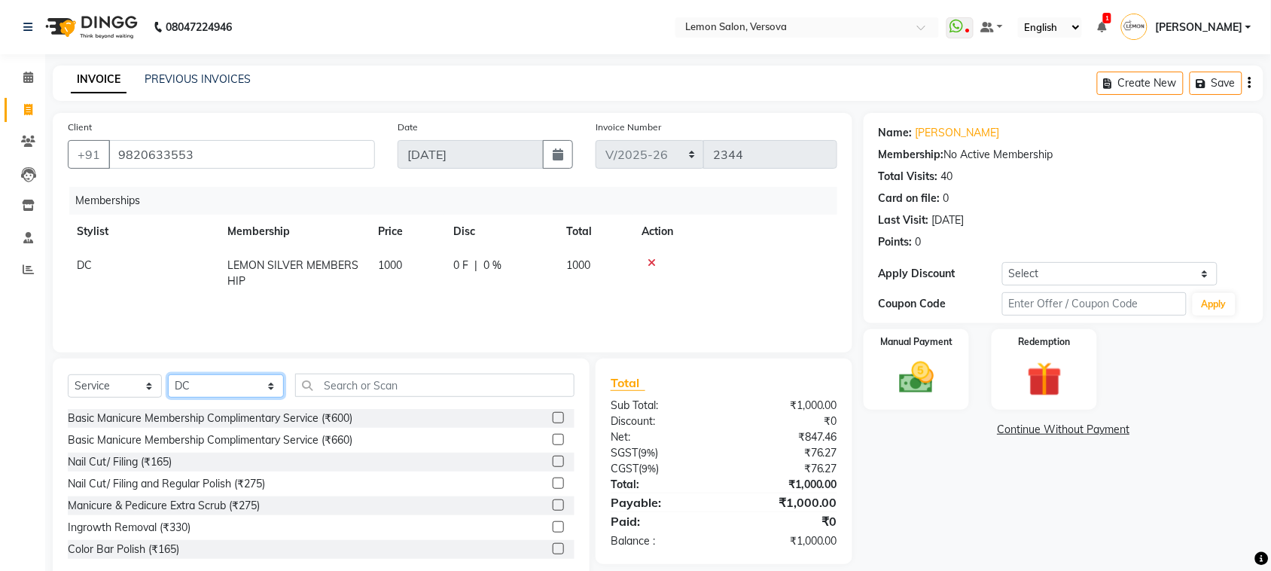
click at [215, 388] on select "Select Stylist Alim Shah Asif Salmani DC Gufran Salmani Margaret Marshak D,souz…" at bounding box center [226, 385] width 116 height 23
select select "20640"
click at [168, 374] on select "Select Stylist Alim Shah Asif Salmani DC Gufran Salmani Margaret Marshak D,souz…" at bounding box center [226, 385] width 116 height 23
click at [352, 365] on div "Select Service Product Package Voucher Prepaid Gift Card Select Stylist Alim Sh…" at bounding box center [321, 469] width 537 height 222
click at [354, 375] on input "text" at bounding box center [434, 385] width 279 height 23
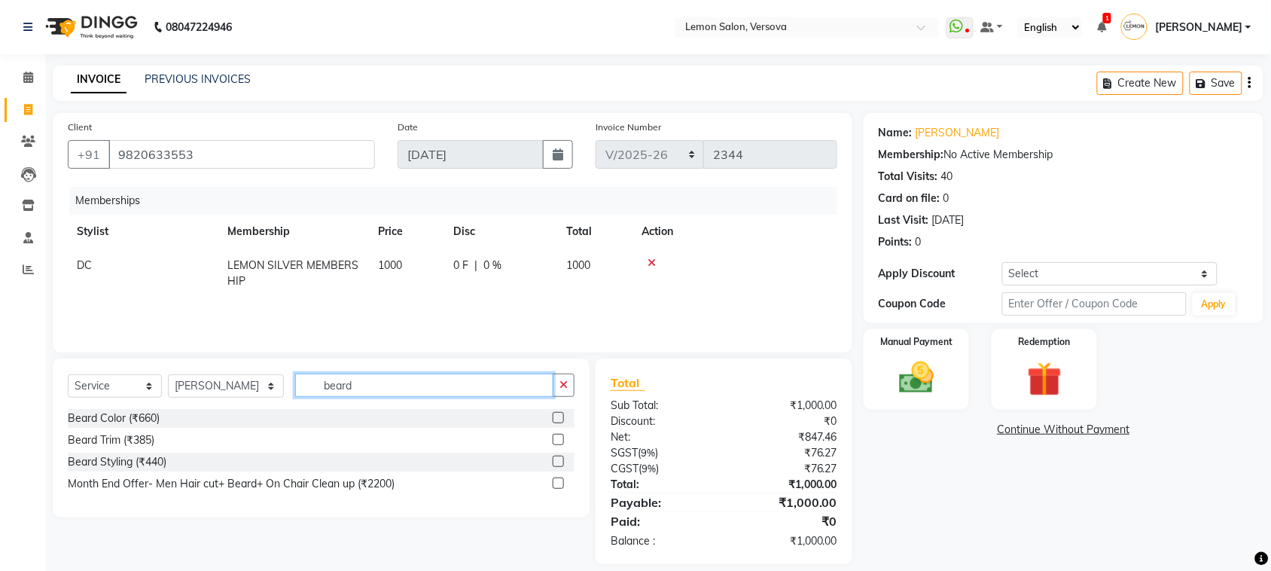
type input "beard"
click at [130, 453] on div "Beard Styling (₹440)" at bounding box center [321, 462] width 507 height 19
click at [136, 454] on div "Beard Styling (₹440)" at bounding box center [117, 462] width 99 height 16
checkbox input "false"
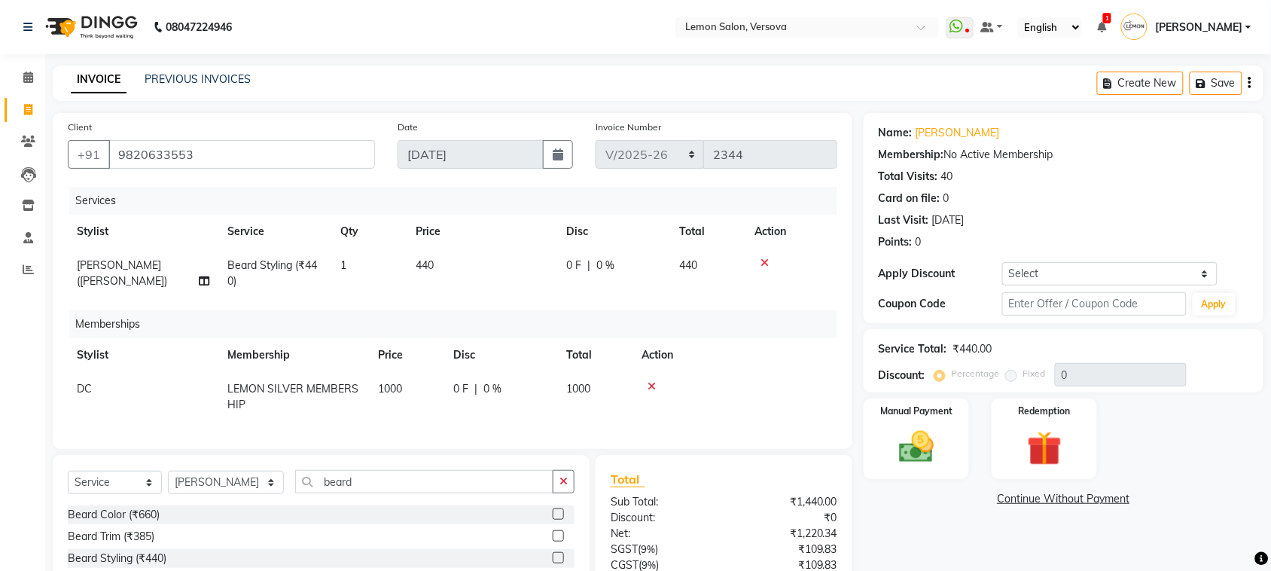
scroll to position [94, 0]
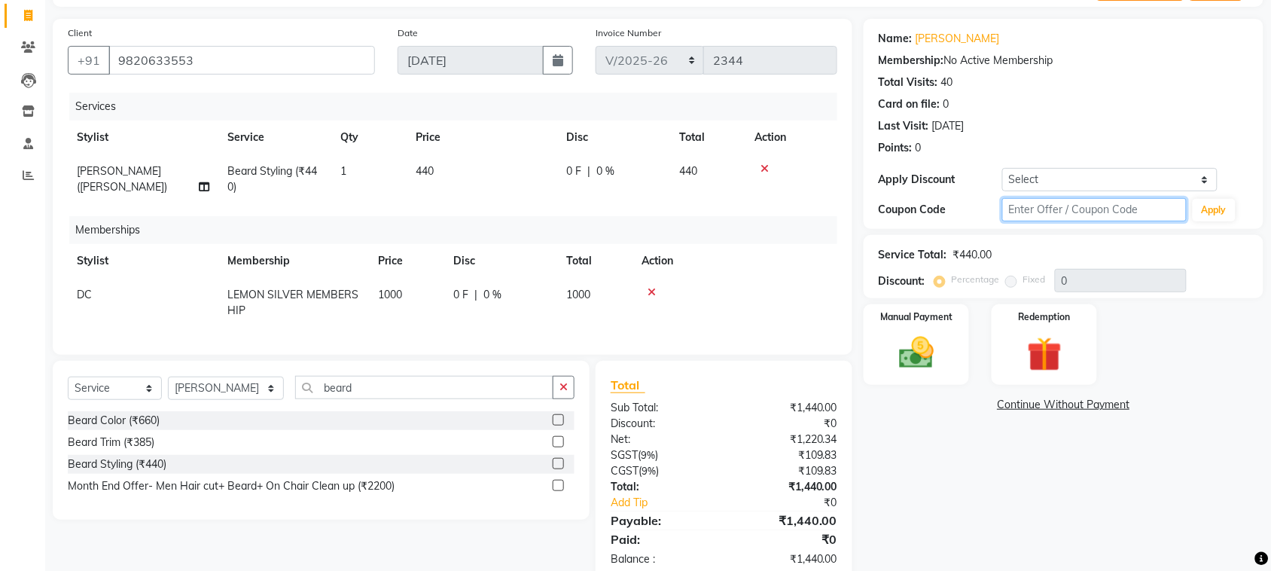
click at [1064, 205] on input "text" at bounding box center [1094, 209] width 184 height 23
type input "fst20"
click at [1217, 208] on button "Apply" at bounding box center [1214, 210] width 43 height 23
type input "20"
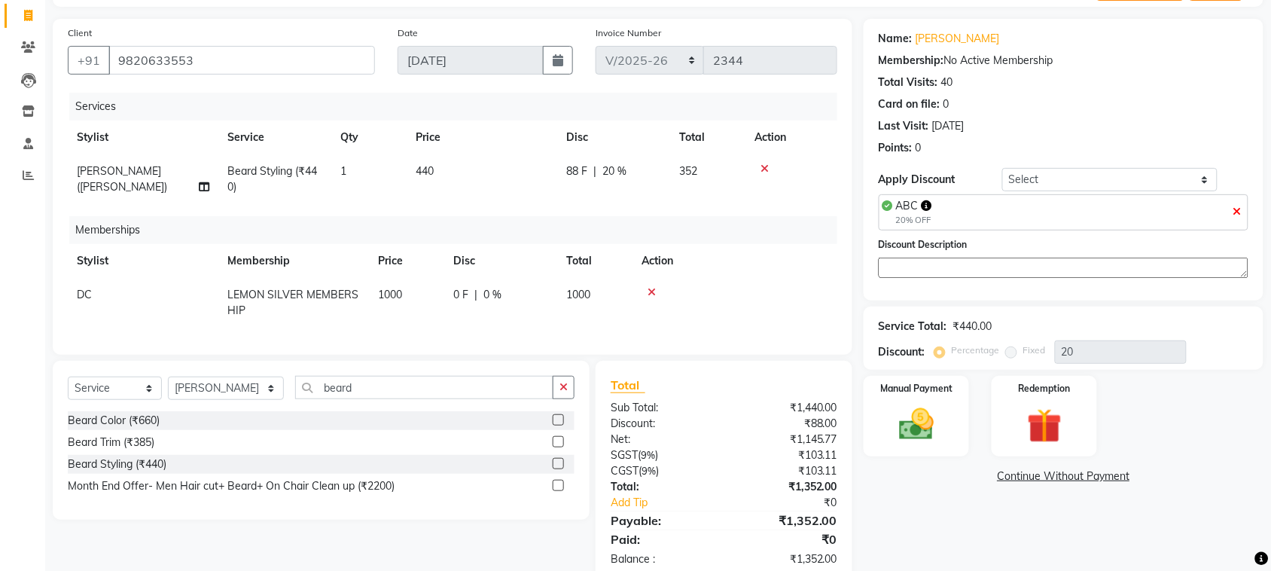
scroll to position [141, 0]
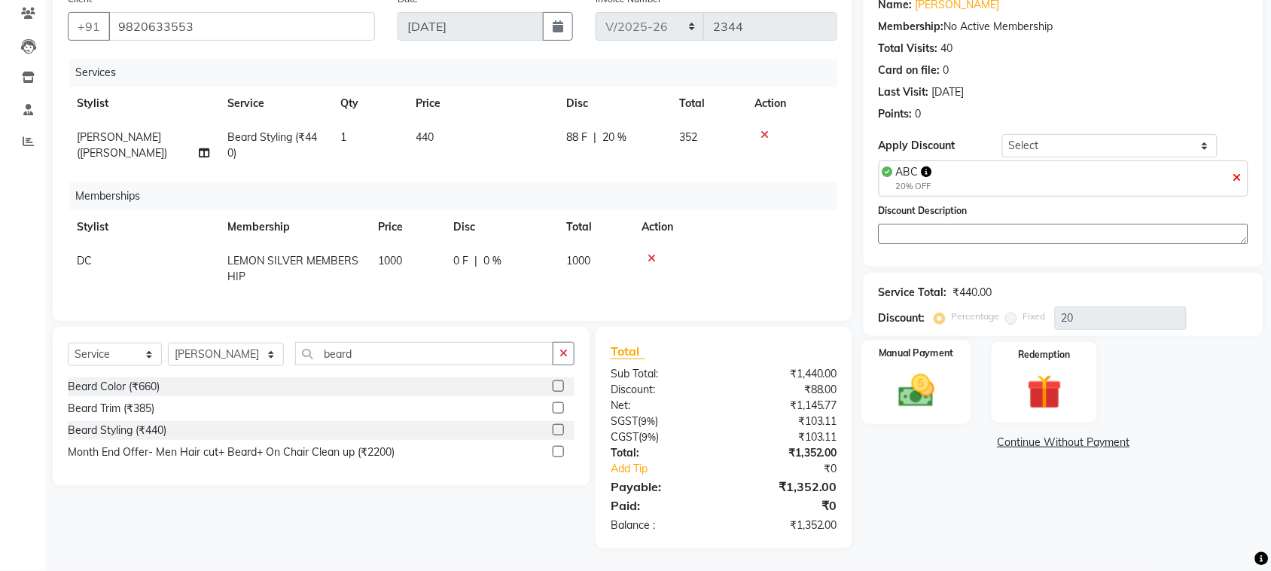
click at [922, 370] on img at bounding box center [916, 390] width 59 height 41
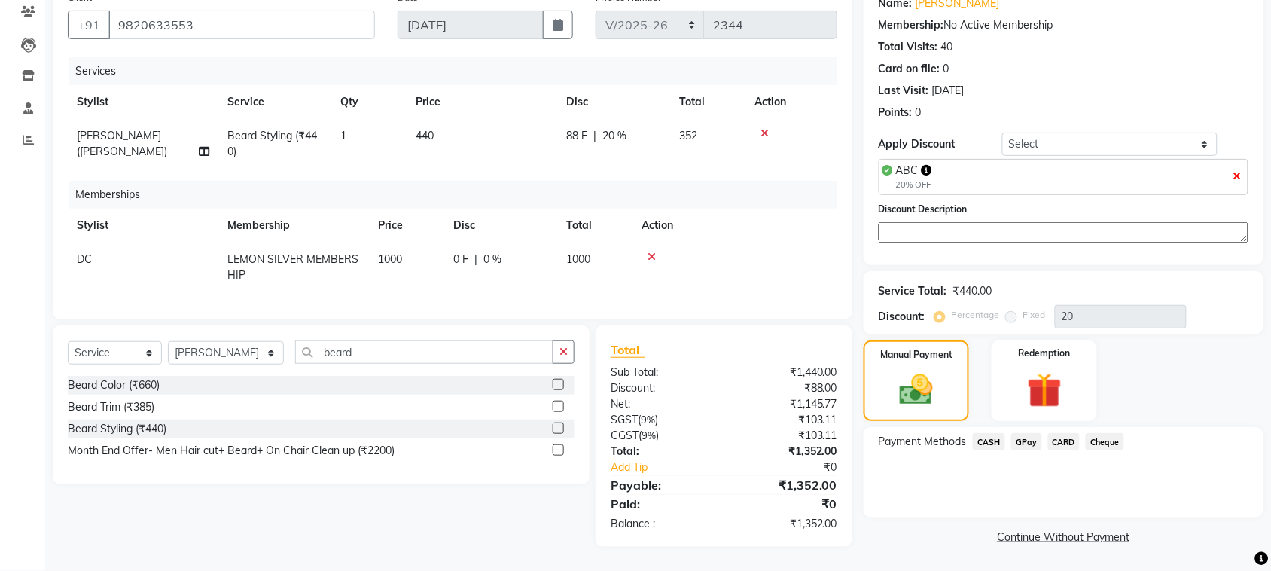
click at [1014, 433] on span "GPay" at bounding box center [1026, 441] width 31 height 17
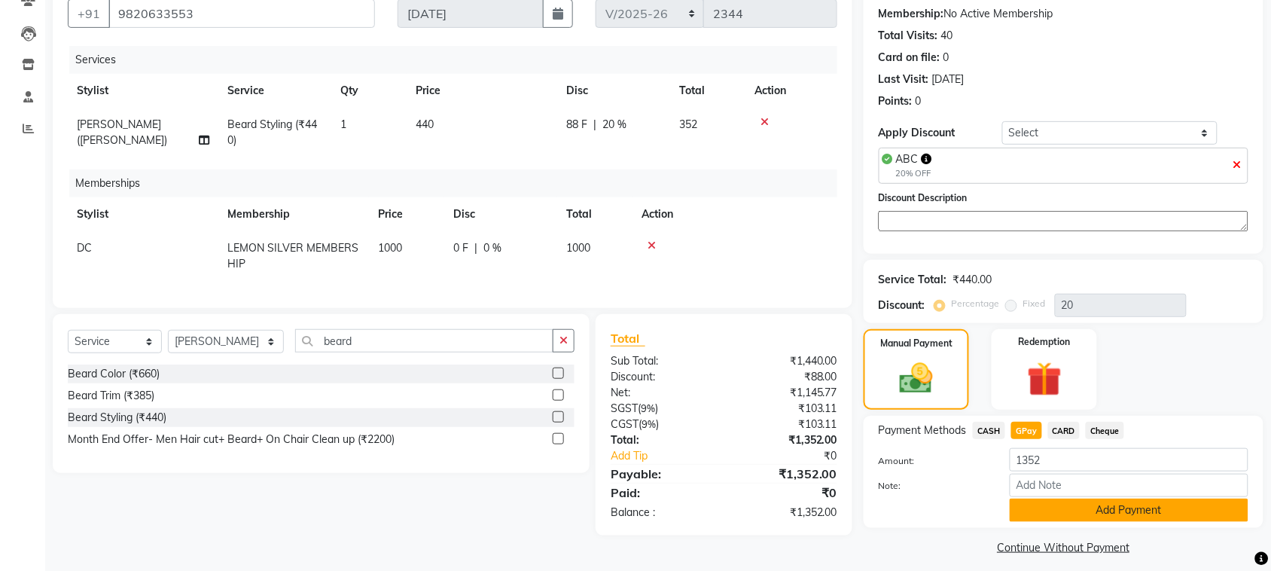
click at [1030, 511] on button "Add Payment" at bounding box center [1129, 510] width 239 height 23
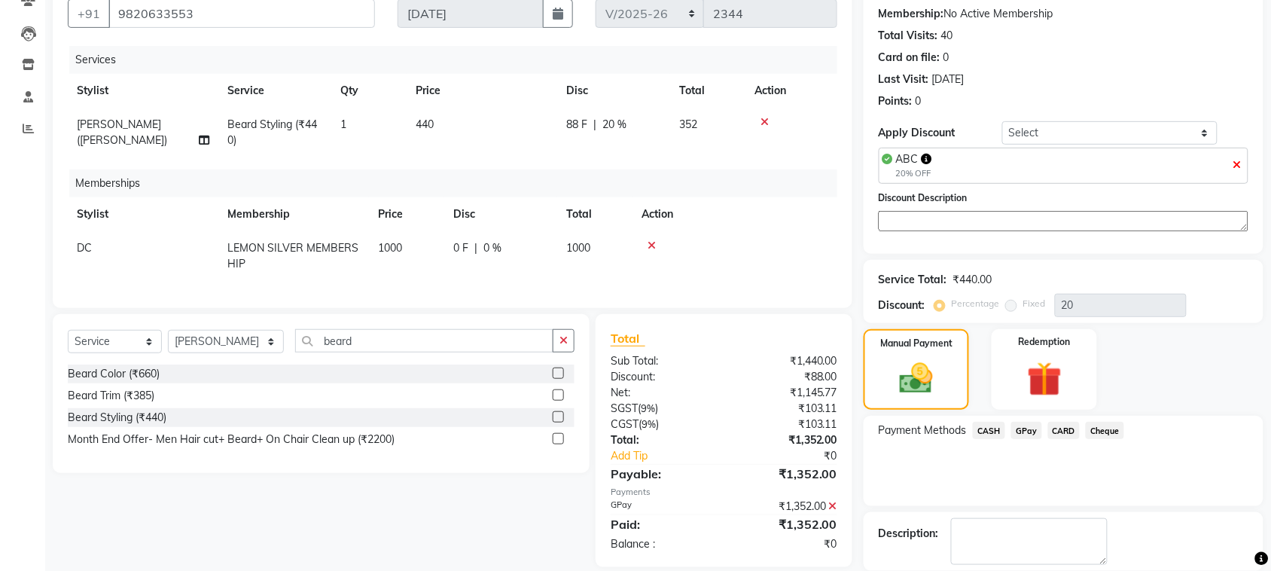
scroll to position [215, 0]
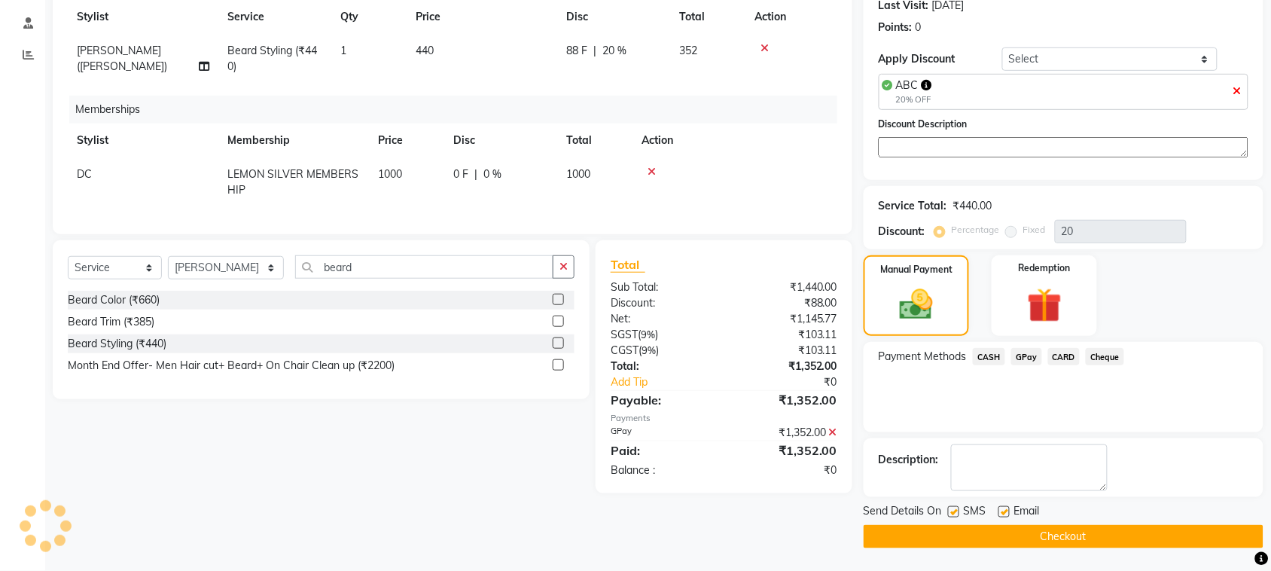
click at [950, 507] on label at bounding box center [953, 511] width 11 height 11
click at [950, 508] on input "checkbox" at bounding box center [953, 513] width 10 height 10
checkbox input "false"
click at [1003, 511] on label at bounding box center [1004, 511] width 11 height 11
click at [1003, 511] on input "checkbox" at bounding box center [1004, 513] width 10 height 10
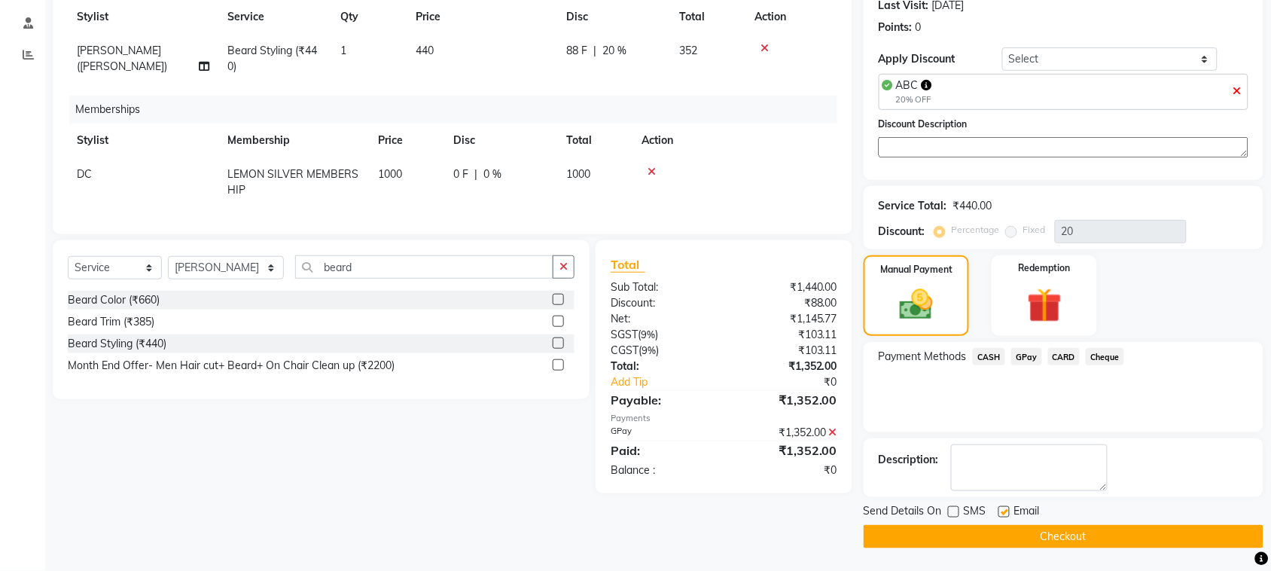
checkbox input "false"
click at [1004, 520] on div at bounding box center [1004, 514] width 10 height 16
click at [1009, 536] on button "Checkout" at bounding box center [1064, 536] width 400 height 23
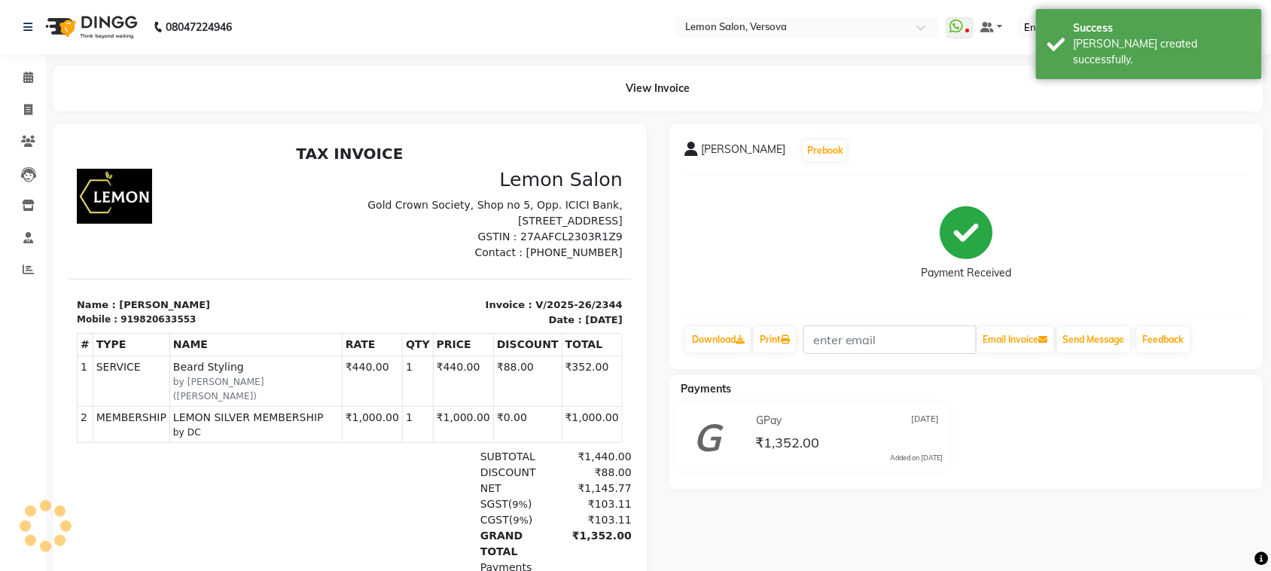
click at [540, 301] on p "Invoice : V/2025-26/2344" at bounding box center [490, 304] width 264 height 15
copy div "Invoice : V/2025-26/2344"
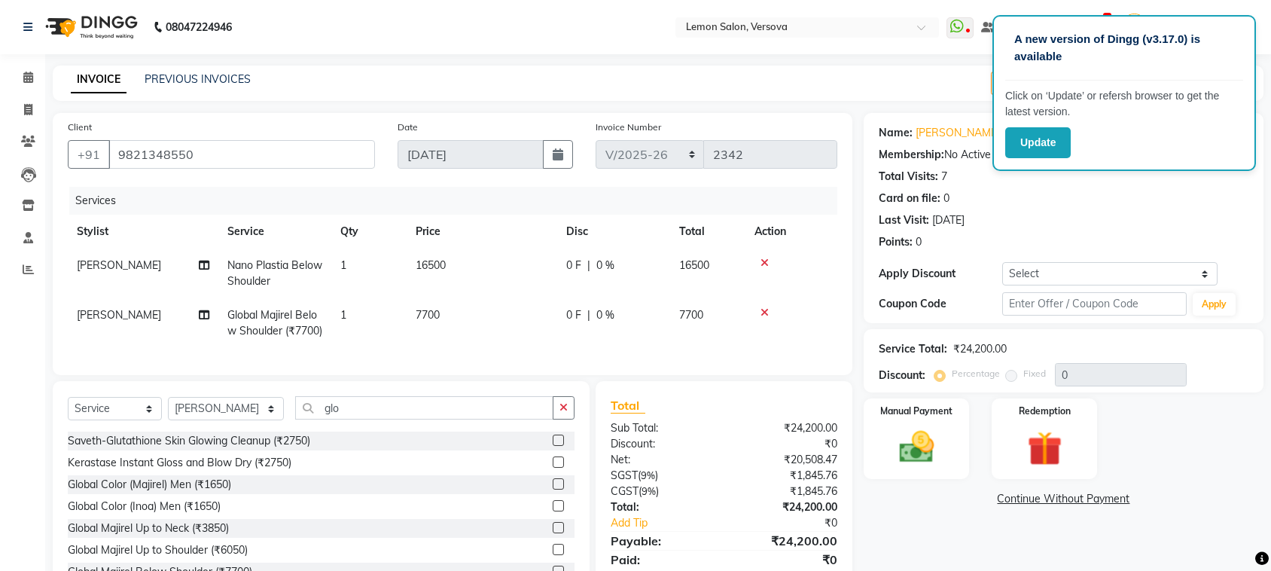
select select "564"
select select "service"
select select "7405"
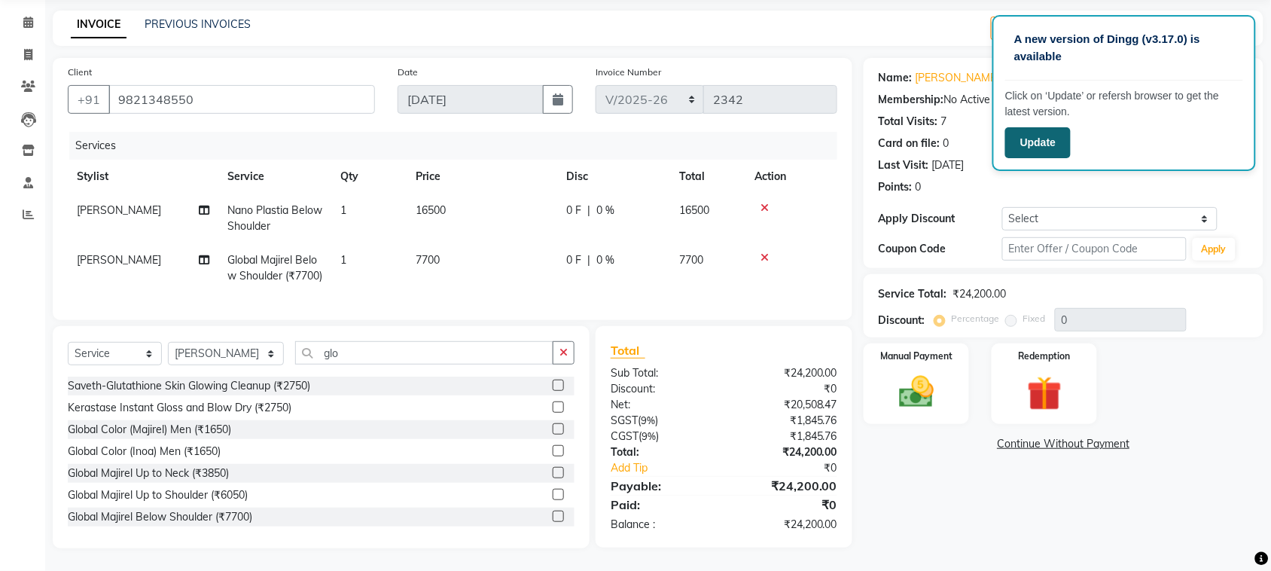
click at [1015, 134] on button "Update" at bounding box center [1038, 142] width 66 height 31
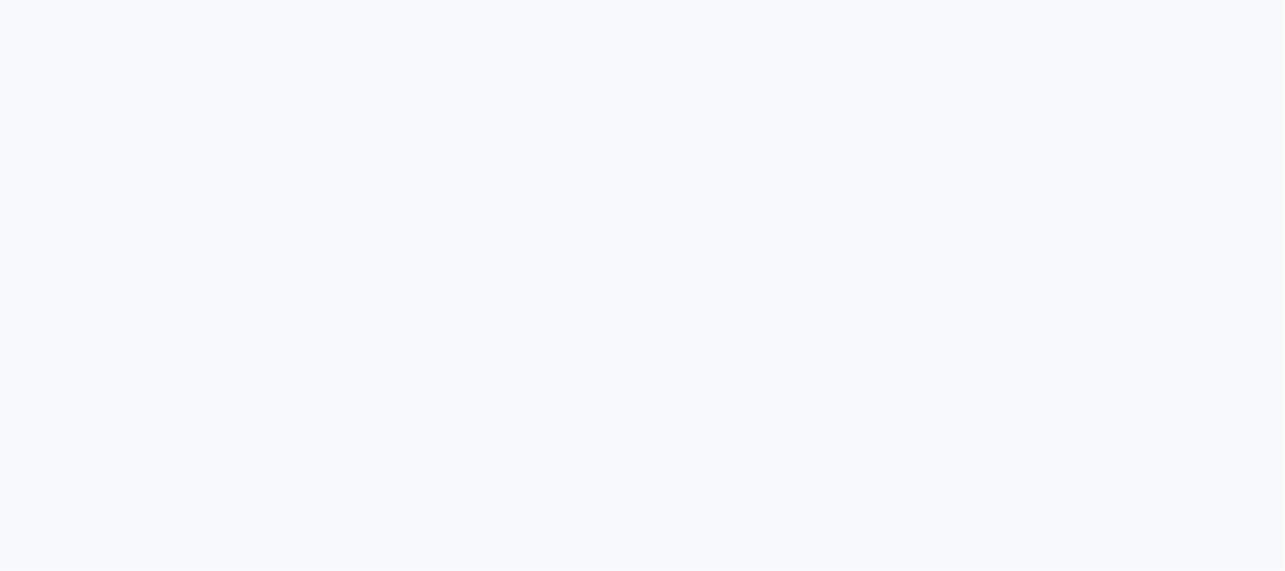
select select "service"
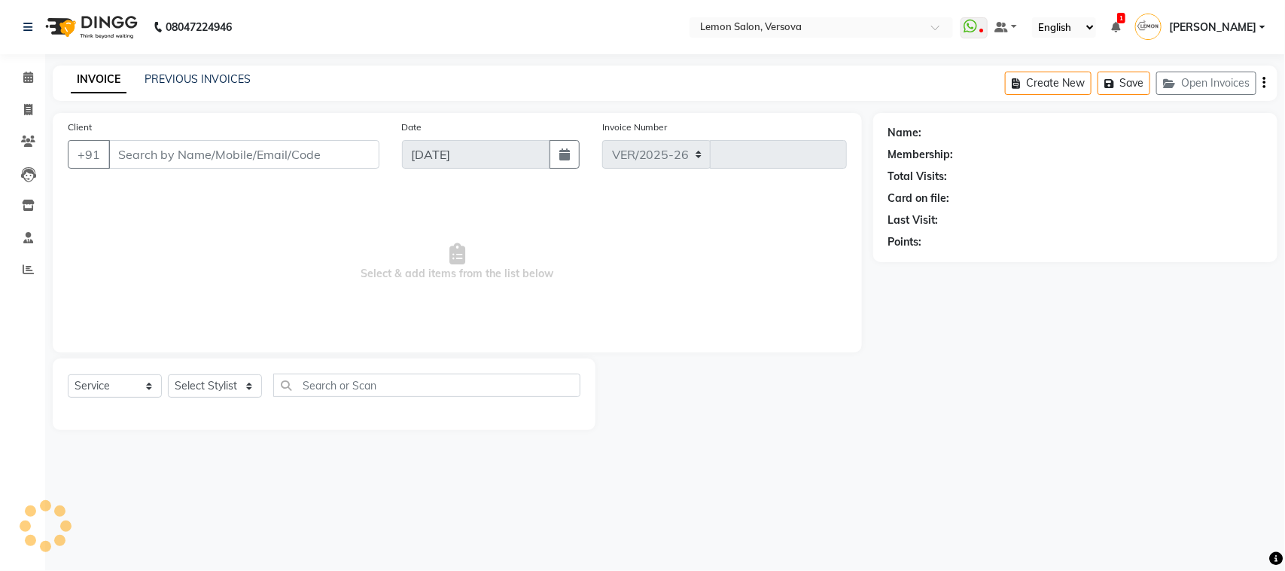
select select "564"
type input "2342"
click at [28, 132] on link "Clients" at bounding box center [23, 142] width 36 height 25
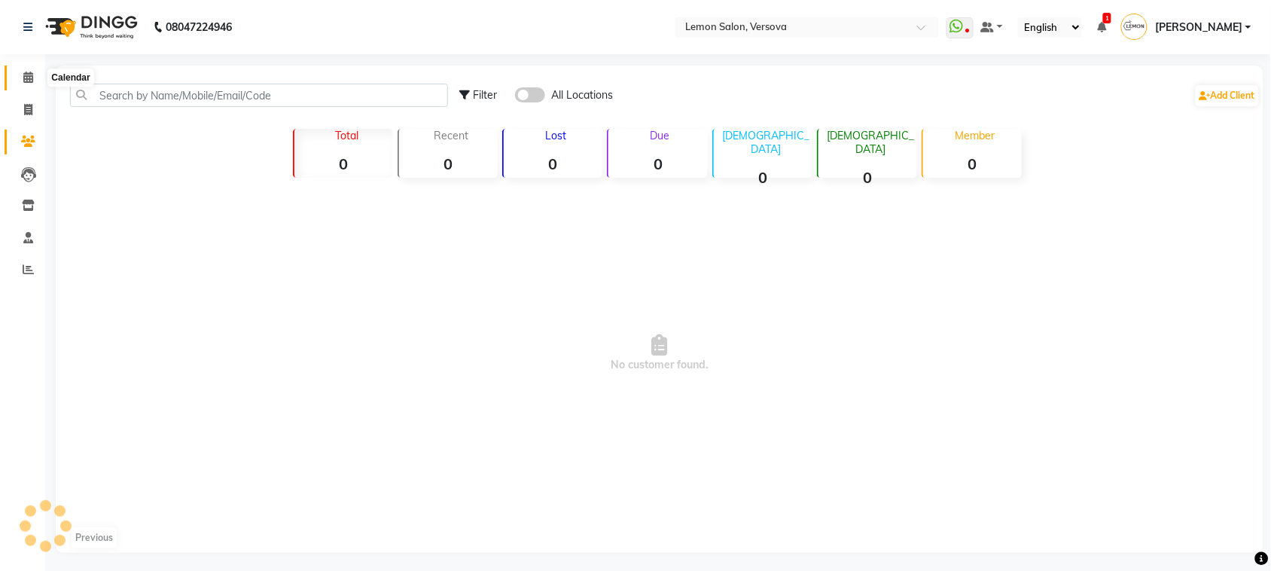
click at [17, 77] on span at bounding box center [28, 77] width 26 height 17
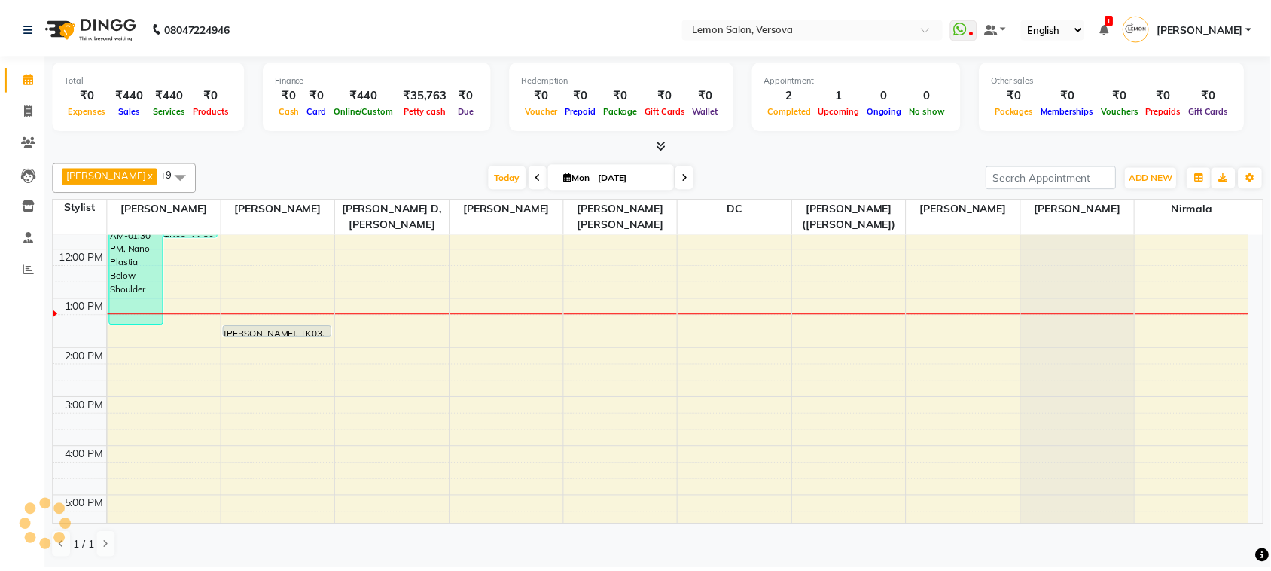
scroll to position [129, 0]
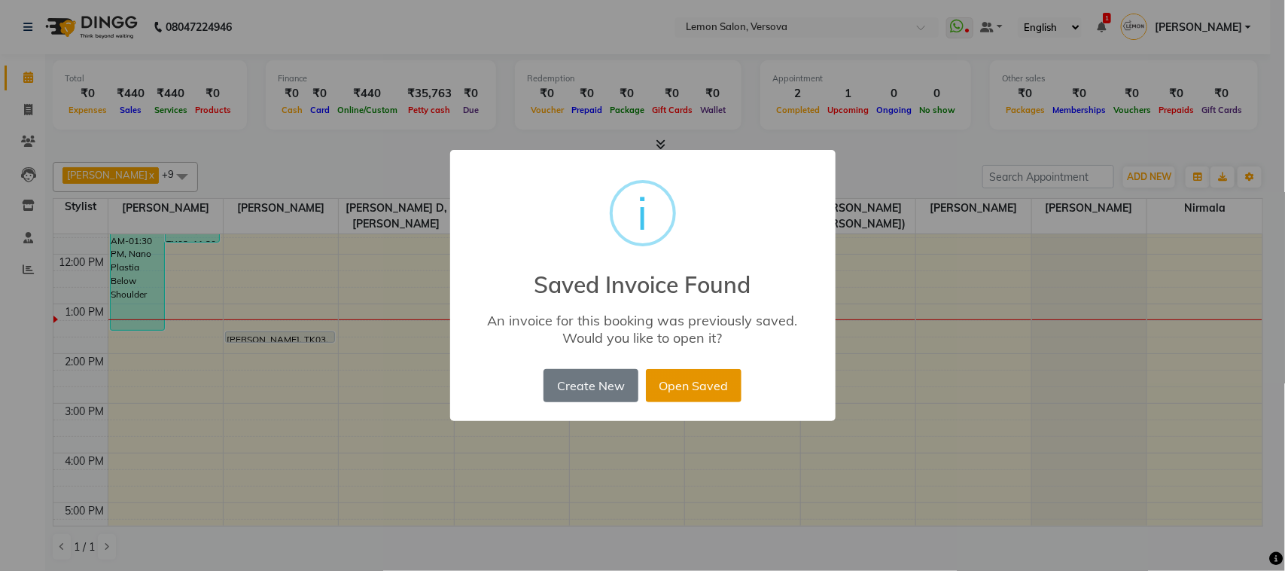
click at [672, 390] on button "Open Saved" at bounding box center [694, 385] width 96 height 33
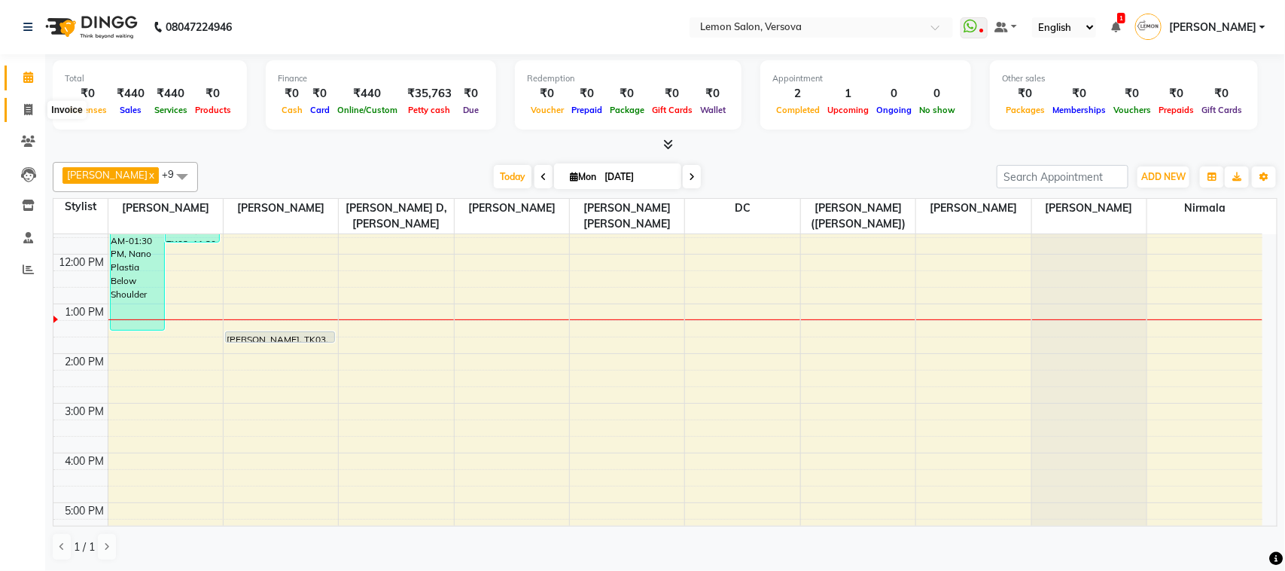
click at [17, 113] on span at bounding box center [28, 110] width 26 height 17
select select "564"
select select "service"
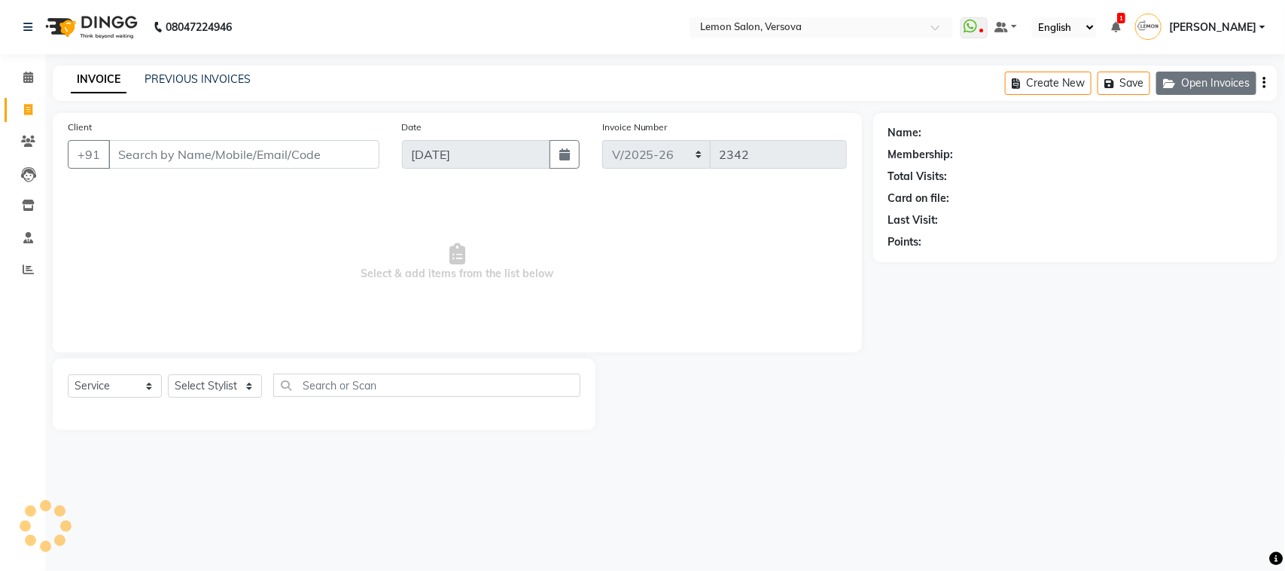
click at [1197, 72] on button "Open Invoices" at bounding box center [1207, 83] width 100 height 23
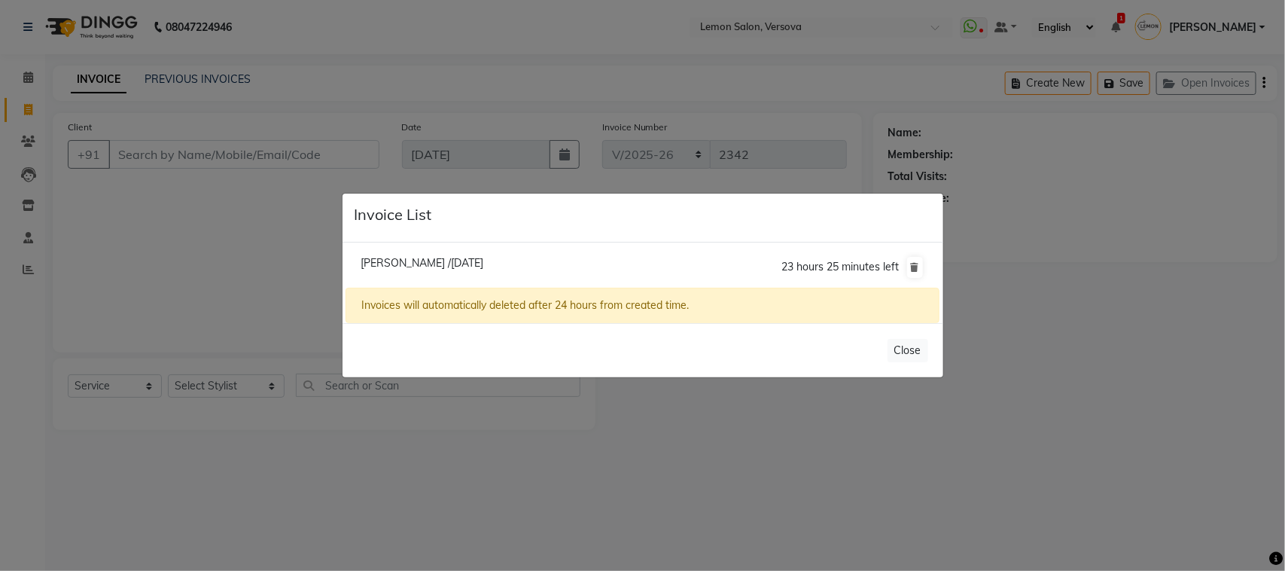
click at [272, 211] on ngb-modal-window "Invoice List [PERSON_NAME] /[DATE] 23 hours 25 minutes left Invoices will autom…" at bounding box center [642, 285] width 1285 height 571
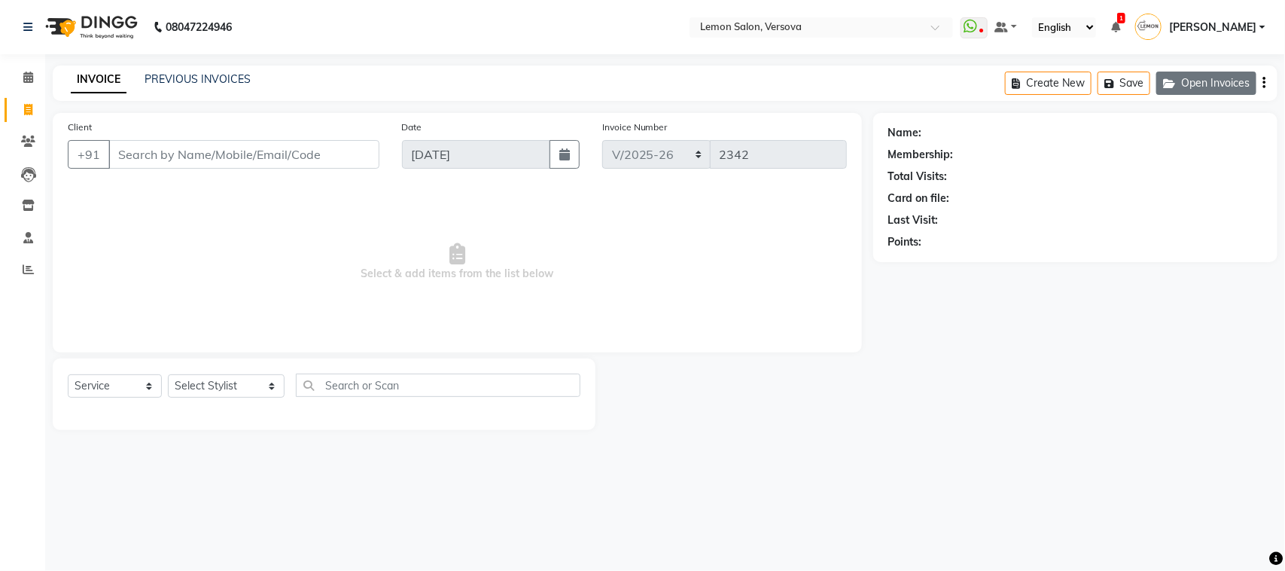
click at [1213, 80] on button "Open Invoices" at bounding box center [1207, 83] width 100 height 23
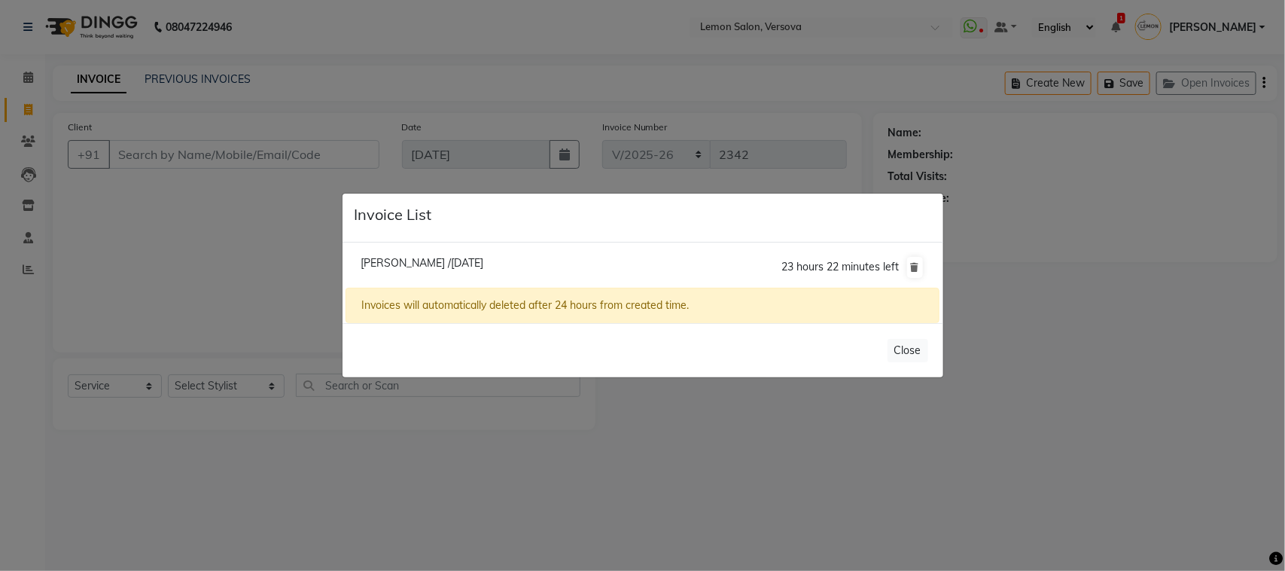
click at [483, 258] on span "[PERSON_NAME] /[DATE]" at bounding box center [422, 263] width 123 height 14
type input "9821348550"
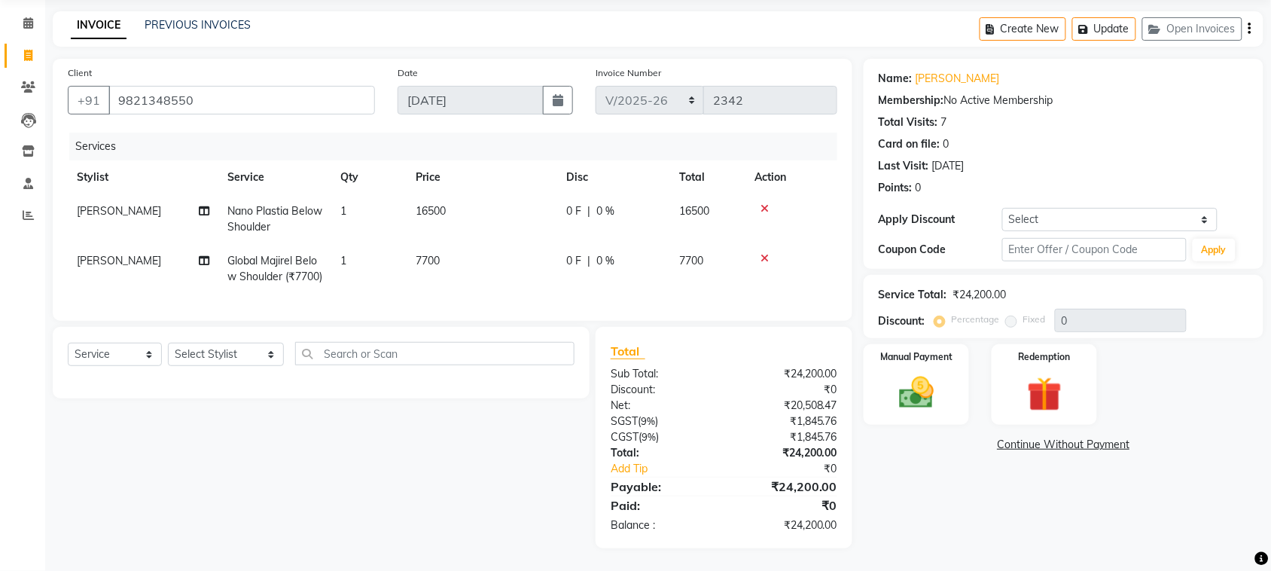
scroll to position [84, 0]
click at [922, 71] on link "[PERSON_NAME]" at bounding box center [958, 79] width 84 height 16
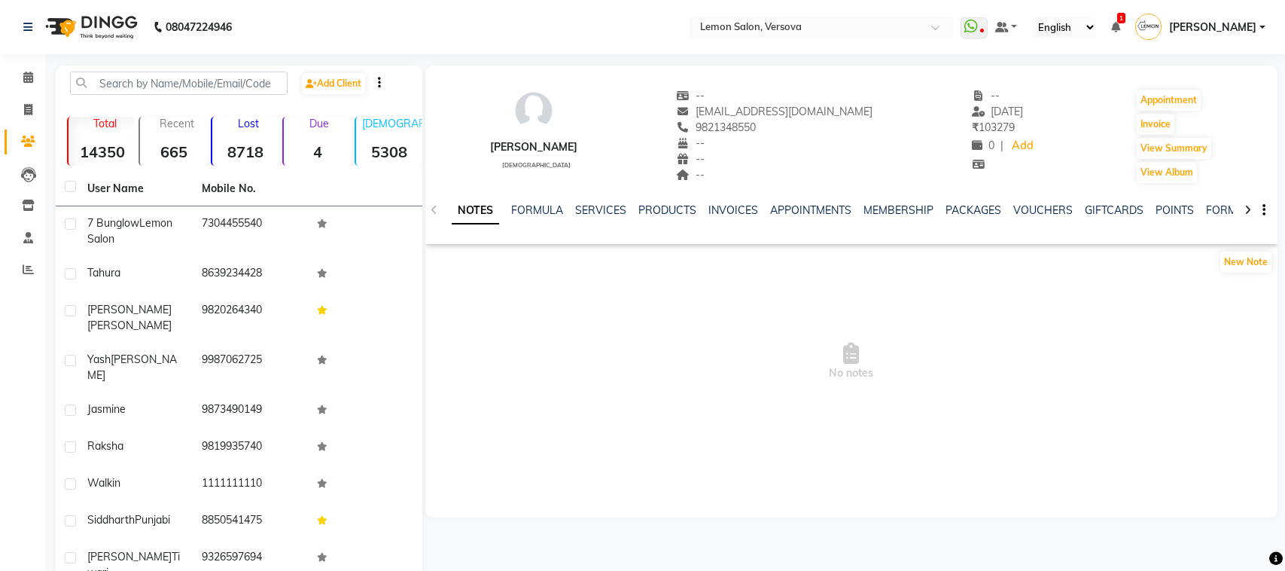
click at [614, 217] on div "SERVICES" at bounding box center [600, 211] width 51 height 16
click at [608, 204] on link "SERVICES" at bounding box center [596, 210] width 51 height 14
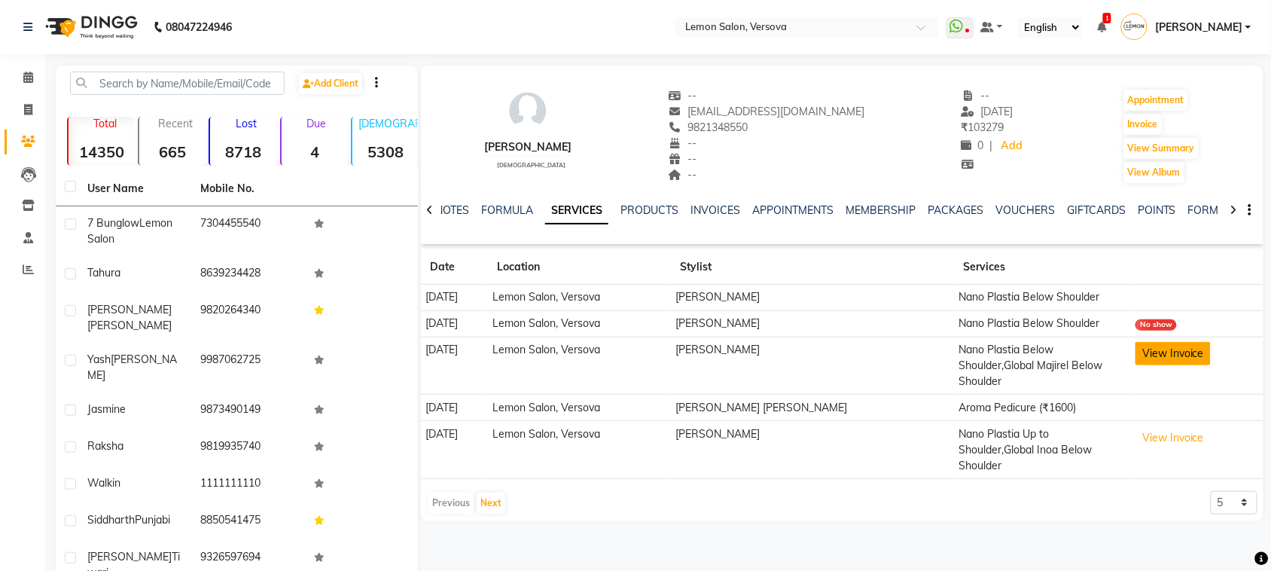
click at [1173, 351] on button "View Invoice" at bounding box center [1173, 353] width 75 height 23
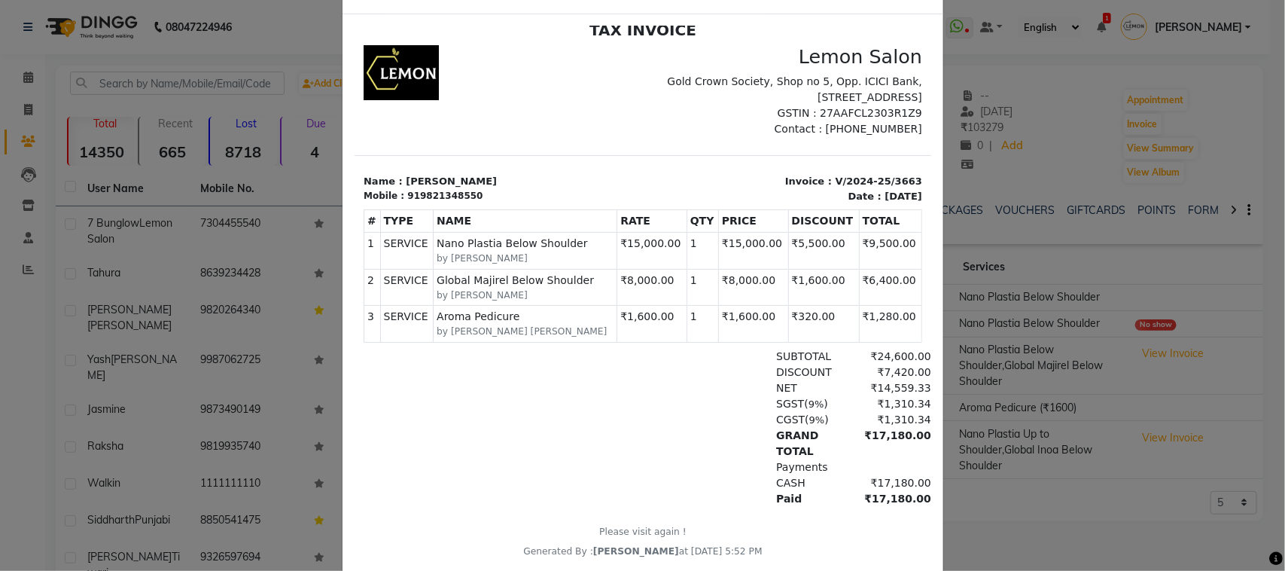
scroll to position [94, 0]
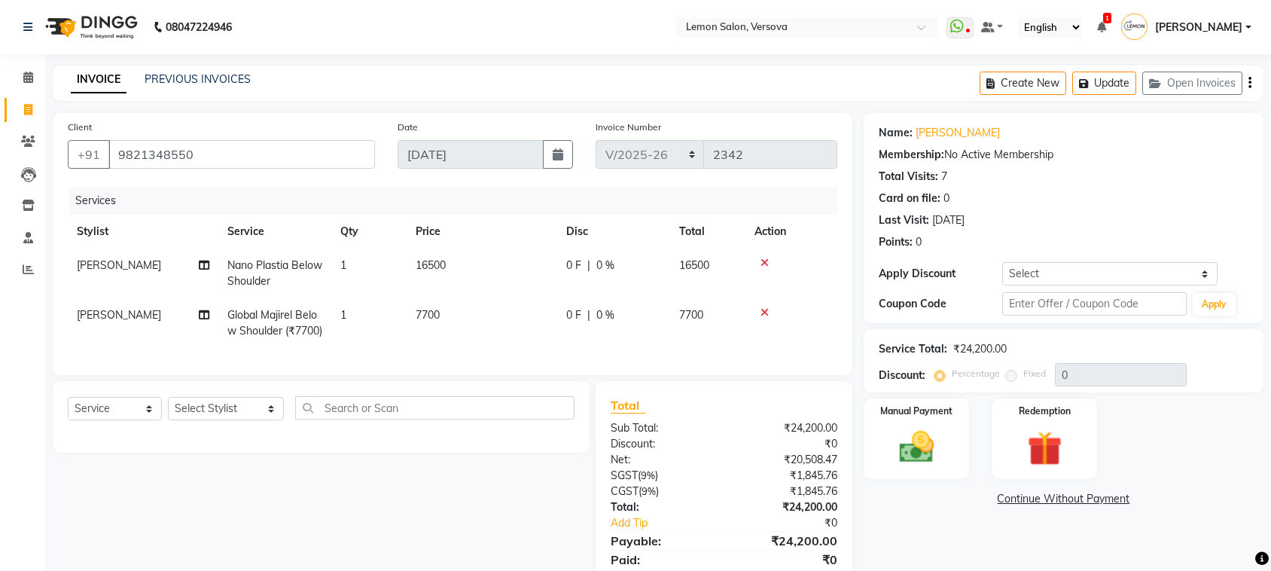
select select "564"
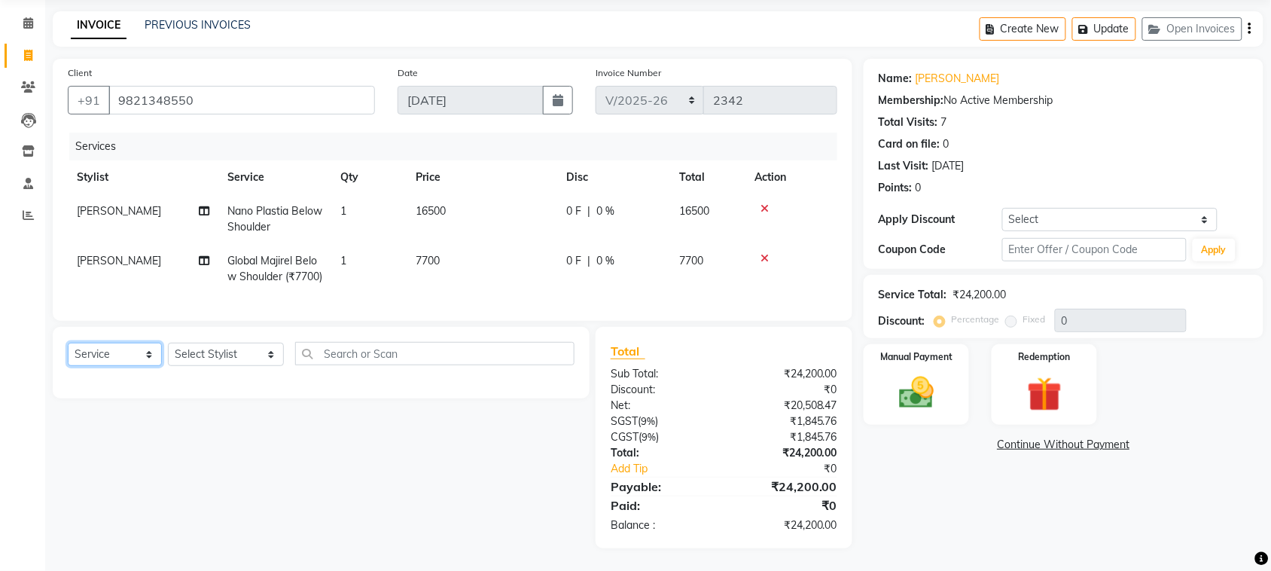
click at [80, 345] on select "Select Service Product Membership Package Voucher Prepaid Gift Card" at bounding box center [115, 354] width 94 height 23
select select "product"
click at [68, 343] on select "Select Service Product Membership Package Voucher Prepaid Gift Card" at bounding box center [115, 354] width 94 height 23
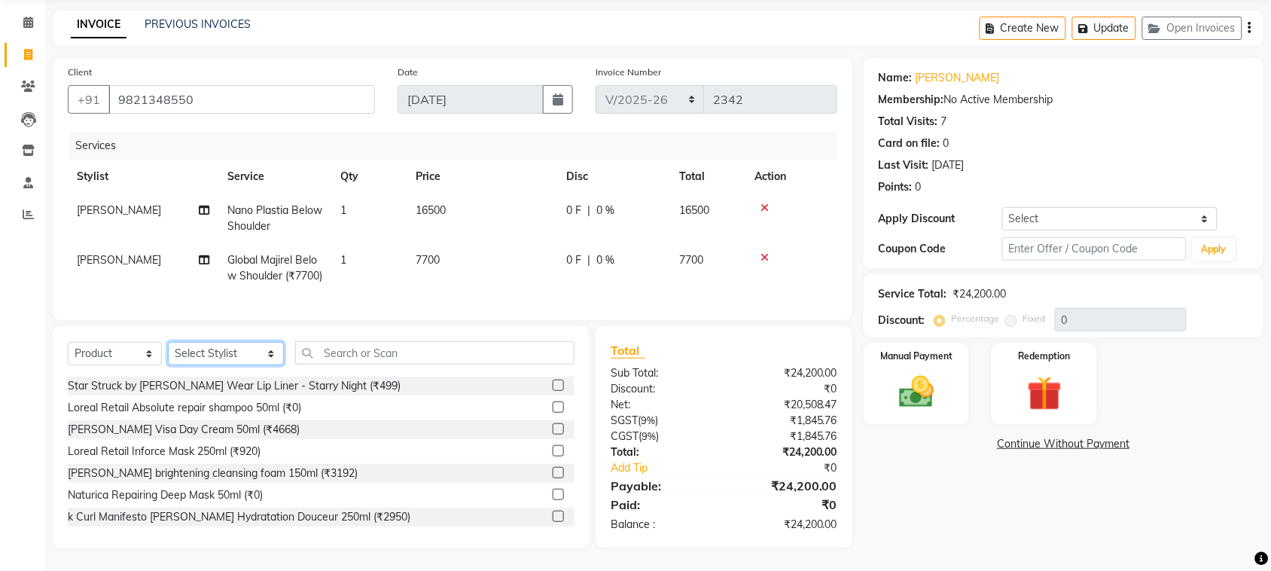
click at [252, 344] on select "Select Stylist [PERSON_NAME] [PERSON_NAME] DC [PERSON_NAME] [PERSON_NAME],[PERS…" at bounding box center [226, 353] width 116 height 23
select select "7405"
click at [168, 343] on select "Select Stylist [PERSON_NAME] [PERSON_NAME] DC [PERSON_NAME] [PERSON_NAME],[PERS…" at bounding box center [226, 353] width 116 height 23
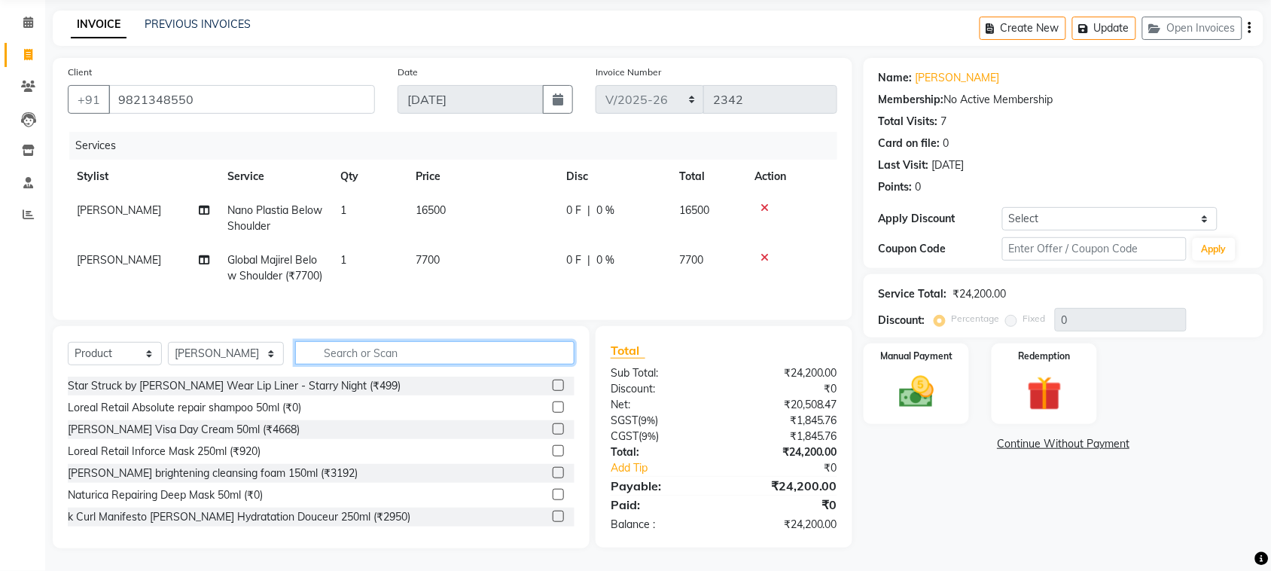
click at [384, 355] on input "text" at bounding box center [434, 352] width 279 height 23
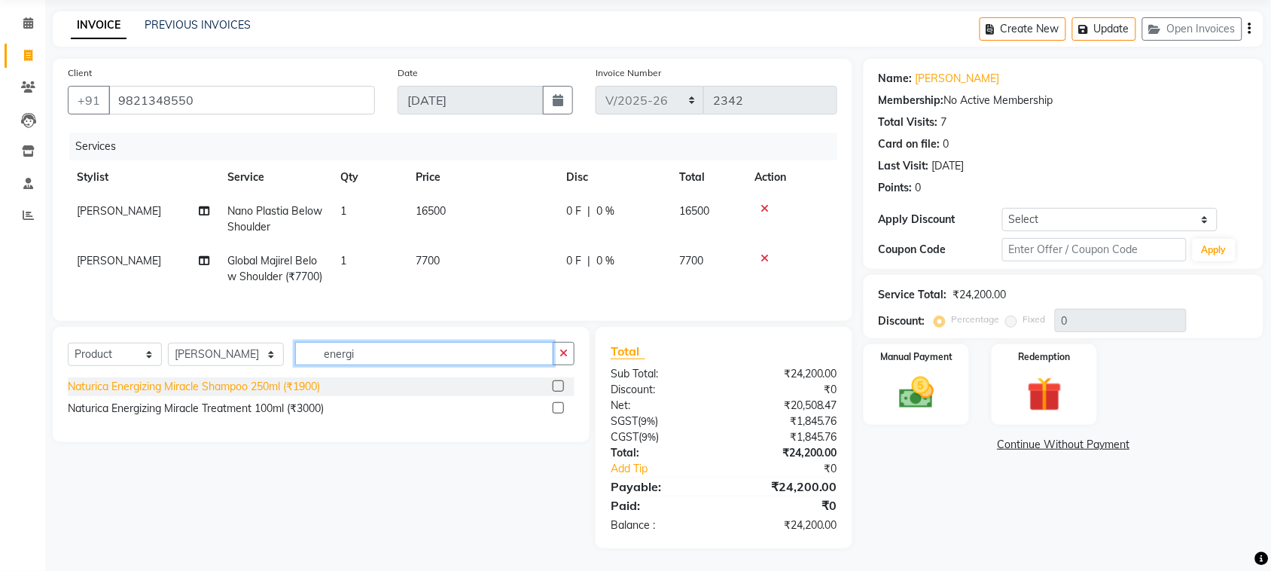
type input "energi"
click at [257, 383] on div "Naturica Energizing Miracle Shampoo 250ml (₹1900)" at bounding box center [194, 387] width 252 height 16
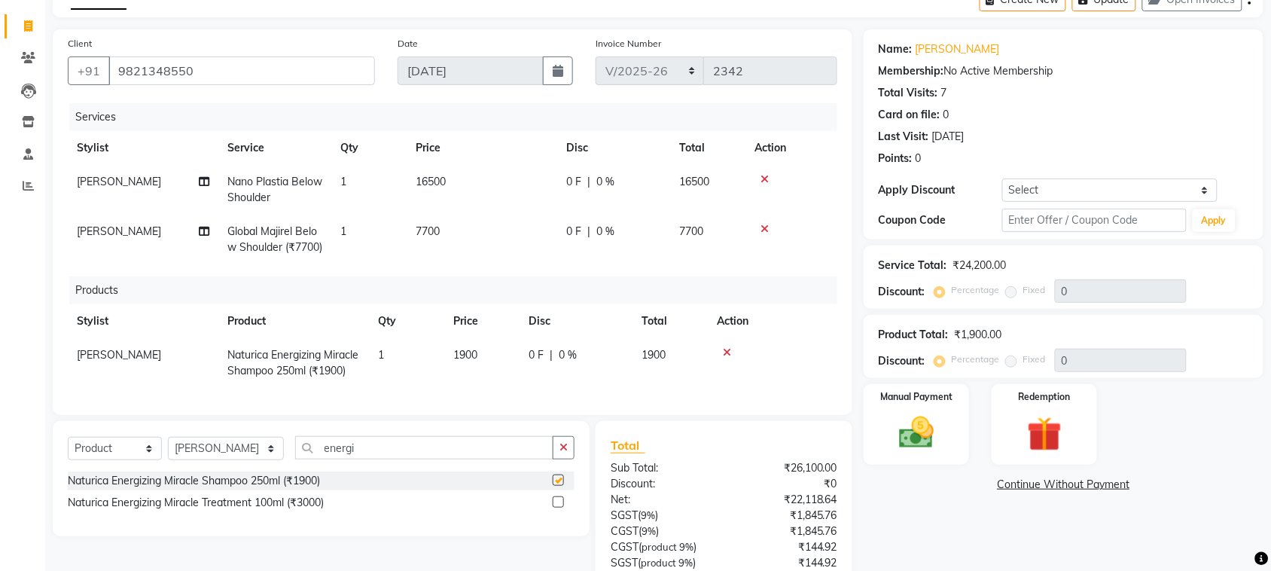
checkbox input "false"
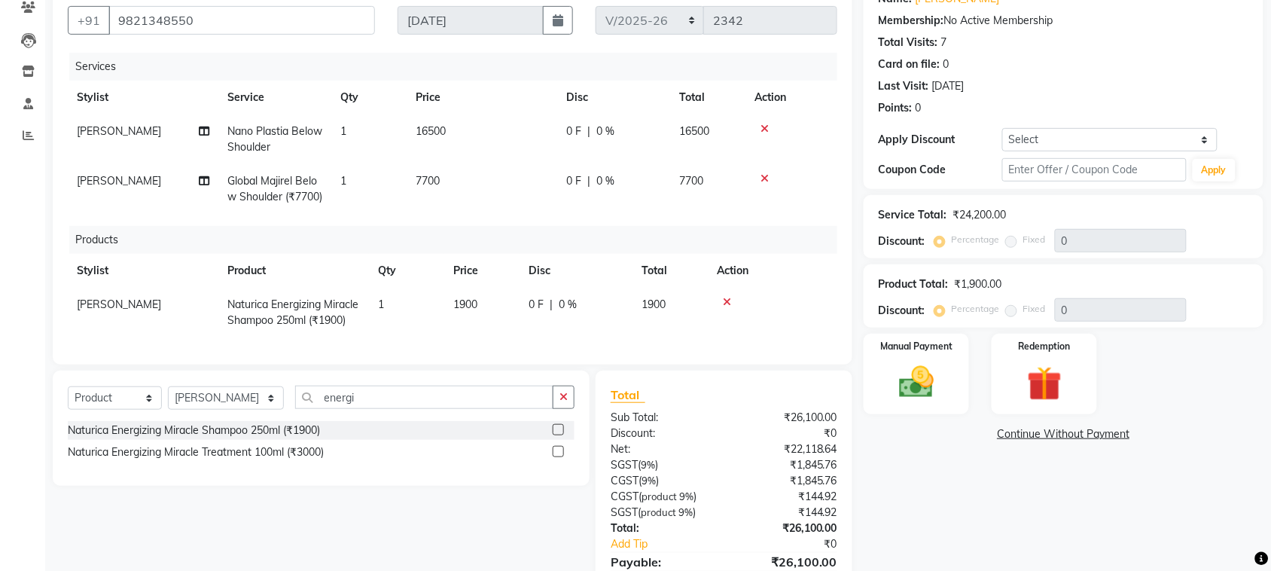
scroll to position [238, 0]
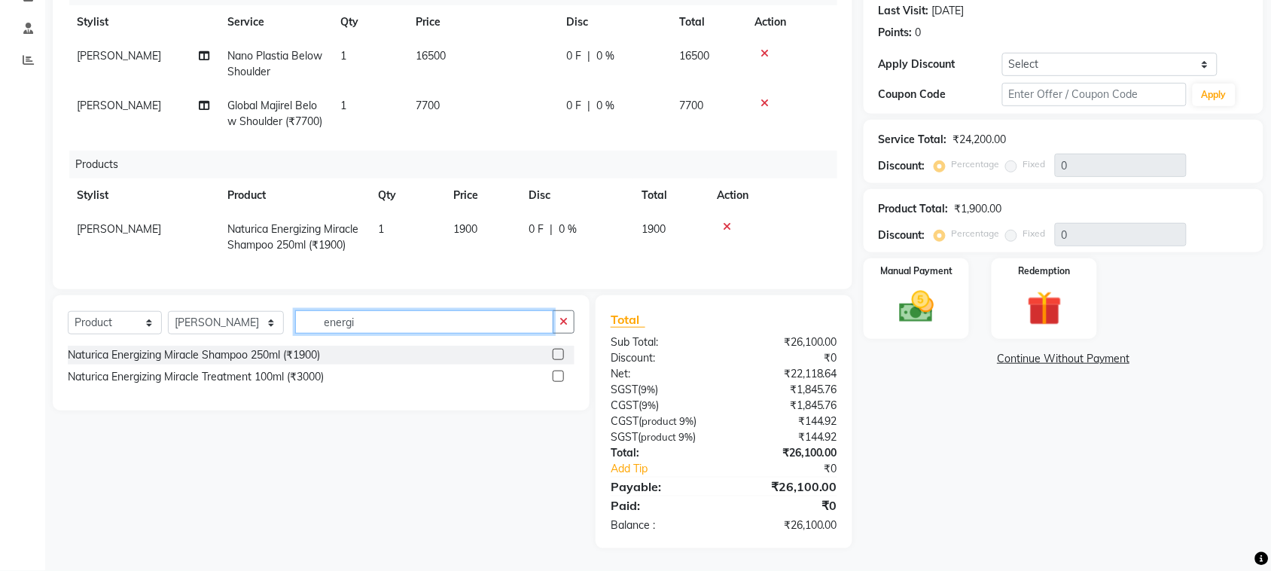
click at [403, 325] on input "energi" at bounding box center [424, 321] width 258 height 23
click at [386, 326] on input "defense" at bounding box center [424, 321] width 258 height 23
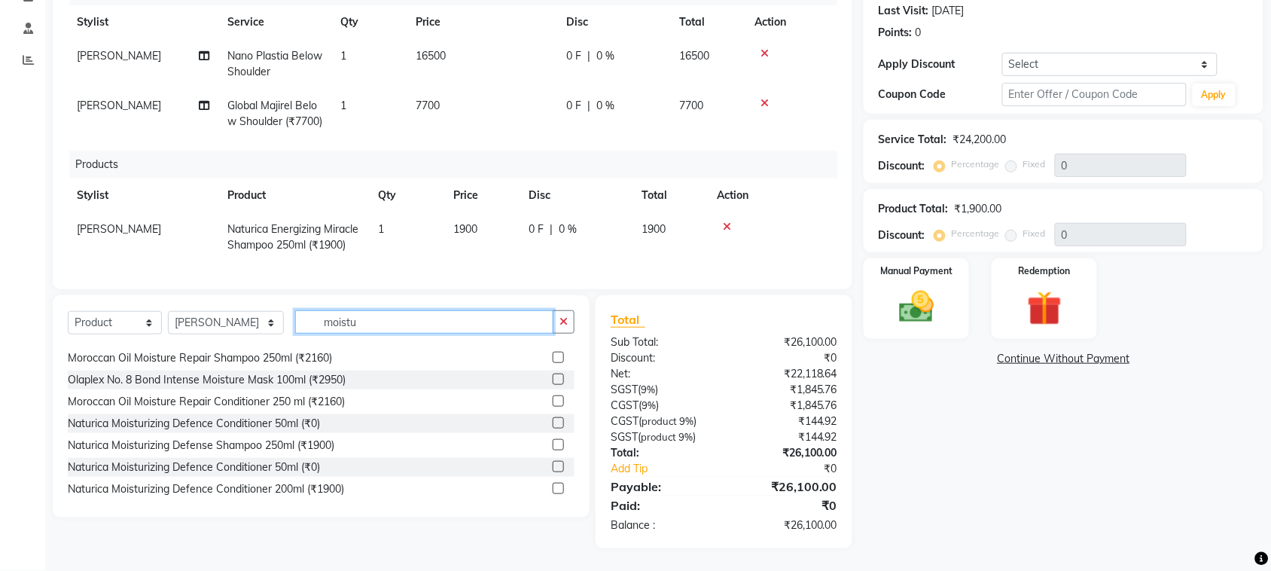
scroll to position [23, 0]
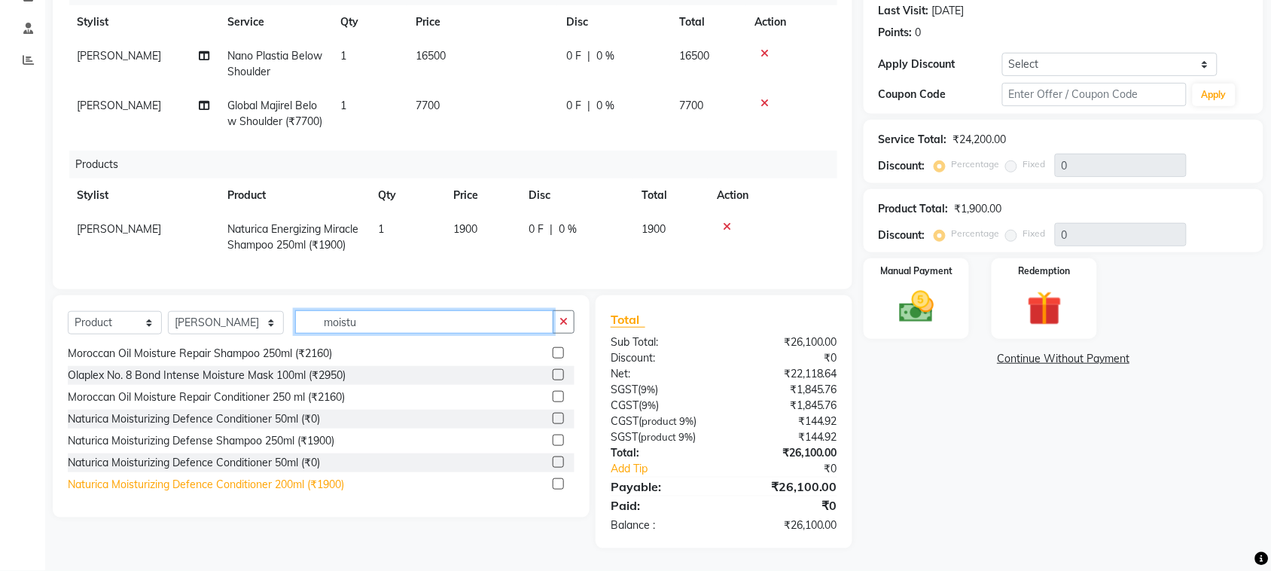
type input "moistu"
click at [337, 483] on div "Naturica Moisturizing Defence Conditioner 200ml (₹1900)" at bounding box center [206, 485] width 276 height 16
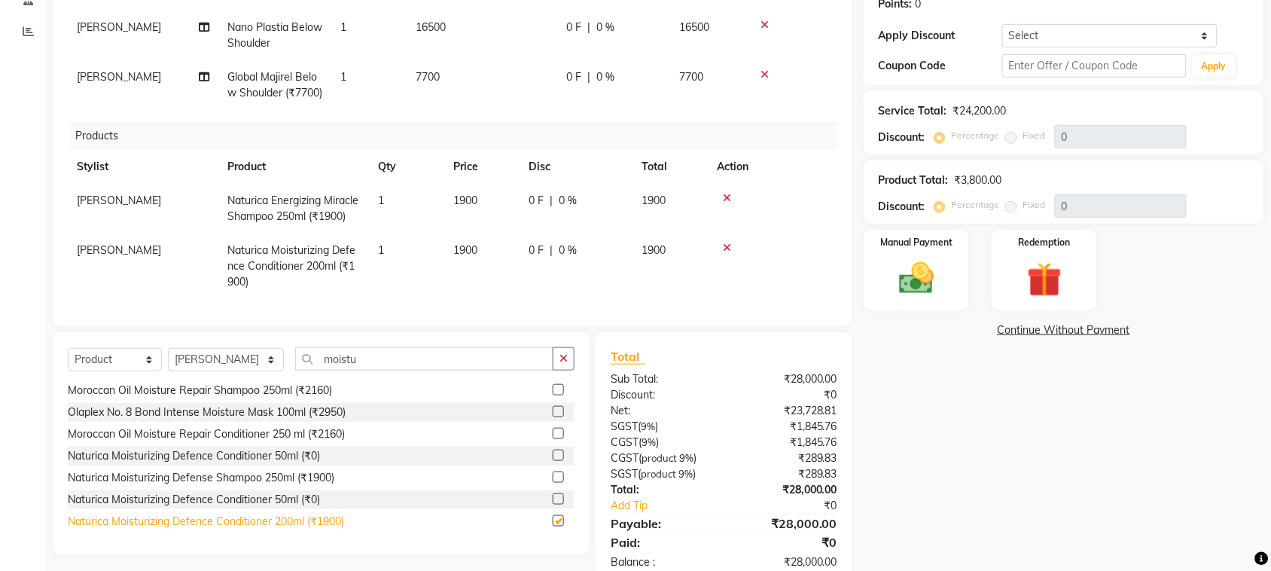
checkbox input "false"
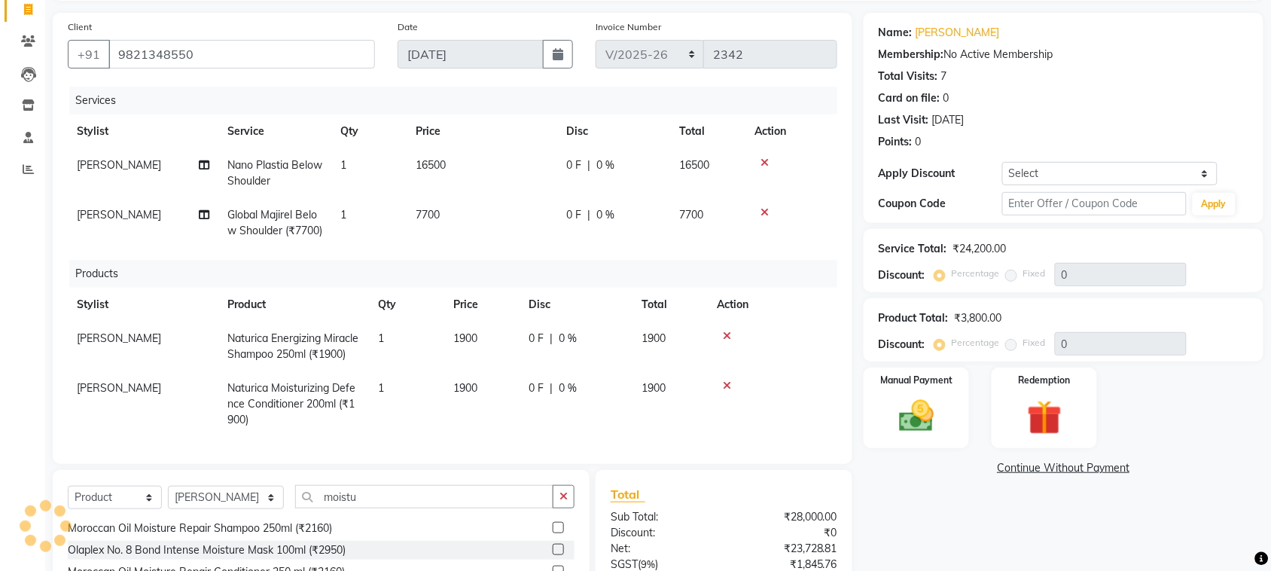
scroll to position [0, 0]
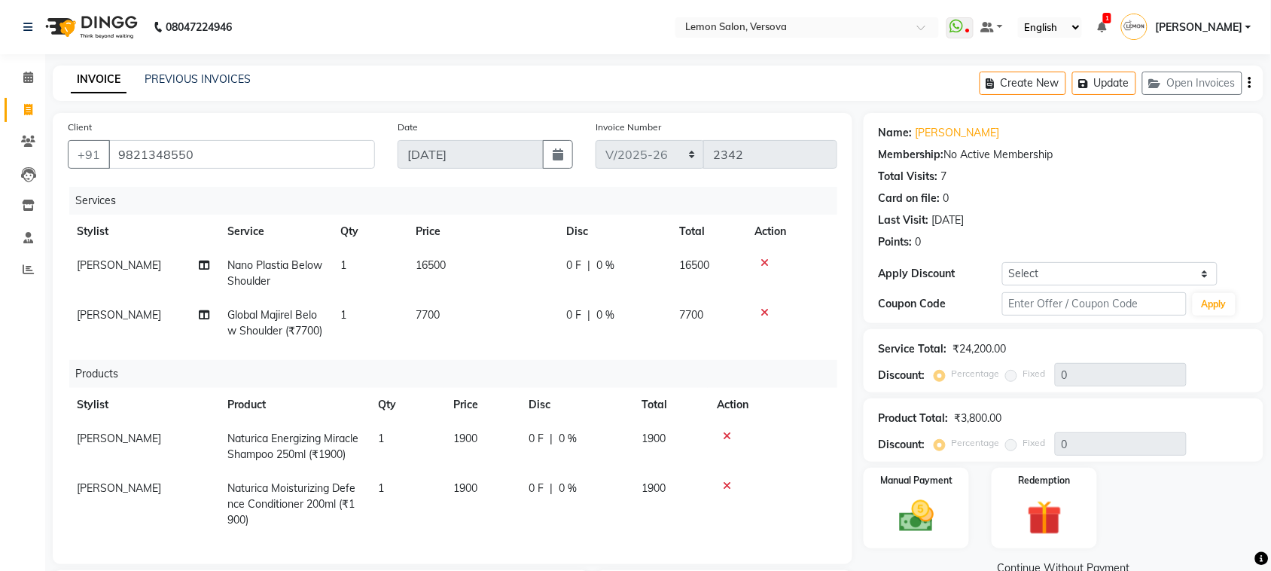
click at [1118, 96] on div "Create New Update Open Invoices" at bounding box center [1122, 83] width 284 height 35
click at [1118, 87] on button "Update" at bounding box center [1104, 83] width 64 height 23
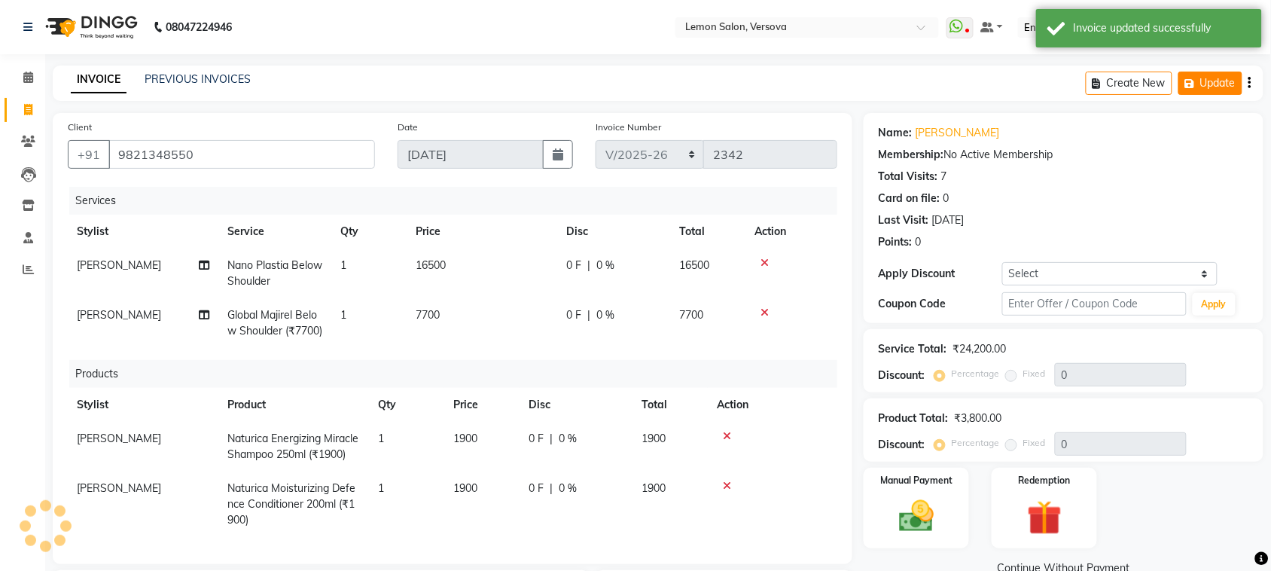
click at [1179, 81] on button "Update" at bounding box center [1211, 83] width 64 height 23
click at [1218, 79] on button "Update" at bounding box center [1211, 83] width 64 height 23
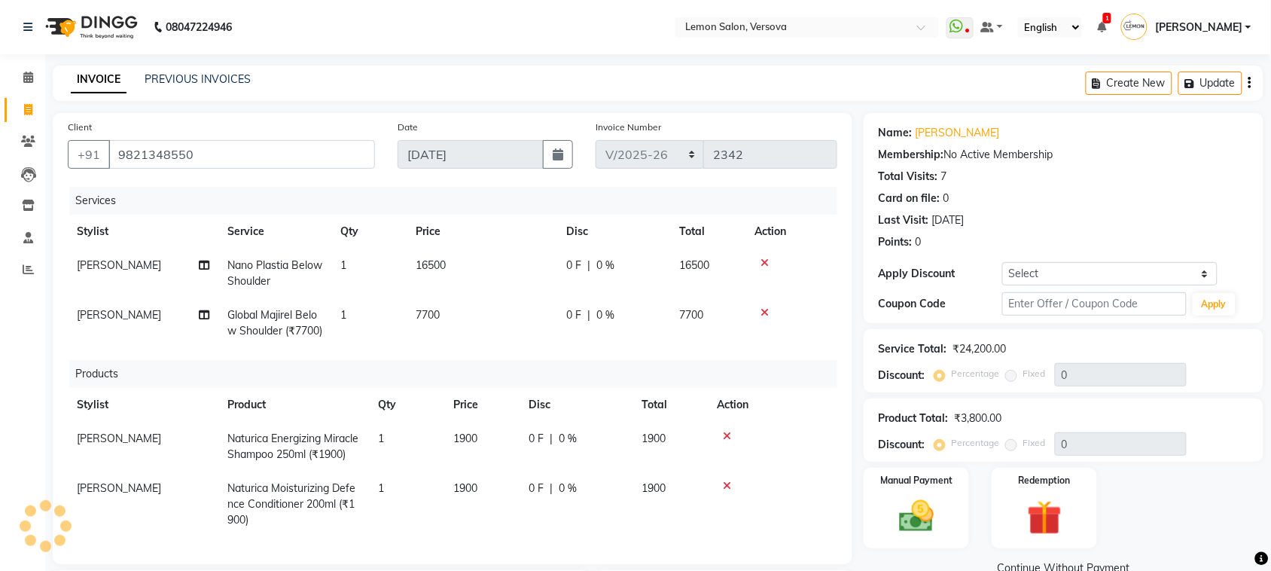
click at [1195, 68] on div "Create New Update" at bounding box center [1175, 83] width 178 height 35
click at [1191, 75] on button "Update" at bounding box center [1211, 83] width 64 height 23
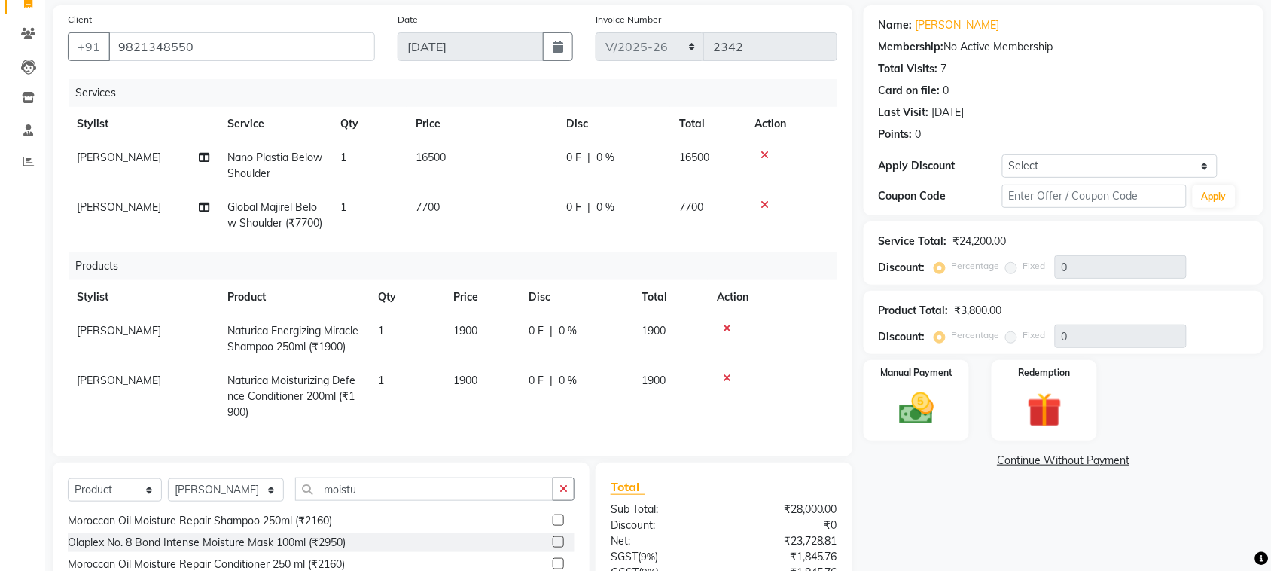
scroll to position [100, 0]
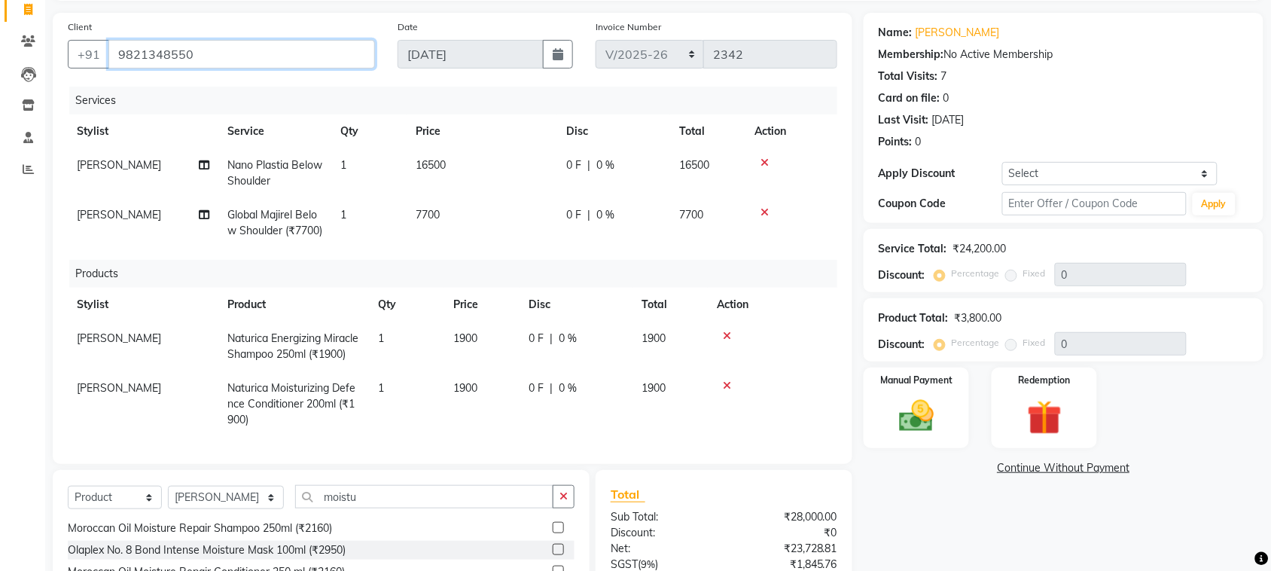
click at [232, 55] on input "9821348550" at bounding box center [241, 54] width 267 height 29
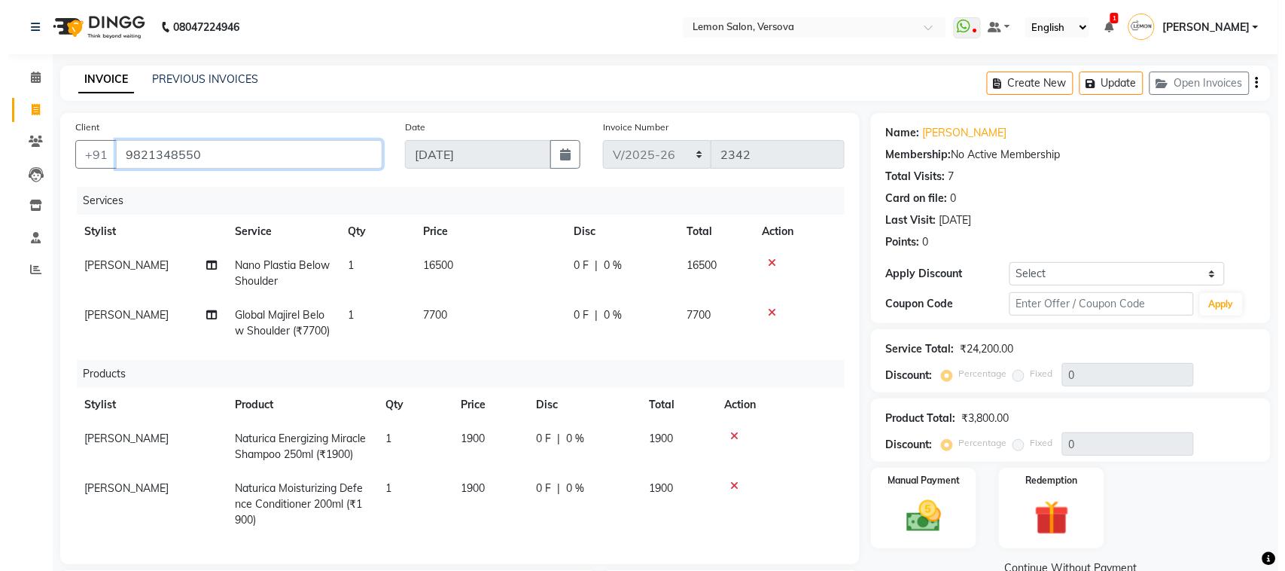
scroll to position [15, 0]
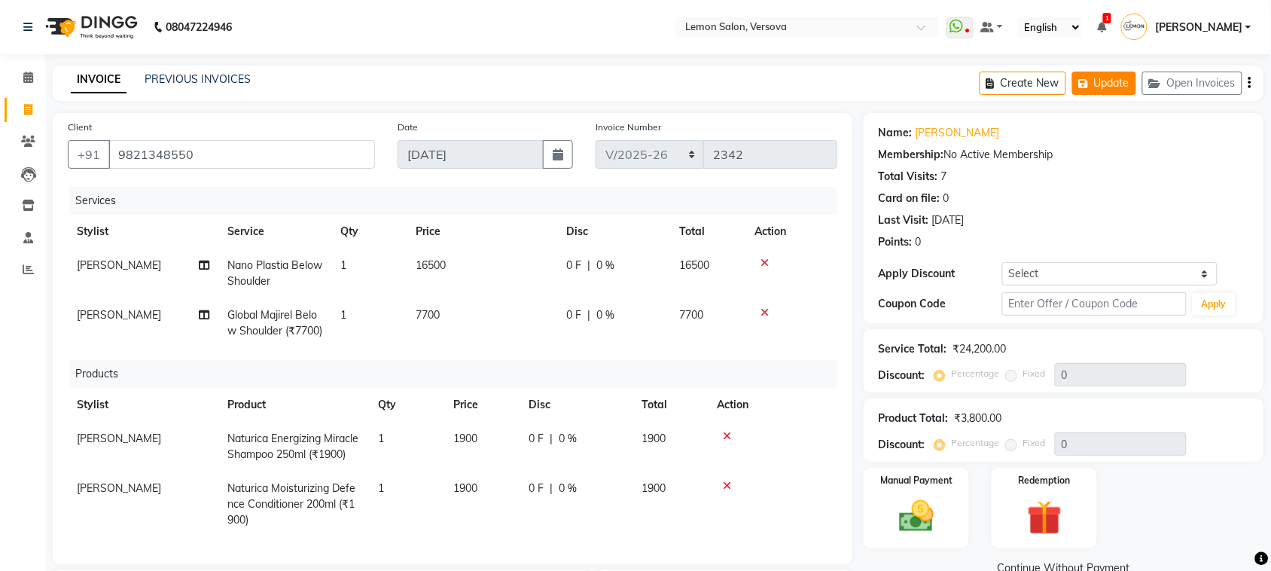
click at [1096, 80] on button "Update" at bounding box center [1104, 83] width 64 height 23
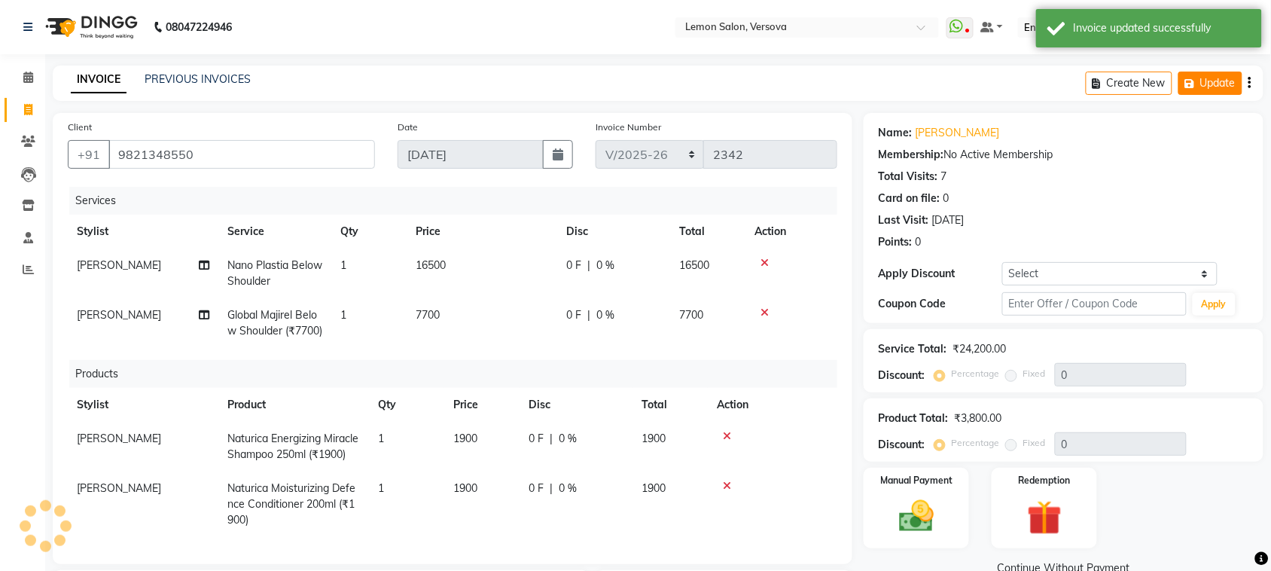
click at [1197, 83] on icon "button" at bounding box center [1192, 83] width 15 height 11
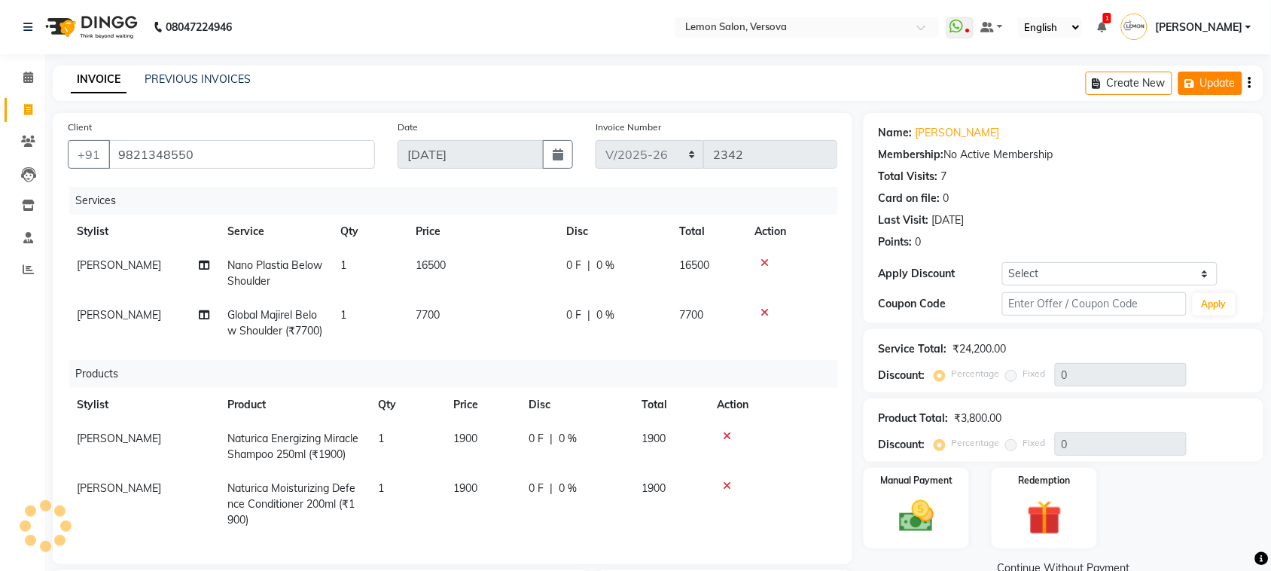
click at [1179, 87] on button "Update" at bounding box center [1211, 83] width 64 height 23
click at [1132, 72] on button "Create New" at bounding box center [1129, 83] width 87 height 23
select select "service"
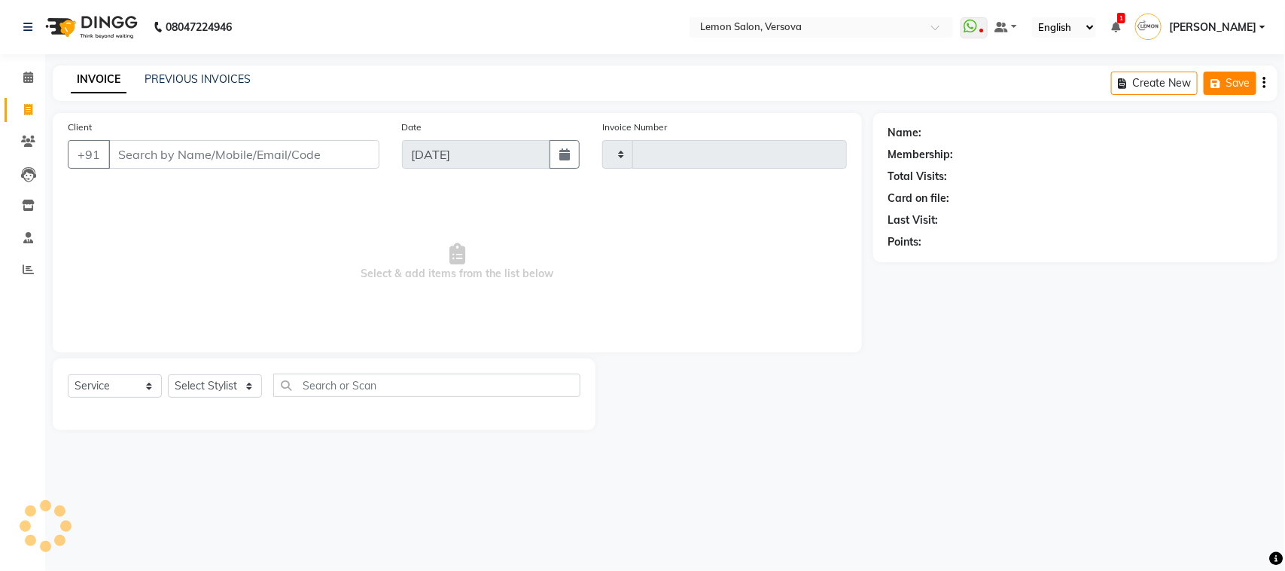
click at [1230, 89] on button "Save" at bounding box center [1230, 83] width 53 height 23
type input "2343"
select select "564"
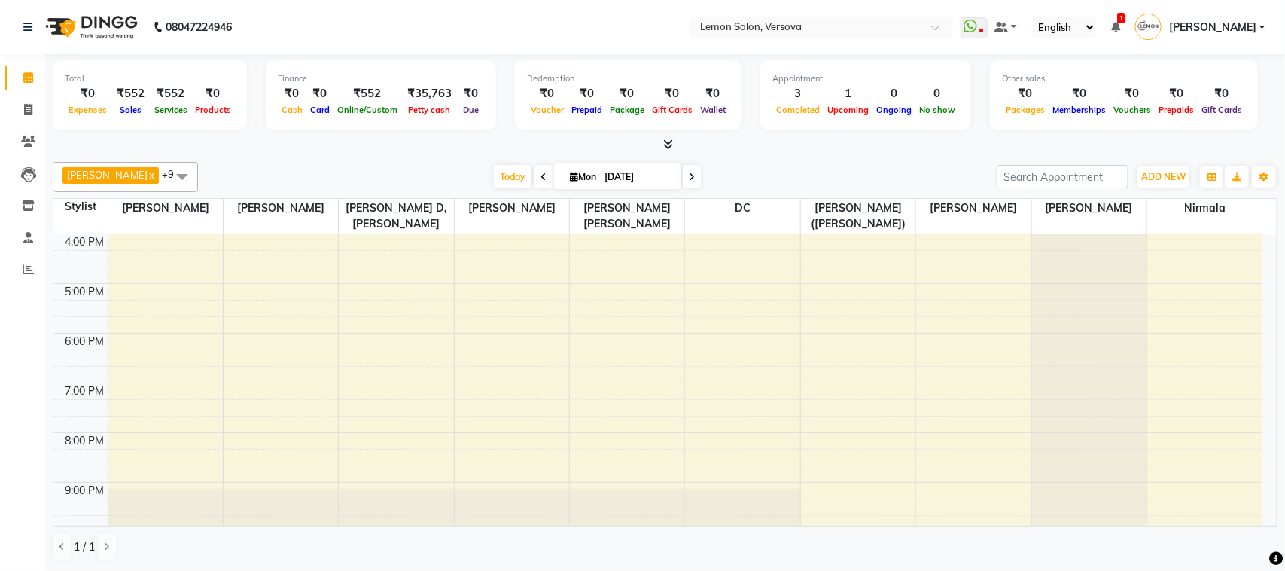
scroll to position [317, 0]
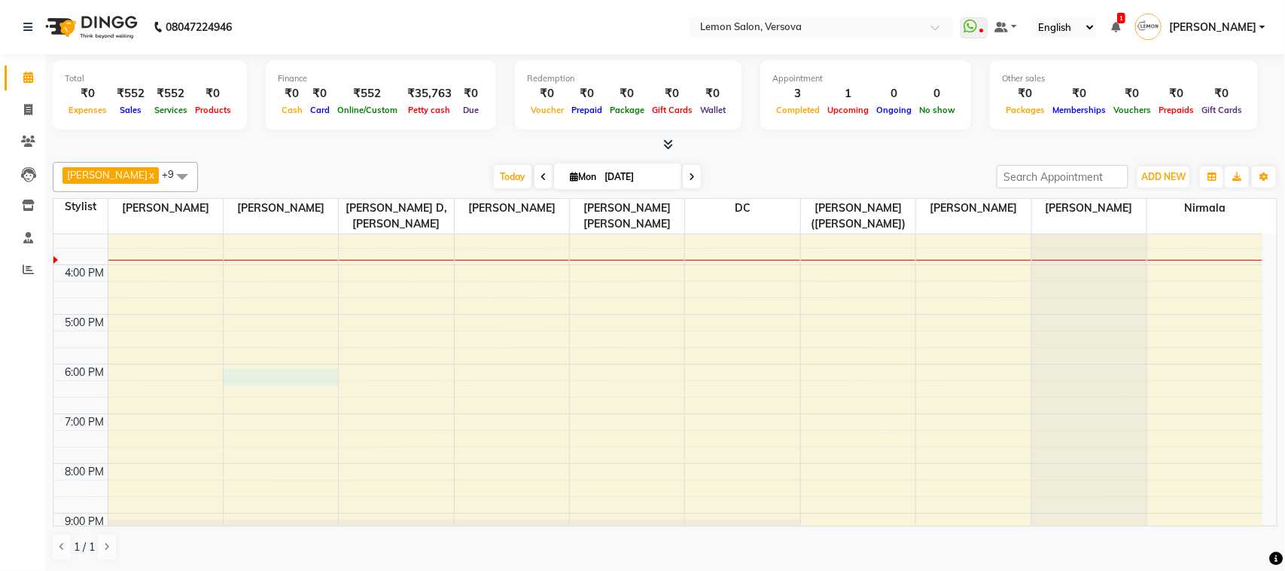
click at [271, 377] on div "9:00 AM 10:00 AM 11:00 AM 12:00 PM 1:00 PM 2:00 PM 3:00 PM 4:00 PM 5:00 PM 6:00…" at bounding box center [657, 264] width 1209 height 695
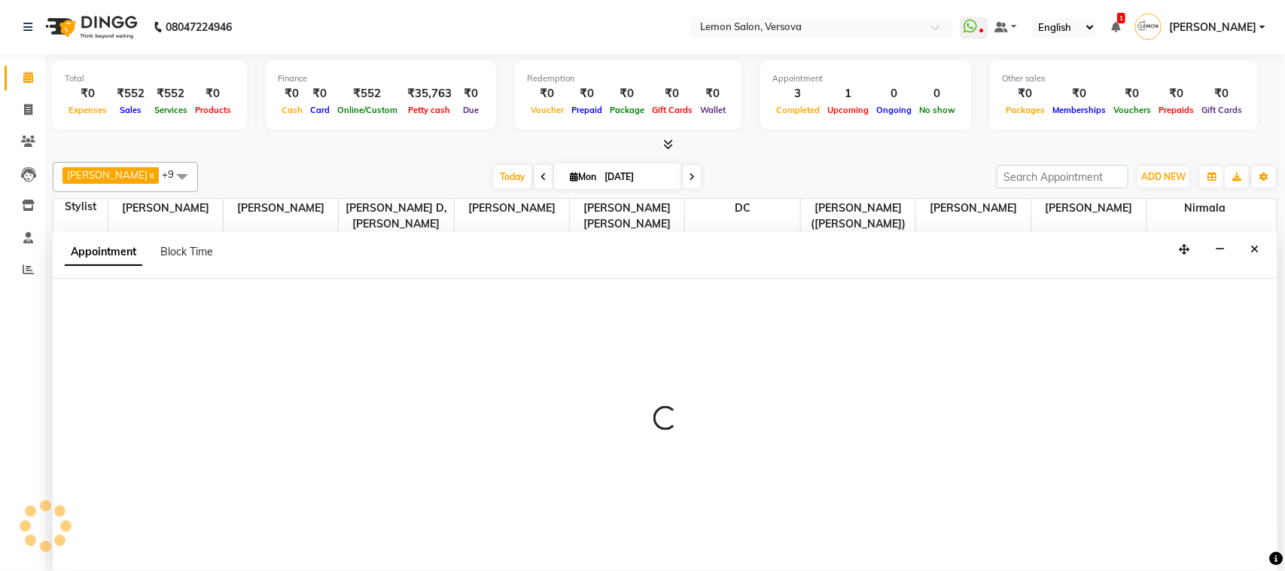
click at [193, 298] on div at bounding box center [665, 425] width 1225 height 292
select select "7408"
select select "tentative"
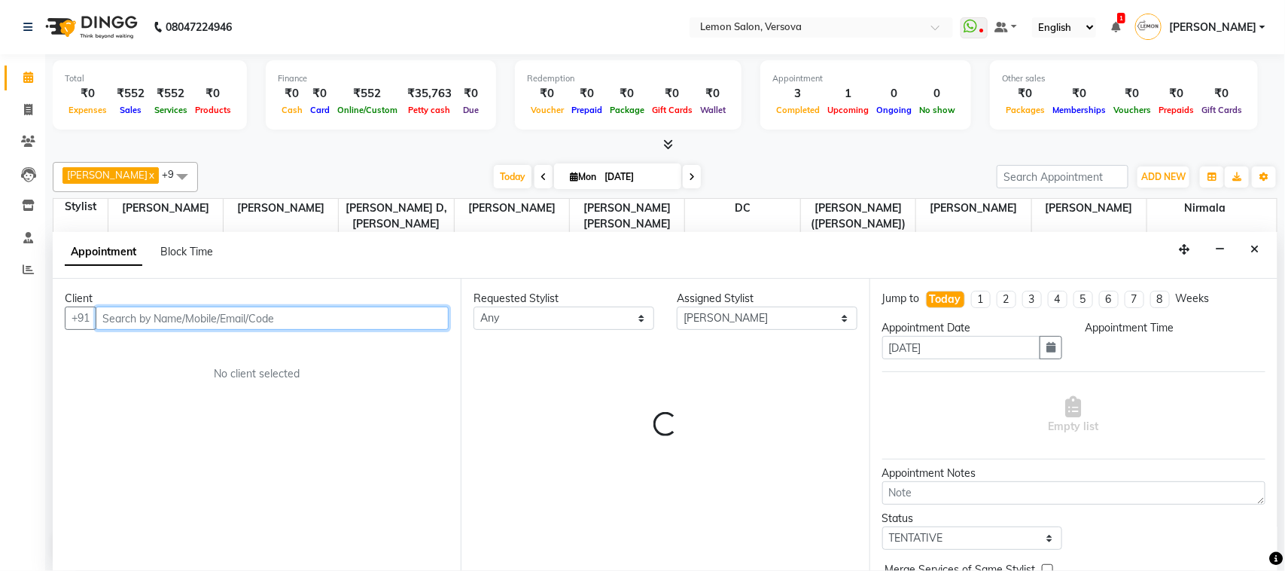
select select "1080"
click at [193, 298] on div "Client" at bounding box center [257, 299] width 384 height 16
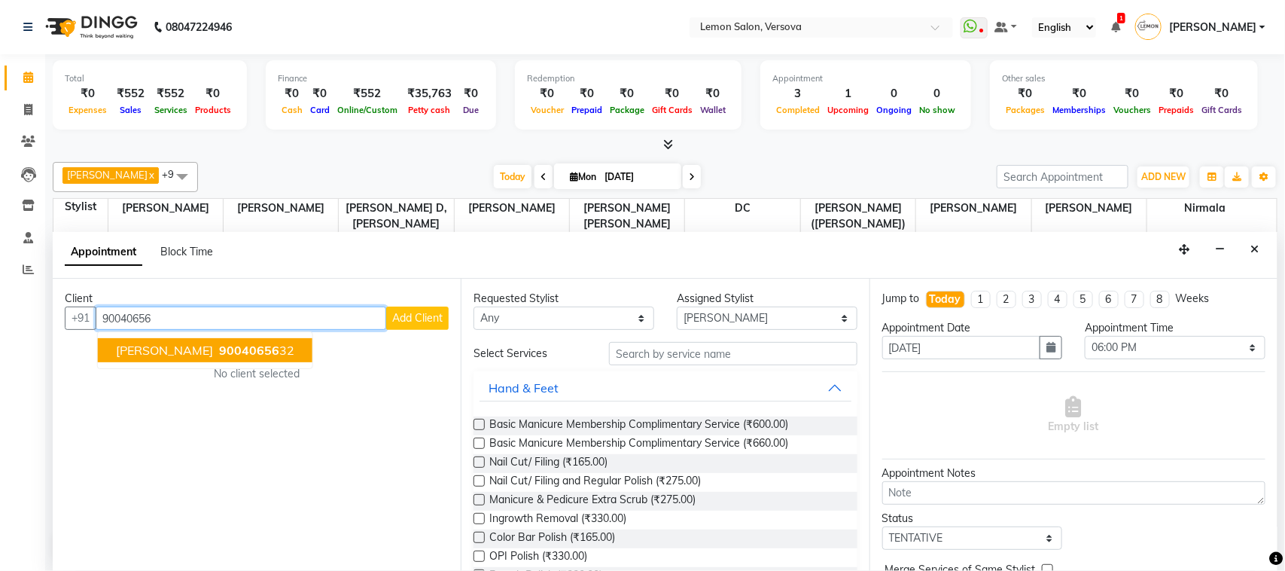
click at [258, 345] on span "90040656" at bounding box center [249, 350] width 60 height 15
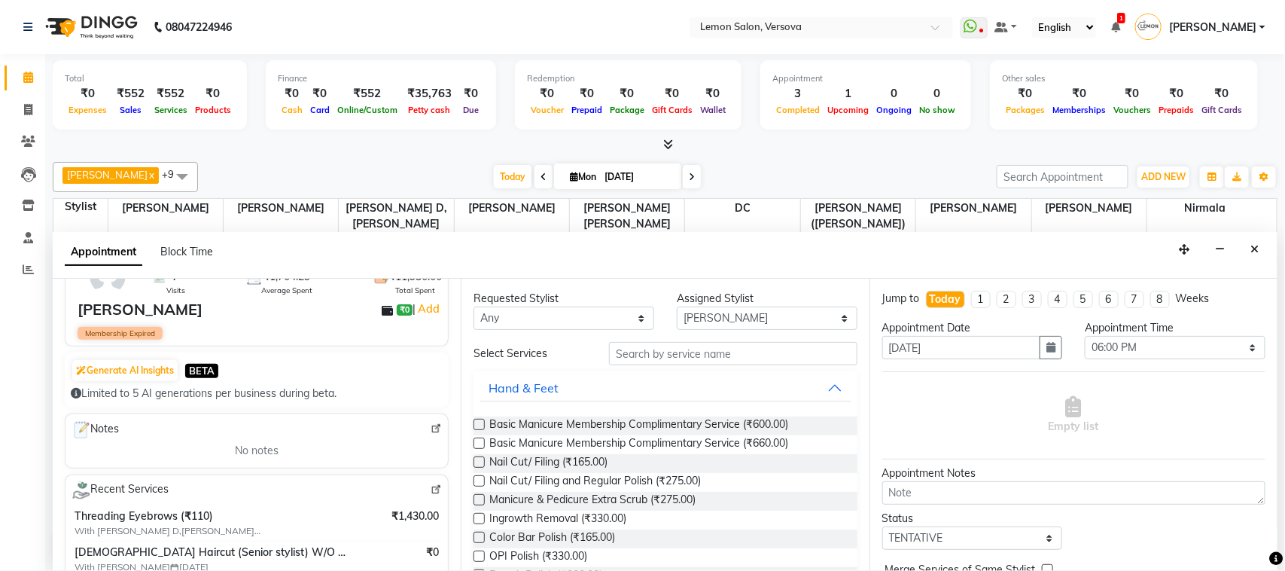
scroll to position [282, 0]
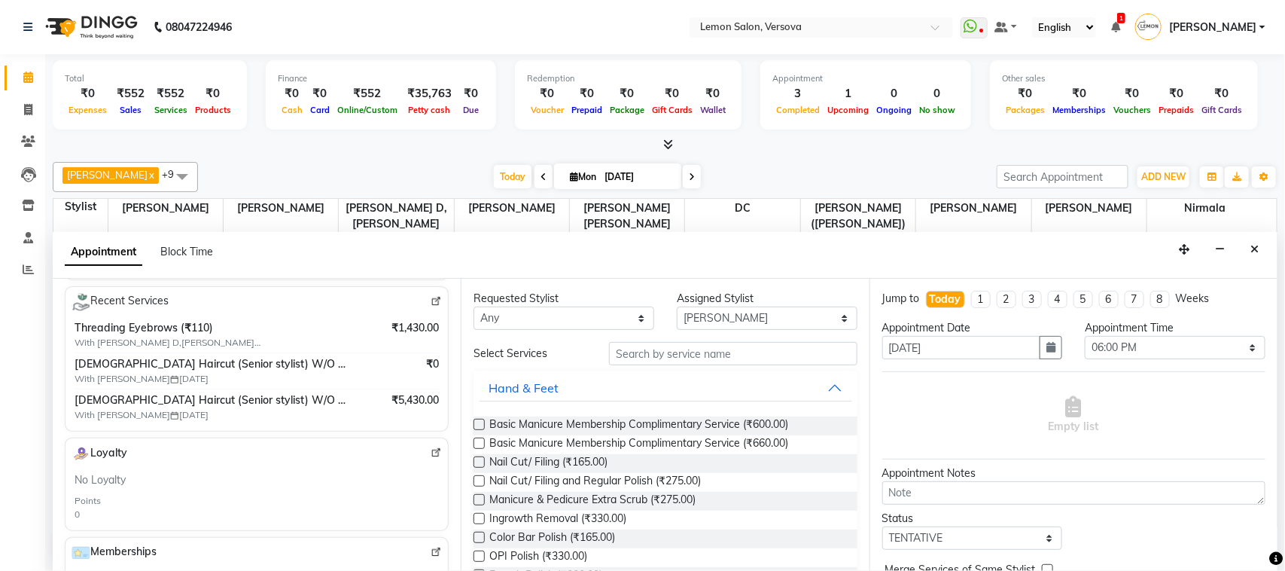
type input "9004065632"
click at [663, 373] on div "Hand & Feet" at bounding box center [665, 387] width 383 height 33
click at [660, 356] on input "text" at bounding box center [733, 353] width 249 height 23
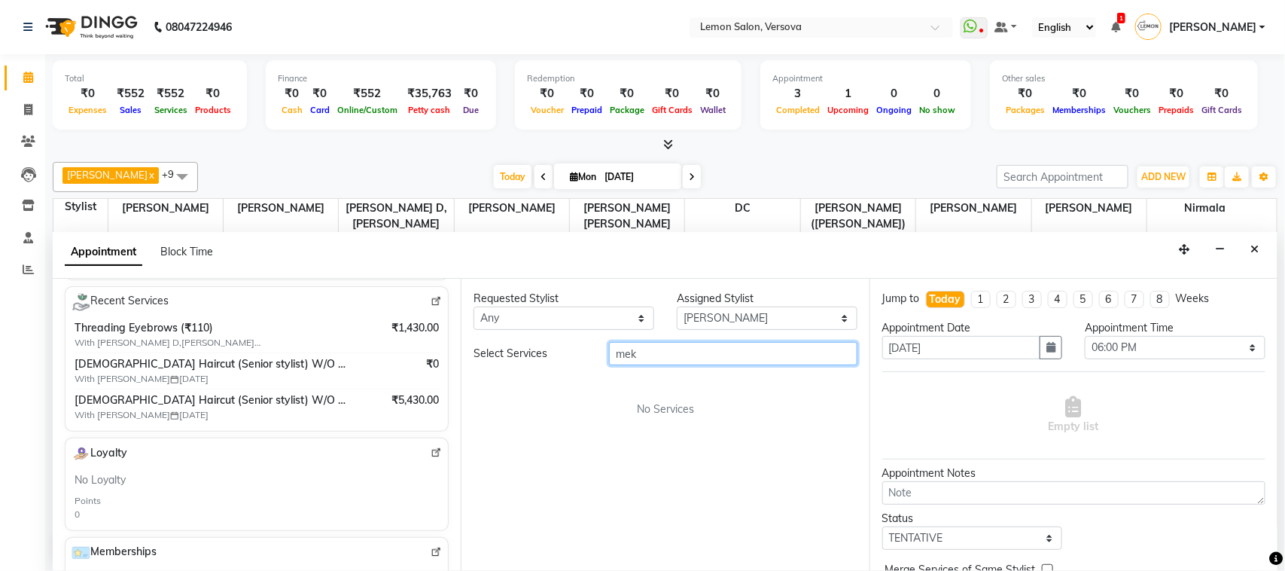
click at [675, 355] on input "mek" at bounding box center [733, 353] width 249 height 23
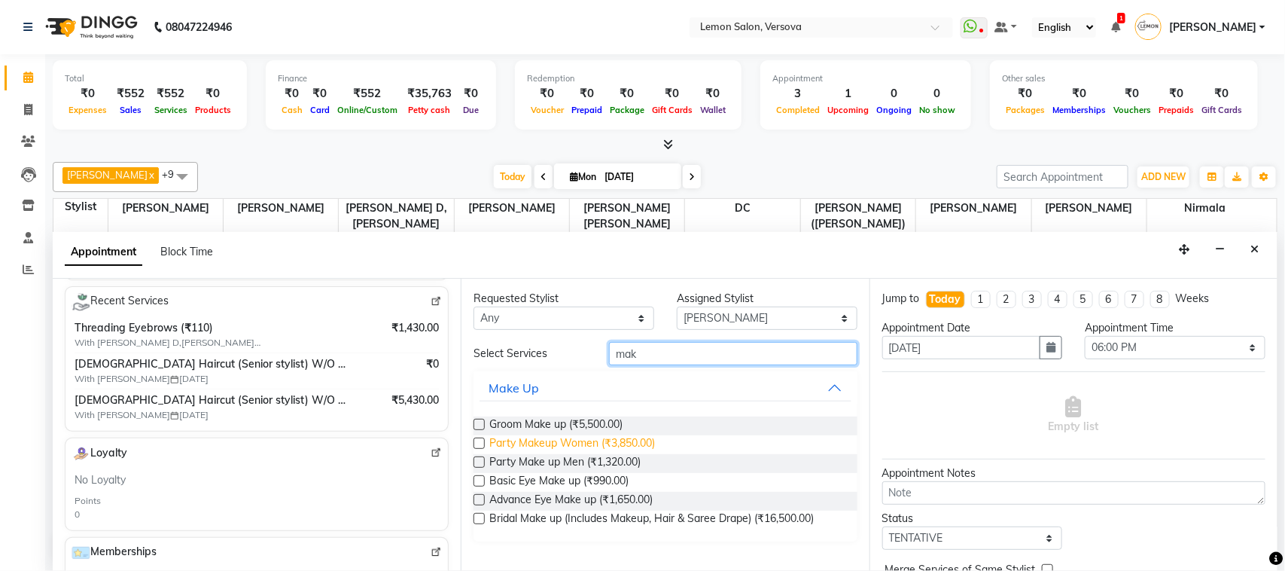
type input "mak"
click at [655, 442] on span "Party Makeup Women (₹3,850.00)" at bounding box center [572, 444] width 166 height 19
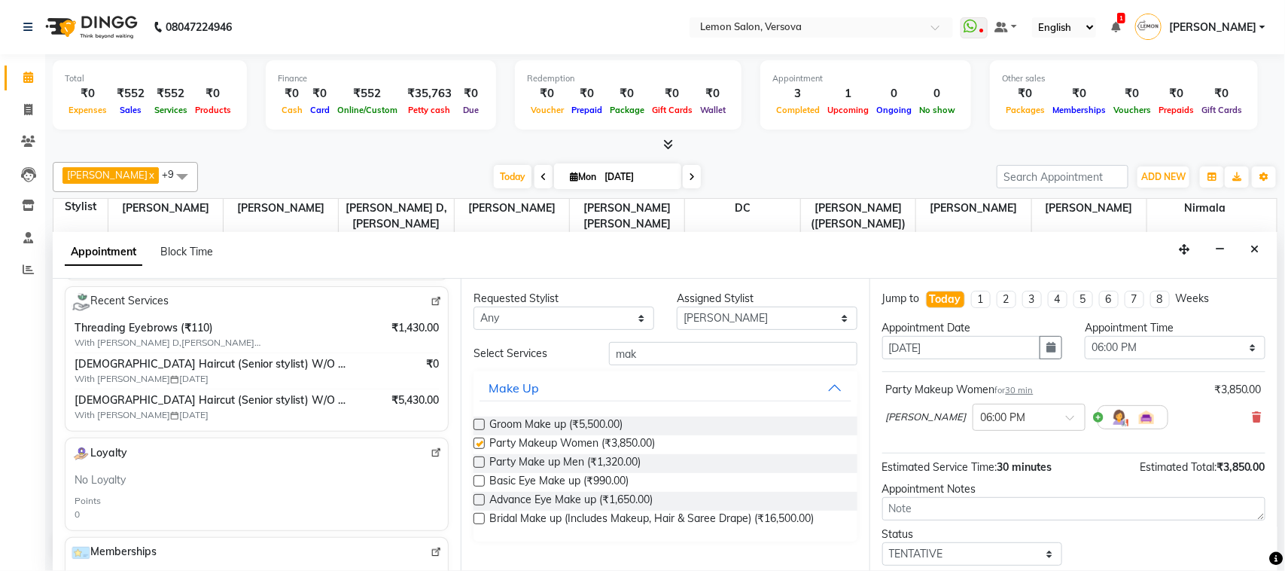
checkbox input "false"
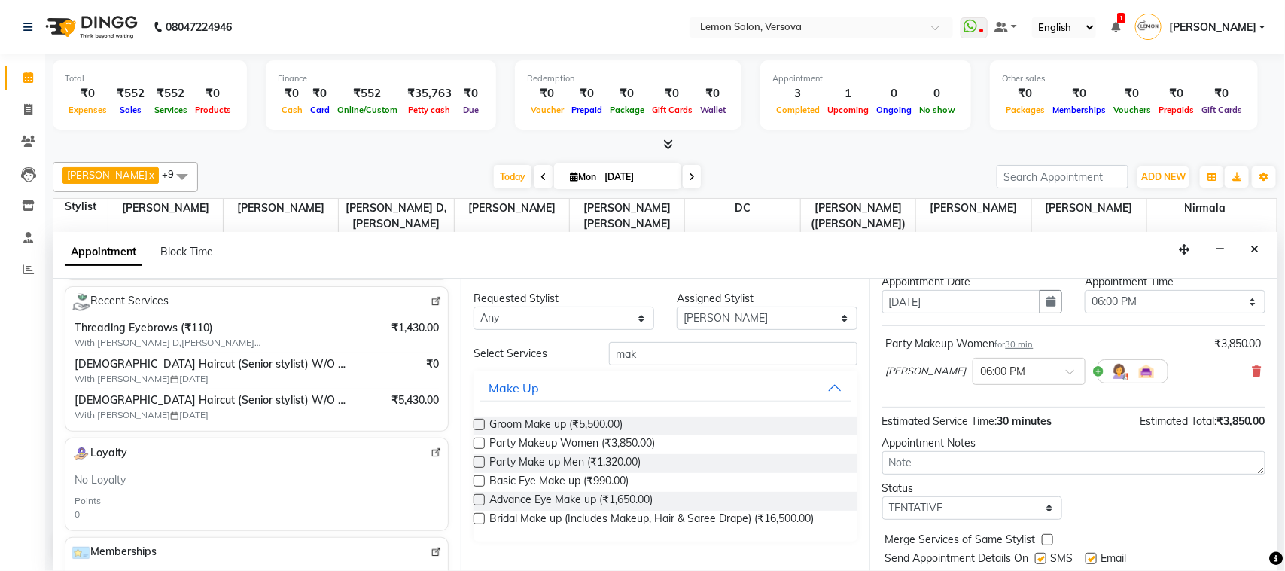
scroll to position [91, 0]
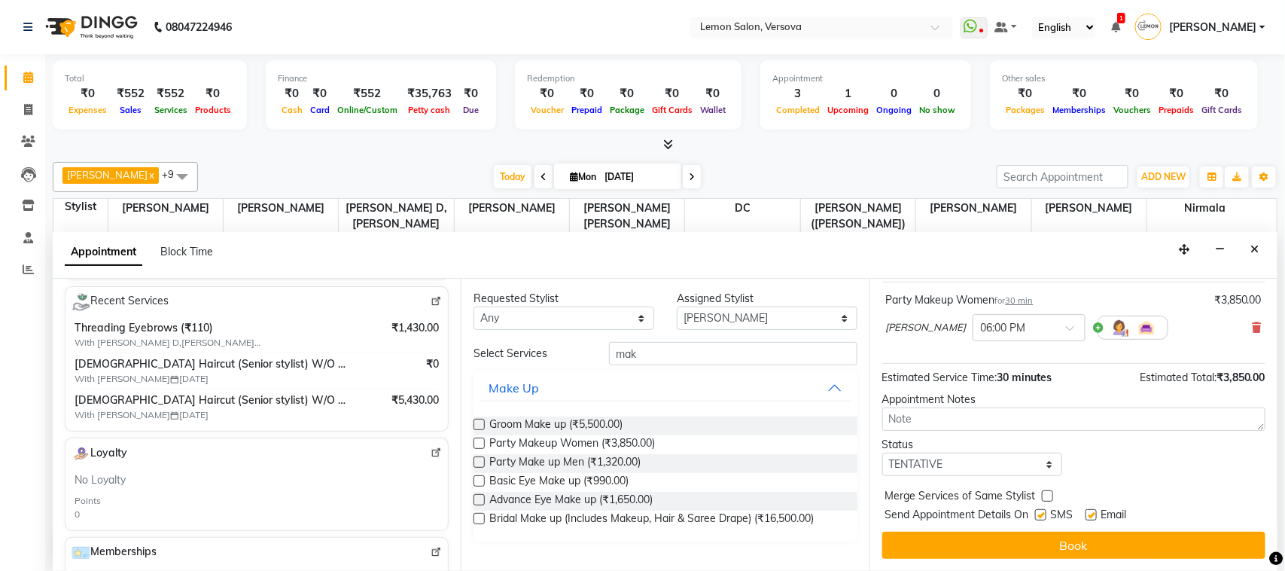
click at [1037, 516] on label at bounding box center [1040, 514] width 11 height 11
click at [1037, 516] on input "checkbox" at bounding box center [1040, 516] width 10 height 10
checkbox input "false"
click at [1092, 513] on label at bounding box center [1091, 514] width 11 height 11
click at [1092, 513] on input "checkbox" at bounding box center [1091, 516] width 10 height 10
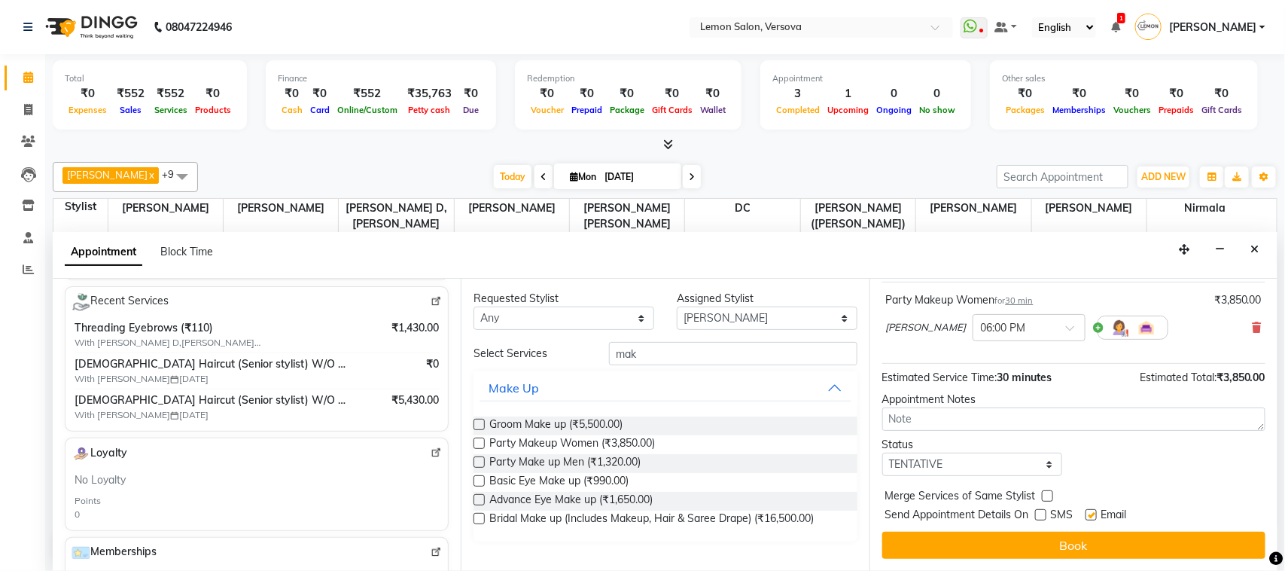
checkbox input "false"
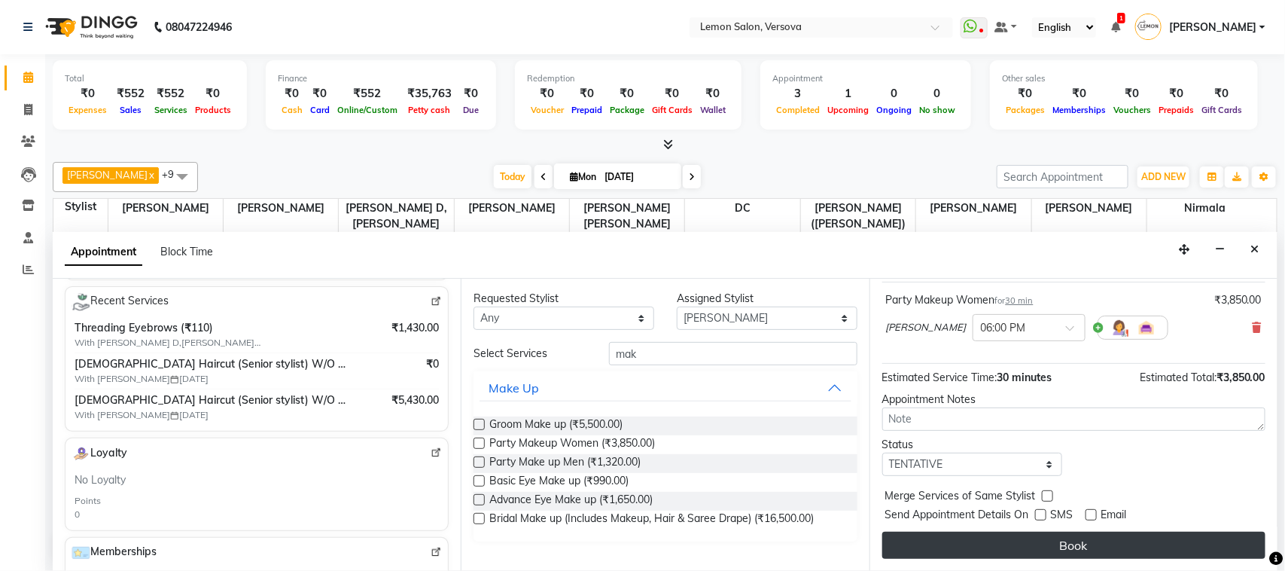
click at [1092, 547] on button "Book" at bounding box center [1074, 545] width 383 height 27
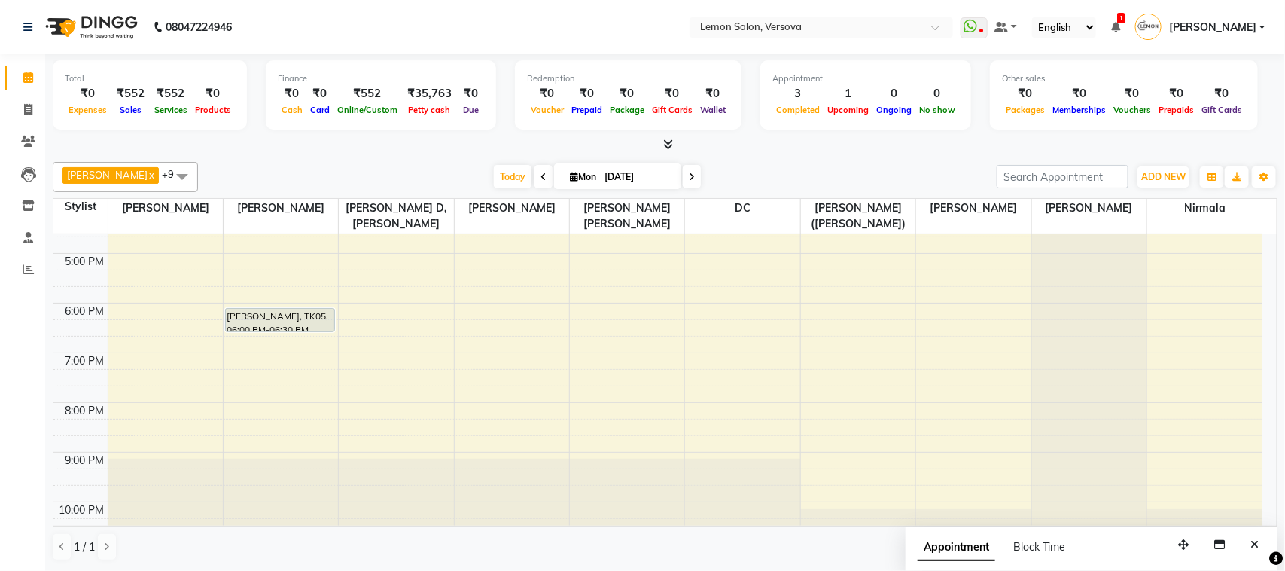
scroll to position [411, 0]
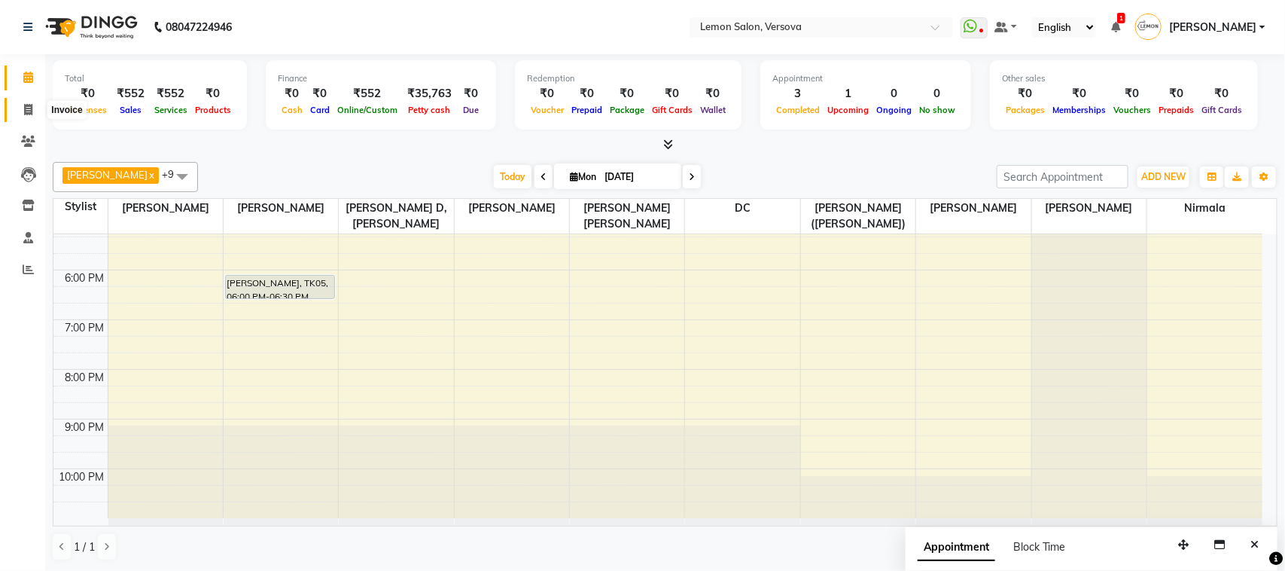
click at [20, 111] on span at bounding box center [28, 110] width 26 height 17
select select "service"
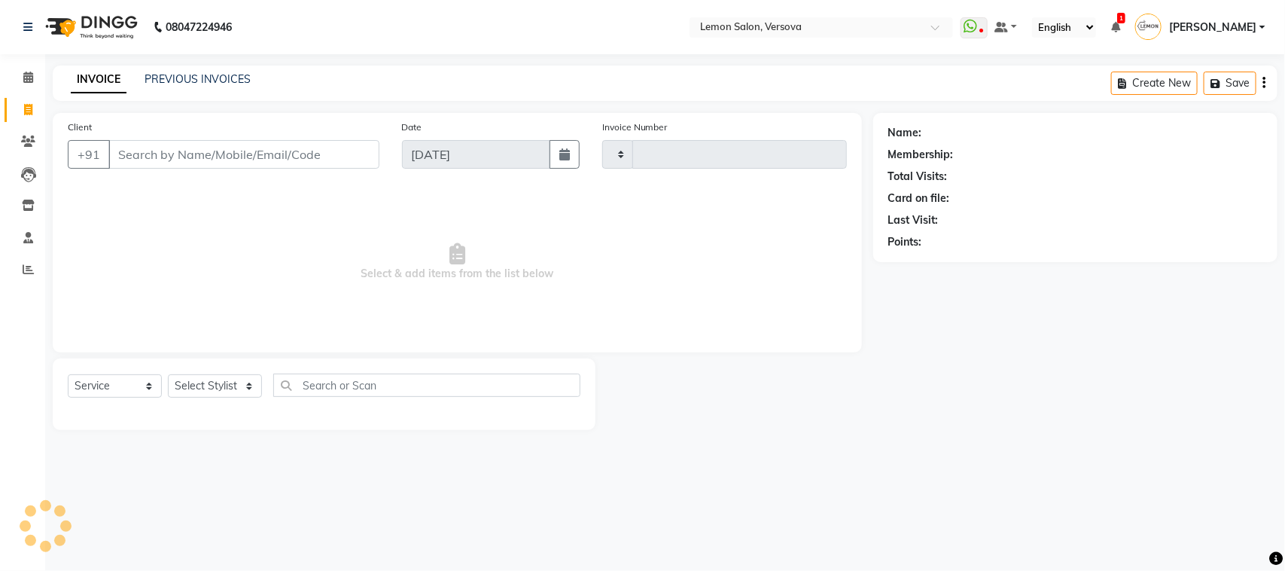
click at [42, 138] on div "Client +91 Date 01-09-2025 Invoice Number Select & add items from the list belo…" at bounding box center [457, 271] width 832 height 317
click at [23, 83] on icon at bounding box center [28, 77] width 10 height 11
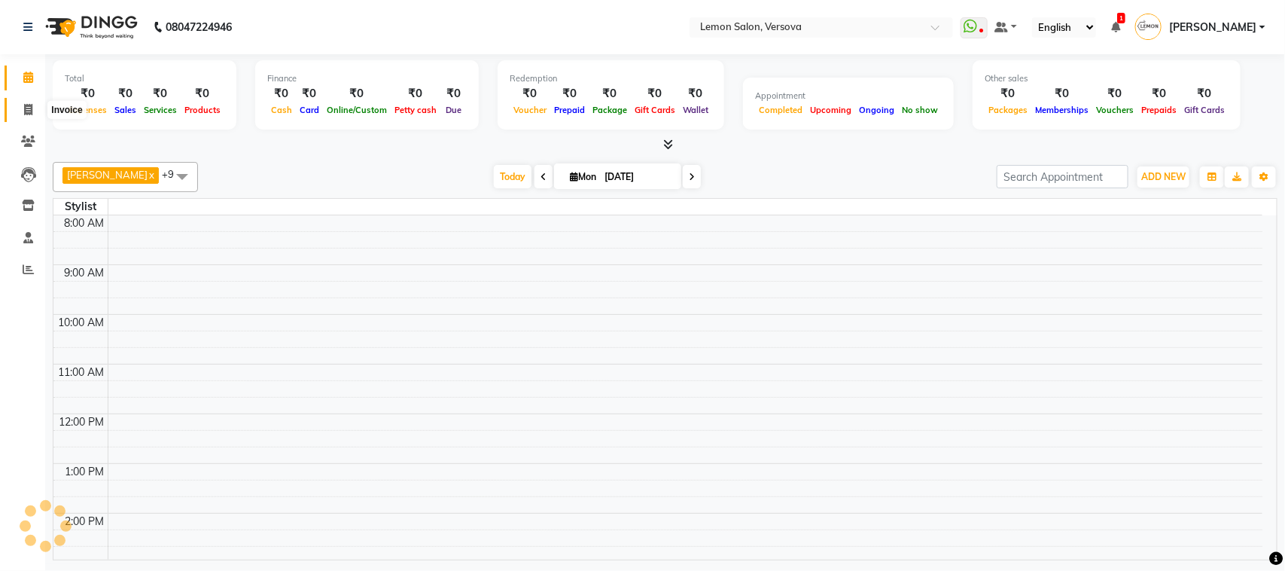
click at [24, 114] on icon at bounding box center [28, 109] width 8 height 11
select select "service"
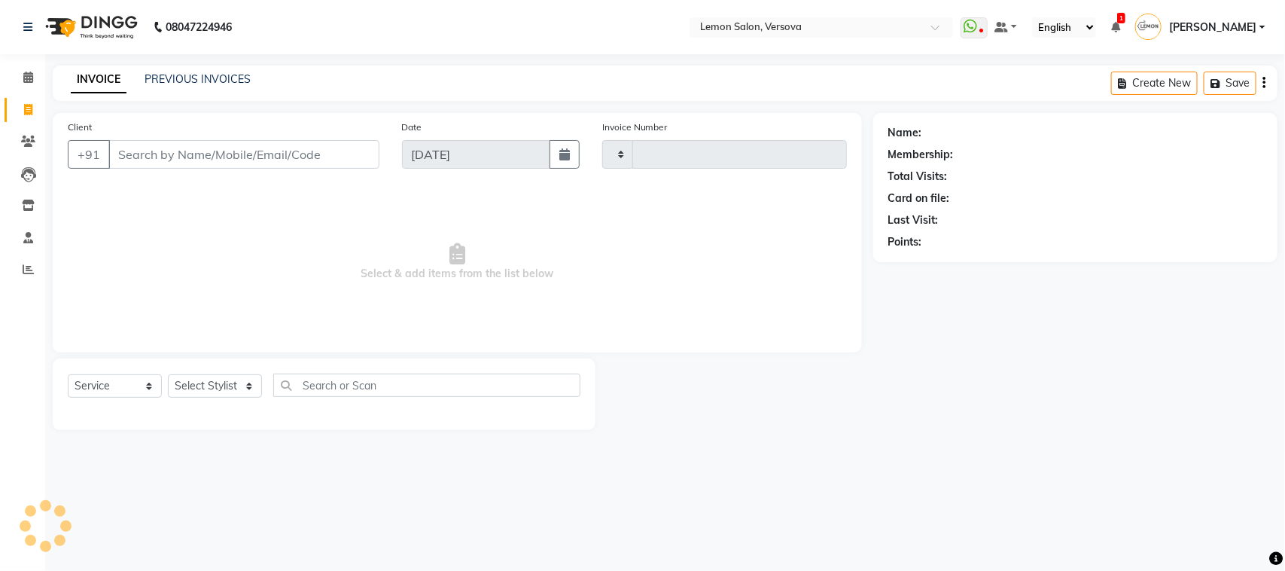
click at [42, 140] on div "Client +91 Date 01-09-2025 Invoice Number Select & add items from the list belo…" at bounding box center [457, 271] width 832 height 317
click at [35, 139] on span at bounding box center [28, 141] width 26 height 17
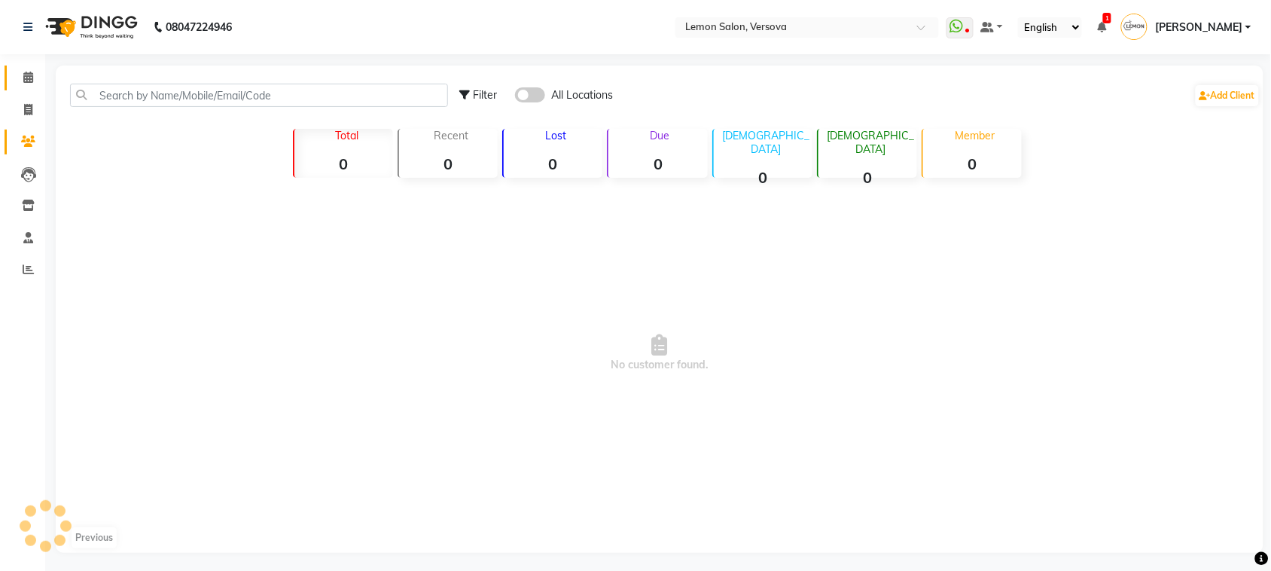
click at [14, 88] on link "Calendar" at bounding box center [23, 78] width 36 height 25
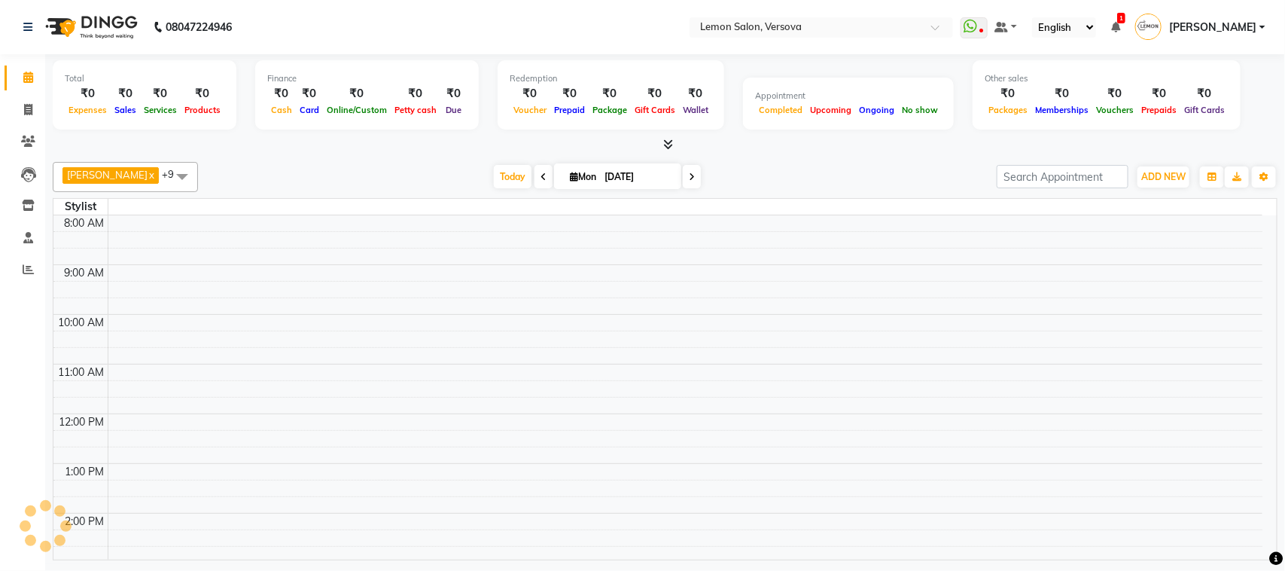
click at [26, 68] on link "Calendar" at bounding box center [23, 78] width 36 height 25
click at [32, 142] on icon at bounding box center [28, 141] width 14 height 11
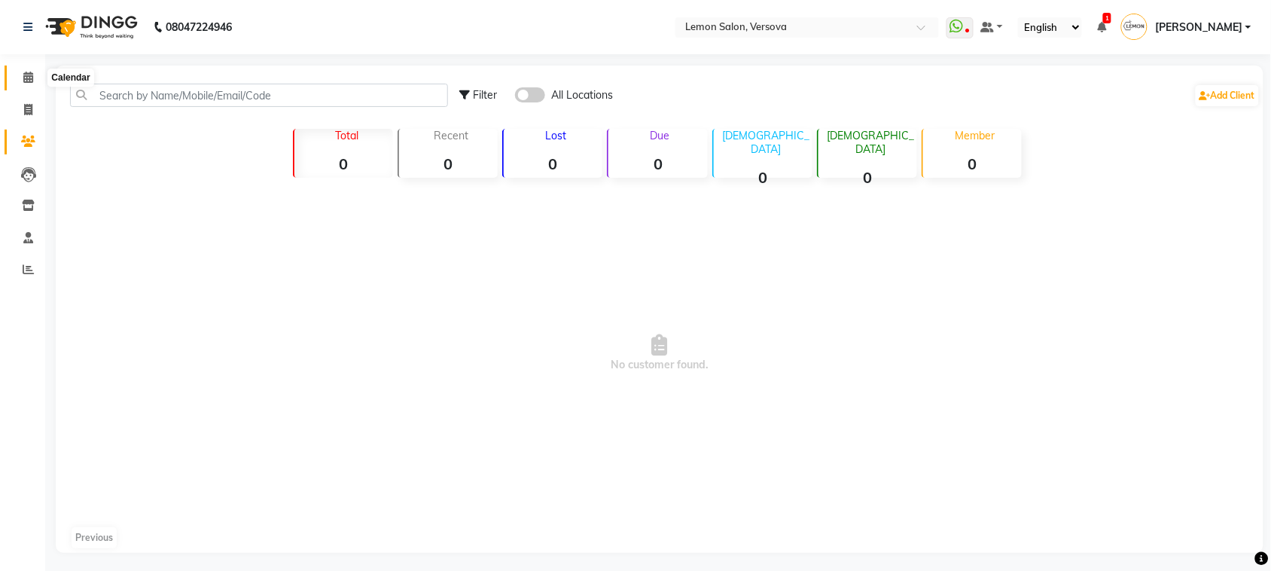
click at [23, 78] on icon at bounding box center [28, 77] width 10 height 11
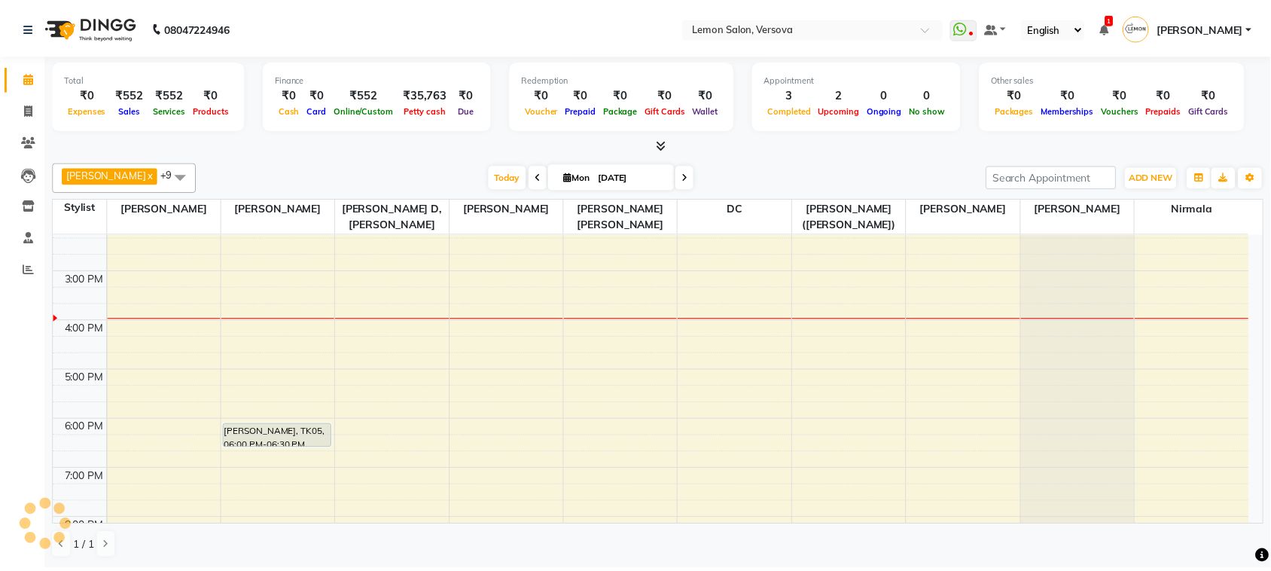
scroll to position [282, 0]
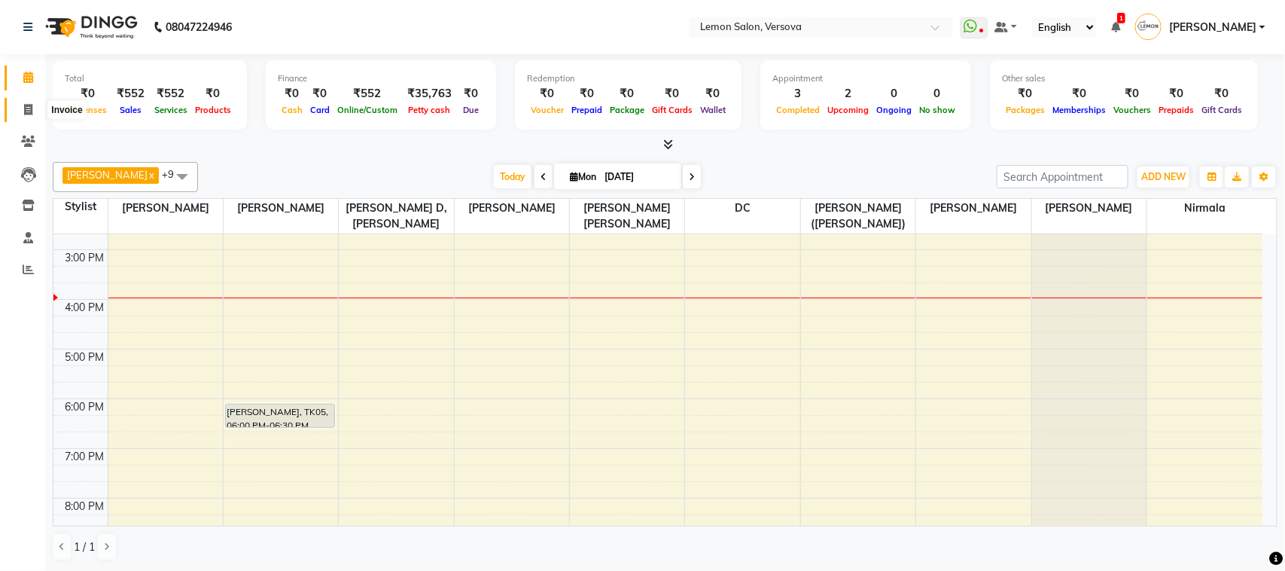
click at [17, 106] on span at bounding box center [28, 110] width 26 height 17
select select "service"
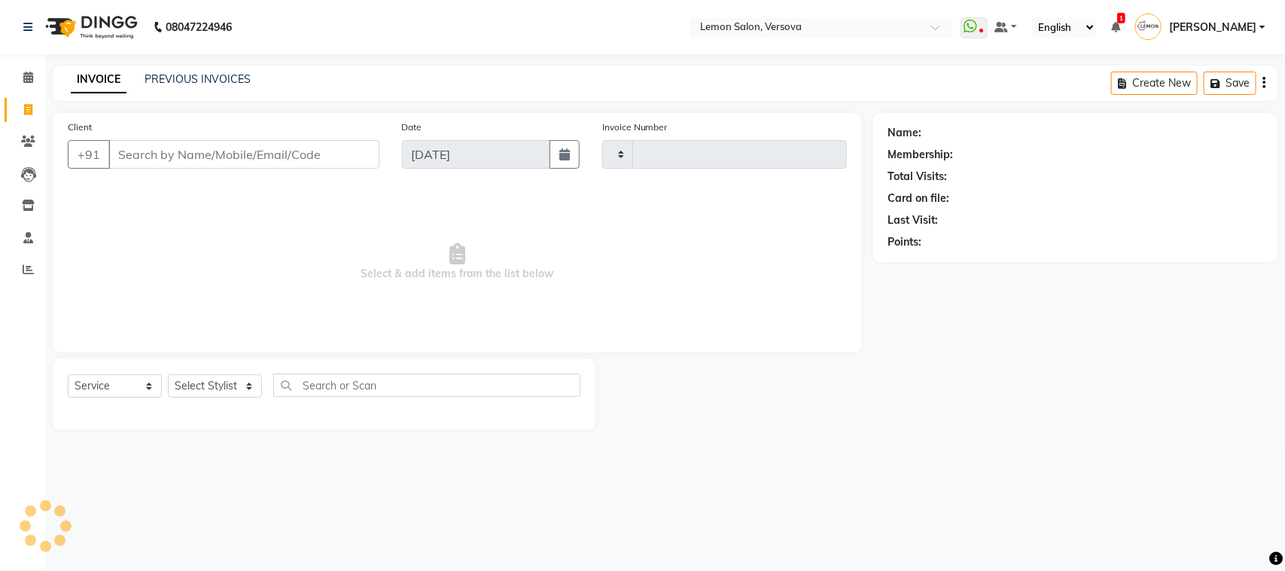
type input "2343"
select select "564"
click at [1212, 89] on button "Open Invoices" at bounding box center [1207, 83] width 100 height 23
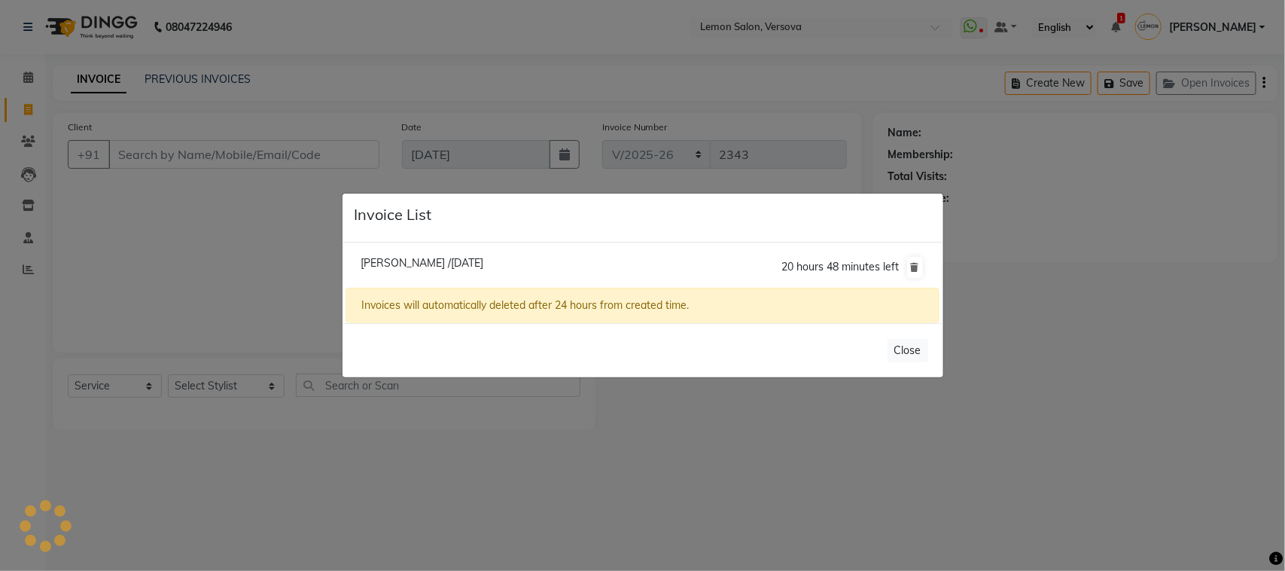
click at [435, 262] on span "Amee /01 September 2025" at bounding box center [422, 263] width 123 height 14
type input "9821348550"
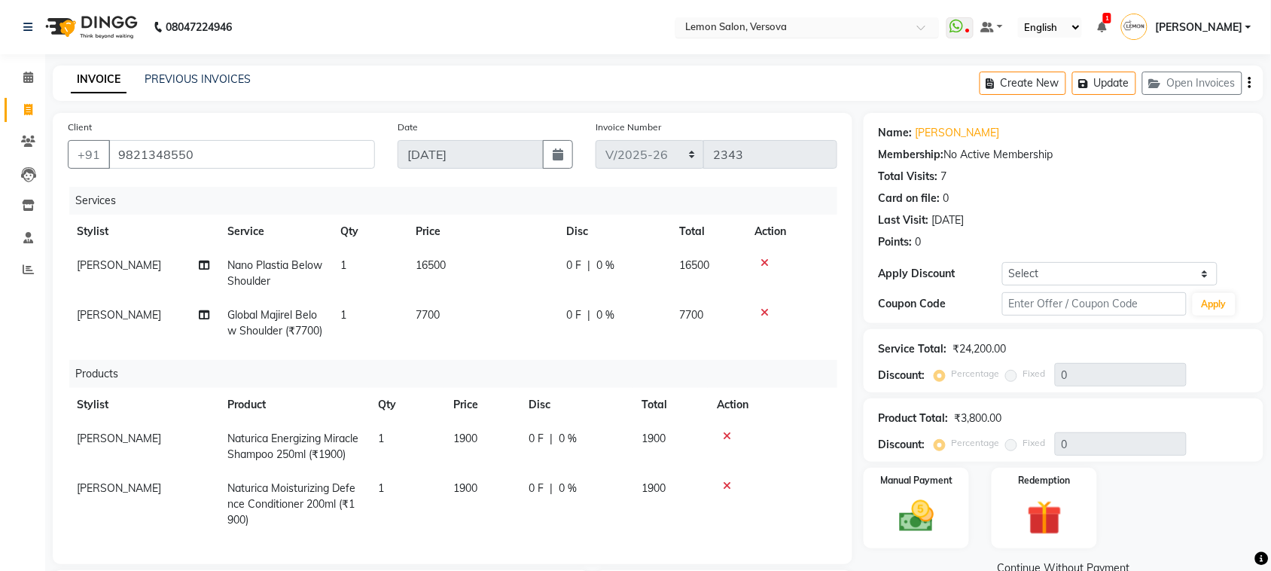
drag, startPoint x: 1119, startPoint y: 288, endPoint x: 800, endPoint y: 36, distance: 405.9
click at [807, 53] on nav "08047224946 Select Location × Lemon Salon, Versova WhatsApp Status ✕ Status: Di…" at bounding box center [635, 27] width 1271 height 54
click at [32, 84] on span at bounding box center [28, 77] width 26 height 17
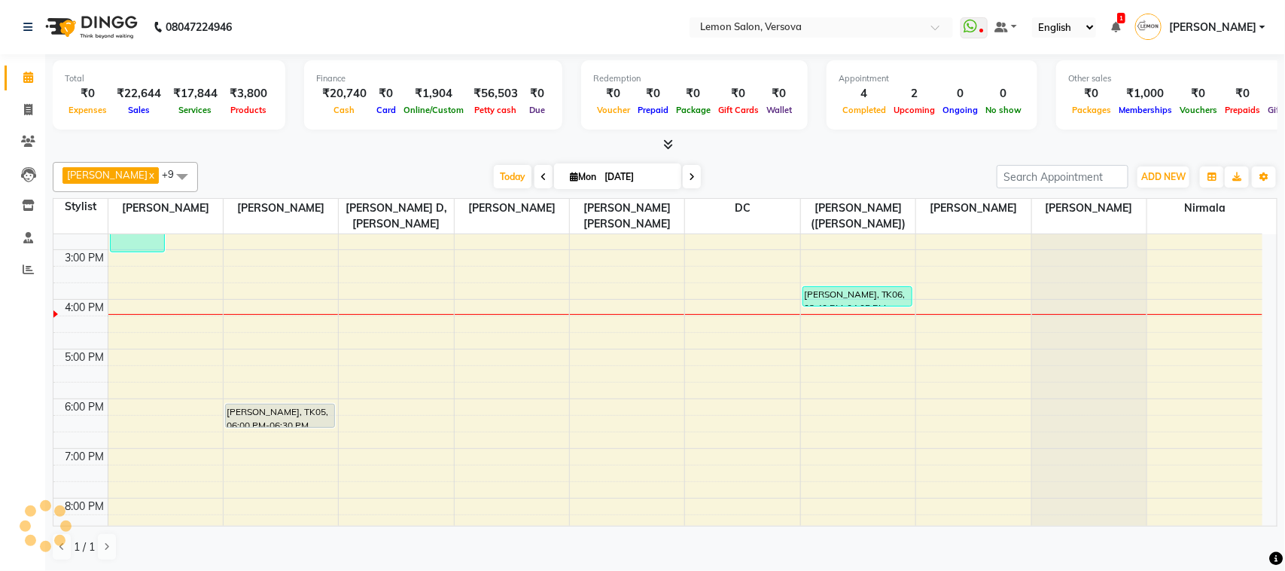
scroll to position [411, 0]
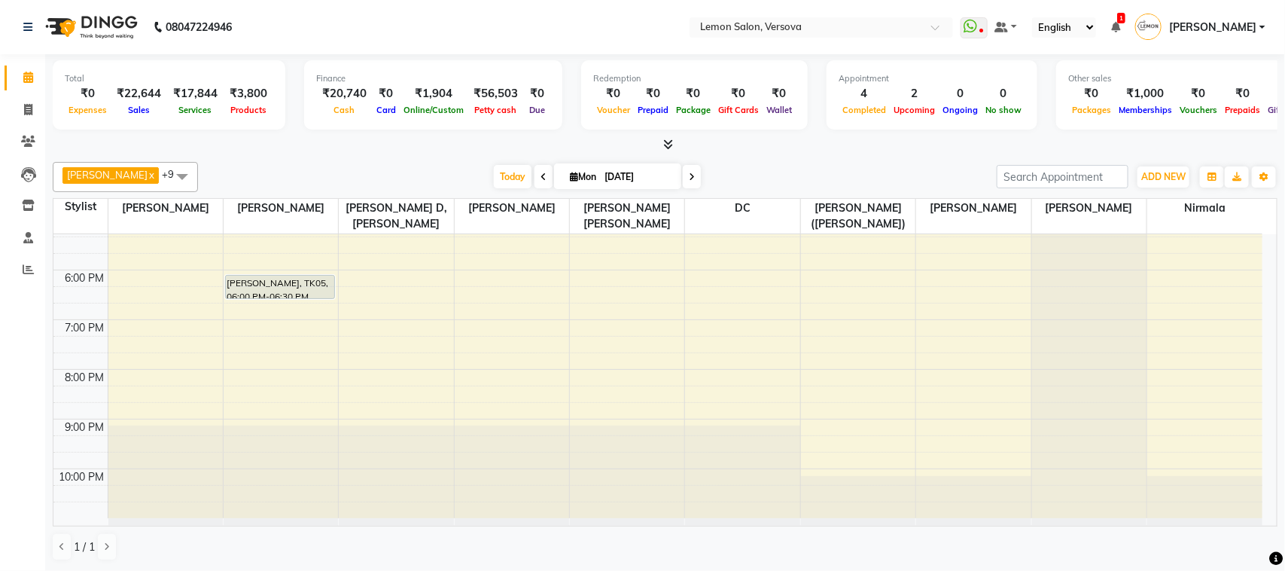
click at [21, 128] on li "Clients" at bounding box center [22, 142] width 45 height 32
click at [26, 137] on icon at bounding box center [28, 141] width 14 height 11
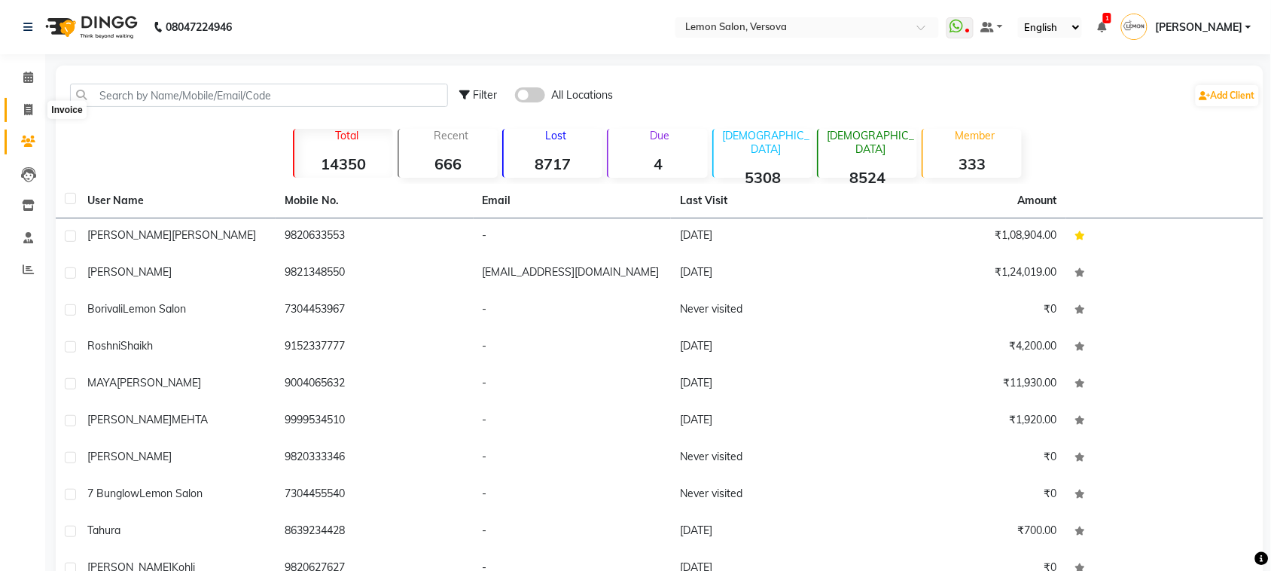
click at [31, 111] on icon at bounding box center [28, 109] width 8 height 11
select select "564"
select select "service"
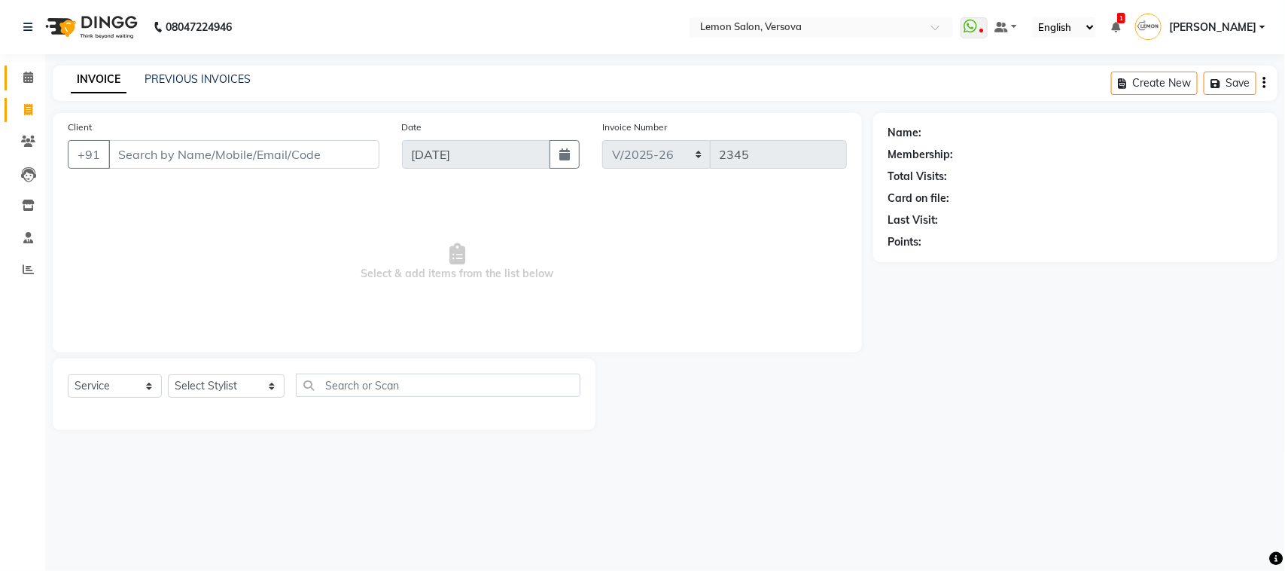
click at [32, 87] on link "Calendar" at bounding box center [23, 78] width 36 height 25
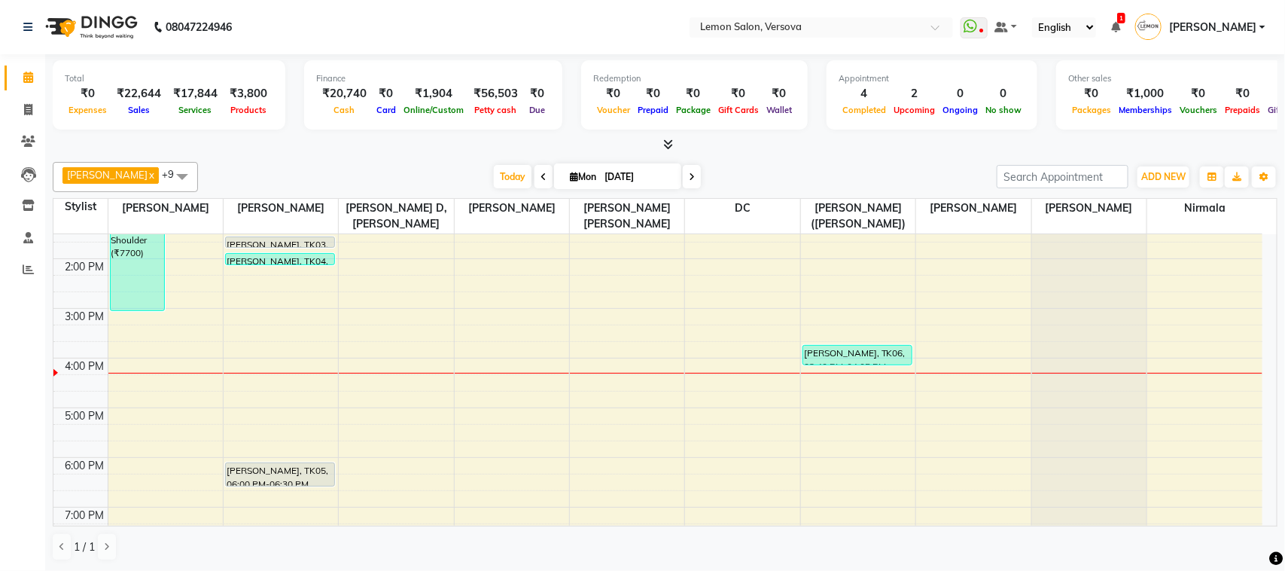
scroll to position [221, 0]
click at [30, 106] on icon at bounding box center [28, 109] width 8 height 11
select select "service"
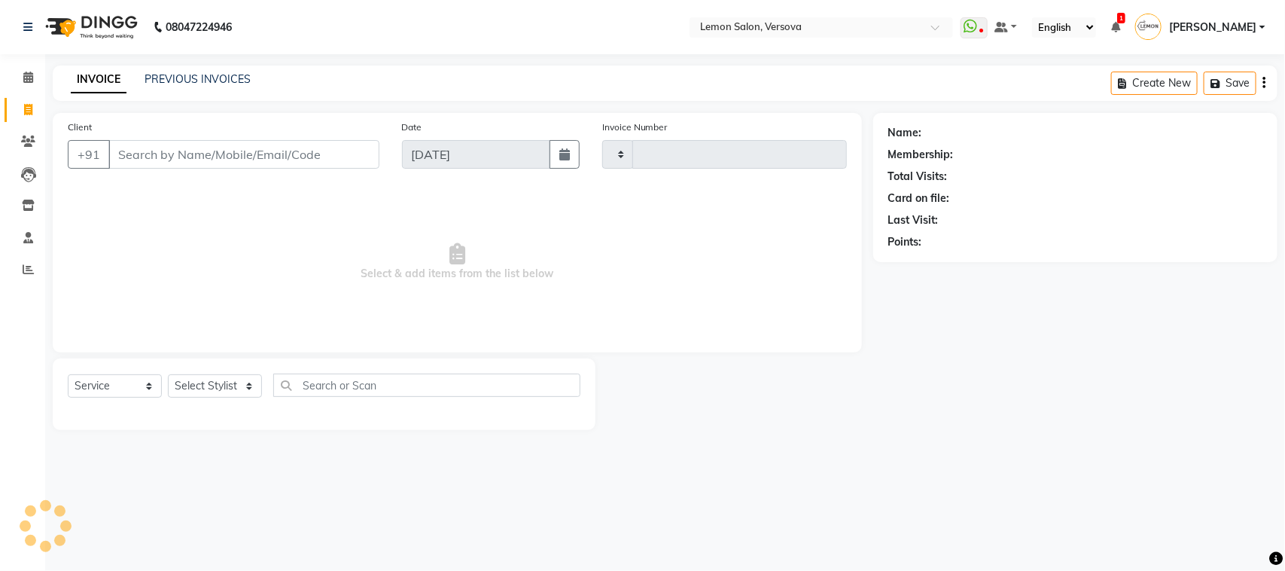
type input "2345"
select select "564"
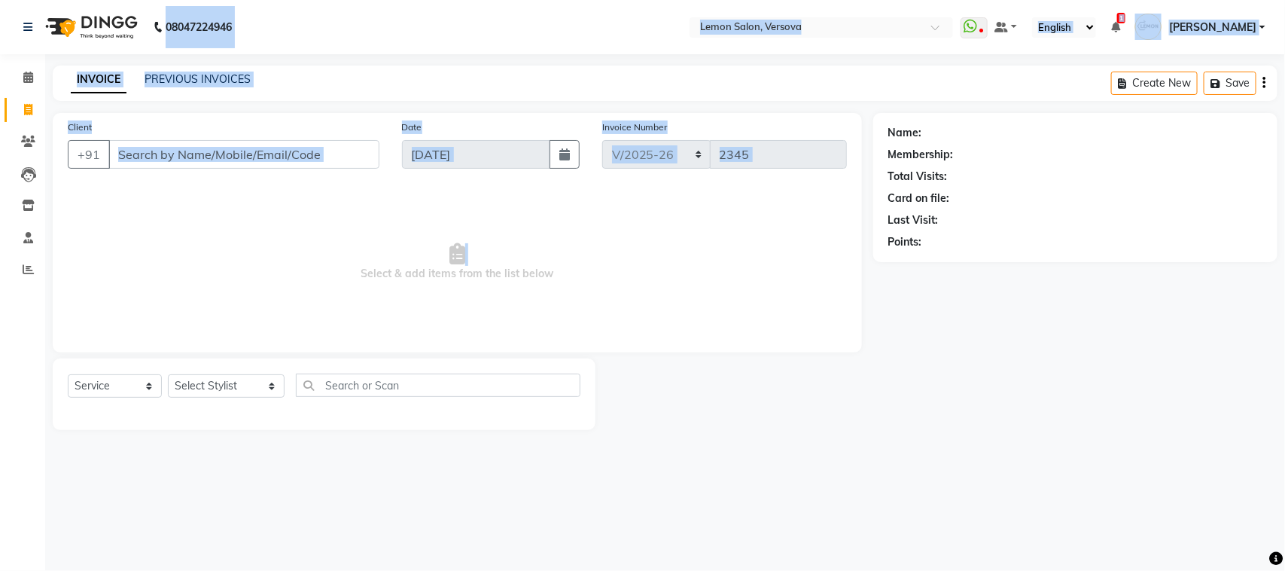
drag, startPoint x: 153, startPoint y: 19, endPoint x: 0, endPoint y: 100, distance: 173.2
click at [160, 292] on app-home "08047224946 Select Location × Lemon Salon, Versova WhatsApp Status ✕ Status: Di…" at bounding box center [642, 226] width 1285 height 453
click at [30, 143] on icon at bounding box center [28, 141] width 14 height 11
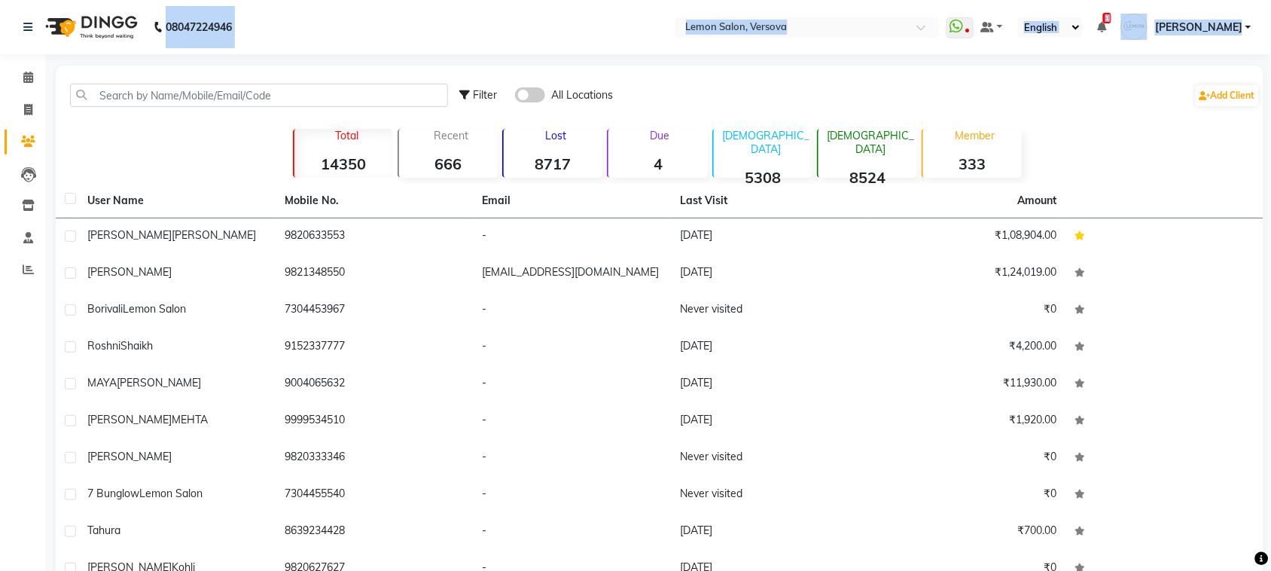
click at [5, 56] on div "Calendar Invoice Clients Leads Inventory Staff Reports Completed InProgress Upc…" at bounding box center [101, 336] width 203 height 587
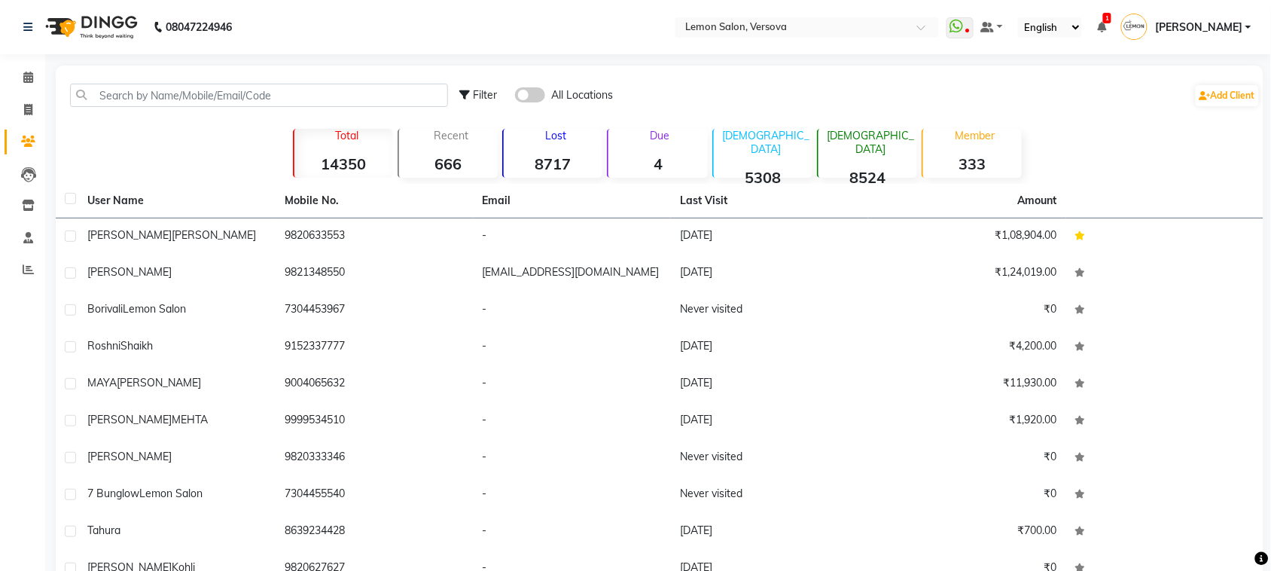
click at [51, 91] on main "Filter All Locations Add Client Total 14350 Recent 666 Lost 8717 Due 4 Male 530…" at bounding box center [658, 359] width 1226 height 587
click at [34, 73] on span at bounding box center [28, 77] width 26 height 17
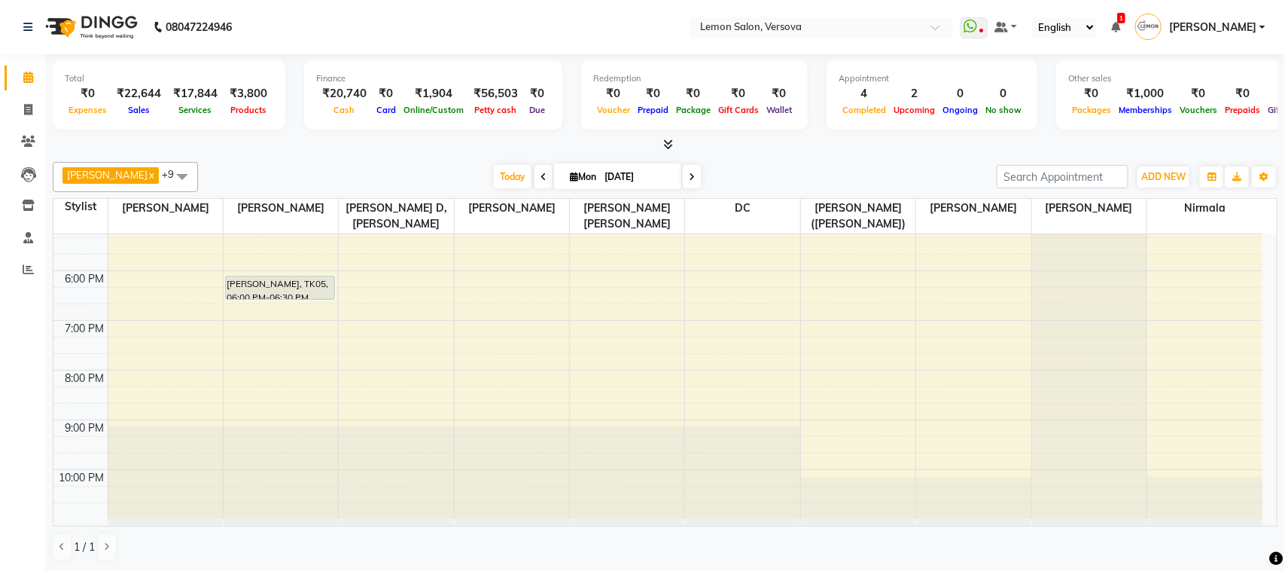
scroll to position [411, 0]
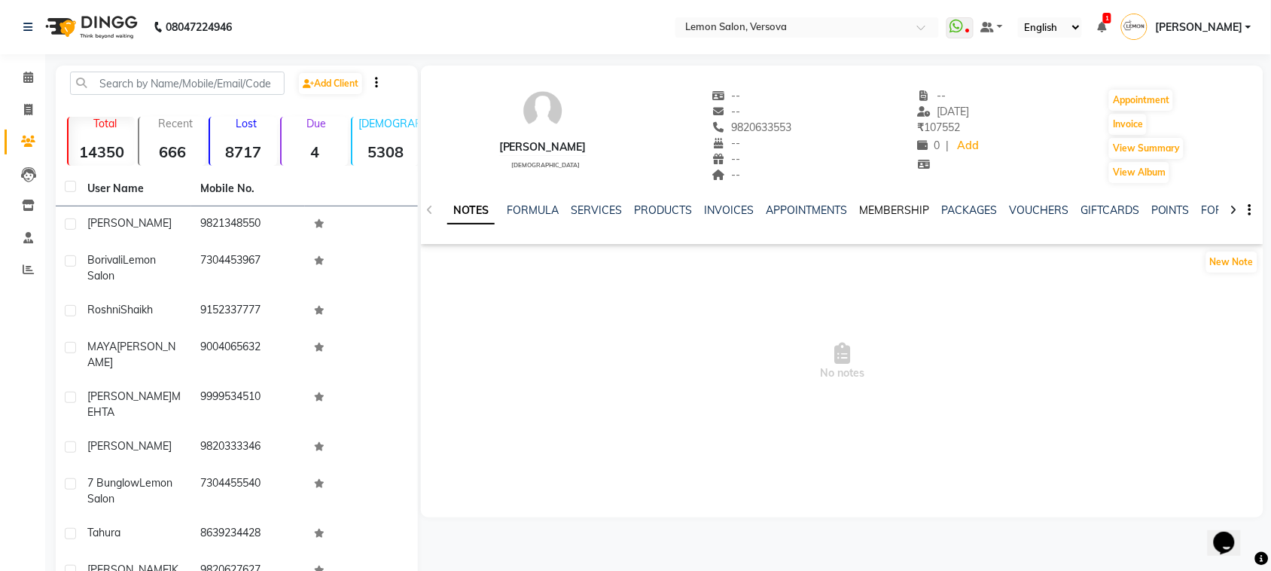
click at [864, 206] on link "MEMBERSHIP" at bounding box center [894, 210] width 70 height 14
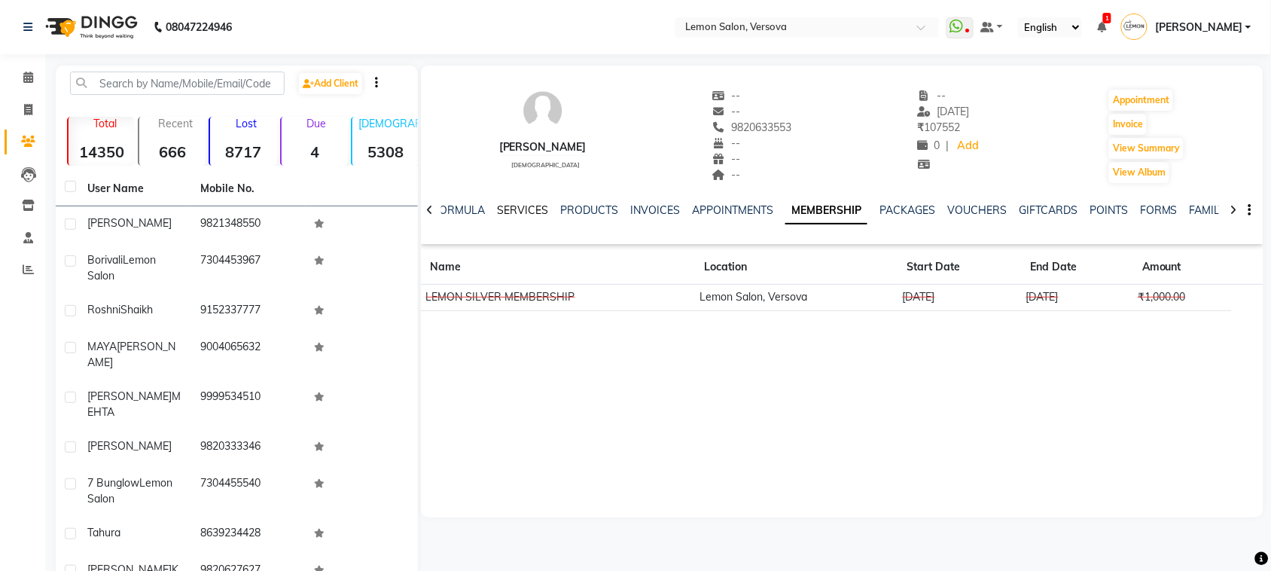
click at [529, 209] on link "SERVICES" at bounding box center [522, 210] width 51 height 14
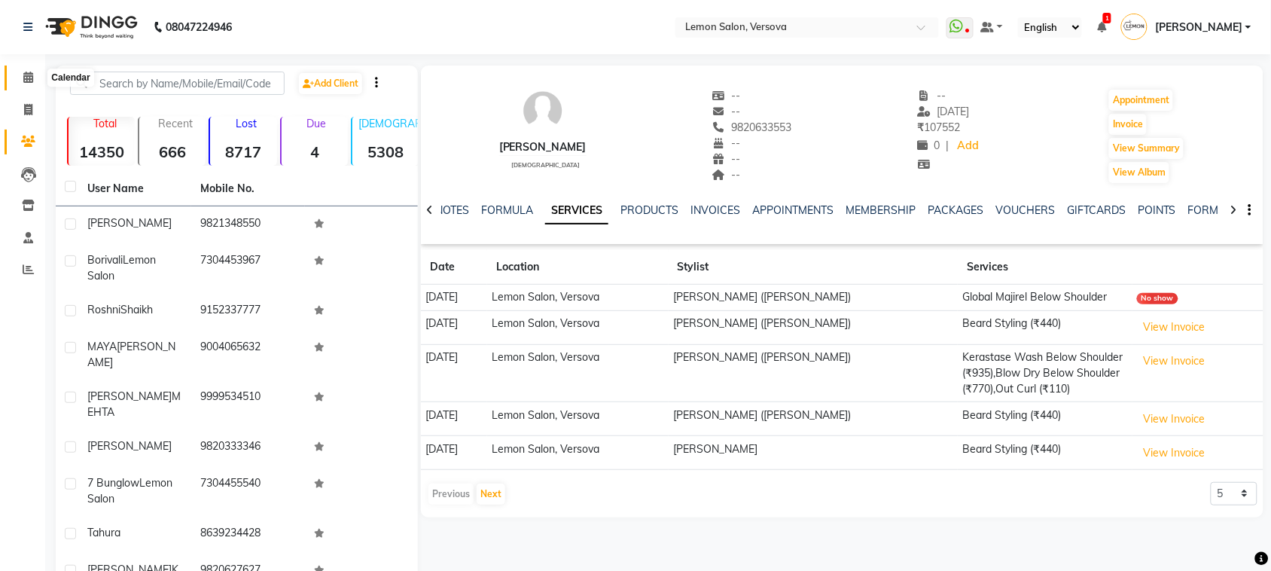
click at [38, 78] on span at bounding box center [28, 77] width 26 height 17
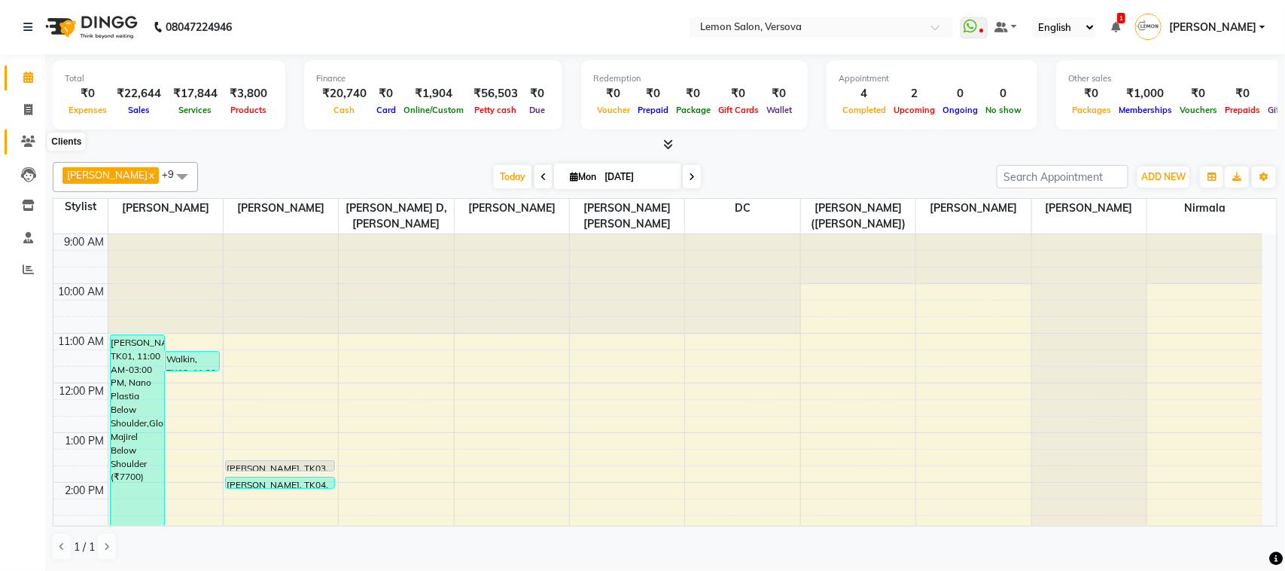
click at [38, 137] on span at bounding box center [28, 141] width 26 height 17
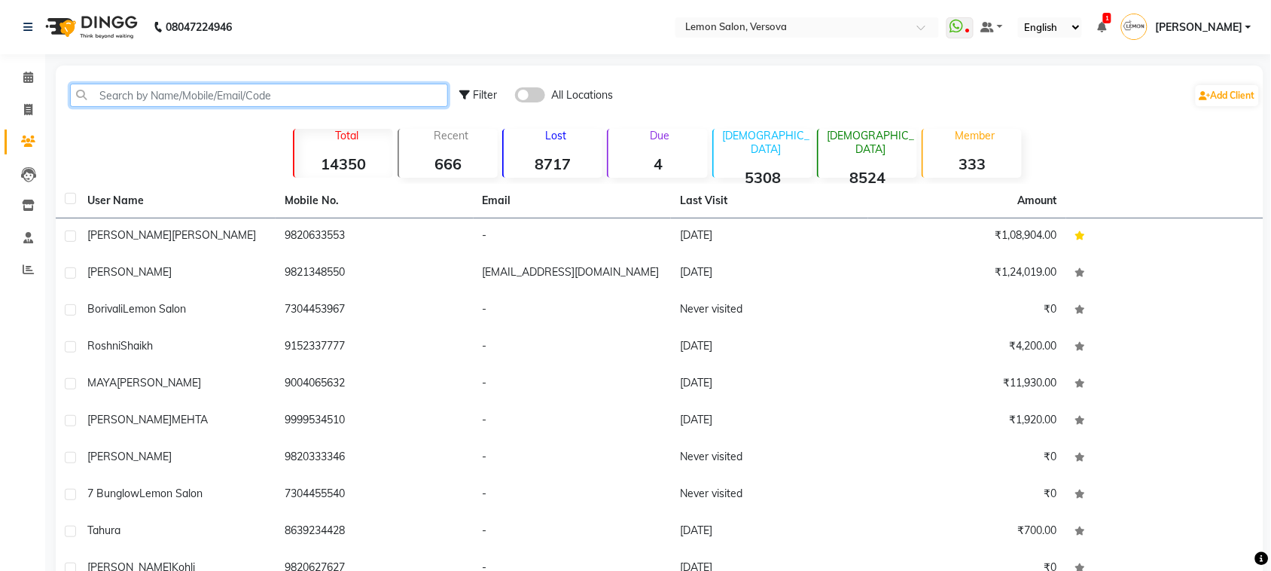
click at [136, 102] on input "text" at bounding box center [259, 95] width 378 height 23
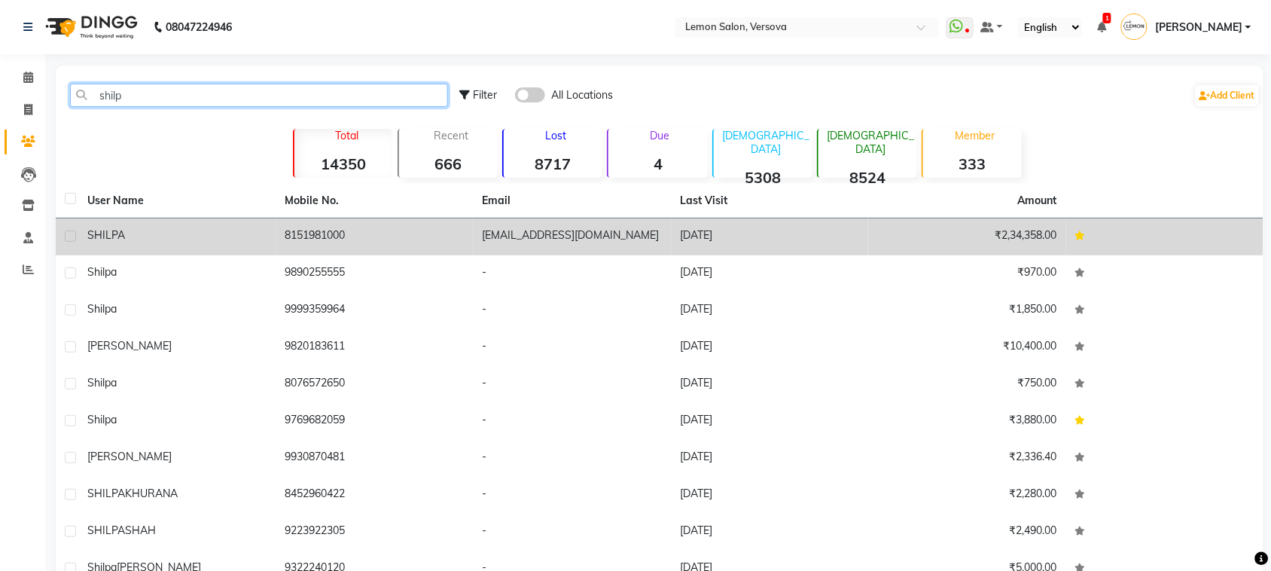
type input "shilp"
click at [313, 224] on td "8151981000" at bounding box center [374, 236] width 197 height 37
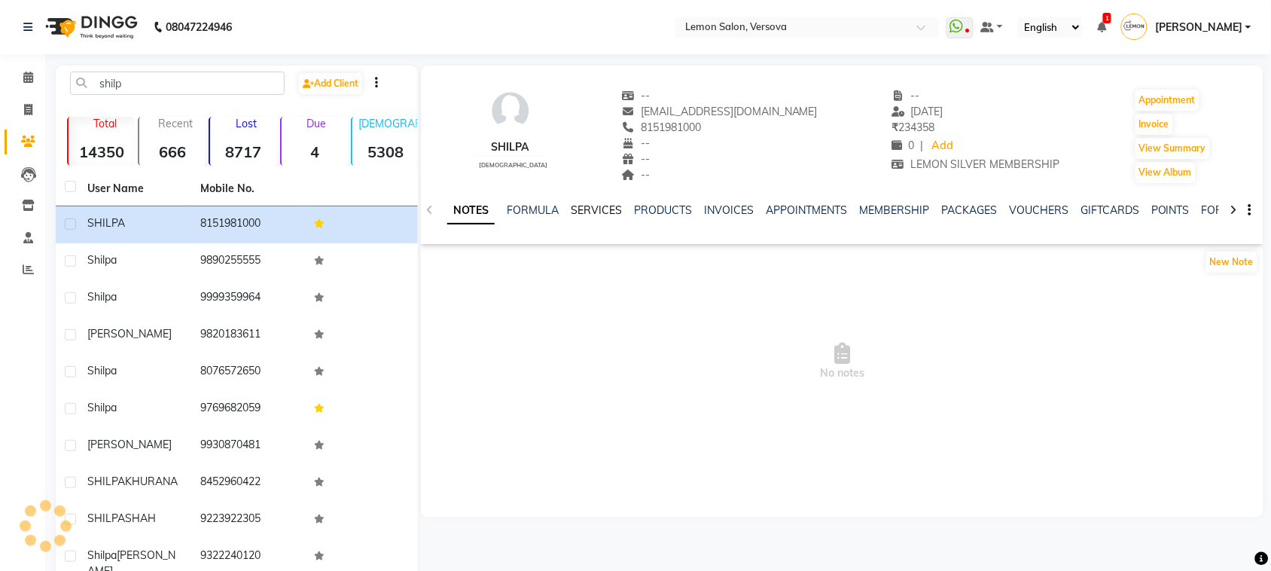
click at [588, 208] on link "SERVICES" at bounding box center [596, 210] width 51 height 14
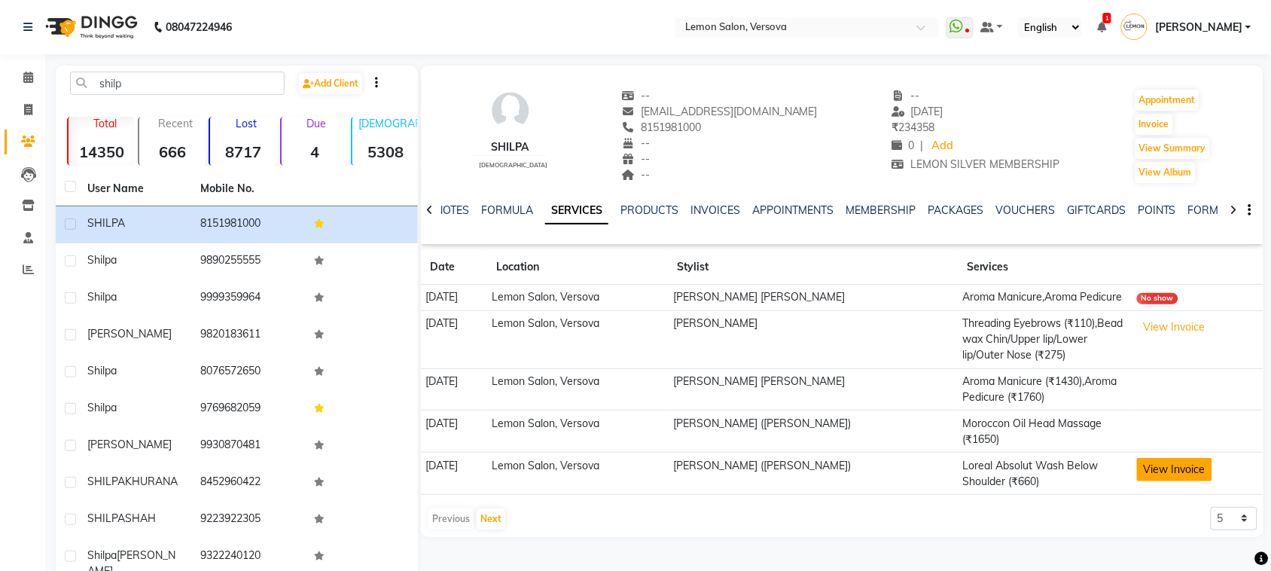
click at [1148, 467] on button "View Invoice" at bounding box center [1174, 469] width 75 height 23
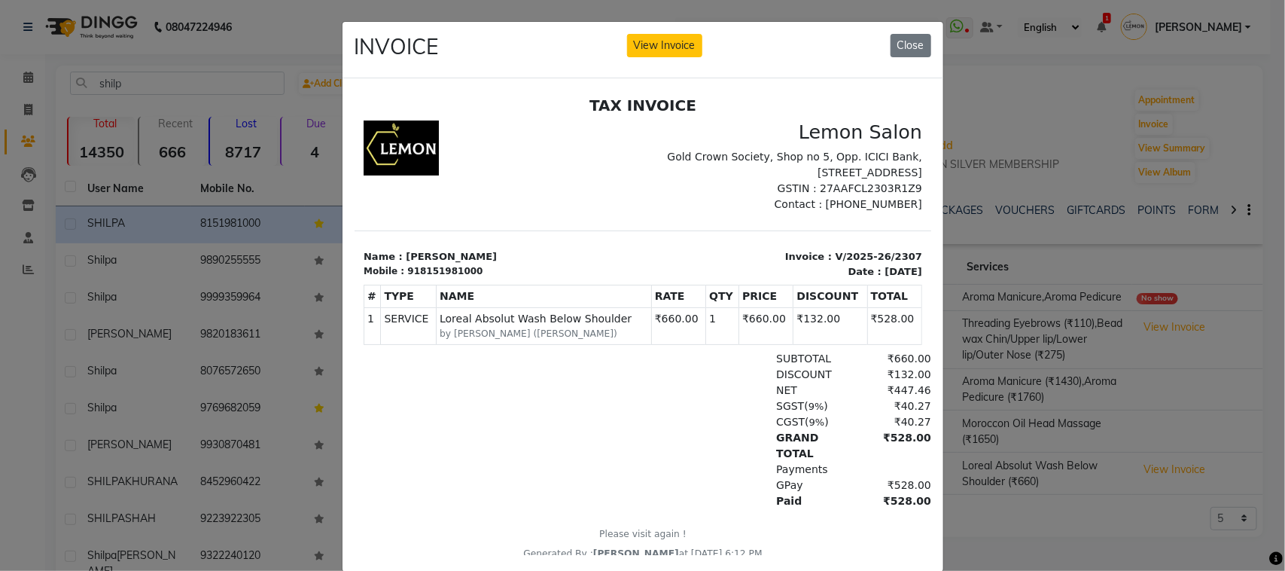
click at [1067, 412] on ngb-modal-window "INVOICE View Invoice Close" at bounding box center [642, 285] width 1285 height 571
